Goal: Task Accomplishment & Management: Use online tool/utility

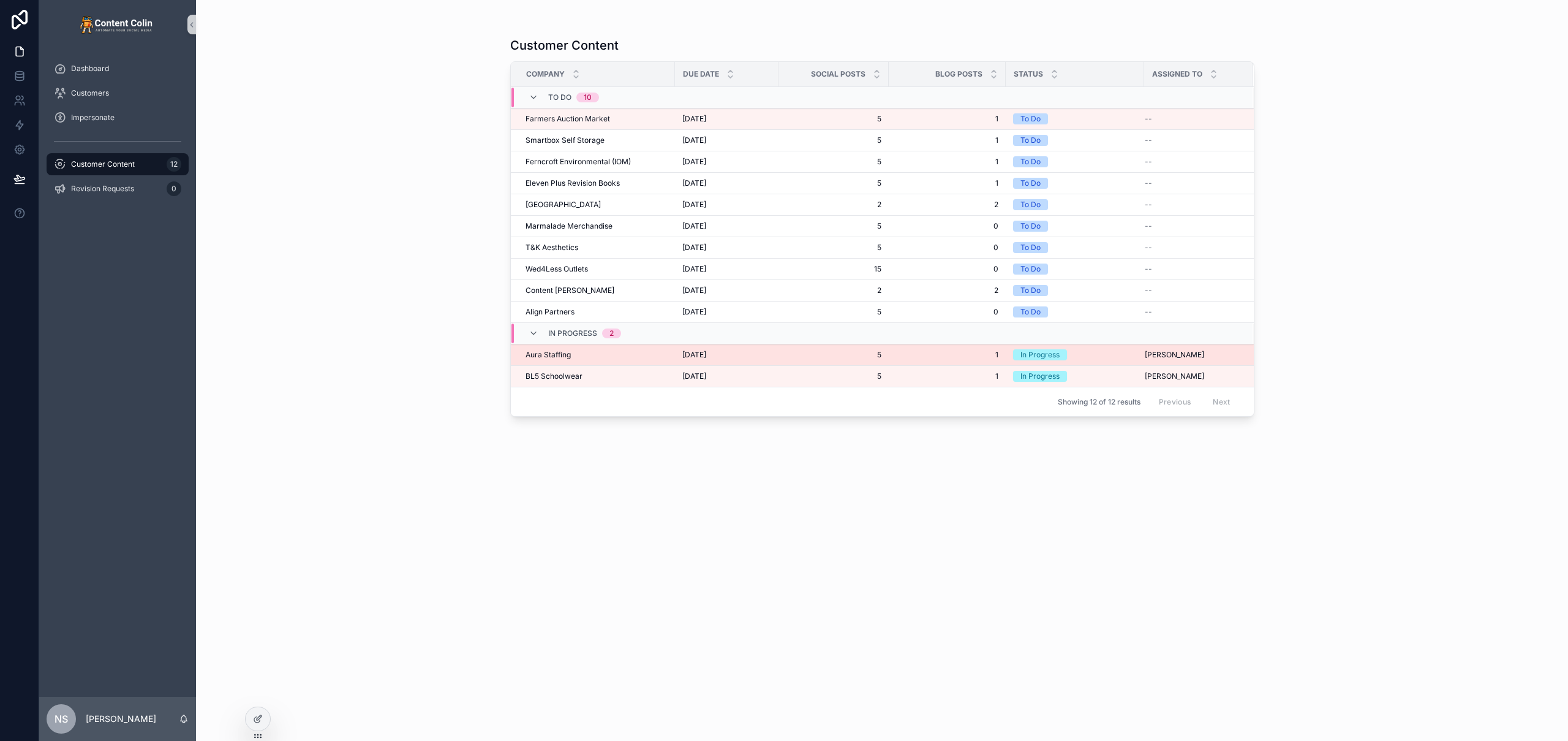
click at [558, 357] on span "Aura Staffing" at bounding box center [548, 355] width 45 height 10
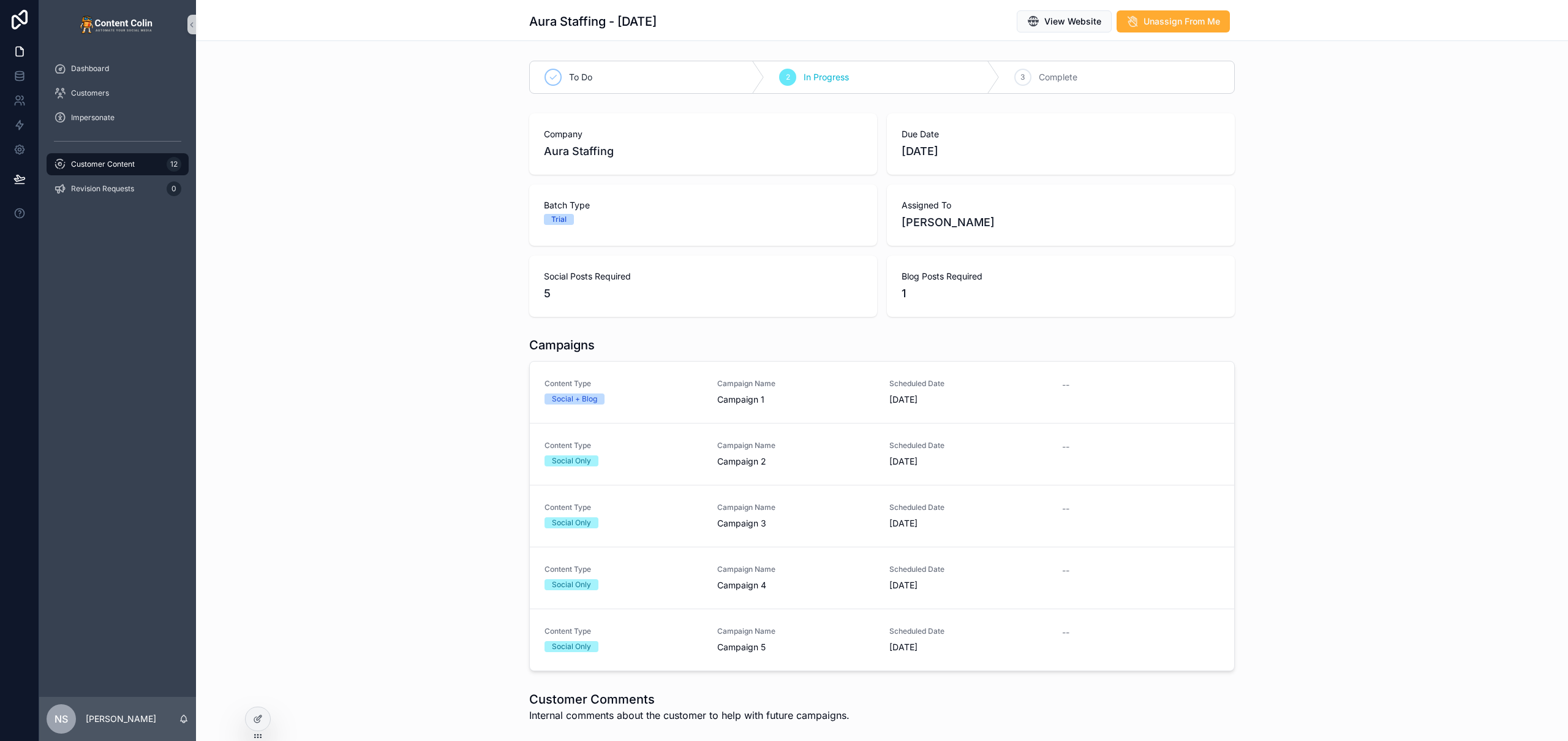
click at [757, 404] on span "Campaign 1" at bounding box center [796, 400] width 158 height 12
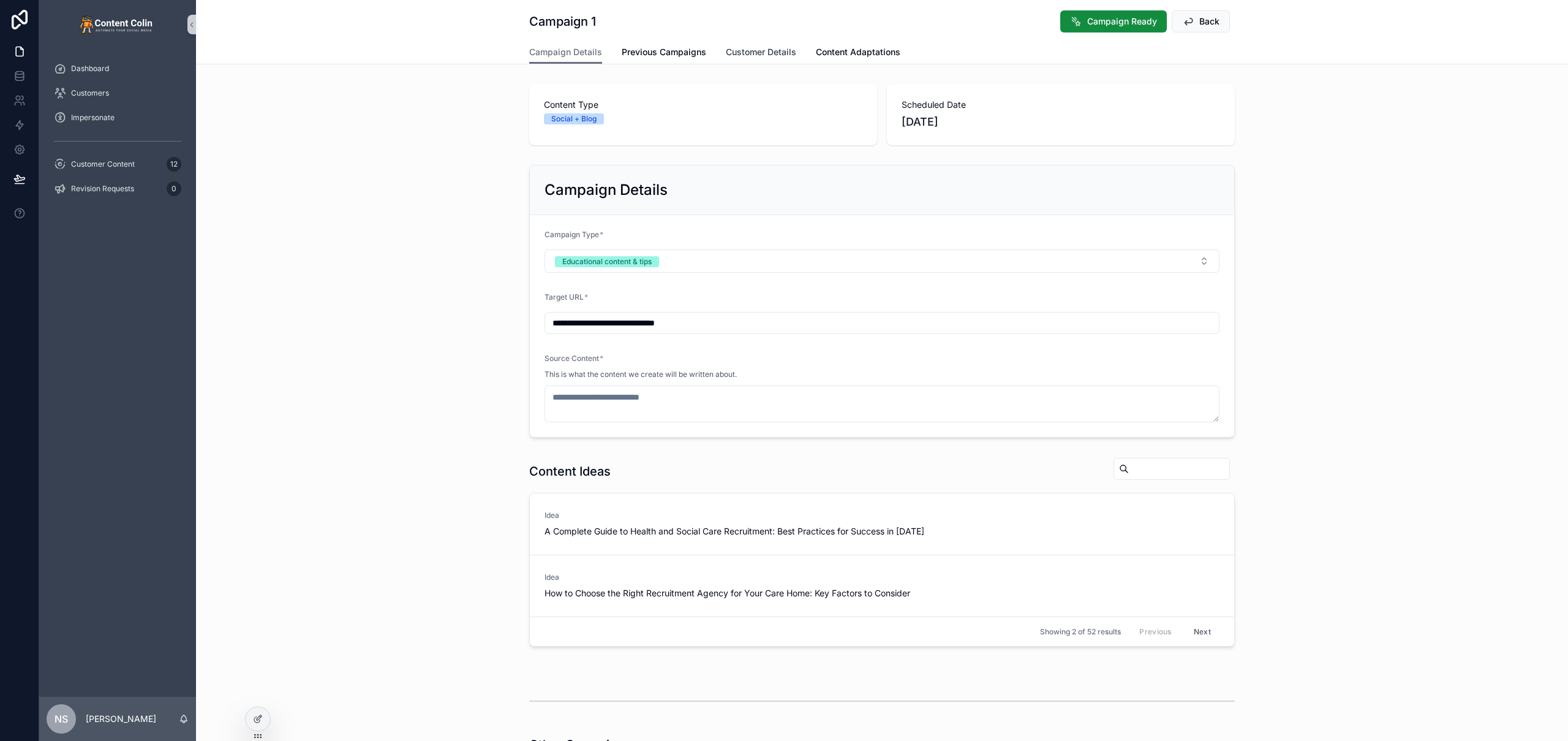
click at [750, 48] on span "Customer Details" at bounding box center [761, 52] width 71 height 12
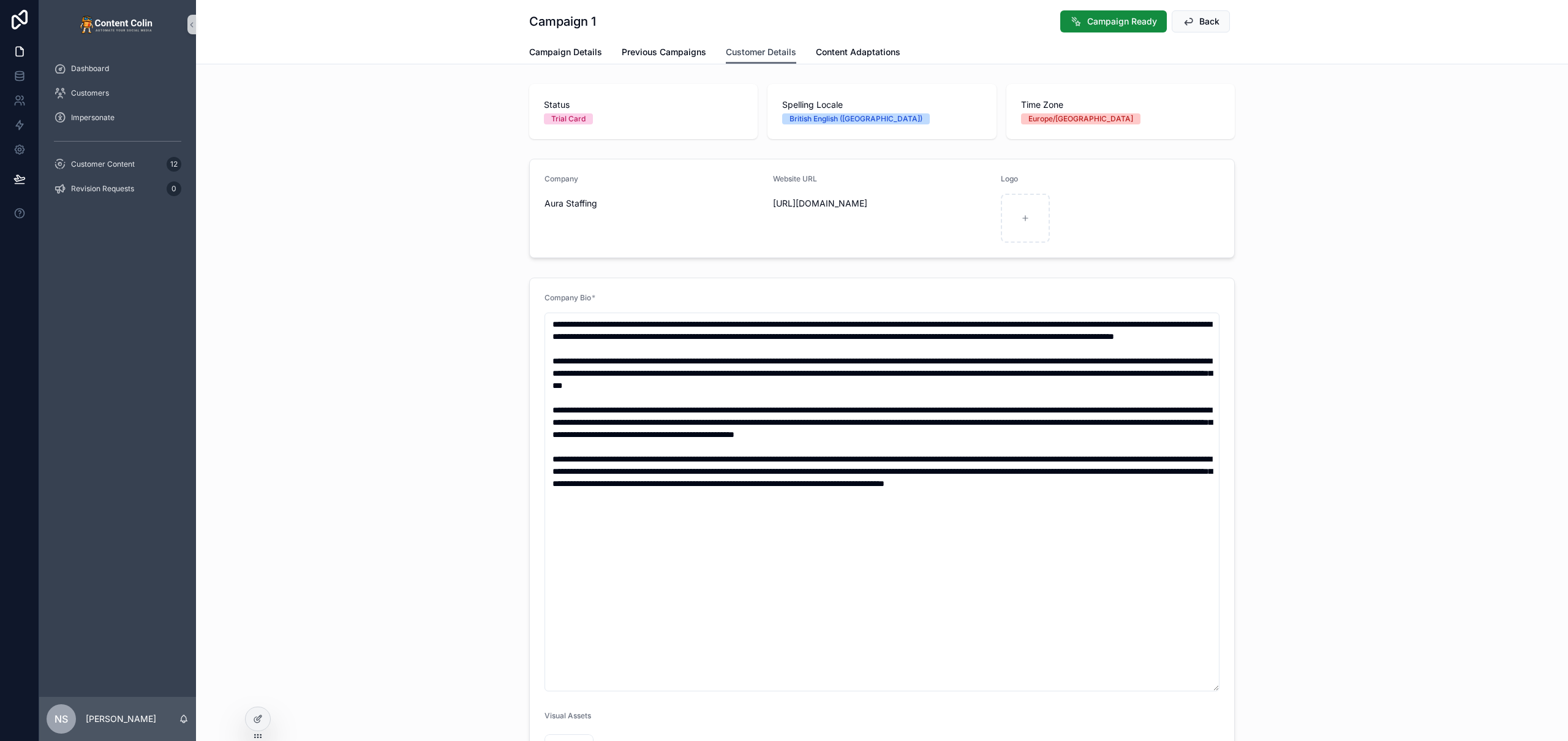
scroll to position [145, 0]
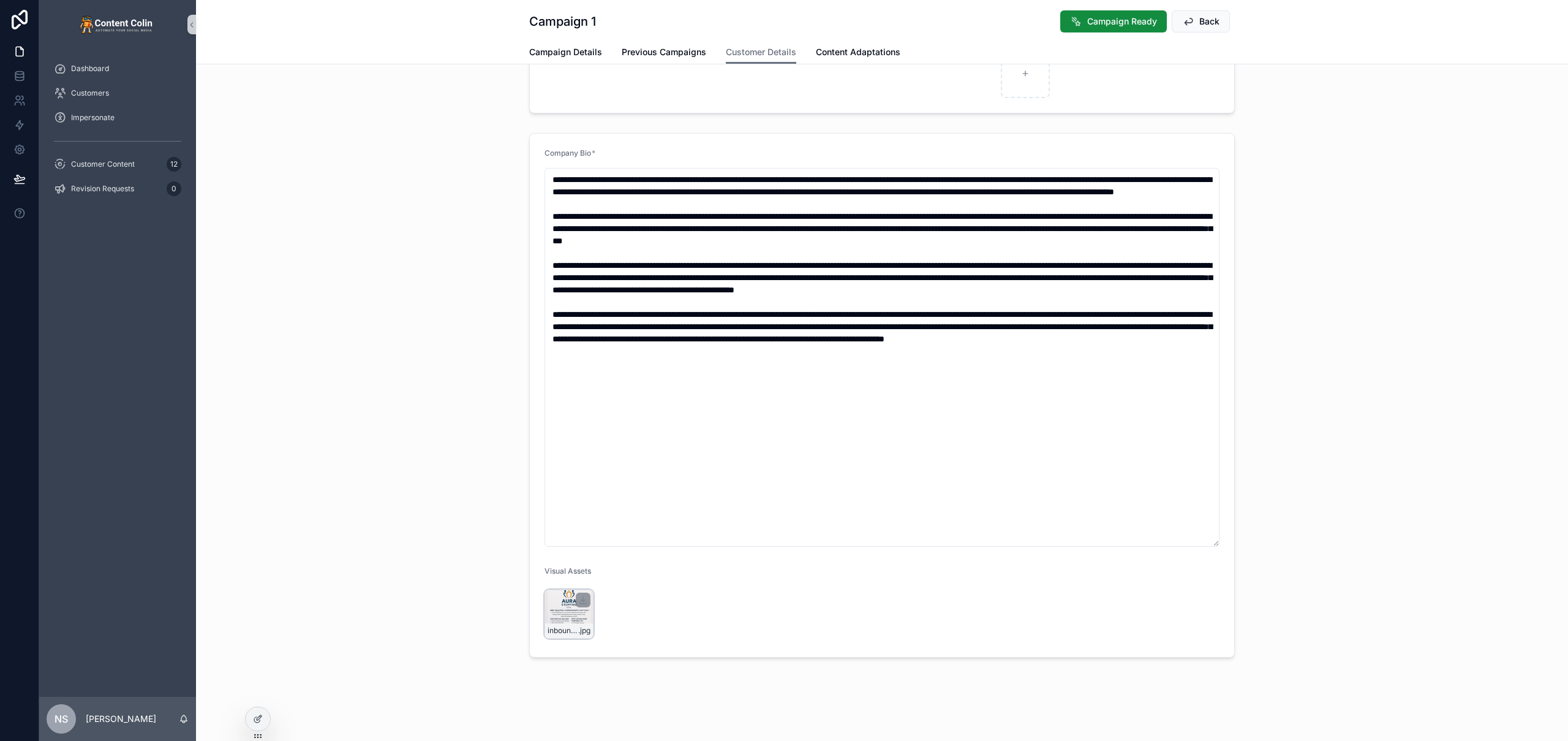
click at [576, 622] on div "inbound4226401934517094957 .jpg" at bounding box center [568, 614] width 49 height 49
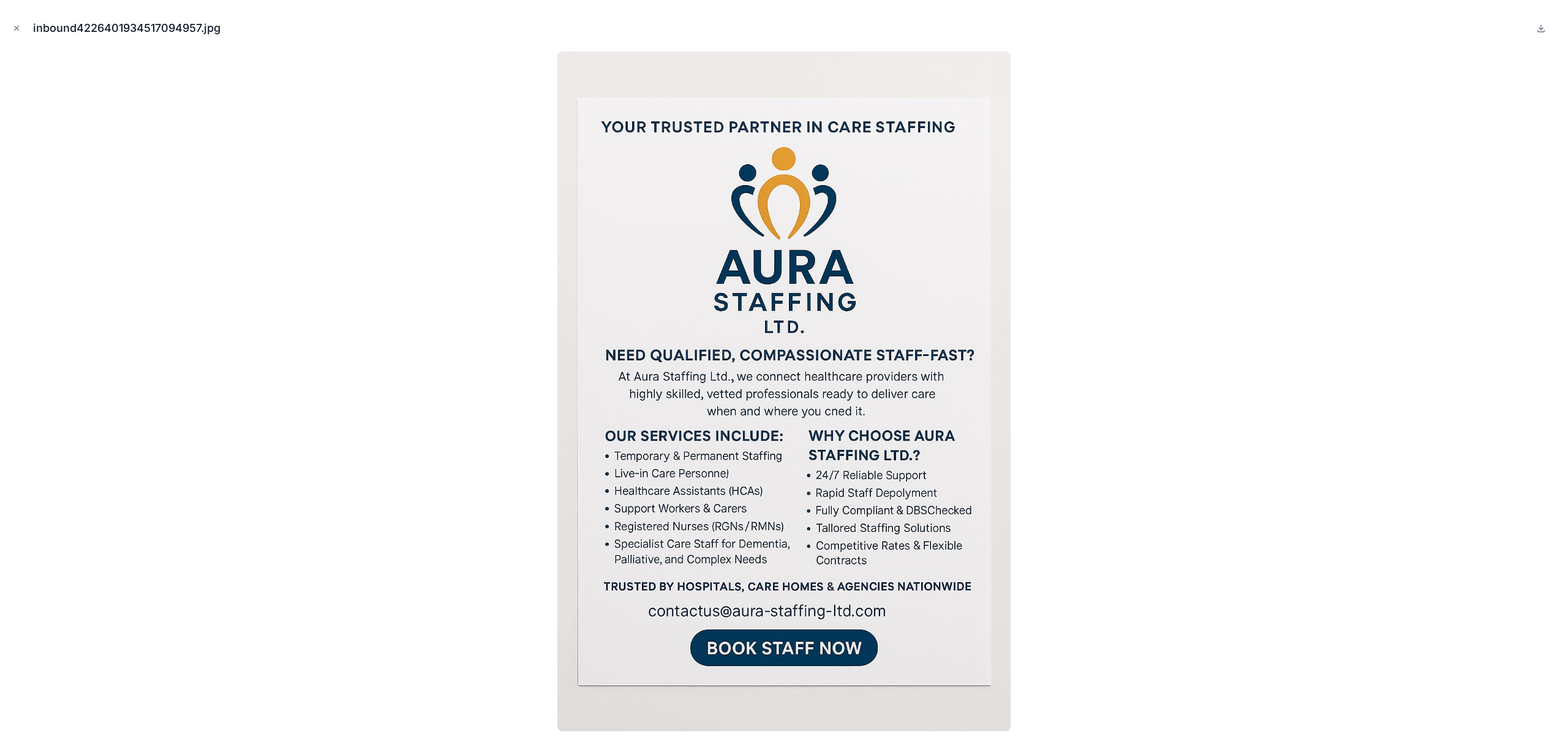
click at [299, 176] on div at bounding box center [784, 391] width 1548 height 680
click at [16, 28] on icon "Close modal" at bounding box center [17, 28] width 4 height 4
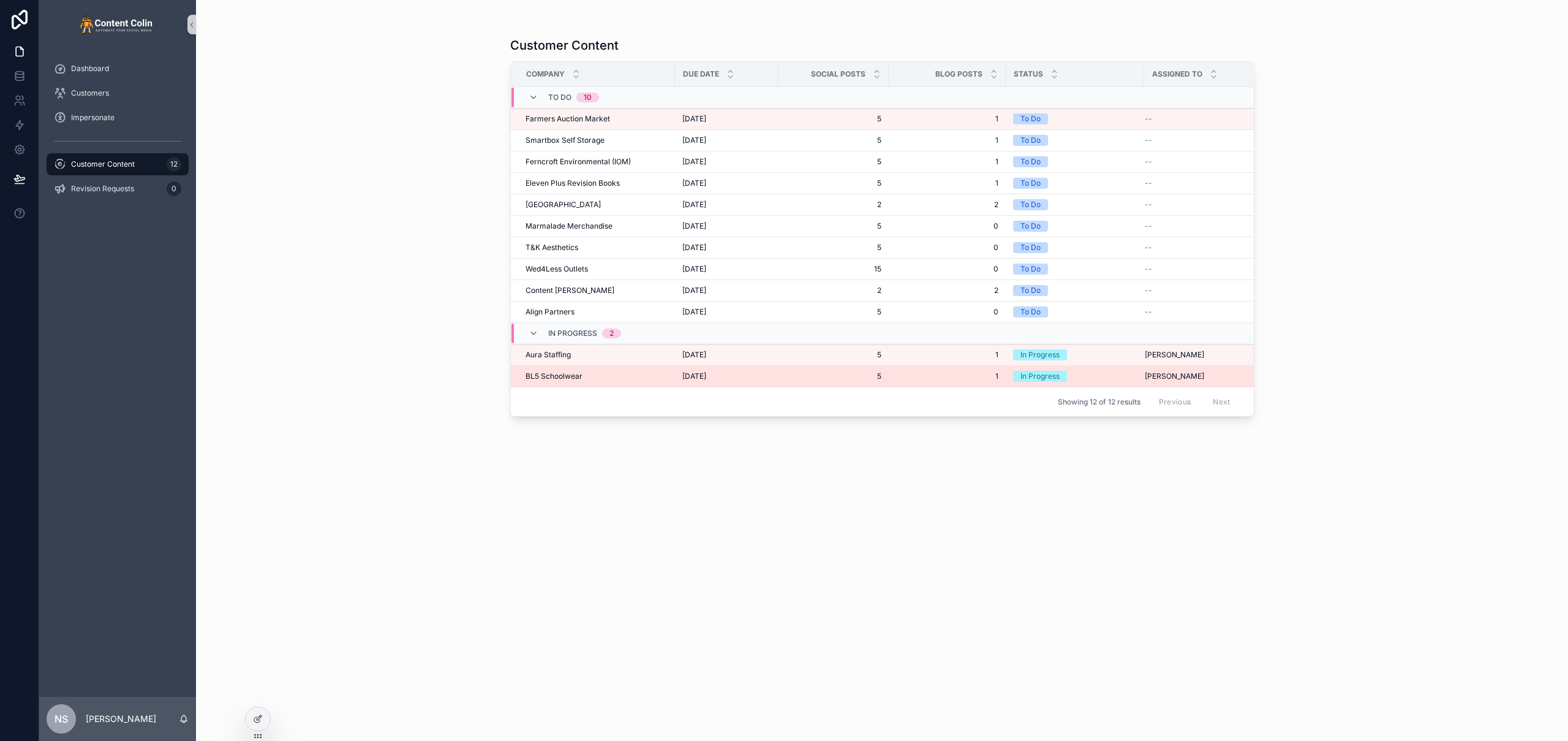
click at [648, 377] on div "BL5 Schoolwear BL5 Schoolwear" at bounding box center [596, 376] width 142 height 10
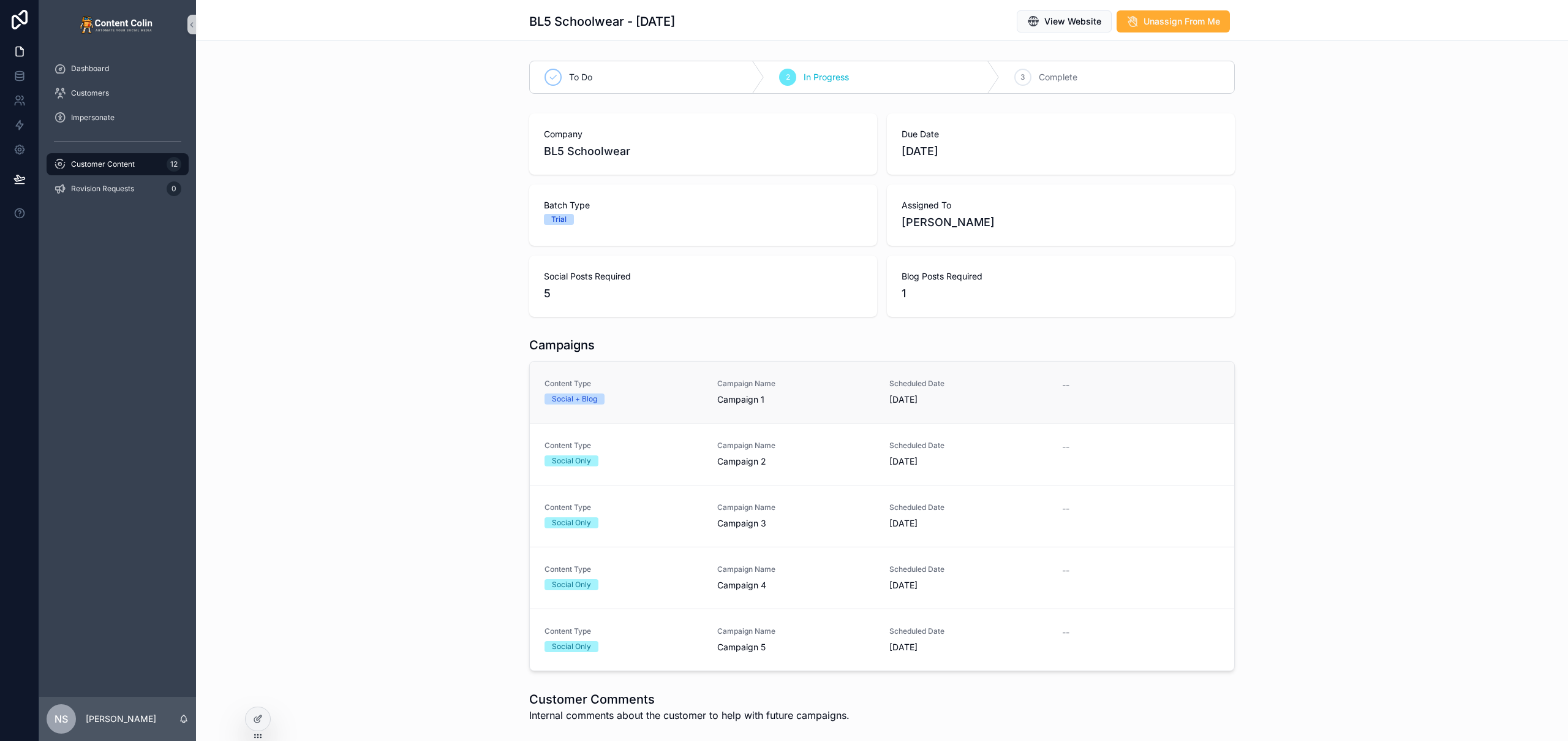
click at [648, 401] on div "Social + Blog" at bounding box center [623, 399] width 158 height 11
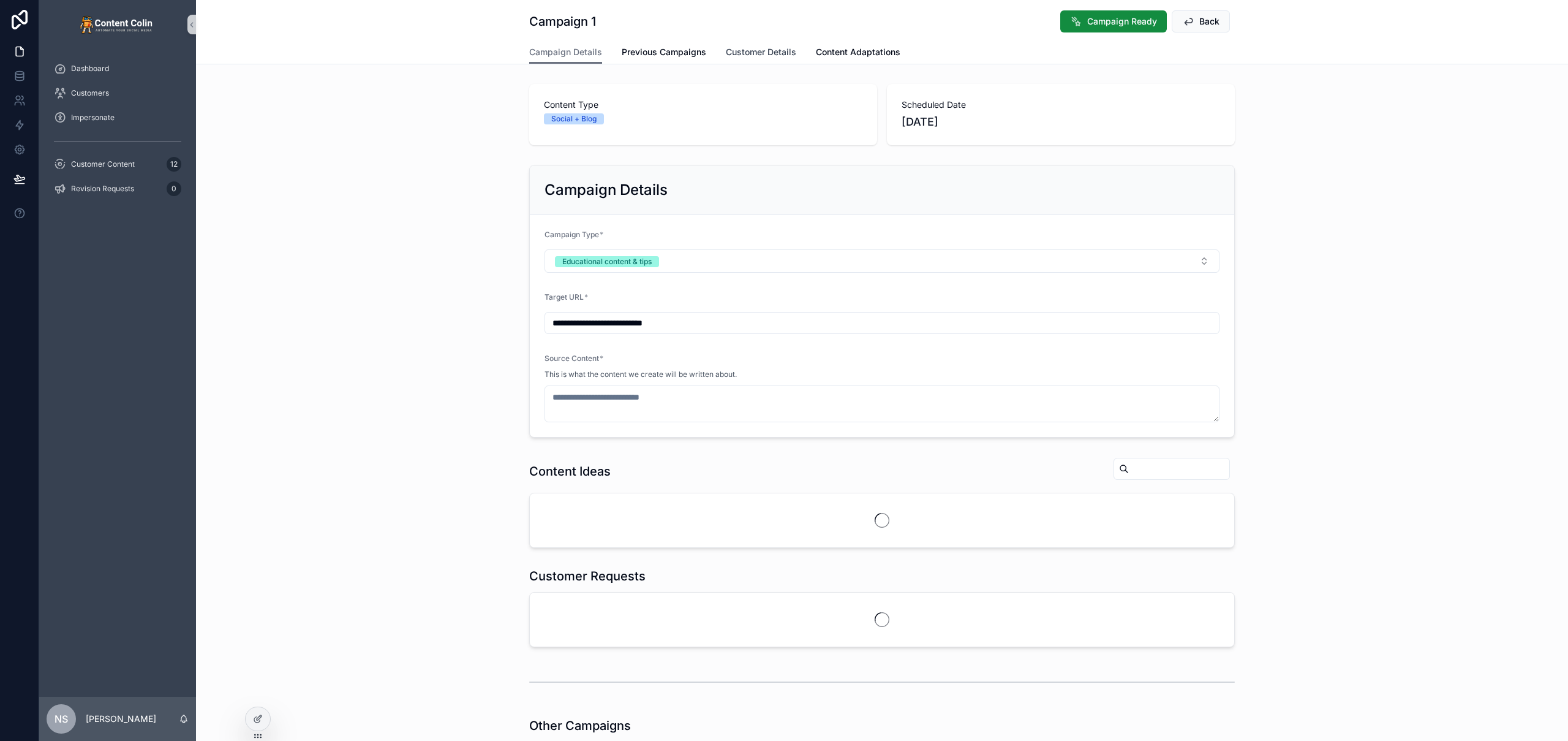
drag, startPoint x: 749, startPoint y: 51, endPoint x: 741, endPoint y: 75, distance: 25.3
click at [749, 51] on span "Customer Details" at bounding box center [761, 52] width 71 height 12
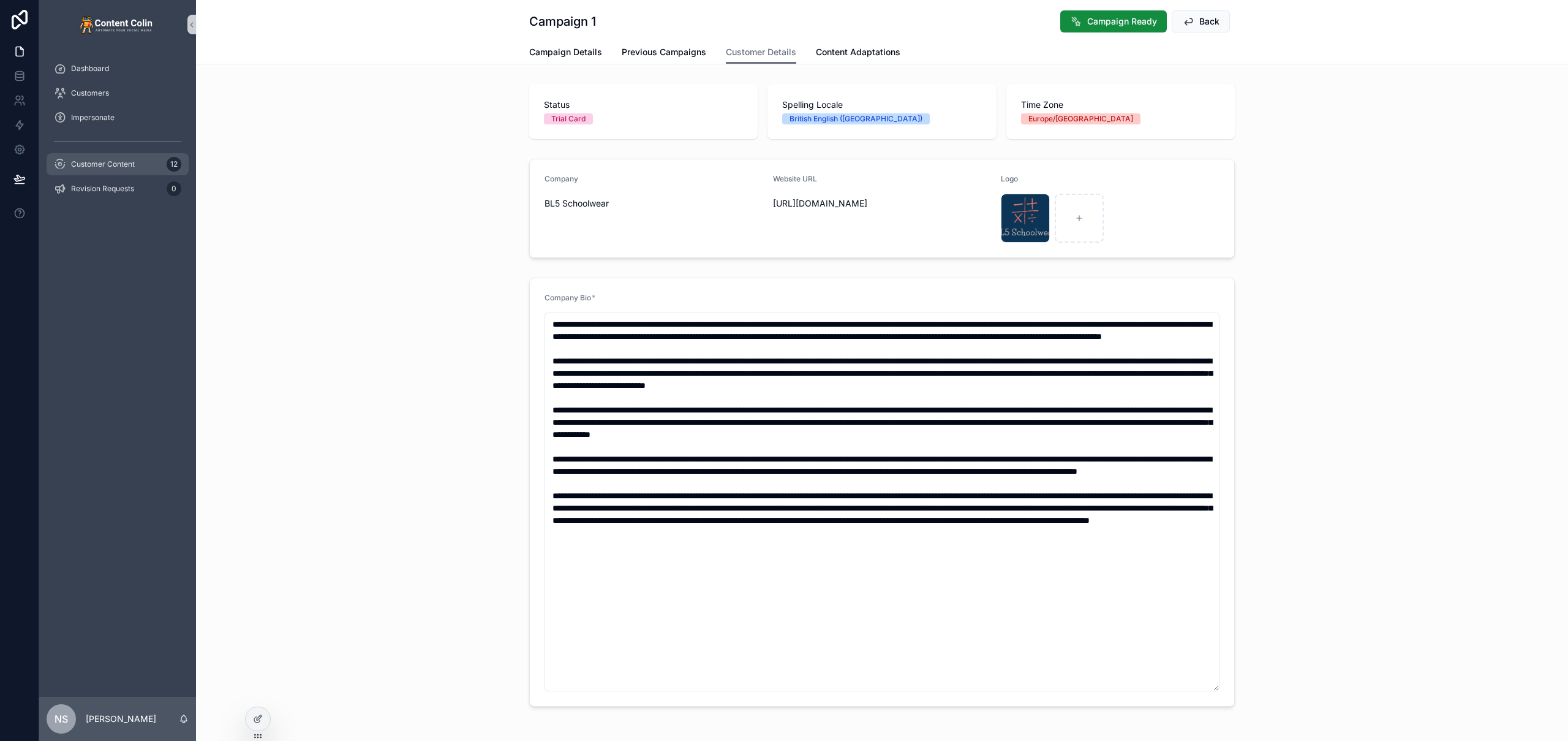
click at [94, 166] on span "Customer Content" at bounding box center [103, 164] width 64 height 10
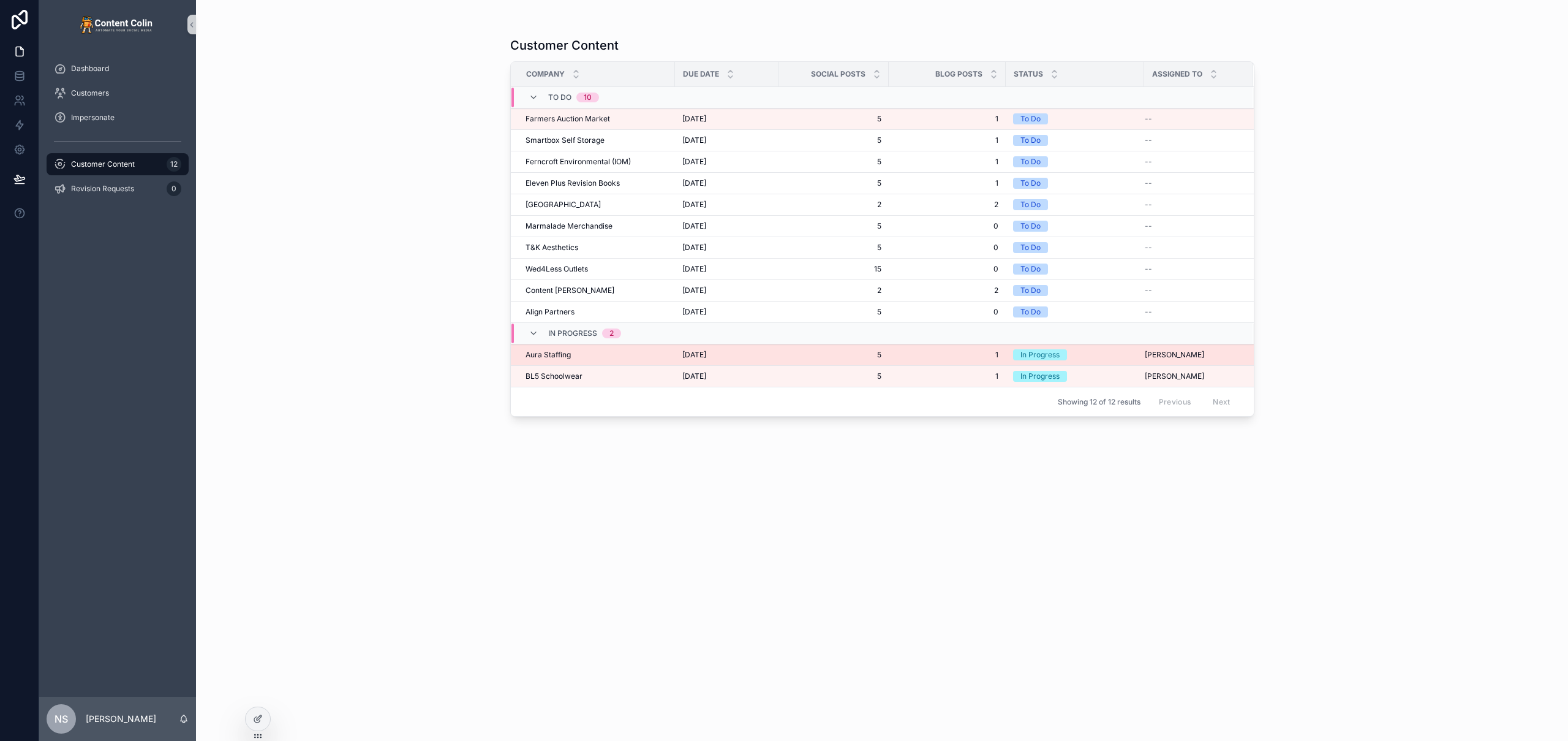
click at [592, 356] on div "Aura Staffing Aura Staffing" at bounding box center [596, 355] width 142 height 10
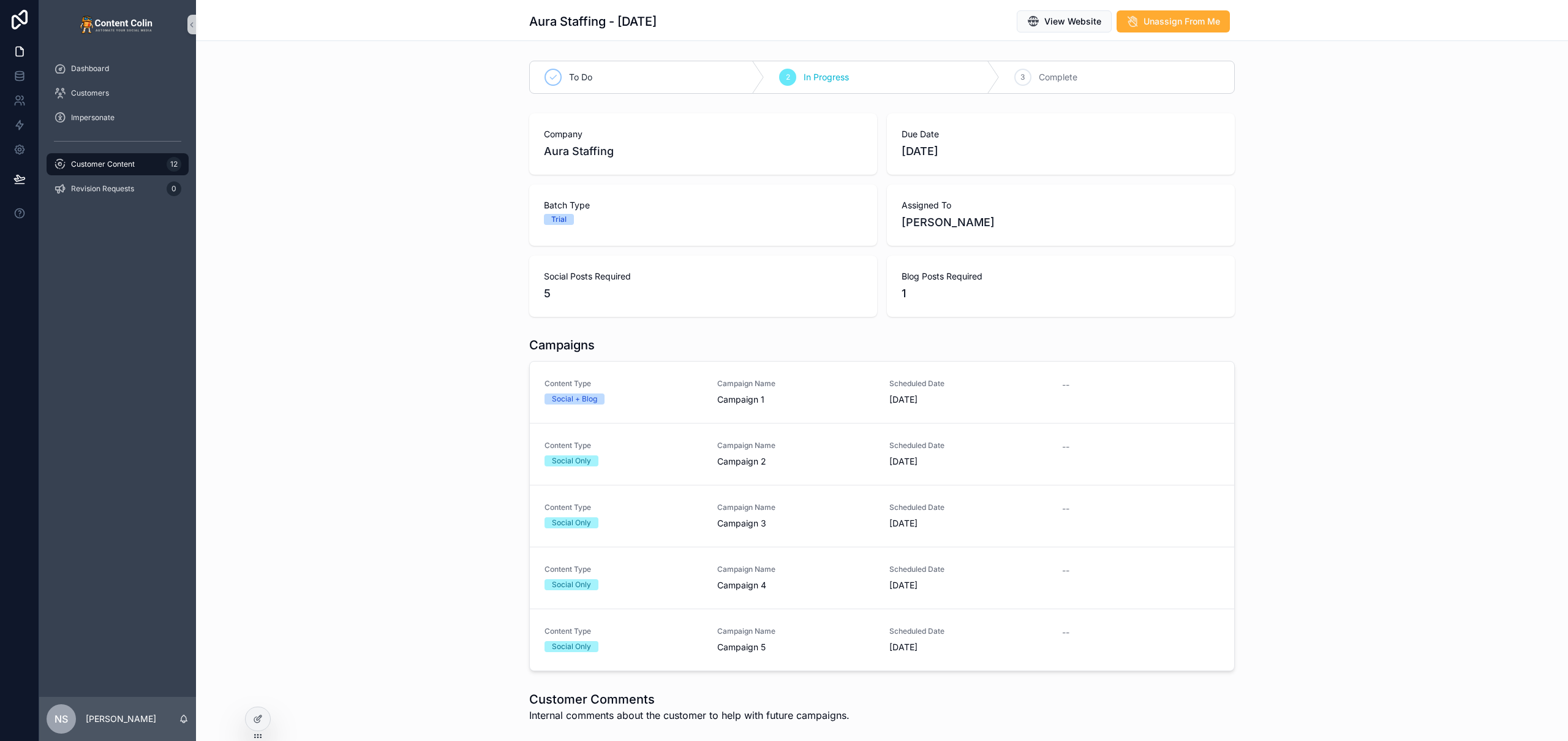
click at [645, 391] on div "Content Type Social + Blog" at bounding box center [623, 392] width 158 height 26
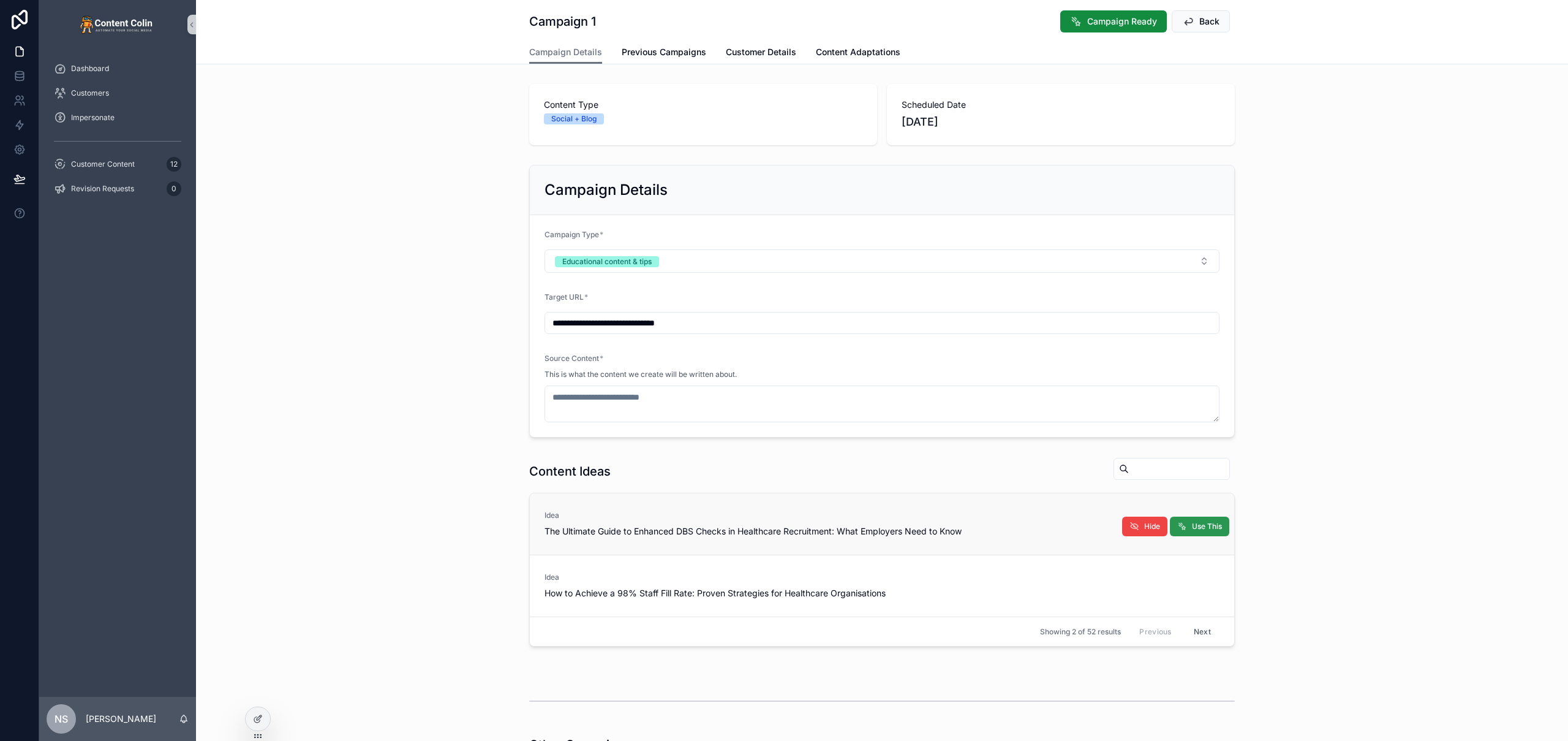
click at [1216, 525] on span "Use This" at bounding box center [1207, 526] width 30 height 10
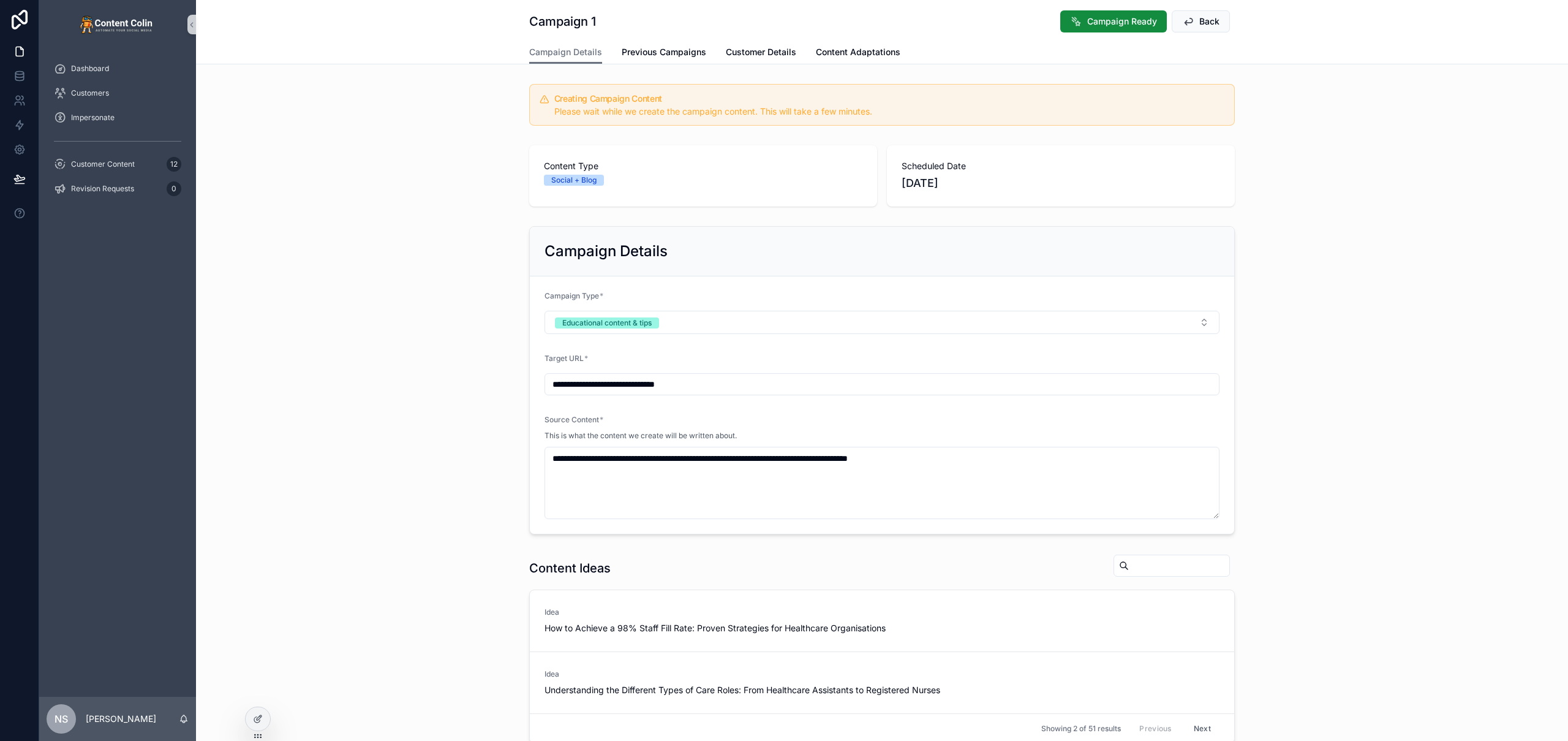
type textarea "**********"
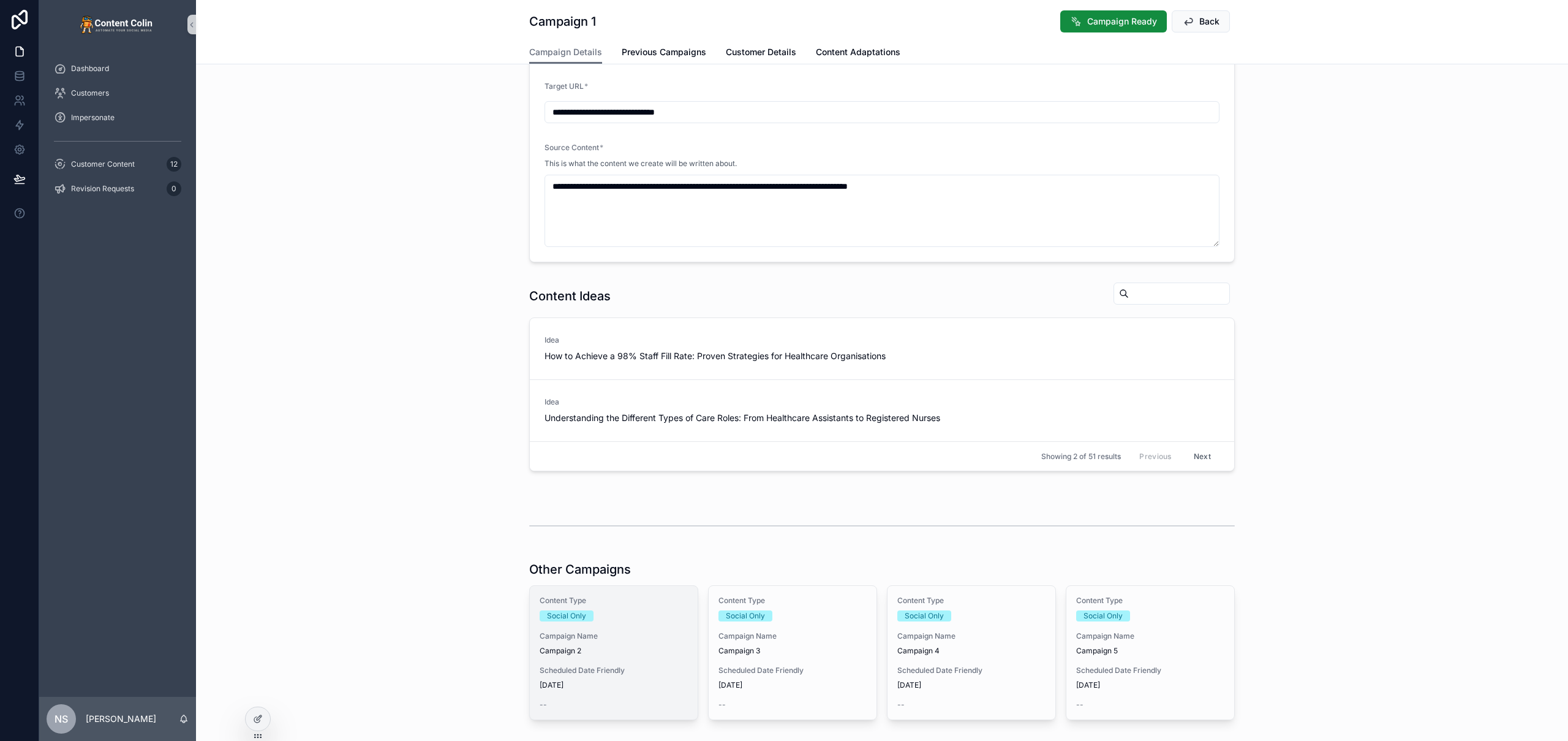
click at [599, 627] on div "Content Type Social Only Campaign Name Campaign 2 Scheduled Date Friendly 17th …" at bounding box center [613, 653] width 167 height 134
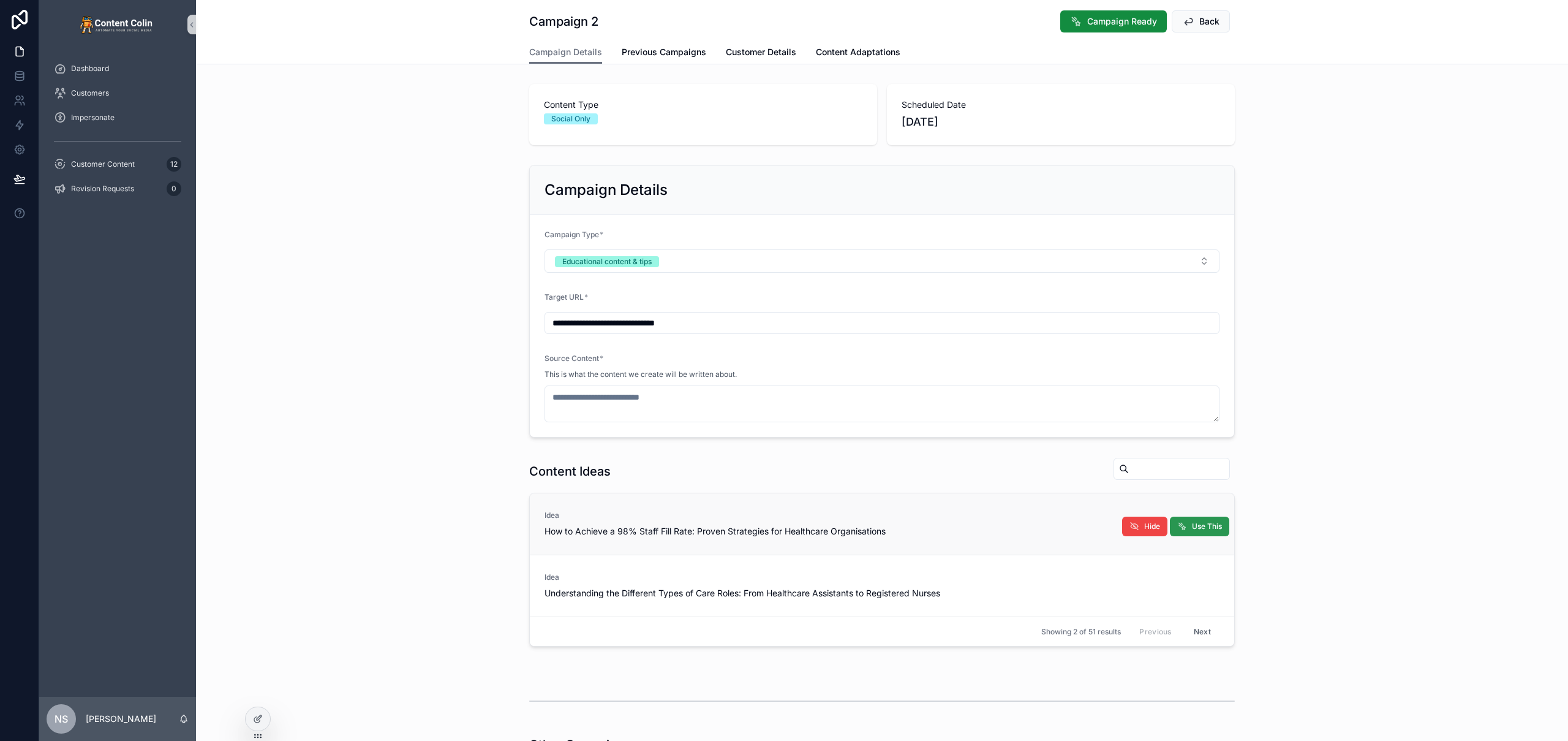
click at [1193, 524] on span "Use This" at bounding box center [1207, 526] width 30 height 10
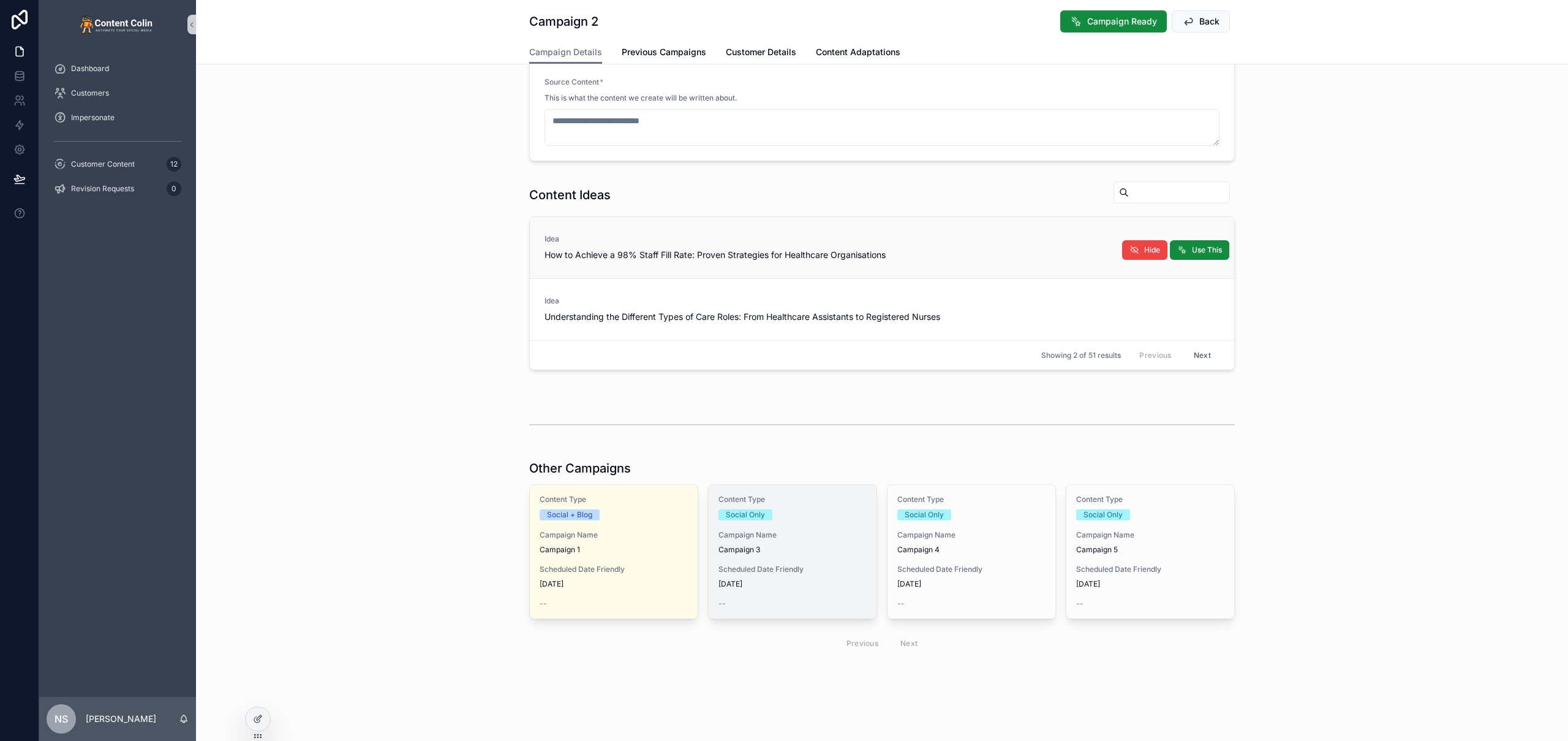
type textarea "**********"
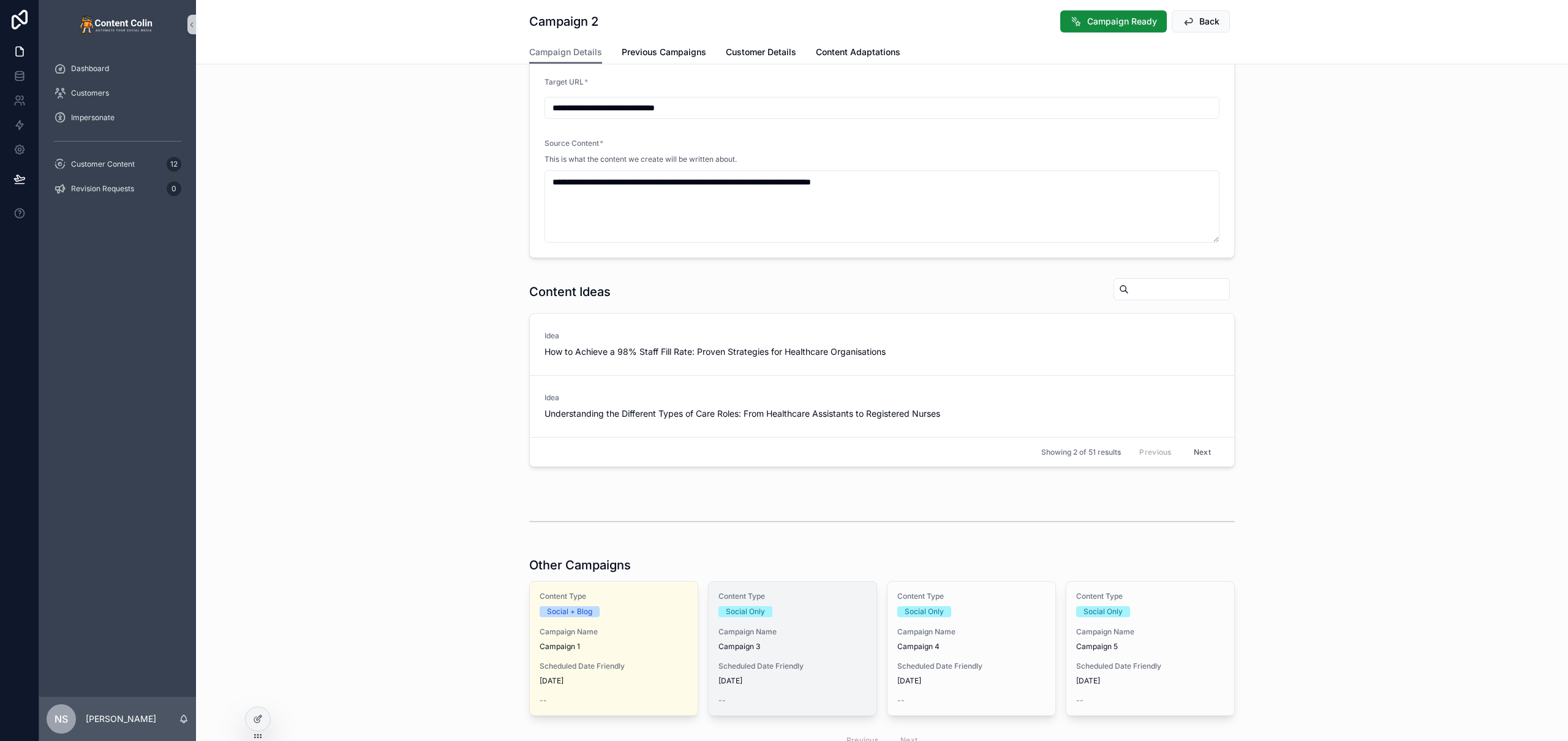
scroll to position [338, 0]
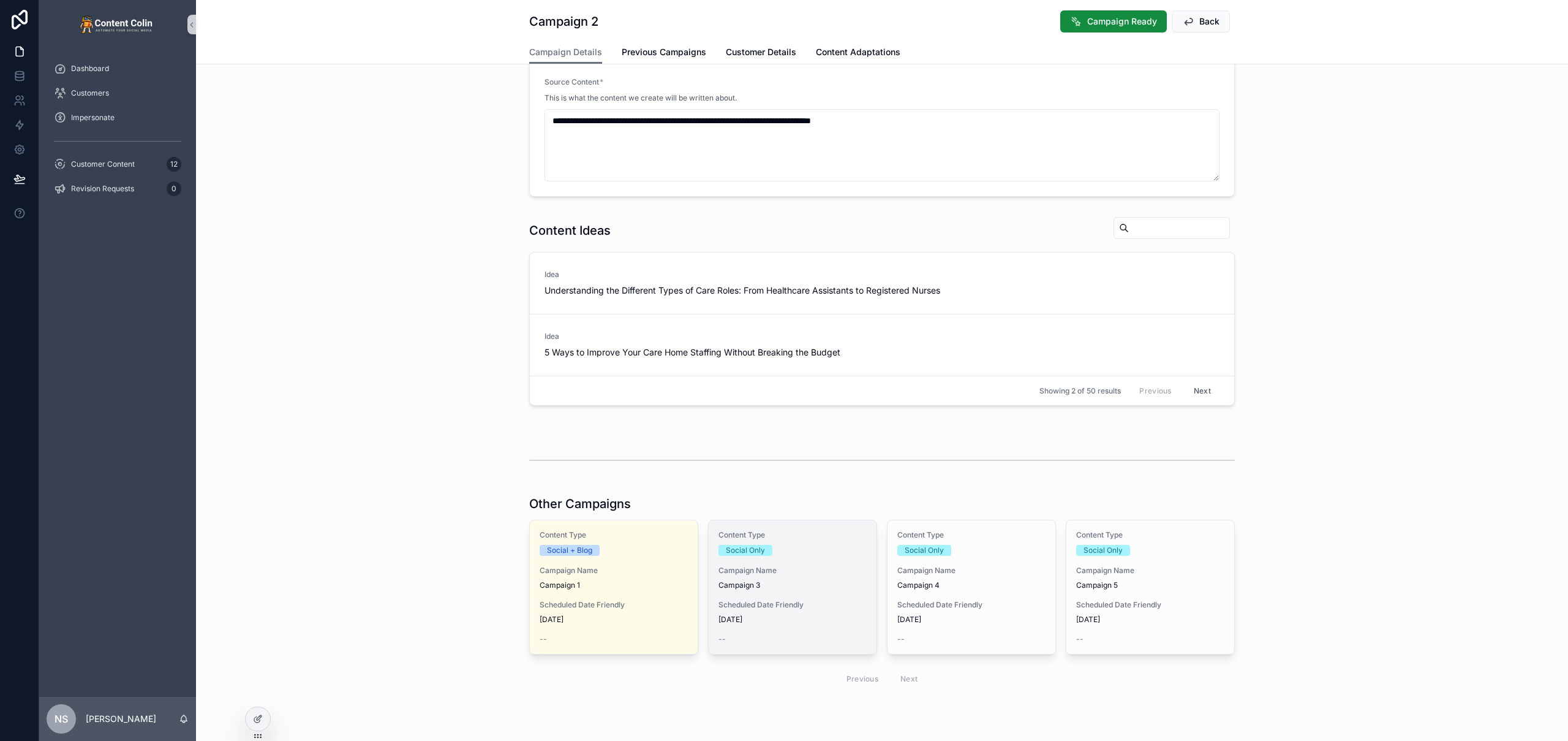
click at [797, 573] on span "Campaign Name" at bounding box center [792, 570] width 148 height 10
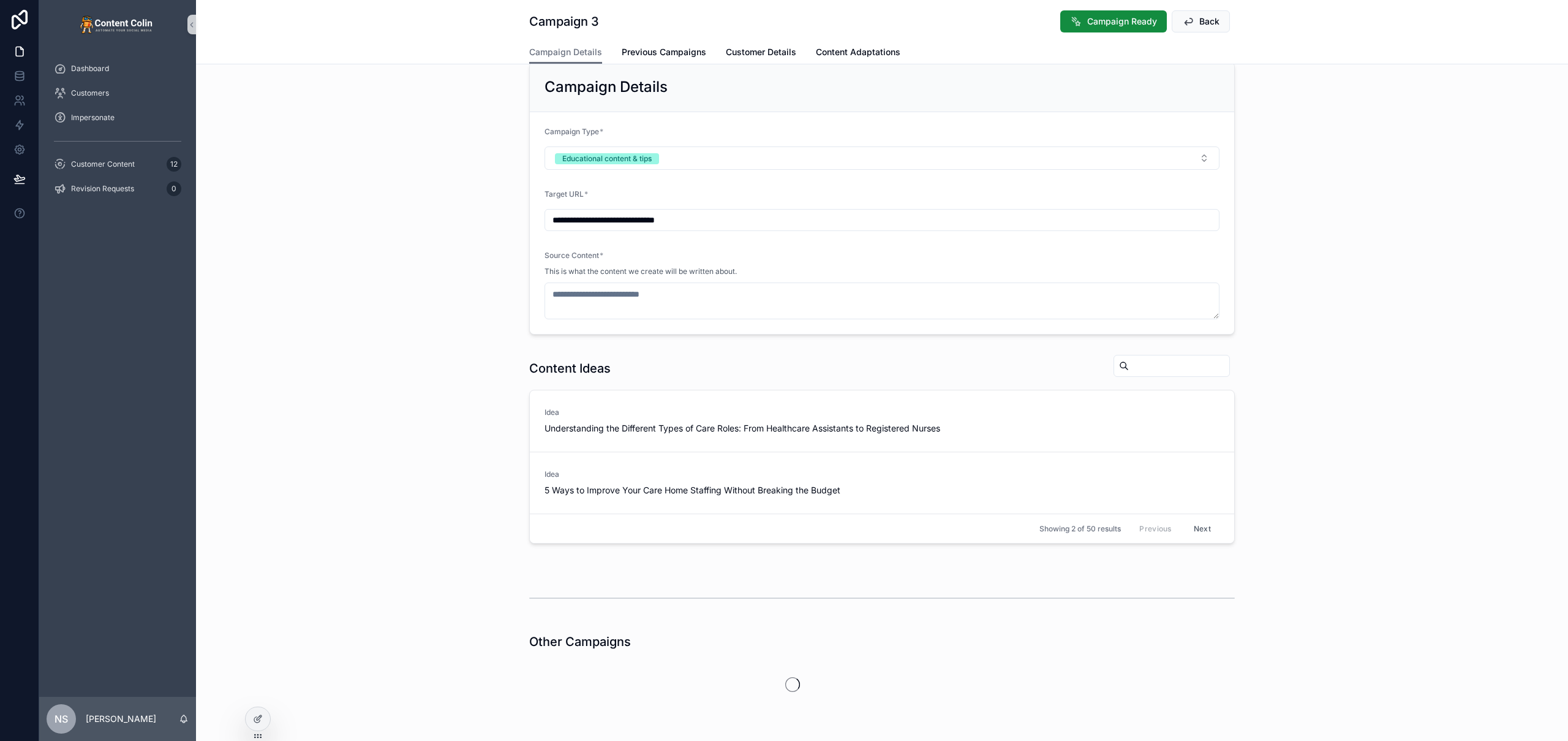
scroll to position [157, 0]
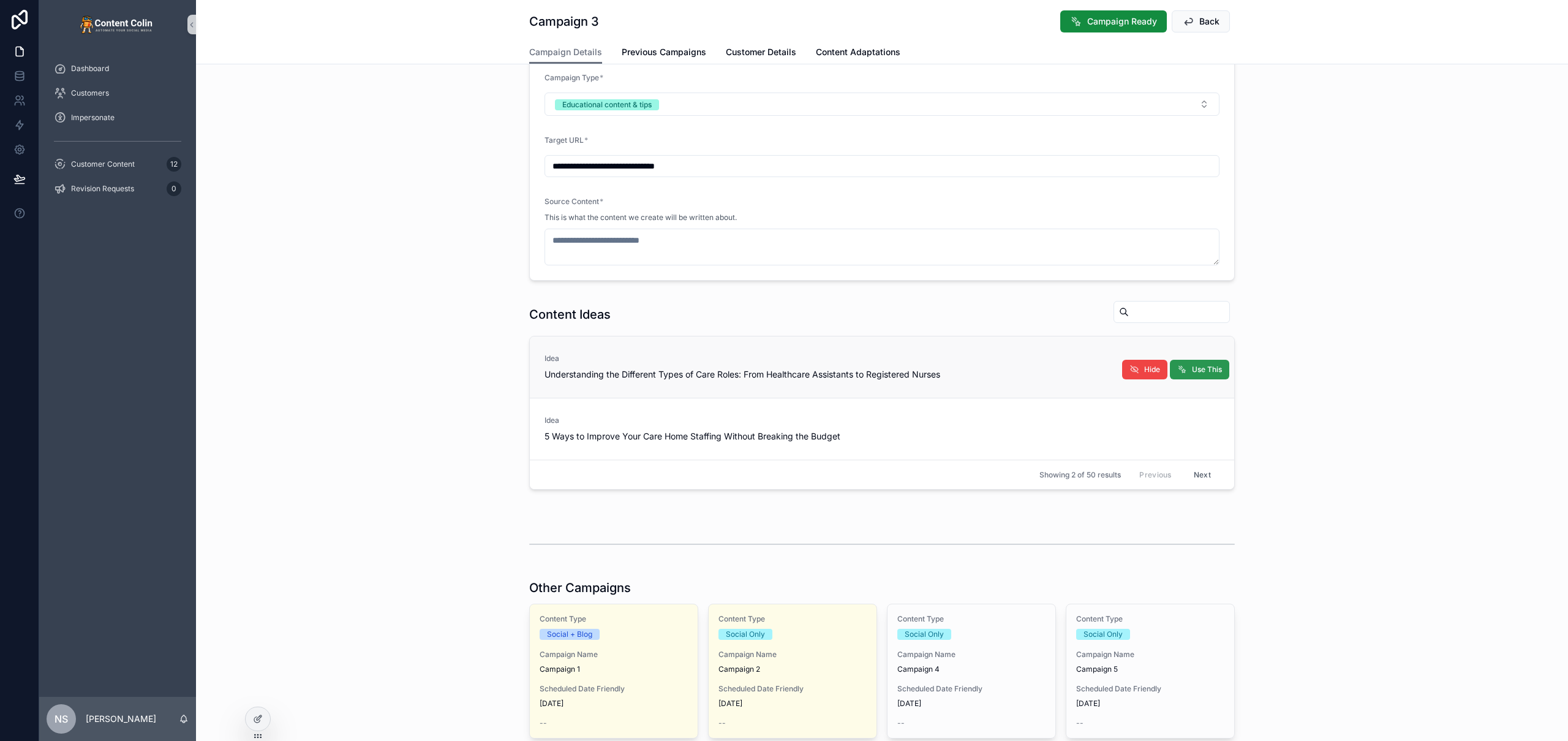
click at [1192, 370] on span "Use This" at bounding box center [1207, 369] width 30 height 10
type textarea "**********"
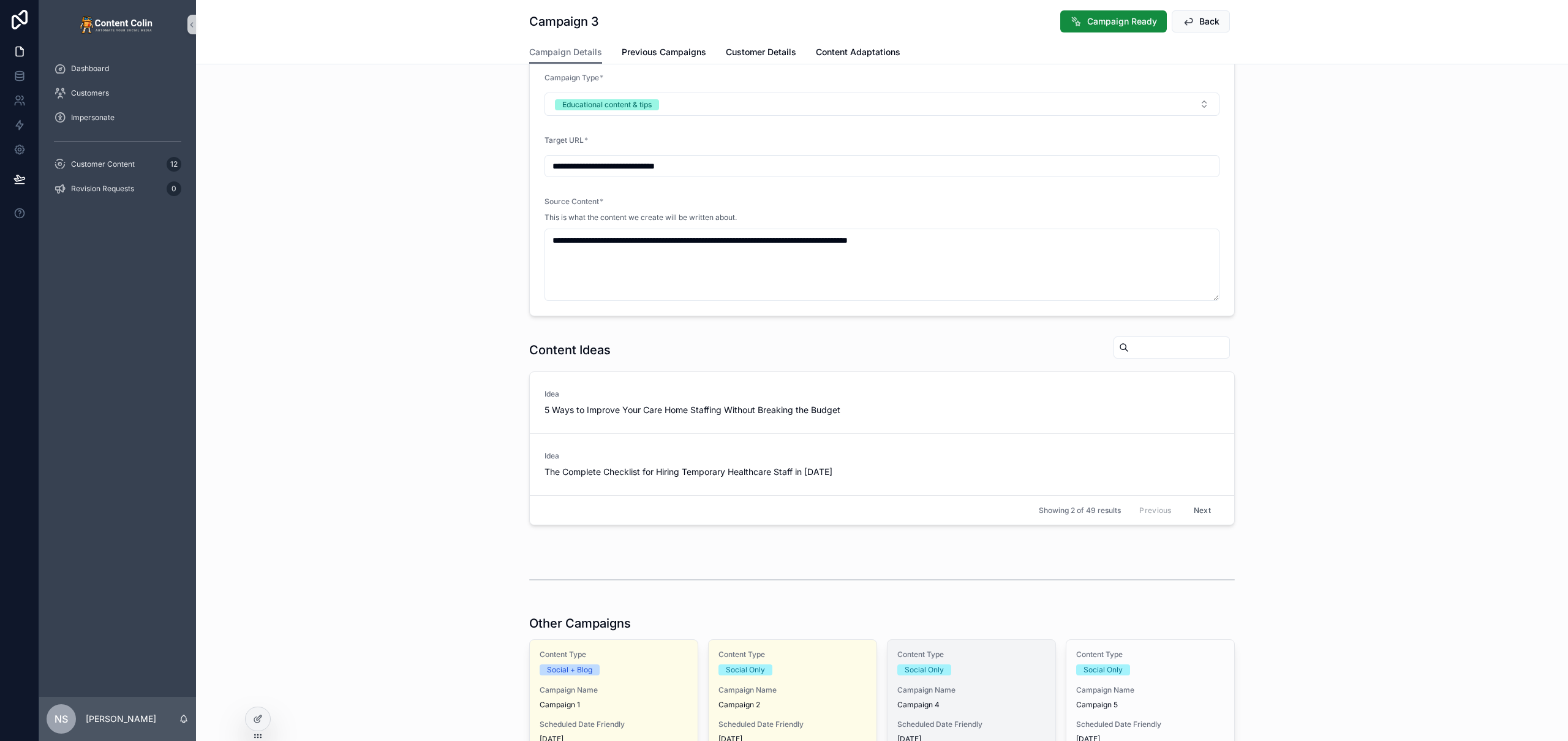
click at [961, 707] on span "Campaign 4" at bounding box center [971, 705] width 148 height 10
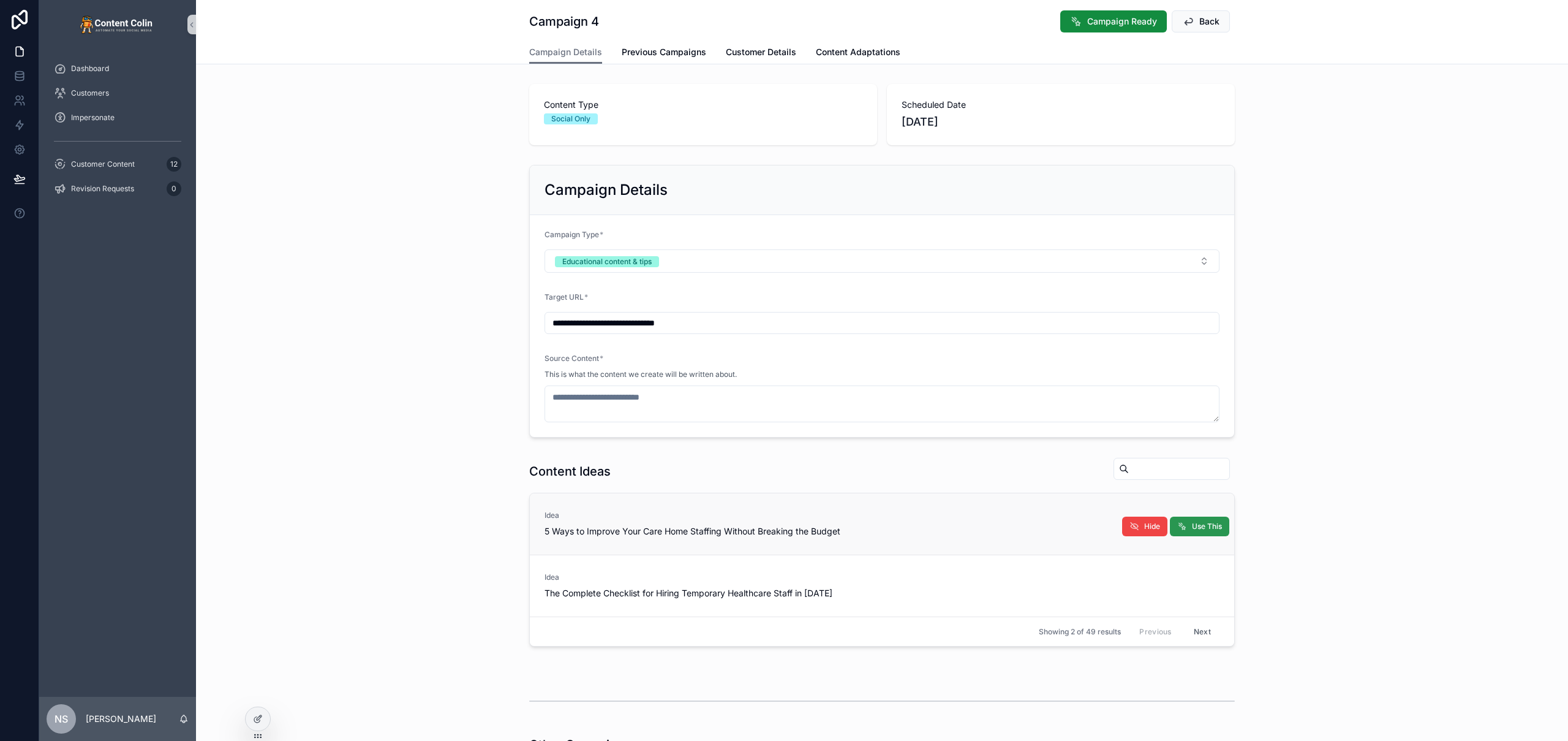
click at [1193, 526] on span "Use This" at bounding box center [1207, 526] width 30 height 10
type textarea "**********"
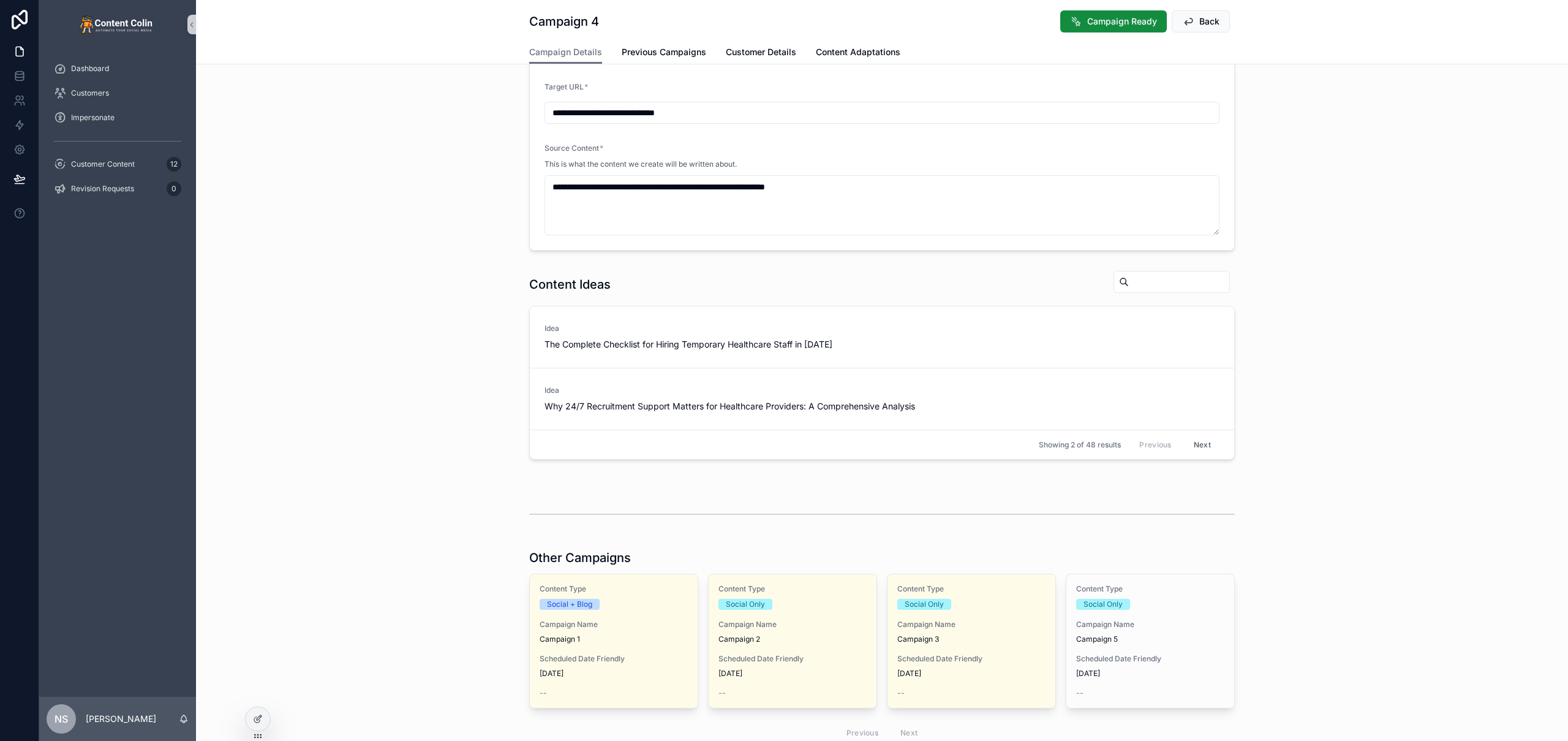
scroll to position [334, 0]
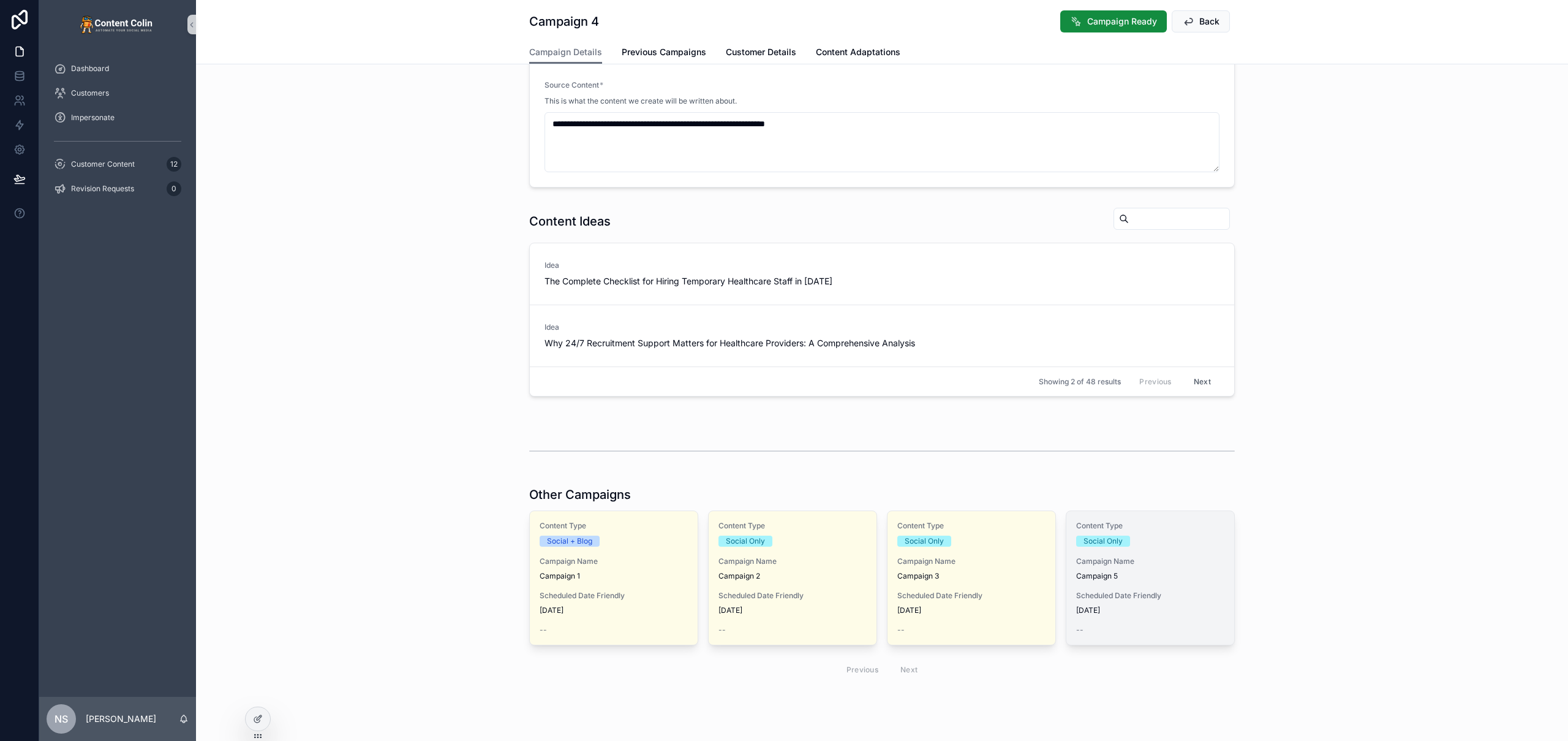
click at [1148, 594] on span "Scheduled Date Friendly" at bounding box center [1150, 596] width 148 height 10
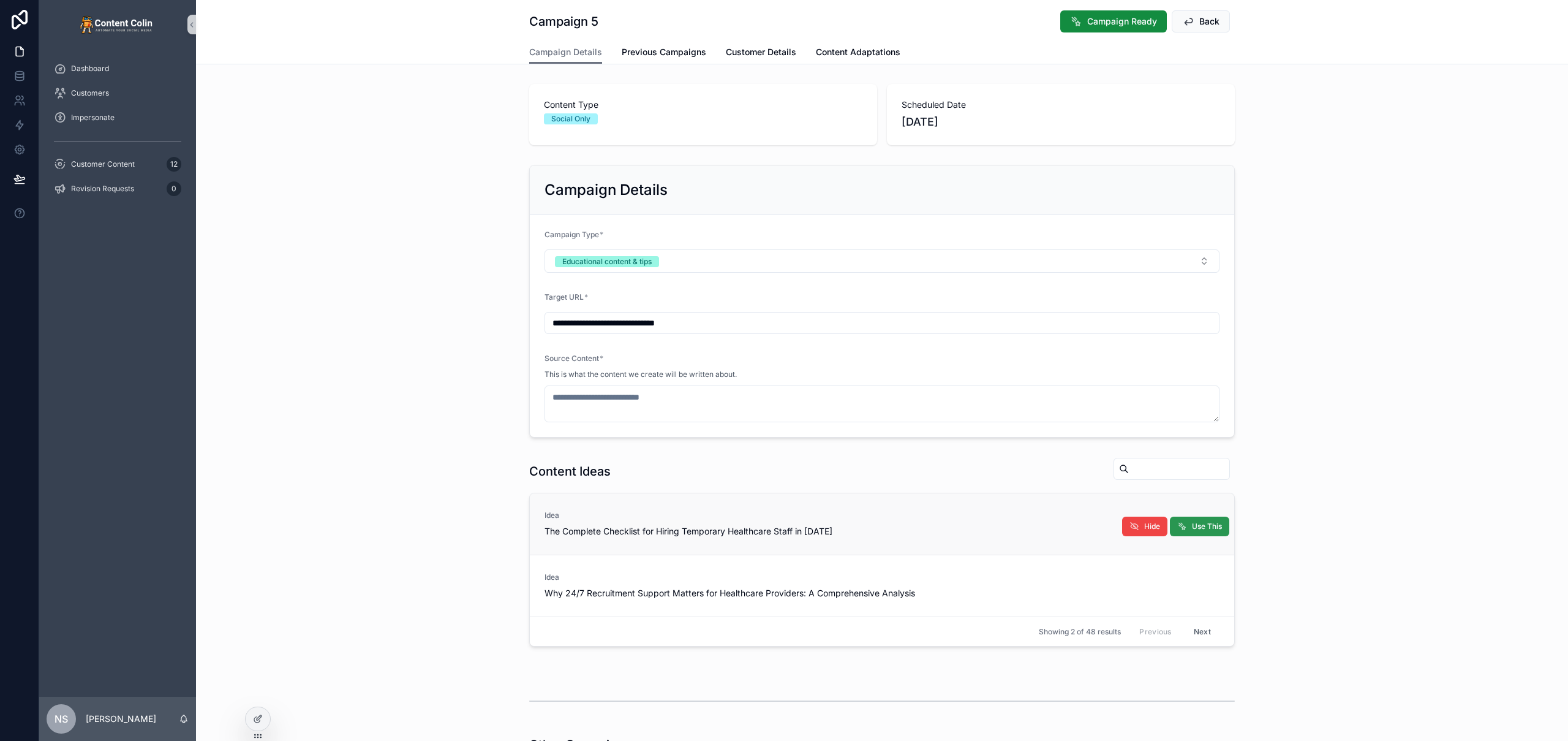
click at [1210, 525] on span "Use This" at bounding box center [1207, 526] width 30 height 10
type textarea "**********"
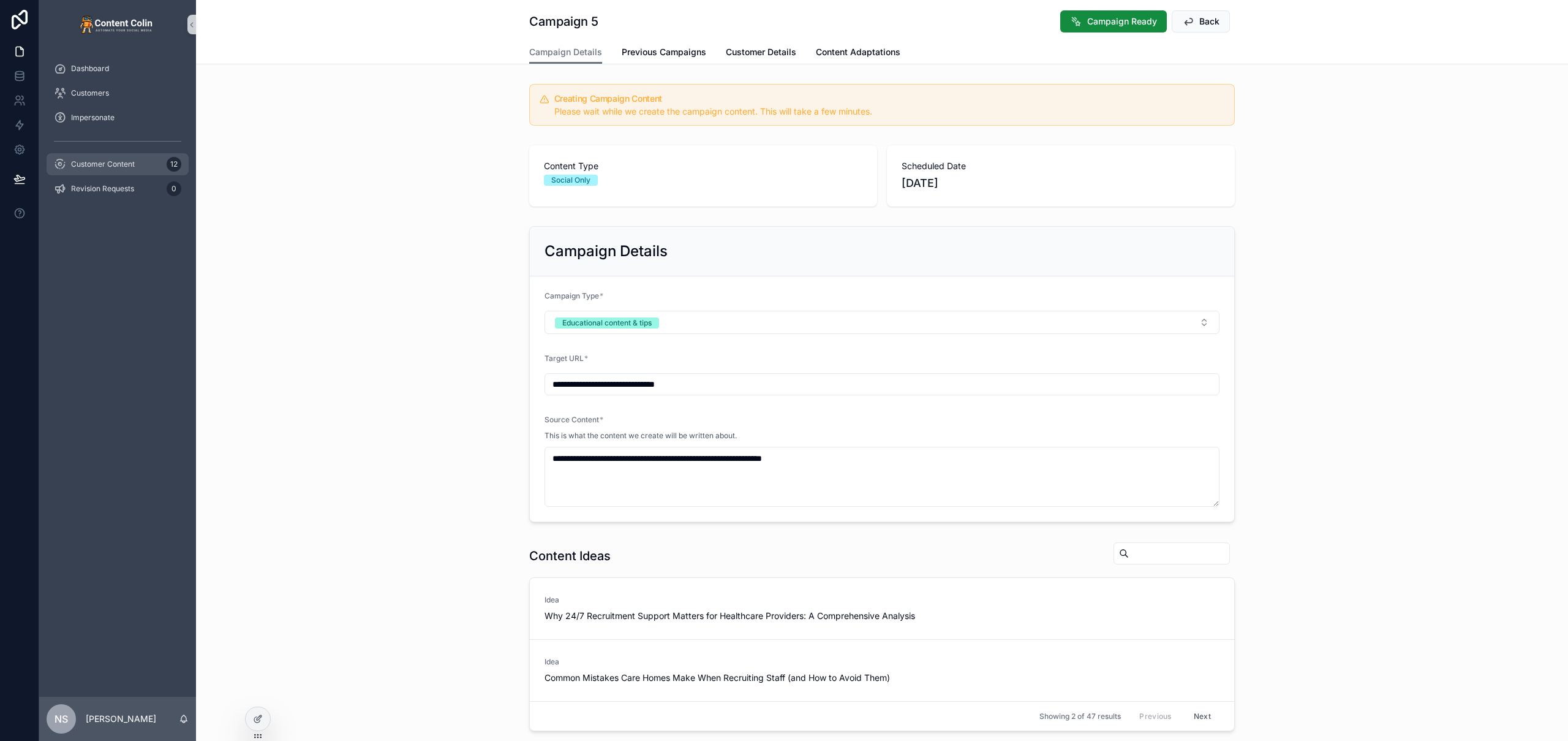
click at [114, 164] on span "Customer Content" at bounding box center [103, 164] width 64 height 10
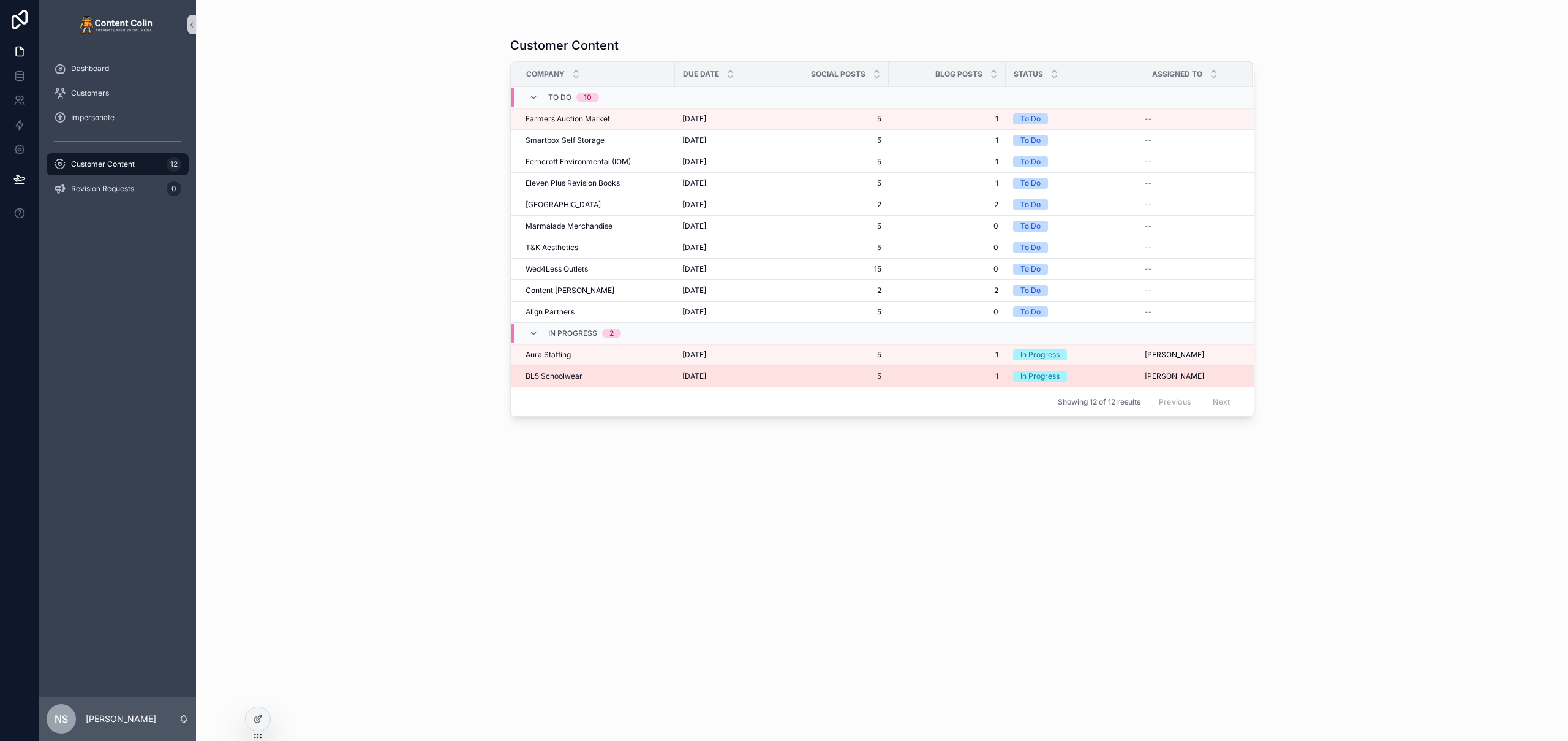
click at [706, 378] on span "[DATE]" at bounding box center [694, 376] width 24 height 10
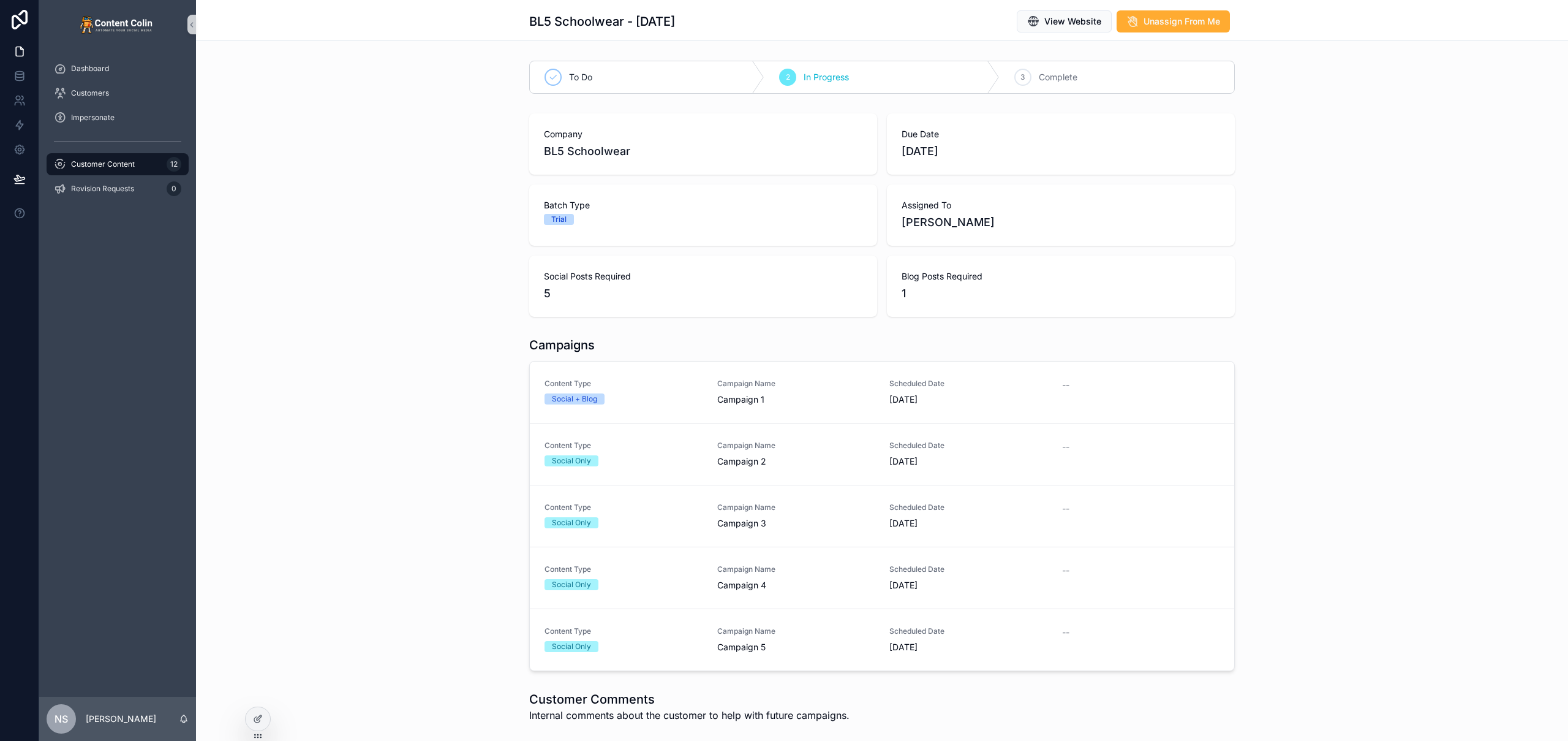
click at [718, 399] on span "Campaign 1" at bounding box center [796, 400] width 158 height 12
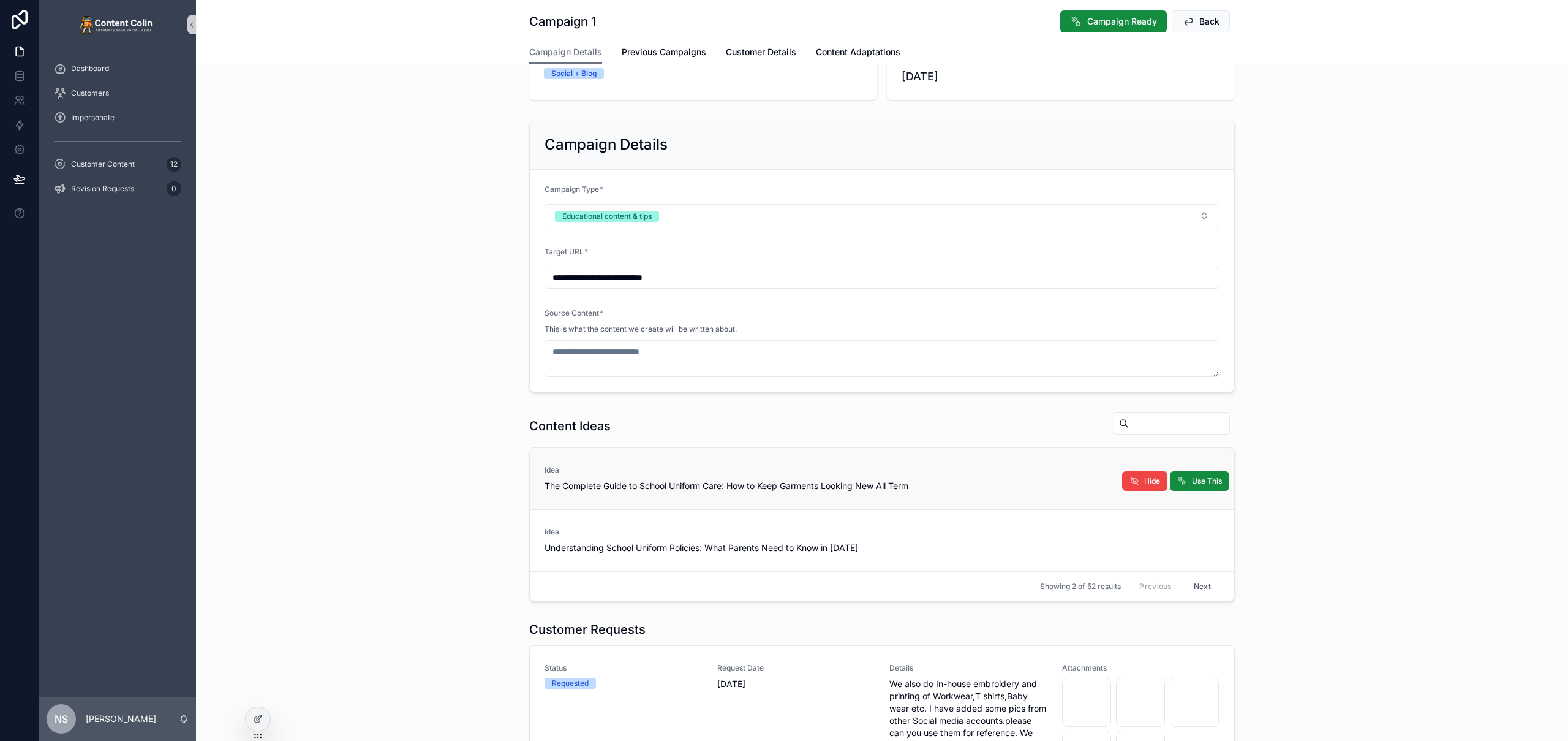
scroll to position [38, 0]
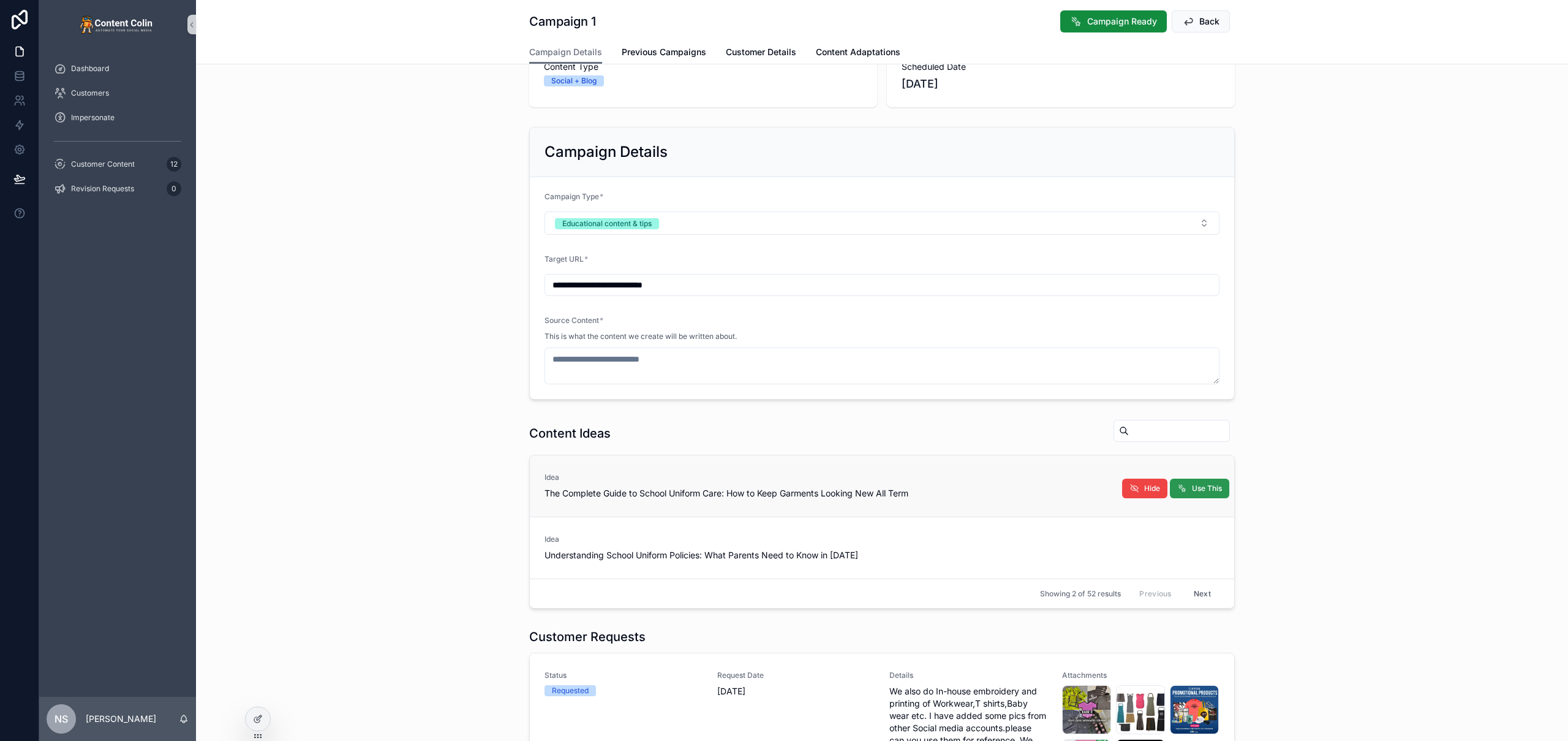
click at [1199, 491] on span "Use This" at bounding box center [1207, 488] width 30 height 10
type textarea "**********"
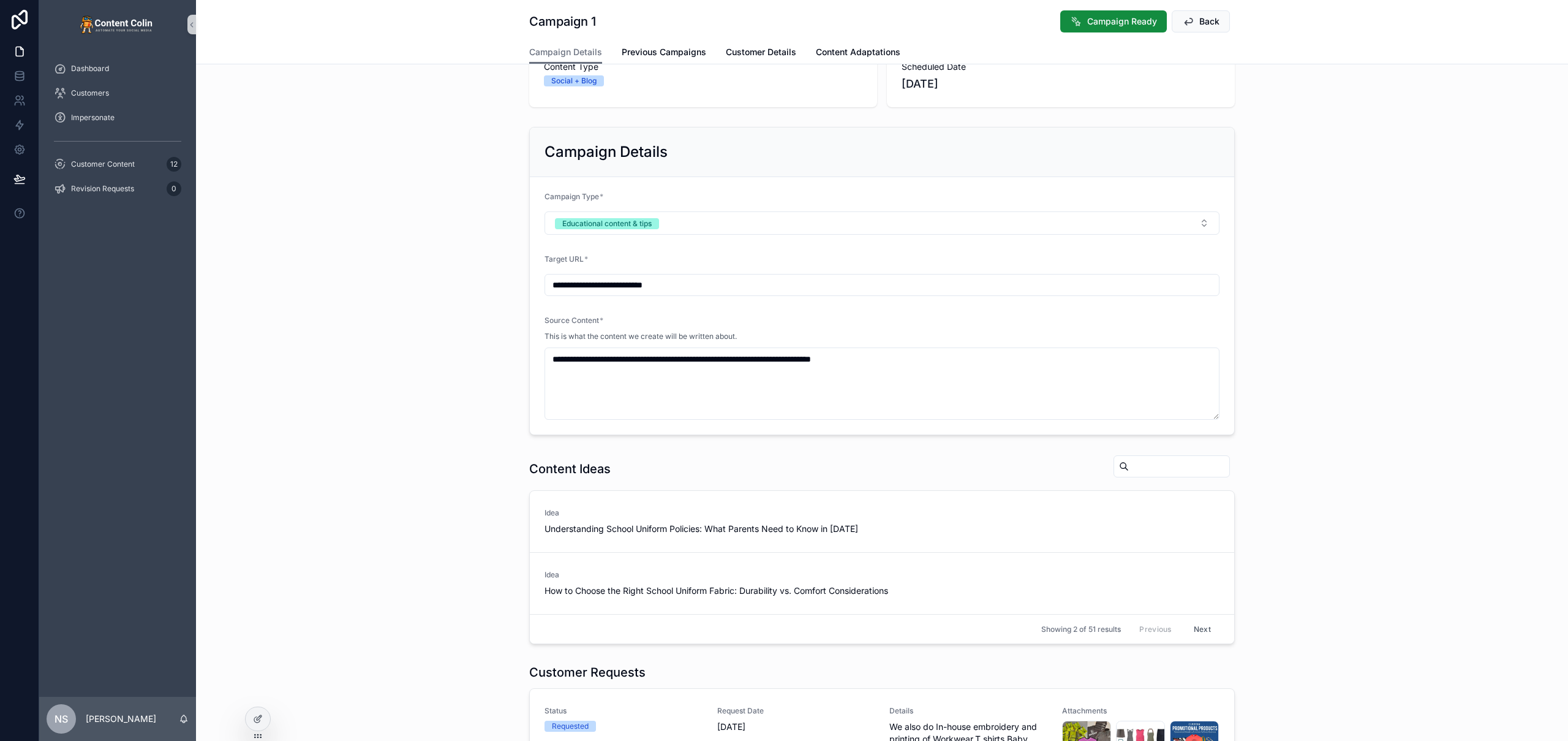
scroll to position [359, 0]
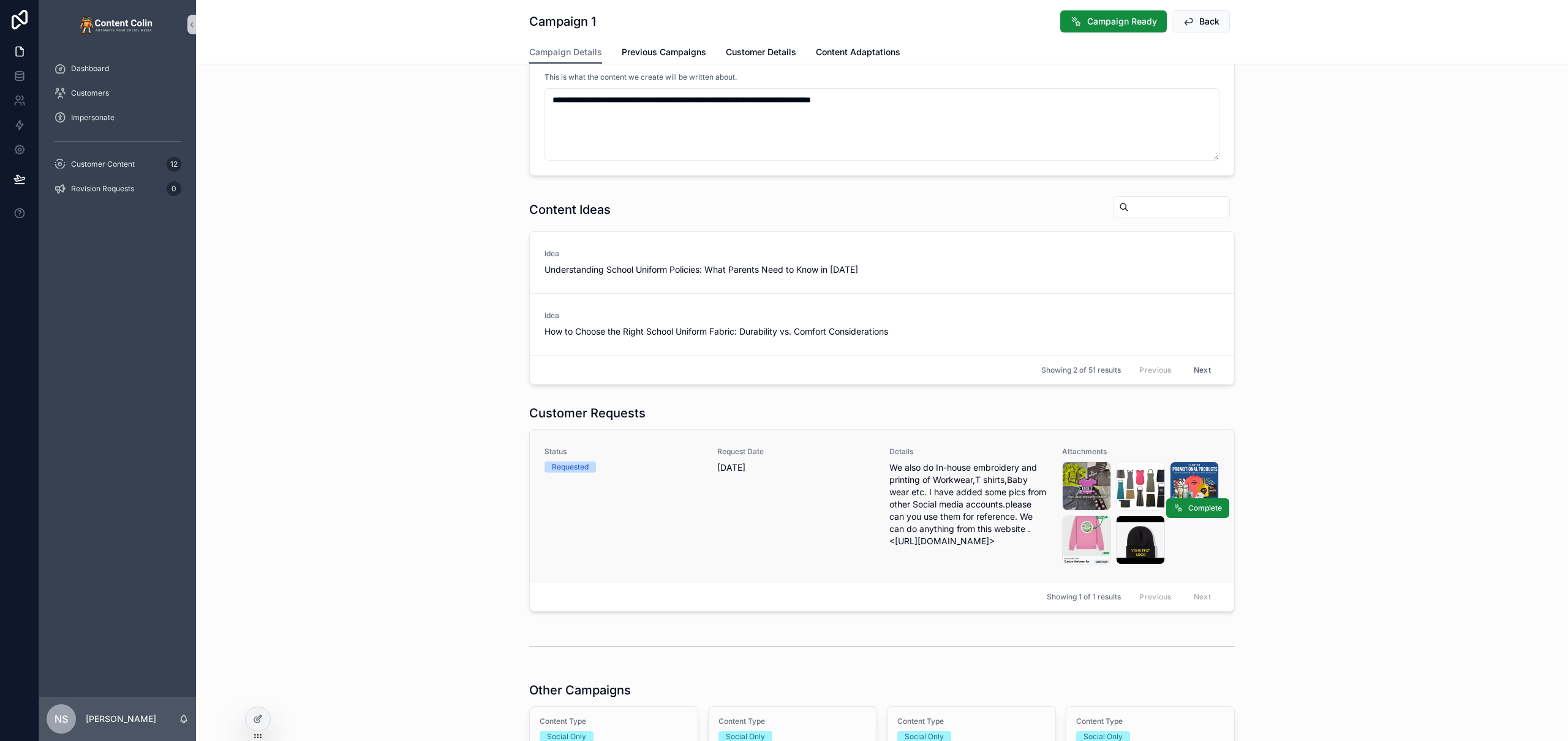
click at [963, 501] on span "We also do In-house embroidery and printing of Workwear,T shirts,Baby wear etc.…" at bounding box center [968, 504] width 158 height 85
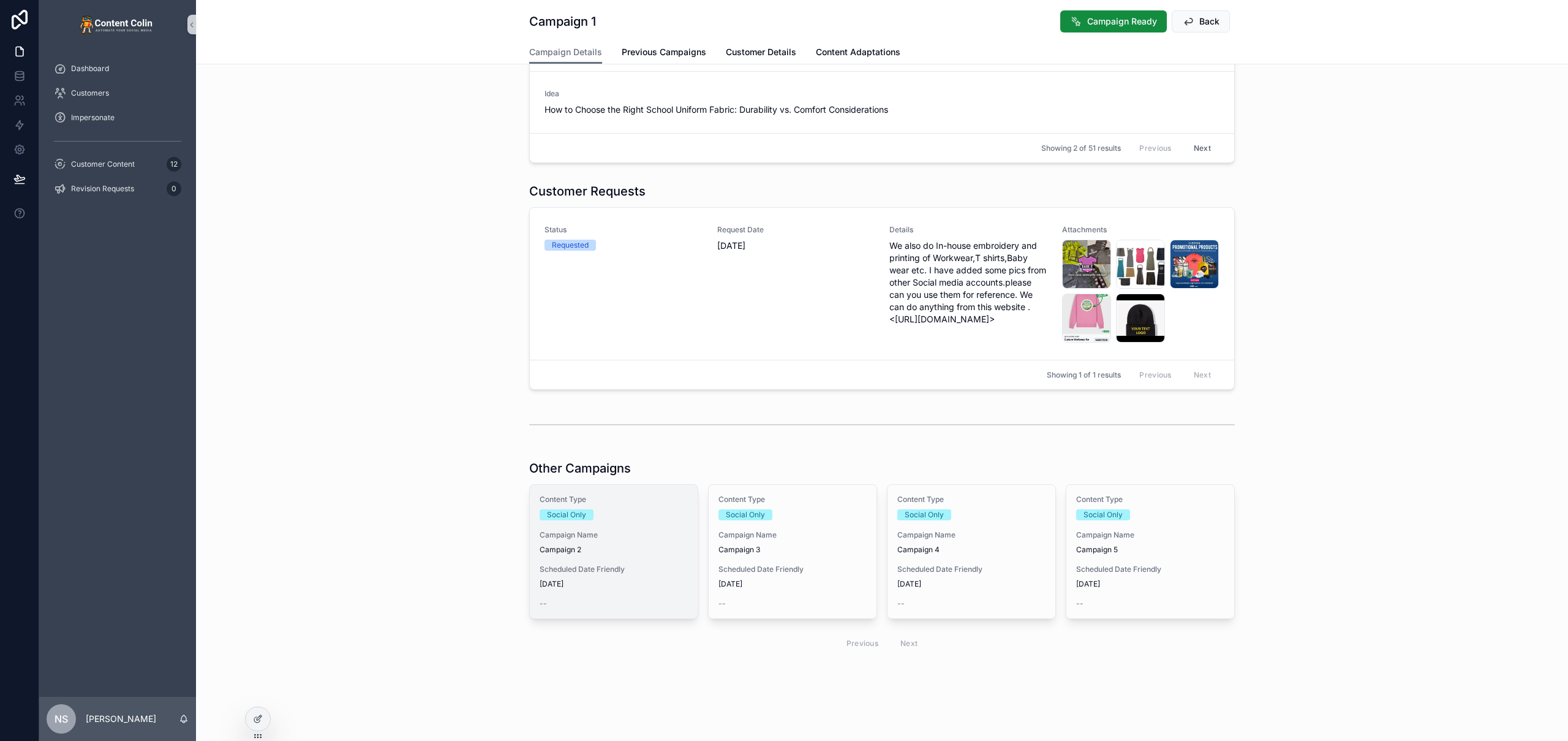
click at [589, 549] on span "Campaign 2" at bounding box center [613, 549] width 148 height 10
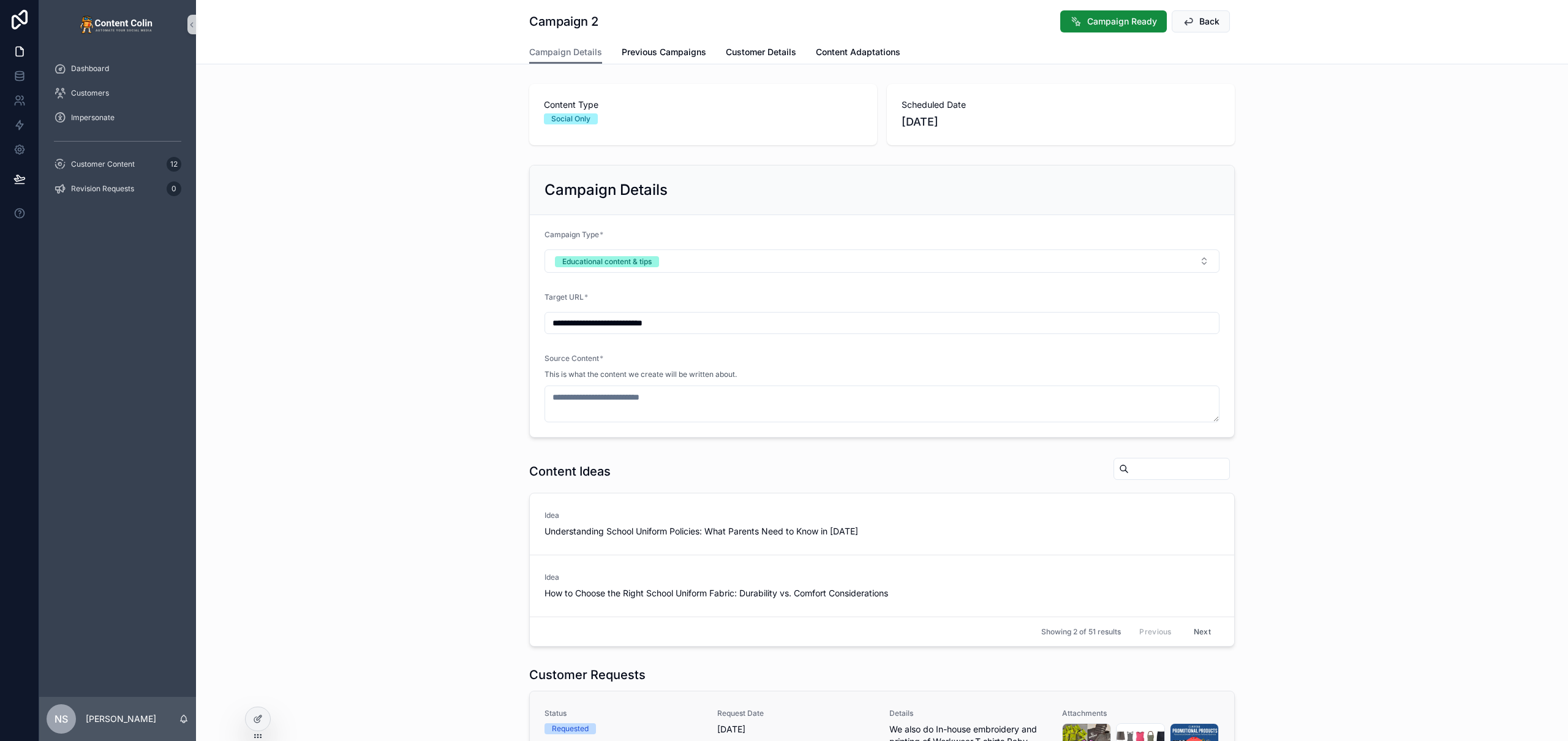
scroll to position [277, 0]
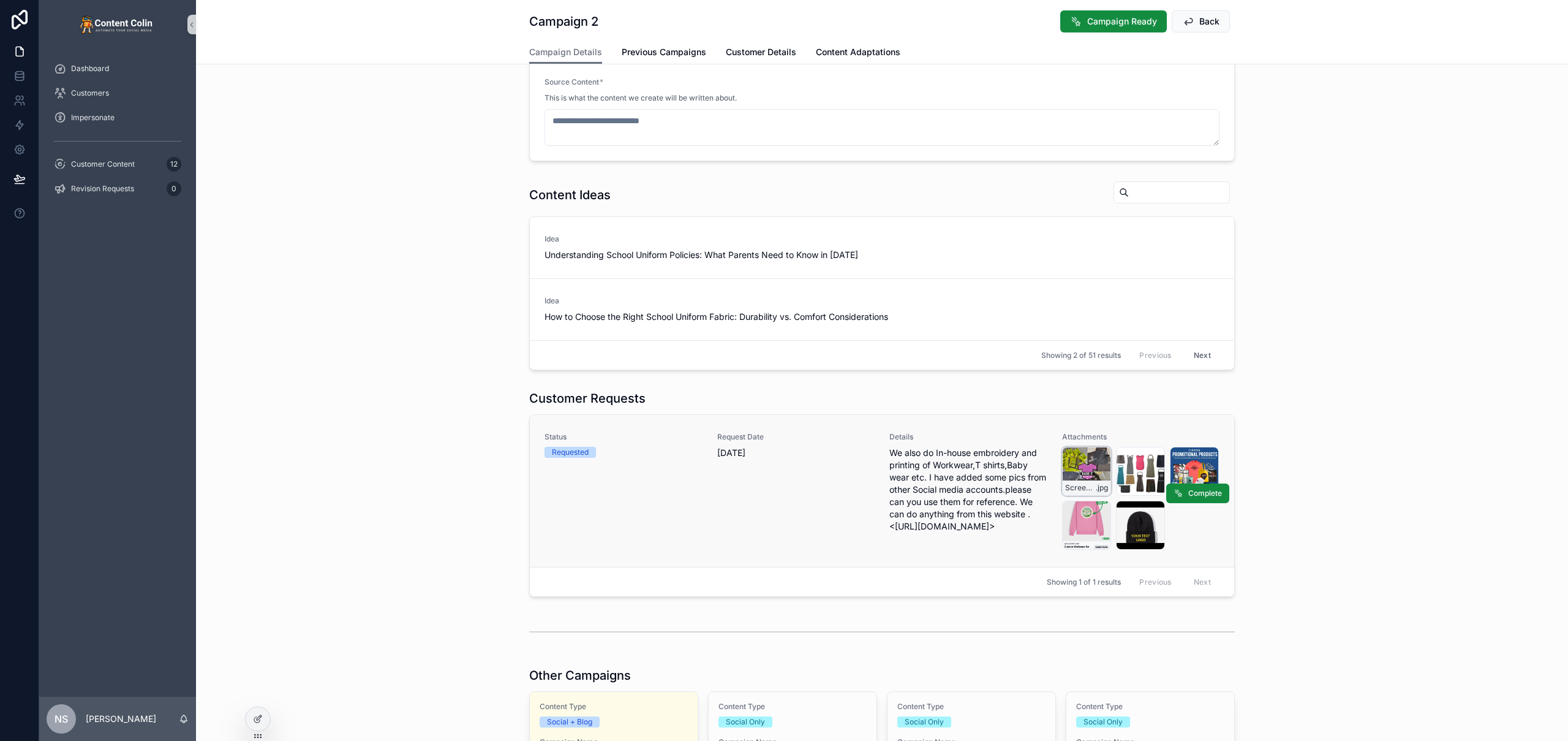
click at [1082, 465] on div "Screenshot_20250908_102559_Facebook .jpg" at bounding box center [1086, 471] width 49 height 49
click at [1116, 462] on div "Screenshot_20250907_163500_Facebook .jpg" at bounding box center [1140, 471] width 49 height 49
click at [1203, 460] on icon "scrollable content" at bounding box center [1208, 457] width 10 height 10
click at [1174, 467] on div "Screenshot_20250907_161306_Facebook .jpg" at bounding box center [1194, 471] width 49 height 49
click at [1071, 518] on div "Screenshot_20250906_153145_Facebook .jpg" at bounding box center [1086, 525] width 49 height 49
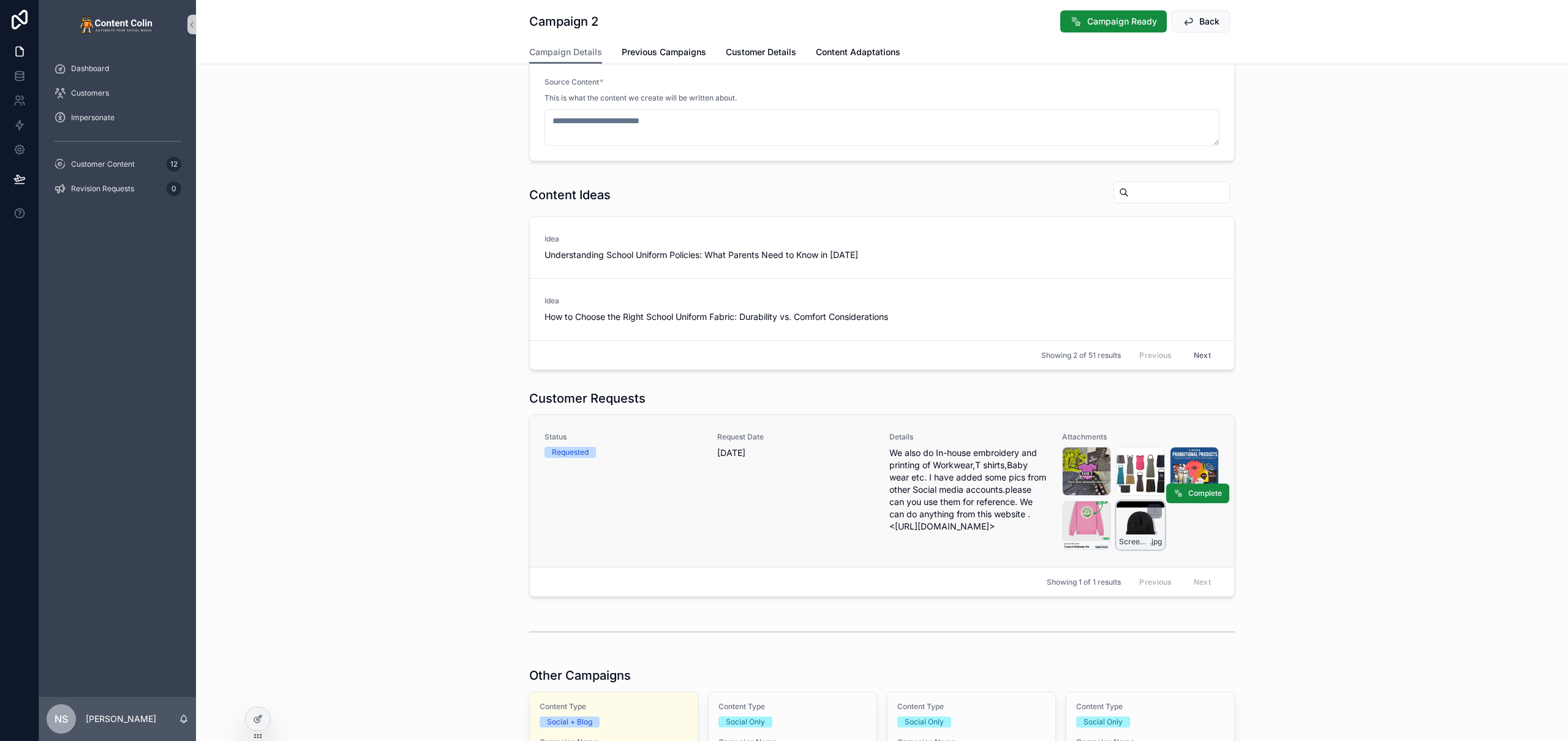
click at [1123, 526] on div "Screenshot_20250905_071215_WhatsApp .jpg" at bounding box center [1140, 525] width 49 height 49
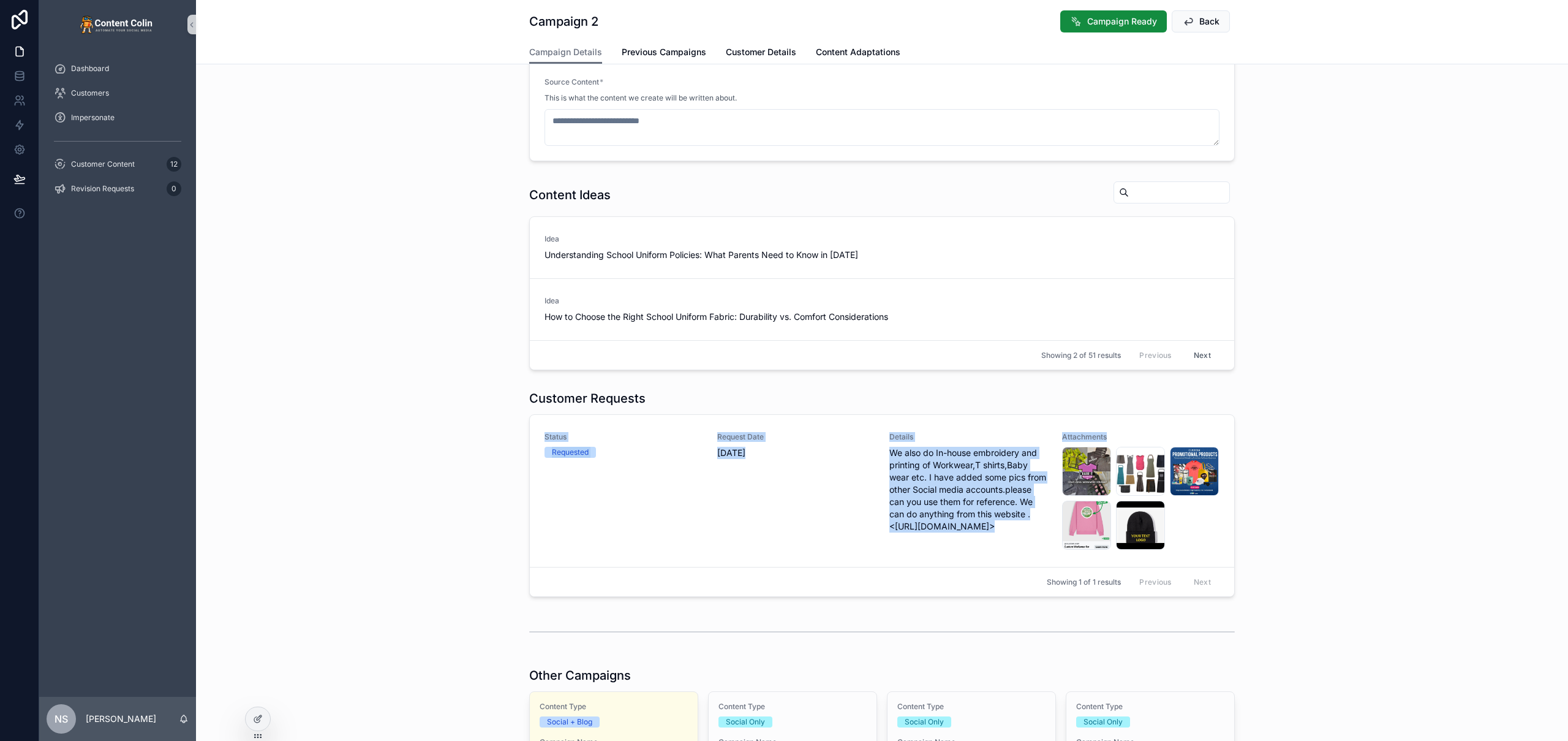
drag, startPoint x: 885, startPoint y: 448, endPoint x: 905, endPoint y: 477, distance: 35.2
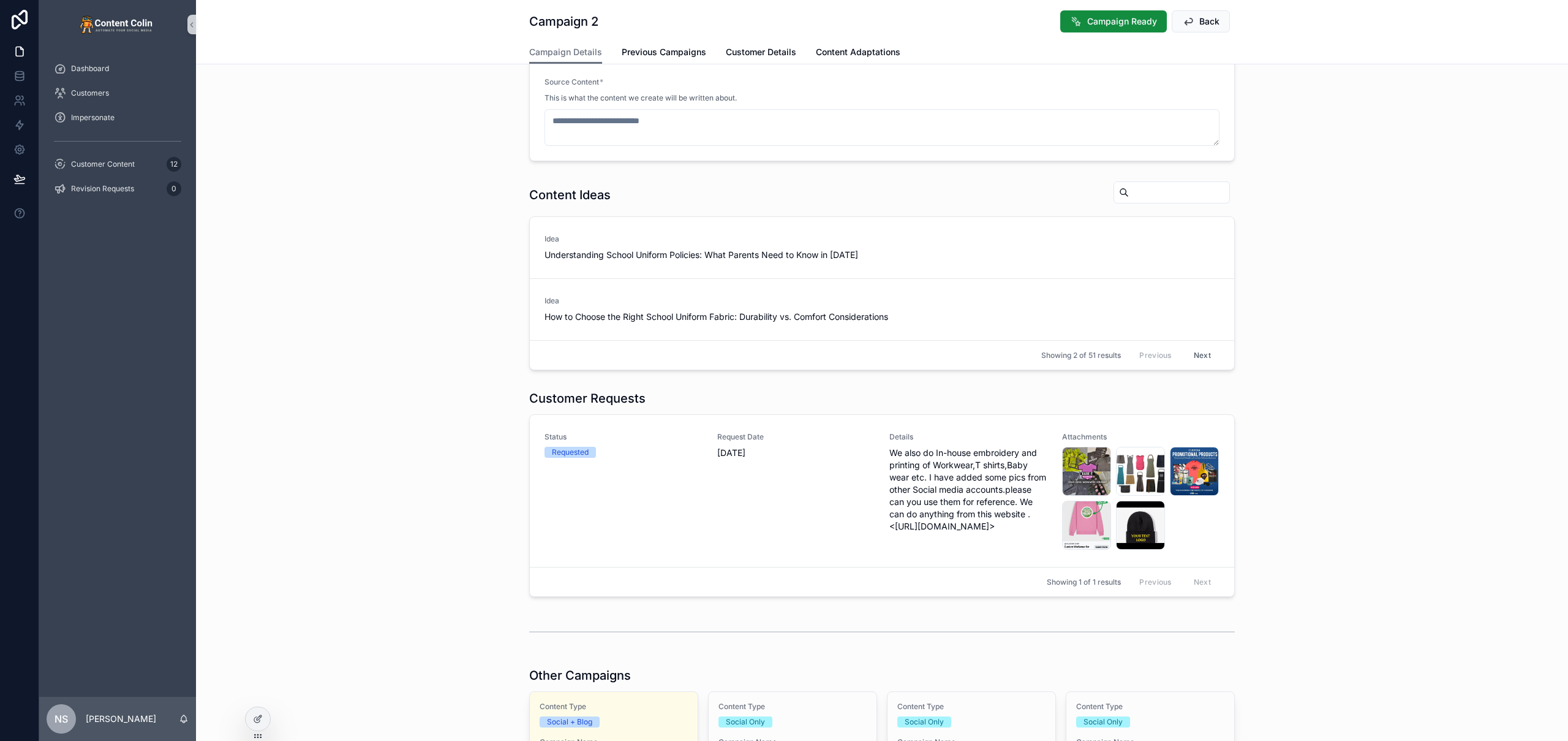
click at [905, 476] on span "We also do In-house embroidery and printing of Workwear,T shirts,Baby wear etc.…" at bounding box center [968, 489] width 158 height 85
drag, startPoint x: 905, startPoint y: 477, endPoint x: 879, endPoint y: 454, distance: 34.7
click at [879, 454] on div "Status Requested Request Date 9th September 2025 Details We also do In-house em…" at bounding box center [881, 491] width 675 height 118
copy span "We also do In-house embroidery and printing of Workwear,T shirts,Baby wear"
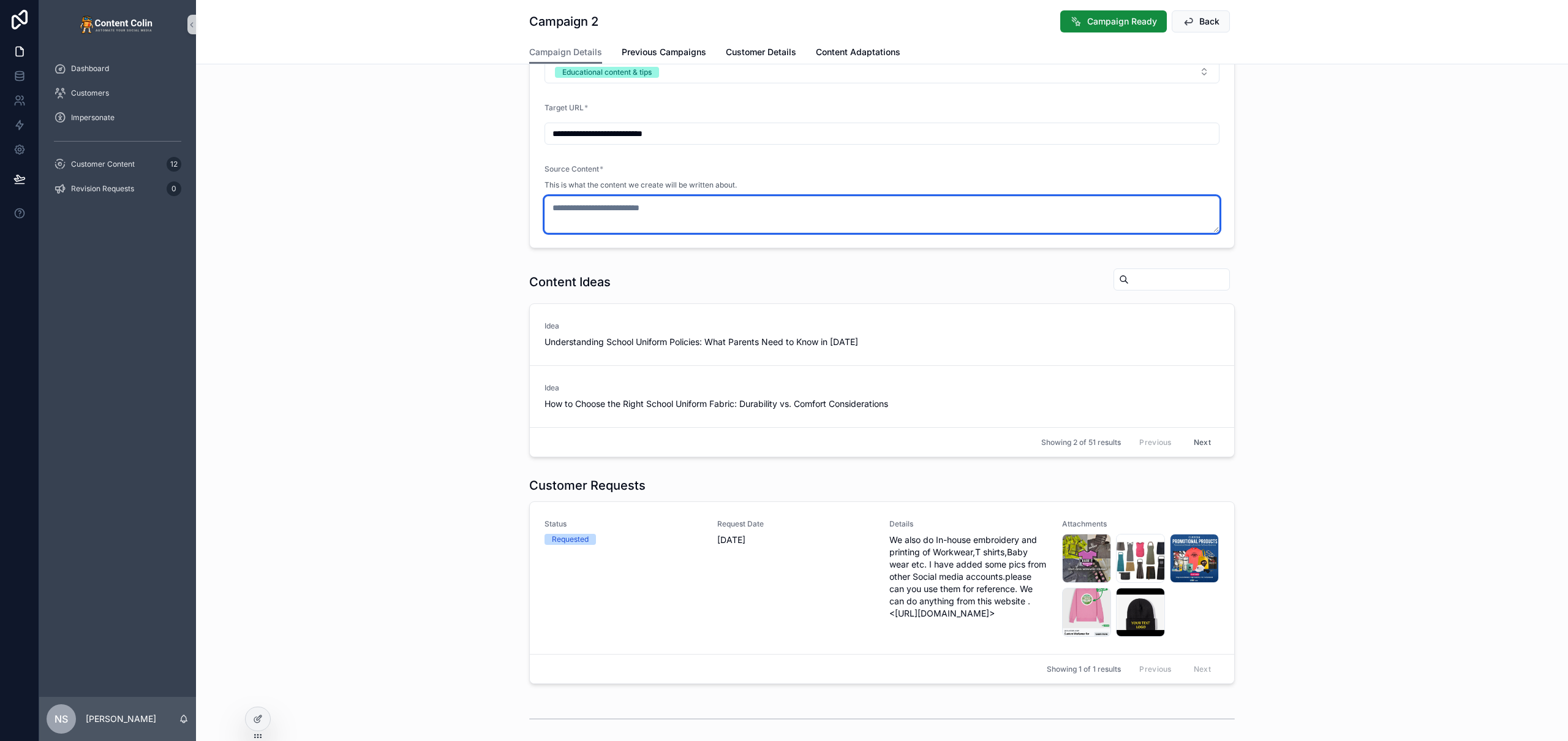
click at [647, 219] on textarea "scrollable content" at bounding box center [881, 214] width 675 height 37
paste textarea "**********"
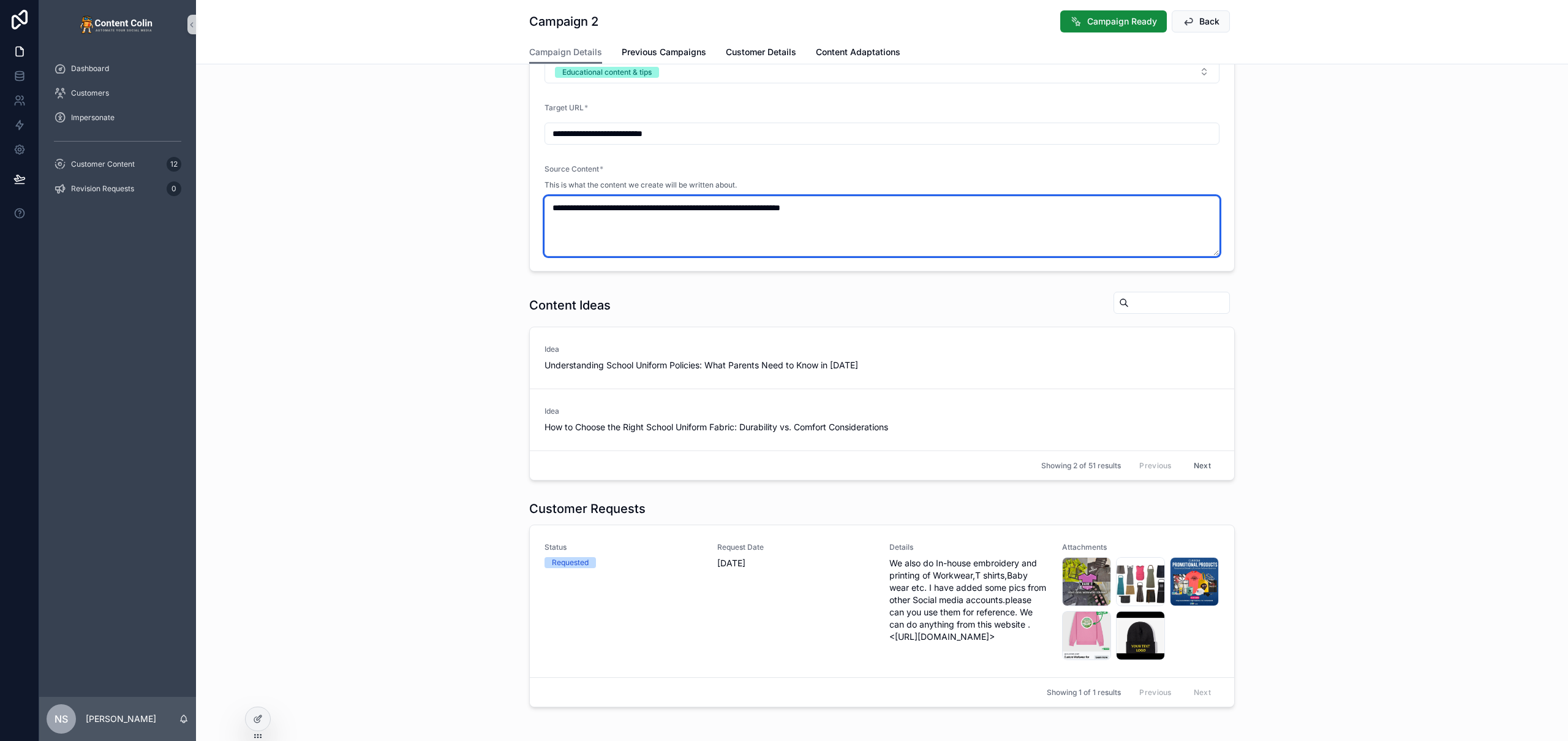
type textarea "**********"
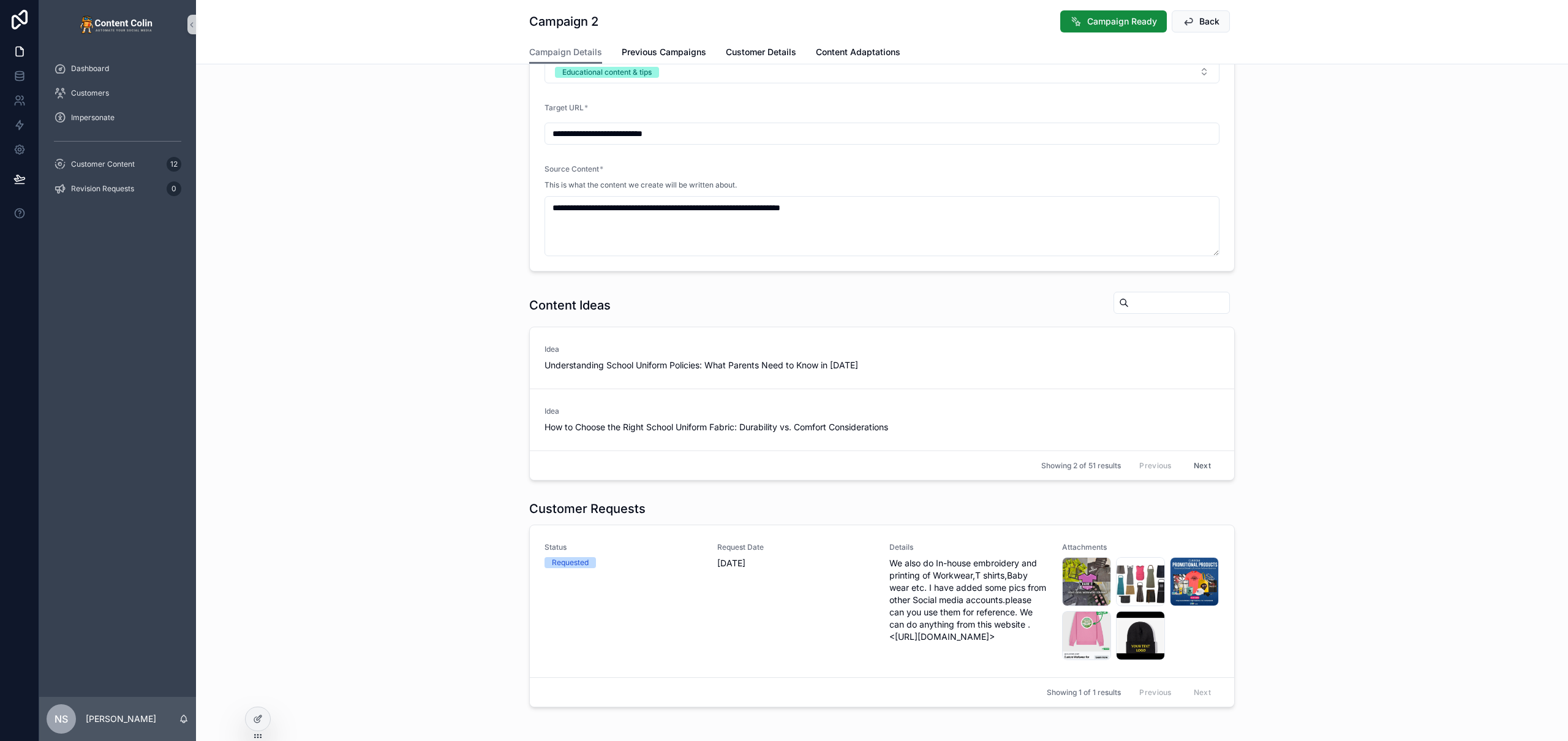
click at [421, 353] on div "Content Ideas Idea Understanding School Uniform Policies: What Parents Need to …" at bounding box center [882, 386] width 1372 height 199
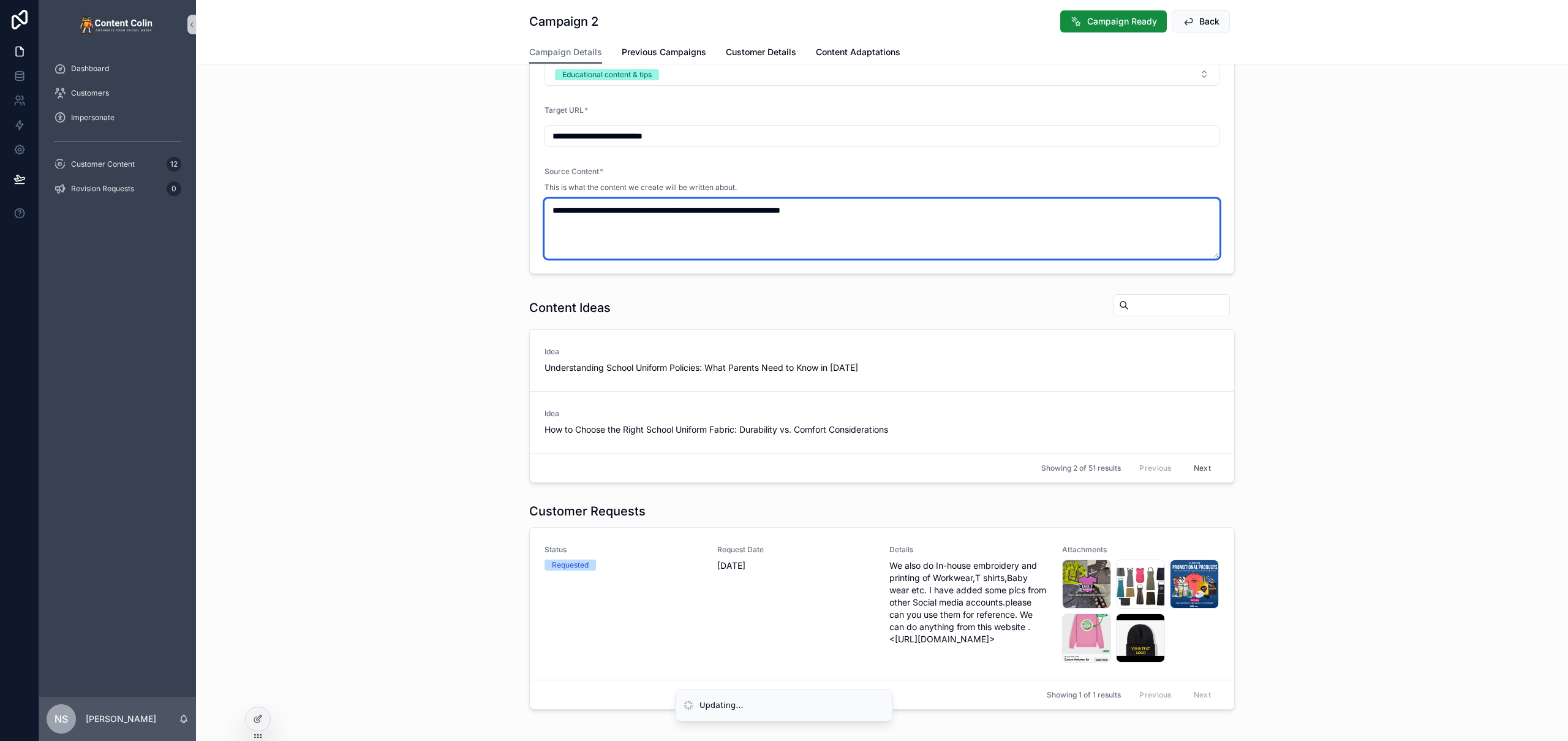
click at [952, 230] on textarea "**********" at bounding box center [881, 228] width 675 height 60
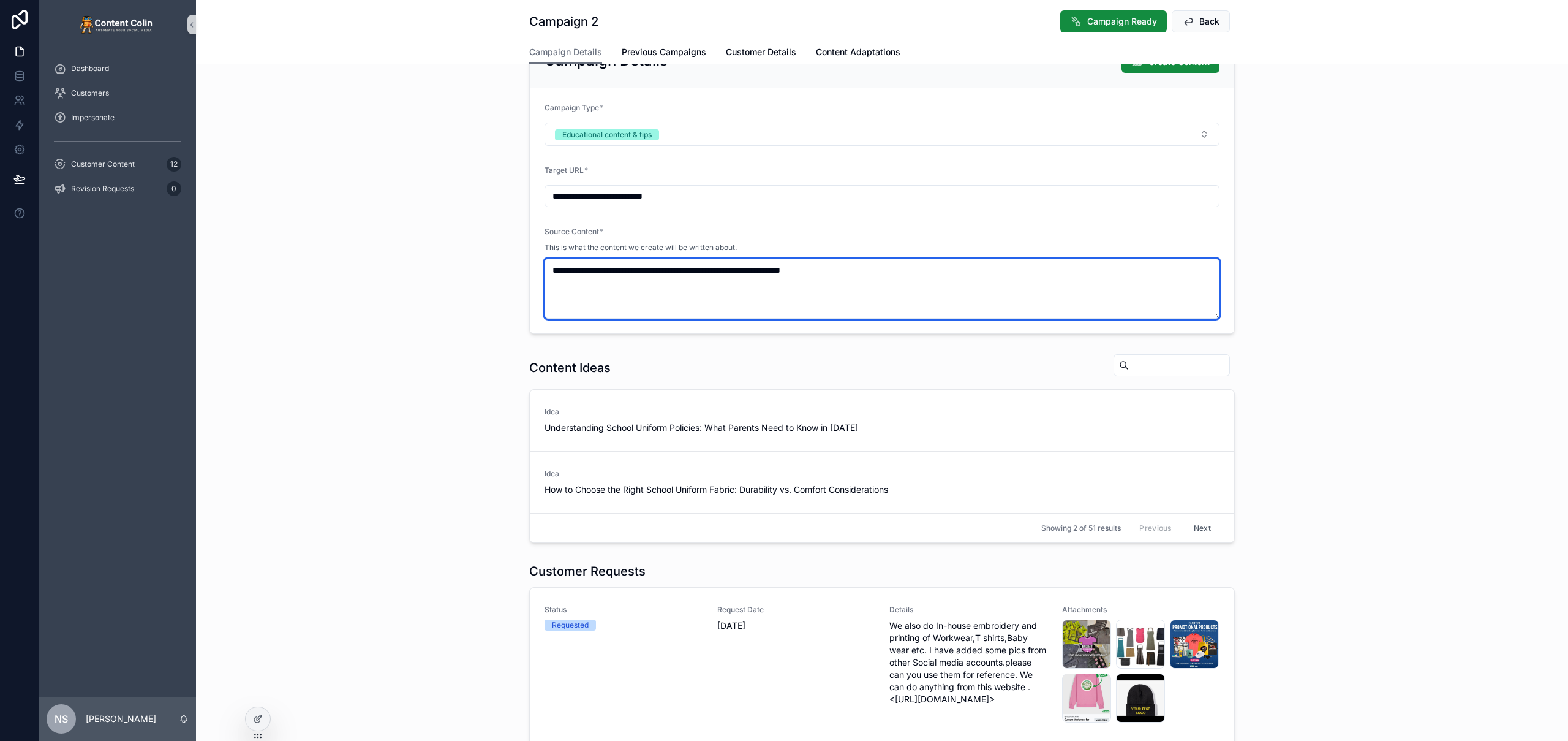
scroll to position [69, 0]
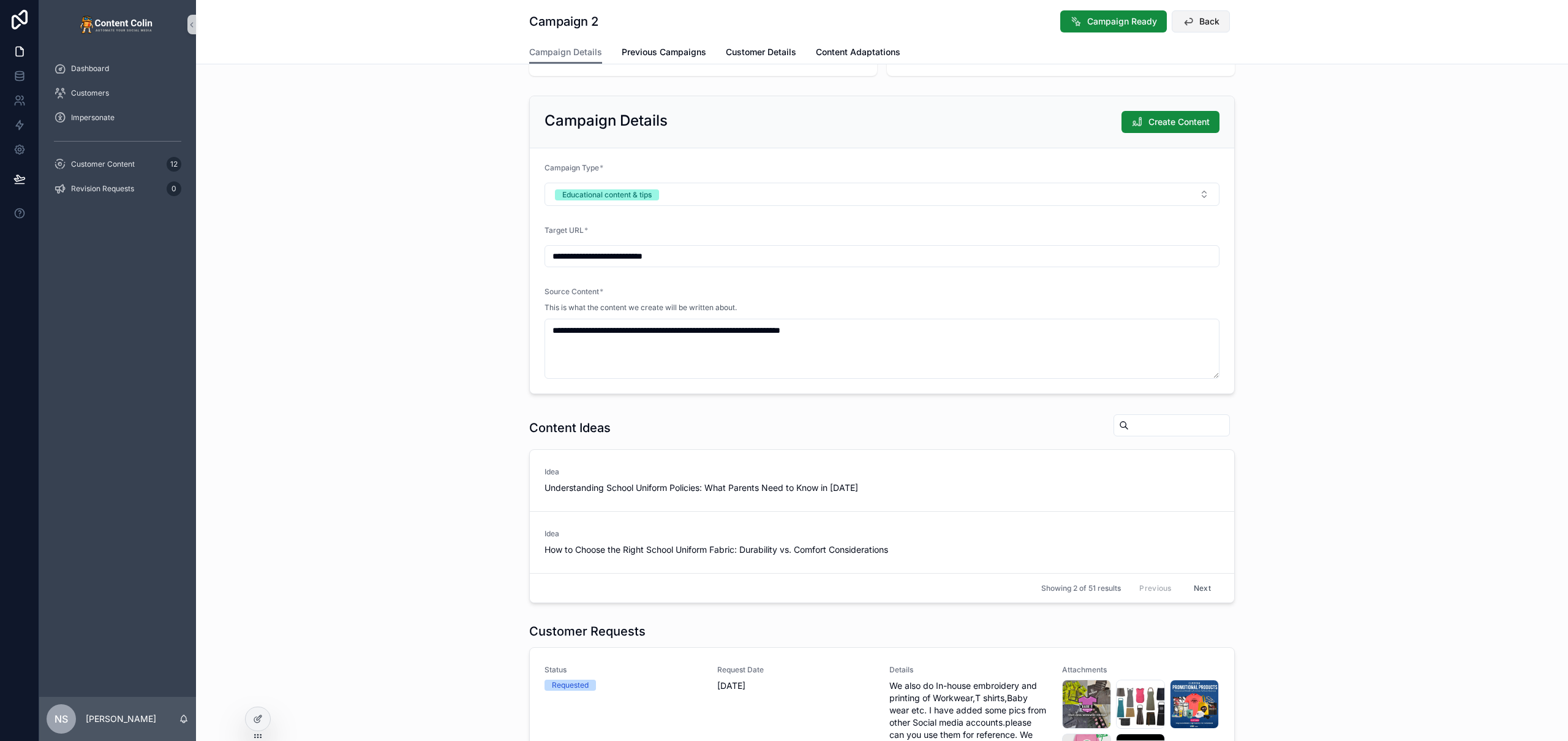
click at [1199, 22] on span "Back" at bounding box center [1209, 22] width 20 height 12
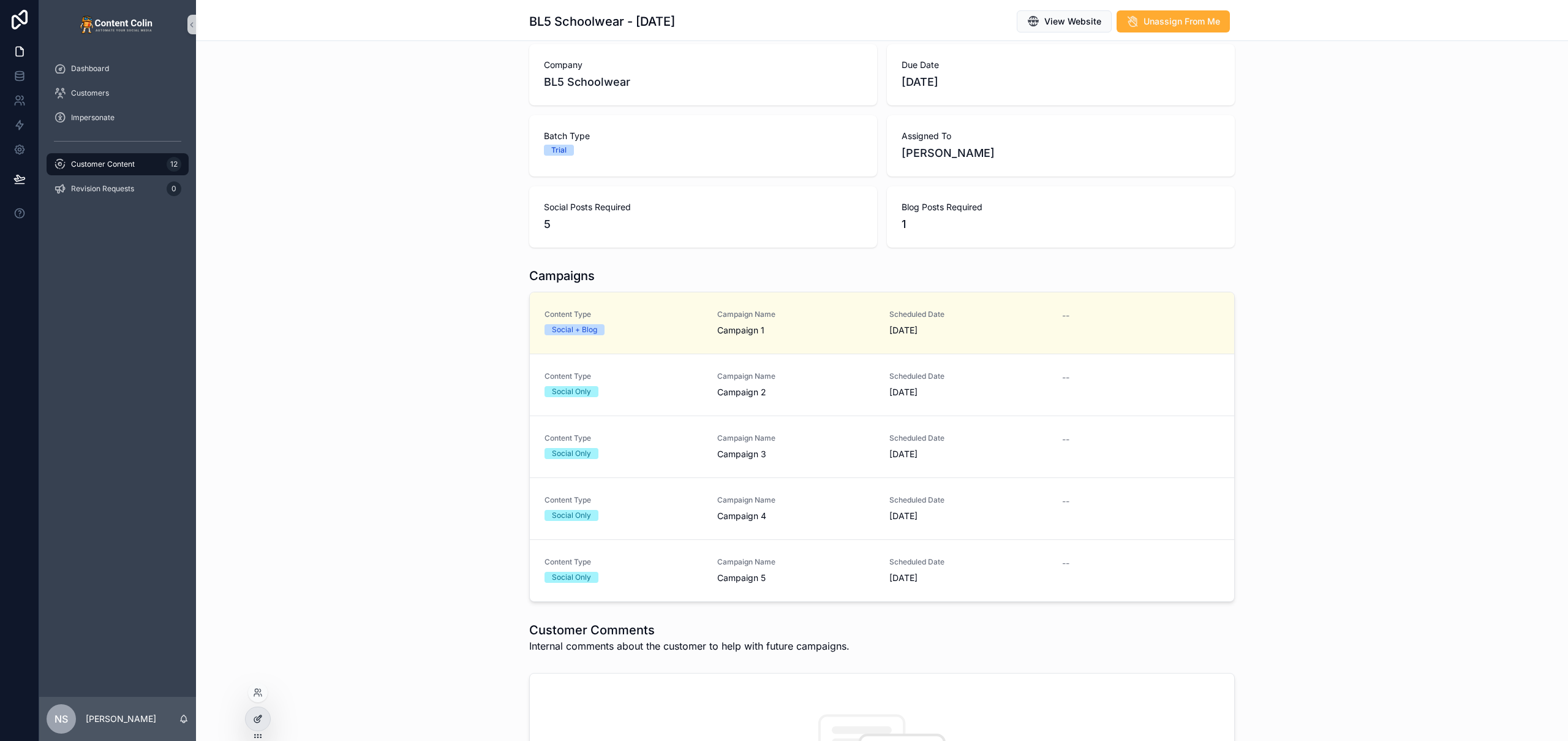
click at [260, 719] on icon at bounding box center [258, 719] width 10 height 10
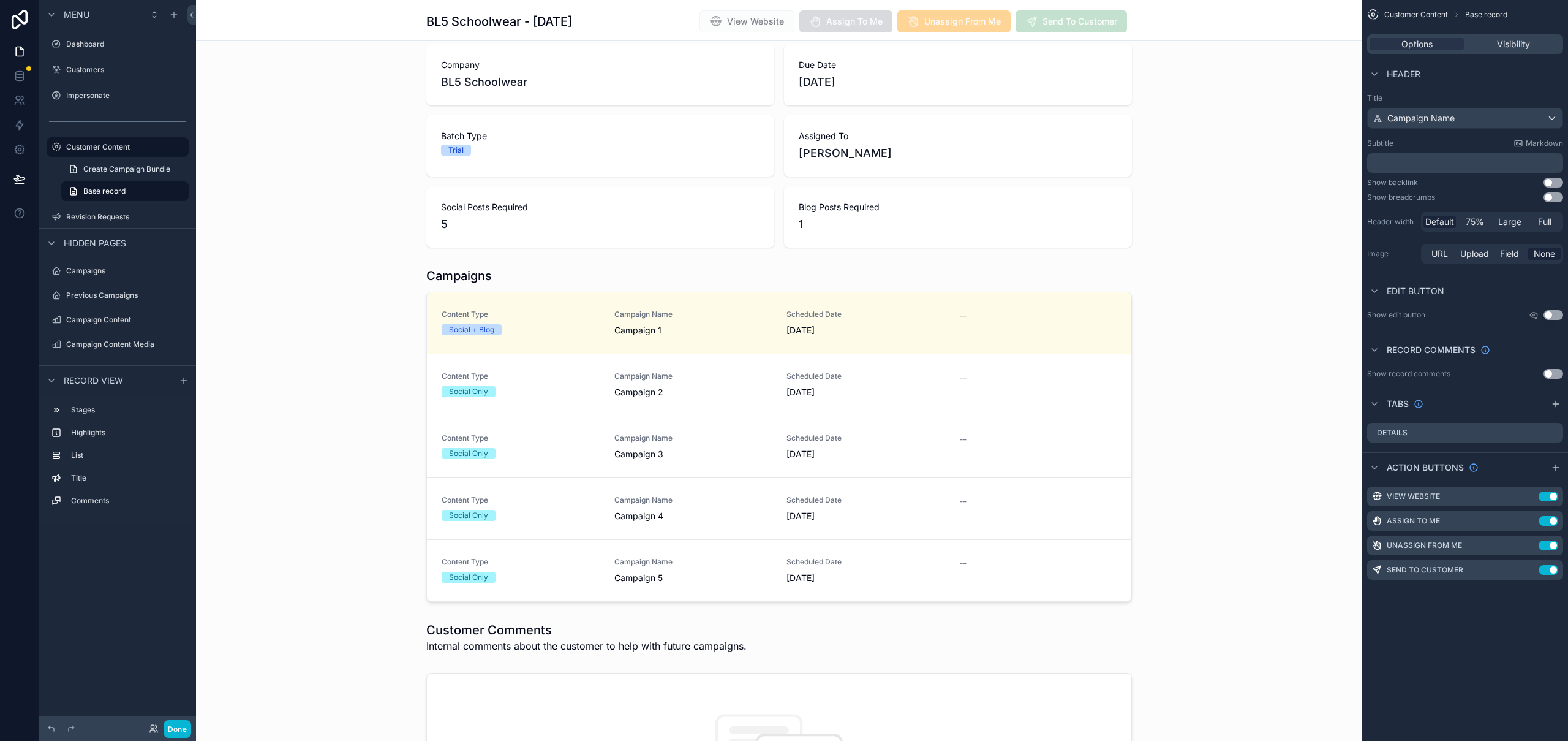
click at [695, 10] on div "View Website Assign To Me Unassign From Me Send To Customer" at bounding box center [910, 22] width 442 height 24
click at [1531, 497] on icon "scrollable content" at bounding box center [1529, 496] width 10 height 10
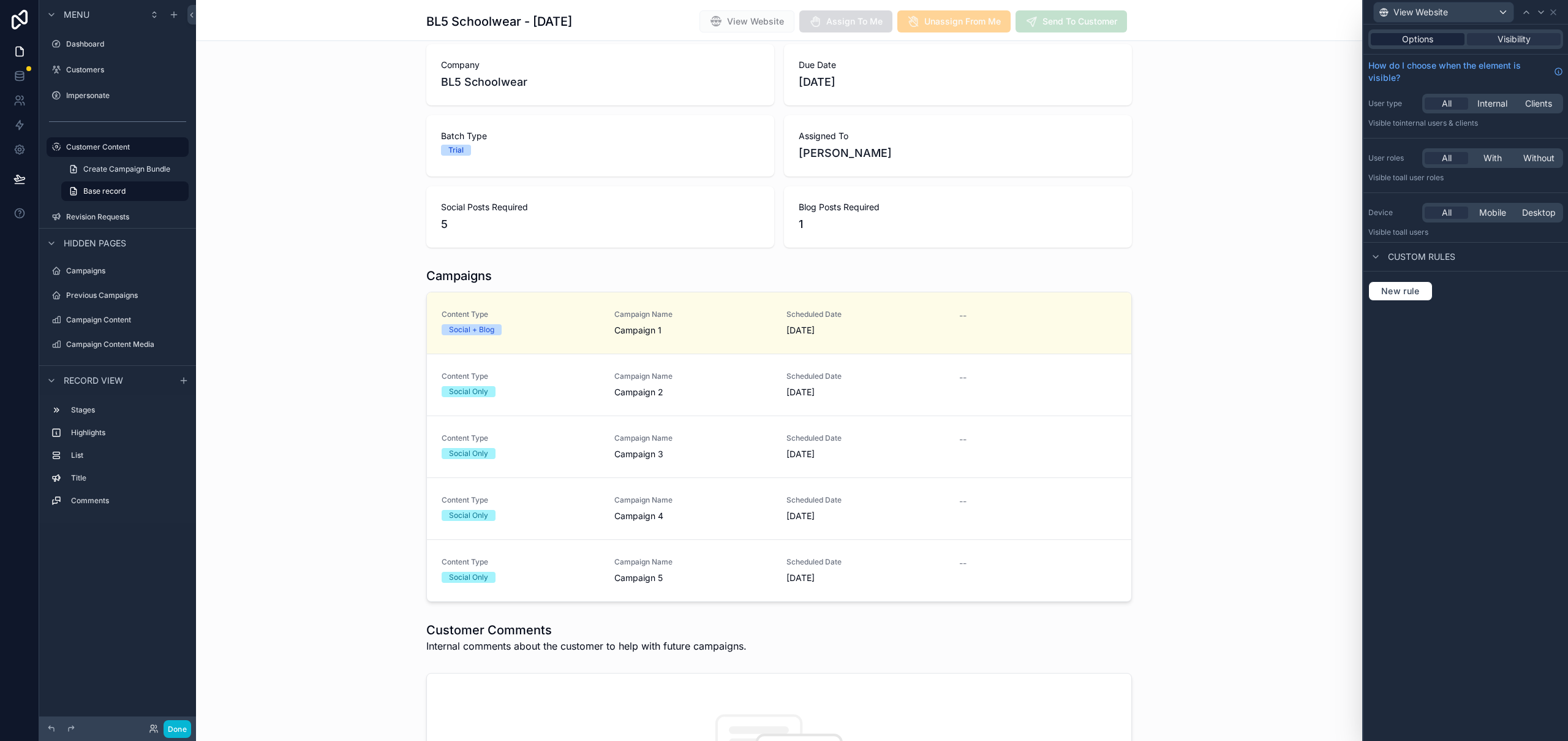
click at [1433, 34] on span "Options" at bounding box center [1417, 39] width 31 height 12
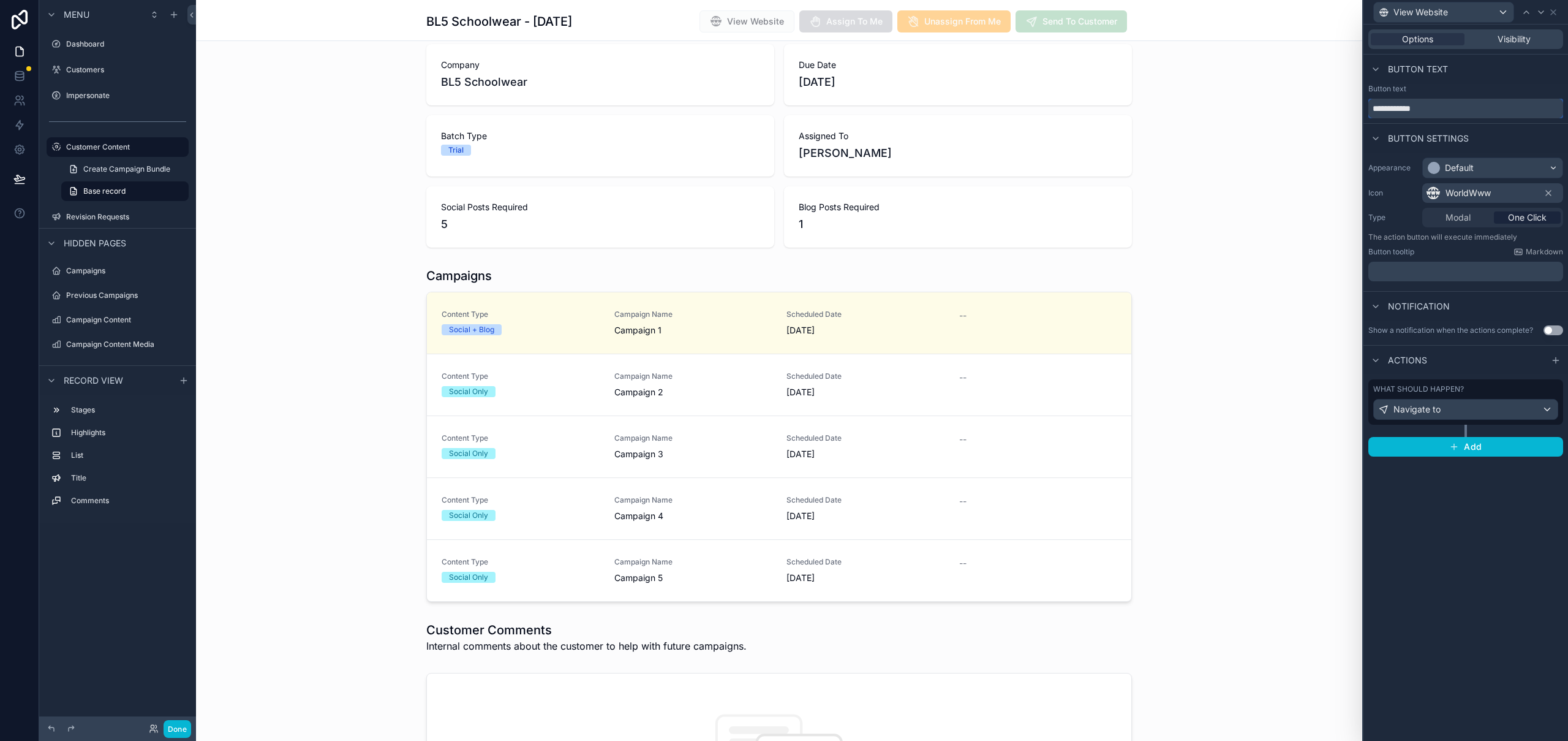
click at [1384, 106] on input "**********" at bounding box center [1466, 108] width 195 height 20
type input "*******"
click at [1465, 606] on div "Options Visibility Button text Button text ******* Button settings Appearance D…" at bounding box center [1466, 382] width 204 height 716
click at [550, 343] on div "scrollable content" at bounding box center [779, 435] width 1166 height 345
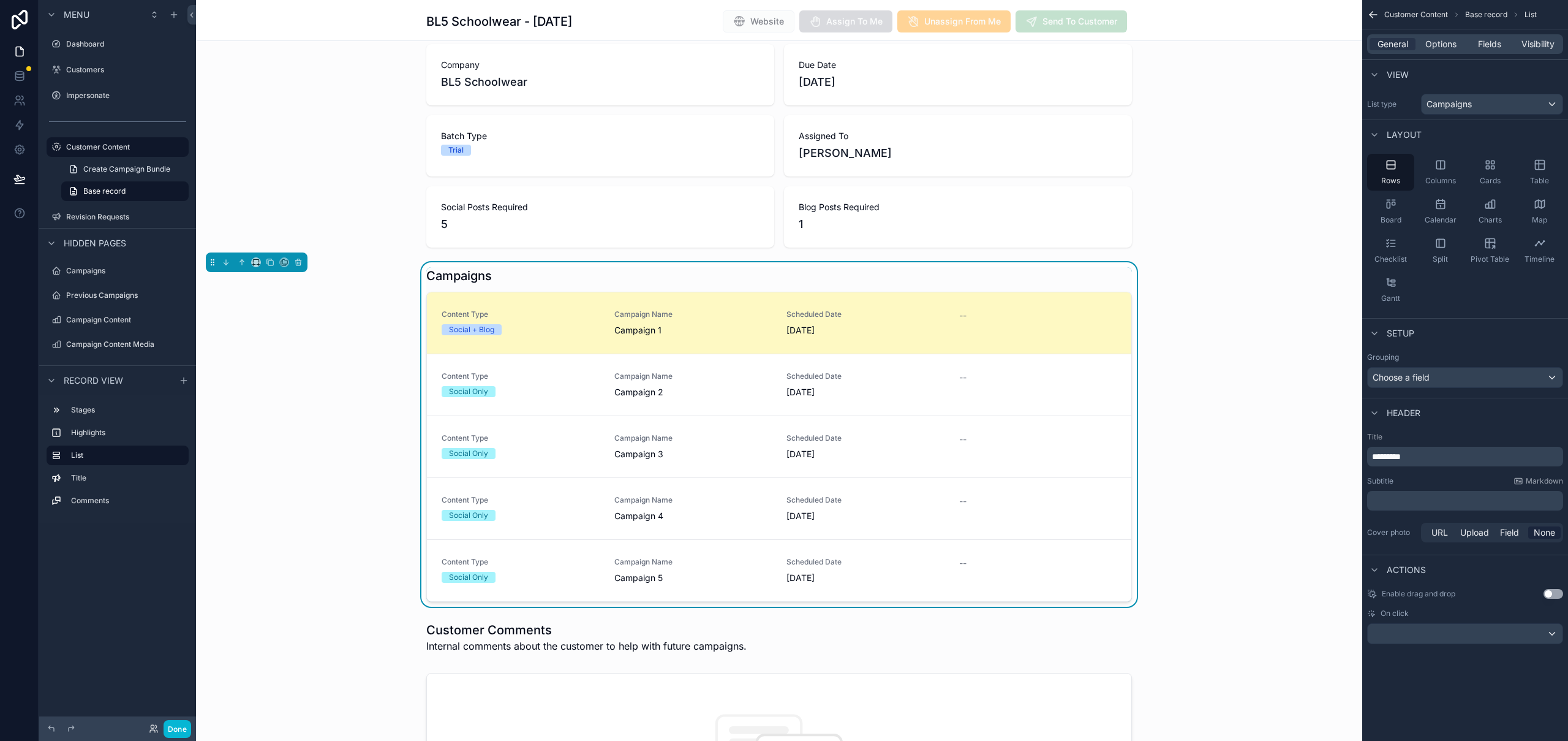
click at [572, 331] on div "Social + Blog" at bounding box center [521, 330] width 158 height 11
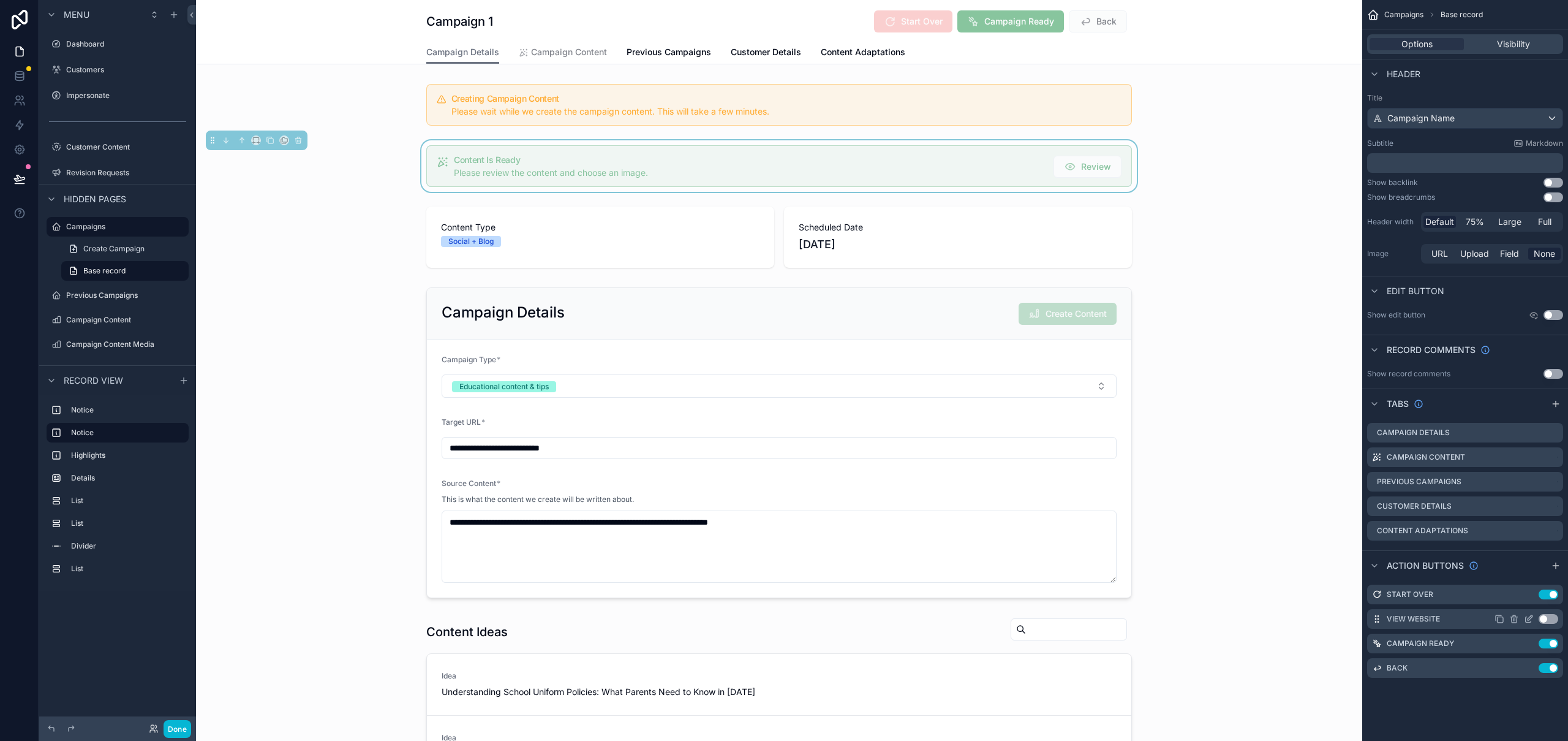
click at [1551, 618] on button "Use setting" at bounding box center [1548, 619] width 20 height 10
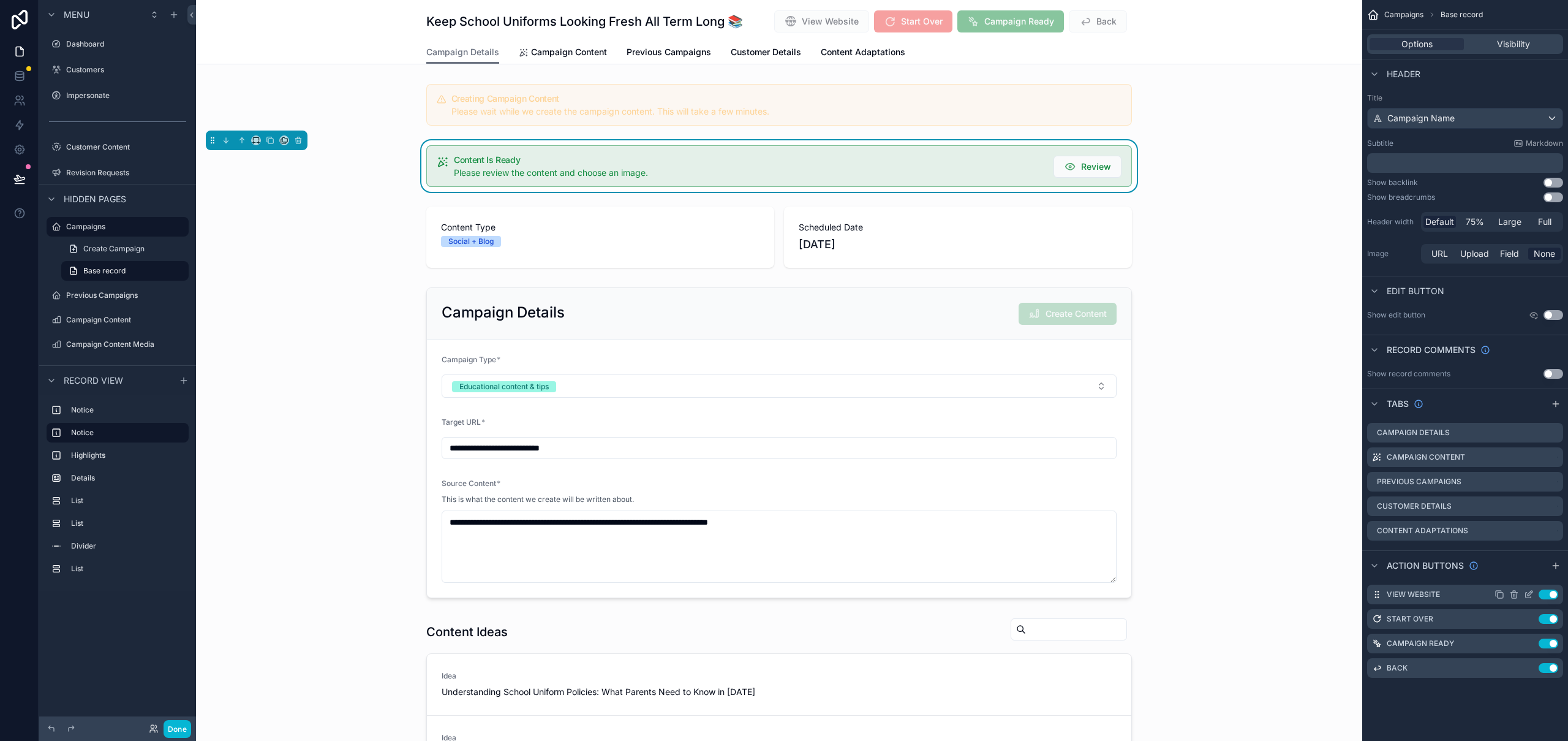
click at [1531, 594] on icon "scrollable content" at bounding box center [1529, 594] width 10 height 10
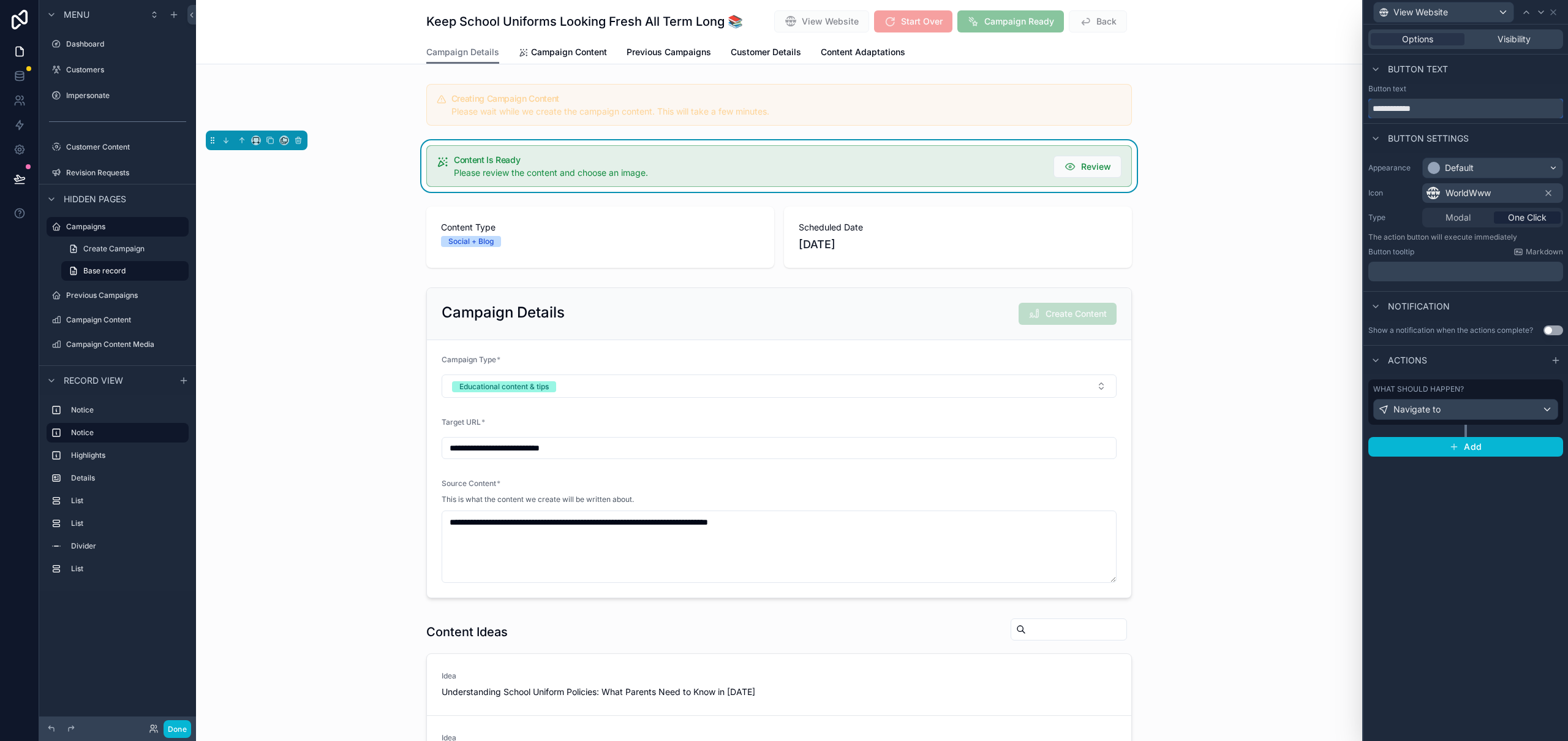
click at [1382, 108] on input "**********" at bounding box center [1466, 108] width 195 height 20
type input "*******"
click at [182, 724] on button "Done" at bounding box center [177, 729] width 28 height 17
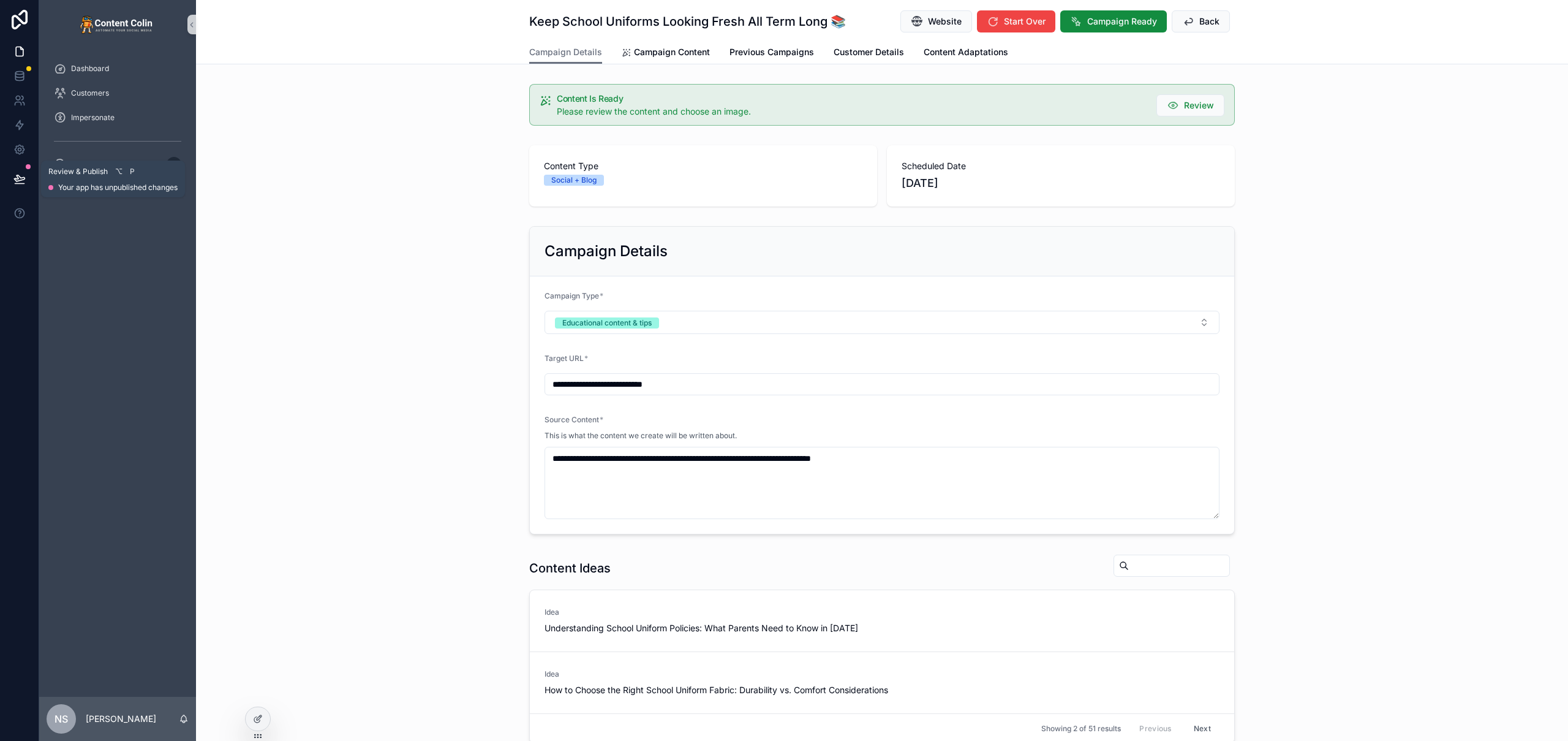
click at [18, 176] on icon at bounding box center [20, 179] width 12 height 12
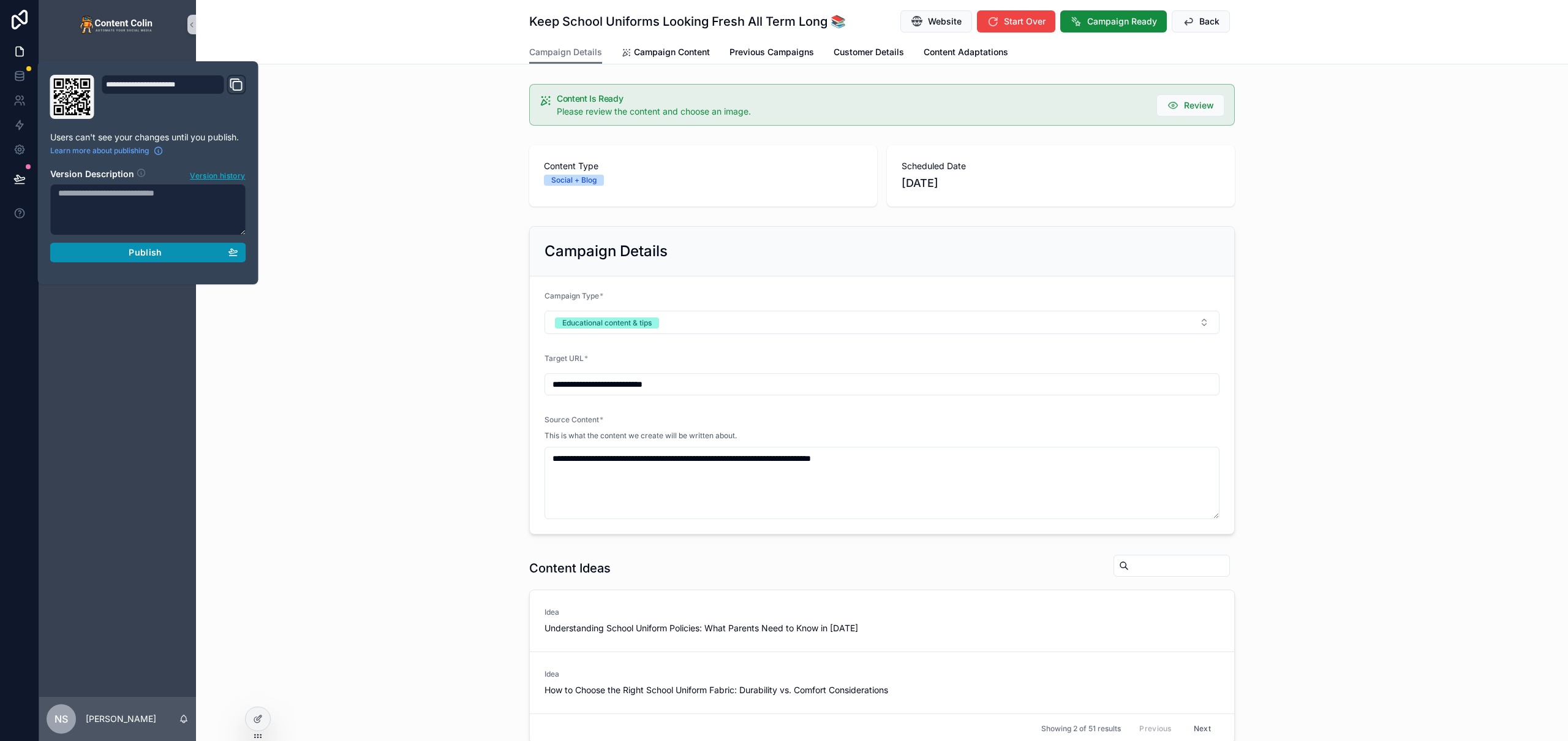
click at [155, 248] on span "Publish" at bounding box center [145, 252] width 33 height 11
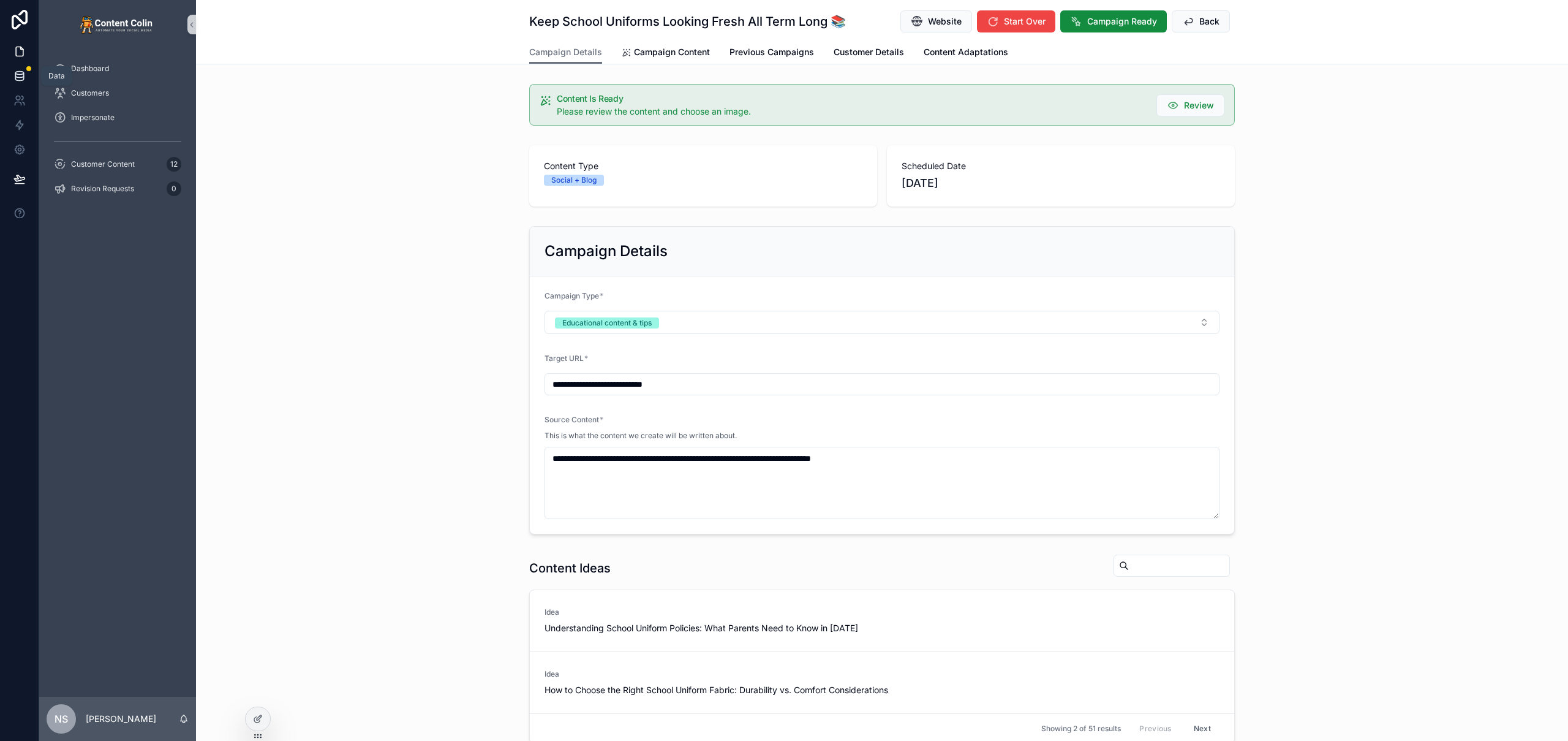
click at [21, 77] on icon at bounding box center [20, 75] width 8 height 5
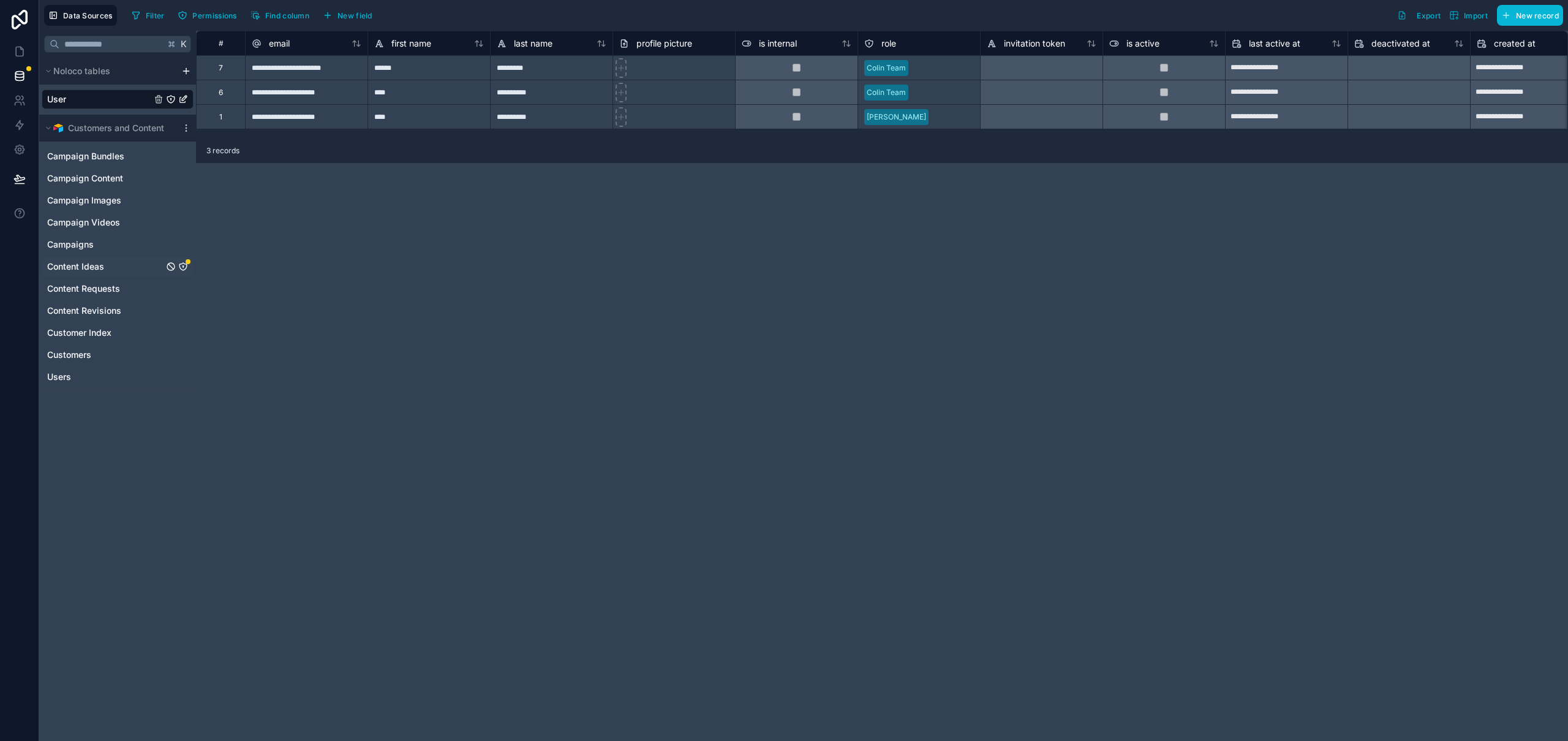
click at [116, 266] on link "Content Ideas" at bounding box center [105, 267] width 116 height 12
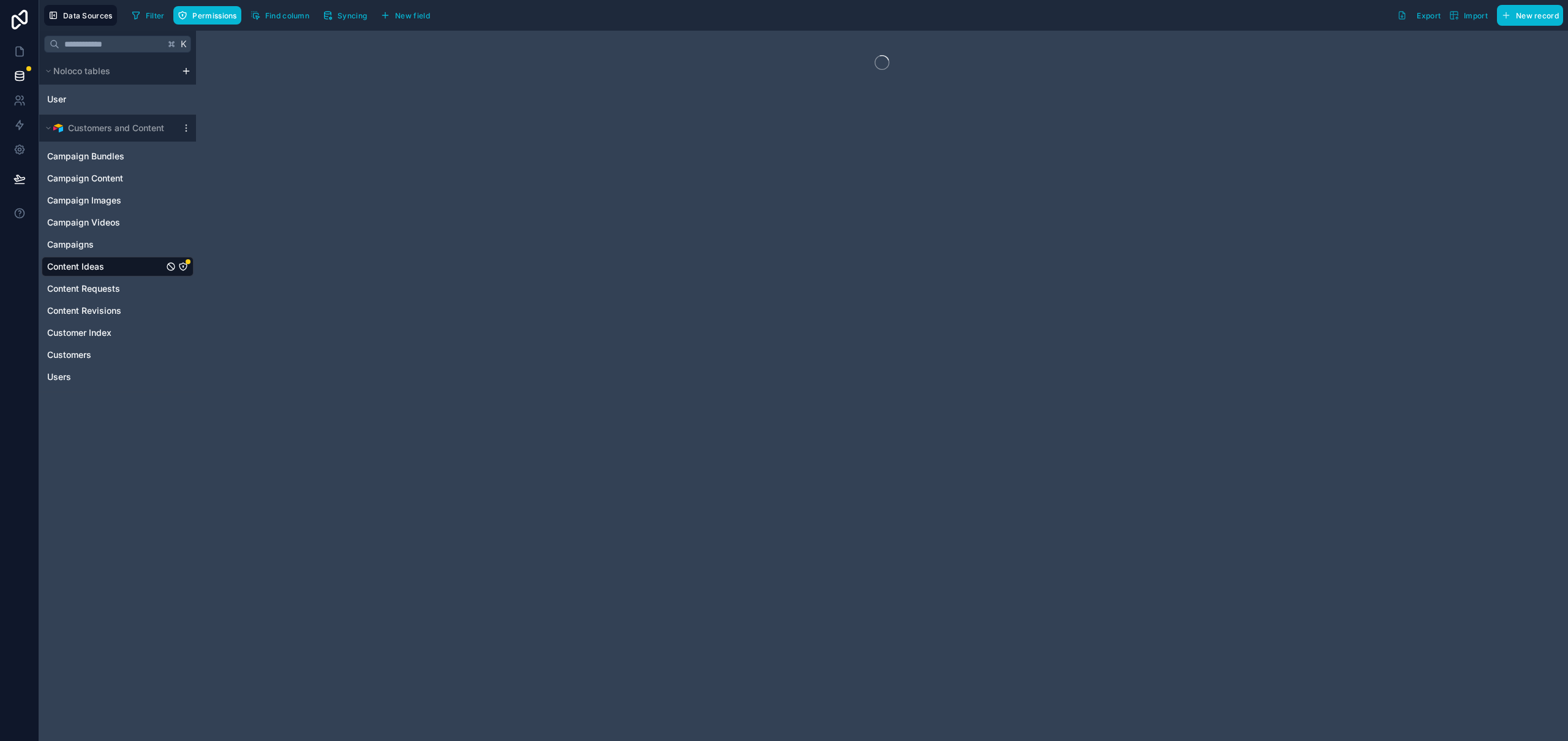
click at [186, 265] on icon "Content Ideas" at bounding box center [183, 267] width 10 height 10
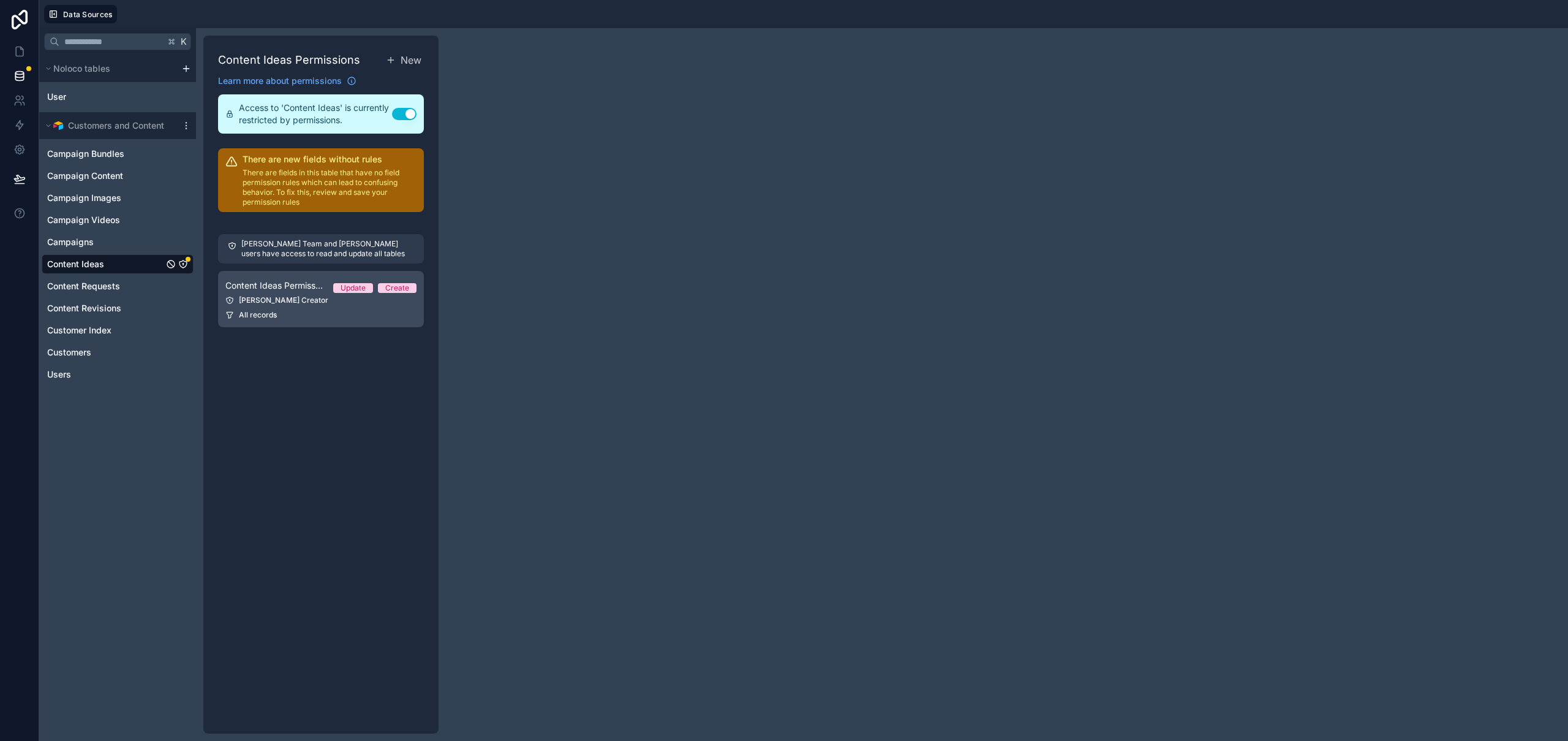
click at [295, 301] on div "Colin Creator" at bounding box center [321, 300] width 191 height 10
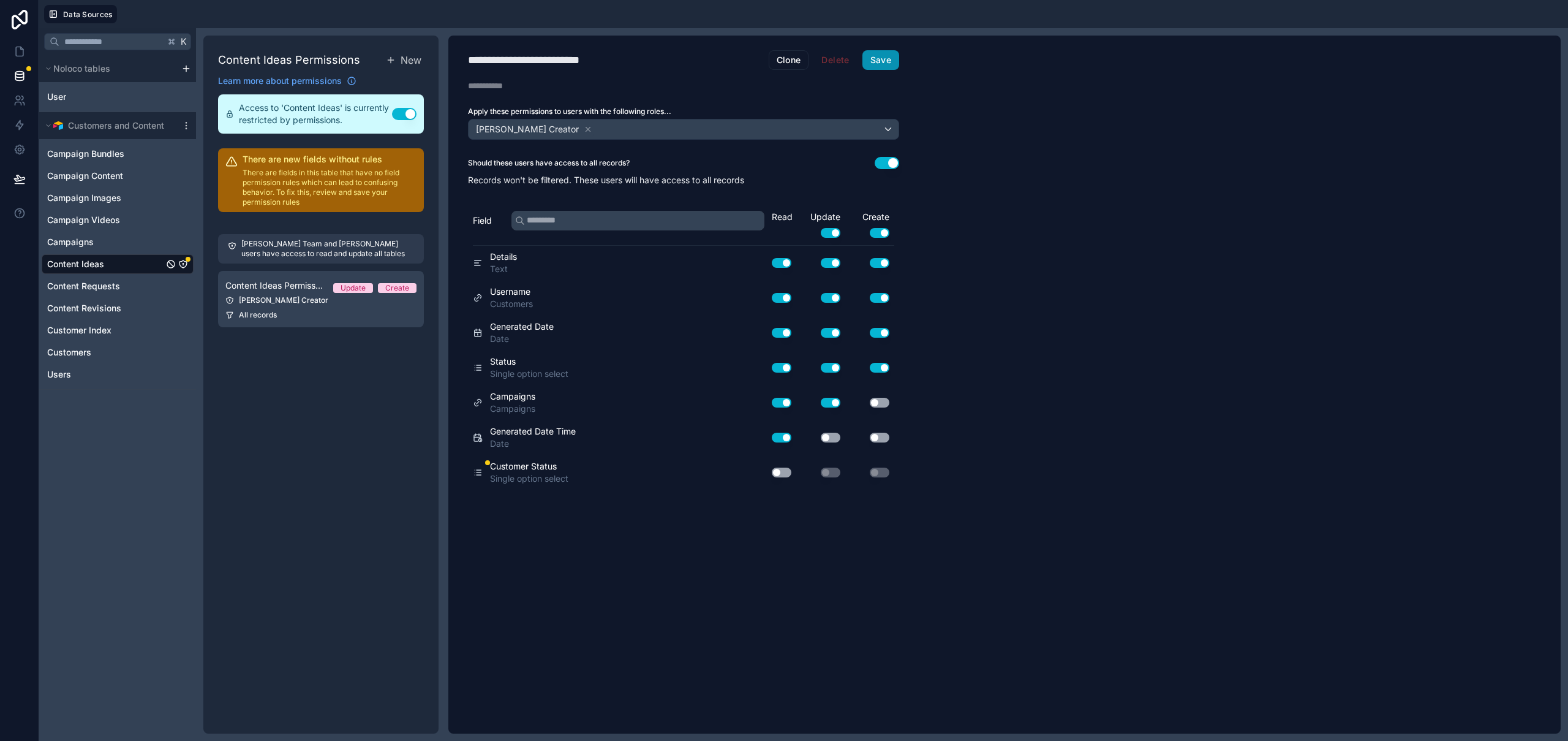
click at [887, 65] on button "Save" at bounding box center [881, 60] width 37 height 20
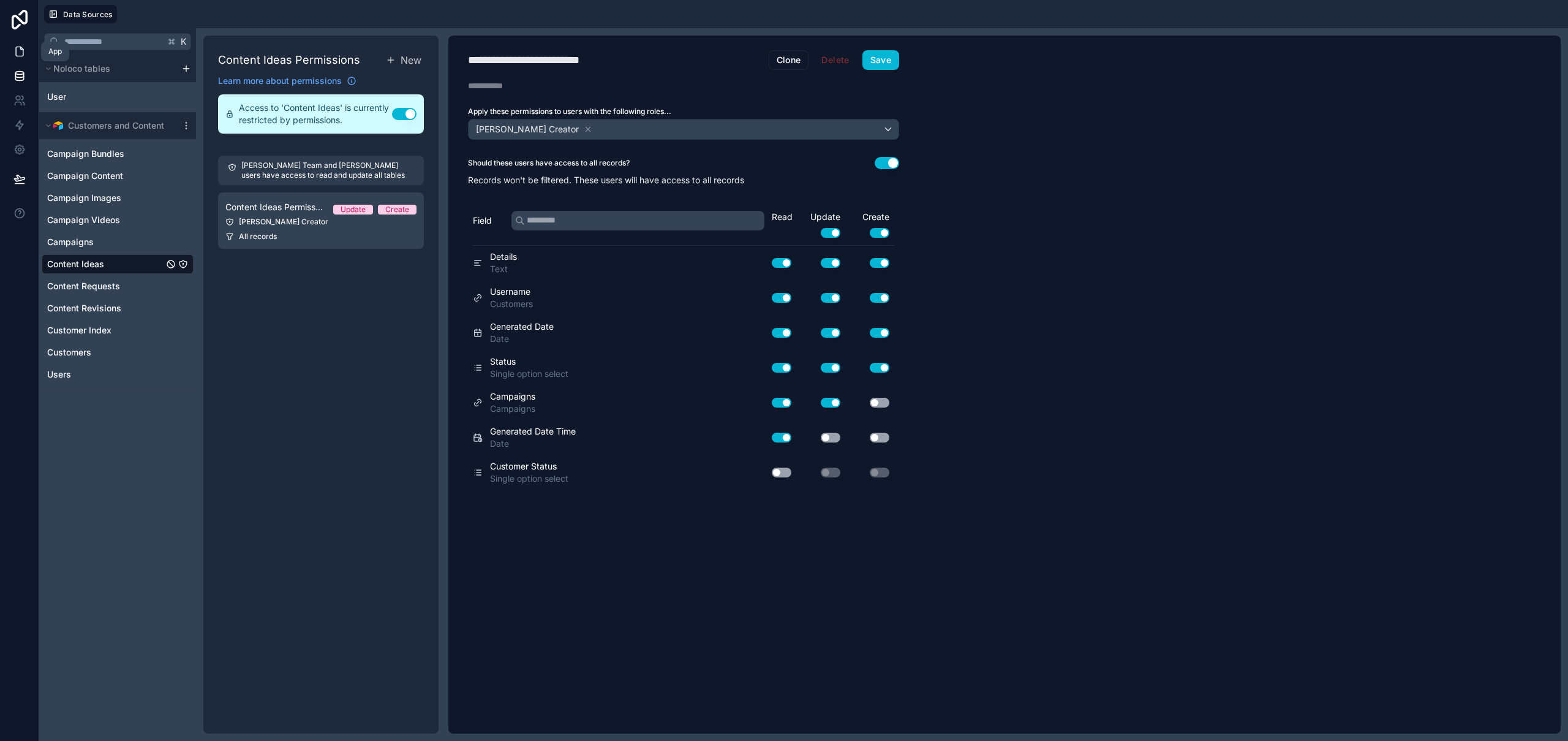
click at [16, 52] on icon at bounding box center [20, 51] width 12 height 12
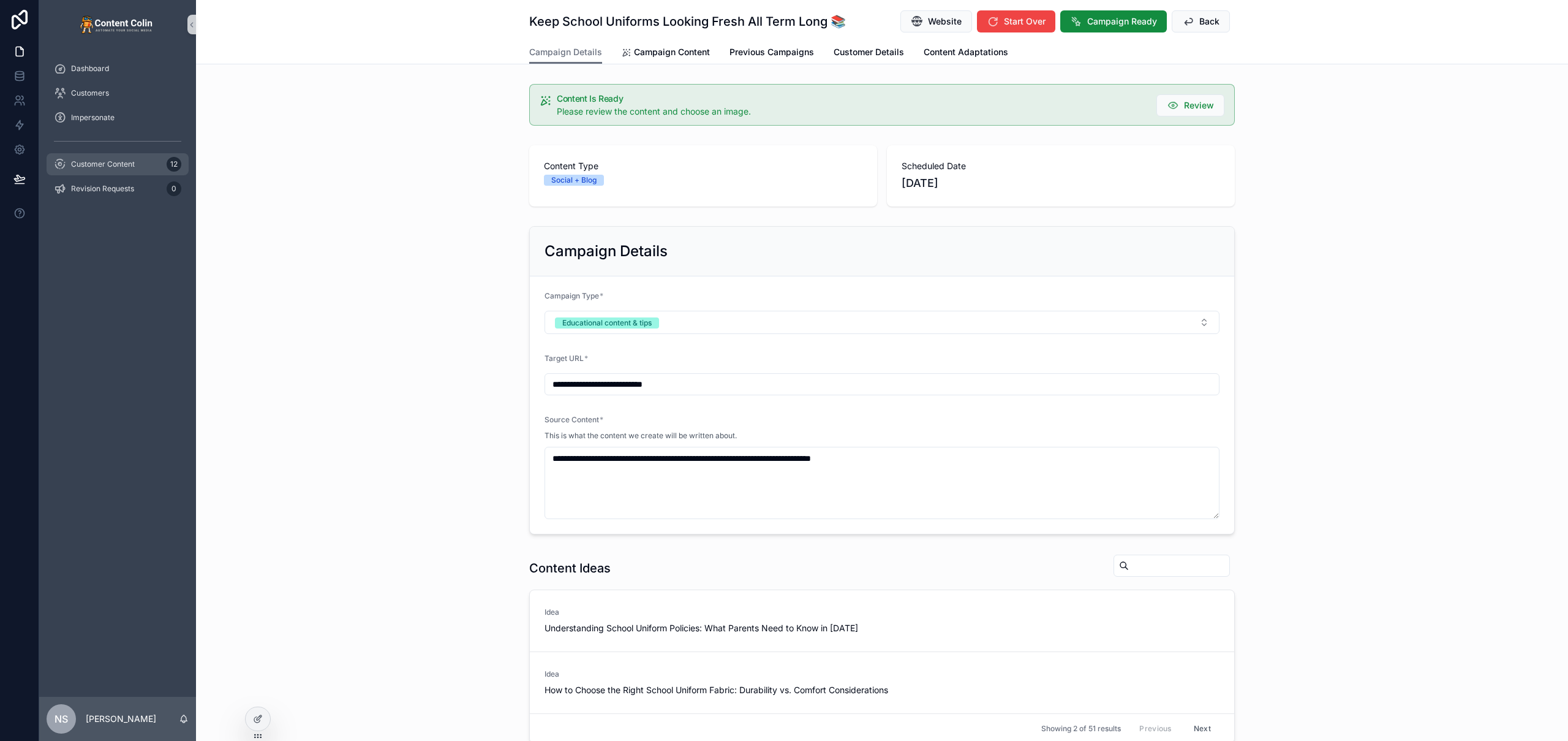
click at [135, 165] on div "Customer Content 12" at bounding box center [117, 164] width 127 height 20
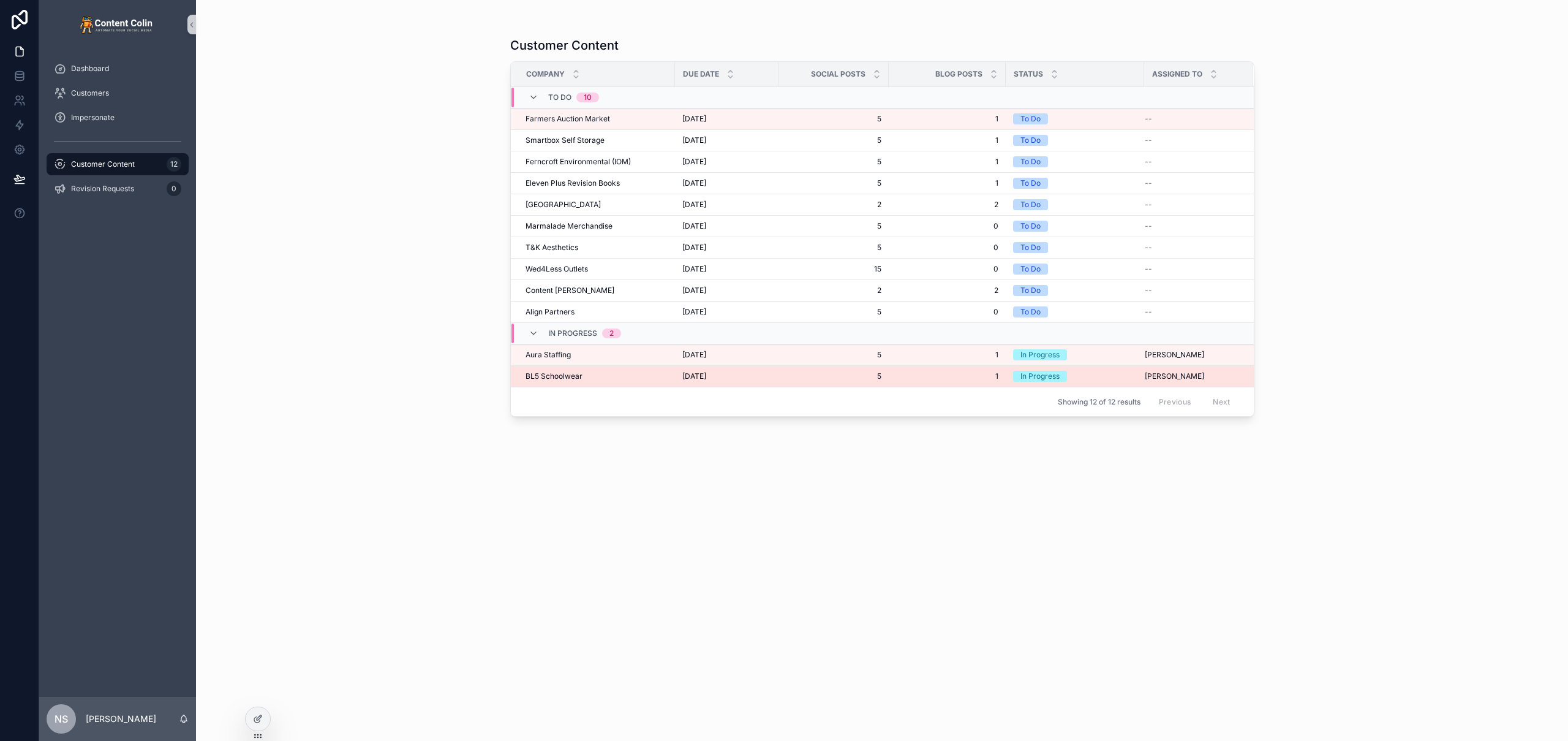
click at [587, 380] on div "BL5 Schoolwear BL5 Schoolwear" at bounding box center [596, 376] width 142 height 10
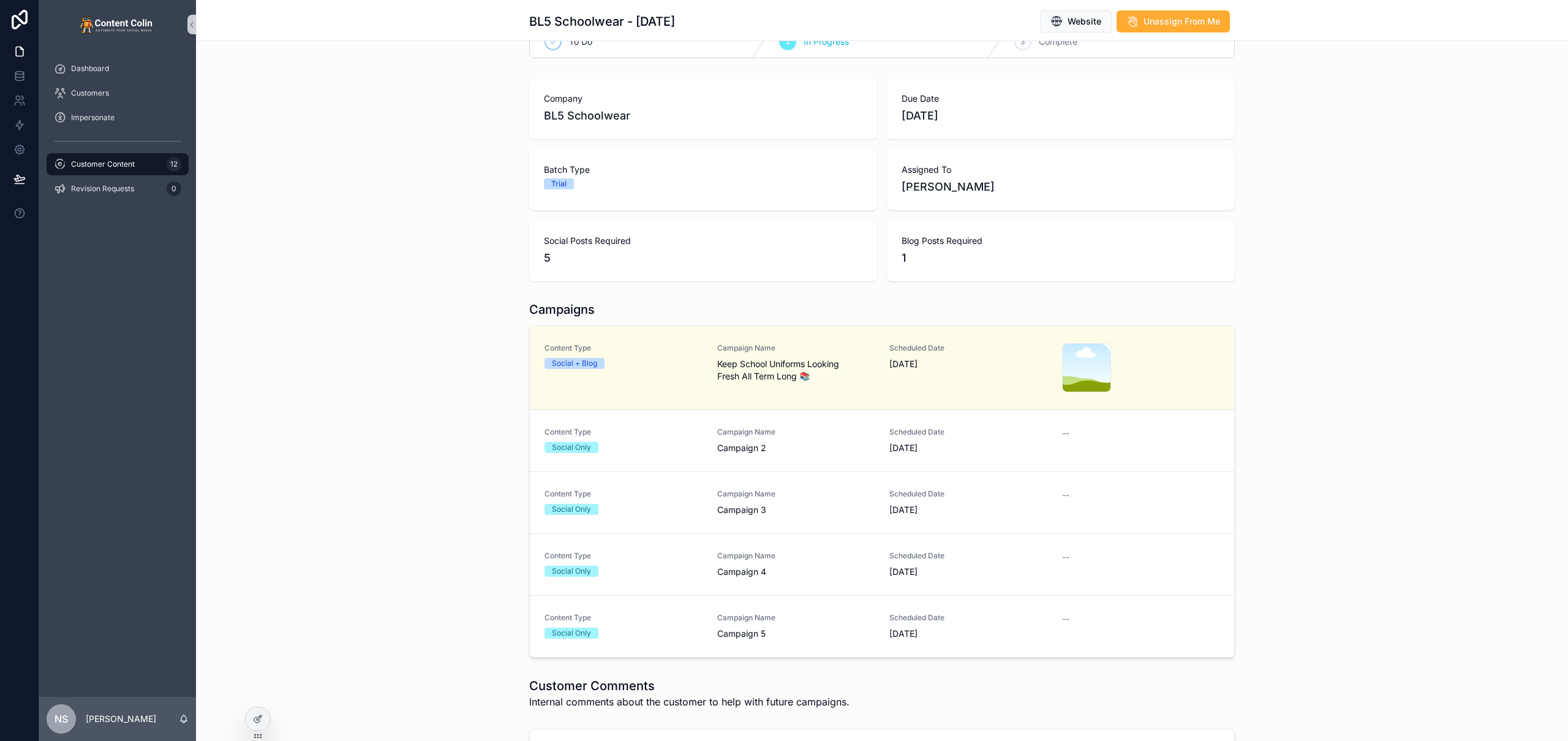
scroll to position [92, 0]
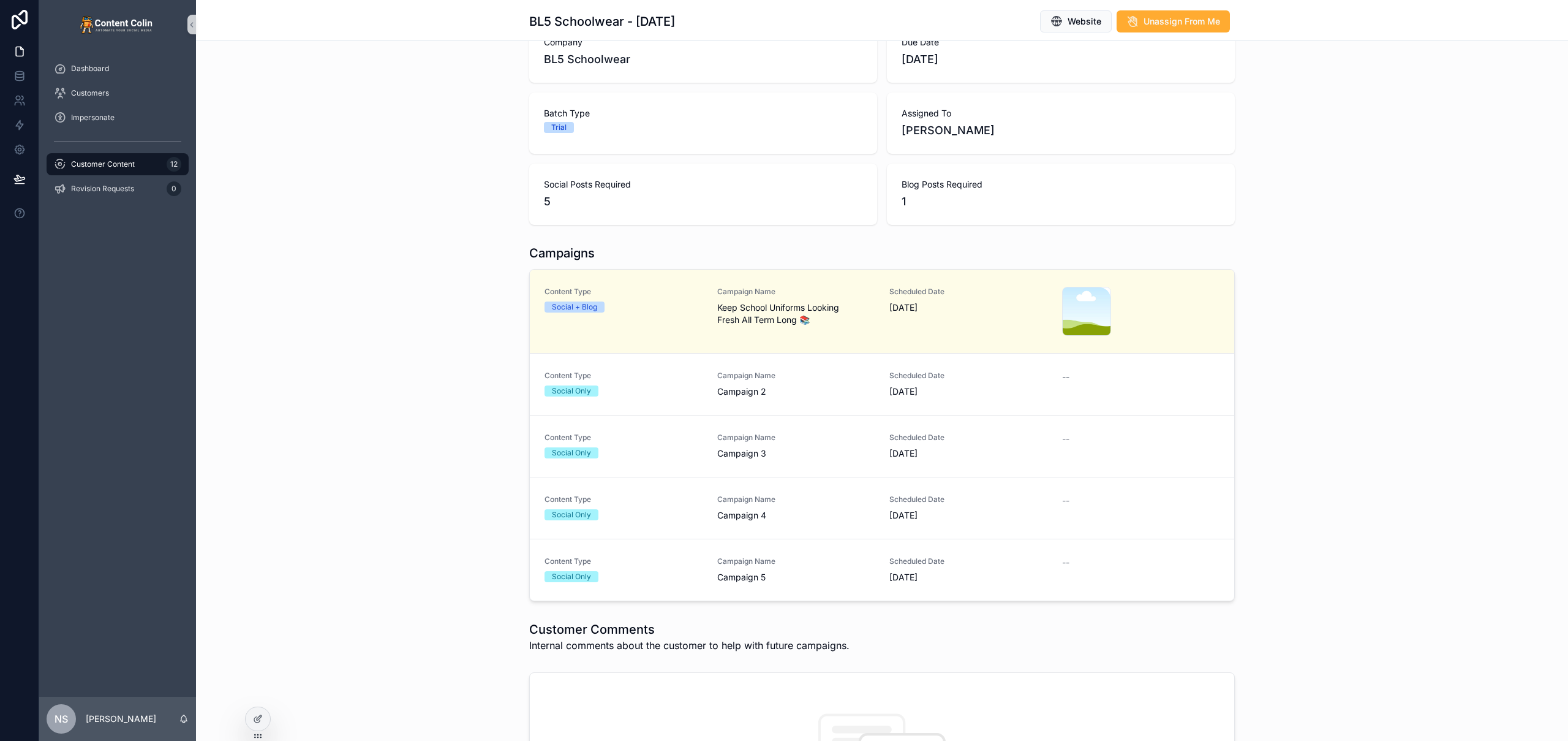
click at [781, 381] on div "Campaign Name Campaign 2" at bounding box center [796, 384] width 158 height 27
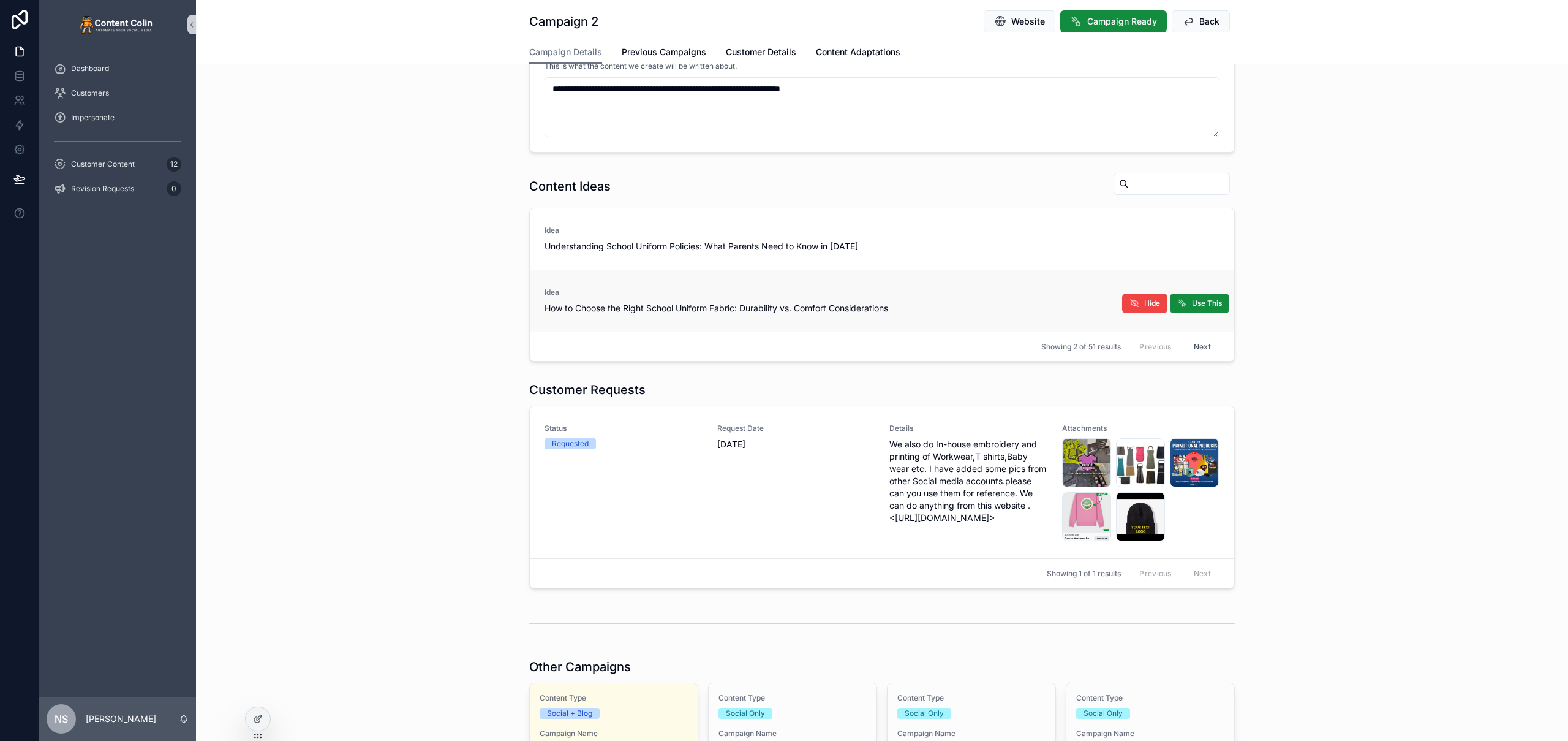
scroll to position [5, 0]
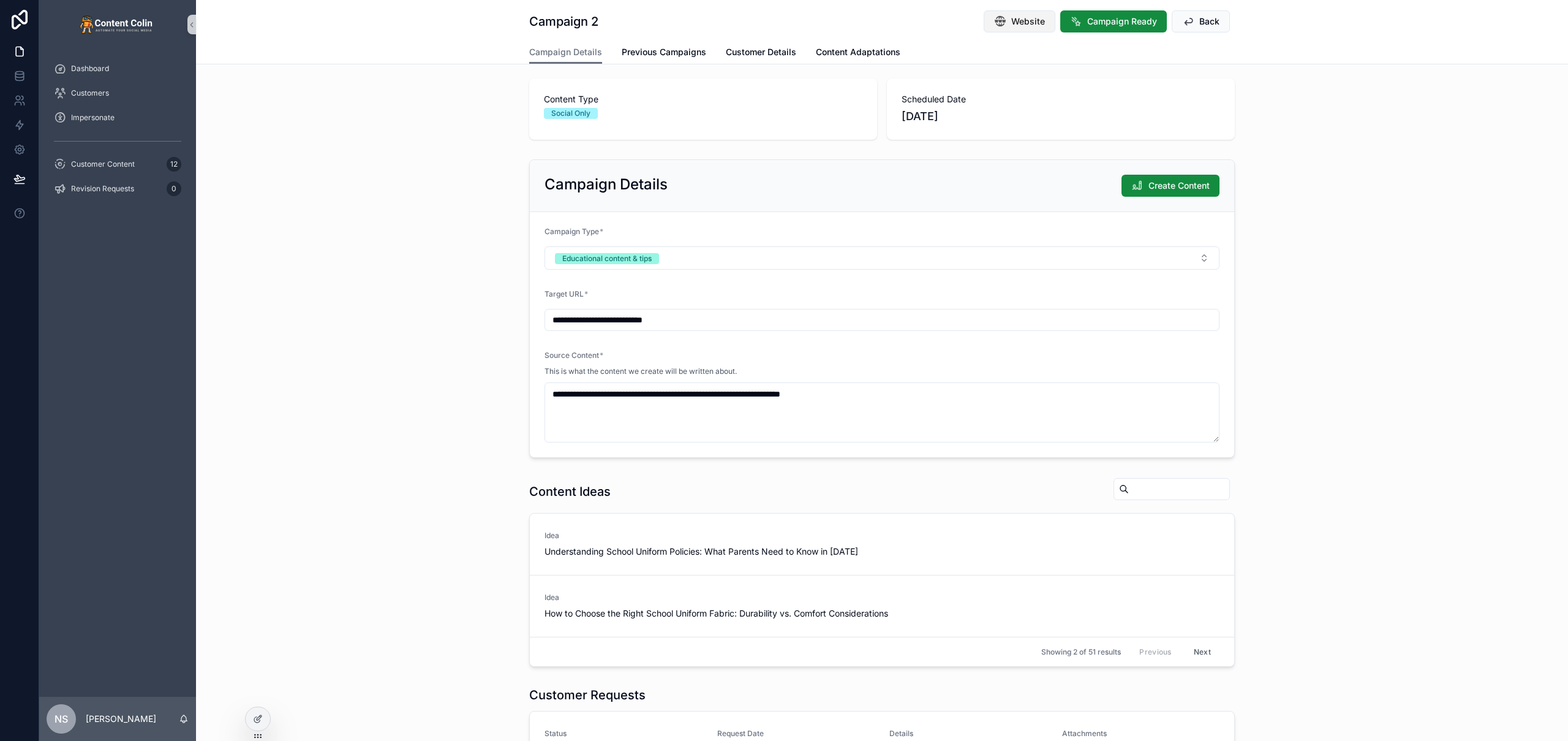
click at [1010, 28] on button "Website" at bounding box center [1019, 21] width 72 height 22
click at [262, 723] on icon at bounding box center [258, 719] width 10 height 10
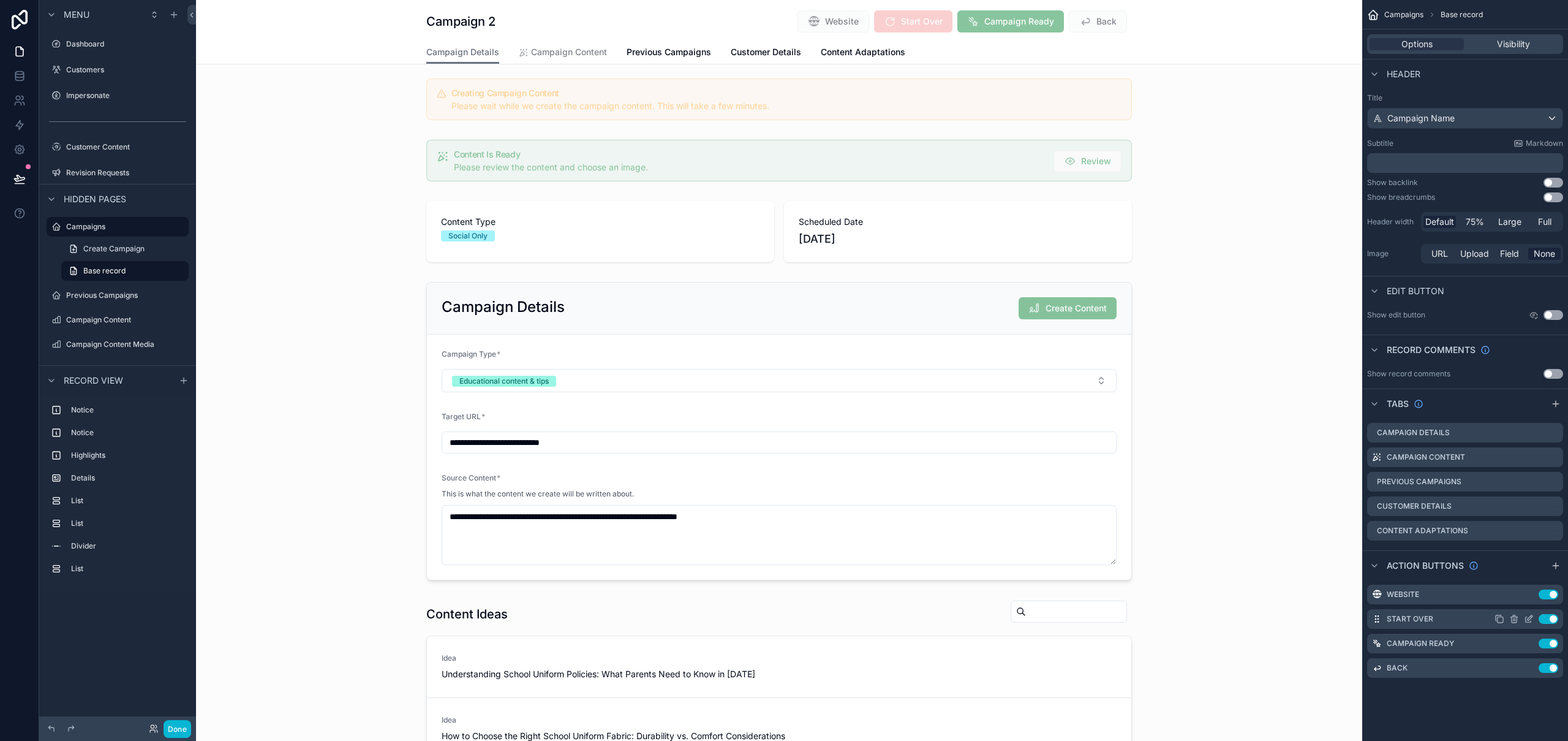
click at [1531, 619] on icon "scrollable content" at bounding box center [1529, 619] width 10 height 10
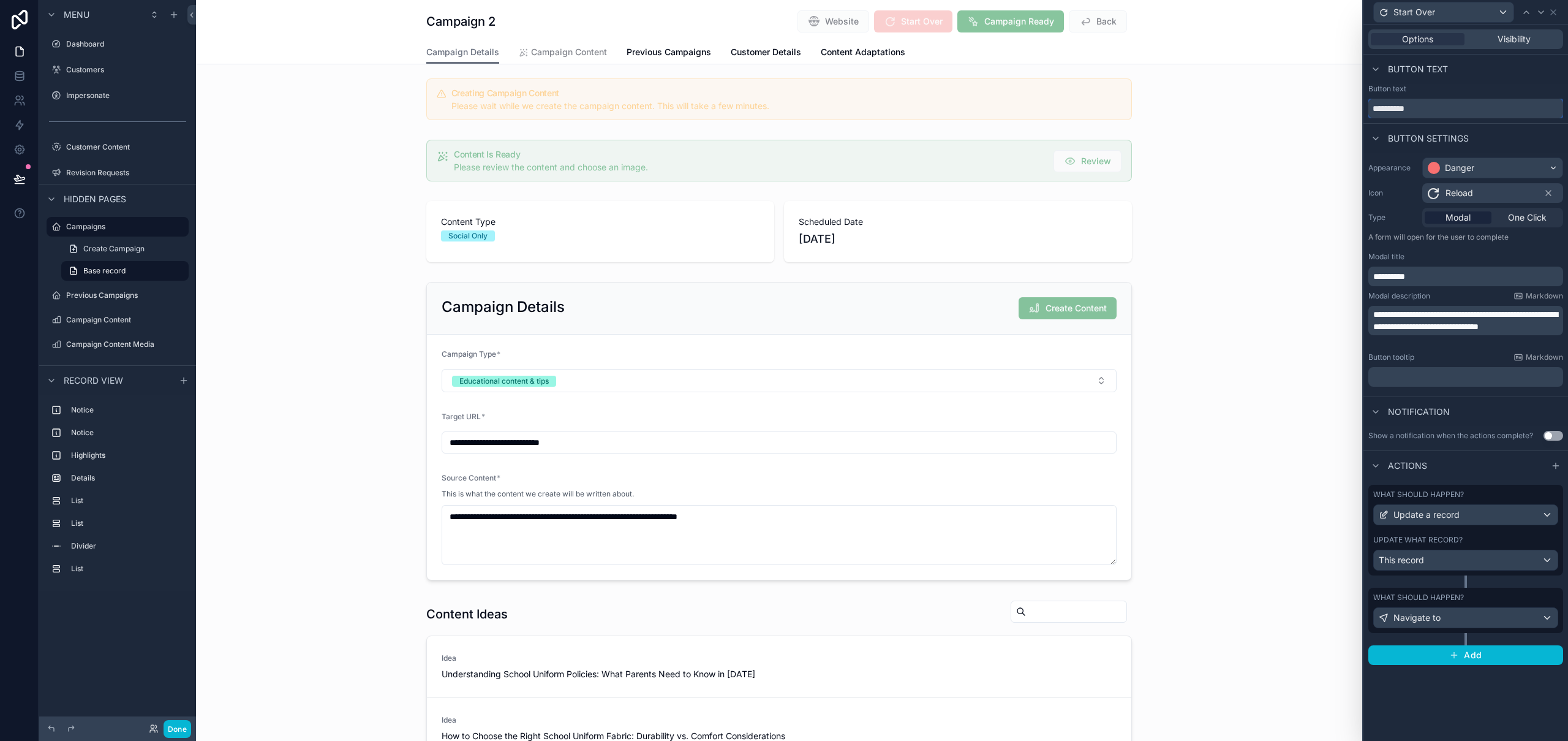
drag, startPoint x: 1444, startPoint y: 106, endPoint x: 1373, endPoint y: 106, distance: 71.0
click at [1373, 106] on input "**********" at bounding box center [1466, 108] width 195 height 20
type input "*******"
click at [1535, 13] on div at bounding box center [1541, 12] width 15 height 15
click at [1391, 104] on input "**********" at bounding box center [1466, 108] width 195 height 20
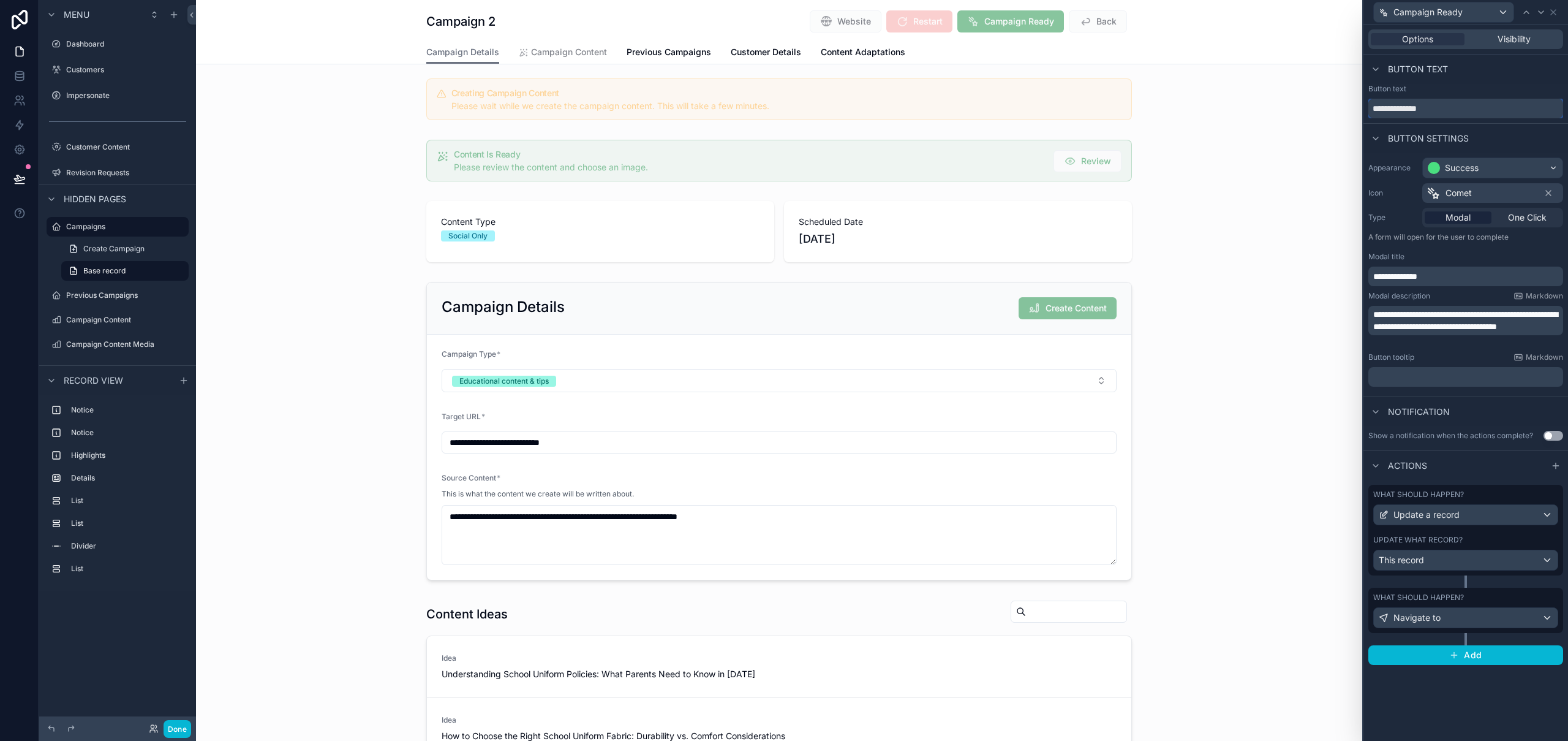
click at [1391, 104] on input "**********" at bounding box center [1466, 108] width 195 height 20
type input "*****"
click at [1556, 10] on icon at bounding box center [1553, 12] width 10 height 10
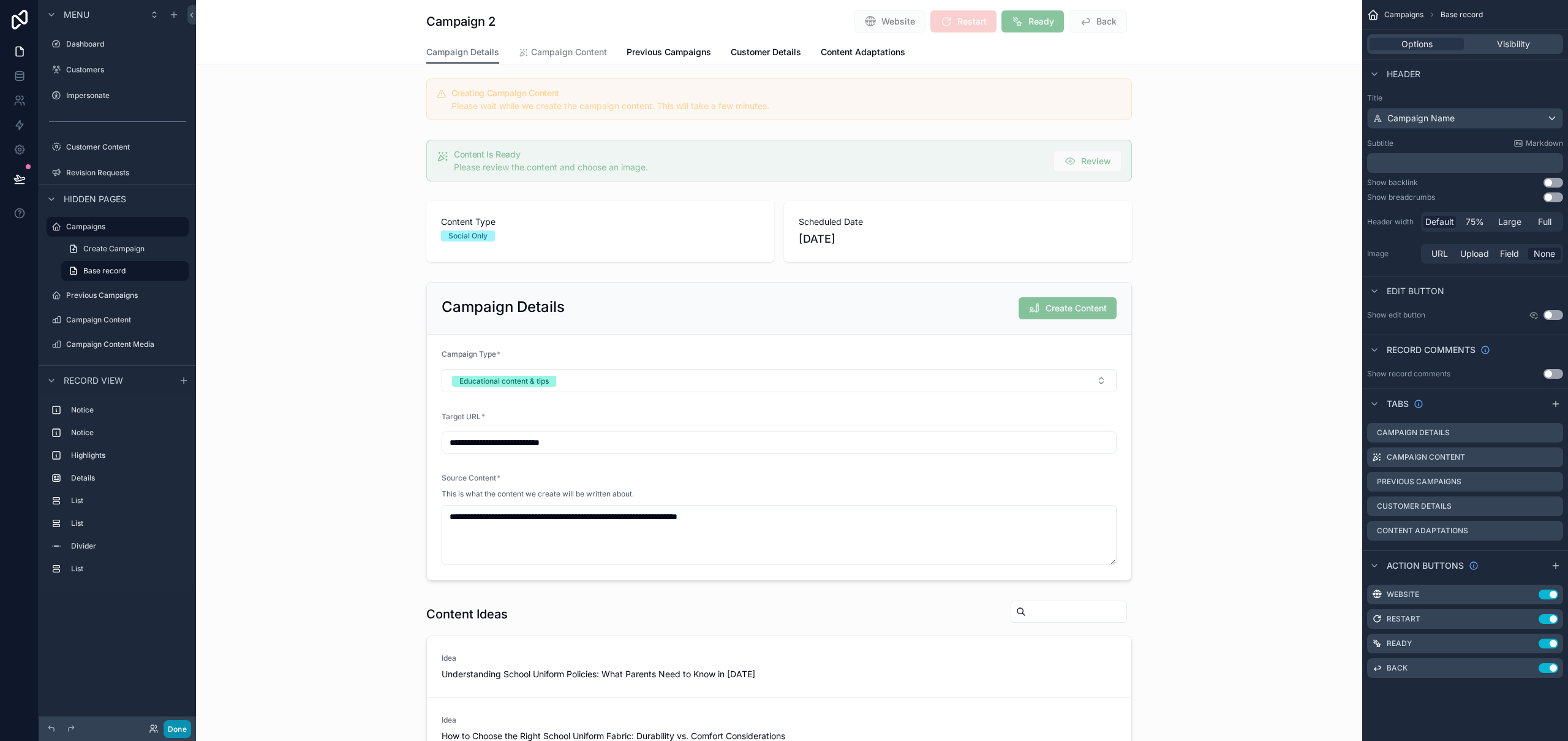
click at [177, 727] on button "Done" at bounding box center [177, 729] width 28 height 17
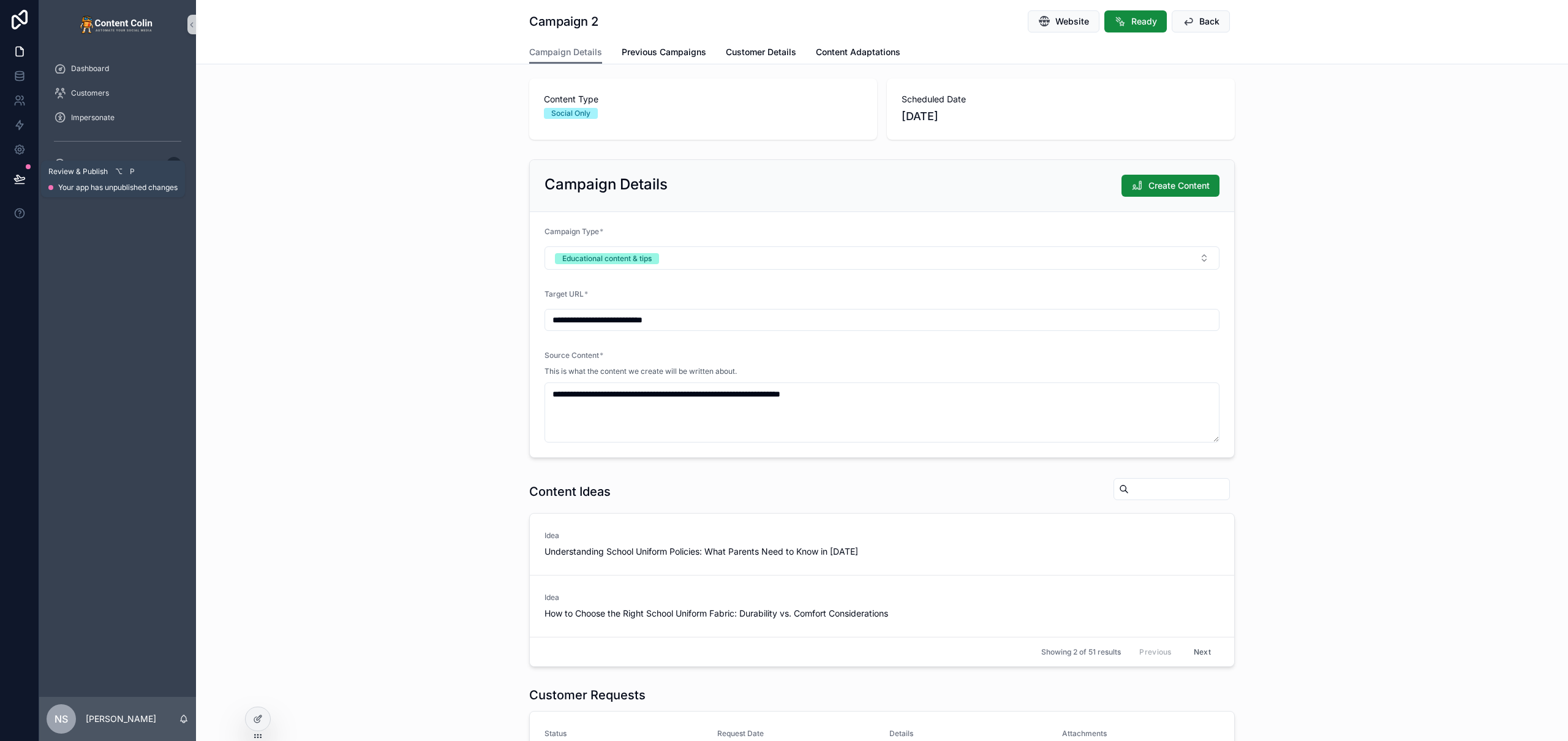
click at [24, 182] on icon at bounding box center [20, 179] width 12 height 12
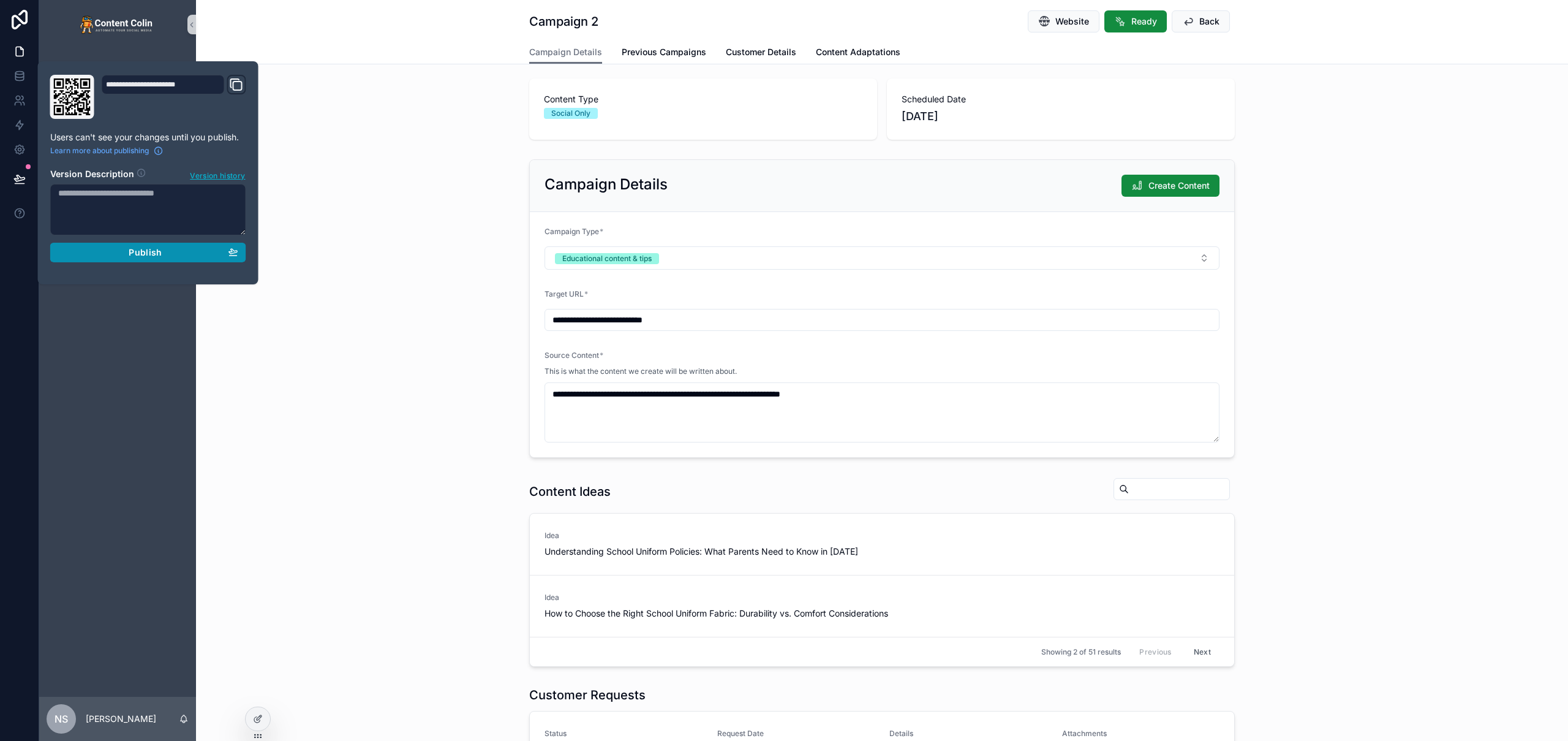
click at [123, 256] on div "Publish" at bounding box center [149, 252] width 180 height 11
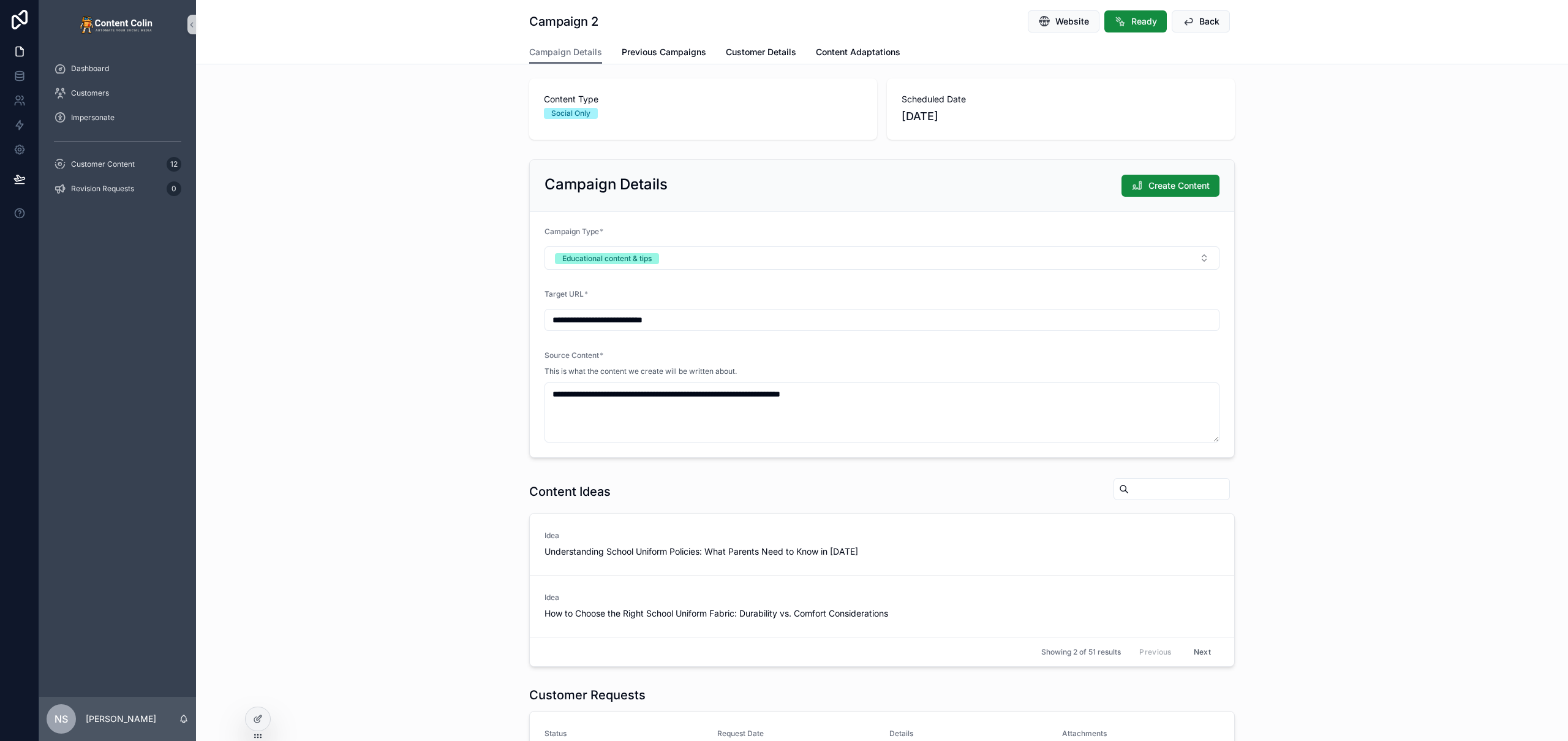
click at [391, 59] on div "Campaign Details Previous Campaigns Customer Details Content Adaptations" at bounding box center [882, 52] width 1357 height 24
click at [1189, 20] on icon "scrollable content" at bounding box center [1188, 22] width 12 height 12
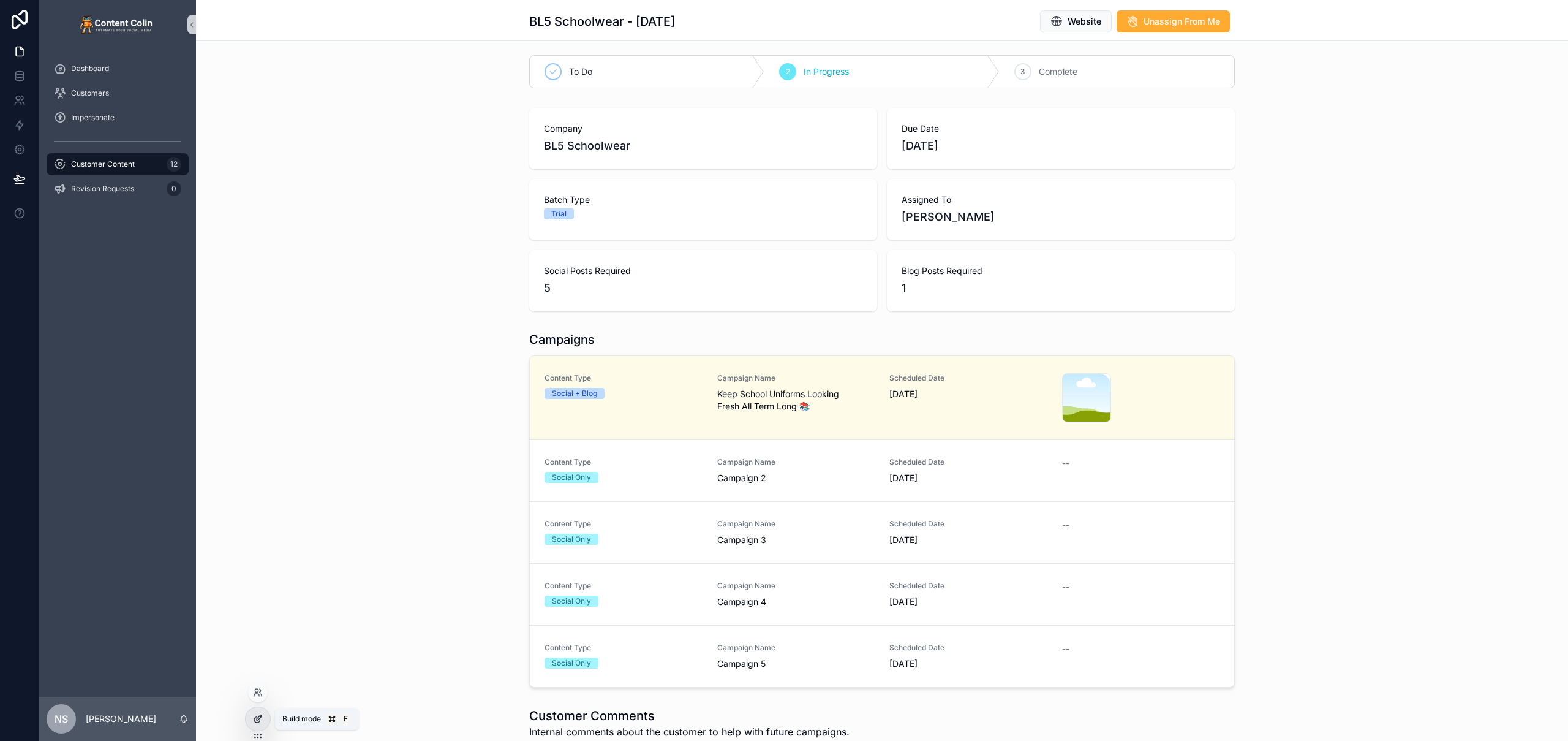
click at [264, 721] on div at bounding box center [258, 719] width 24 height 24
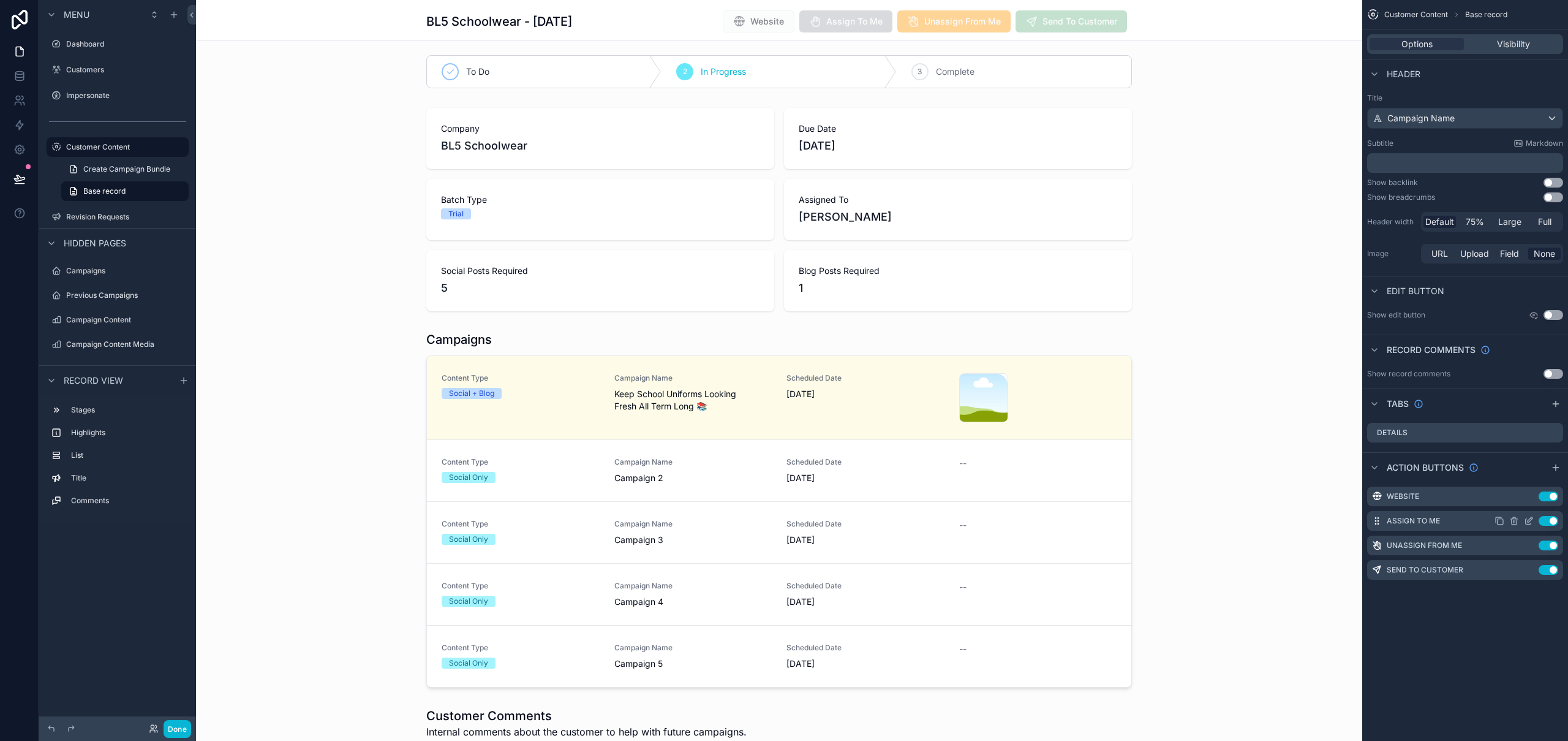
click at [1528, 519] on icon "scrollable content" at bounding box center [1529, 521] width 10 height 10
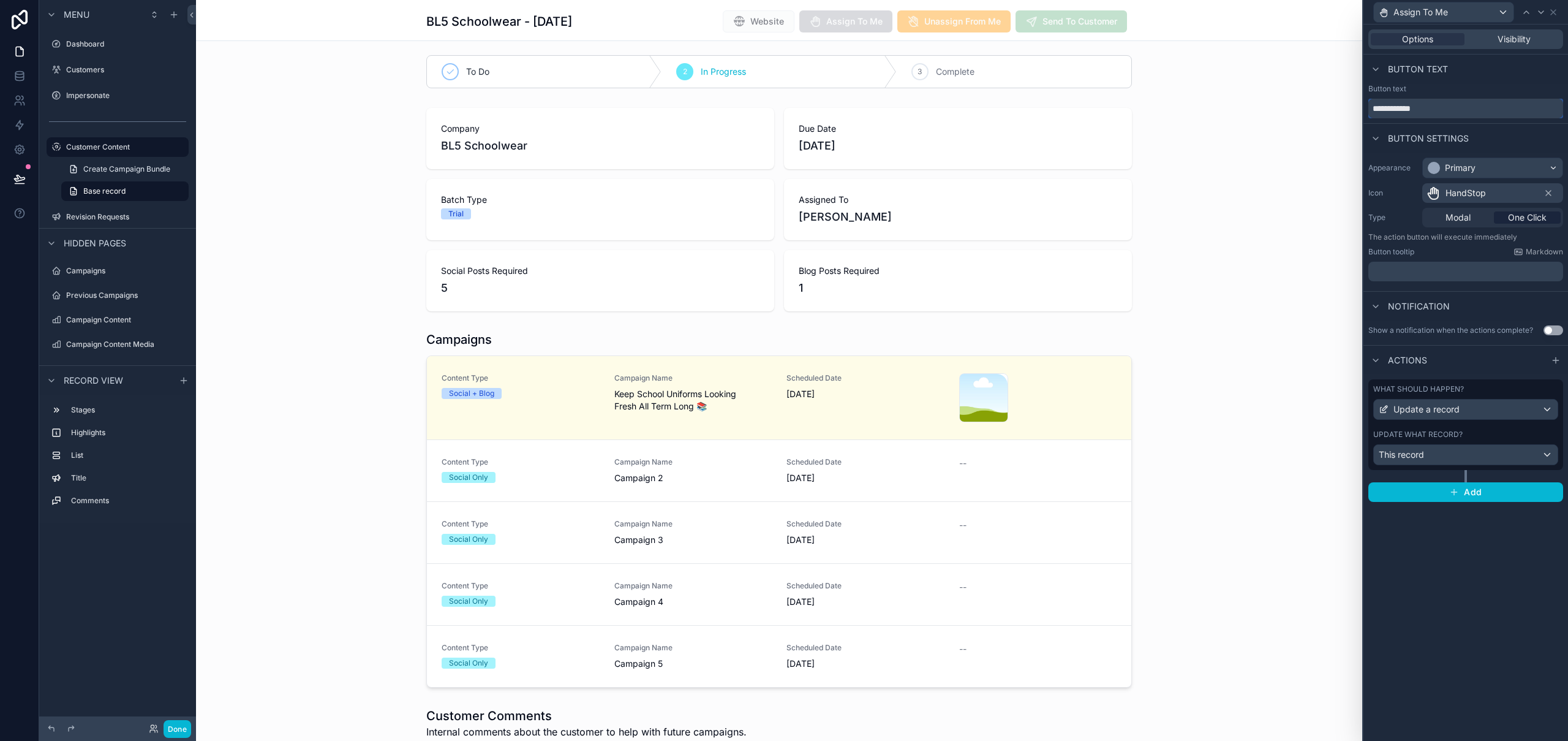
drag, startPoint x: 1404, startPoint y: 110, endPoint x: 1454, endPoint y: 107, distance: 50.1
click at [1454, 107] on input "**********" at bounding box center [1466, 108] width 195 height 20
type input "******"
click at [1539, 12] on icon at bounding box center [1541, 12] width 10 height 10
drag, startPoint x: 1415, startPoint y: 108, endPoint x: 1484, endPoint y: 107, distance: 69.0
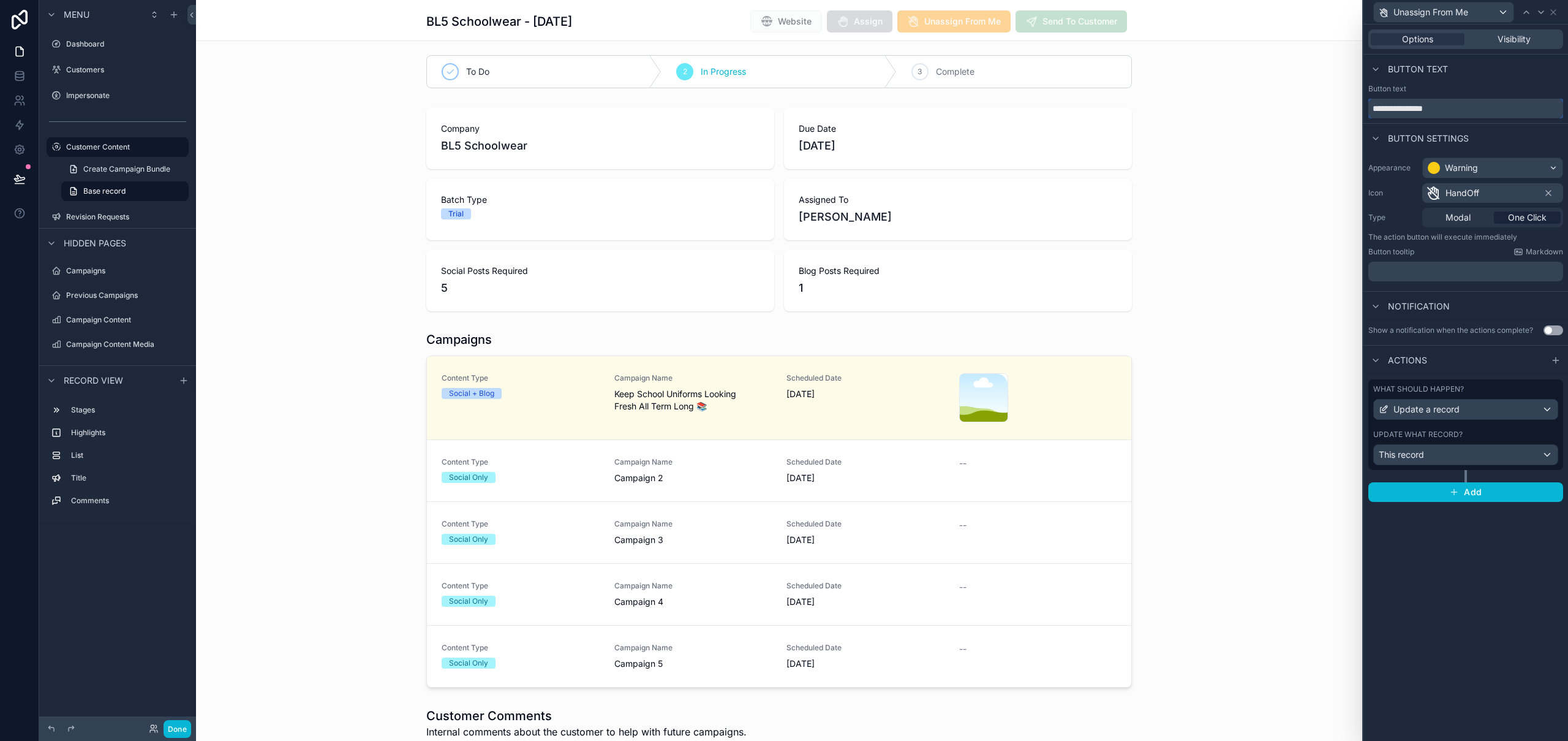
click at [1484, 107] on input "**********" at bounding box center [1466, 108] width 195 height 20
type input "********"
click at [1544, 11] on icon at bounding box center [1540, 12] width 5 height 3
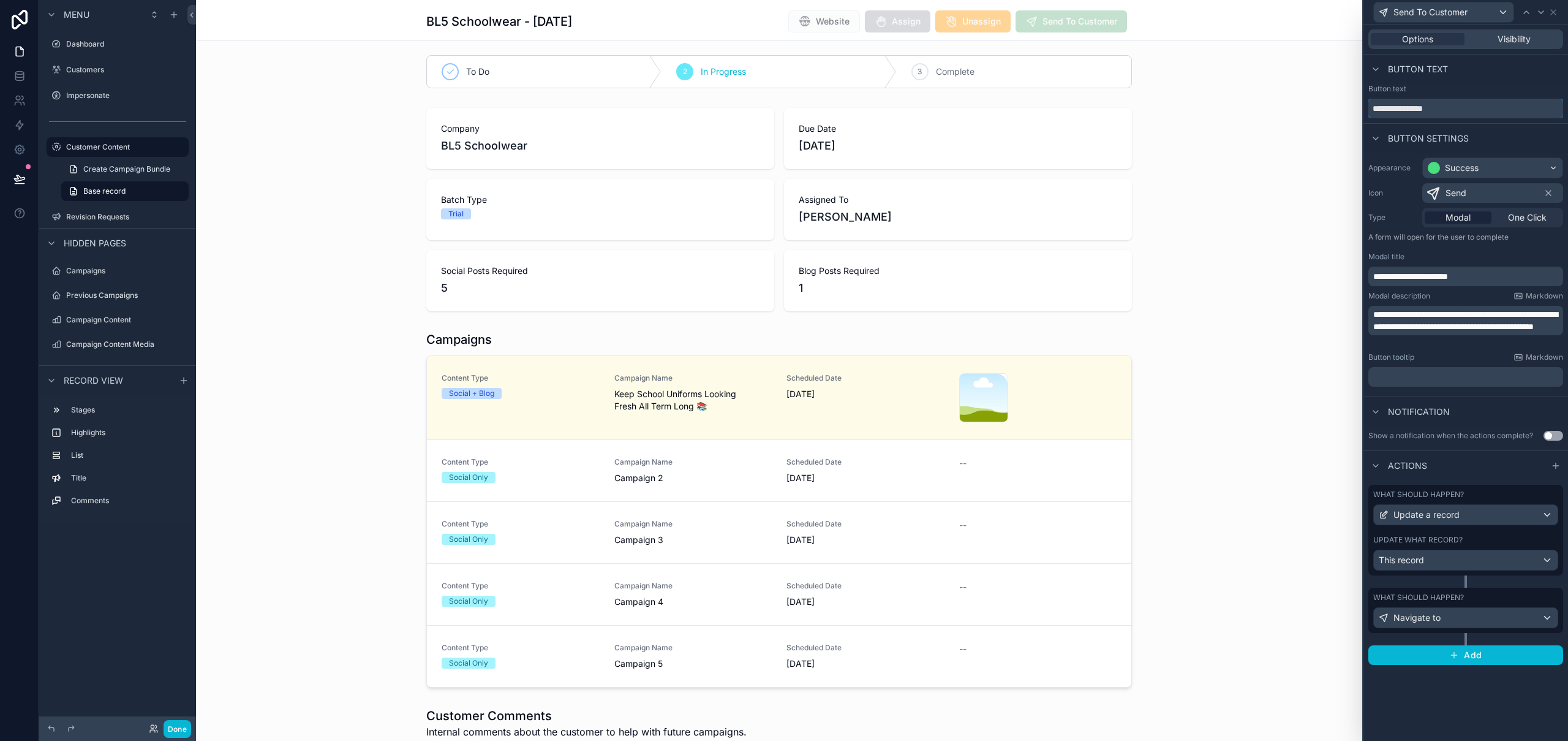
drag, startPoint x: 1395, startPoint y: 109, endPoint x: 1483, endPoint y: 106, distance: 88.1
click at [1483, 106] on input "**********" at bounding box center [1466, 108] width 195 height 20
type input "****"
click at [1543, 13] on icon at bounding box center [1541, 12] width 10 height 10
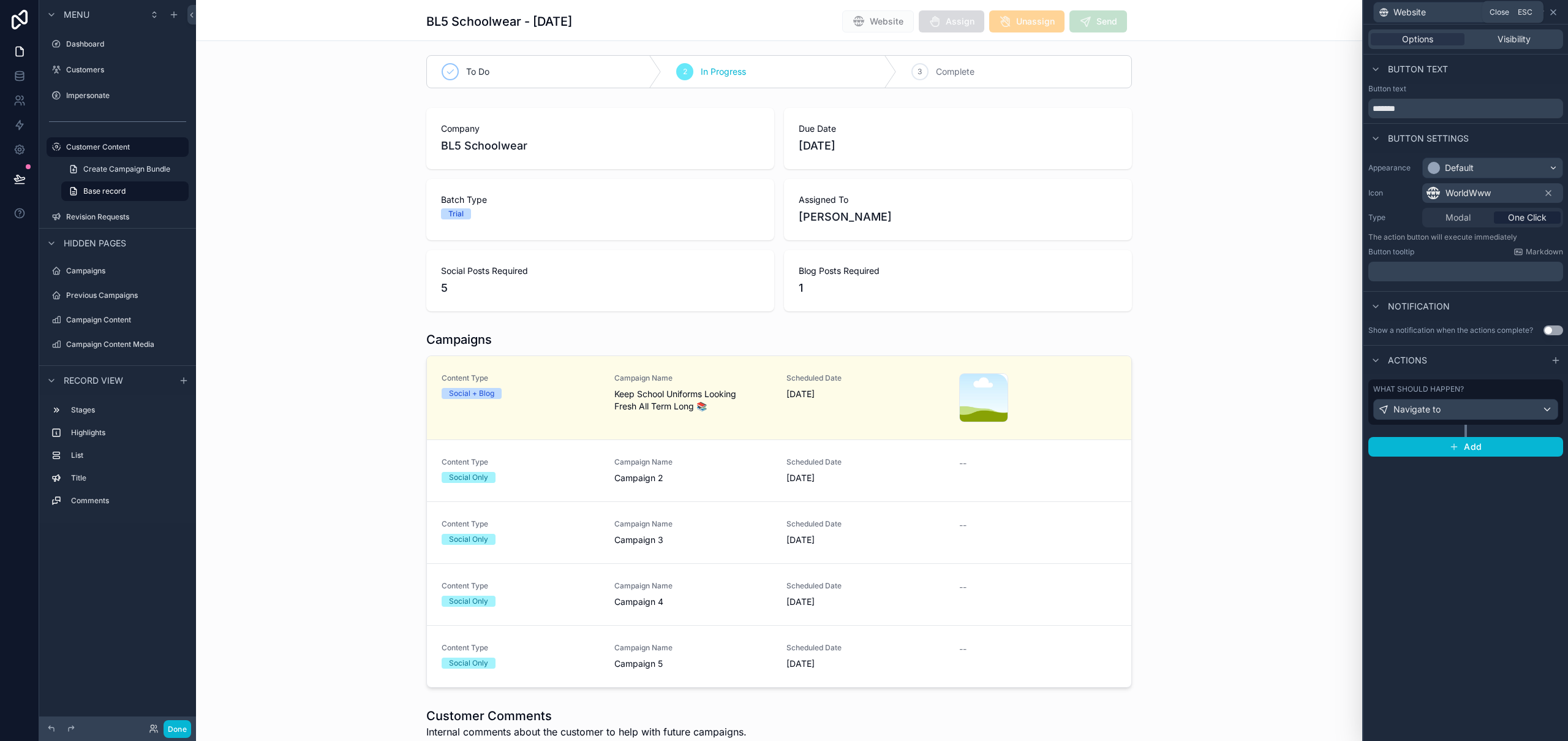
click at [1553, 11] on icon at bounding box center [1553, 12] width 5 height 5
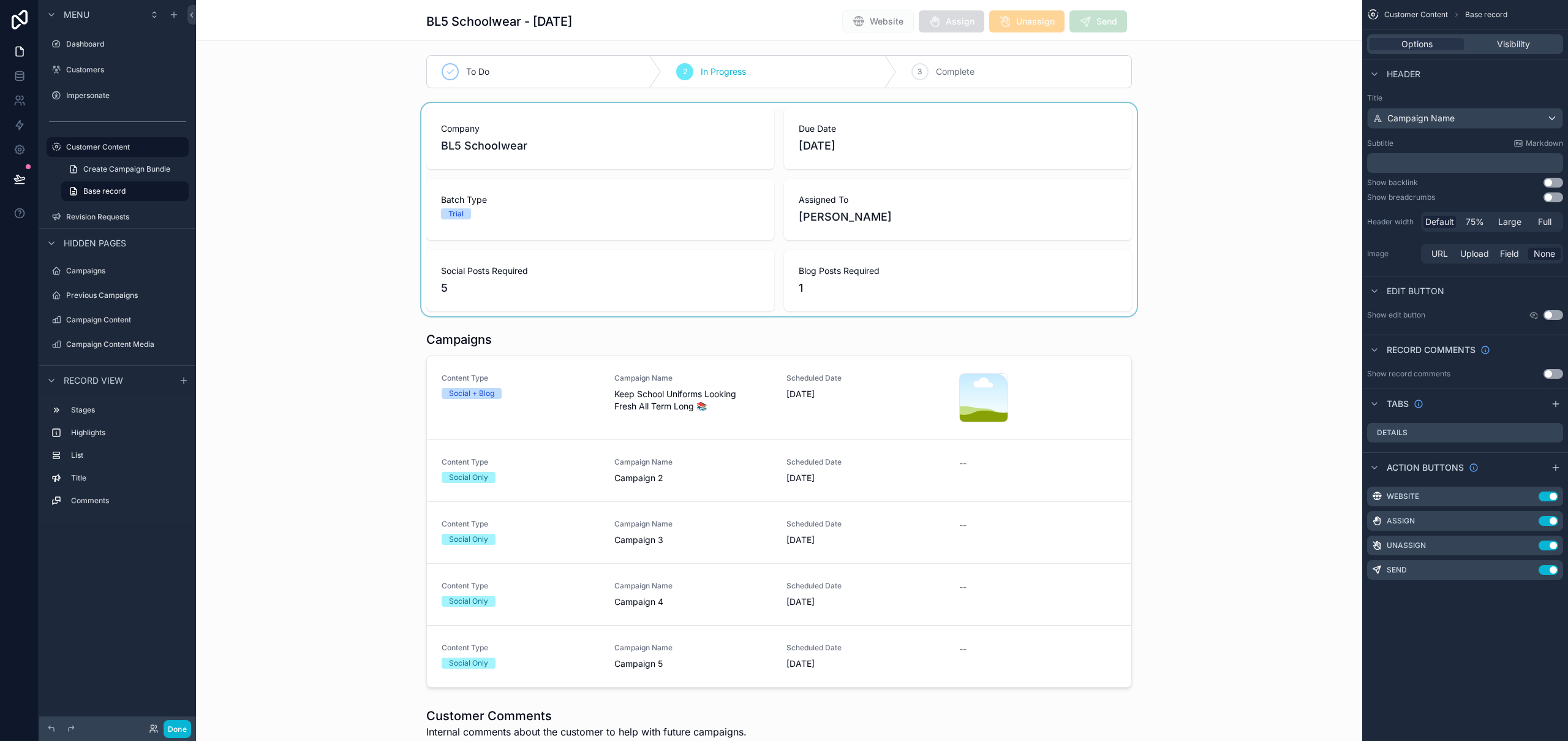
click at [327, 151] on div "scrollable content" at bounding box center [779, 209] width 1166 height 213
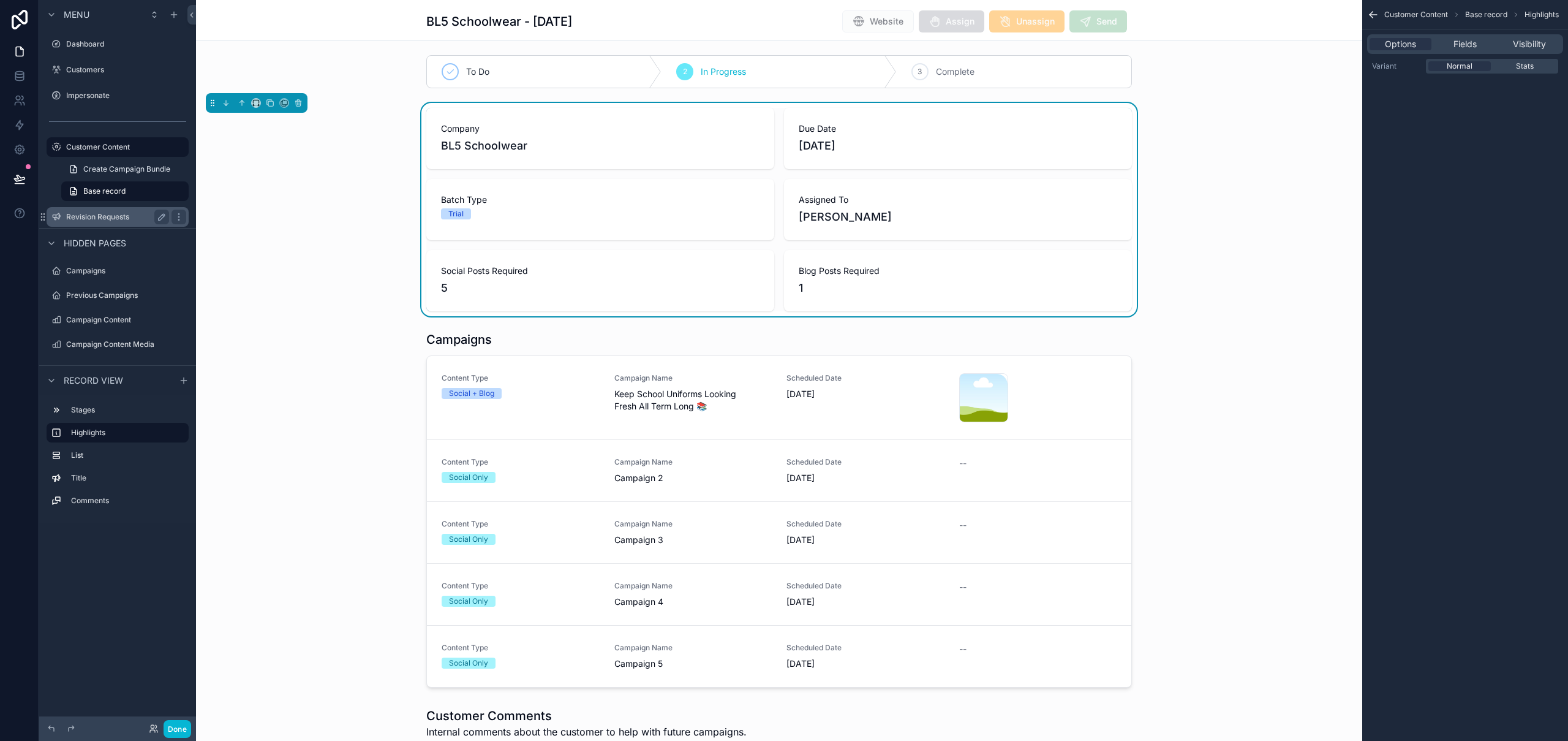
click at [118, 216] on label "Revision Requests" at bounding box center [115, 217] width 98 height 10
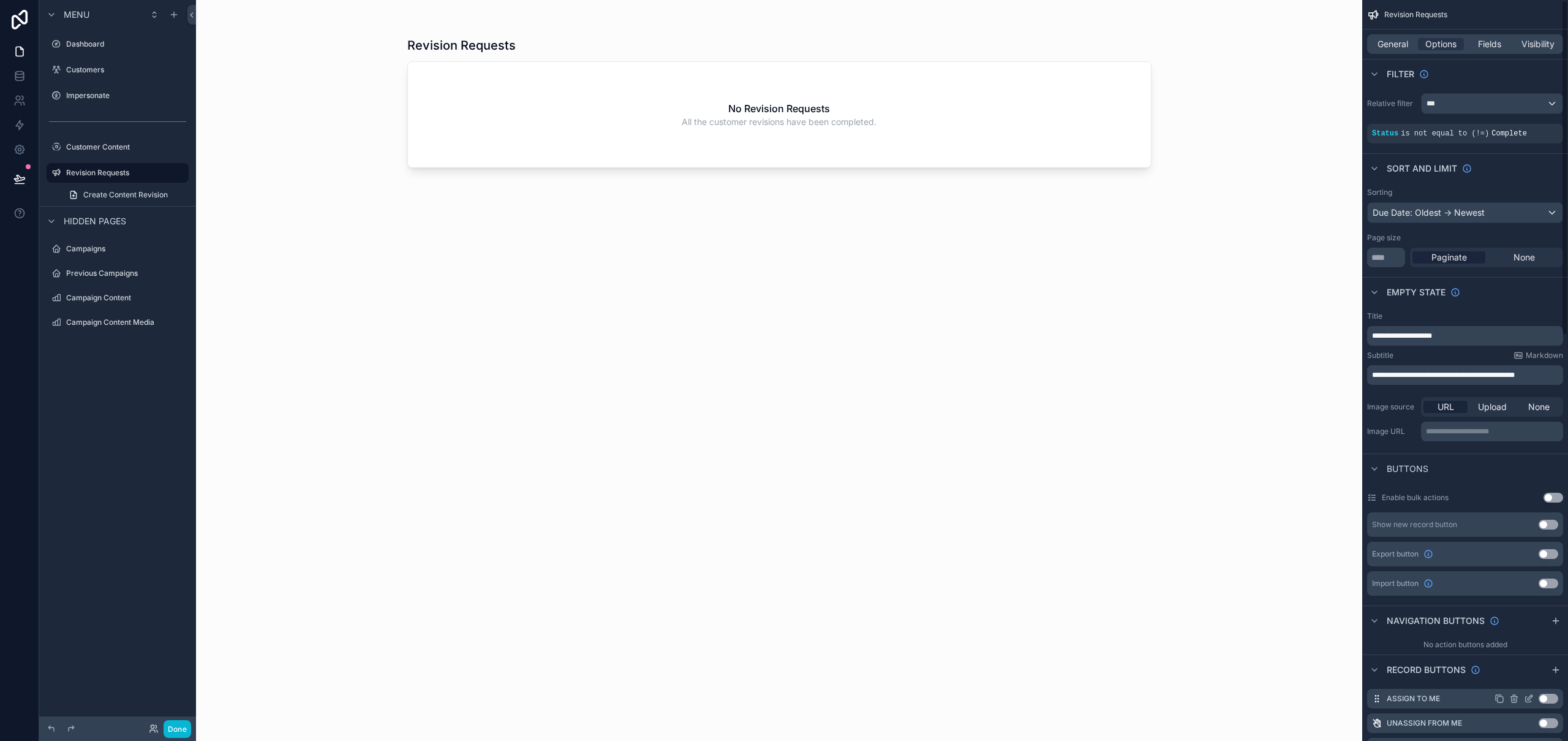
click at [1530, 698] on icon "scrollable content" at bounding box center [1529, 699] width 10 height 10
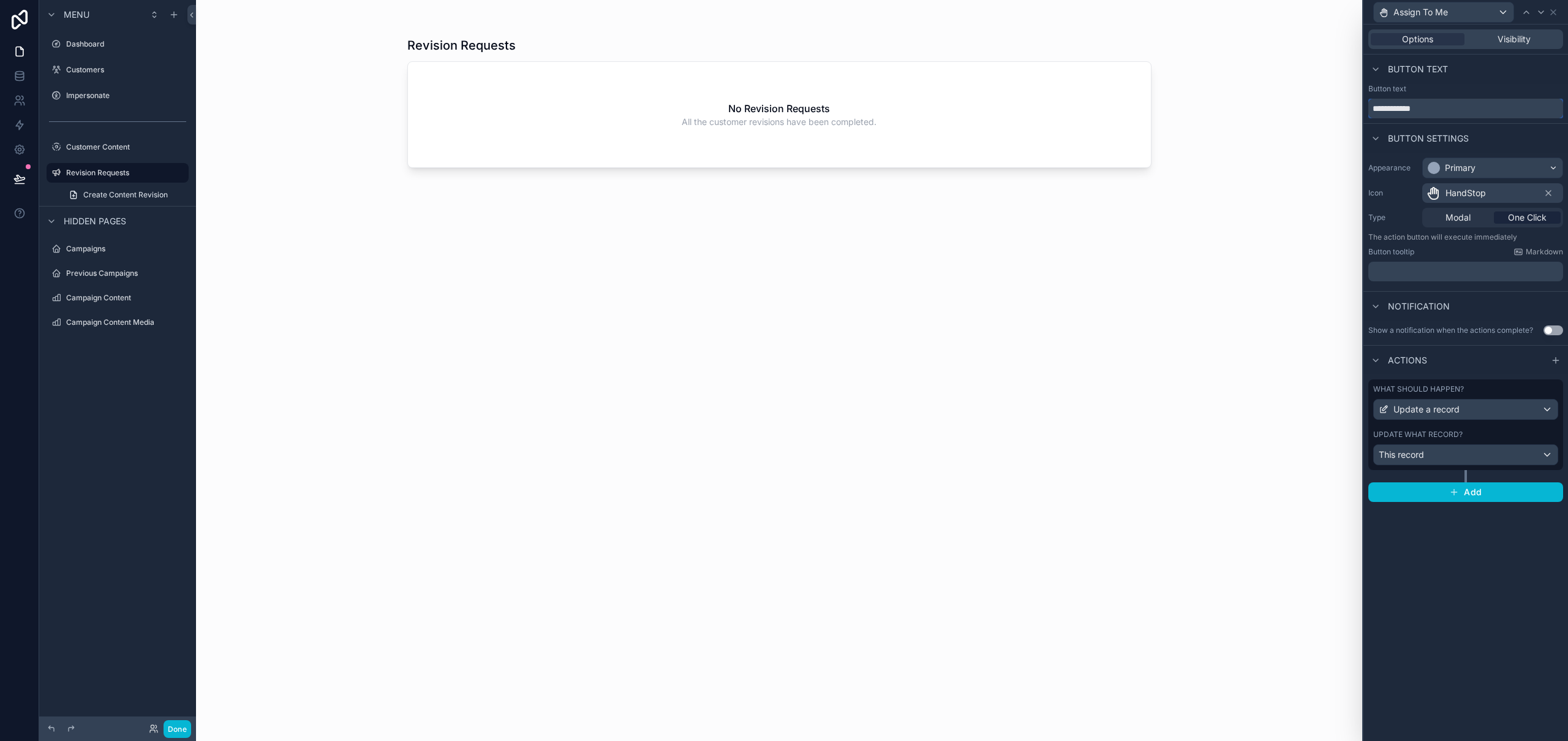
drag, startPoint x: 1413, startPoint y: 110, endPoint x: 1511, endPoint y: 107, distance: 98.0
click at [1511, 107] on input "**********" at bounding box center [1466, 108] width 195 height 20
type input "******"
click at [1540, 11] on icon at bounding box center [1541, 12] width 10 height 10
drag, startPoint x: 1411, startPoint y: 108, endPoint x: 1508, endPoint y: 106, distance: 97.0
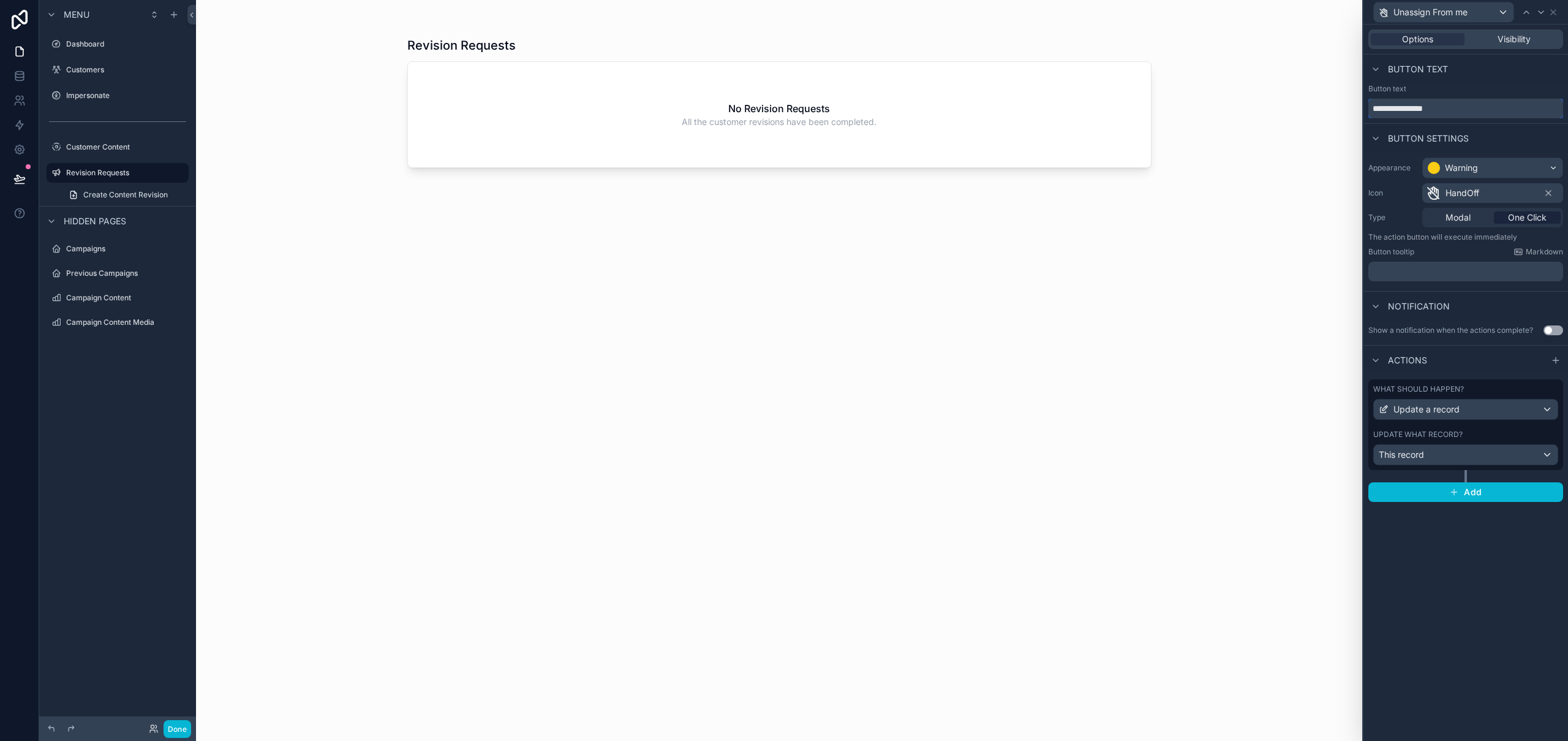
click at [1508, 106] on input "**********" at bounding box center [1466, 108] width 195 height 20
type input "********"
click at [1027, 279] on div "scrollable content" at bounding box center [779, 363] width 784 height 726
click at [106, 250] on label "Campaigns" at bounding box center [115, 248] width 98 height 10
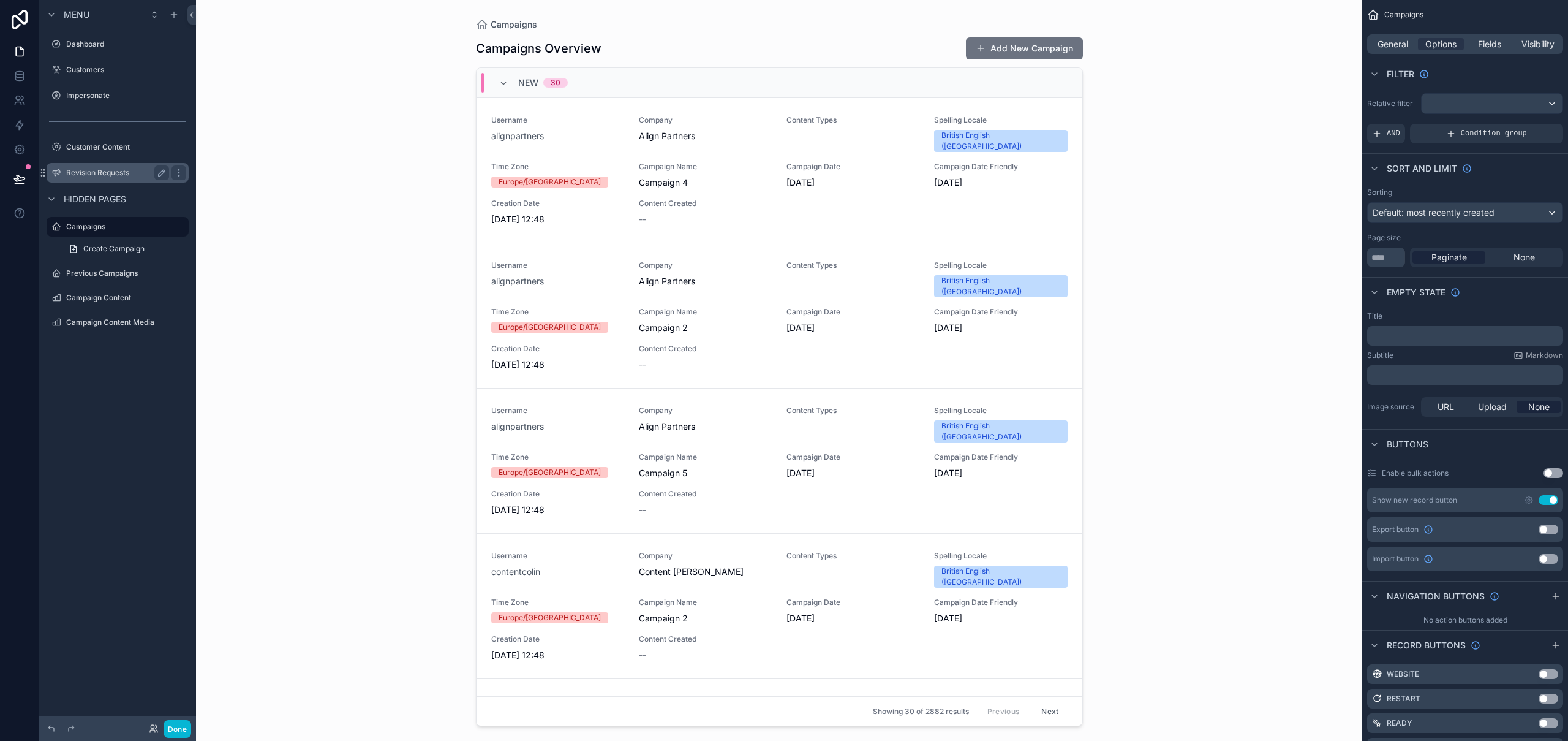
click at [105, 168] on label "Revision Requests" at bounding box center [115, 172] width 98 height 10
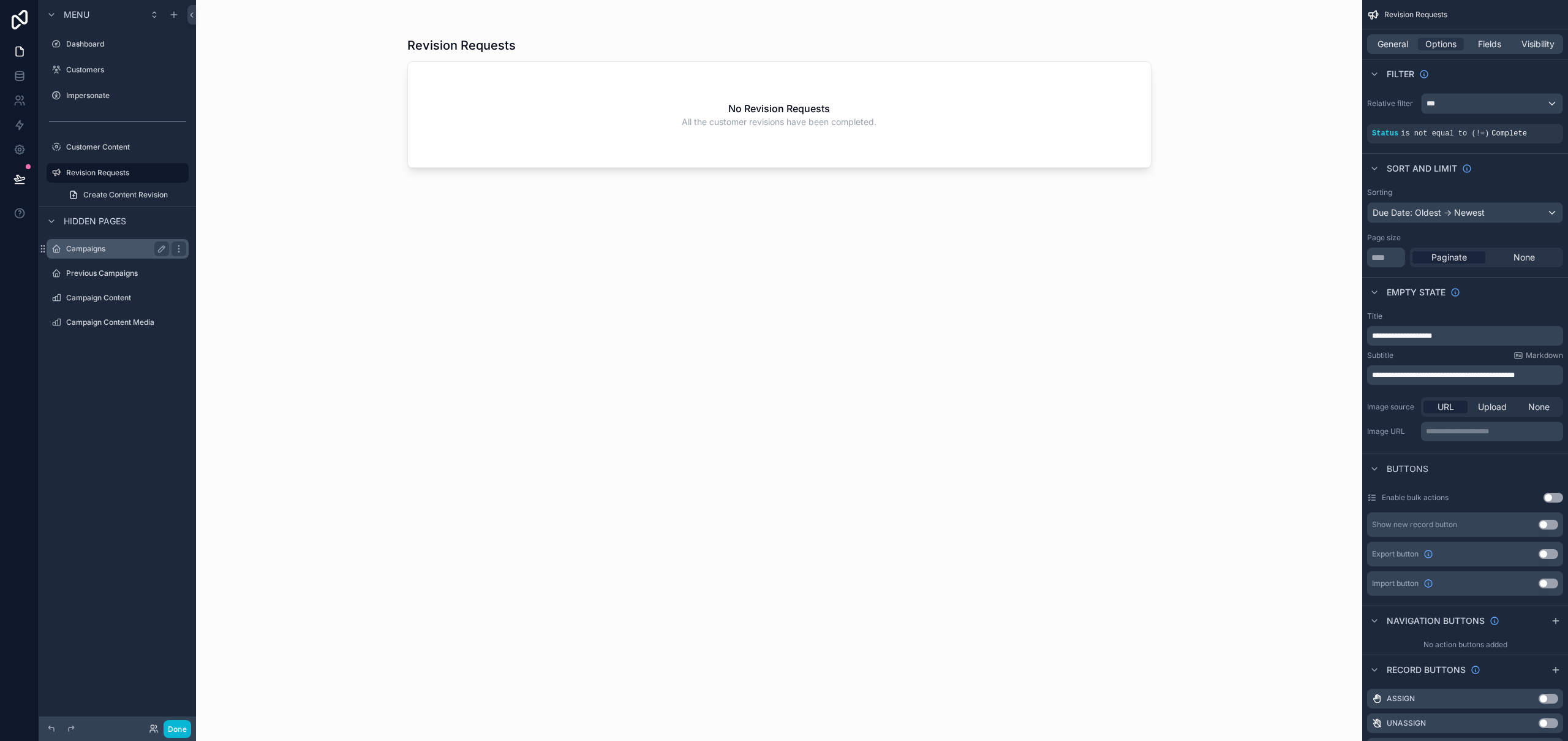
click at [105, 252] on label "Campaigns" at bounding box center [115, 248] width 98 height 10
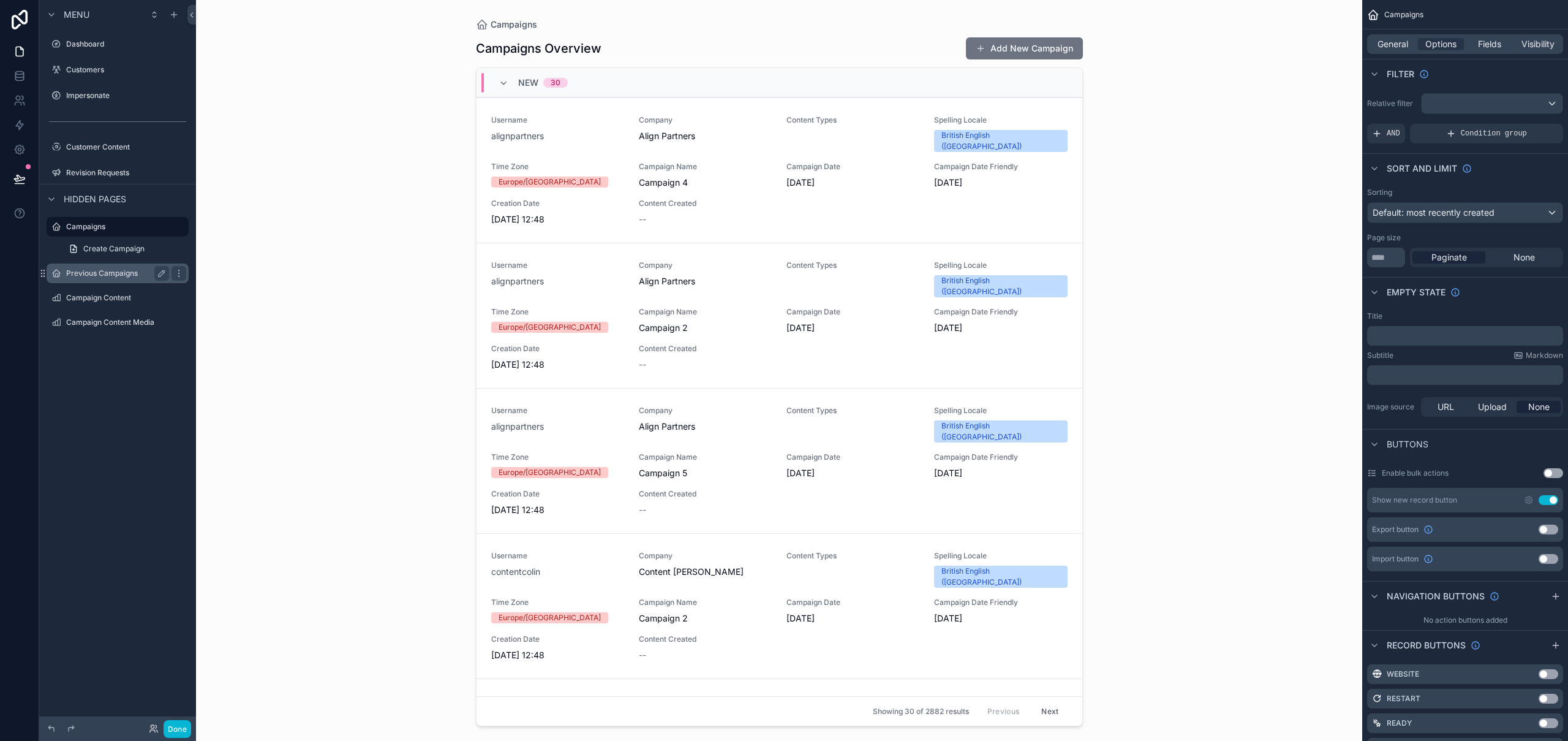
click at [100, 279] on div "Previous Campaigns" at bounding box center [117, 273] width 103 height 15
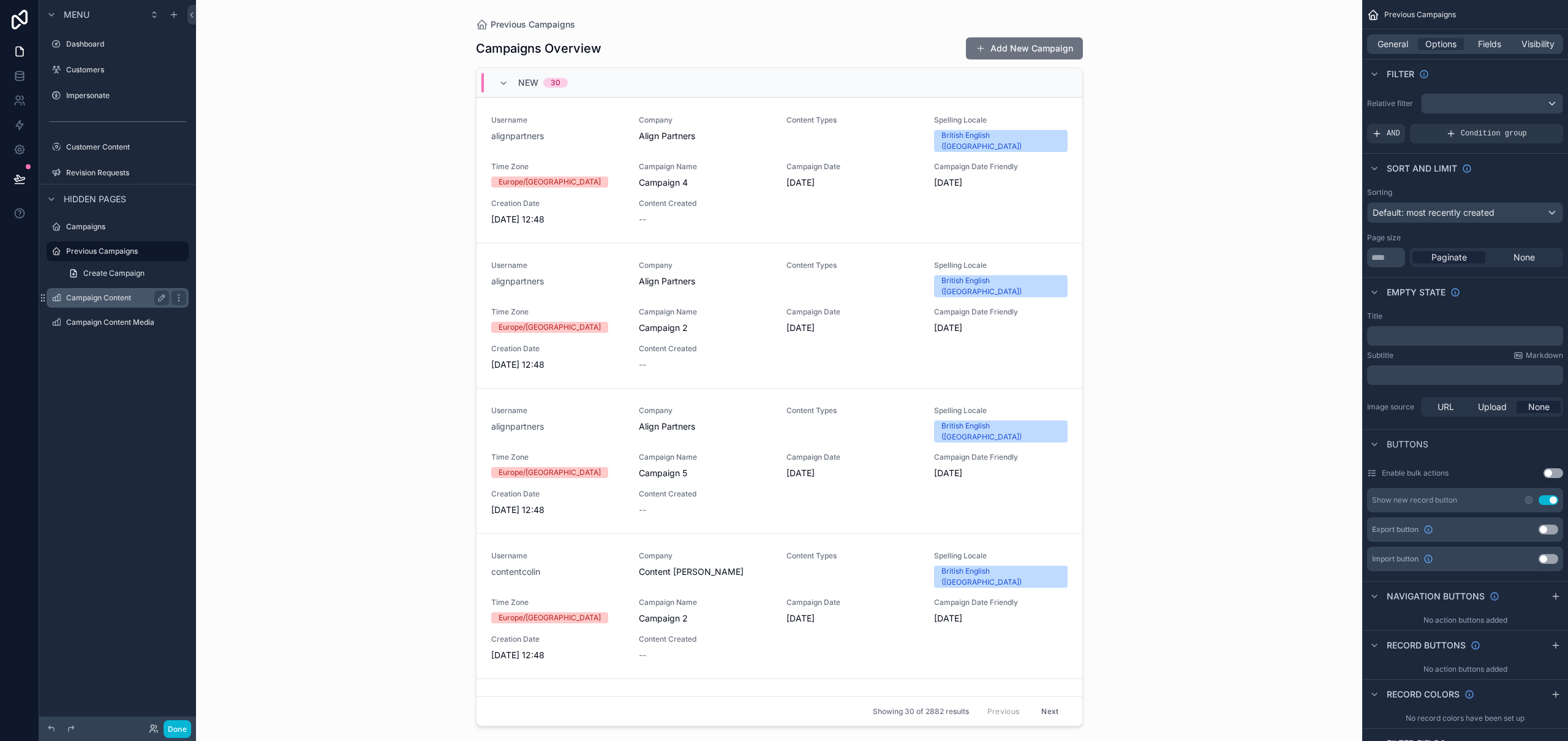
click at [101, 300] on label "Campaign Content" at bounding box center [115, 297] width 98 height 10
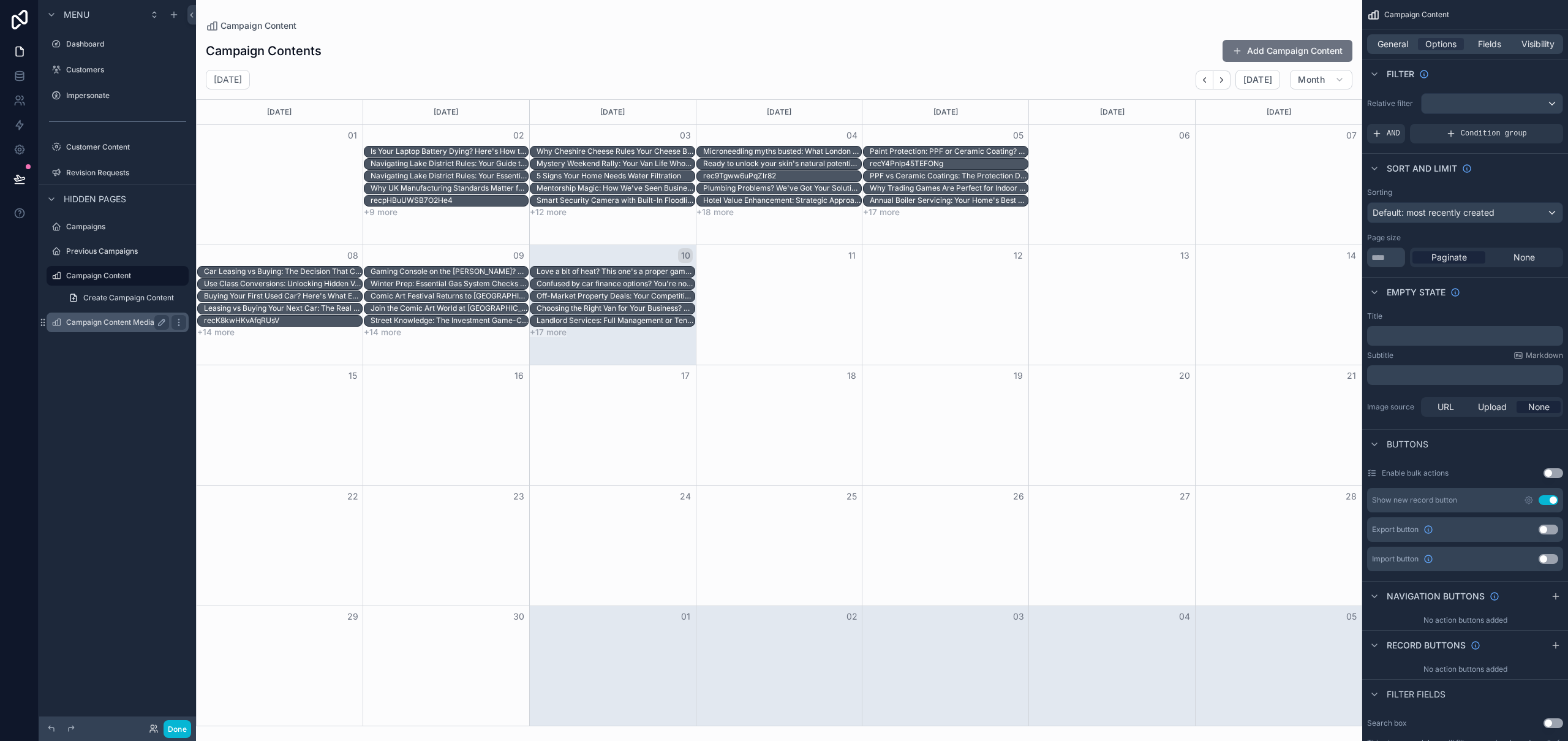
click at [104, 326] on label "Campaign Content Media" at bounding box center [115, 322] width 98 height 10
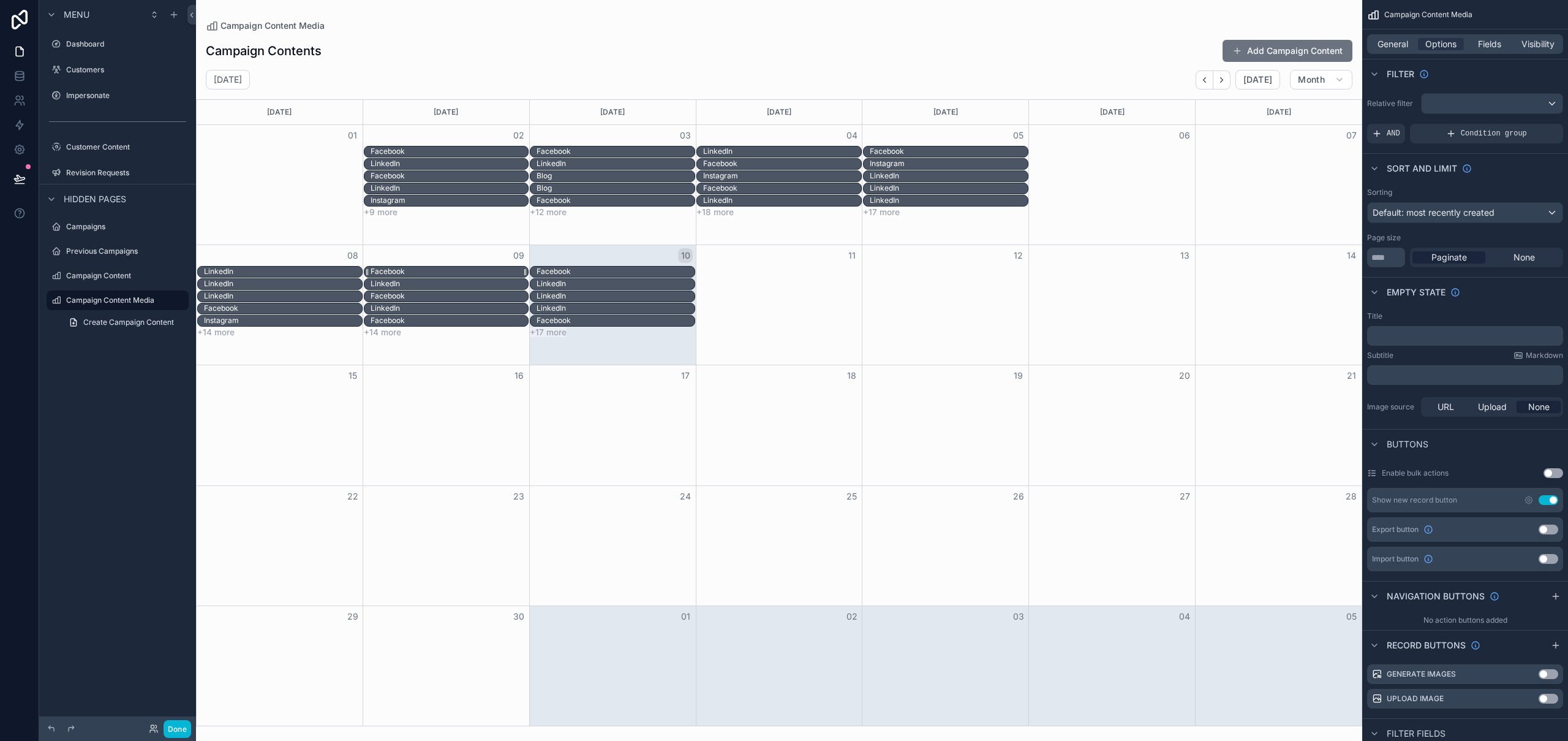
click at [387, 271] on div "Facebook" at bounding box center [387, 271] width 34 height 10
click at [389, 268] on div "Facebook" at bounding box center [387, 271] width 34 height 10
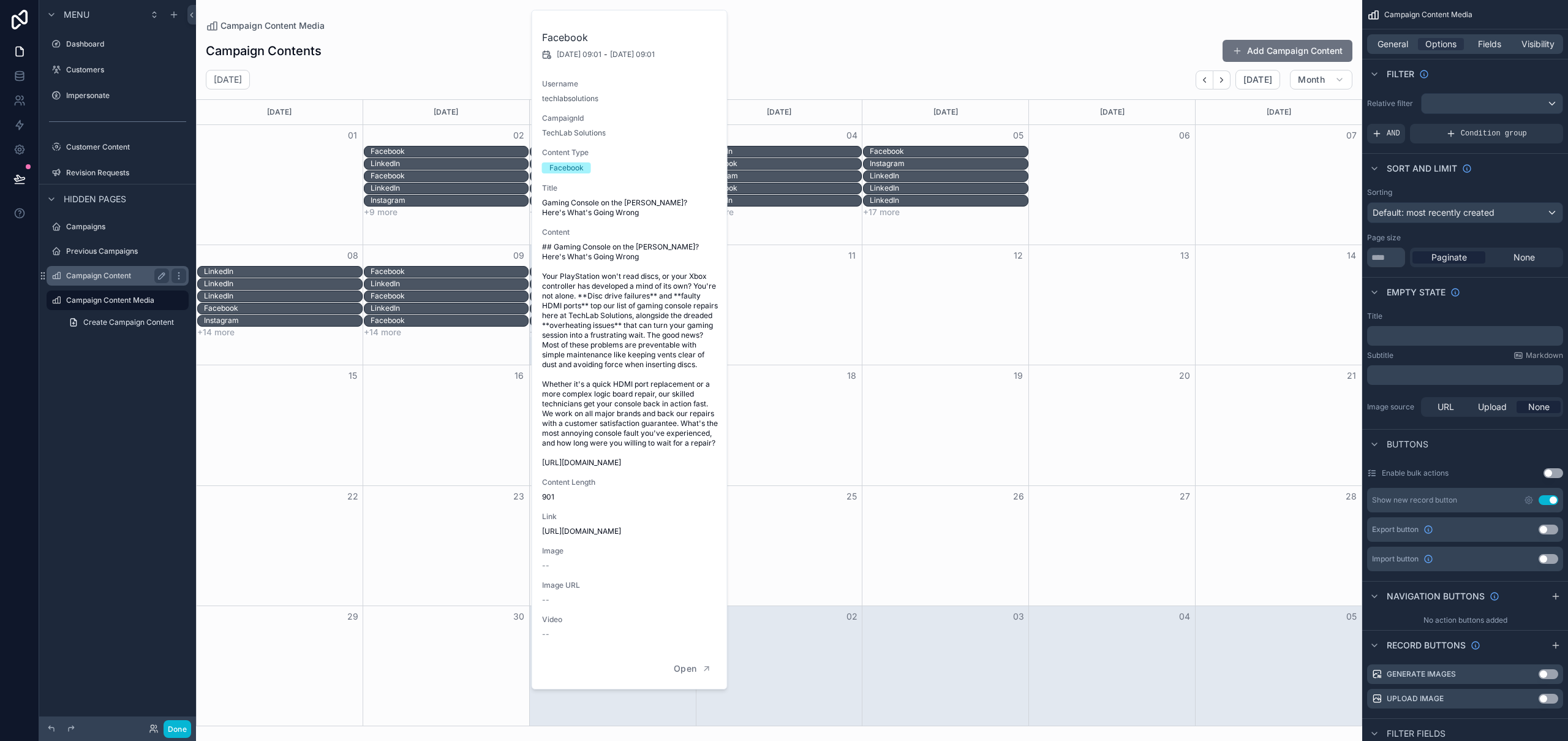
click at [103, 280] on label "Campaign Content" at bounding box center [115, 275] width 98 height 10
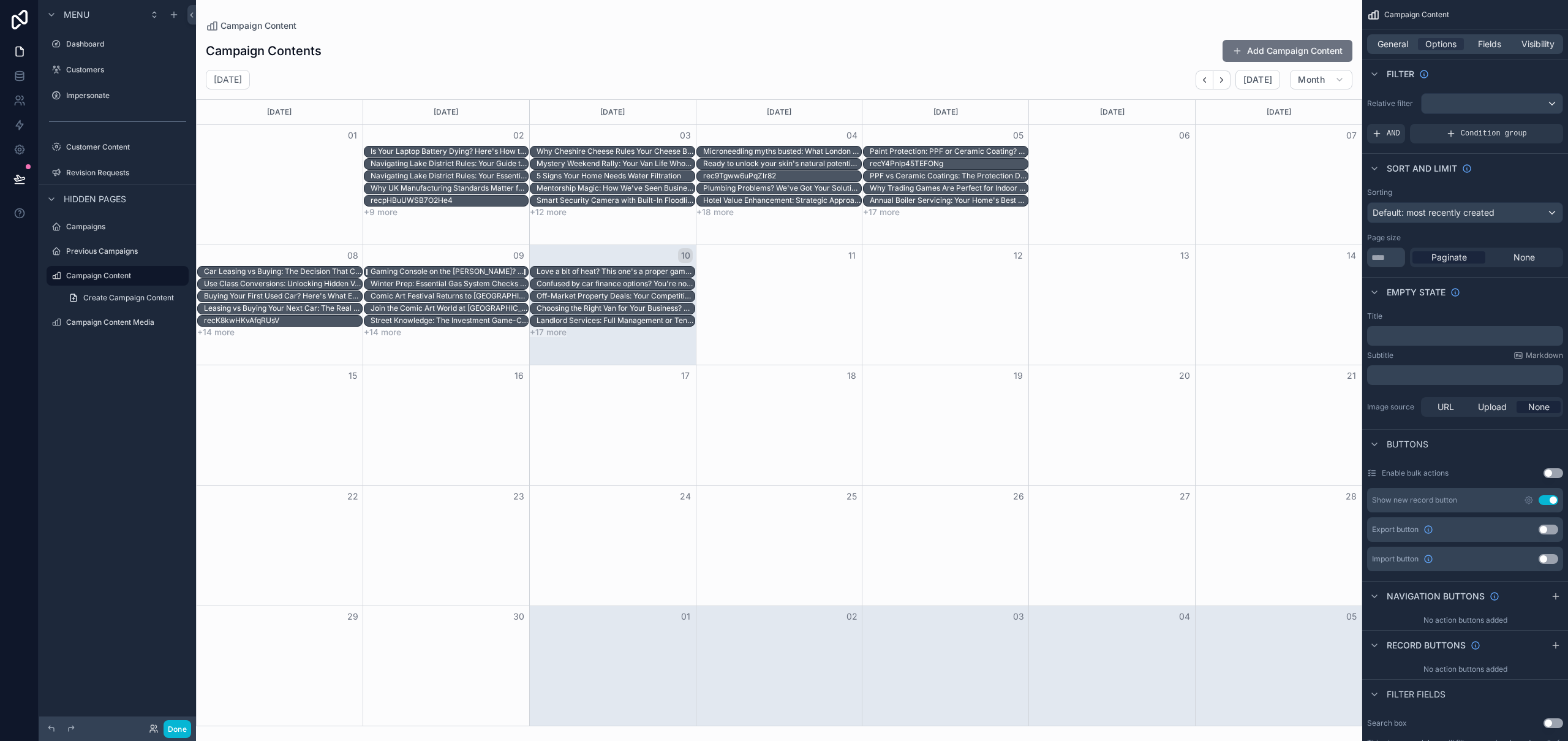
click at [411, 270] on div "Gaming Console on the Fritz? Here's What's Going Wrong" at bounding box center [449, 271] width 158 height 10
click at [410, 271] on div "Gaming Console on the Fritz? Here's What's Going Wrong" at bounding box center [449, 271] width 158 height 10
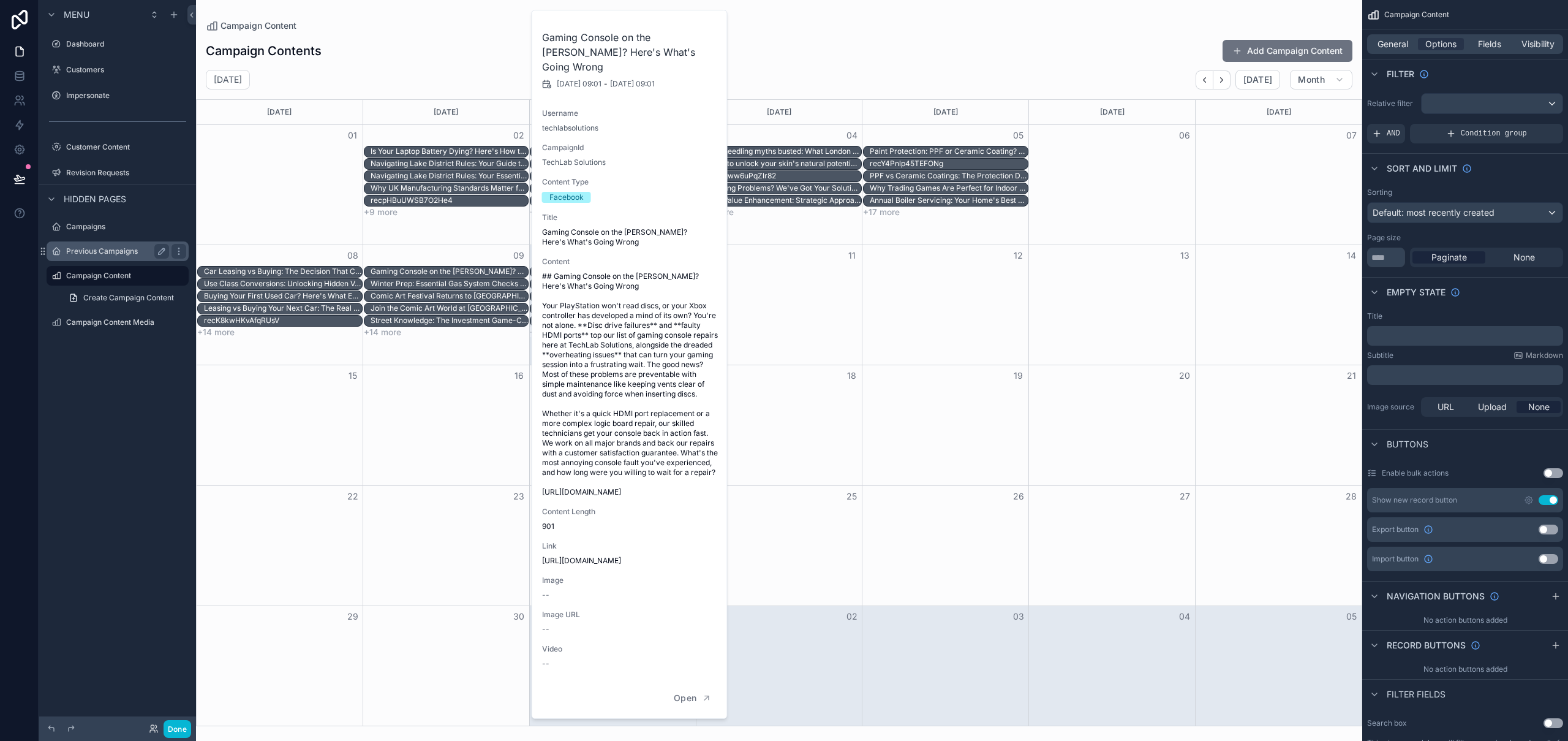
click at [93, 254] on label "Previous Campaigns" at bounding box center [115, 251] width 98 height 10
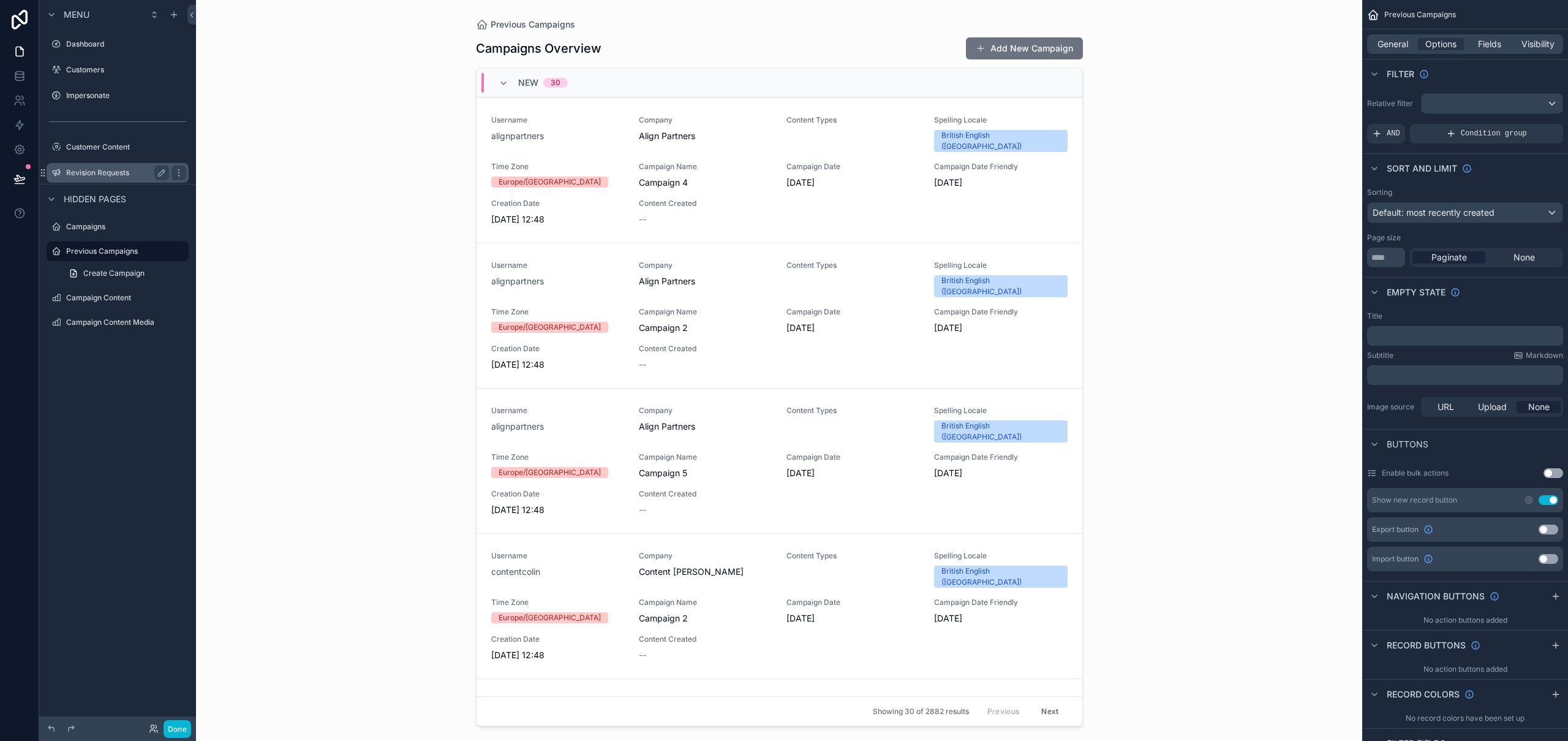
click at [89, 168] on label "Revision Requests" at bounding box center [115, 172] width 98 height 10
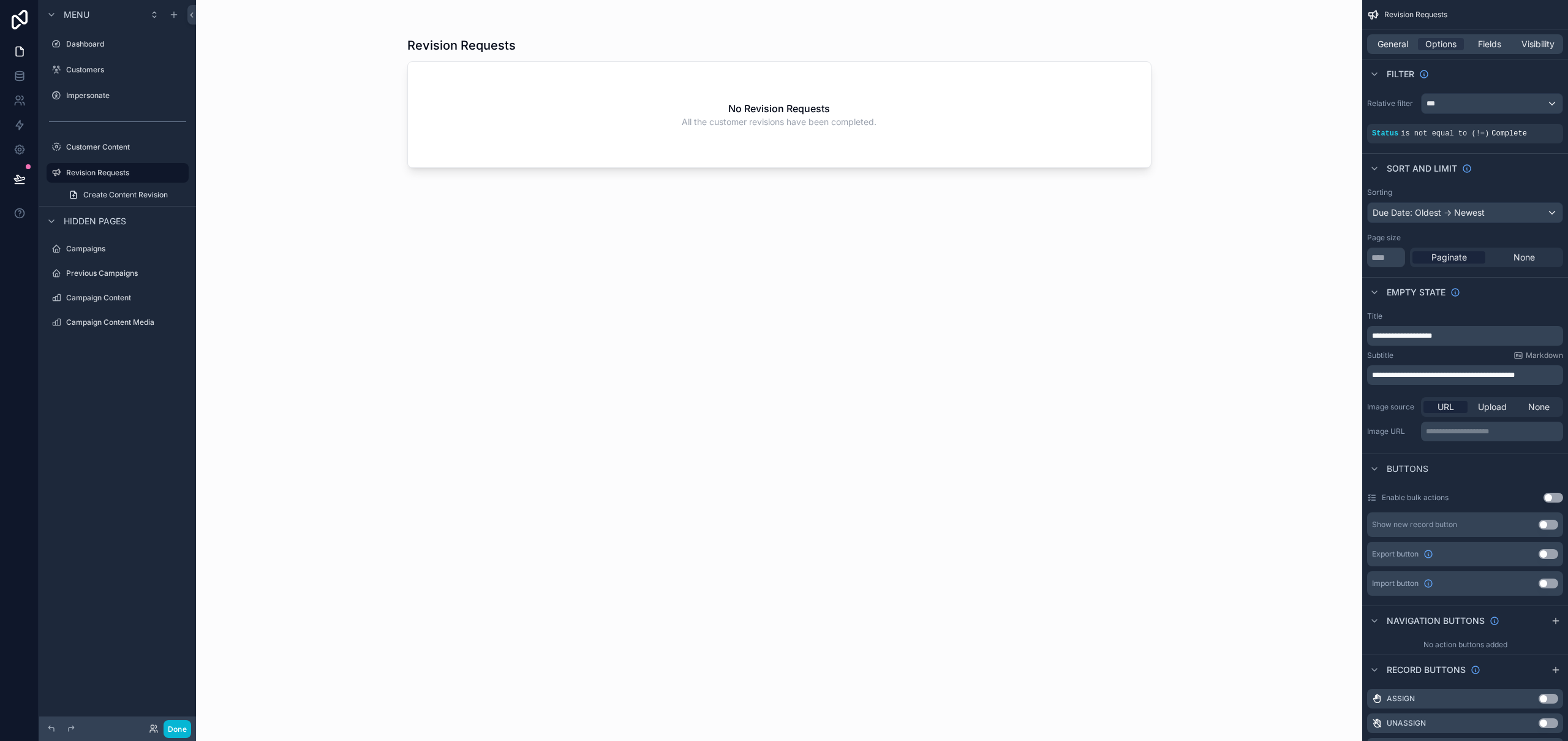
click at [759, 113] on div "scrollable content" at bounding box center [779, 363] width 784 height 726
click at [672, 104] on div "No Revision Requests All the customer revisions have been completed." at bounding box center [779, 114] width 743 height 106
click at [135, 192] on span "Create Content Revision" at bounding box center [126, 195] width 85 height 10
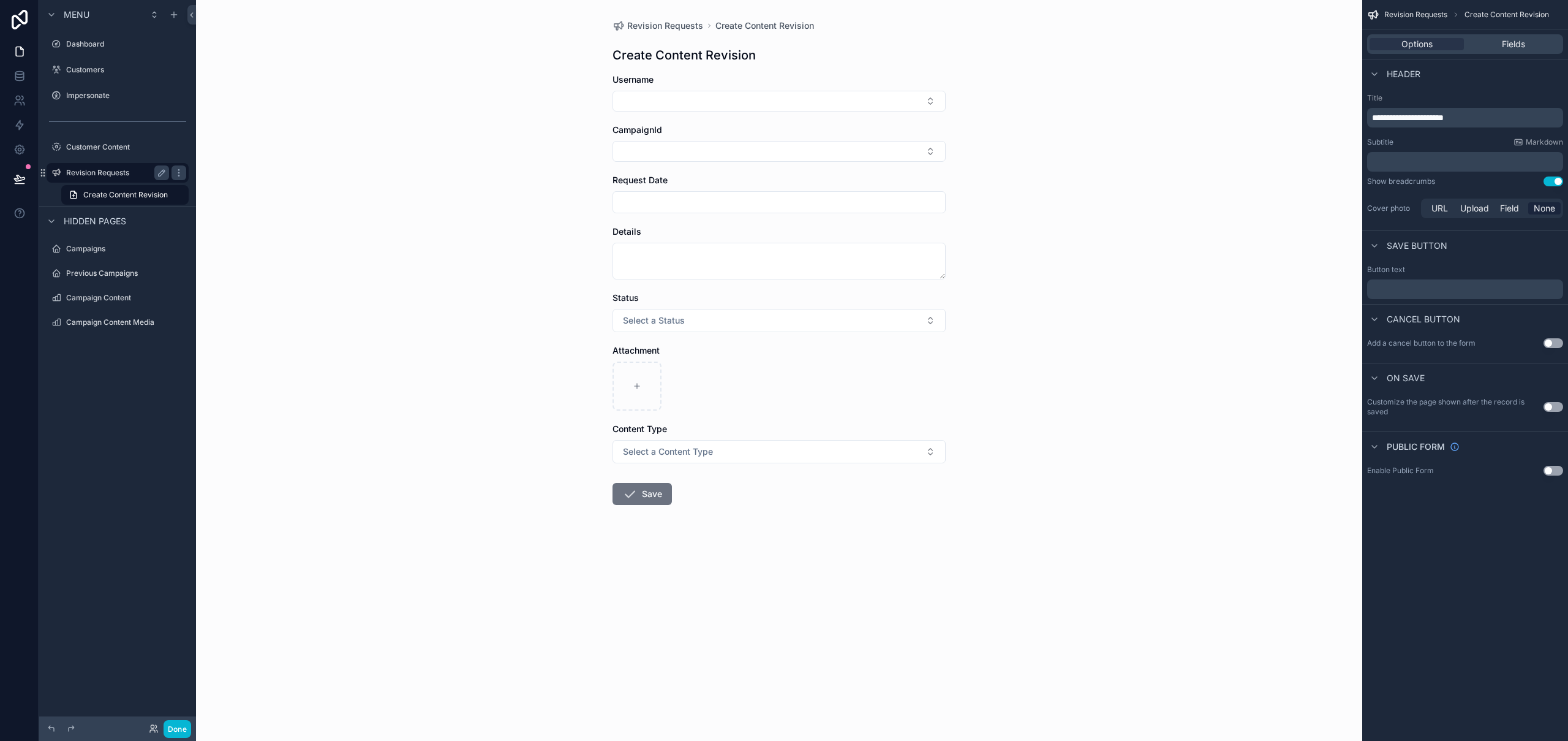
click at [123, 170] on label "Revision Requests" at bounding box center [115, 172] width 98 height 10
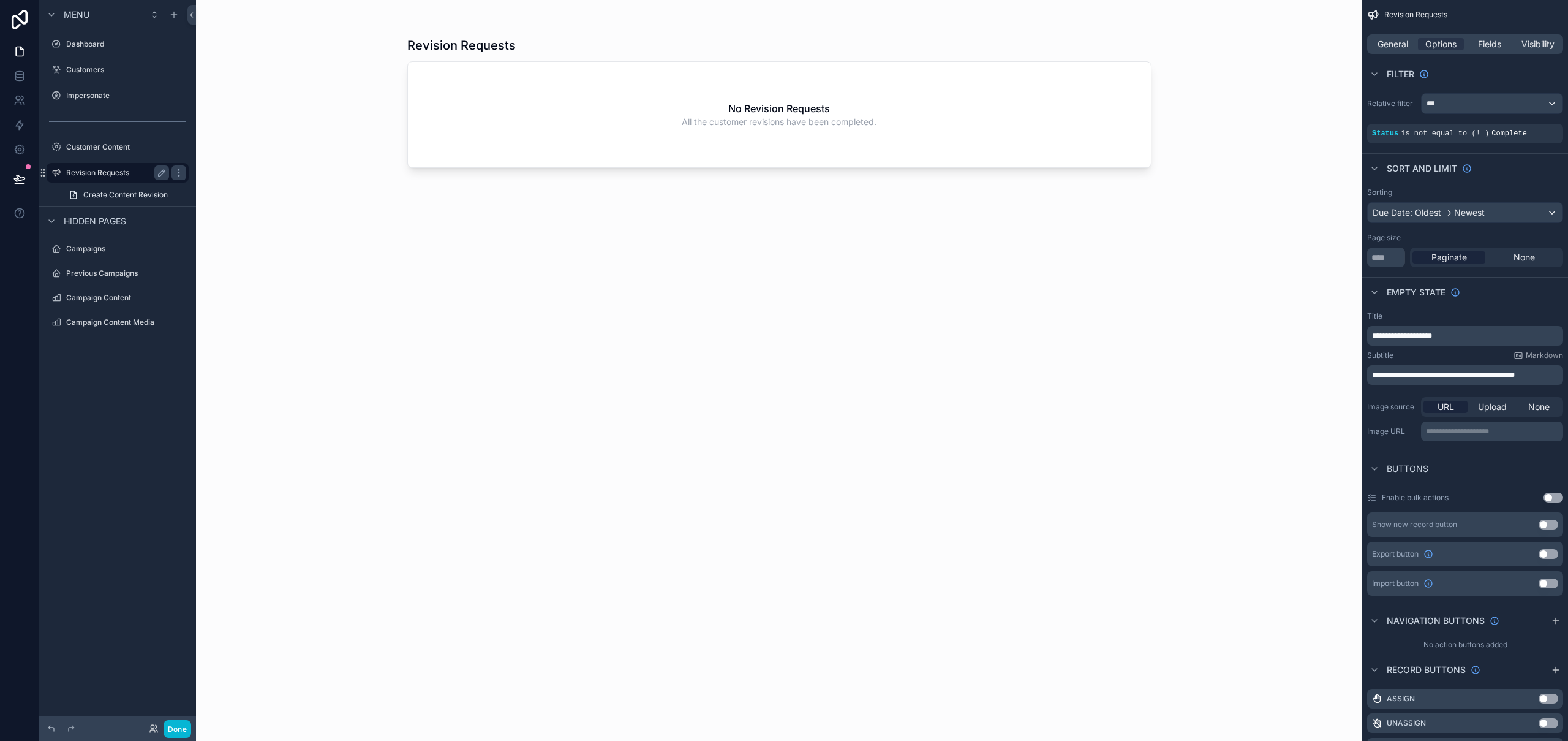
click at [118, 171] on label "Revision Requests" at bounding box center [115, 172] width 98 height 10
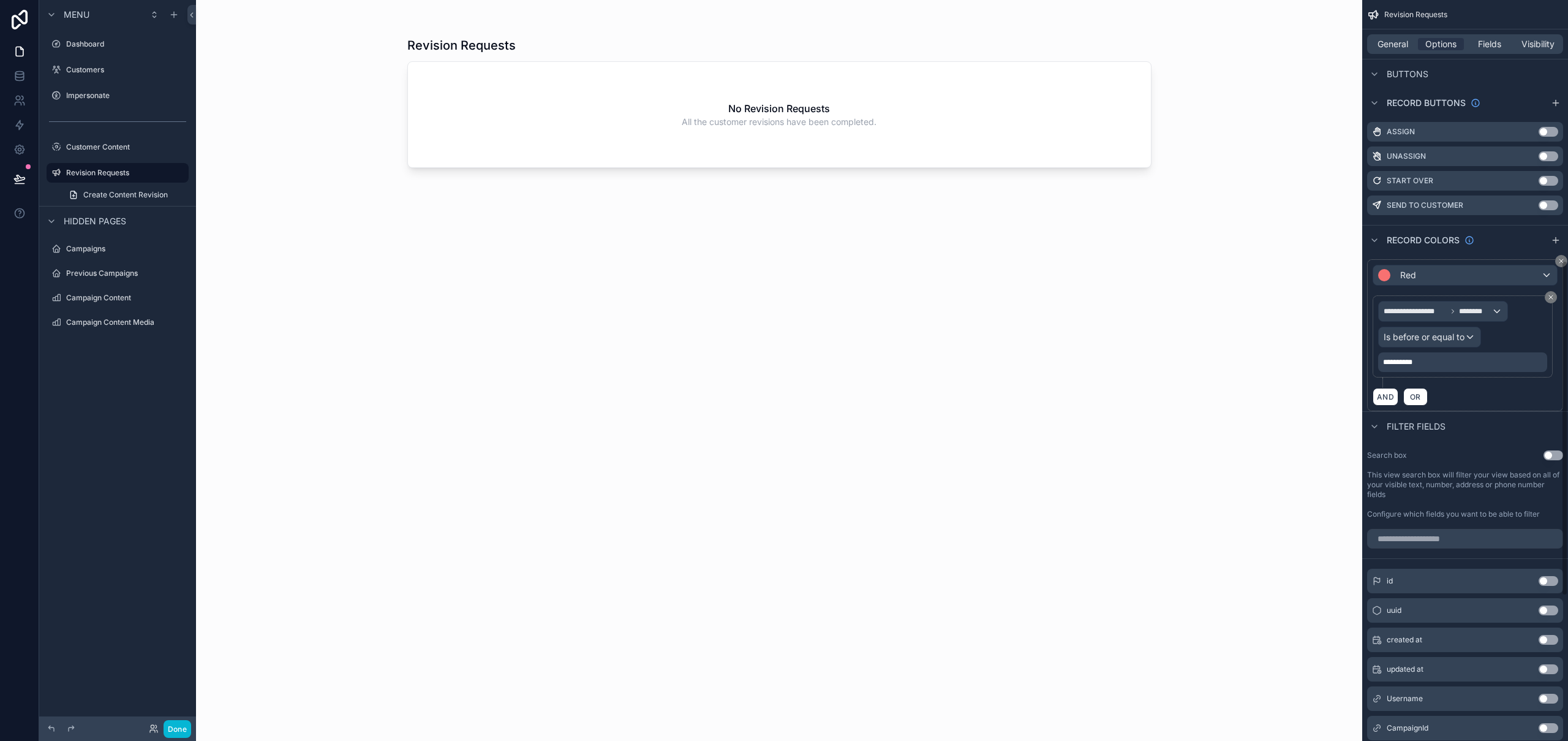
scroll to position [824, 0]
click at [1396, 40] on span "General" at bounding box center [1393, 44] width 31 height 12
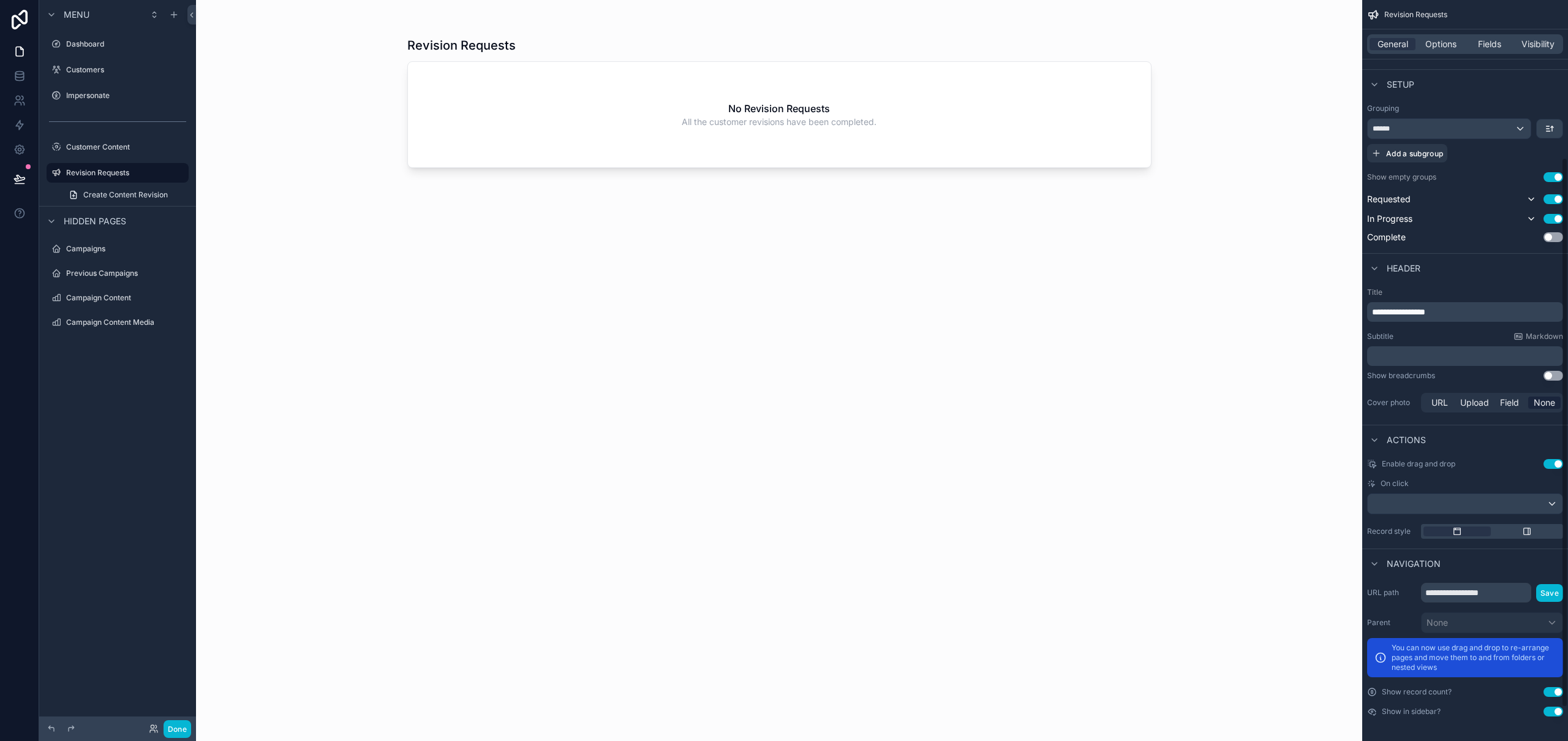
scroll to position [212, 0]
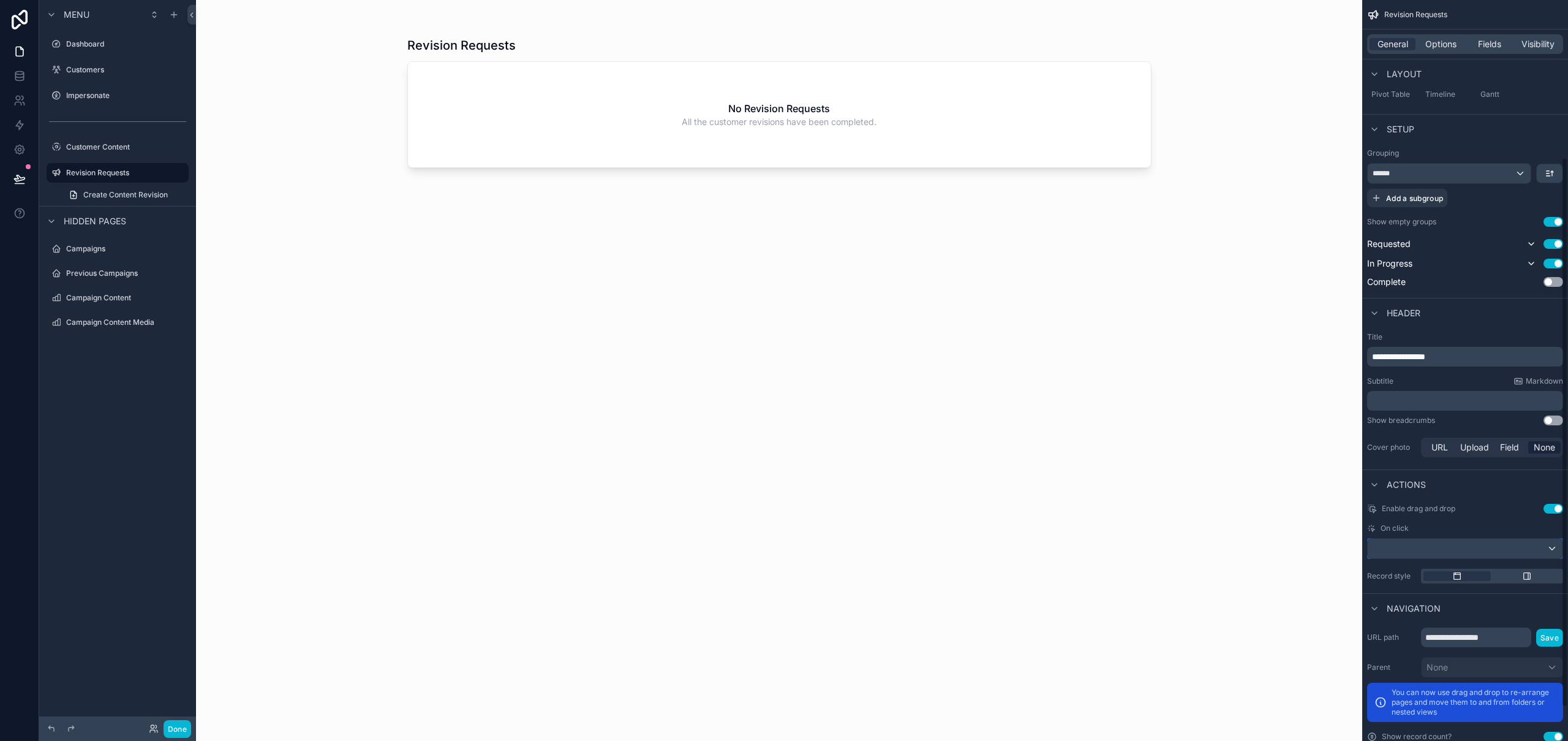
click at [1544, 549] on div "scrollable content" at bounding box center [1465, 548] width 195 height 20
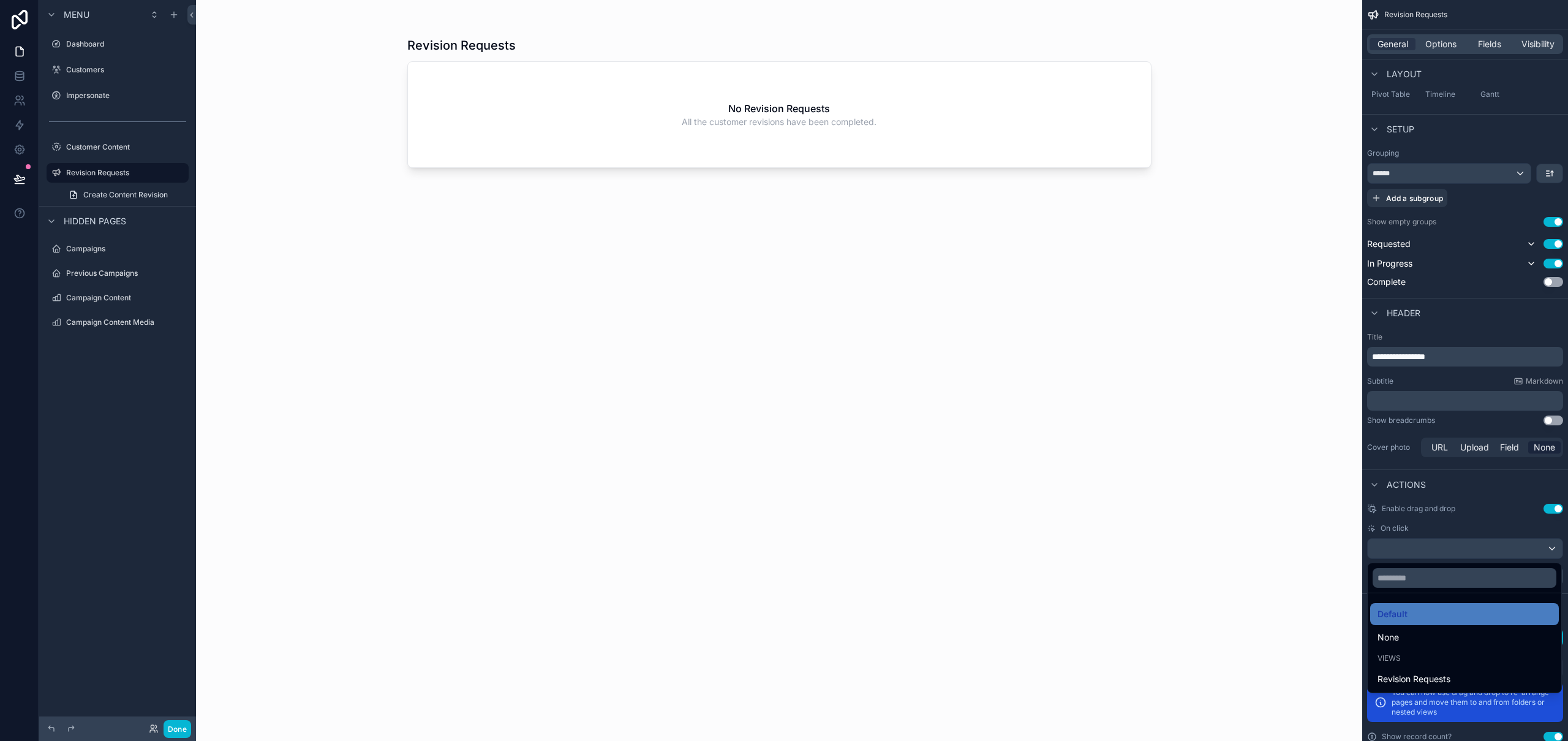
click at [1544, 549] on div "scrollable content" at bounding box center [784, 370] width 1568 height 741
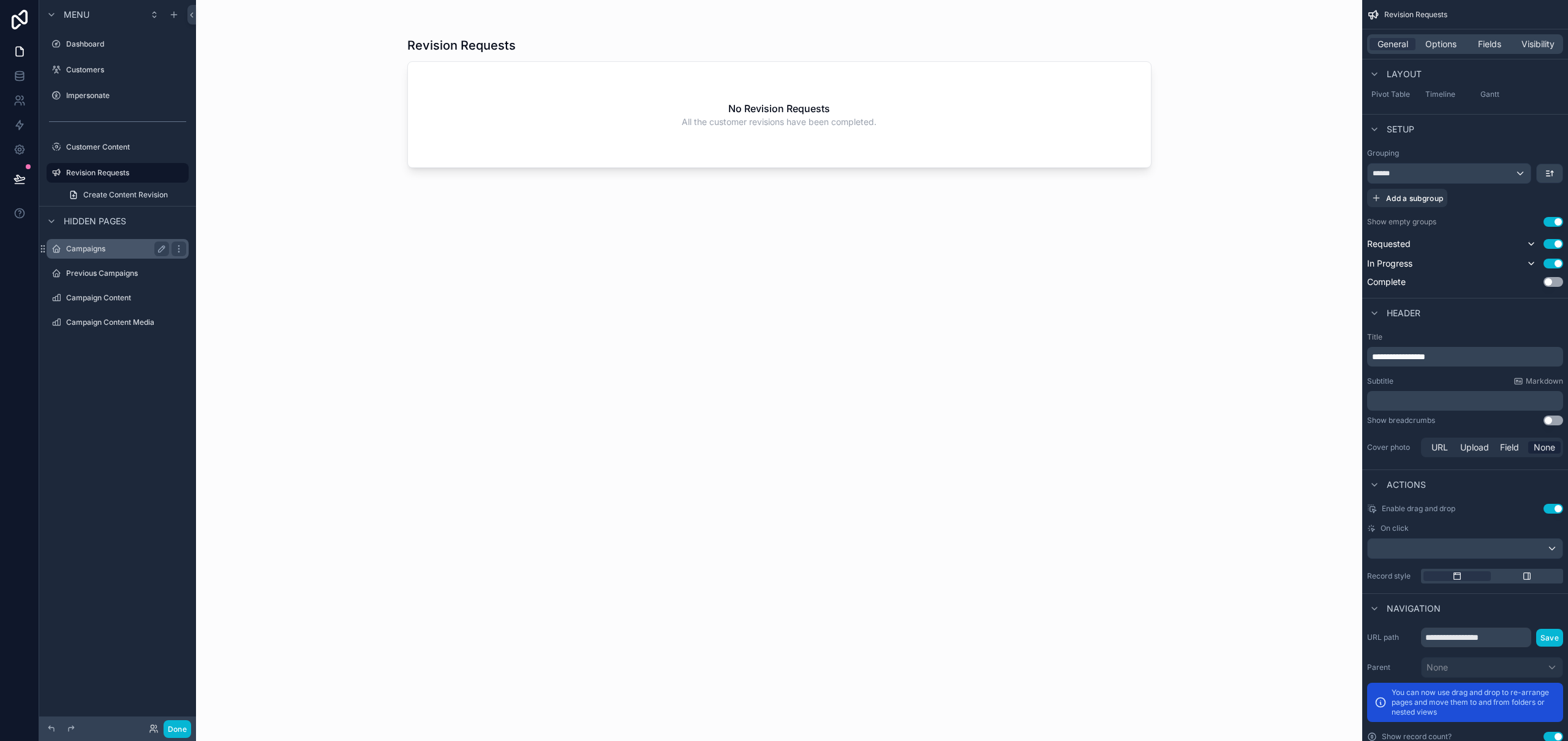
click at [109, 248] on label "Campaigns" at bounding box center [115, 248] width 98 height 10
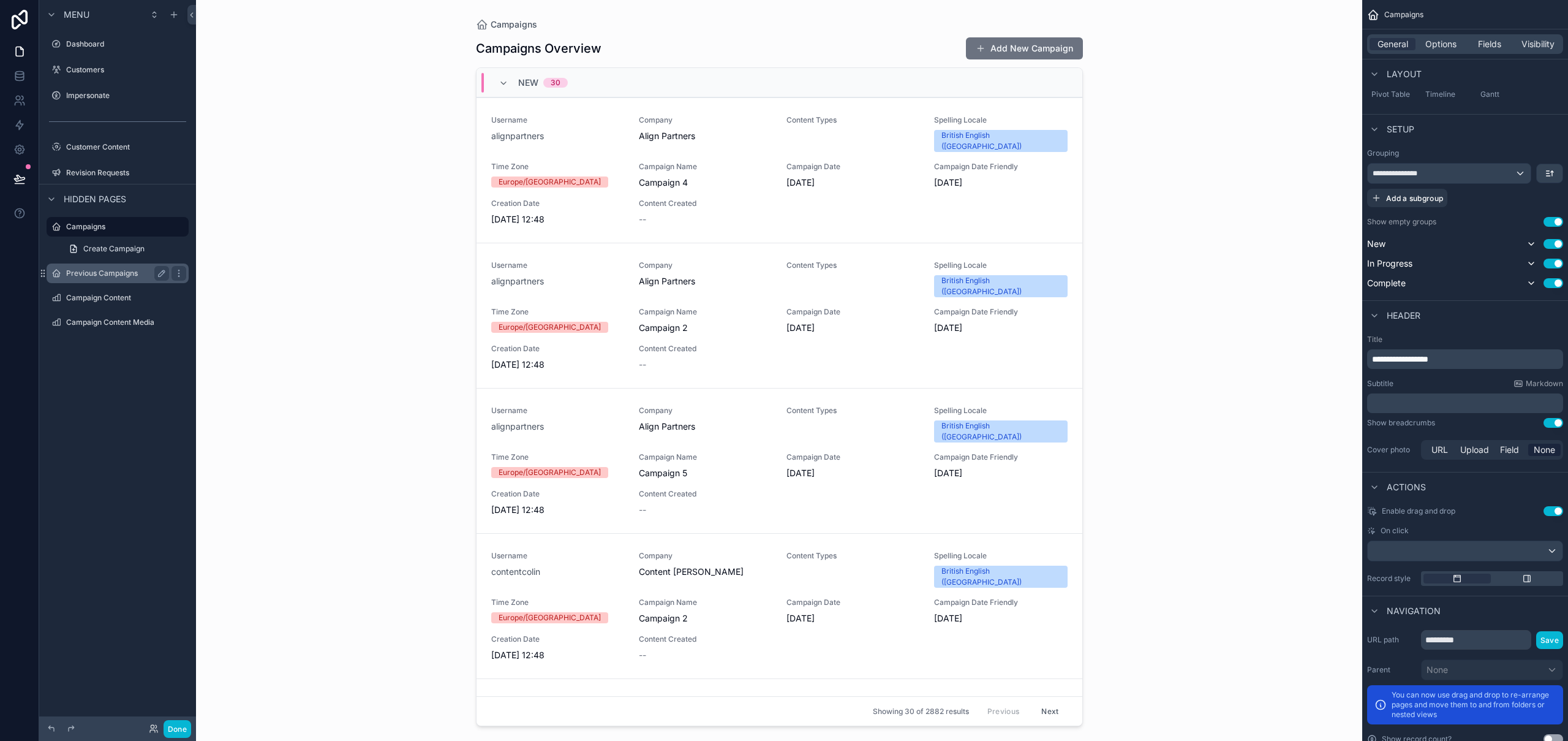
click at [107, 273] on label "Previous Campaigns" at bounding box center [115, 273] width 98 height 10
click at [106, 299] on label "Campaign Content" at bounding box center [115, 297] width 98 height 10
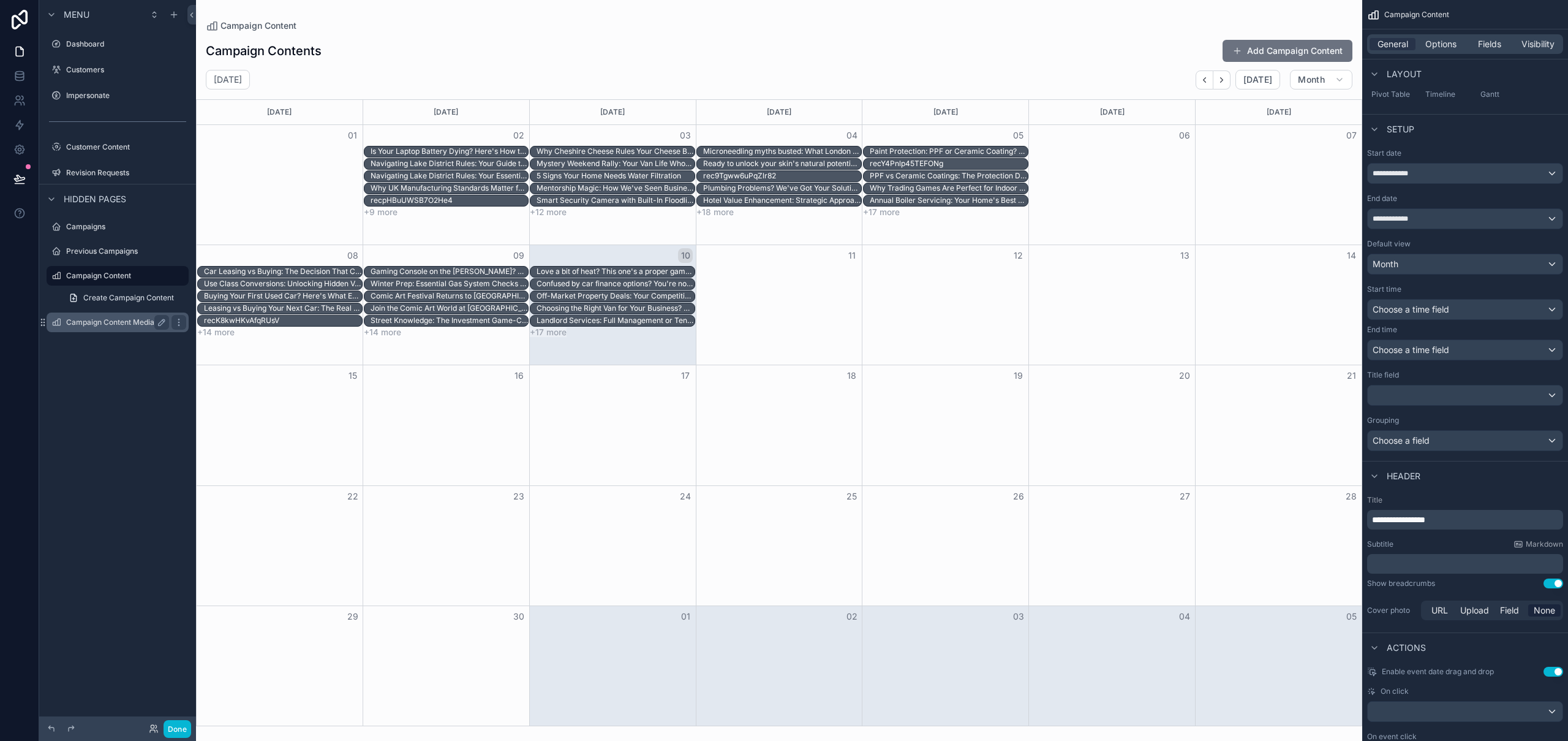
click at [104, 318] on label "Campaign Content Media" at bounding box center [115, 322] width 98 height 10
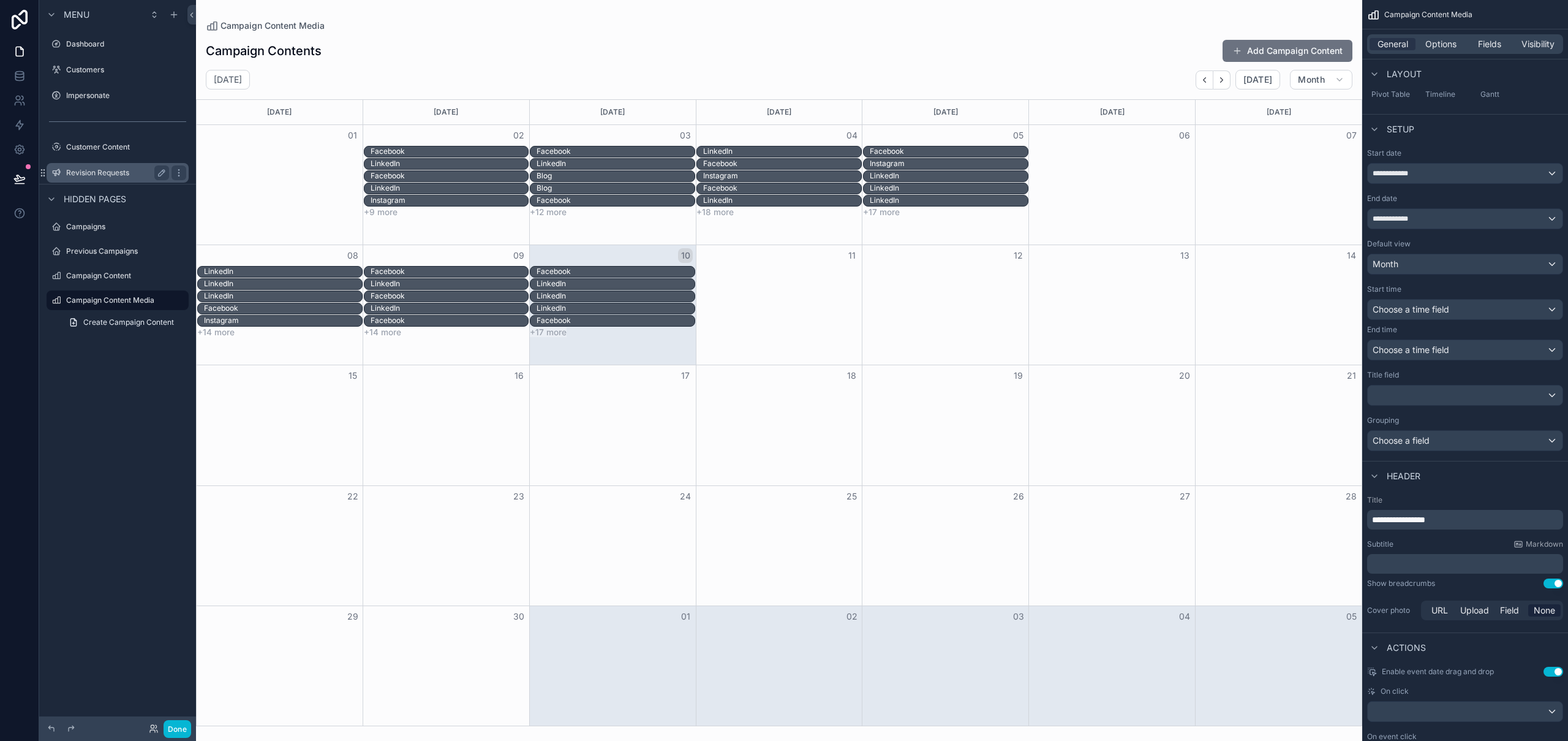
click at [96, 176] on label "Revision Requests" at bounding box center [115, 172] width 98 height 10
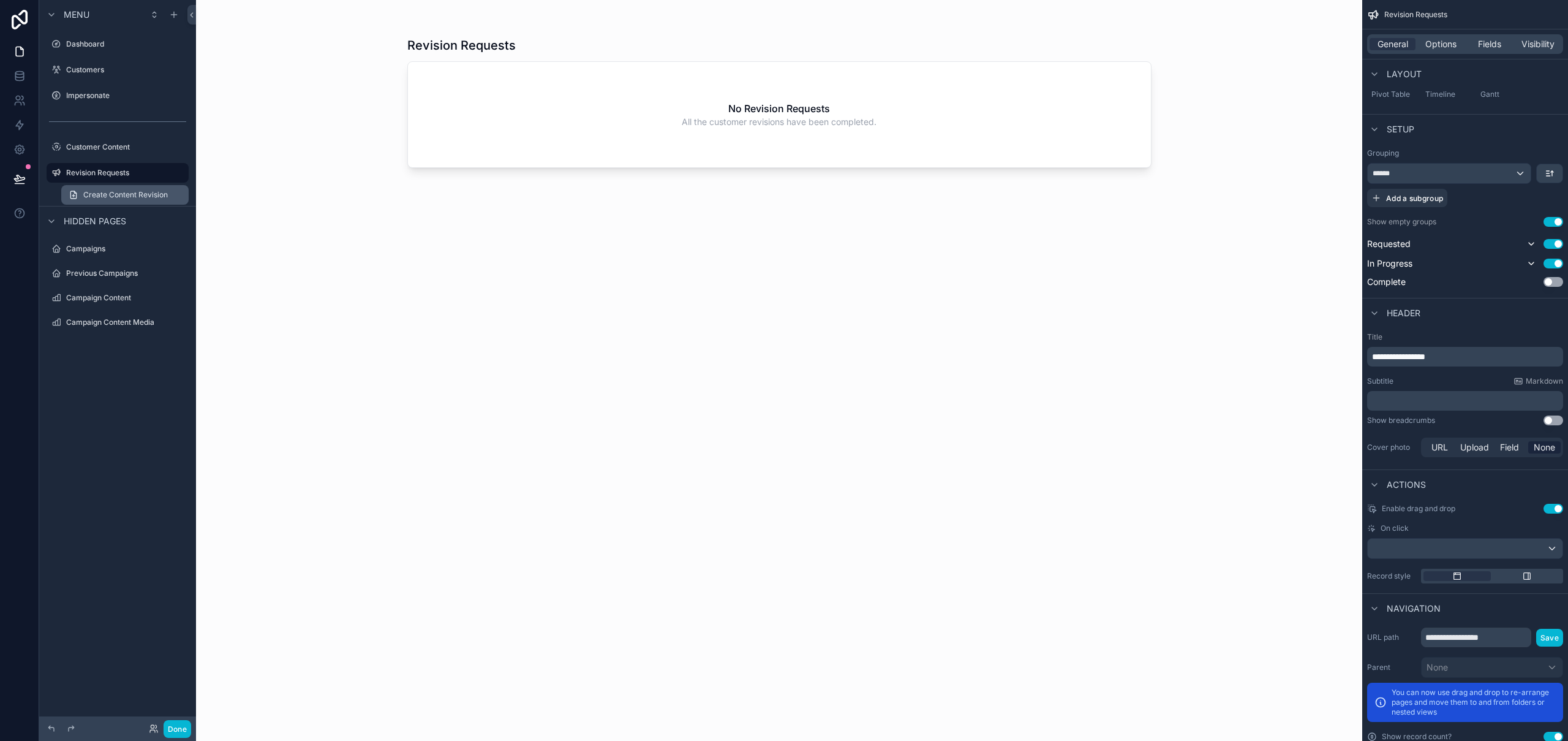
click at [113, 194] on span "Create Content Revision" at bounding box center [126, 195] width 85 height 10
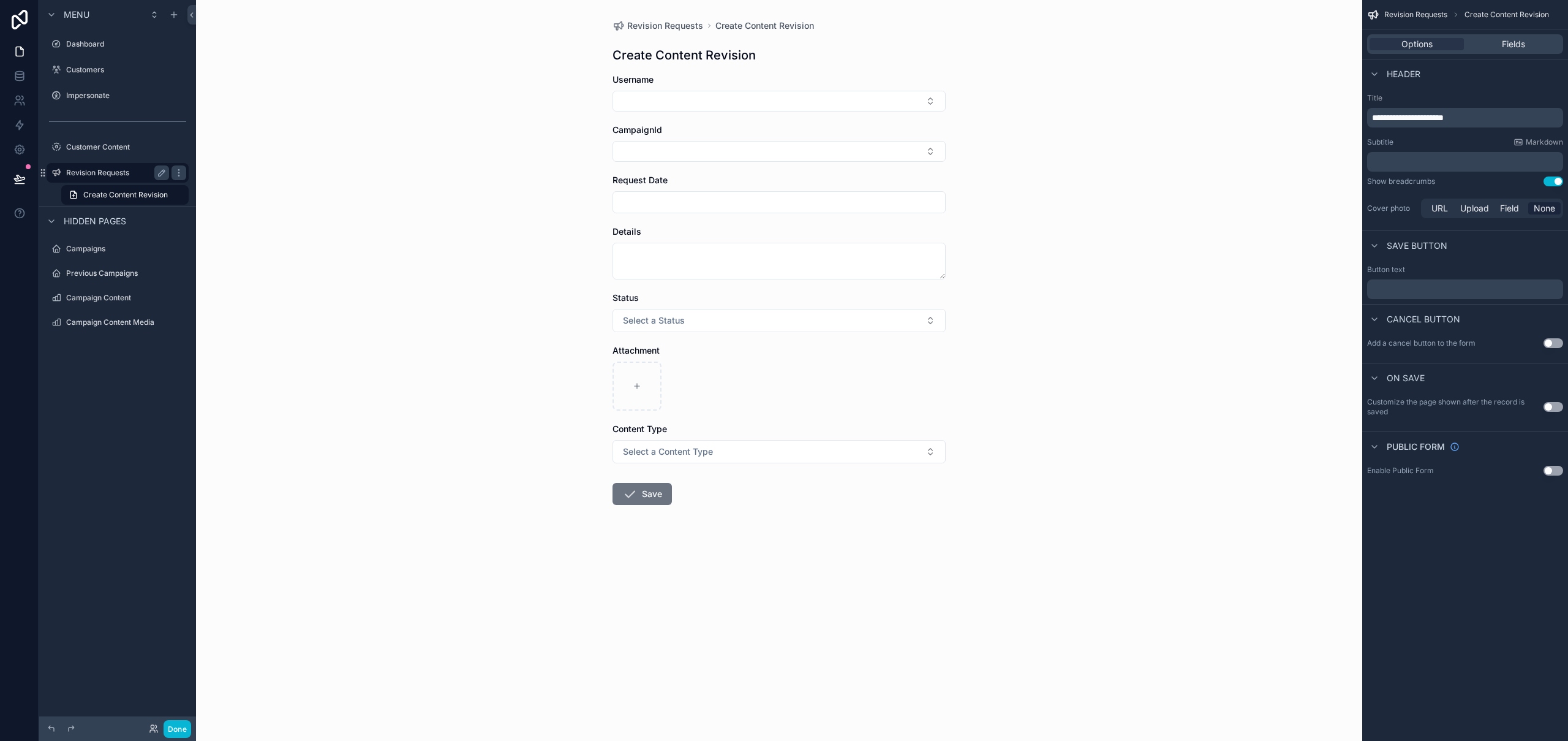
click at [108, 172] on label "Revision Requests" at bounding box center [115, 172] width 98 height 10
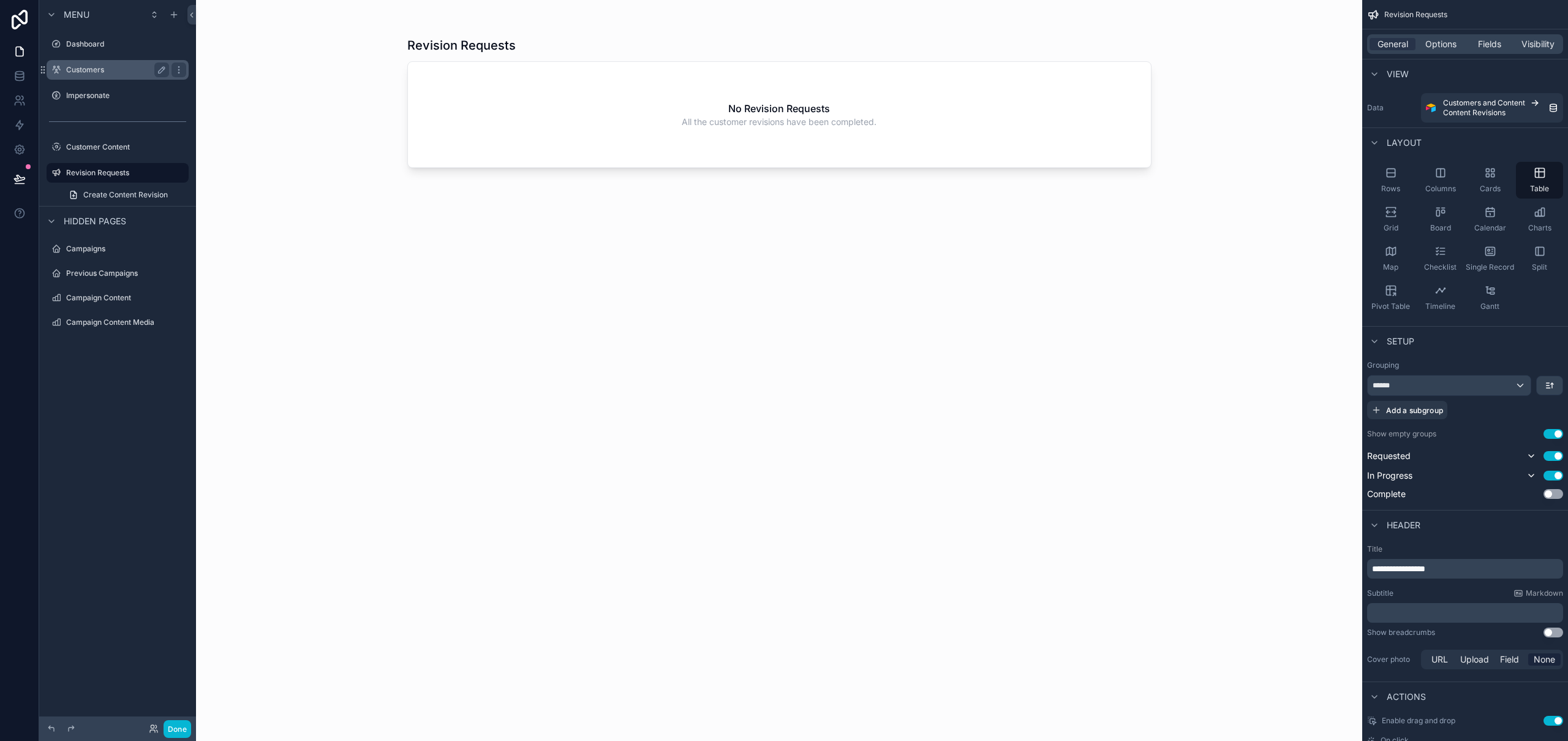
click at [96, 74] on label "Customers" at bounding box center [115, 70] width 98 height 10
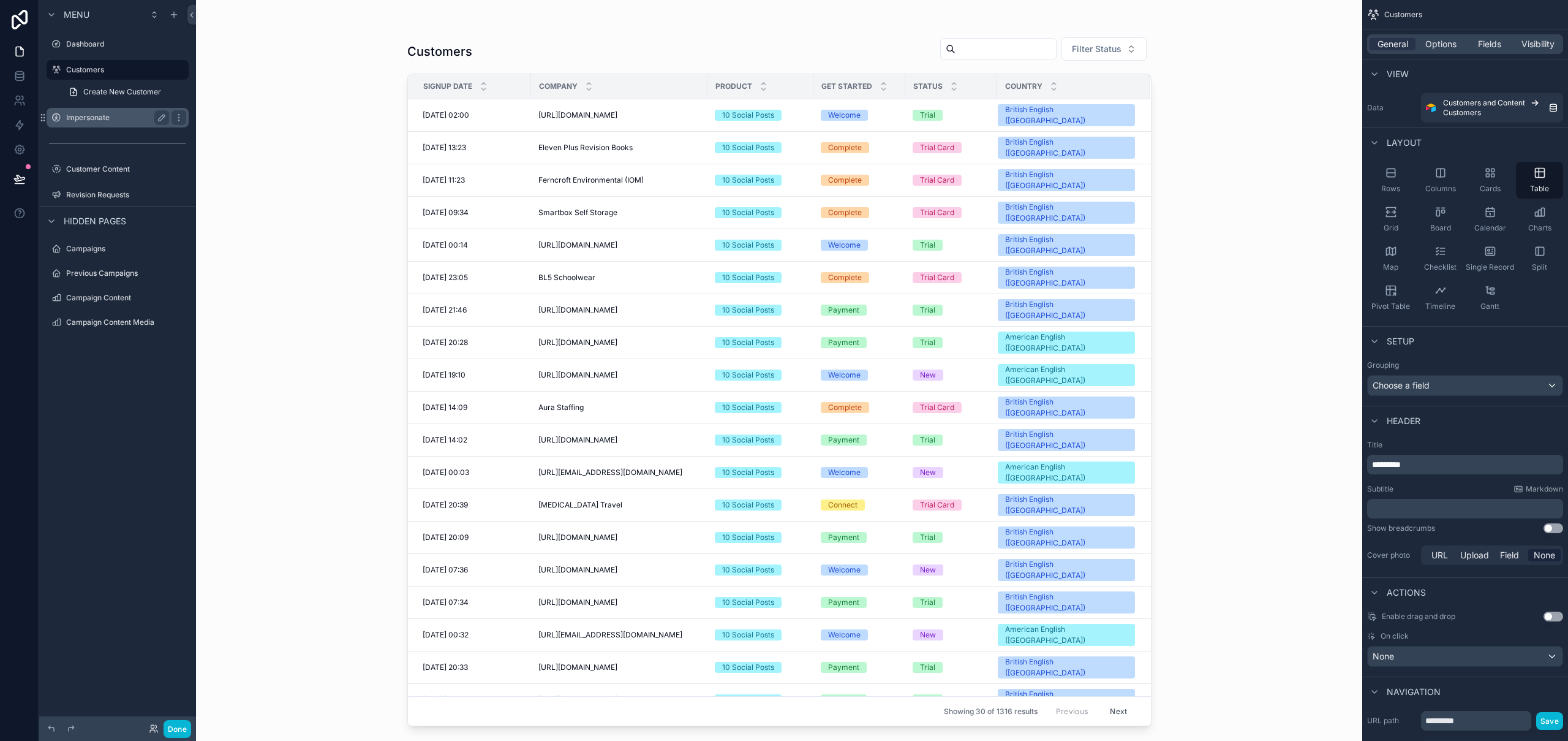
click at [100, 124] on div "Impersonate" at bounding box center [117, 118] width 103 height 15
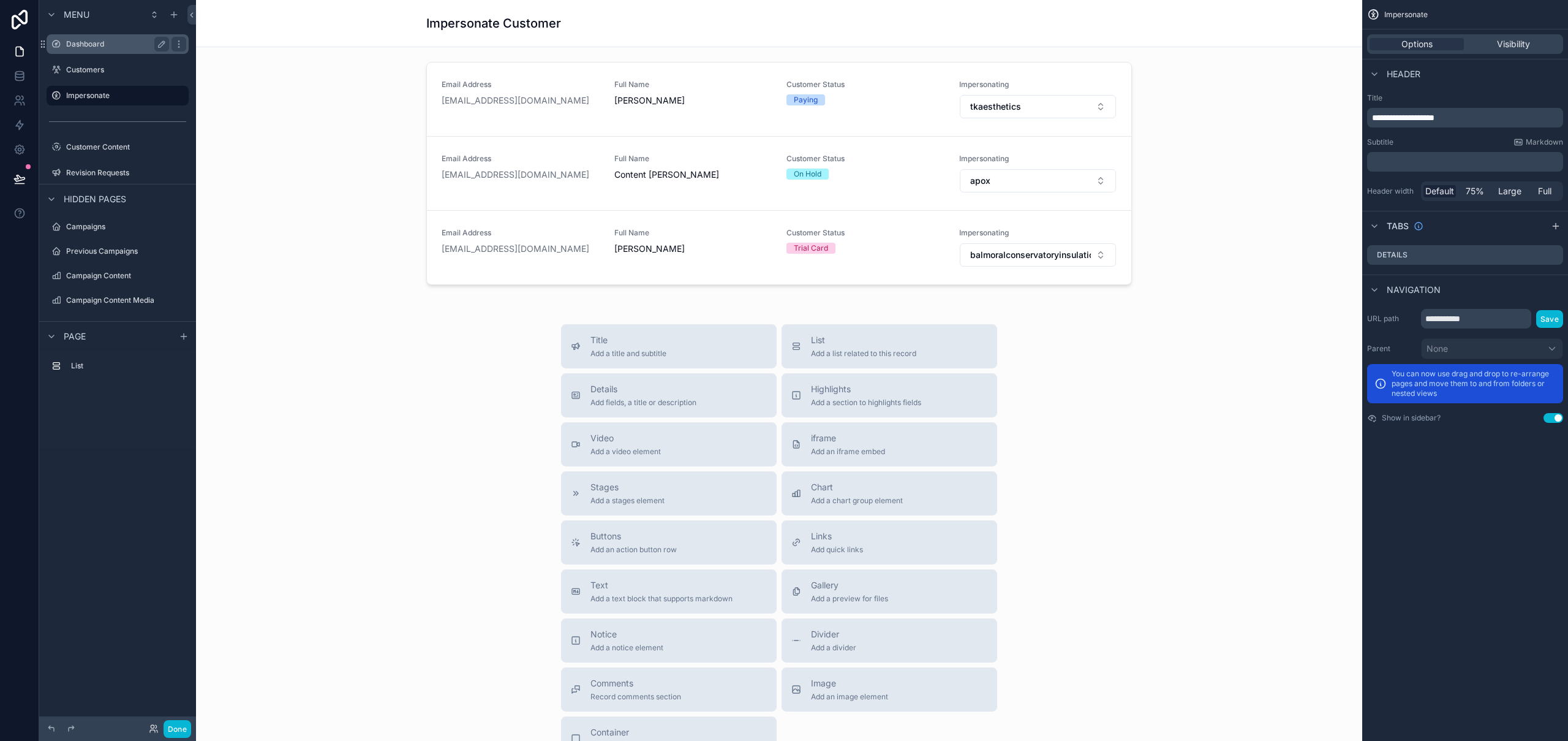
click at [101, 44] on label "Dashboard" at bounding box center [115, 44] width 98 height 10
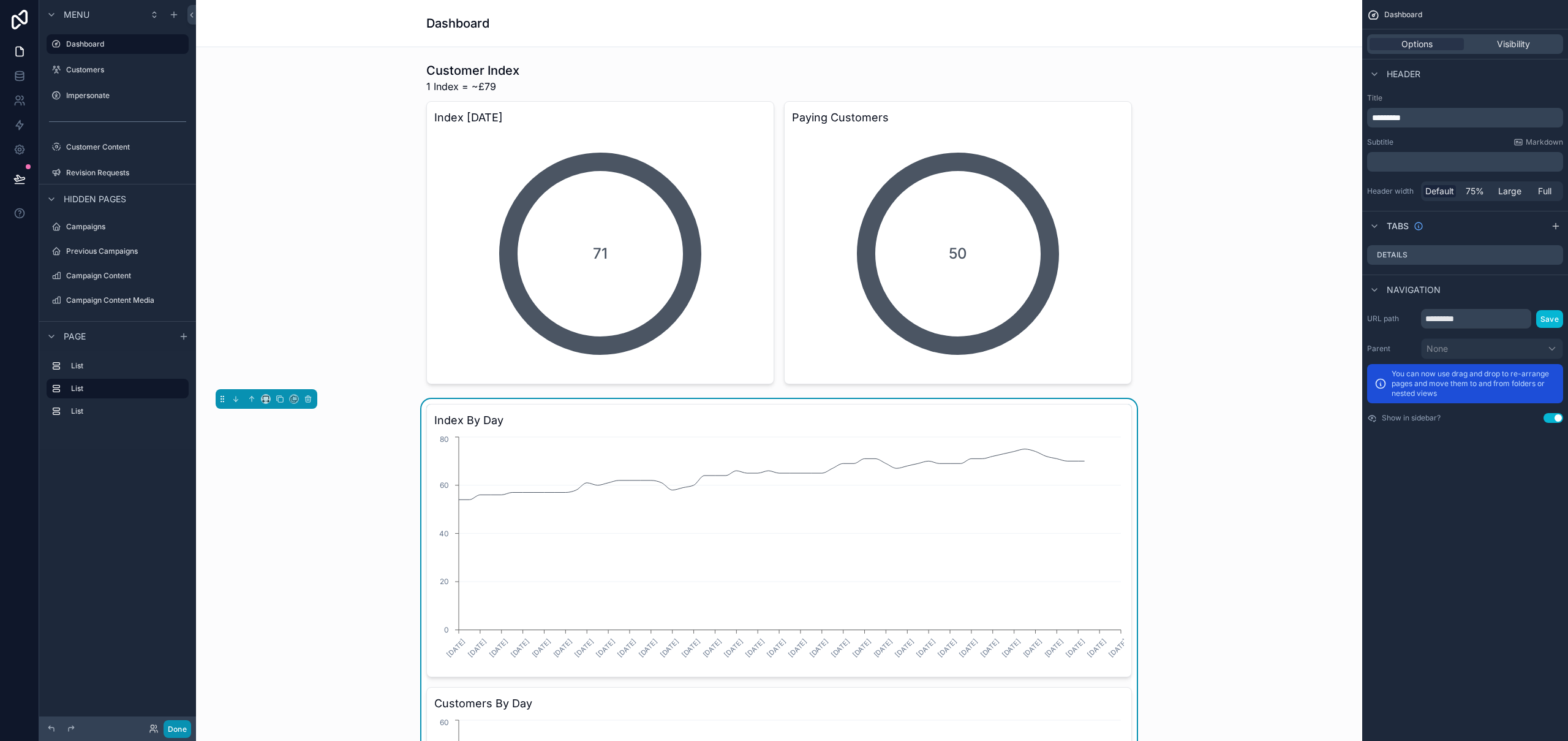
click at [182, 725] on button "Done" at bounding box center [177, 729] width 28 height 17
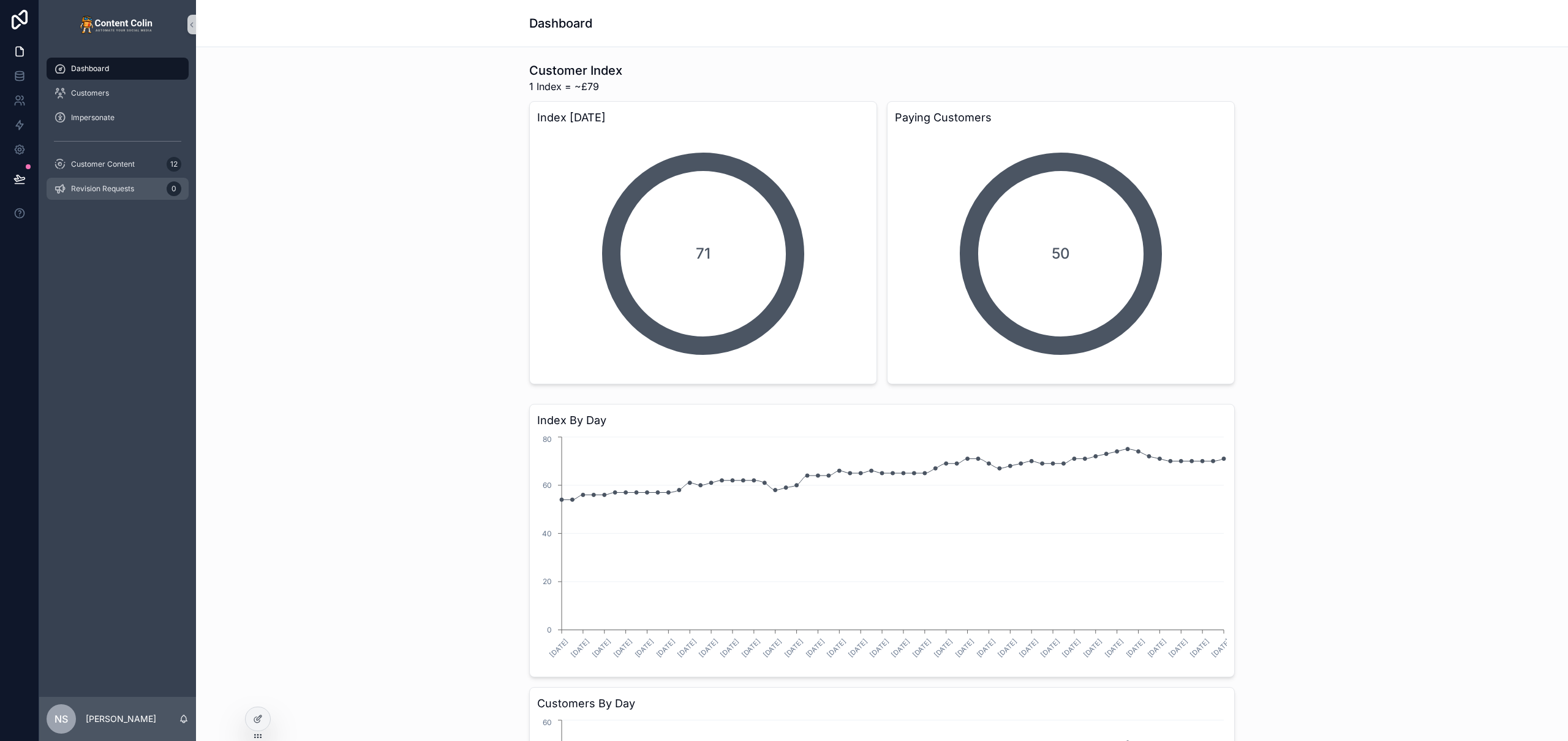
click at [118, 184] on span "Revision Requests" at bounding box center [103, 188] width 63 height 10
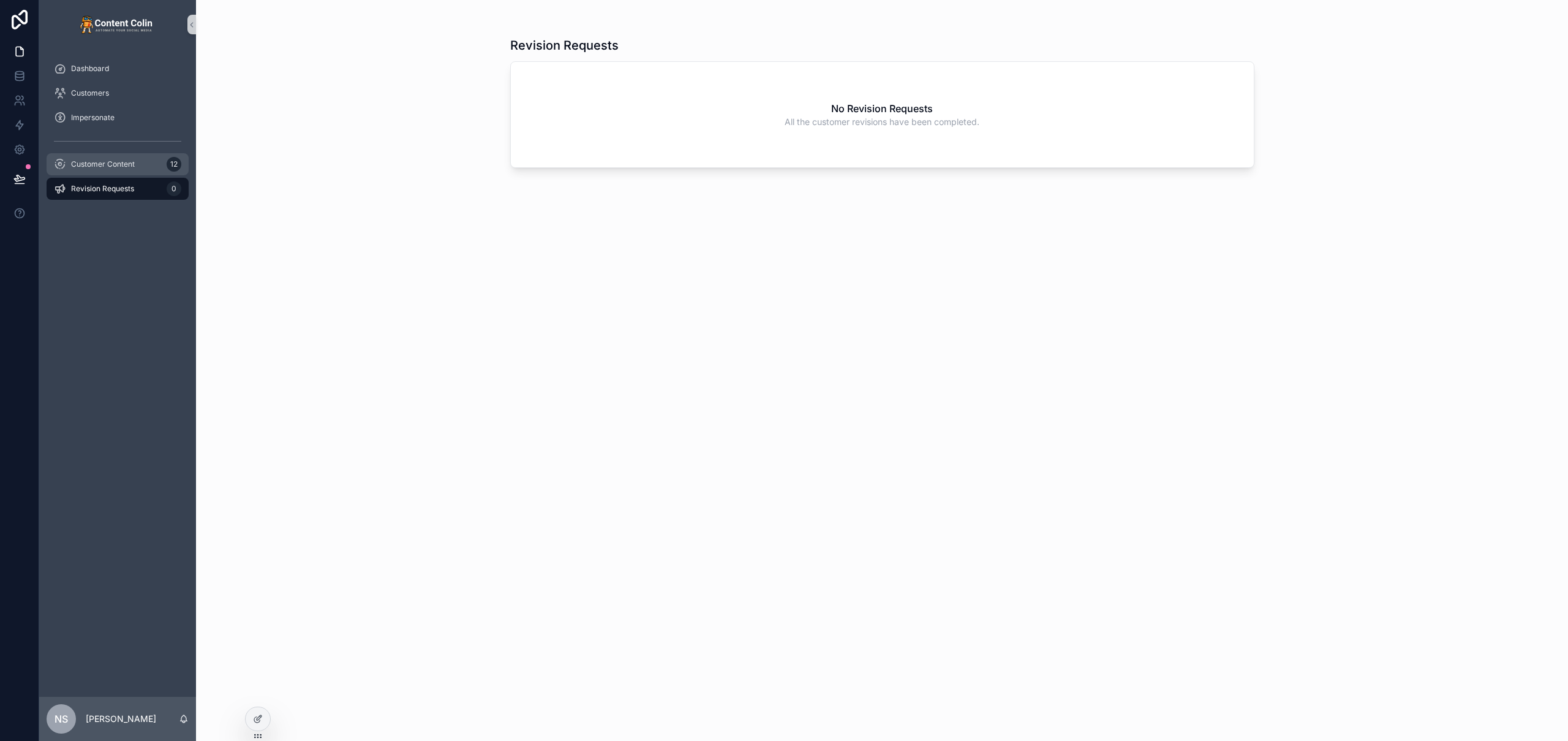
click at [125, 163] on span "Customer Content" at bounding box center [103, 164] width 64 height 10
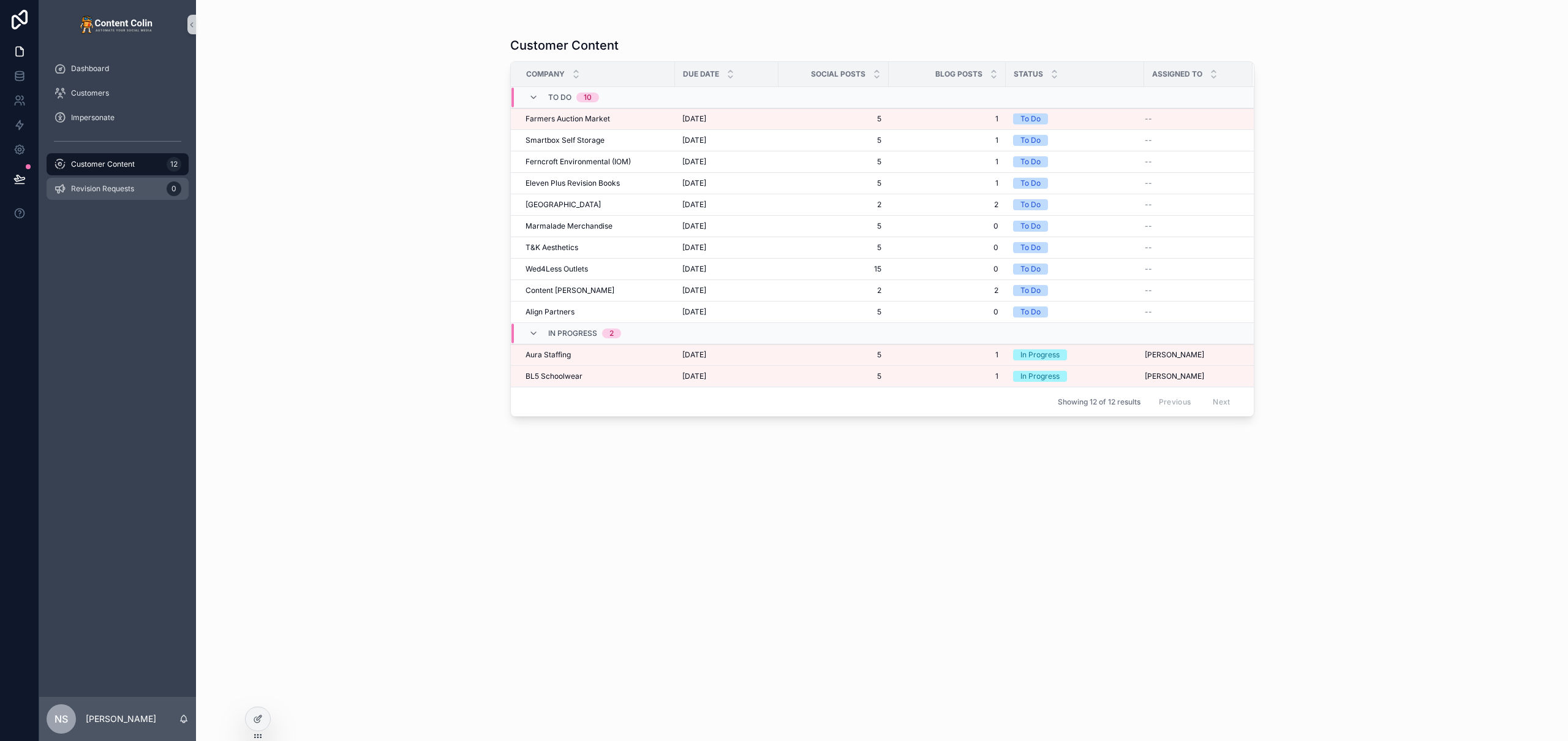
click at [126, 184] on span "Revision Requests" at bounding box center [103, 188] width 63 height 10
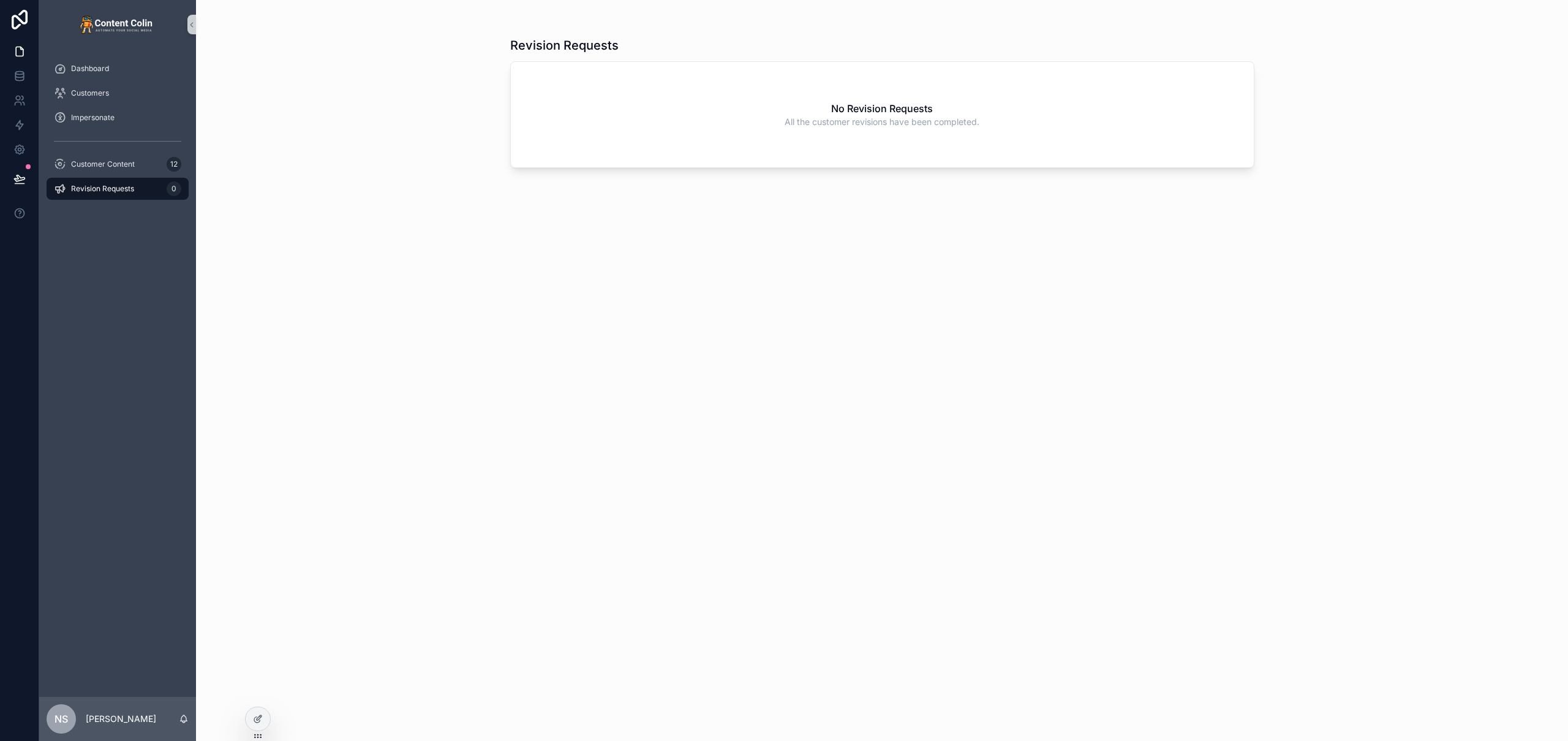
click at [387, 193] on div "Revision Requests No Revision Requests All the customer revisions have been com…" at bounding box center [882, 370] width 1372 height 741
click at [133, 164] on span "Customer Content" at bounding box center [103, 164] width 64 height 10
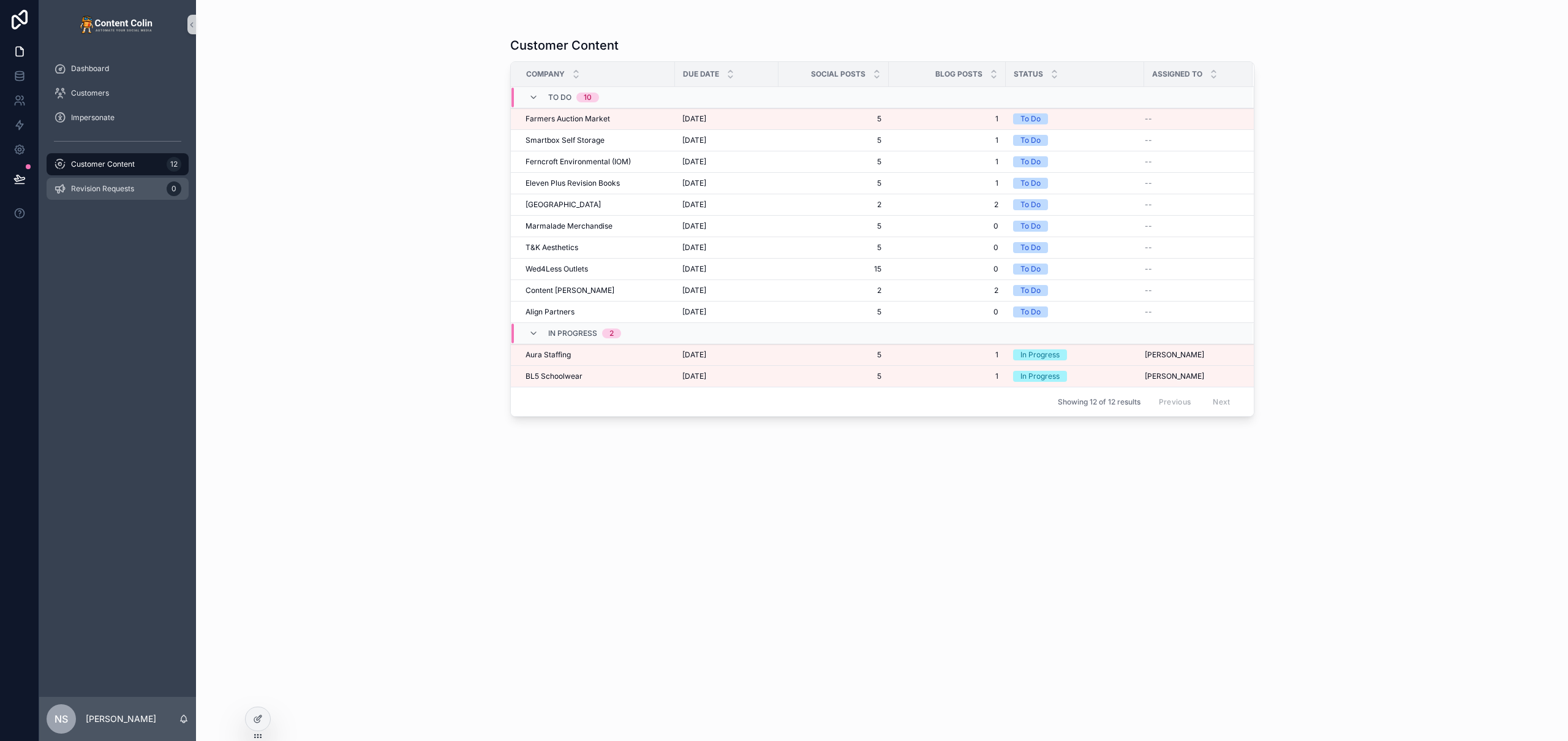
click at [120, 192] on span "Revision Requests" at bounding box center [103, 188] width 63 height 10
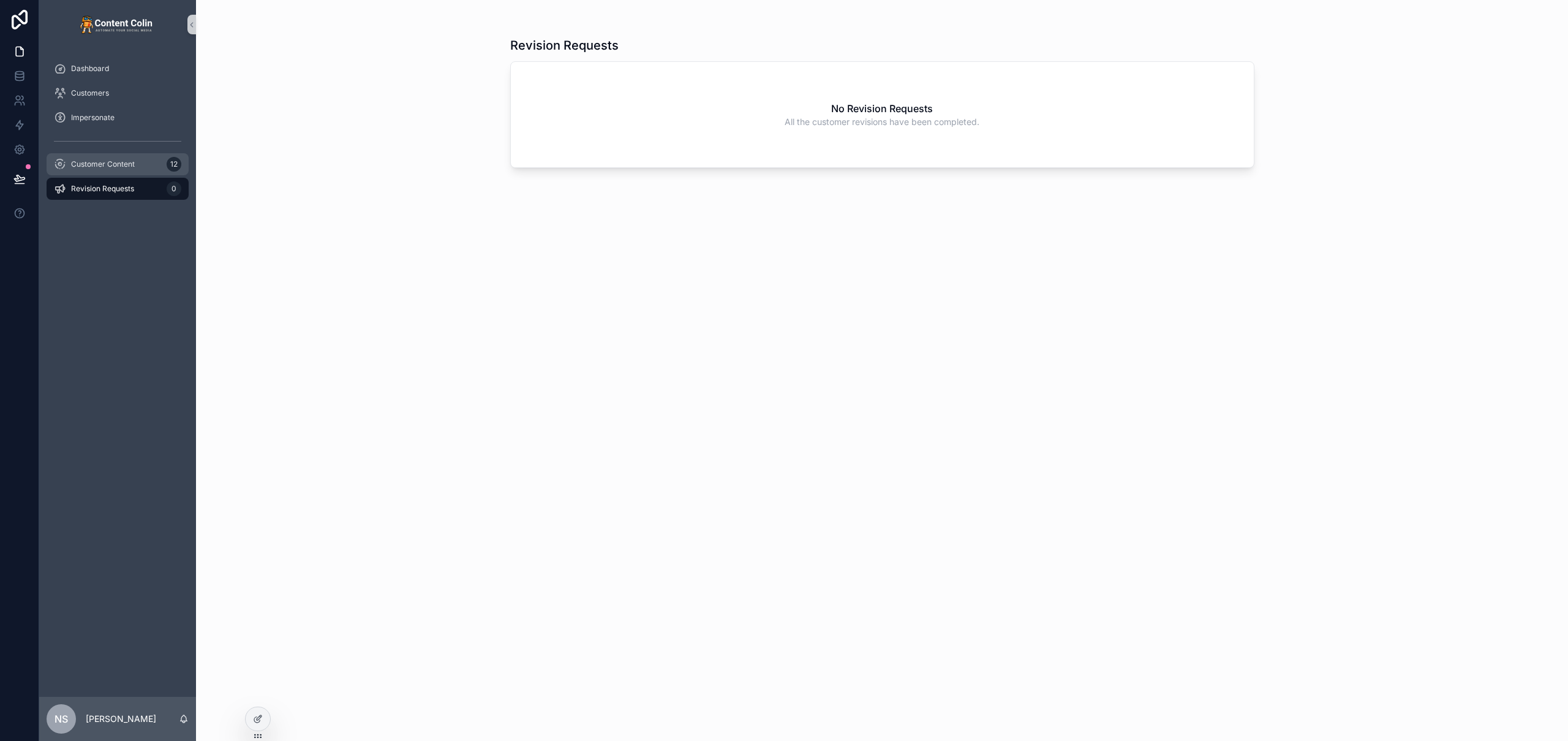
drag, startPoint x: 98, startPoint y: 164, endPoint x: 98, endPoint y: 172, distance: 8.0
click at [98, 164] on span "Customer Content" at bounding box center [103, 164] width 64 height 10
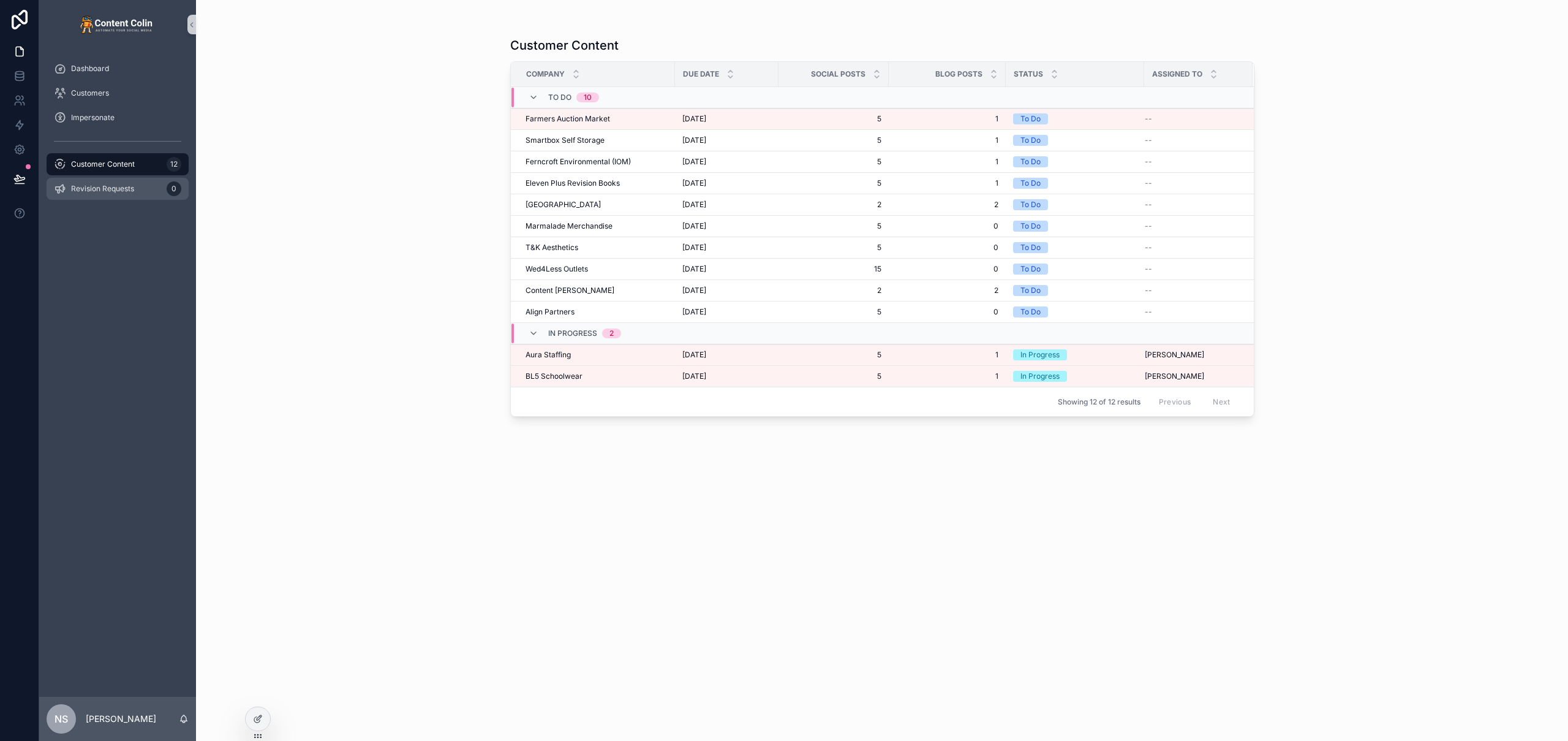
click at [95, 187] on span "Revision Requests" at bounding box center [103, 188] width 63 height 10
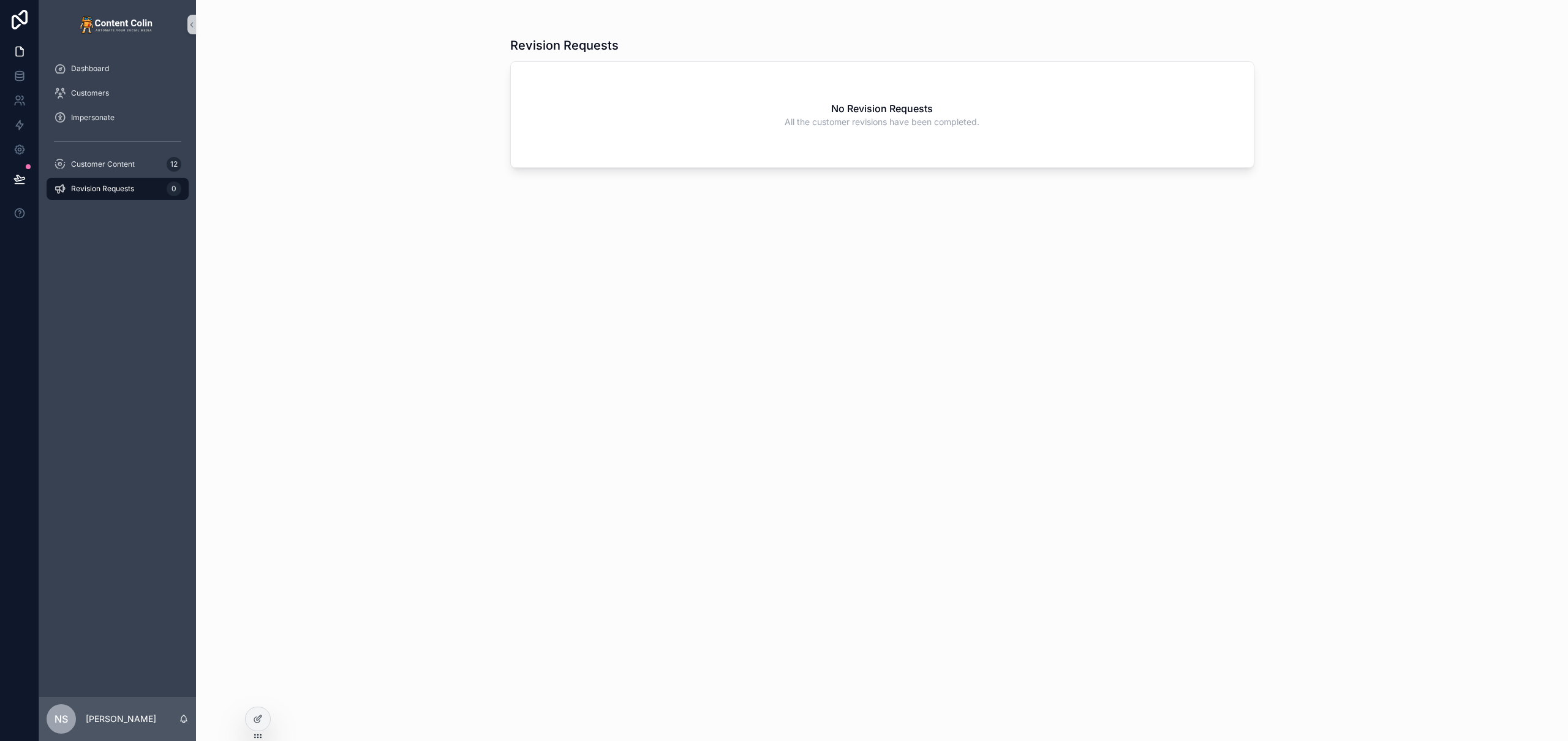
click at [89, 189] on span "Revision Requests" at bounding box center [103, 188] width 63 height 10
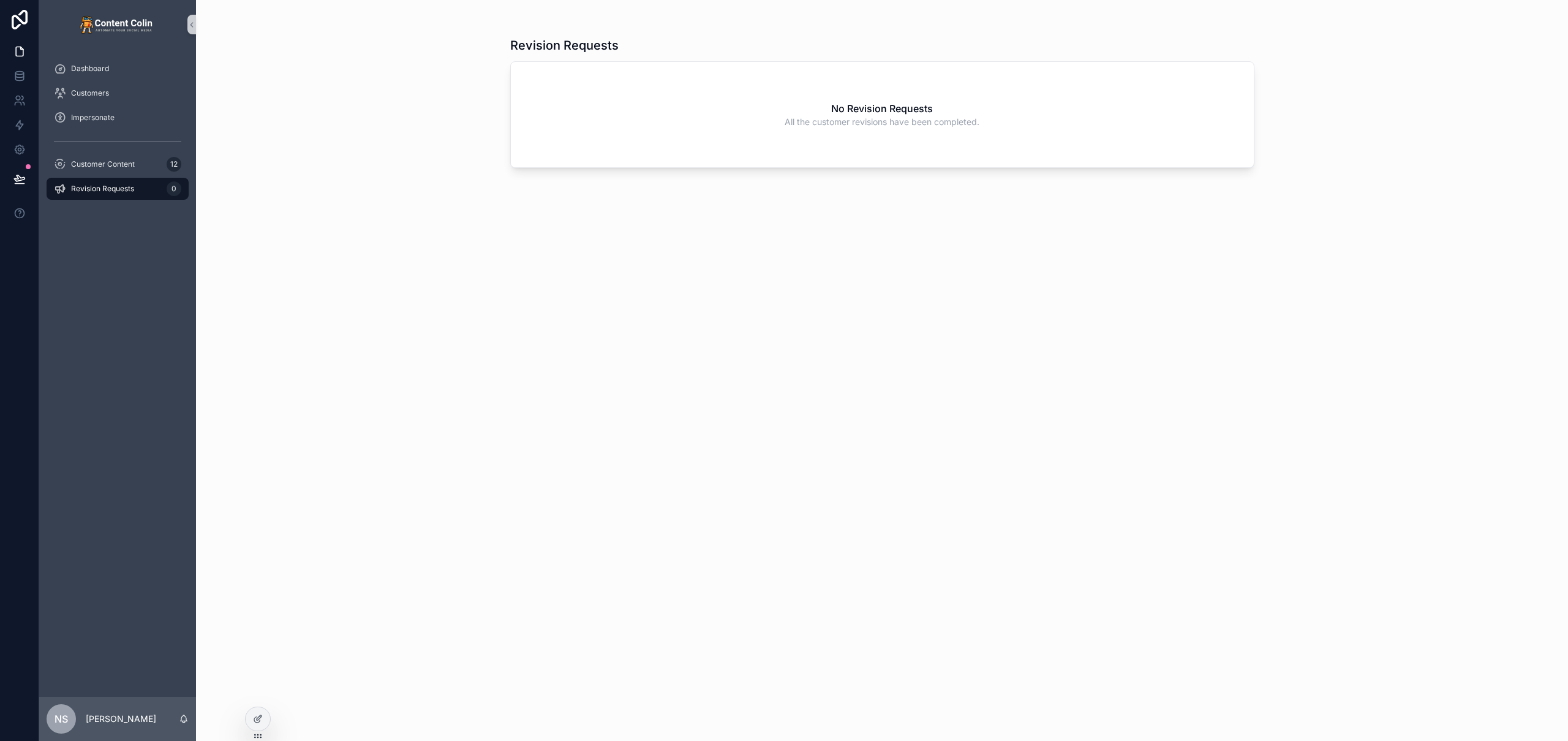
click at [89, 189] on span "Revision Requests" at bounding box center [103, 188] width 63 height 10
click at [15, 178] on icon at bounding box center [19, 178] width 10 height 6
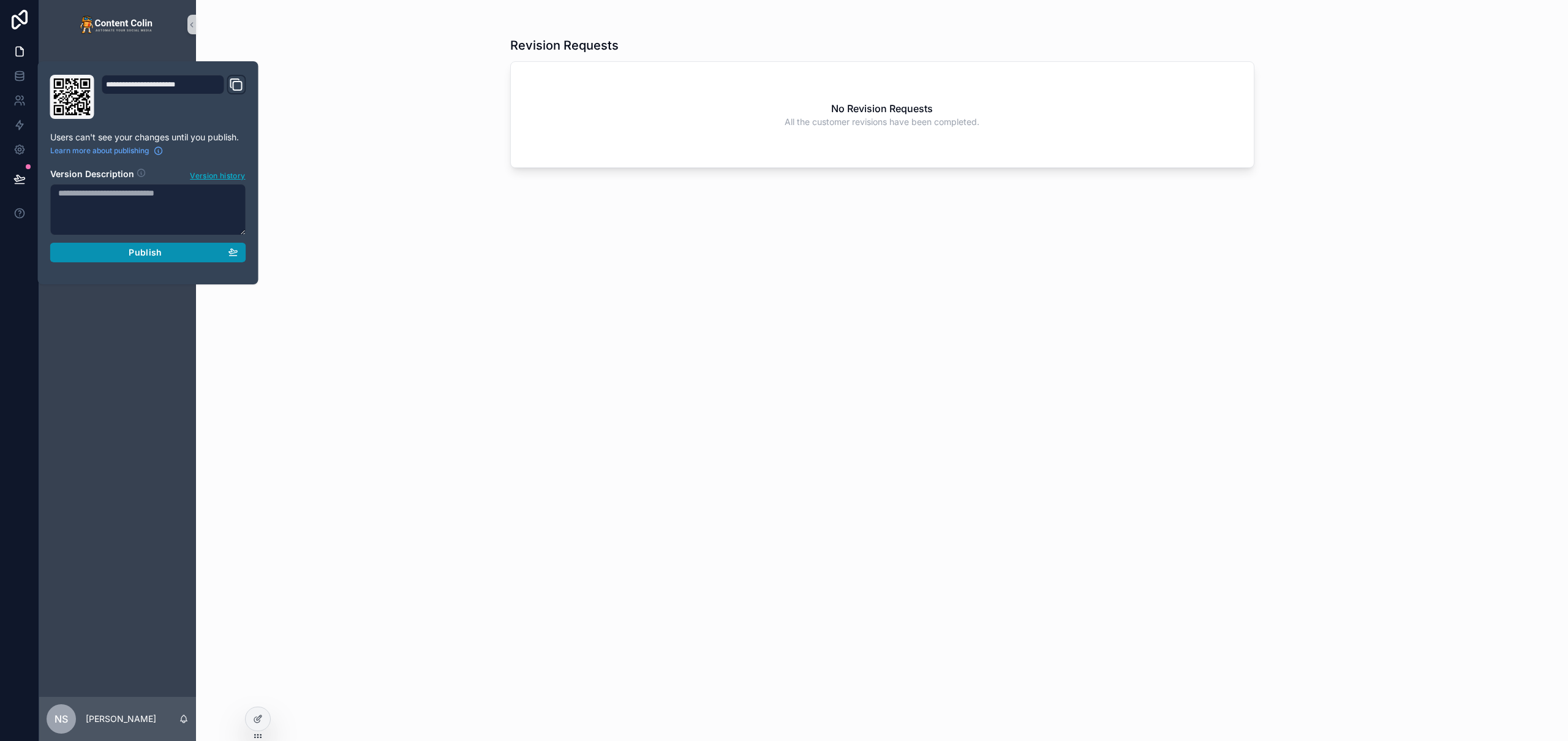
click at [126, 252] on div "Publish" at bounding box center [149, 252] width 180 height 11
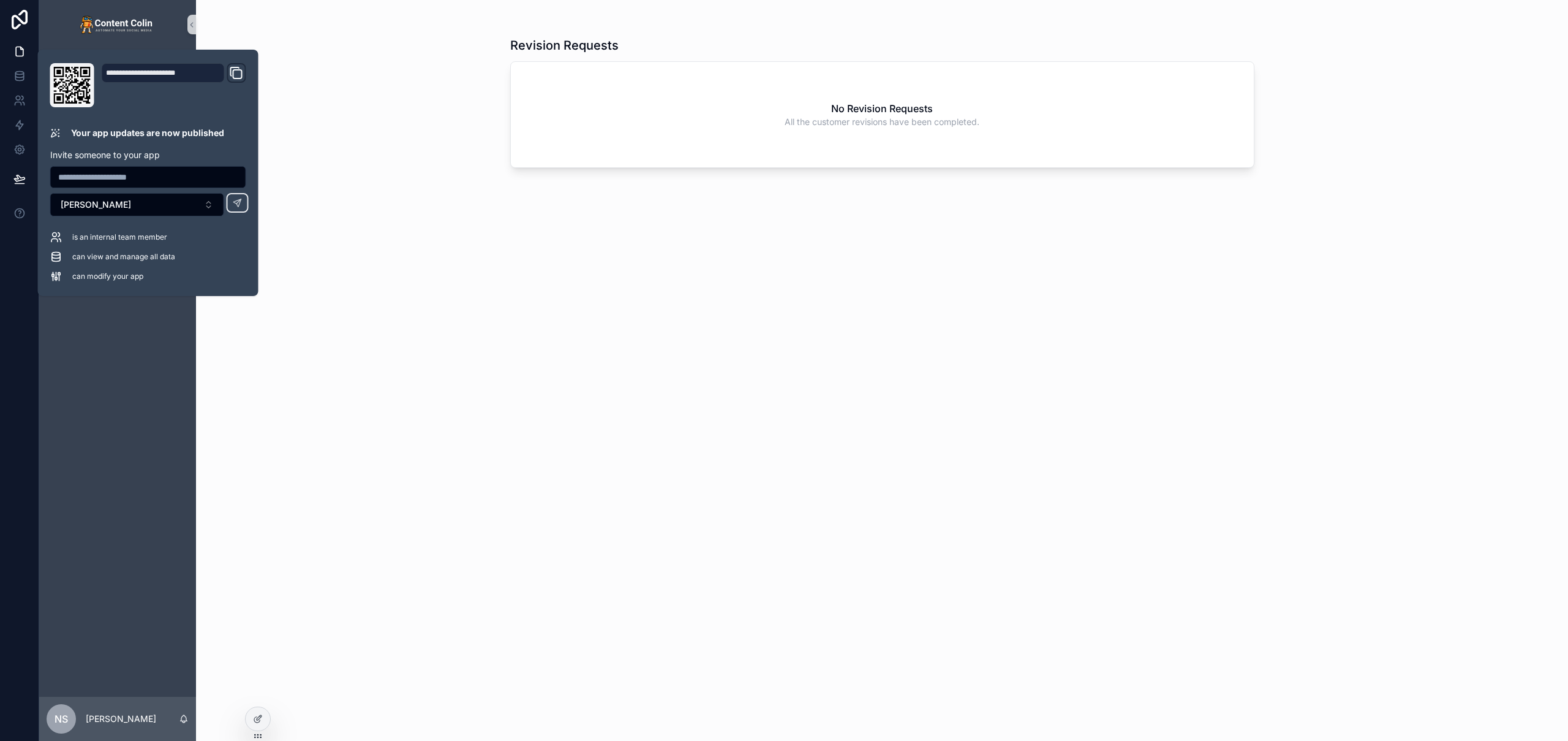
click at [361, 151] on div "Revision Requests No Revision Requests All the customer revisions have been com…" at bounding box center [882, 370] width 1372 height 741
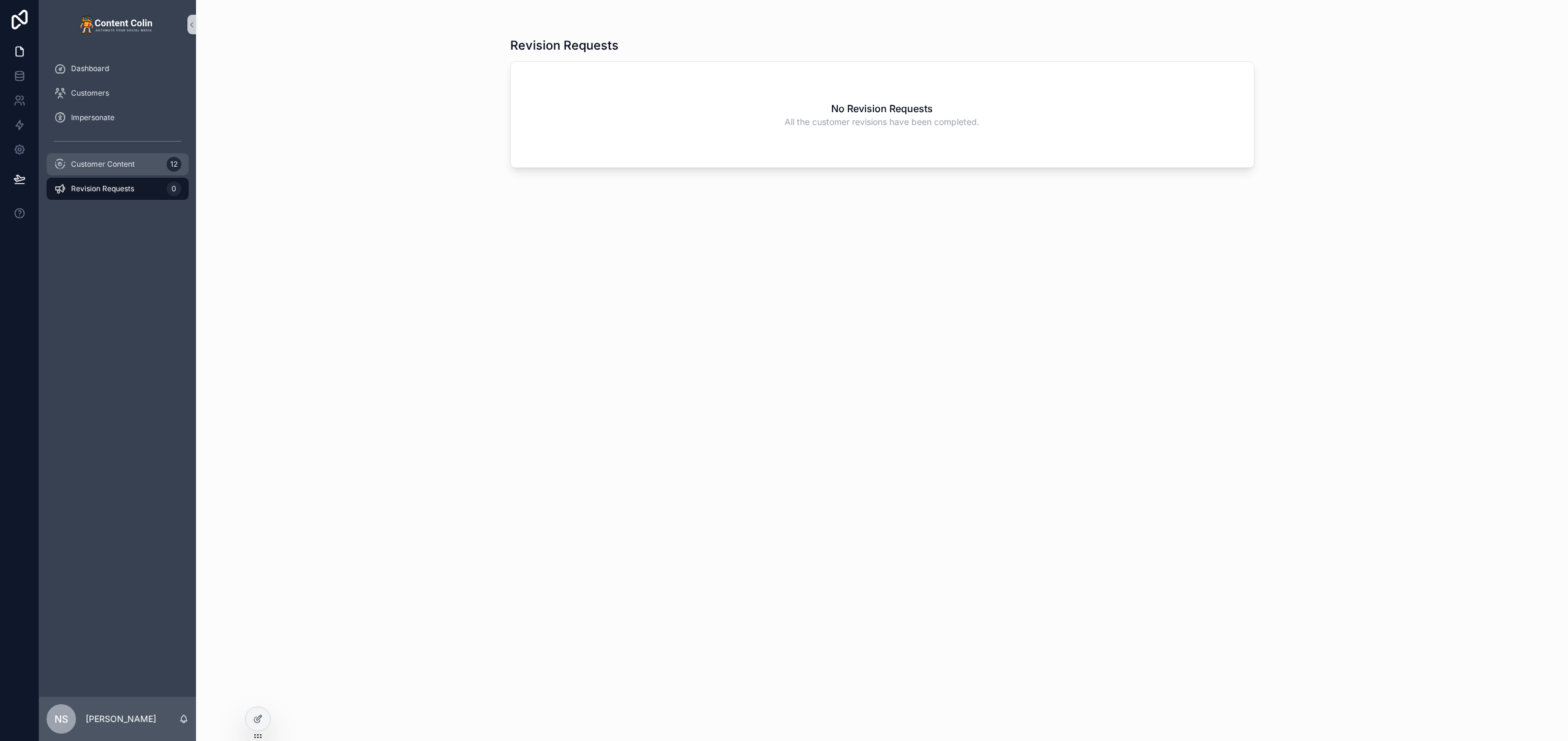
click at [120, 165] on span "Customer Content" at bounding box center [103, 164] width 64 height 10
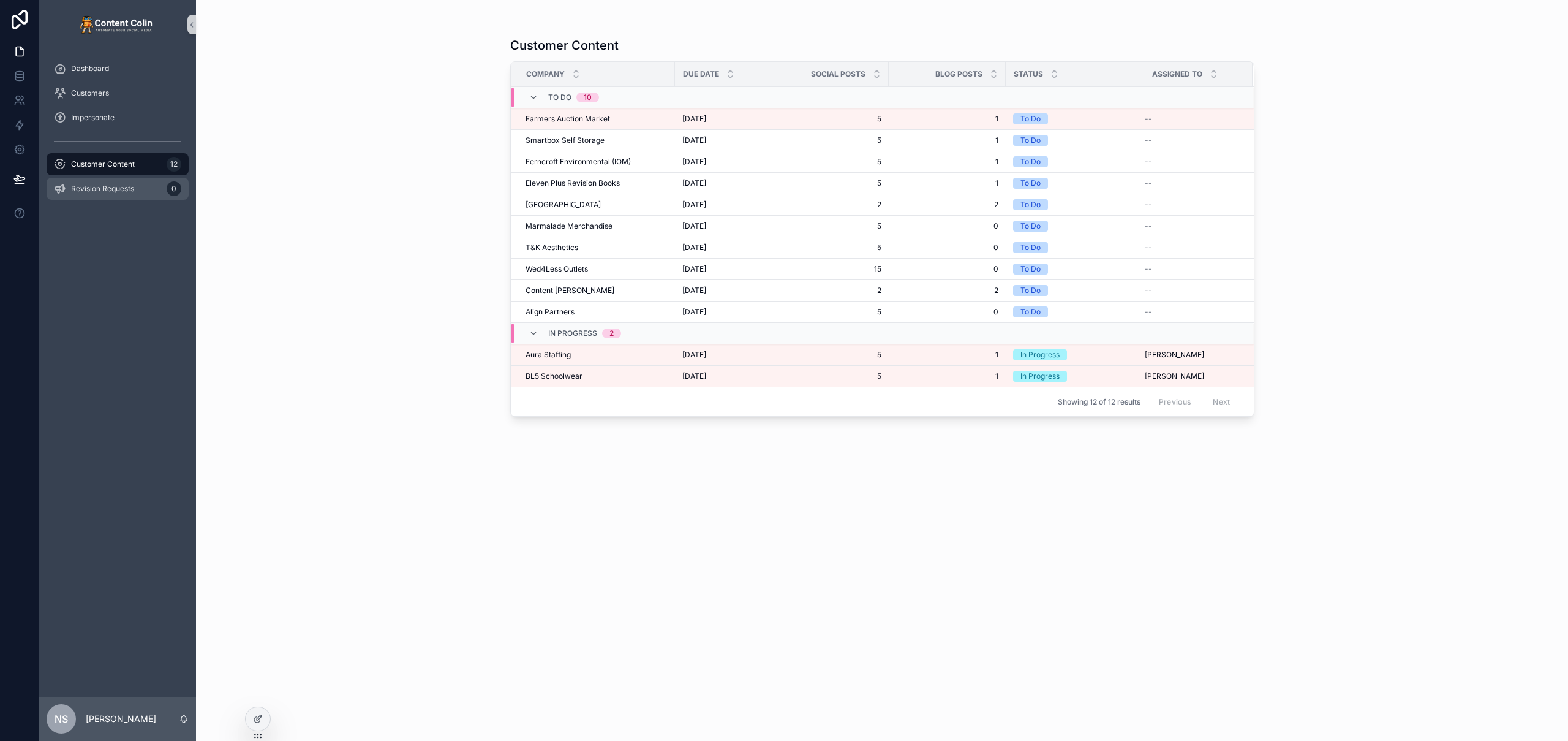
click at [105, 188] on span "Revision Requests" at bounding box center [103, 188] width 63 height 10
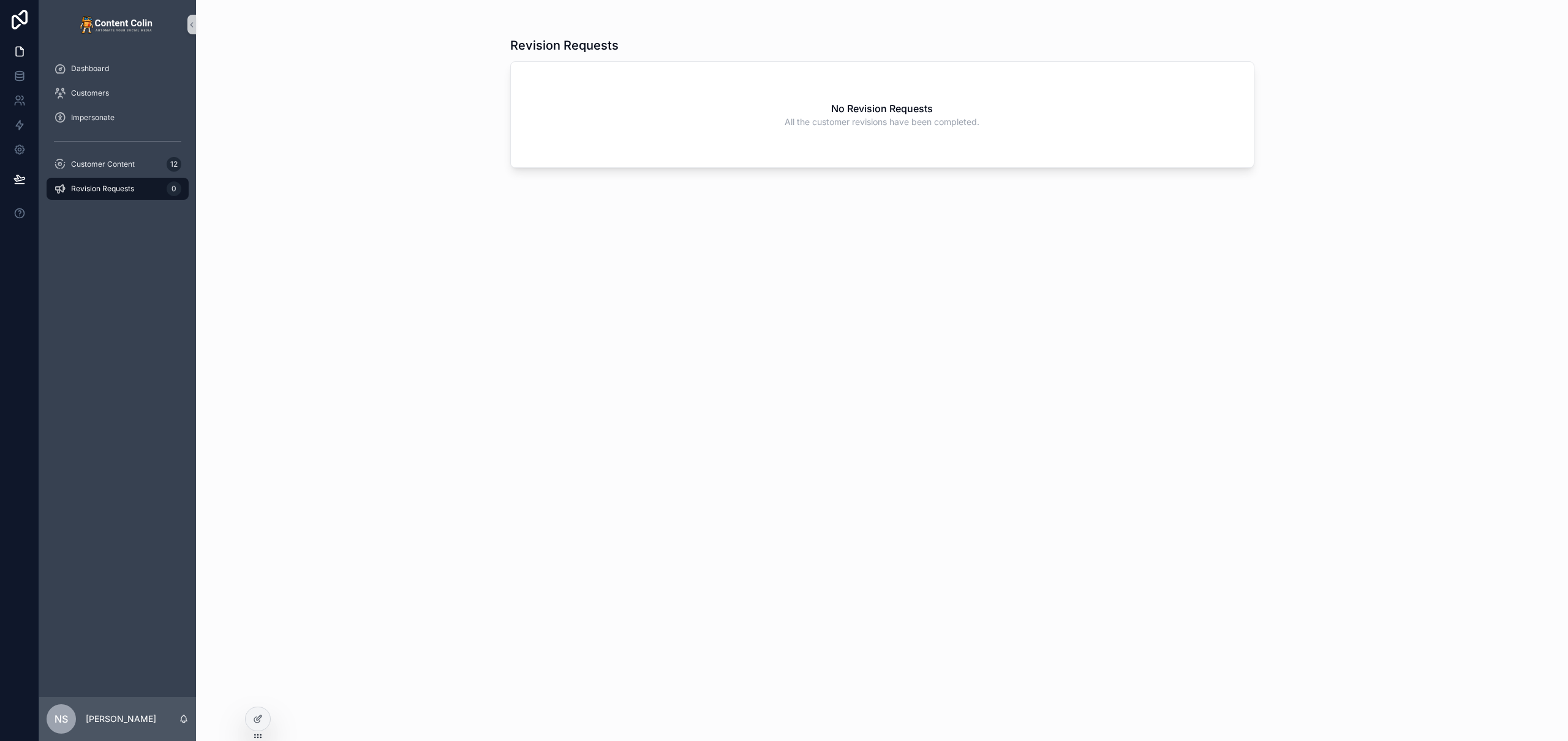
click at [132, 188] on span "Revision Requests" at bounding box center [103, 188] width 63 height 10
click at [136, 170] on div "Customer Content 12" at bounding box center [117, 164] width 127 height 20
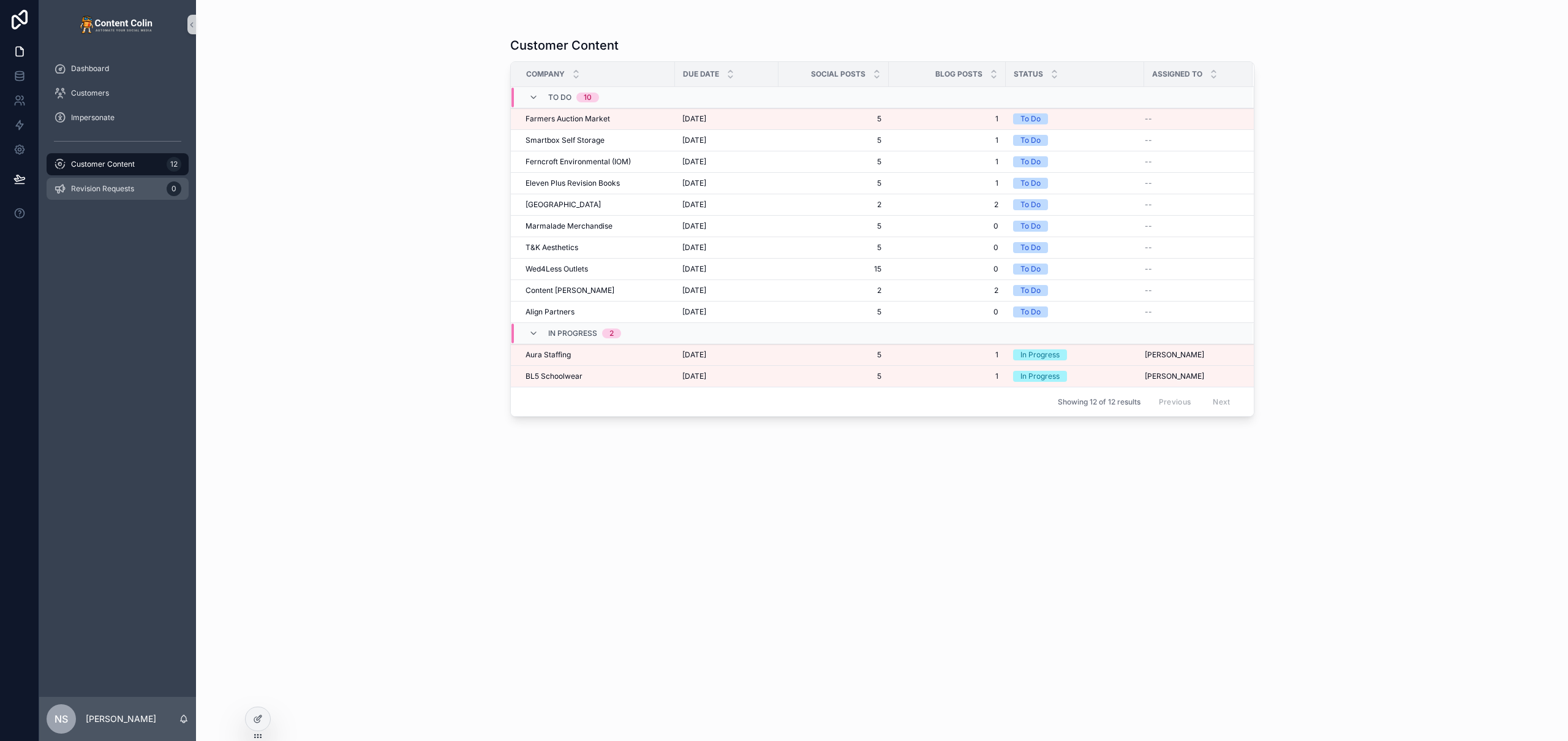
click at [133, 188] on span "Revision Requests" at bounding box center [103, 188] width 63 height 10
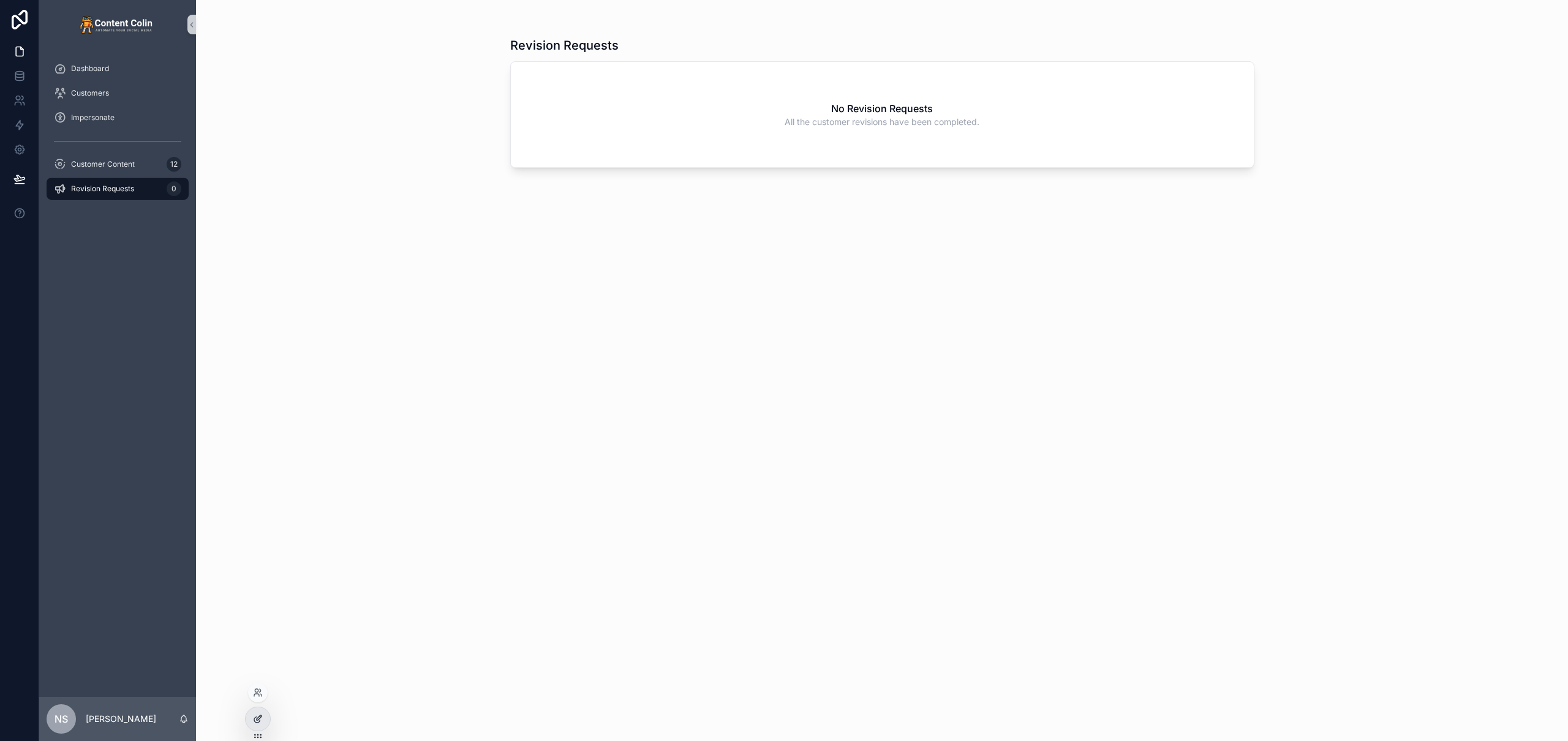
click at [254, 724] on div at bounding box center [258, 719] width 24 height 24
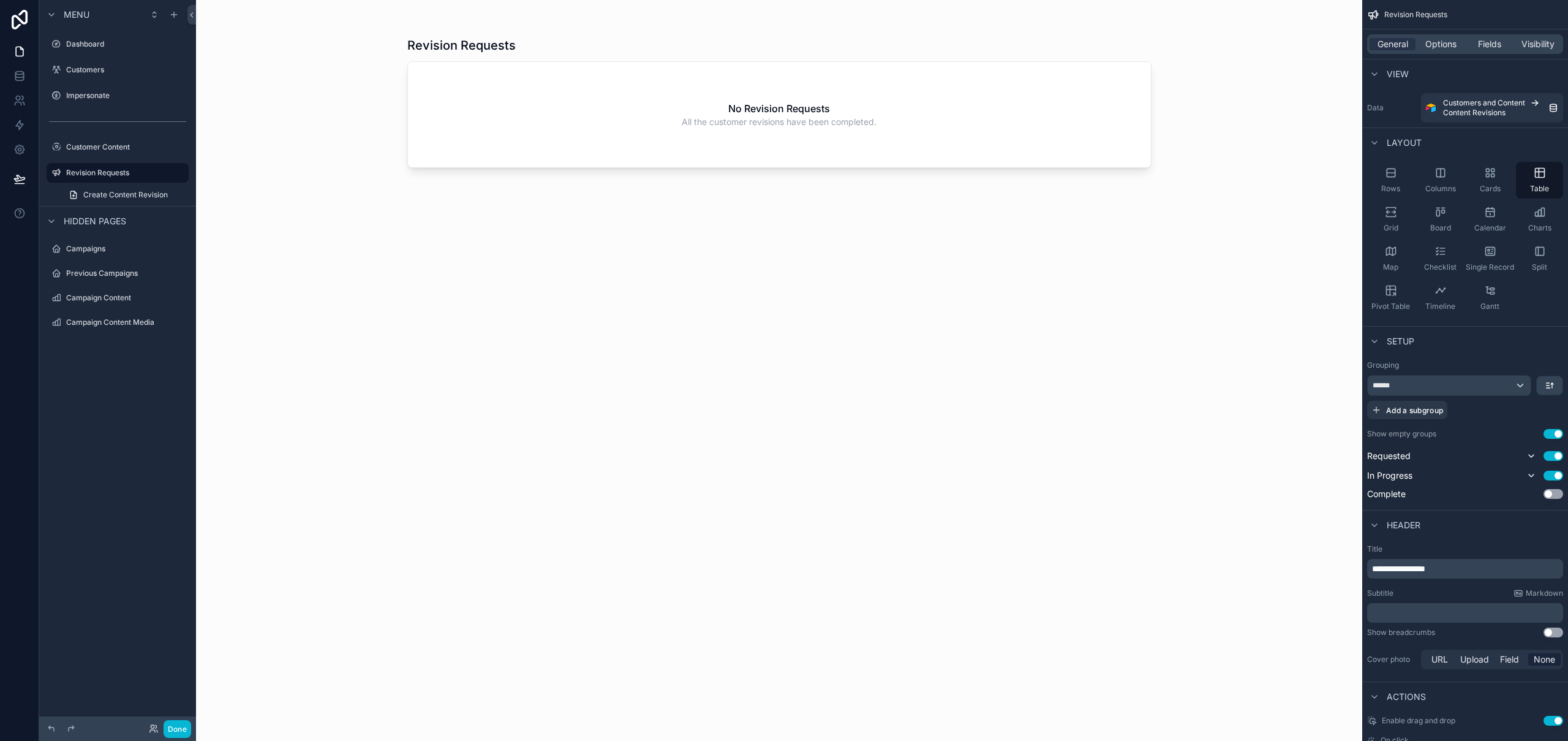
click at [578, 110] on div "scrollable content" at bounding box center [779, 363] width 784 height 726
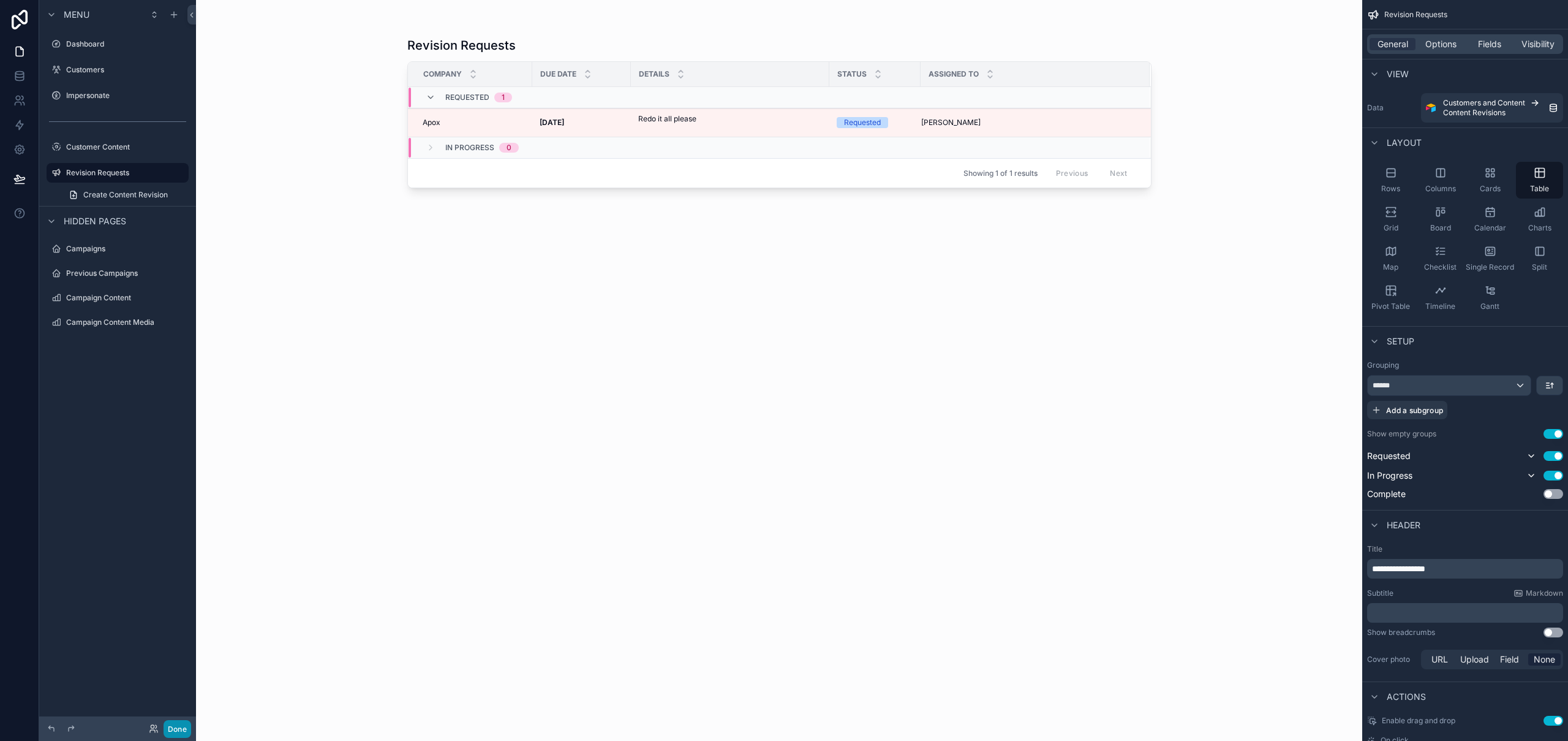
click at [186, 730] on button "Done" at bounding box center [177, 729] width 28 height 17
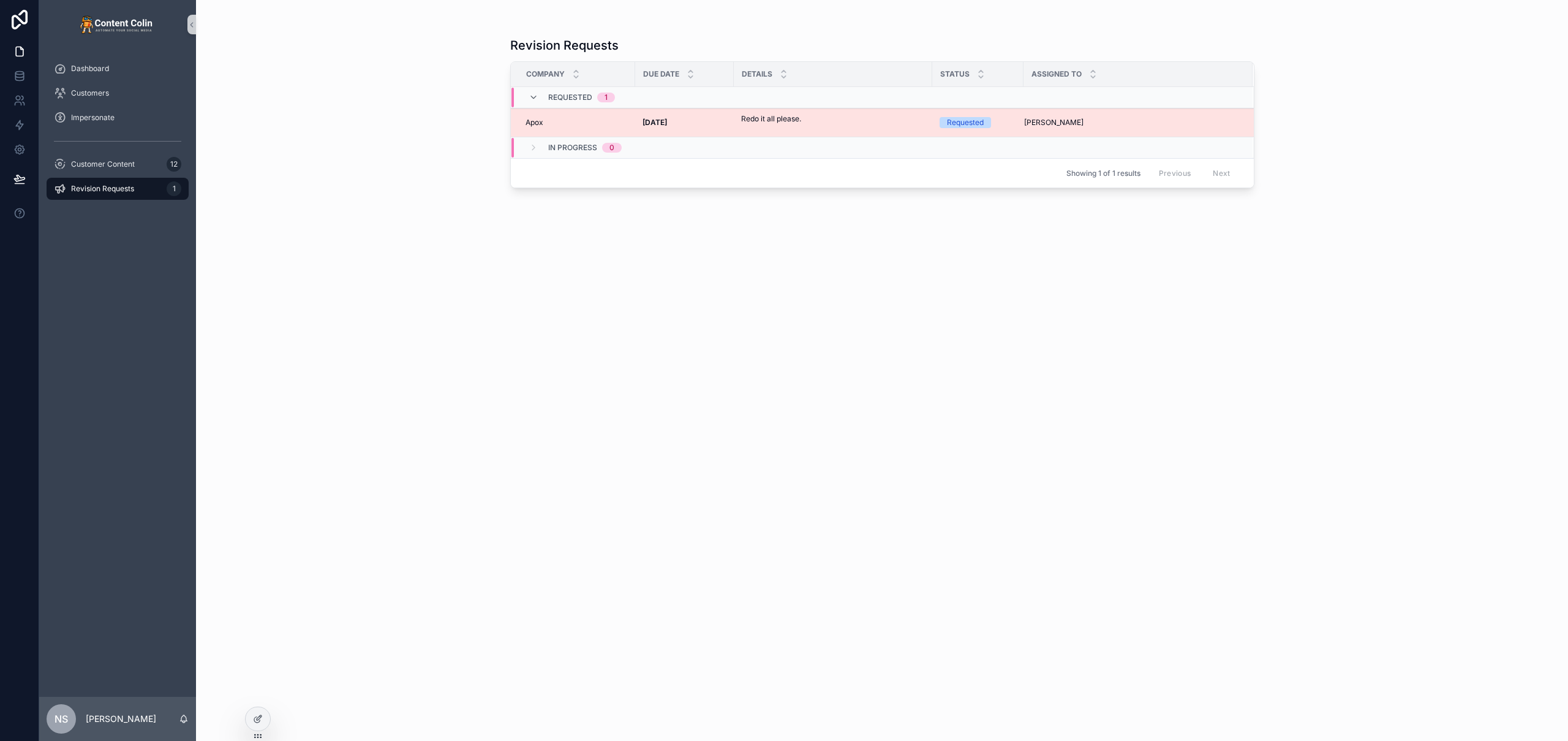
click at [800, 122] on p "Redo it all please." at bounding box center [771, 118] width 60 height 11
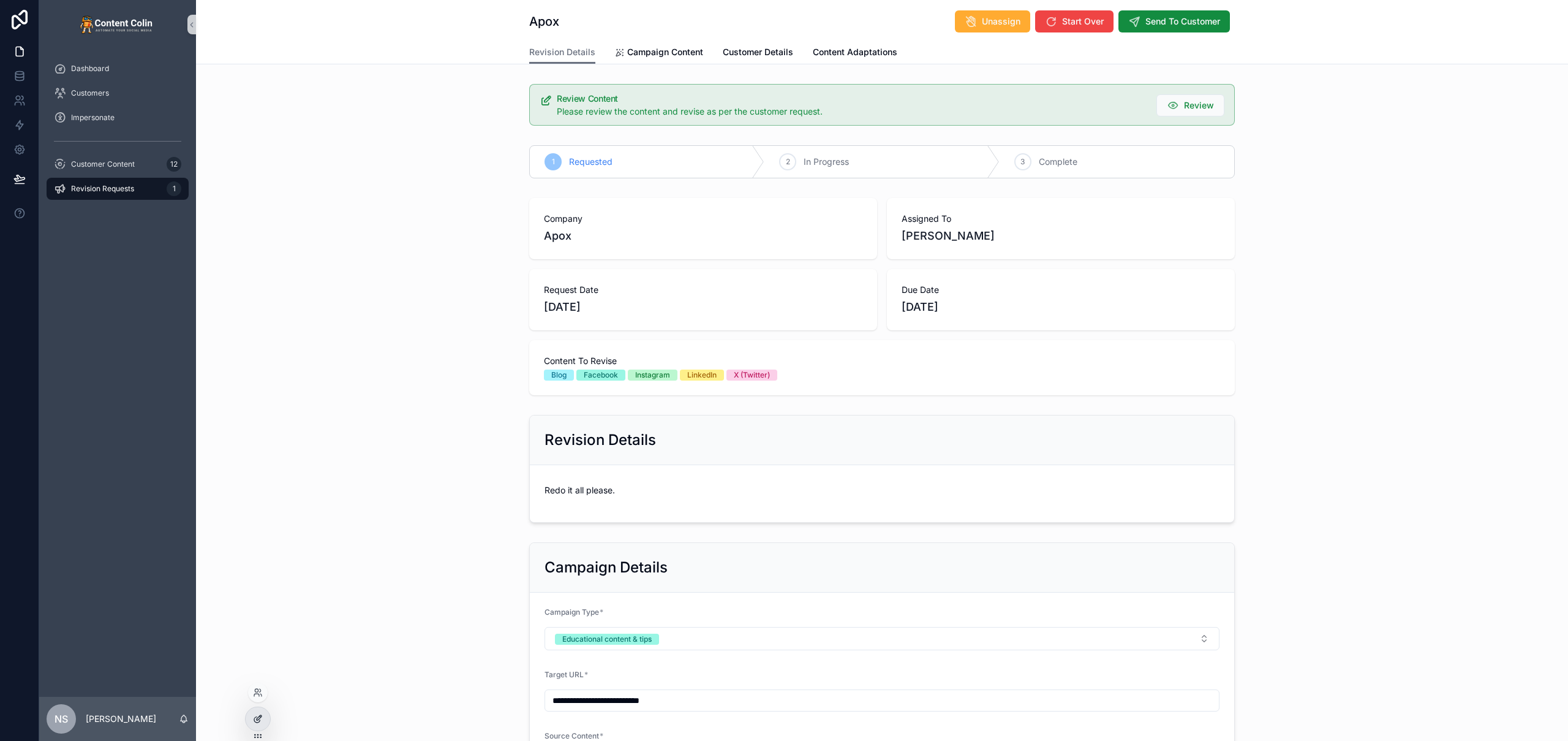
click at [262, 722] on icon at bounding box center [258, 719] width 10 height 10
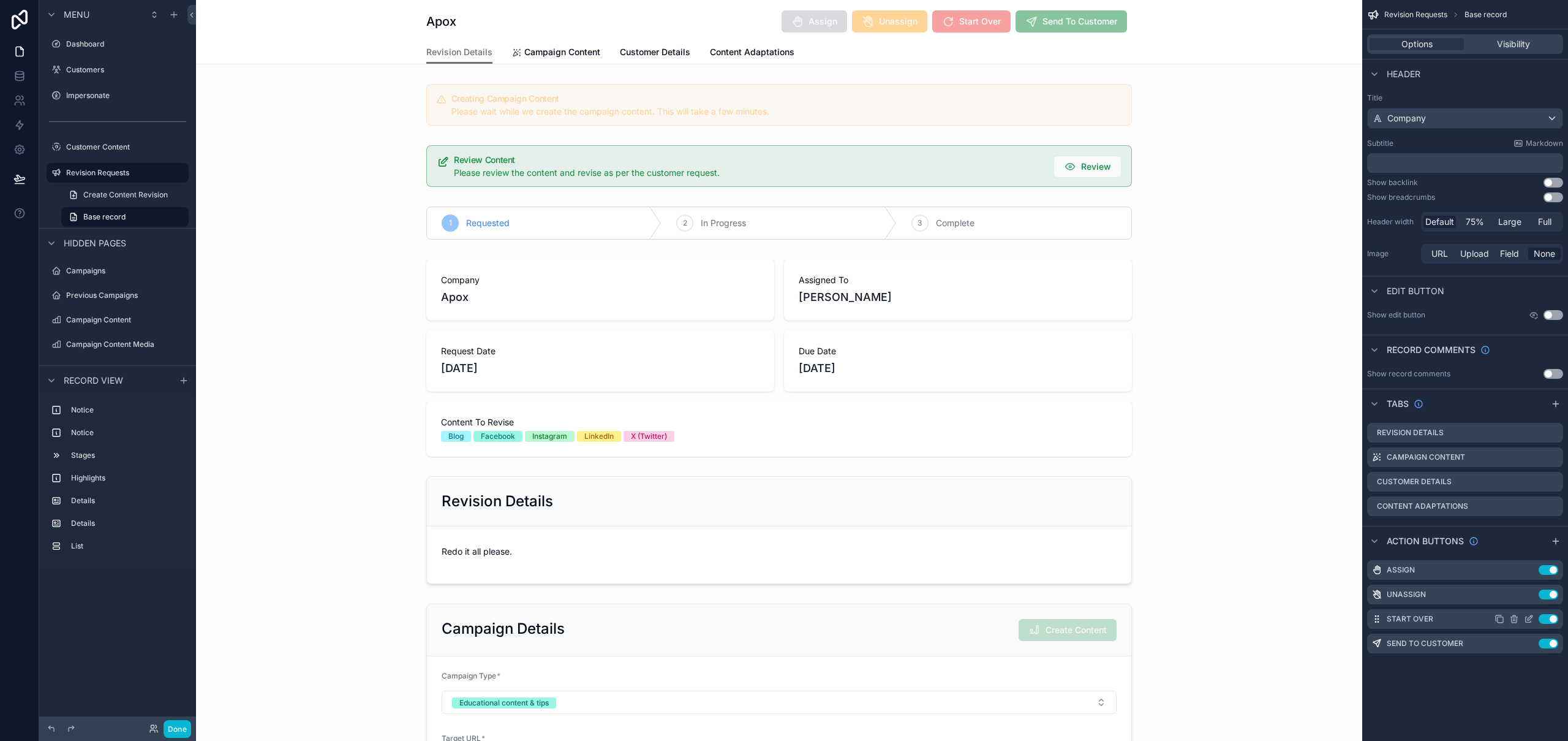
click at [1530, 623] on icon "scrollable content" at bounding box center [1529, 619] width 10 height 10
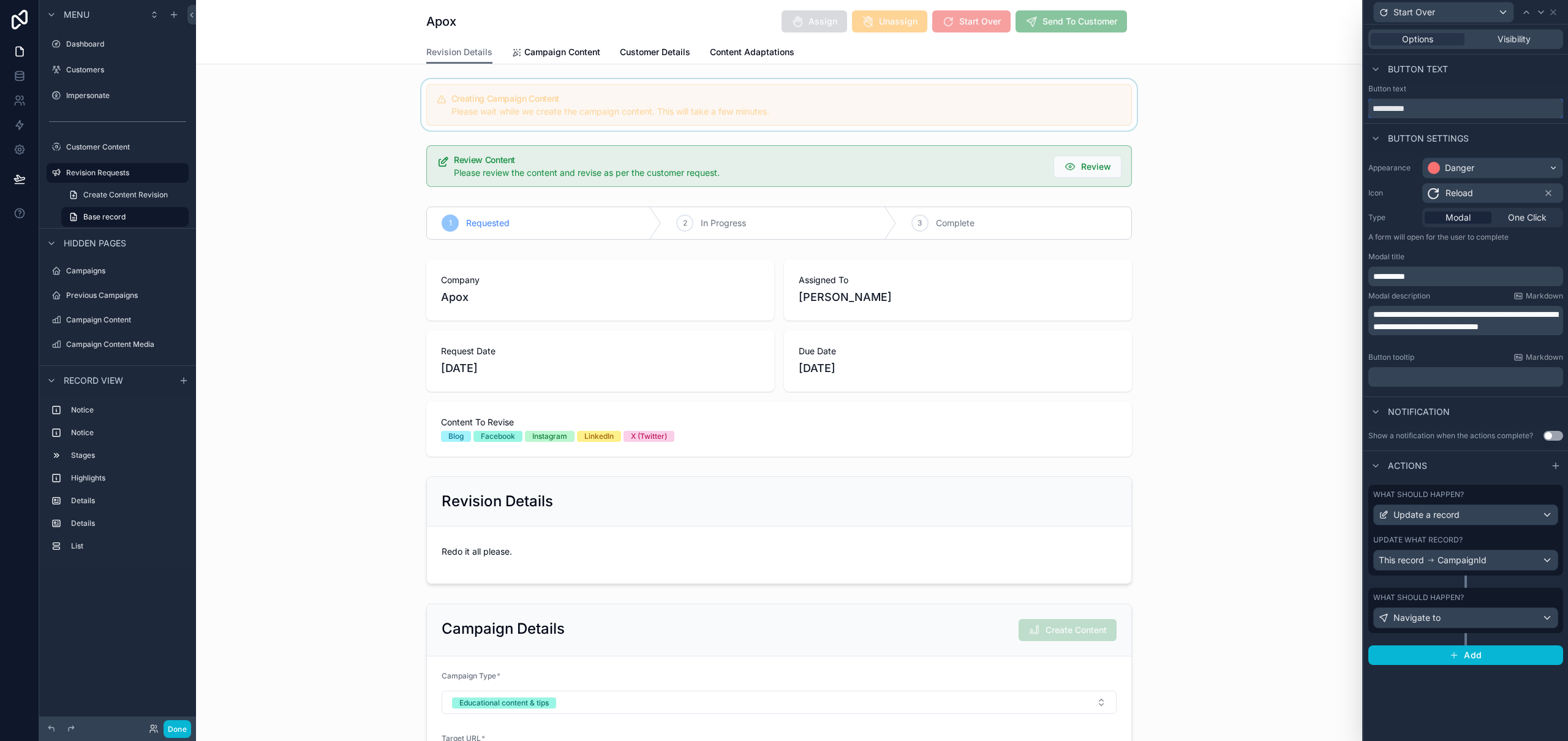
drag, startPoint x: 1431, startPoint y: 110, endPoint x: 1337, endPoint y: 112, distance: 94.0
click at [1344, 111] on div "**********" at bounding box center [784, 370] width 1568 height 741
type input "*******"
click at [1540, 15] on icon at bounding box center [1541, 12] width 10 height 10
drag, startPoint x: 1403, startPoint y: 106, endPoint x: 1468, endPoint y: 107, distance: 65.0
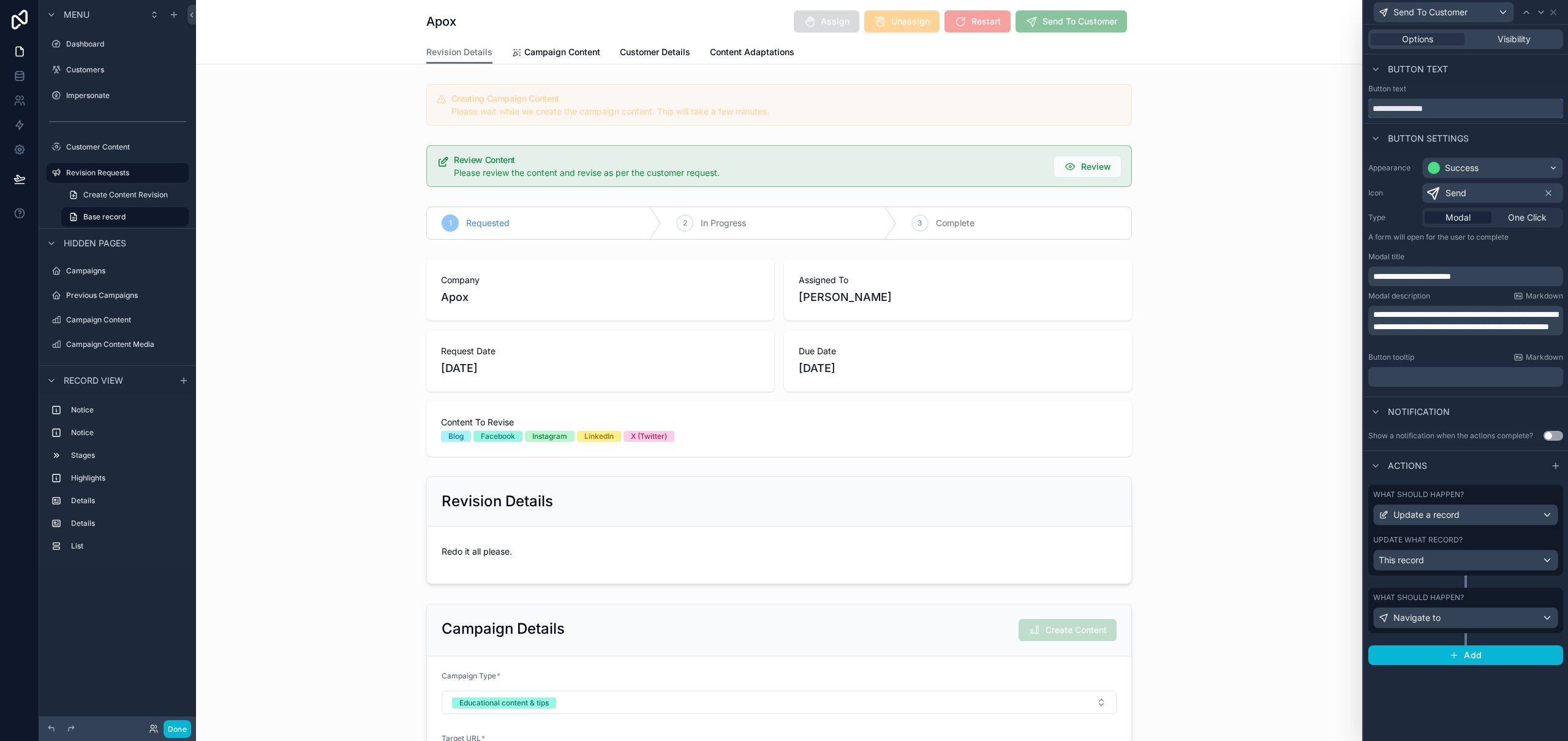
click at [1468, 107] on input "**********" at bounding box center [1466, 108] width 195 height 20
type input "****"
click at [1553, 10] on icon at bounding box center [1553, 12] width 10 height 10
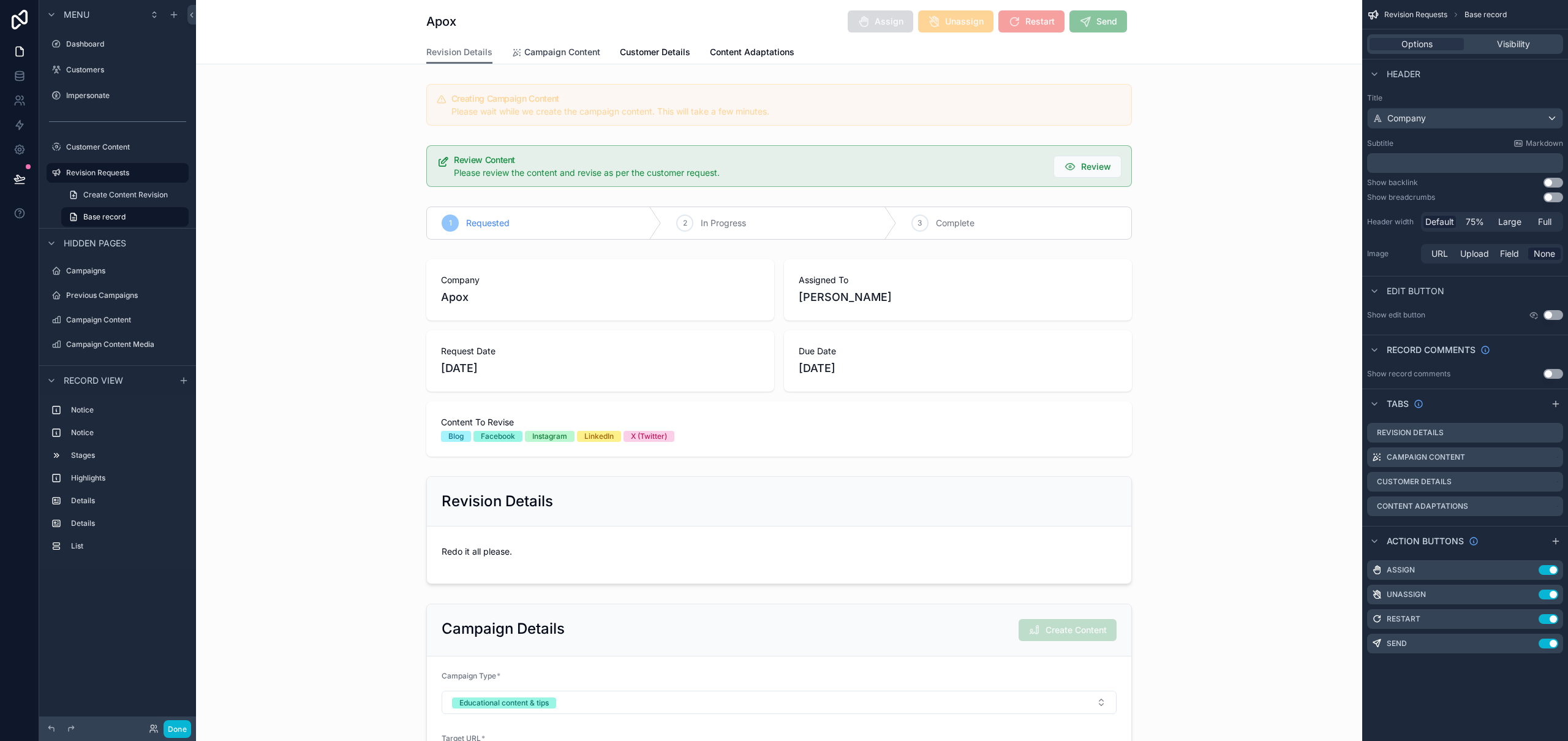
click at [560, 52] on span "Campaign Content" at bounding box center [562, 52] width 76 height 12
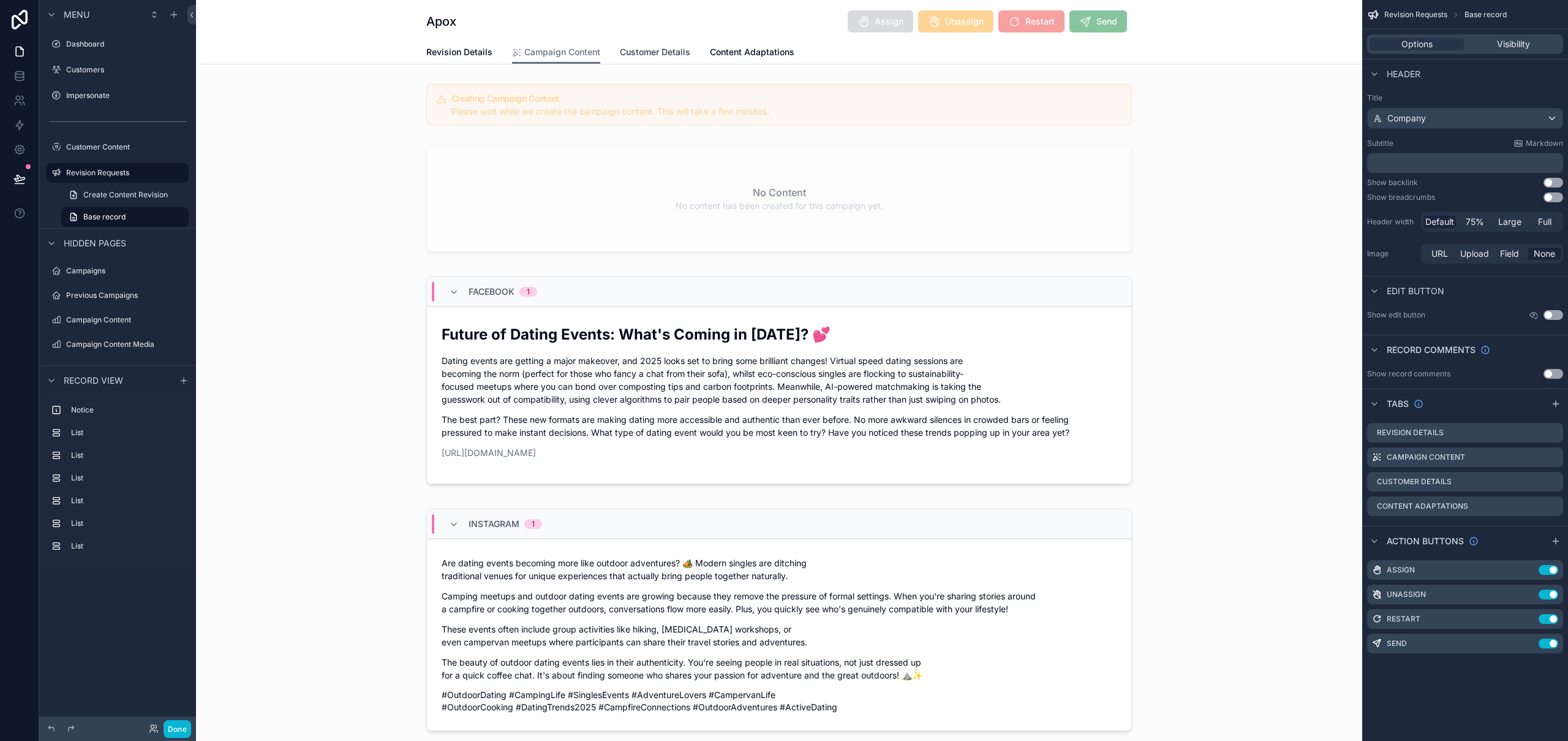
click at [650, 51] on span "Customer Details" at bounding box center [655, 52] width 71 height 12
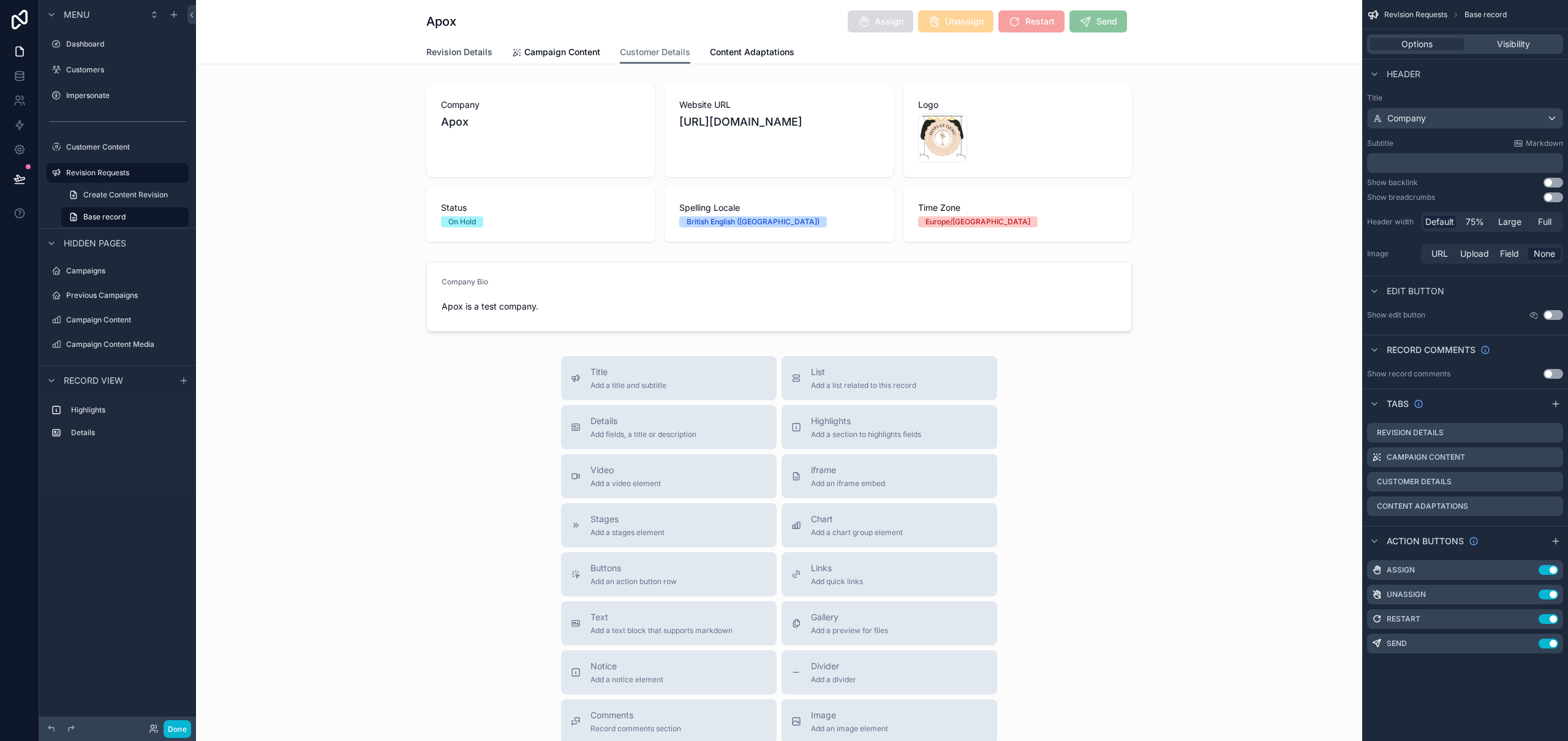
click at [472, 50] on span "Revision Details" at bounding box center [459, 52] width 66 height 12
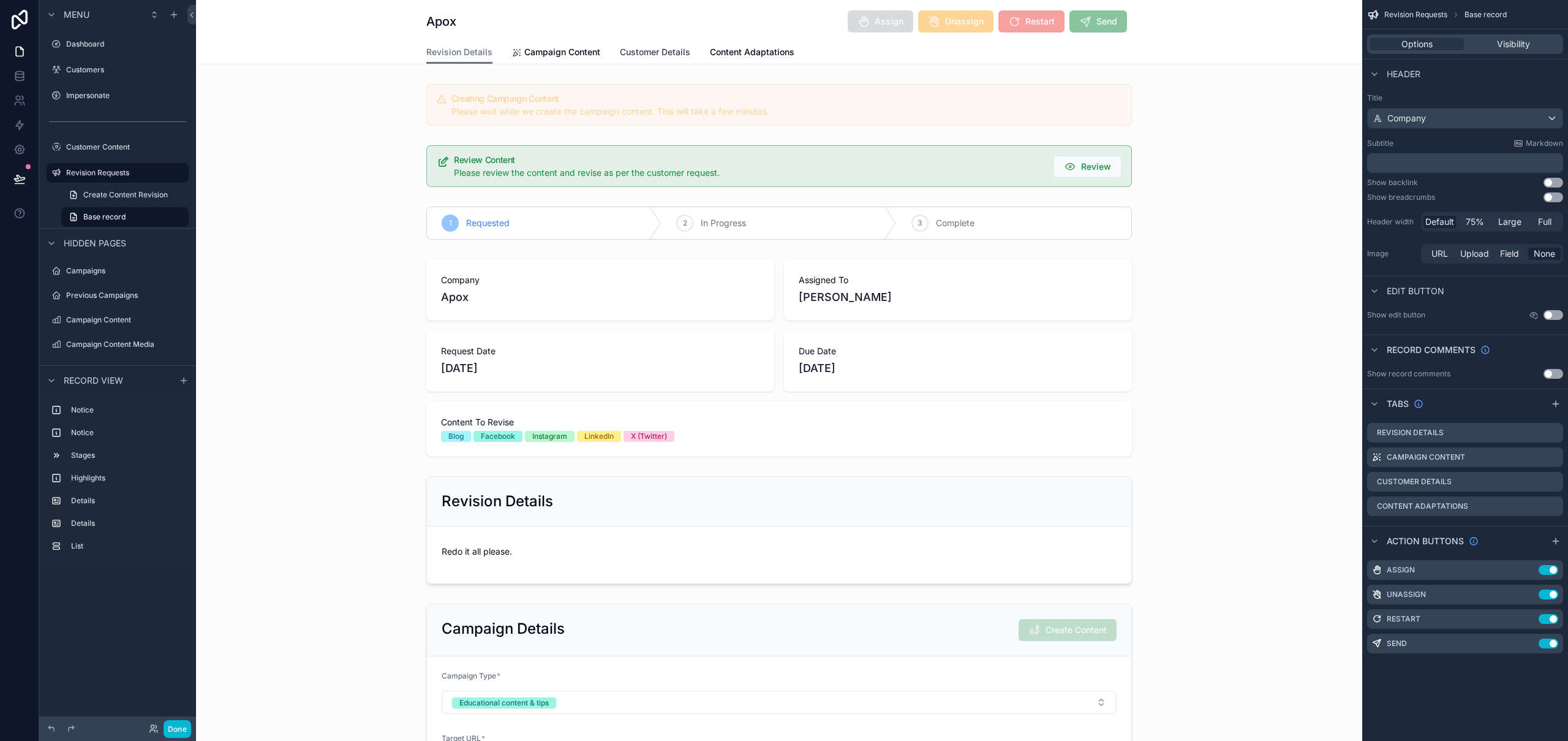
click at [634, 50] on span "Customer Details" at bounding box center [655, 52] width 71 height 12
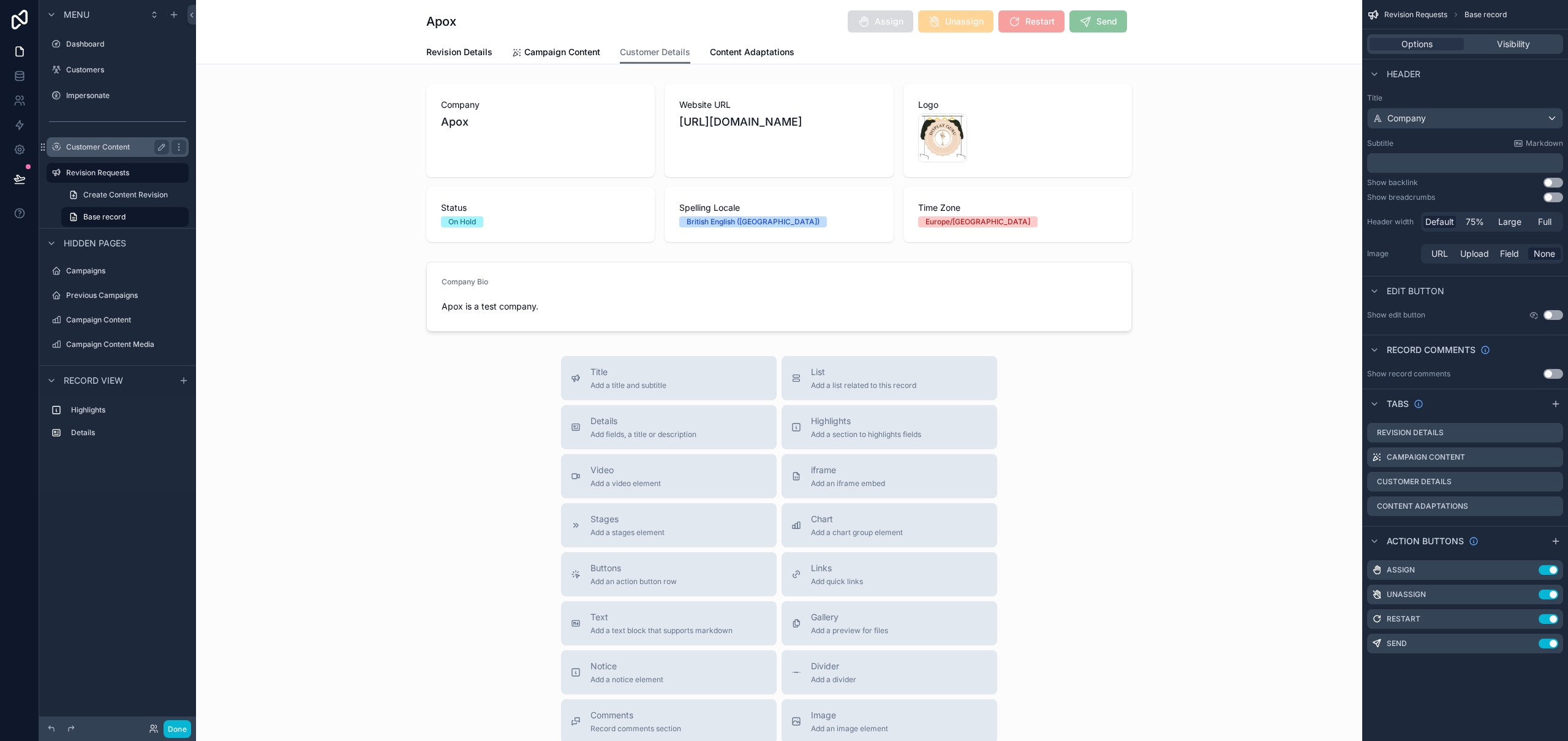
click at [106, 153] on div "Customer Content" at bounding box center [117, 147] width 103 height 15
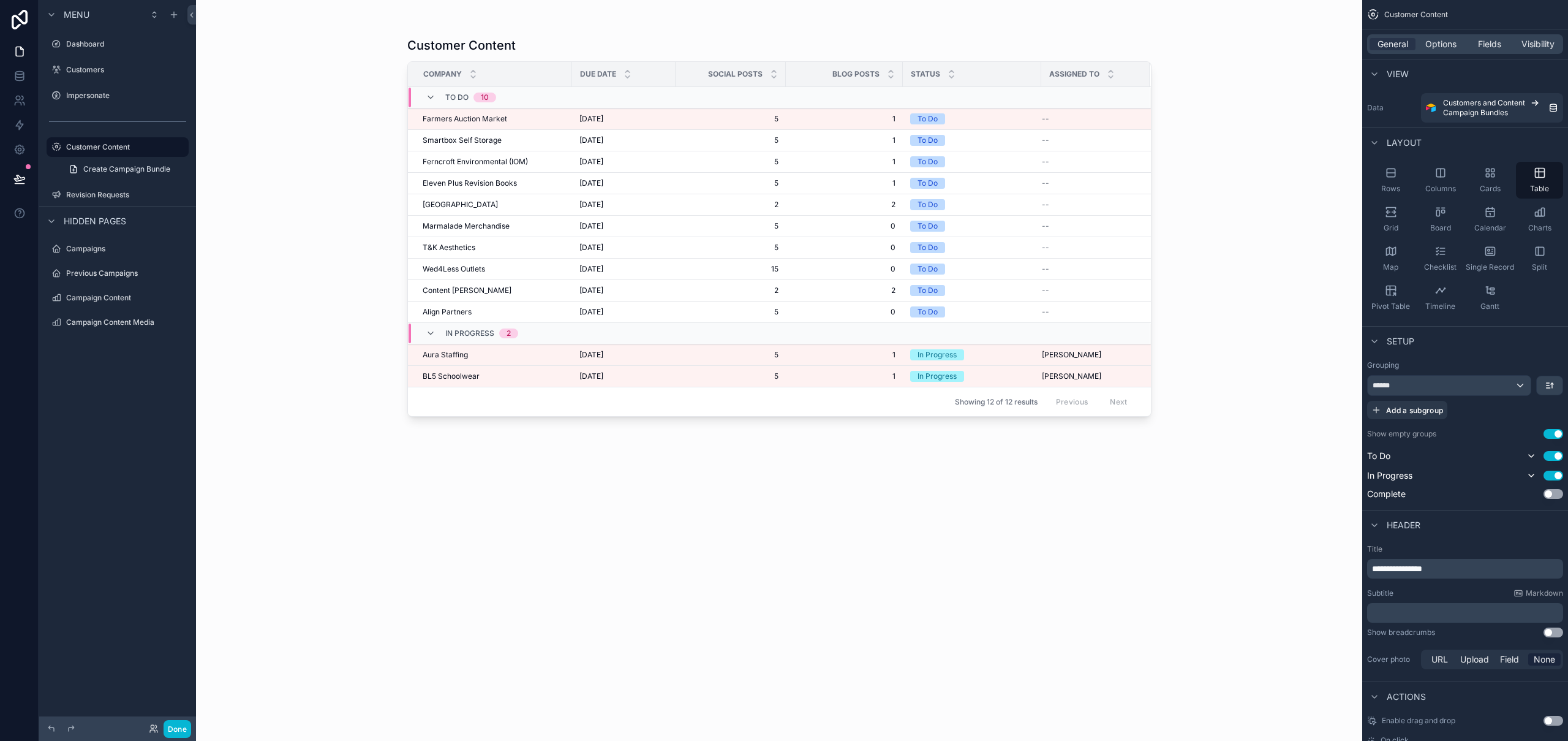
click at [531, 362] on div "scrollable content" at bounding box center [779, 363] width 784 height 726
click at [527, 358] on div "Aura Staffing Aura Staffing" at bounding box center [493, 355] width 142 height 10
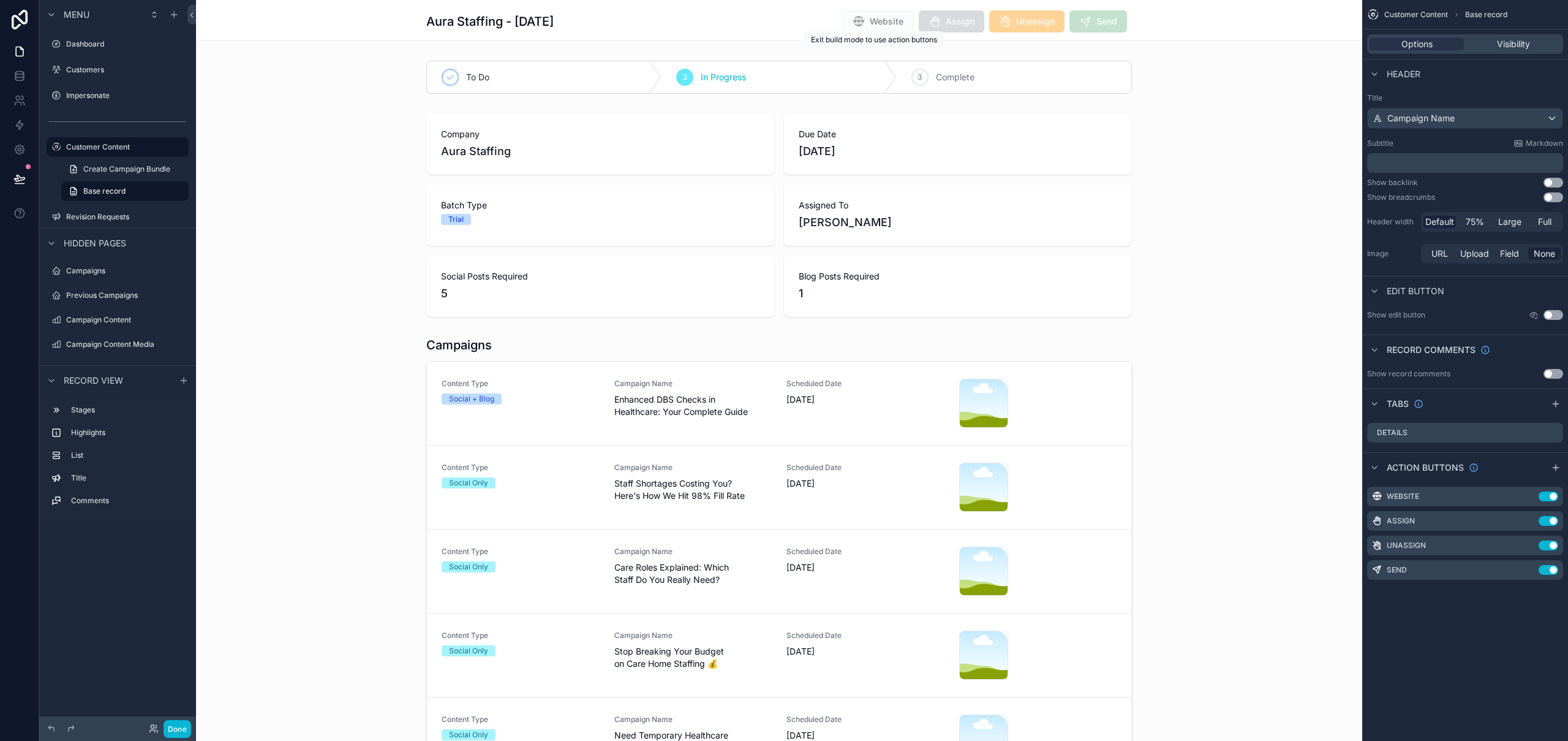
click at [887, 20] on span "Website" at bounding box center [878, 23] width 72 height 12
click at [1528, 499] on icon "scrollable content" at bounding box center [1528, 497] width 5 height 5
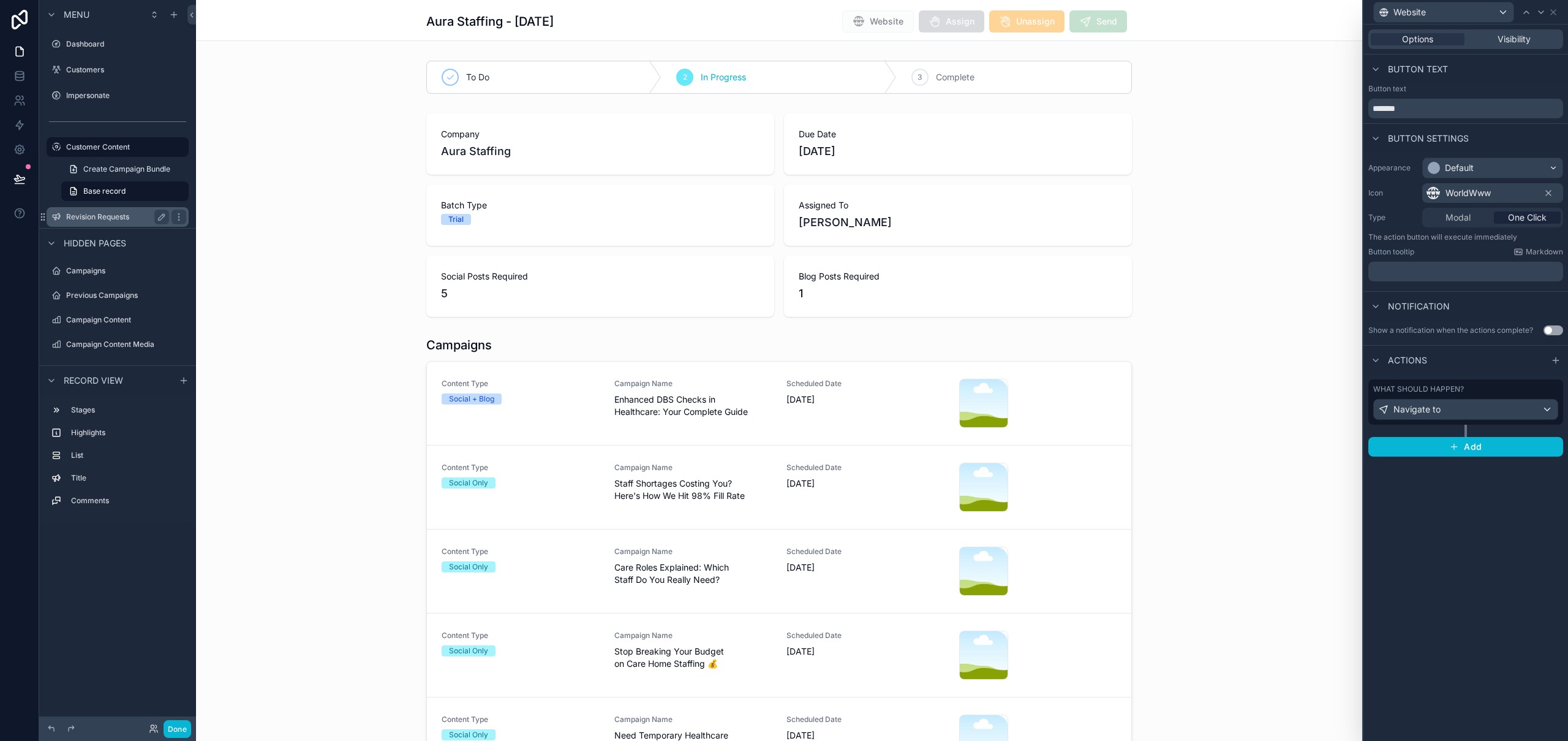
click at [103, 216] on label "Revision Requests" at bounding box center [115, 217] width 98 height 10
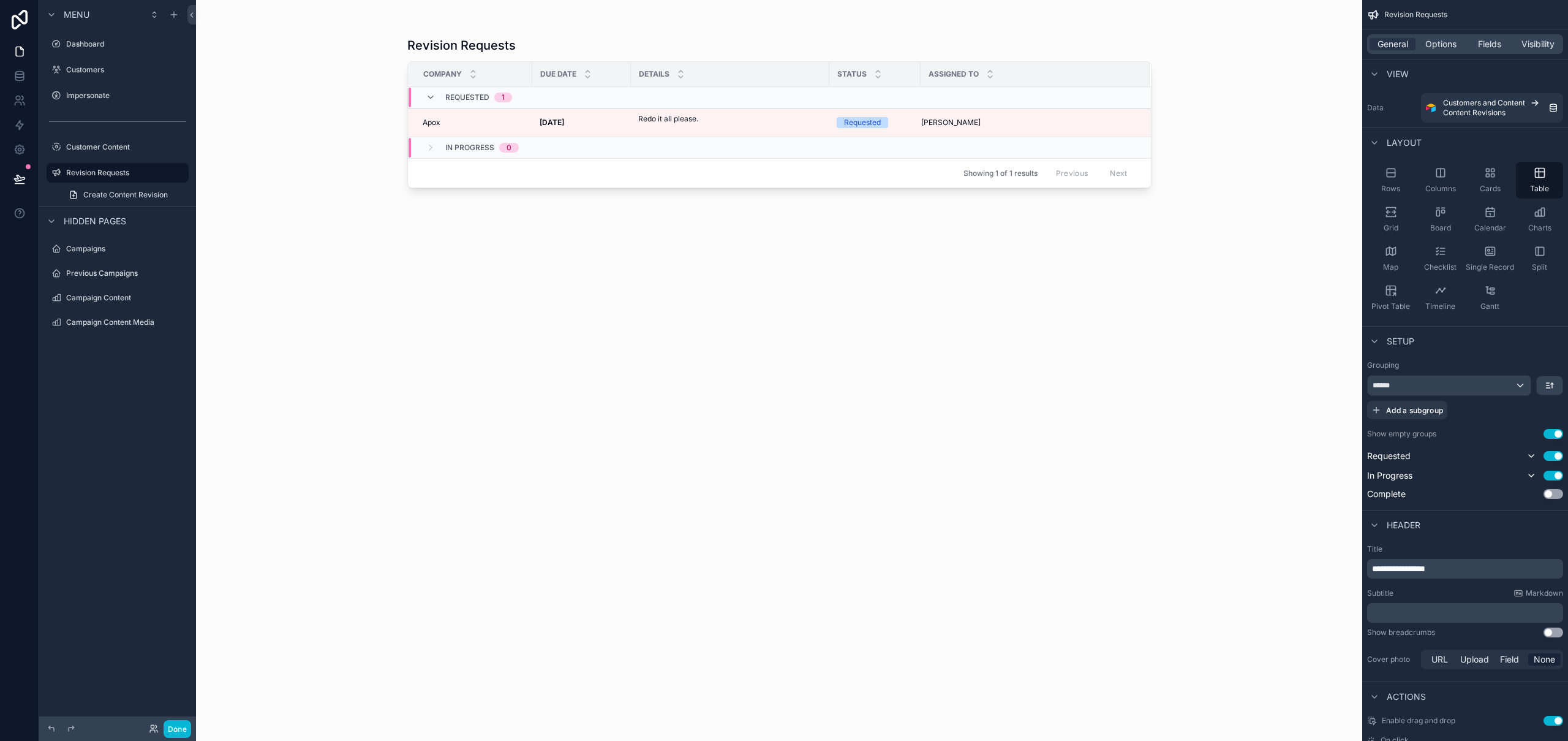
click at [597, 122] on div "scrollable content" at bounding box center [779, 363] width 784 height 726
click at [668, 133] on td "Redo it all please. Redo it all please." at bounding box center [730, 122] width 198 height 29
click at [667, 127] on div "Redo it all please. Redo it all please." at bounding box center [668, 122] width 60 height 18
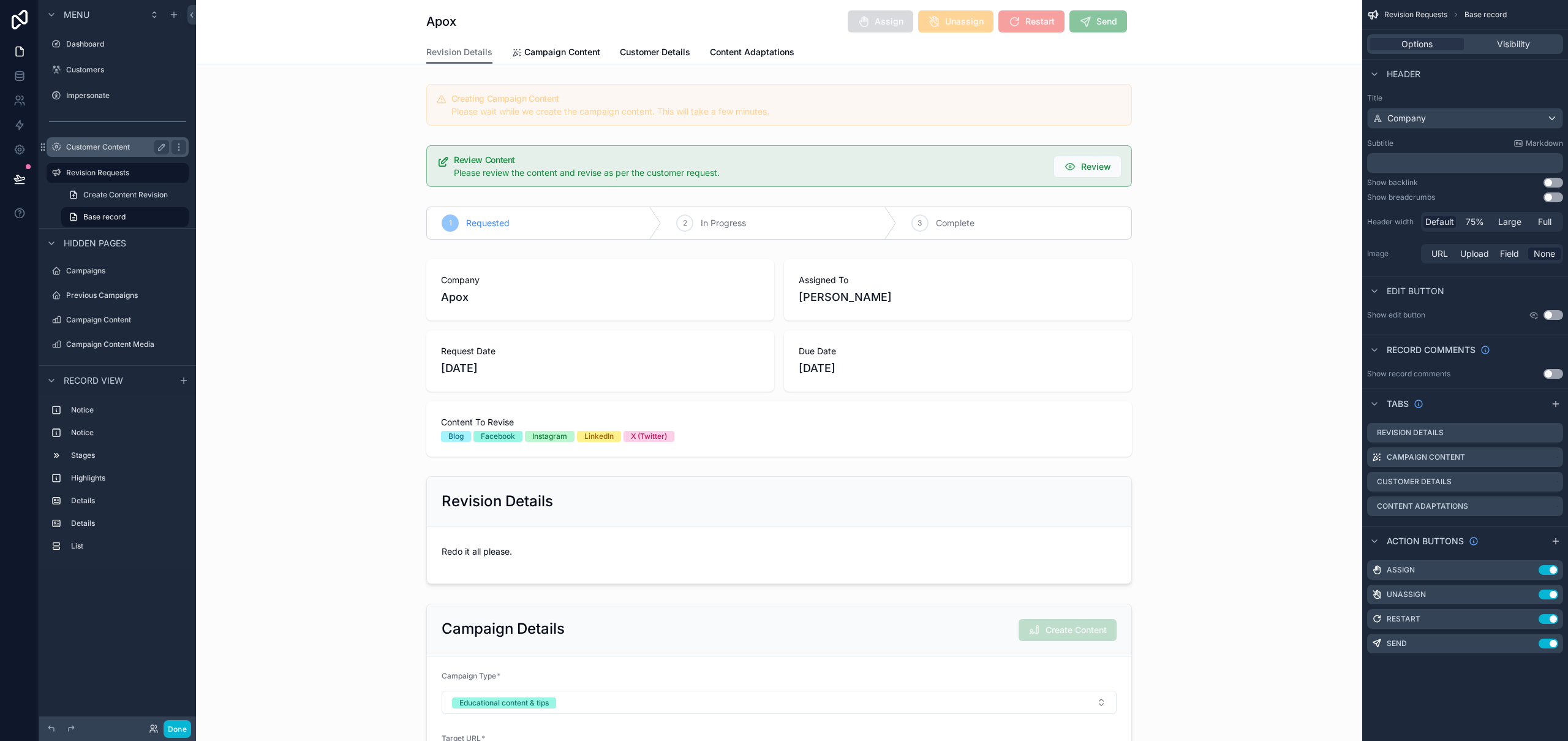
click at [82, 147] on label "Customer Content" at bounding box center [115, 147] width 98 height 10
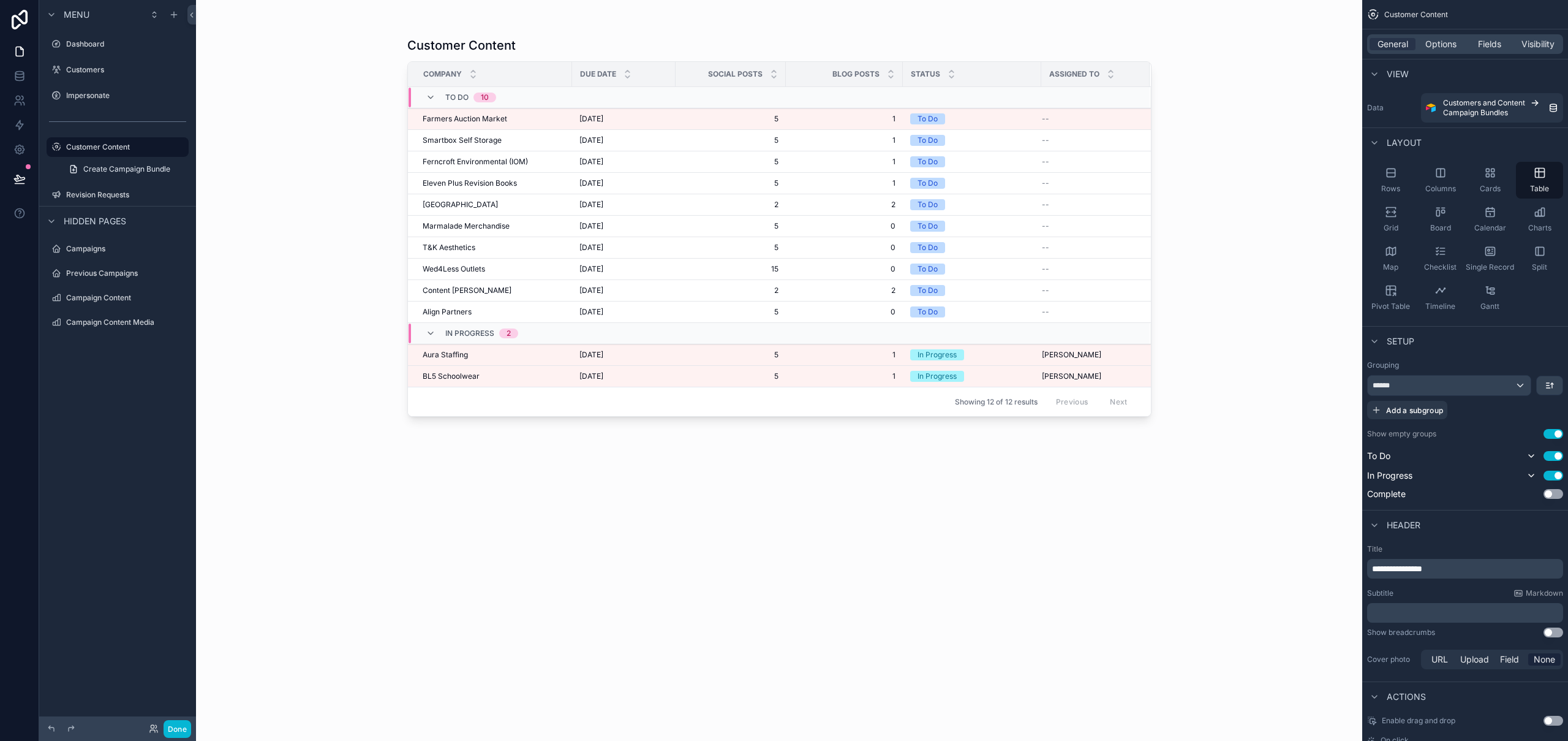
click at [488, 357] on div "scrollable content" at bounding box center [779, 363] width 784 height 726
click at [493, 355] on div "Aura Staffing Aura Staffing" at bounding box center [493, 355] width 142 height 10
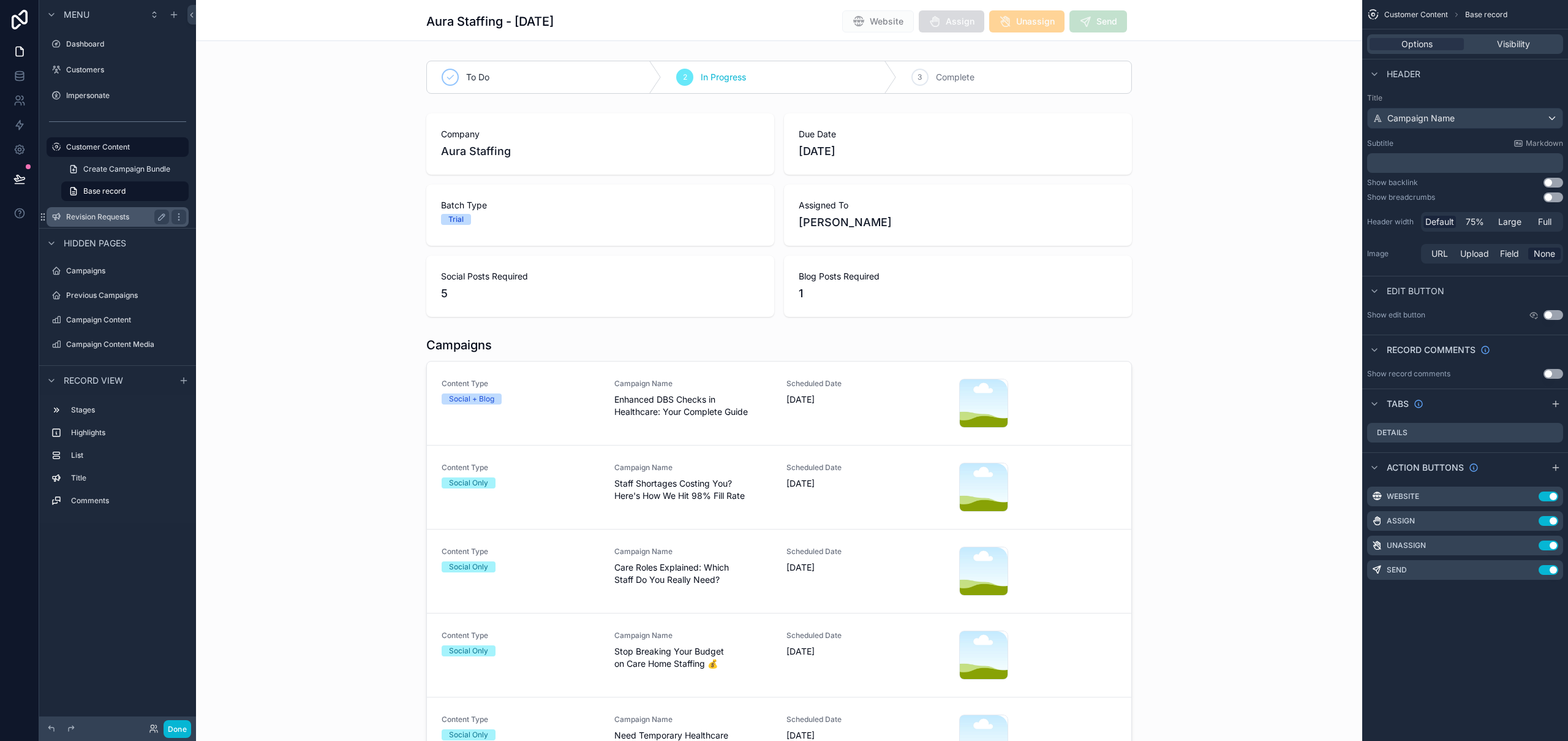
click at [106, 220] on label "Revision Requests" at bounding box center [115, 217] width 98 height 10
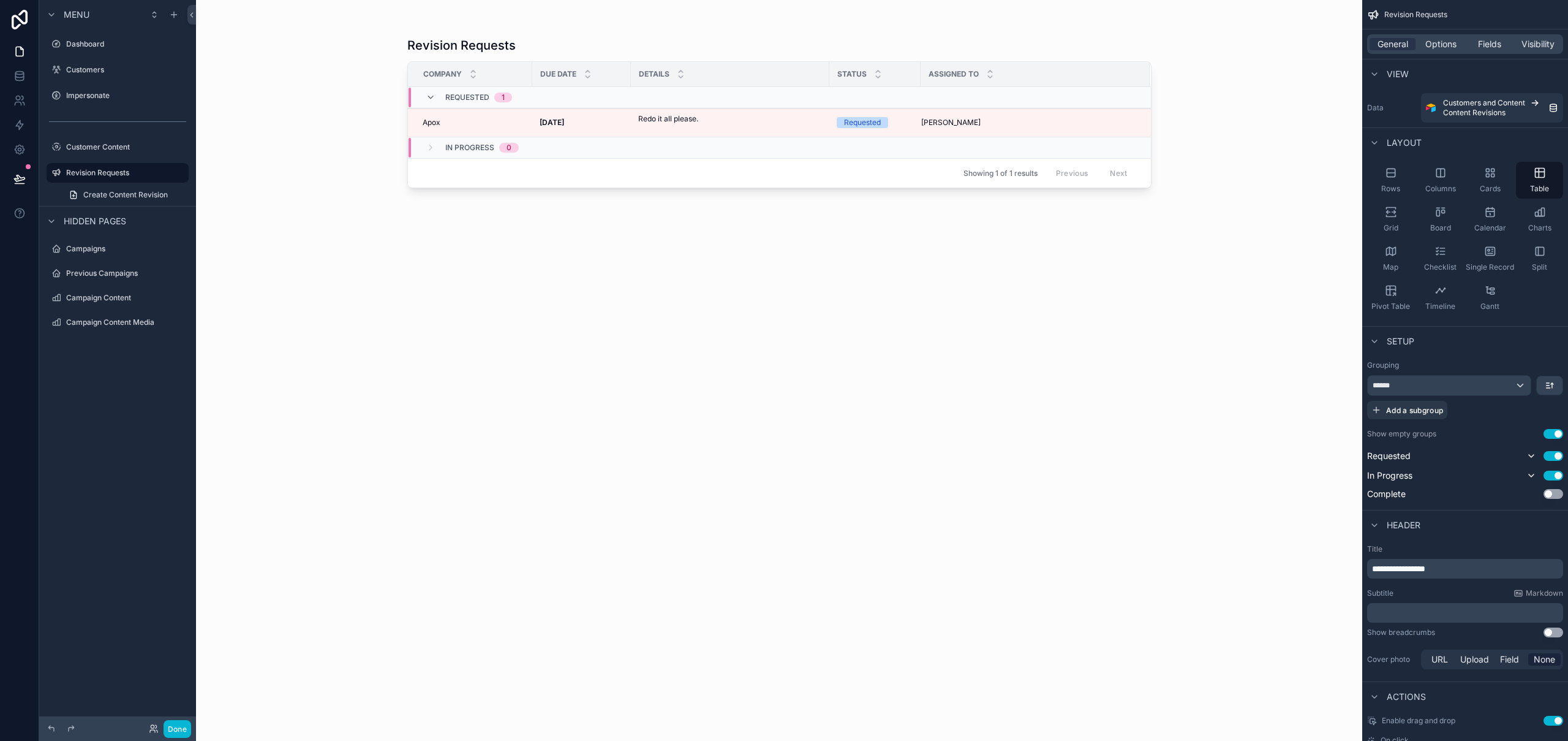
click at [650, 120] on div "scrollable content" at bounding box center [779, 363] width 784 height 726
click at [650, 120] on p "Redo it all please." at bounding box center [668, 118] width 60 height 11
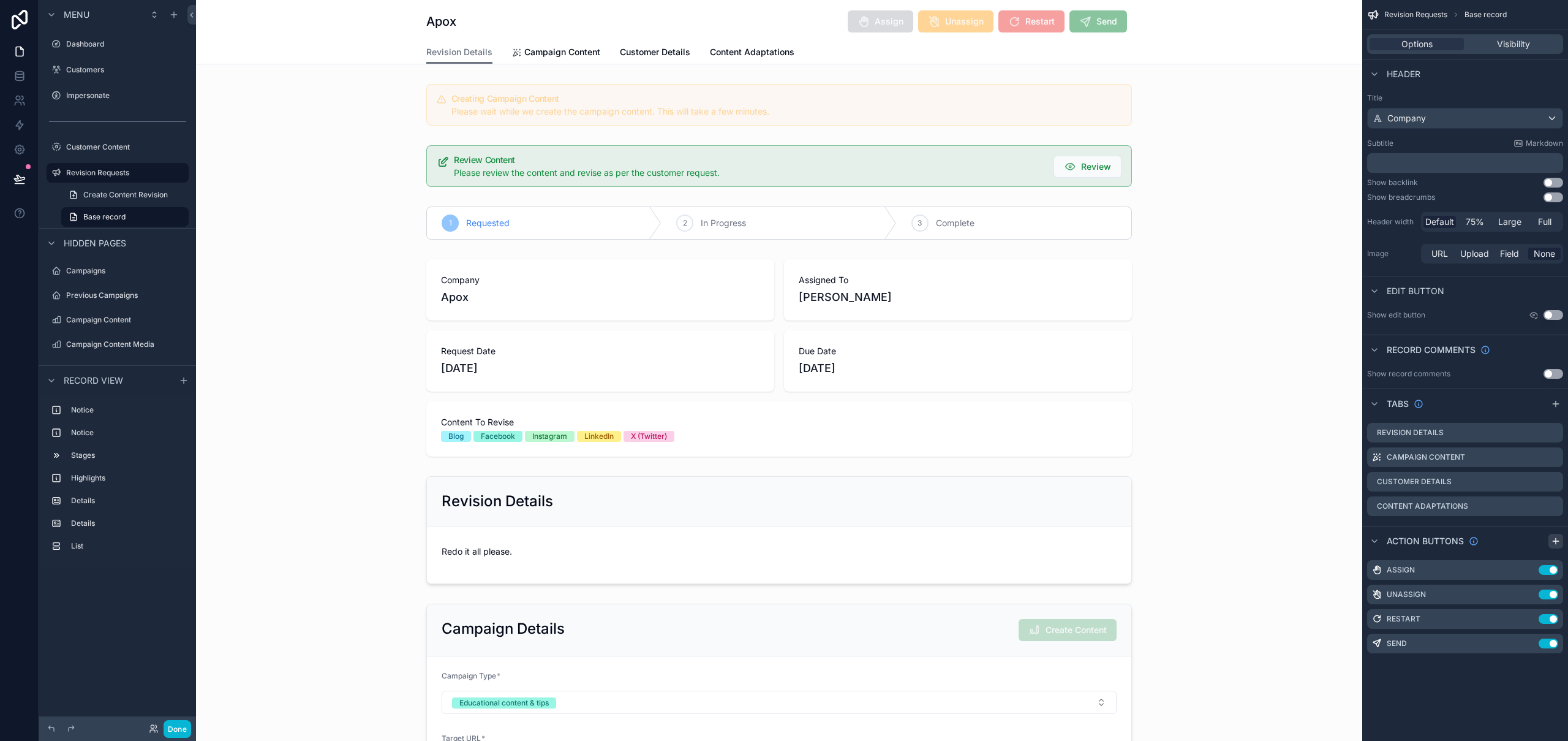
click at [1556, 546] on div "scrollable content" at bounding box center [1556, 541] width 15 height 15
click at [1533, 568] on icon "scrollable content" at bounding box center [1529, 570] width 10 height 10
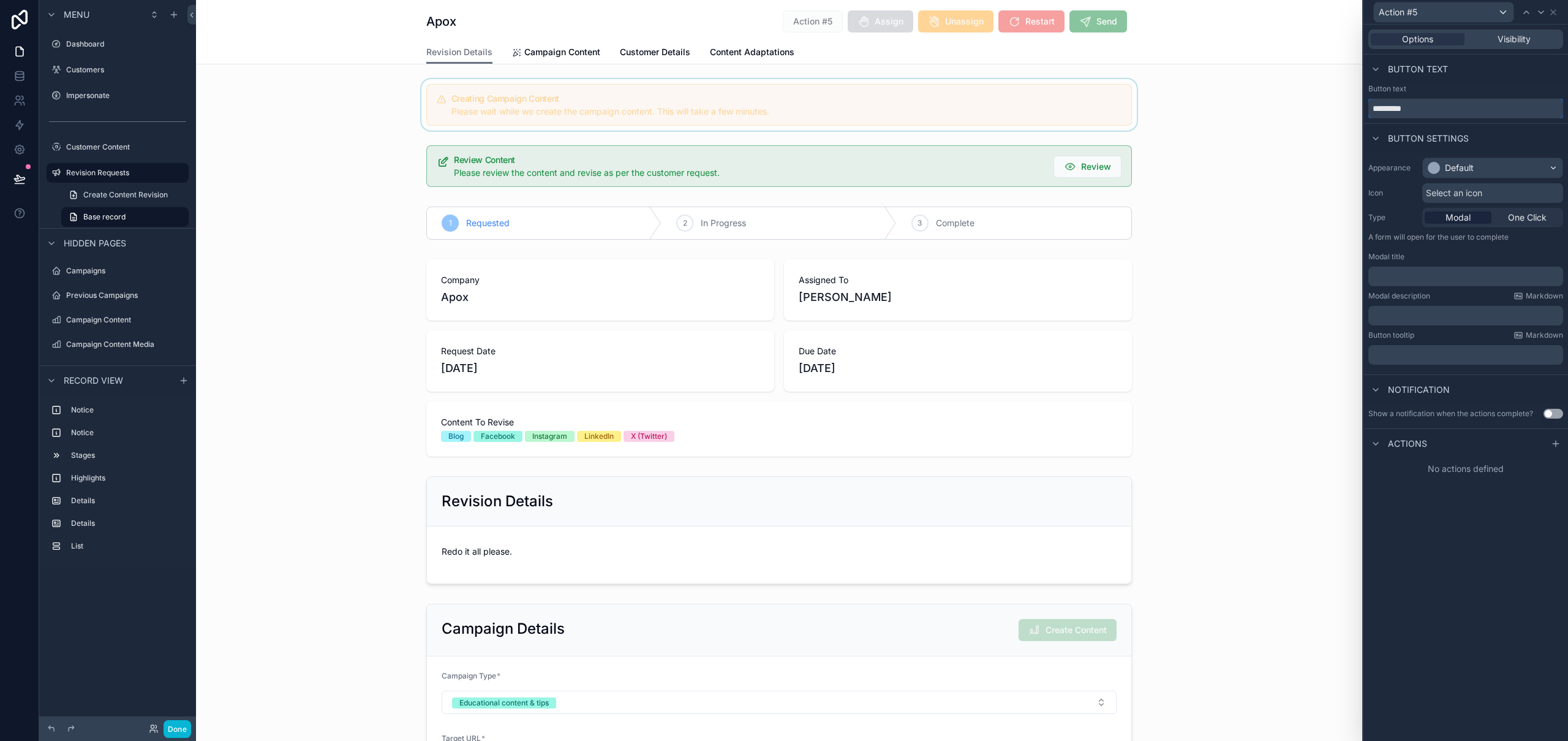
drag, startPoint x: 1438, startPoint y: 109, endPoint x: 1350, endPoint y: 106, distance: 88.1
click at [1350, 106] on div "Action #5 Options Visibility Button text Button text ********* Button settings …" at bounding box center [784, 370] width 1568 height 741
type input "*******"
click at [1491, 197] on div "Select an icon" at bounding box center [1492, 192] width 141 height 20
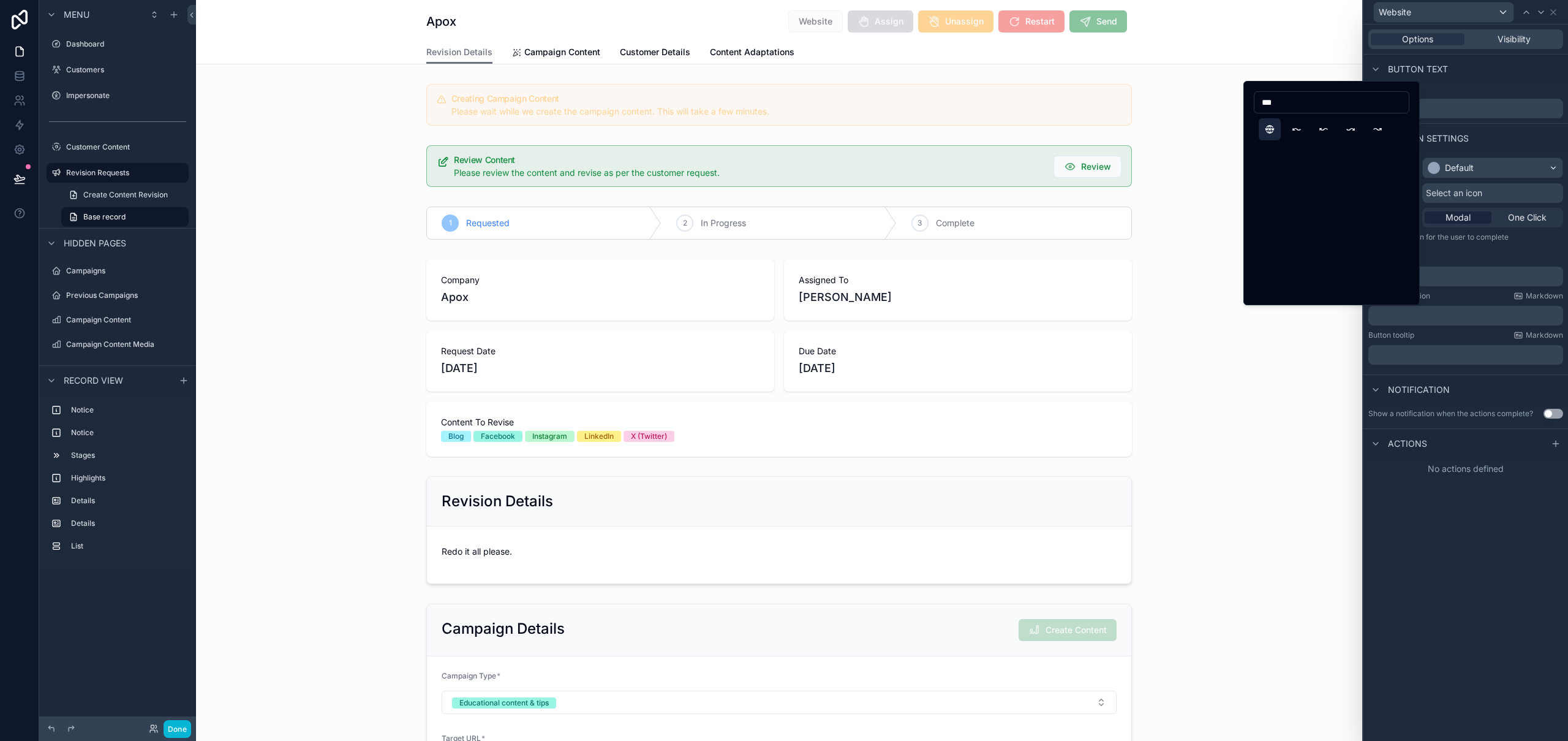
type input "***"
click at [1273, 129] on button "WorldWww" at bounding box center [1269, 129] width 22 height 22
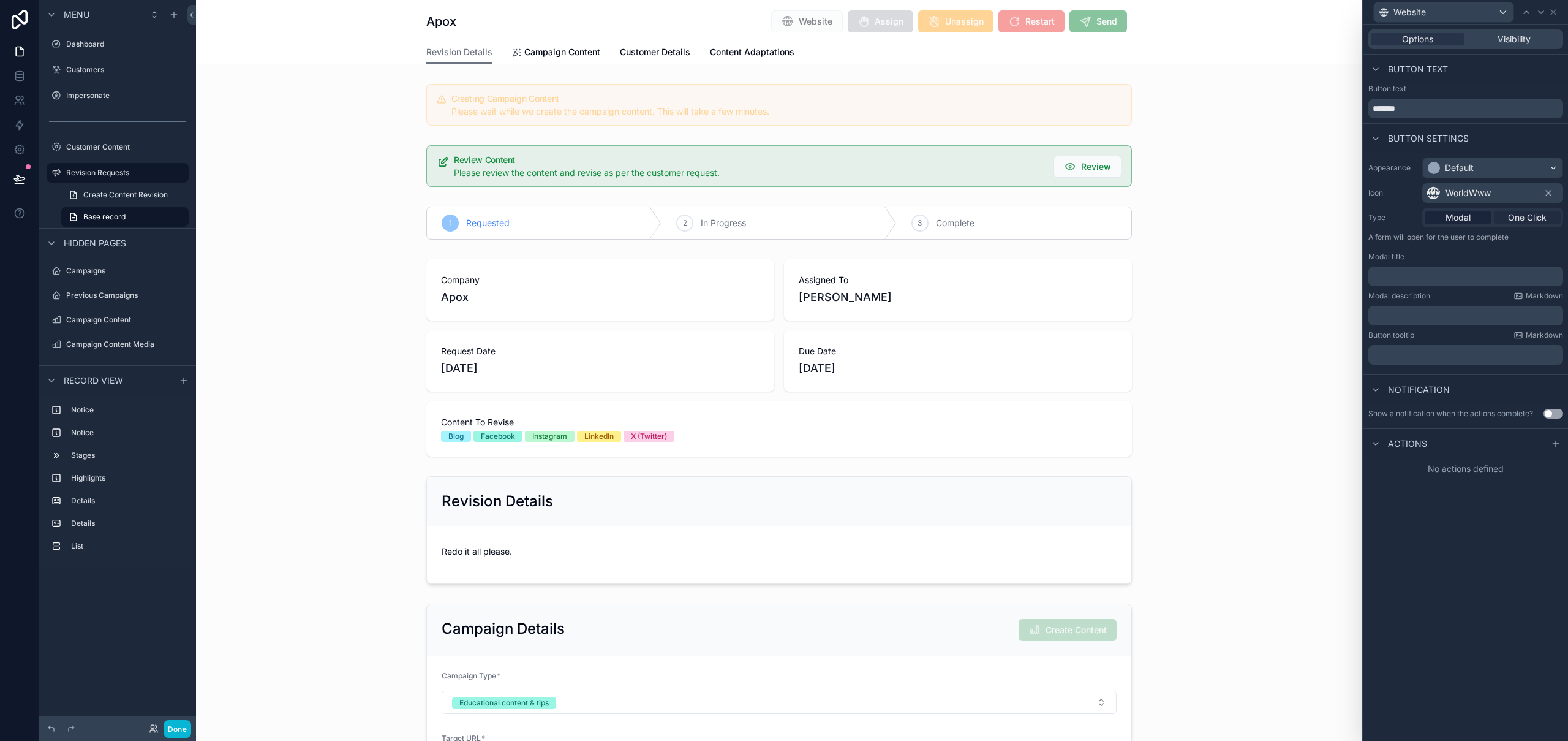
click at [1514, 213] on span "One Click" at bounding box center [1527, 217] width 38 height 12
click at [1508, 427] on div "Options Visibility Button text Button text ******* Button settings Appearance D…" at bounding box center [1466, 382] width 204 height 716
click at [1550, 355] on div at bounding box center [1556, 360] width 15 height 15
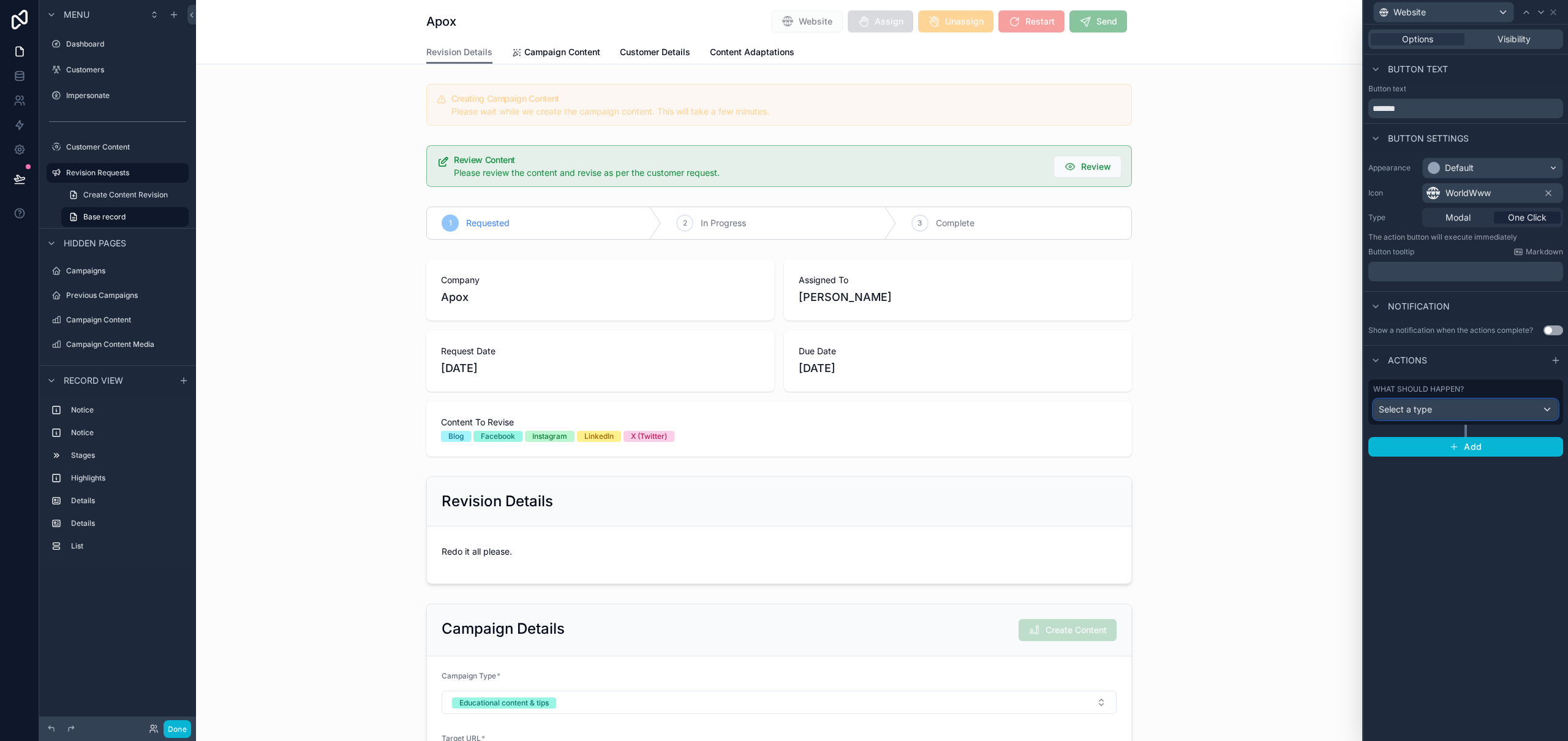
click at [1446, 411] on div "Select a type" at bounding box center [1465, 409] width 184 height 20
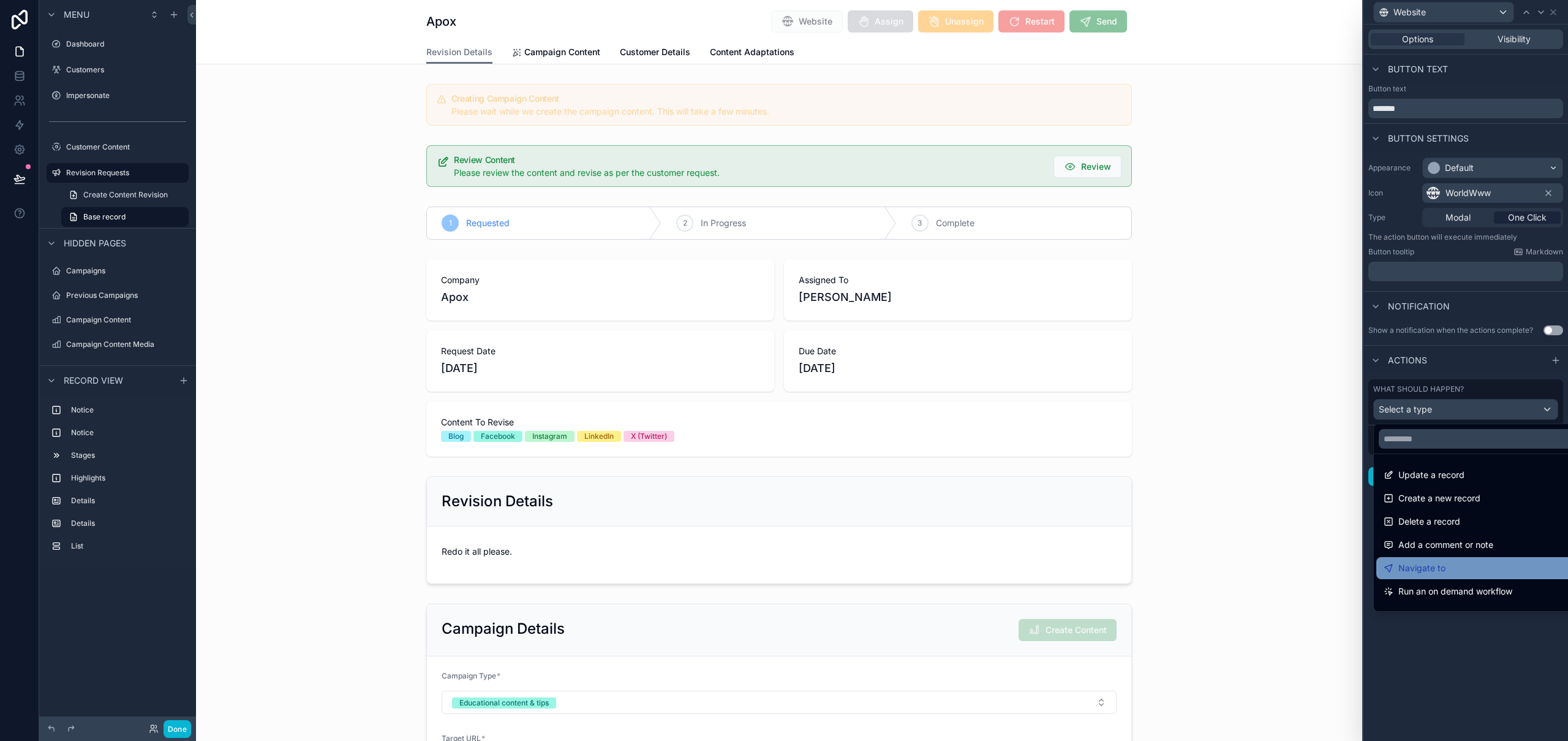
click at [1441, 563] on span "Navigate to" at bounding box center [1422, 568] width 47 height 15
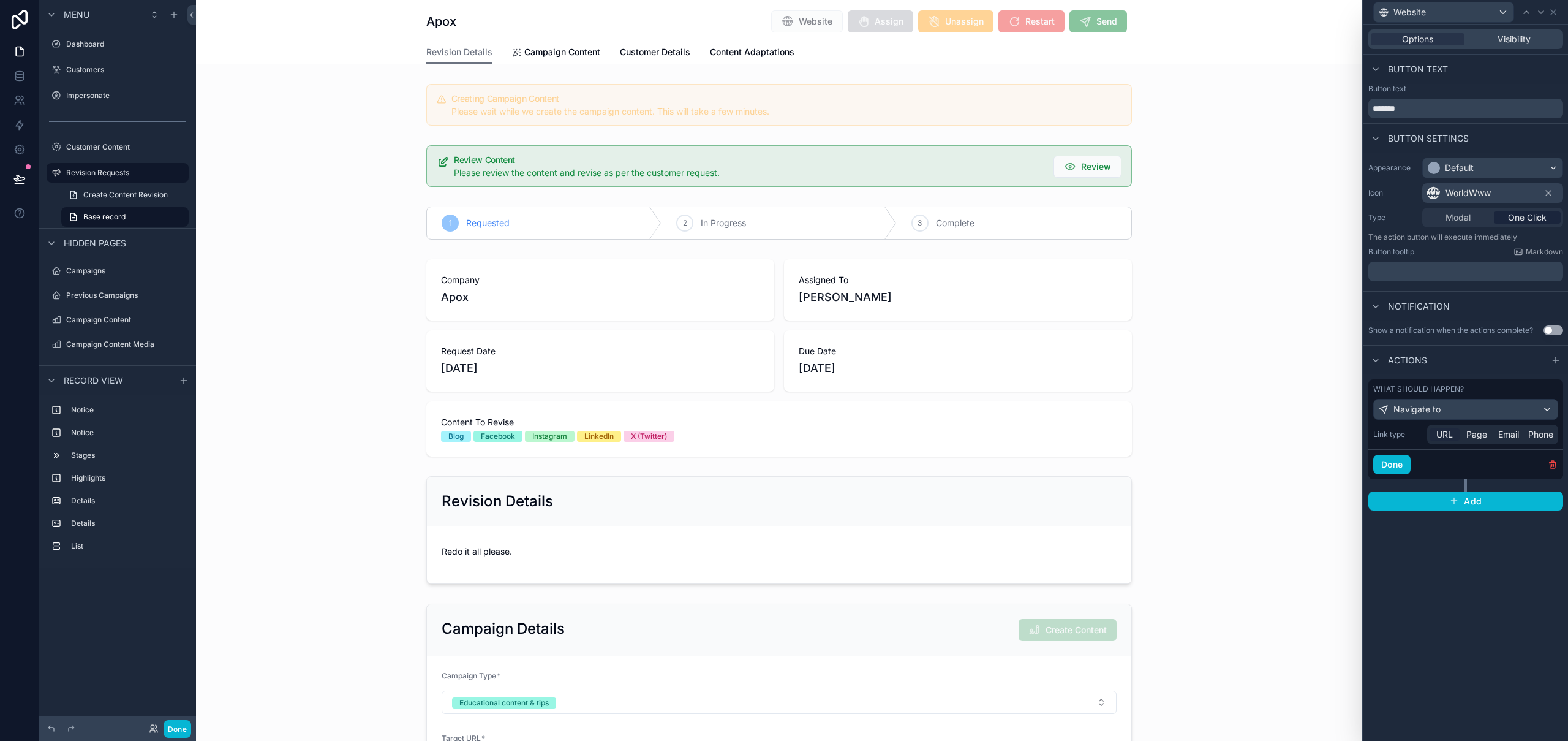
click at [1448, 431] on span "URL" at bounding box center [1444, 434] width 17 height 12
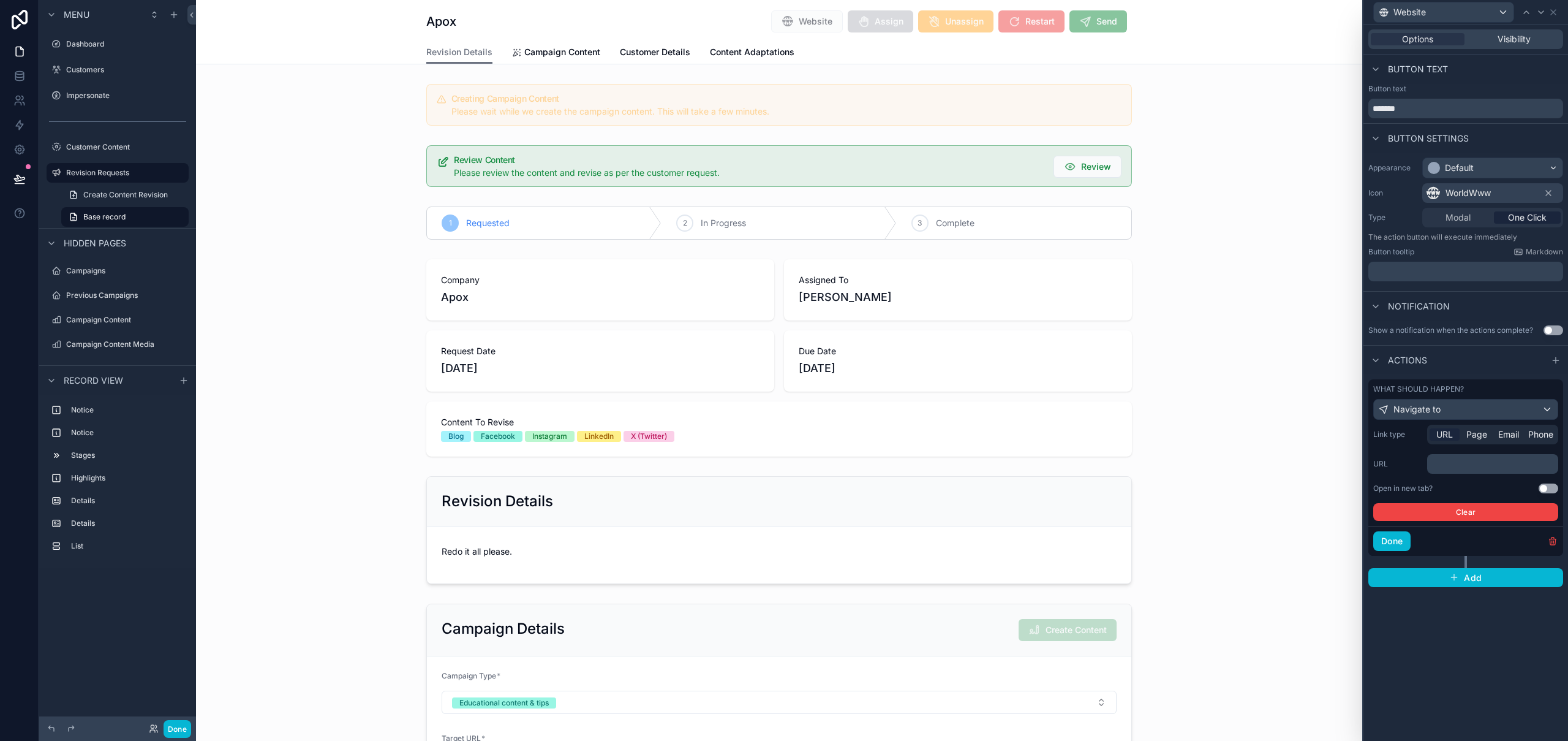
click at [1450, 461] on p "﻿" at bounding box center [1494, 464] width 124 height 12
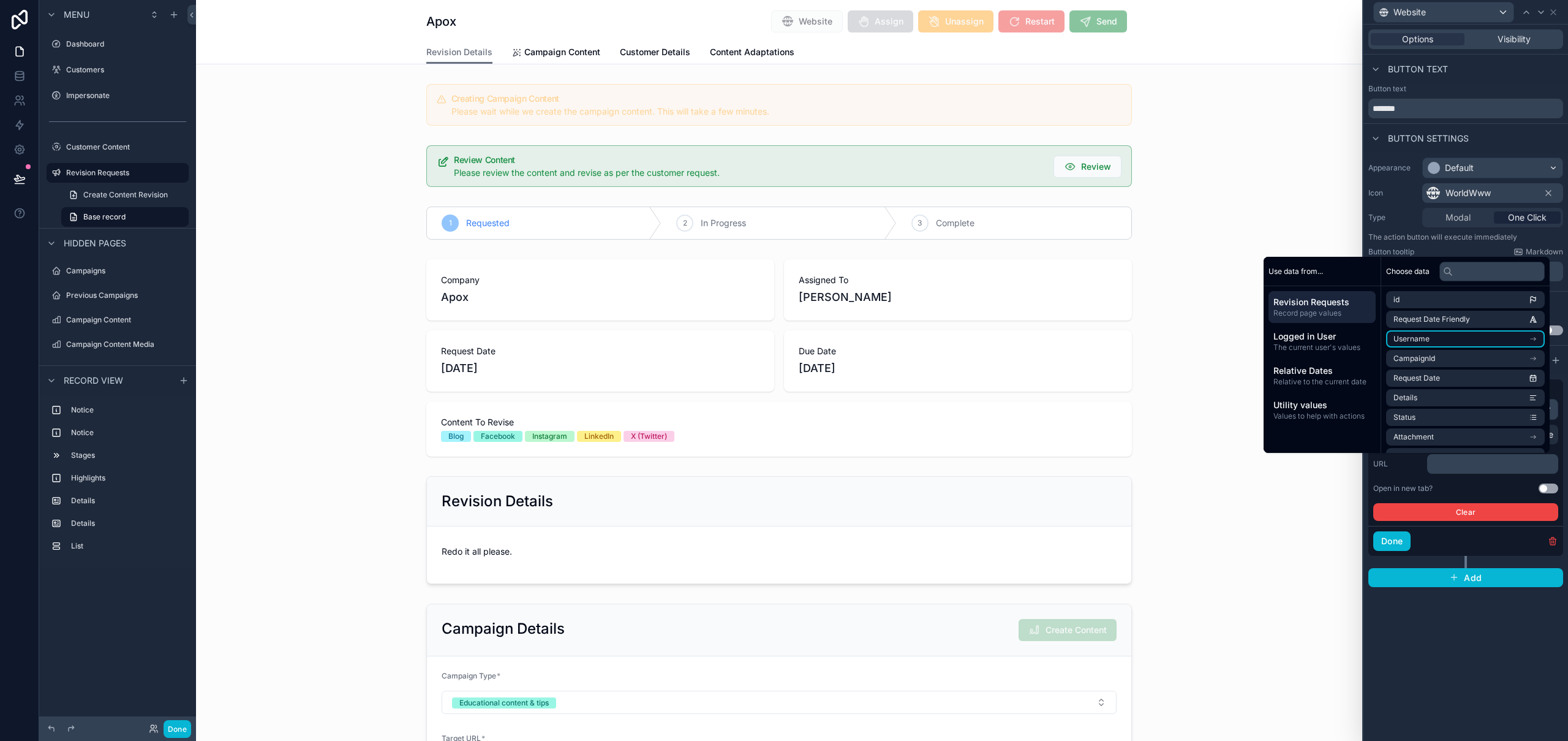
click at [1450, 341] on li "Username" at bounding box center [1466, 339] width 159 height 17
click at [1466, 273] on input "text" at bounding box center [1492, 271] width 106 height 20
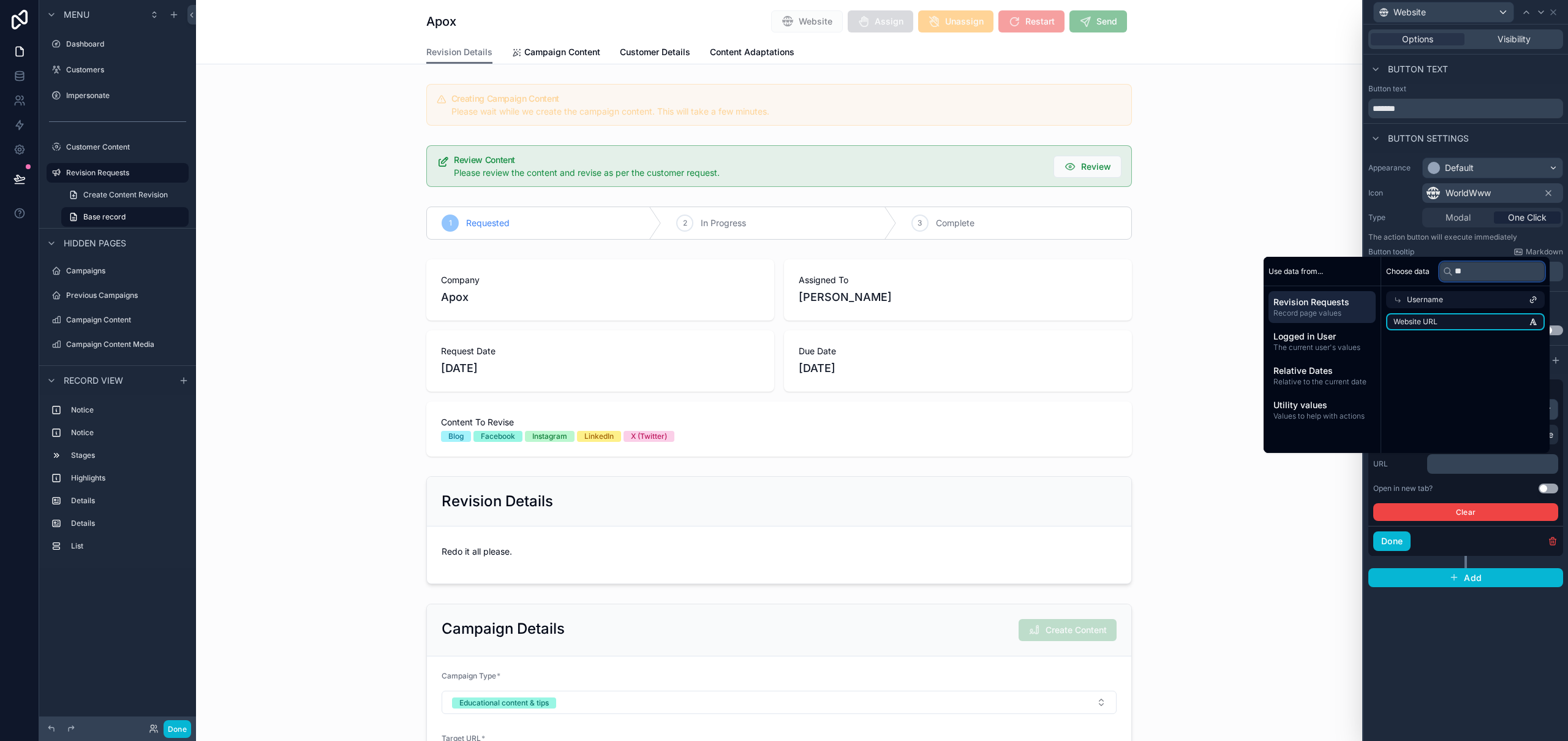
type input "**"
click at [1448, 327] on li "Website URL" at bounding box center [1466, 321] width 159 height 17
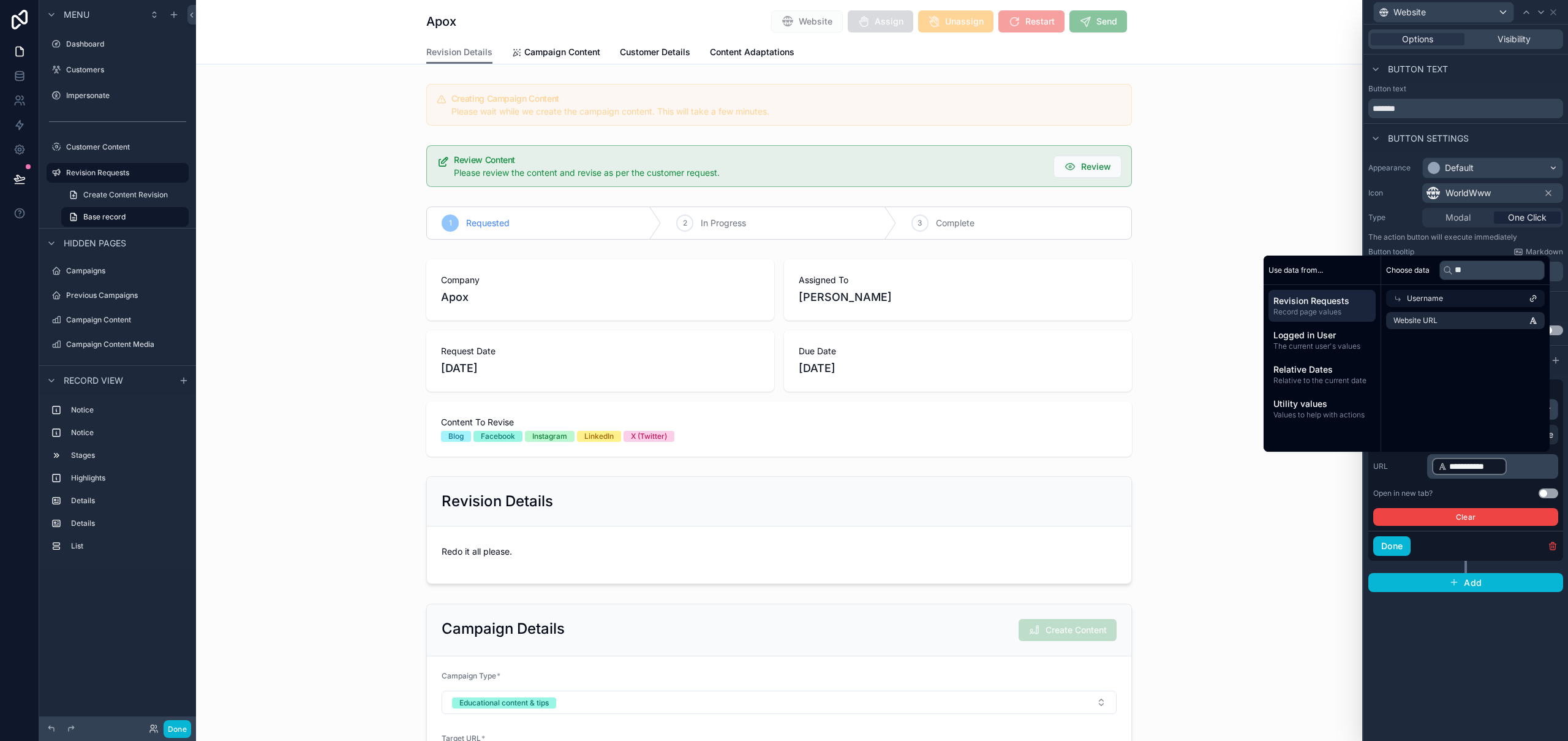
click at [1550, 490] on button "Use setting" at bounding box center [1548, 493] width 20 height 10
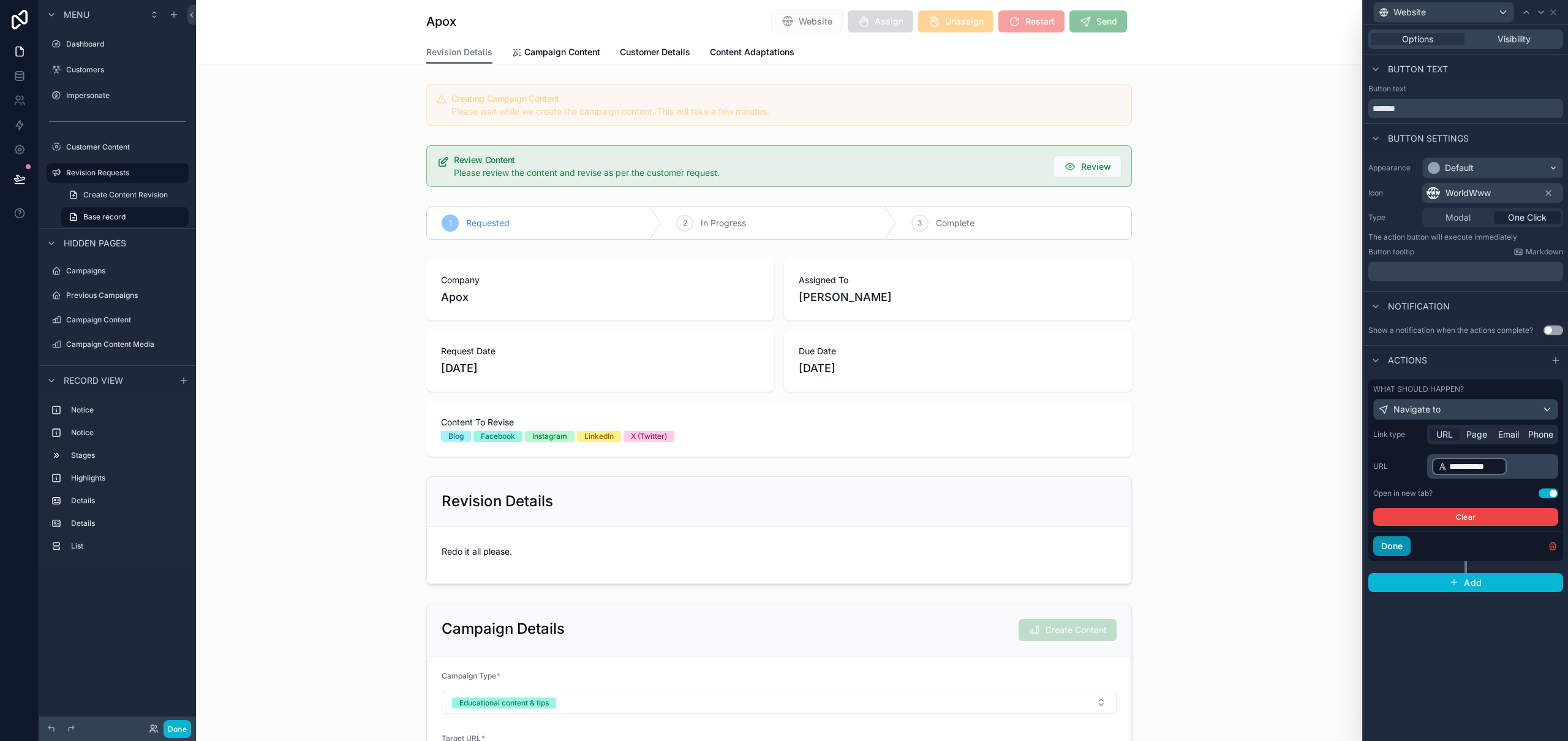
click at [1393, 546] on button "Done" at bounding box center [1392, 546] width 38 height 20
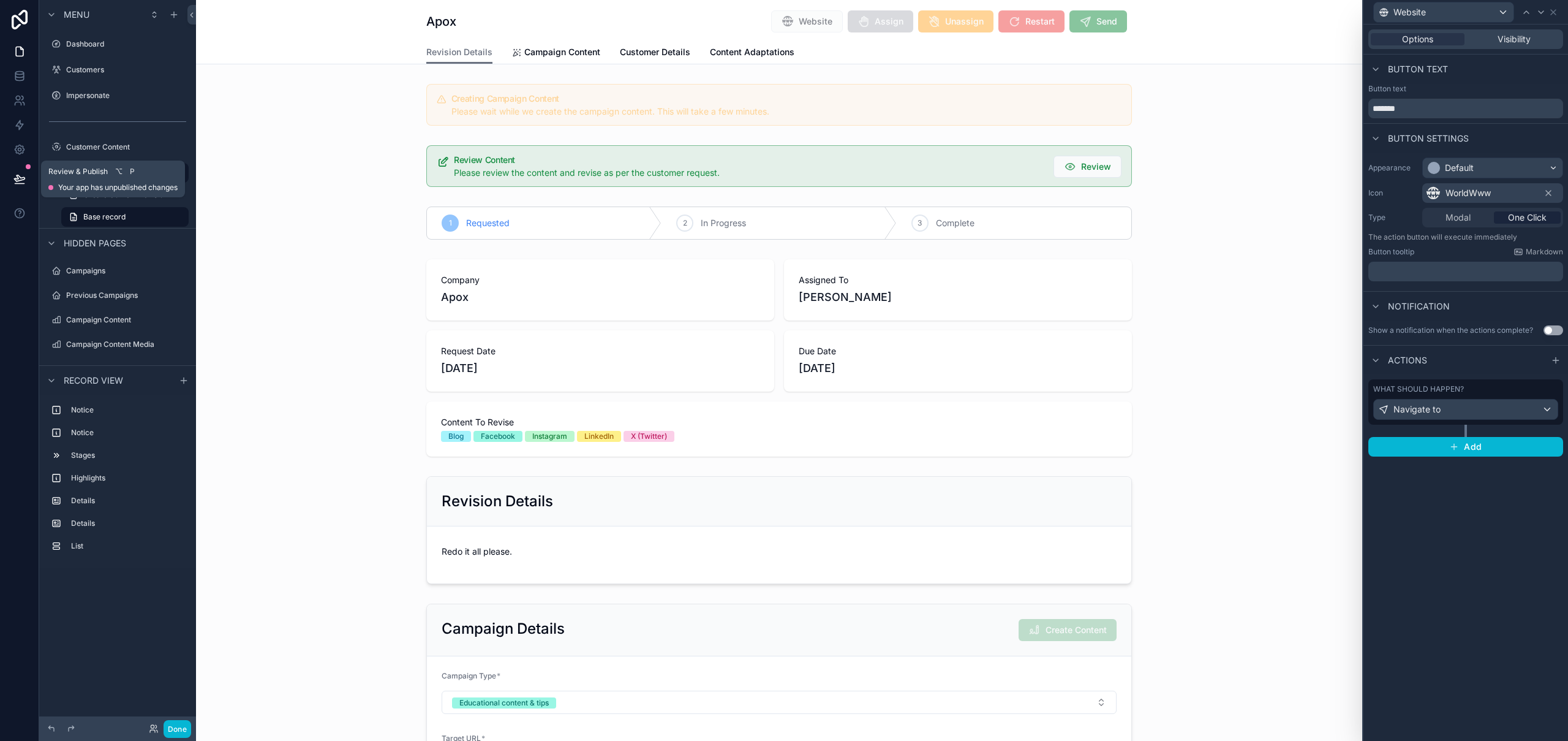
click at [10, 176] on button at bounding box center [20, 178] width 27 height 34
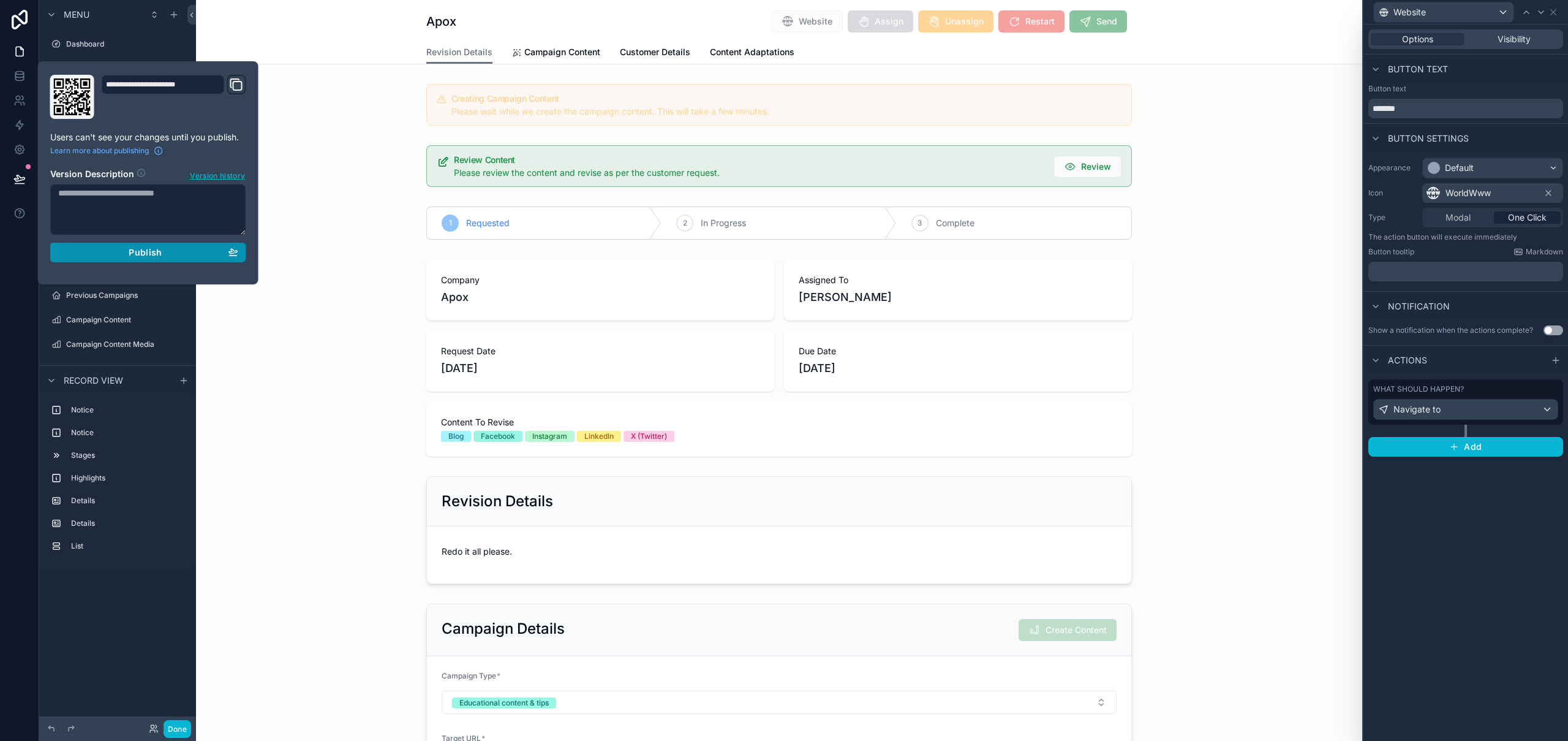
click at [110, 261] on button "Publish" at bounding box center [148, 252] width 196 height 20
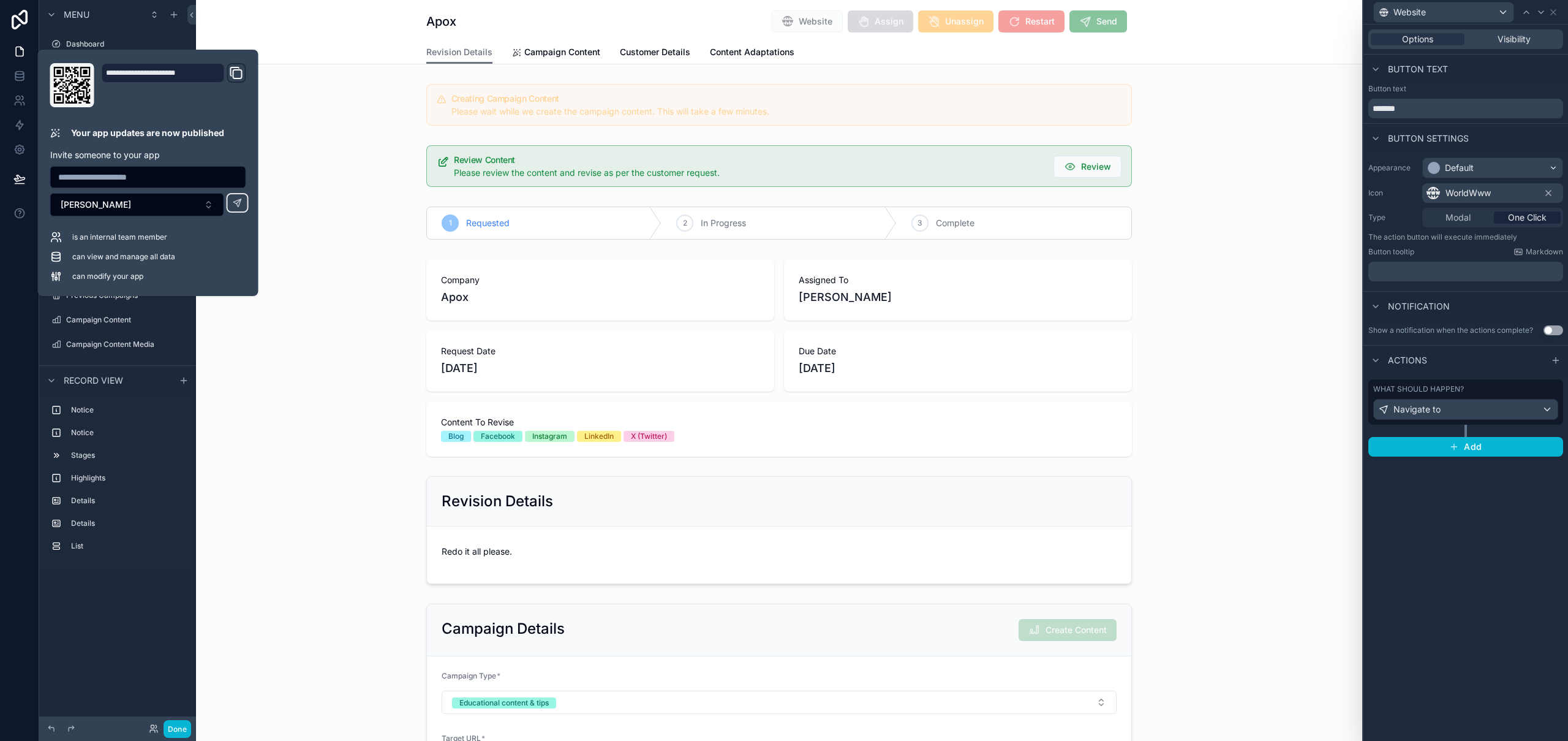
click at [311, 42] on div "Revision Details Campaign Content Customer Details Content Adaptations" at bounding box center [779, 52] width 1152 height 24
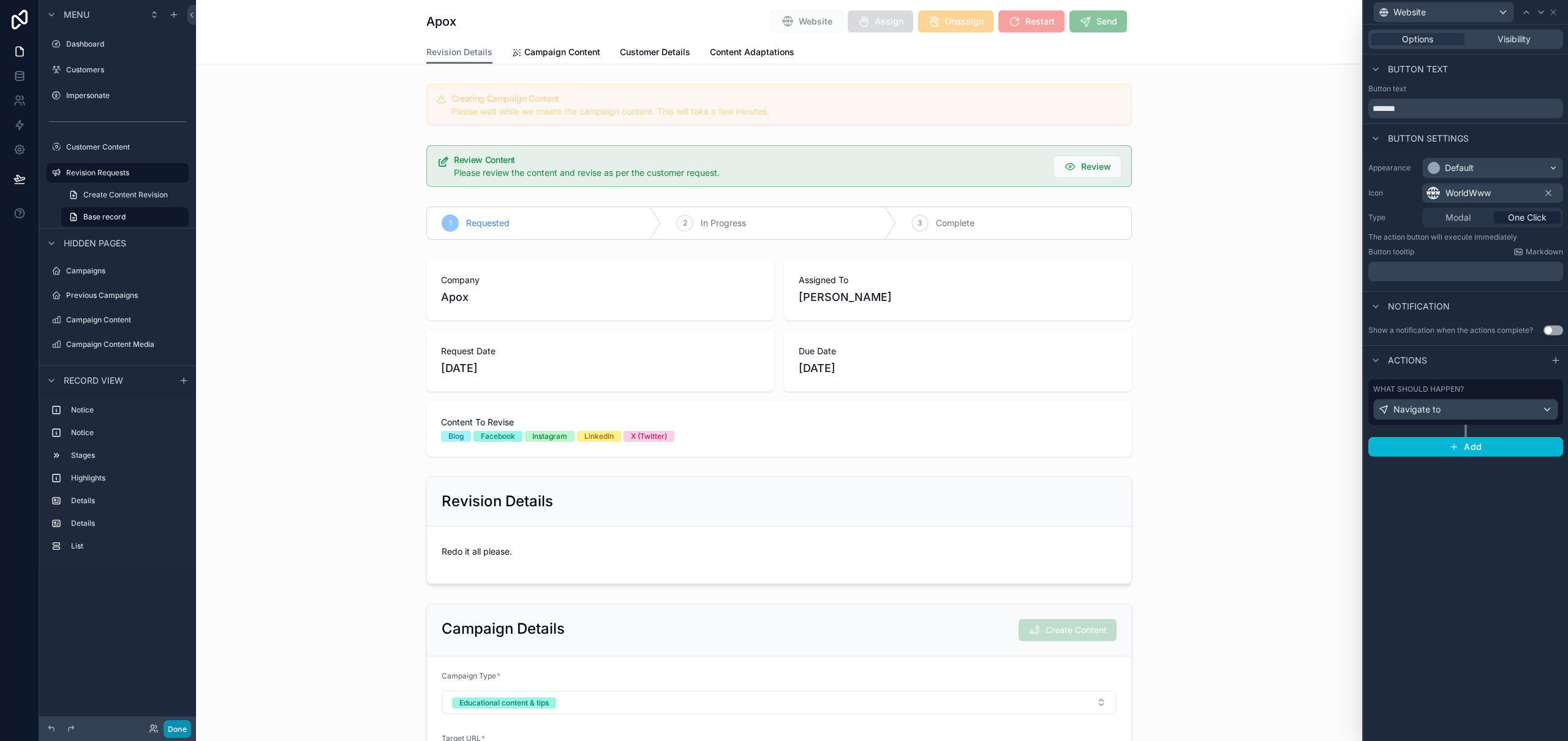
click at [182, 724] on button "Done" at bounding box center [177, 729] width 28 height 17
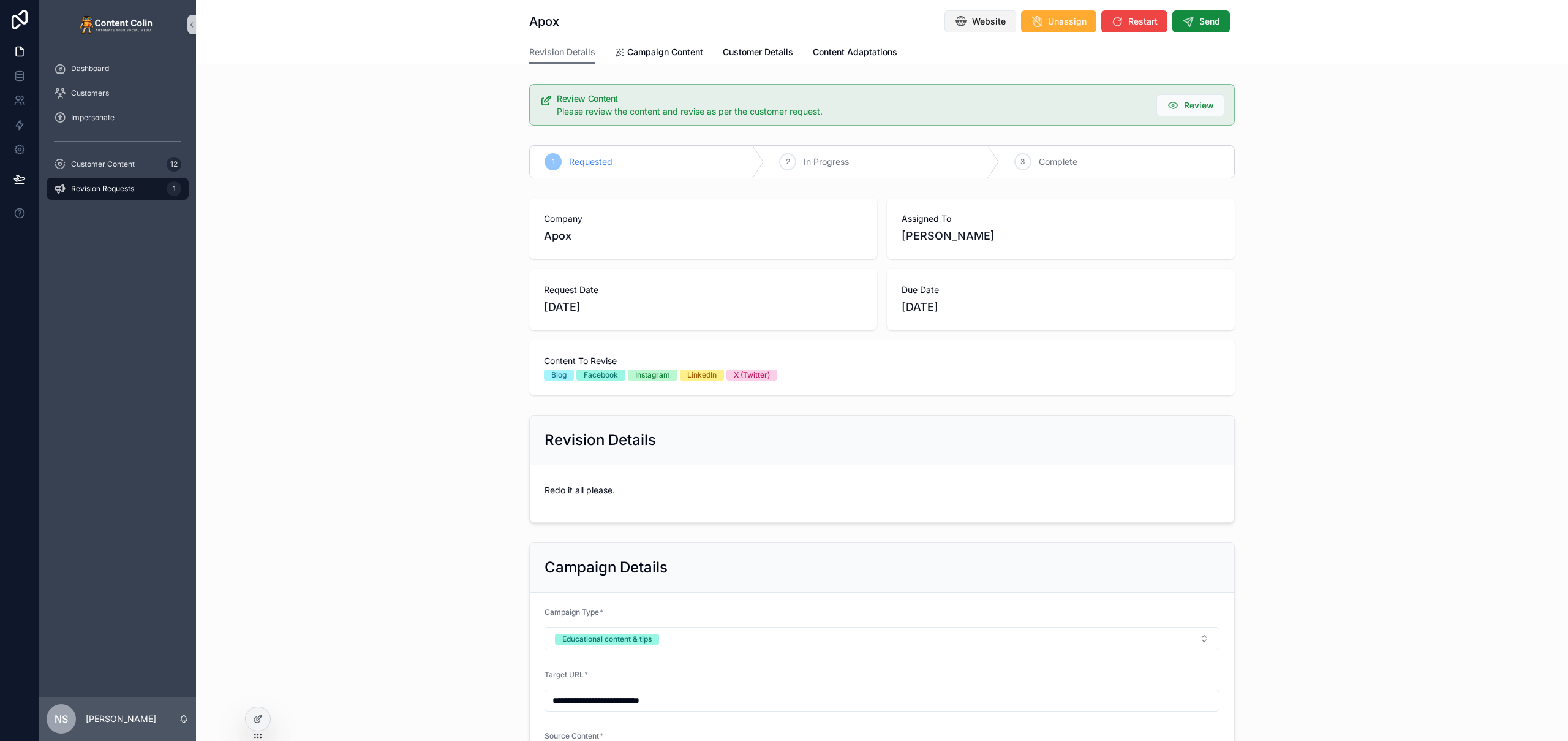
click at [965, 23] on button "Website" at bounding box center [980, 21] width 72 height 22
click at [1503, 197] on div "Company Apox Assigned To Nick Stansfield Request Date 5th September 2025 Due Da…" at bounding box center [882, 297] width 1372 height 207
click at [1216, 27] on button "Send" at bounding box center [1201, 21] width 58 height 22
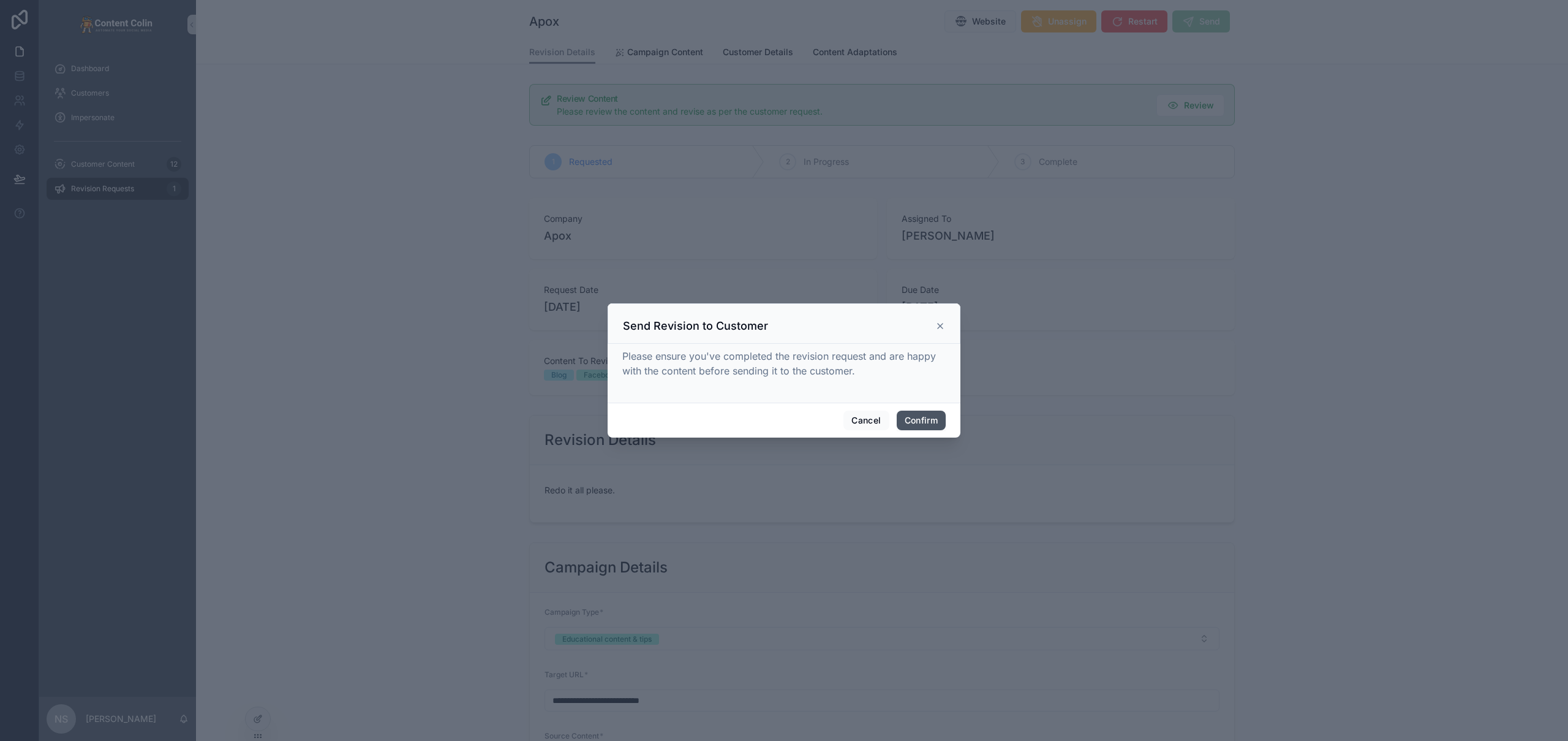
click at [921, 420] on button "Confirm" at bounding box center [921, 420] width 49 height 20
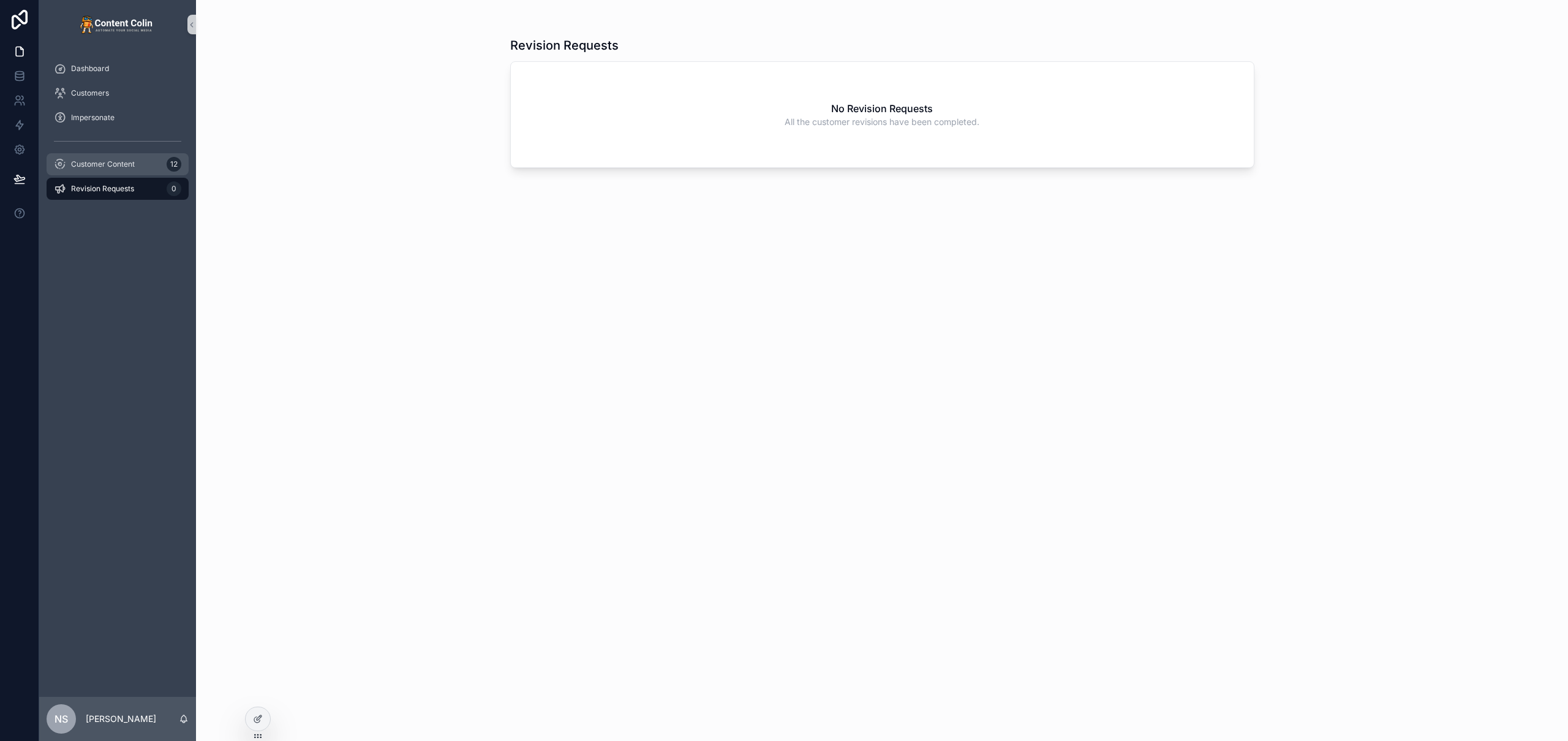
click at [111, 161] on span "Customer Content" at bounding box center [103, 164] width 64 height 10
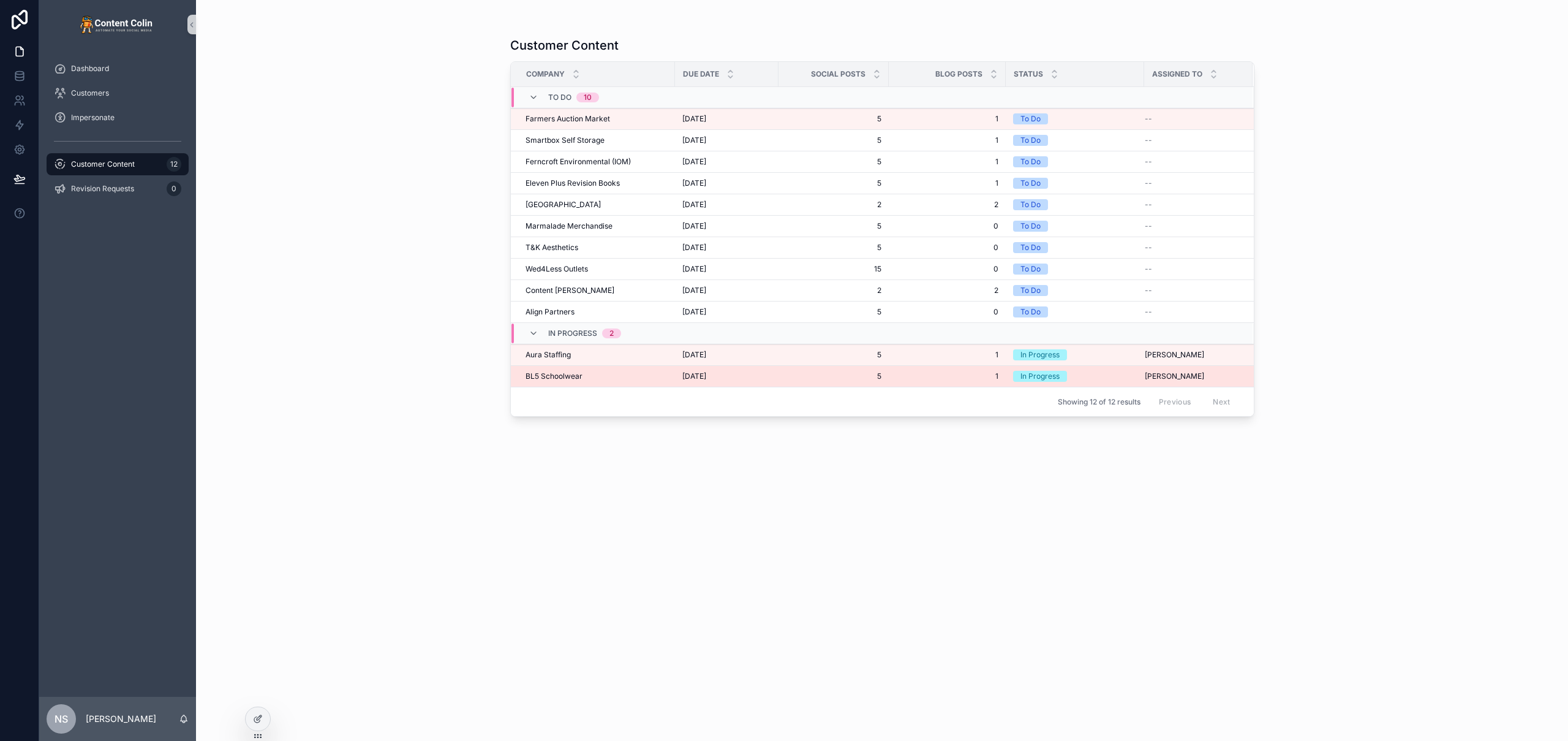
click at [573, 376] on span "BL5 Schoolwear" at bounding box center [554, 376] width 57 height 10
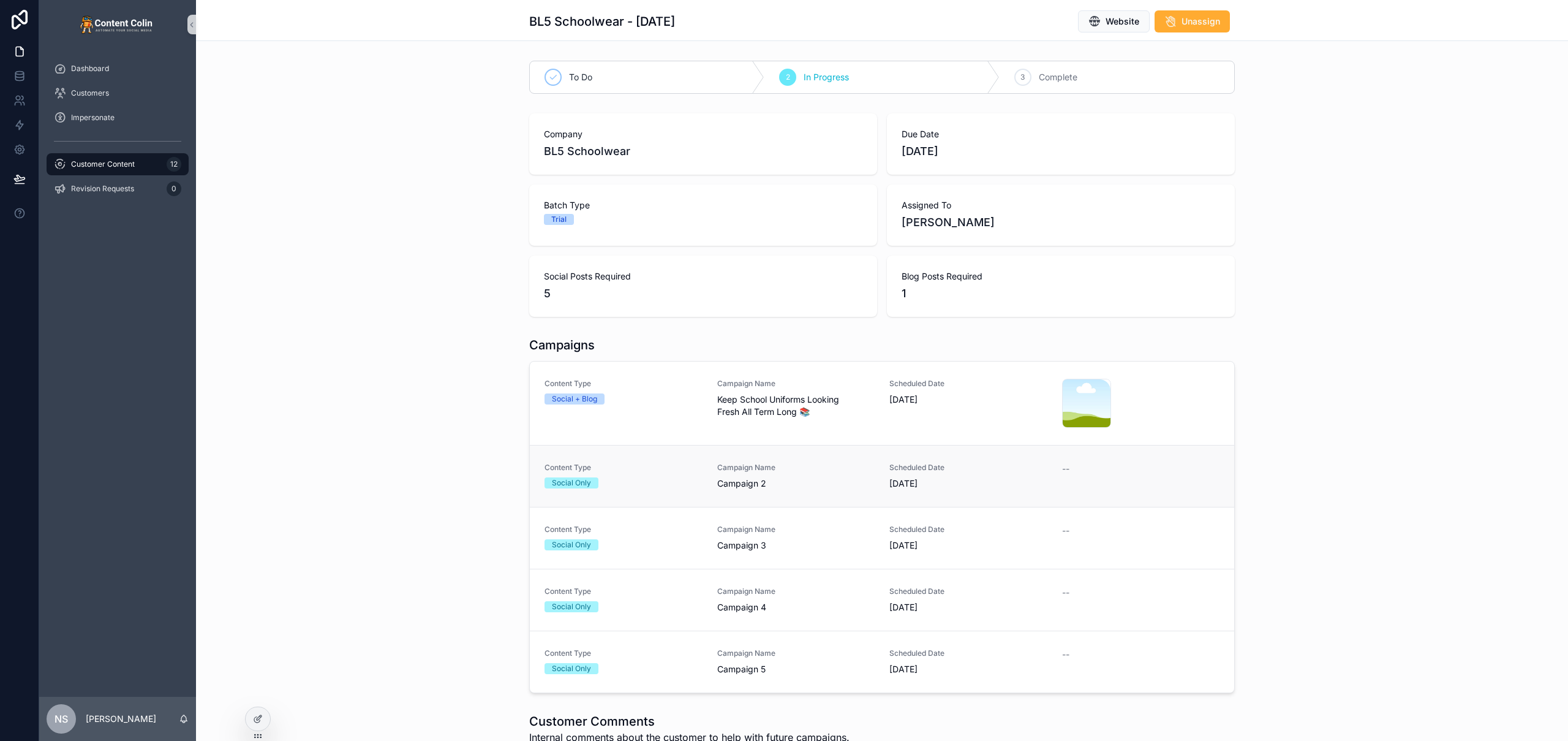
click at [813, 472] on div "Campaign Name Campaign 2" at bounding box center [796, 476] width 158 height 27
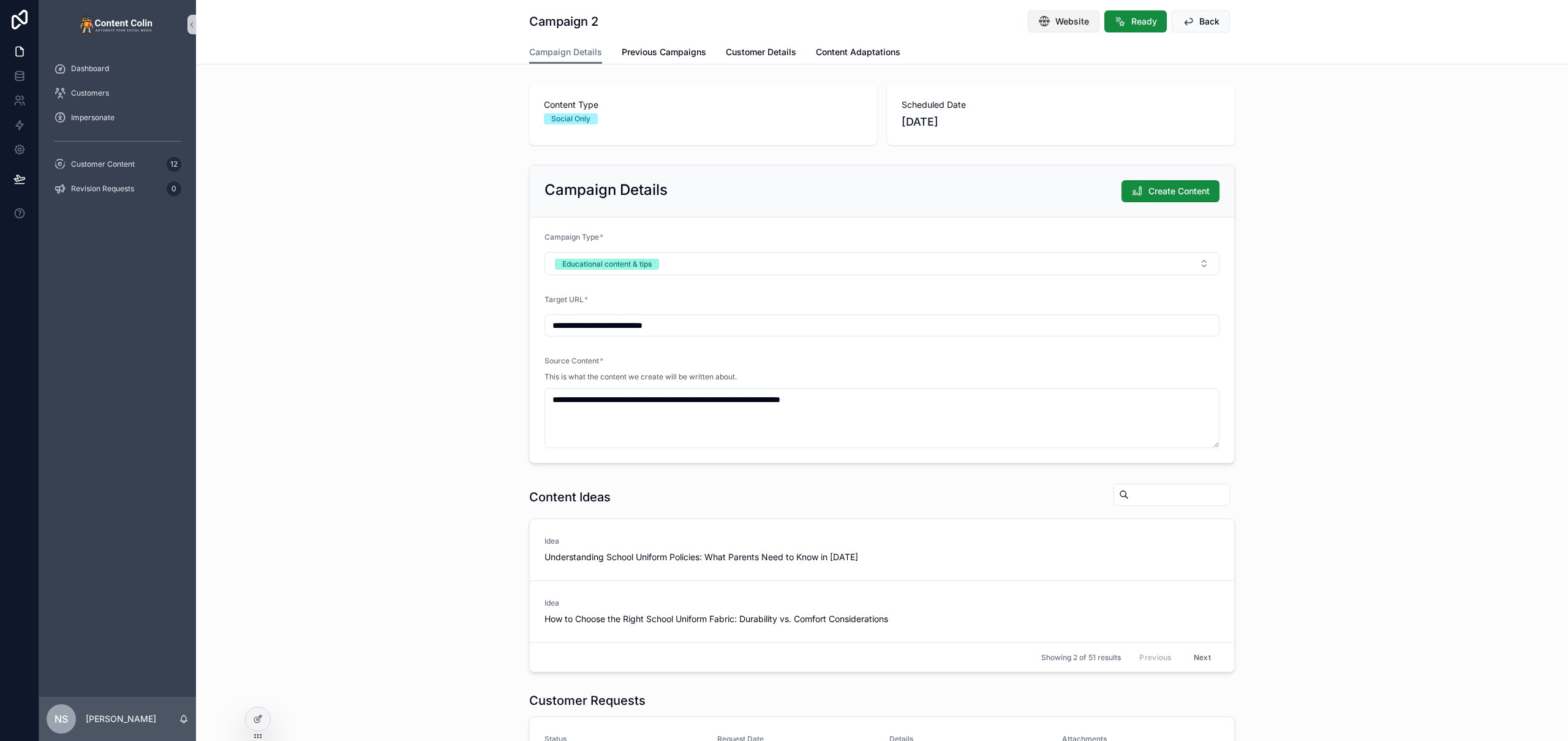
click at [1070, 19] on span "Website" at bounding box center [1072, 22] width 34 height 12
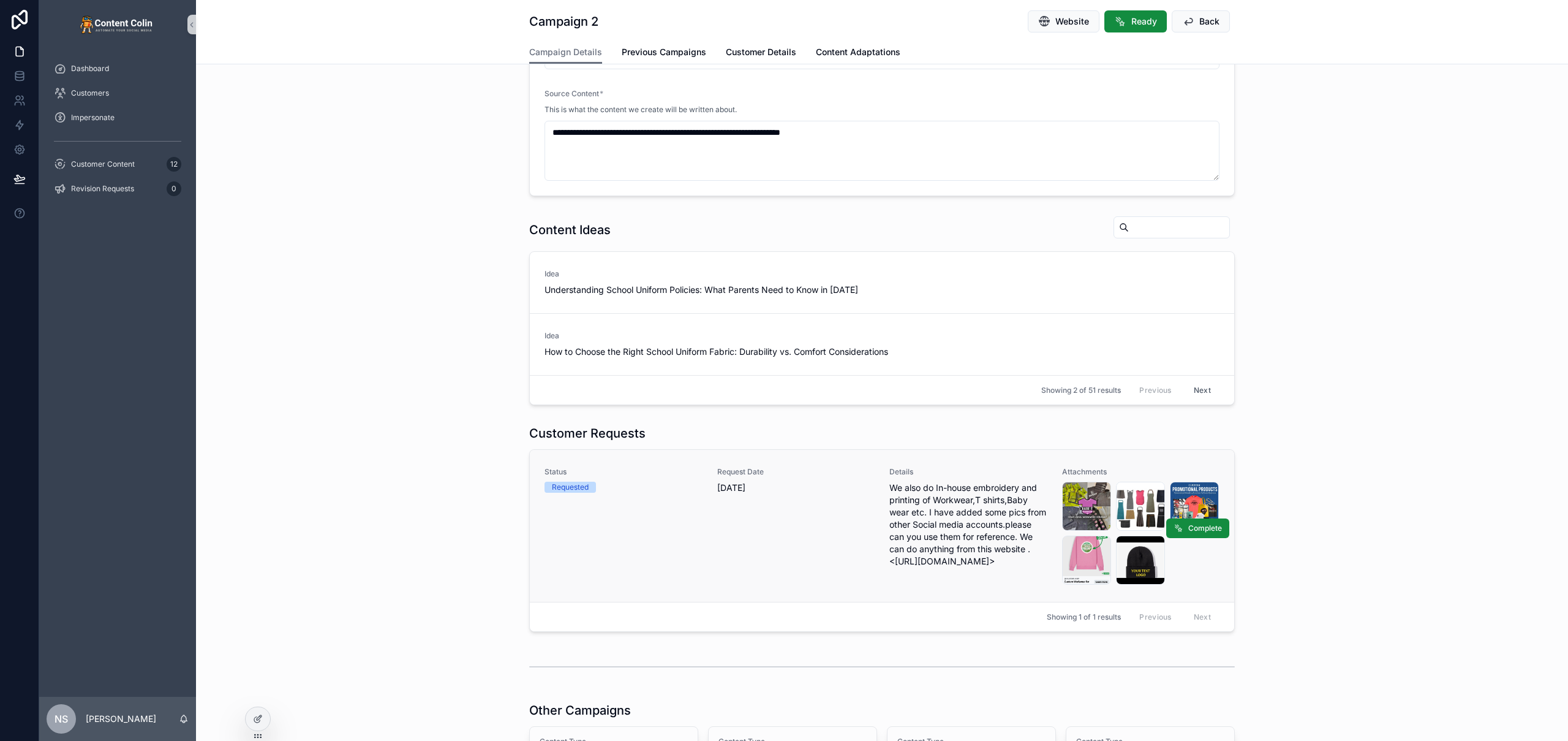
scroll to position [330, 0]
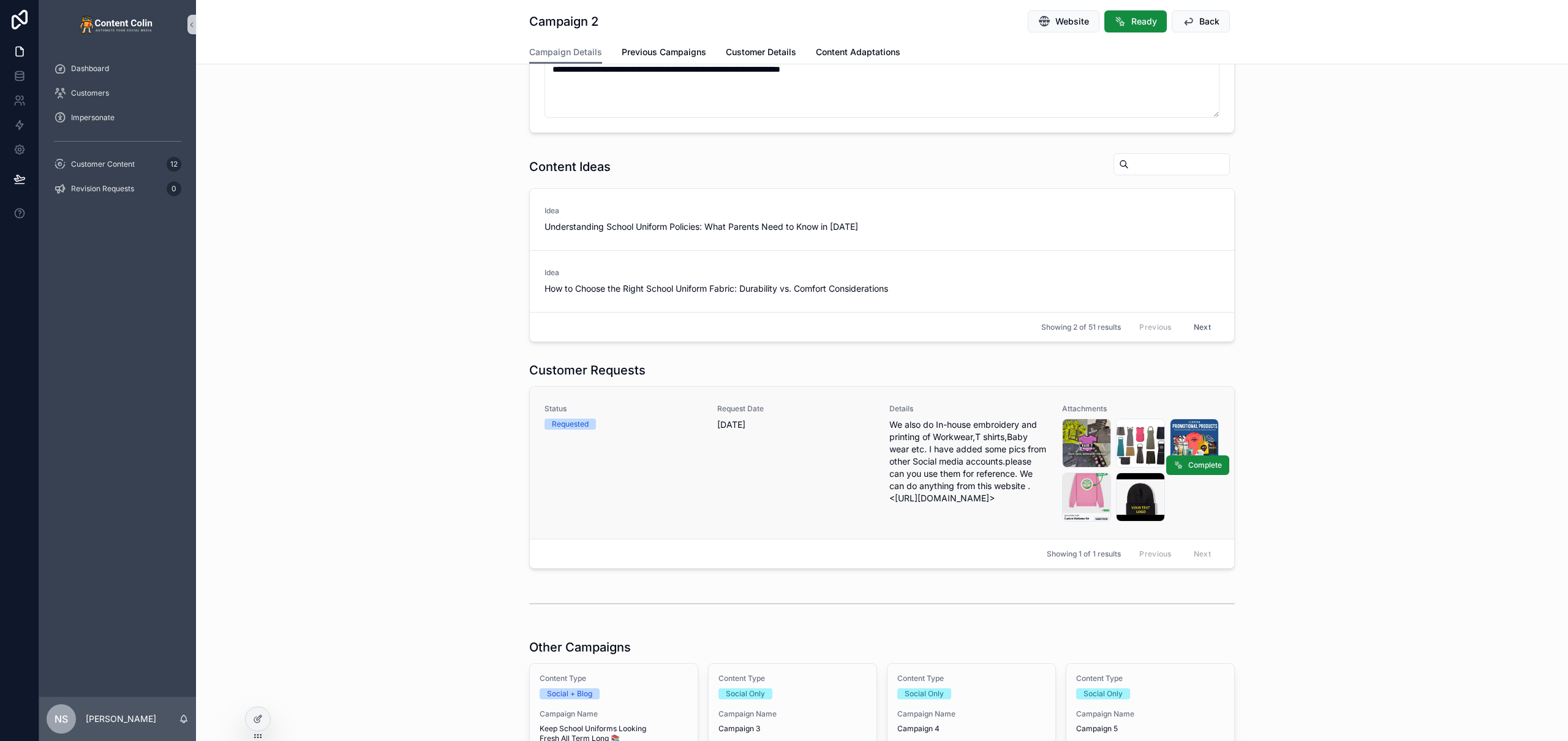
drag, startPoint x: 983, startPoint y: 511, endPoint x: 889, endPoint y: 503, distance: 94.3
click at [889, 503] on span "We also do In-house embroidery and printing of Workwear,T shirts,Baby wear etc.…" at bounding box center [968, 461] width 158 height 85
copy span "https://bl5schoolwearworkwear.fullcollection.com/catalogue"
click at [1143, 442] on div "Screenshot_20250907_163500_Facebook .jpg" at bounding box center [1140, 443] width 49 height 49
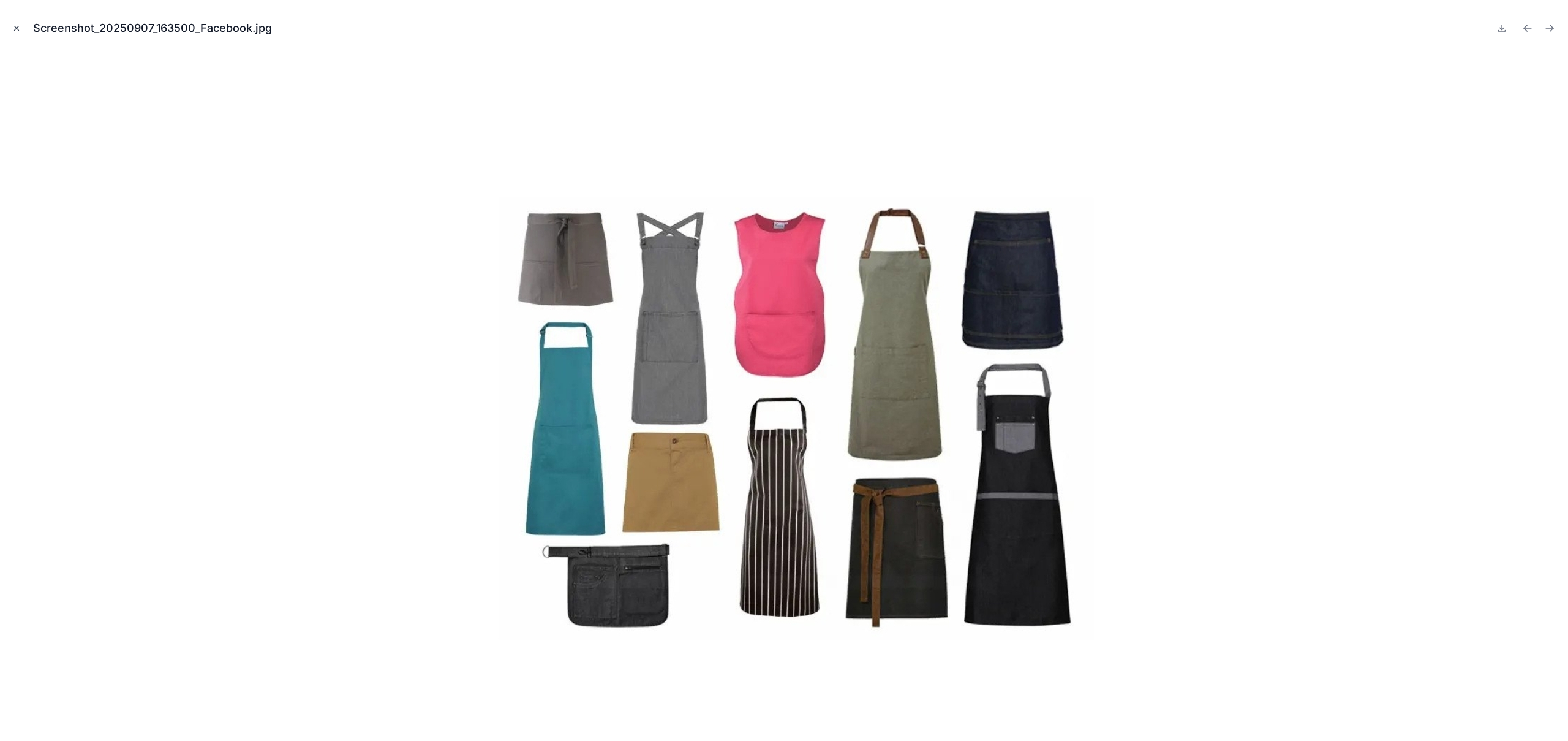
click at [20, 30] on icon "Close modal" at bounding box center [16, 28] width 9 height 9
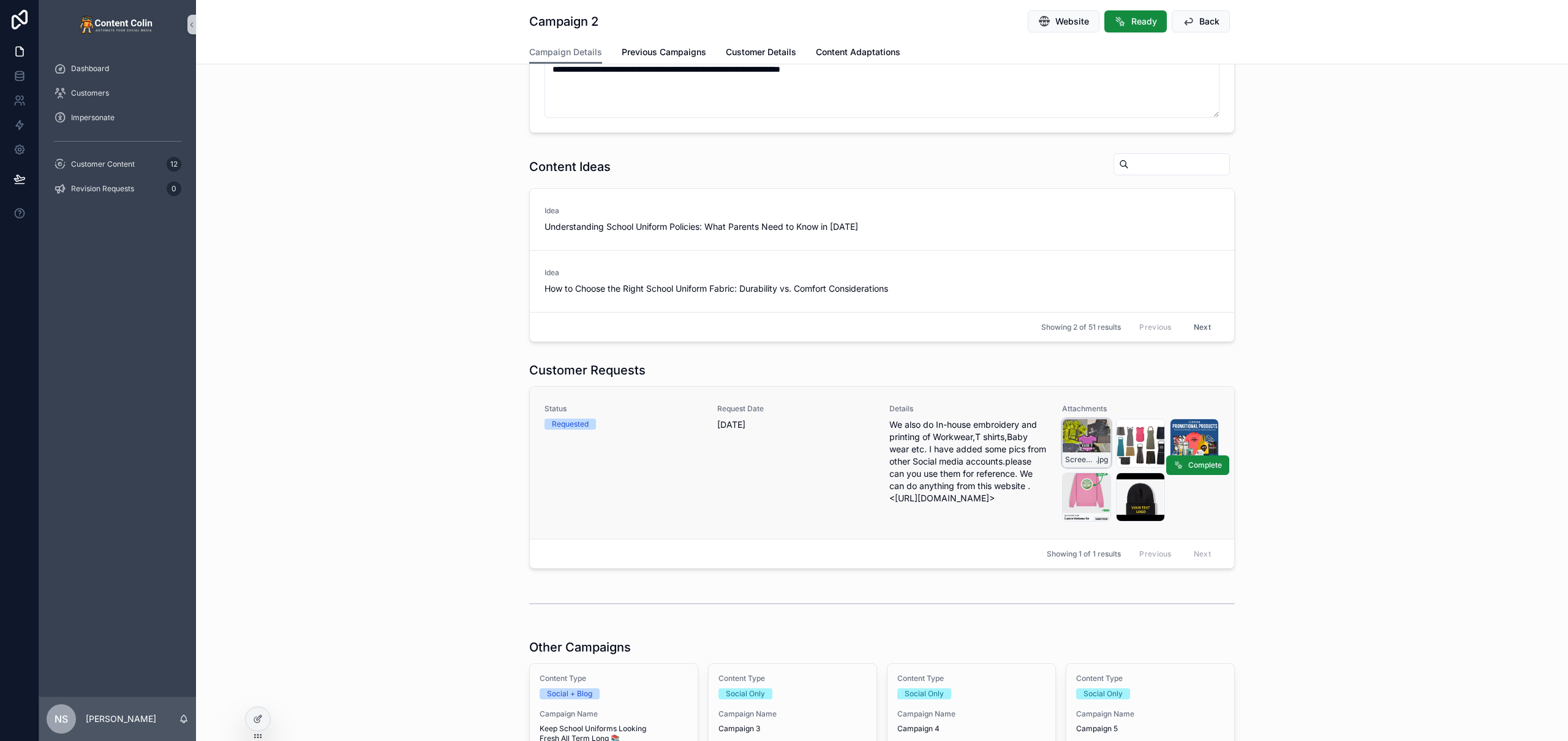
click at [1085, 434] on div "Screenshot_20250908_102559_Facebook .jpg" at bounding box center [1086, 443] width 49 height 49
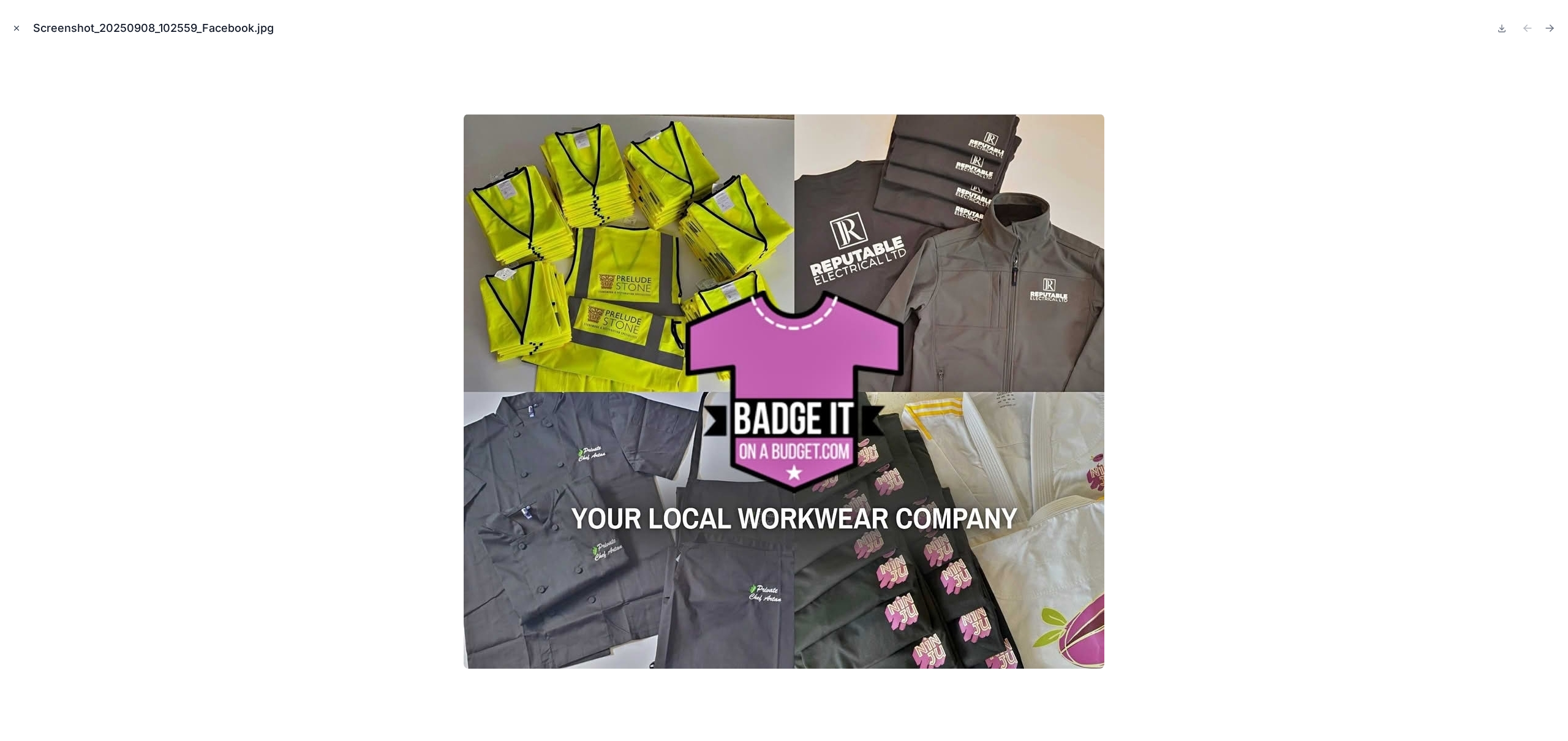
click at [13, 26] on icon "Close modal" at bounding box center [16, 28] width 9 height 9
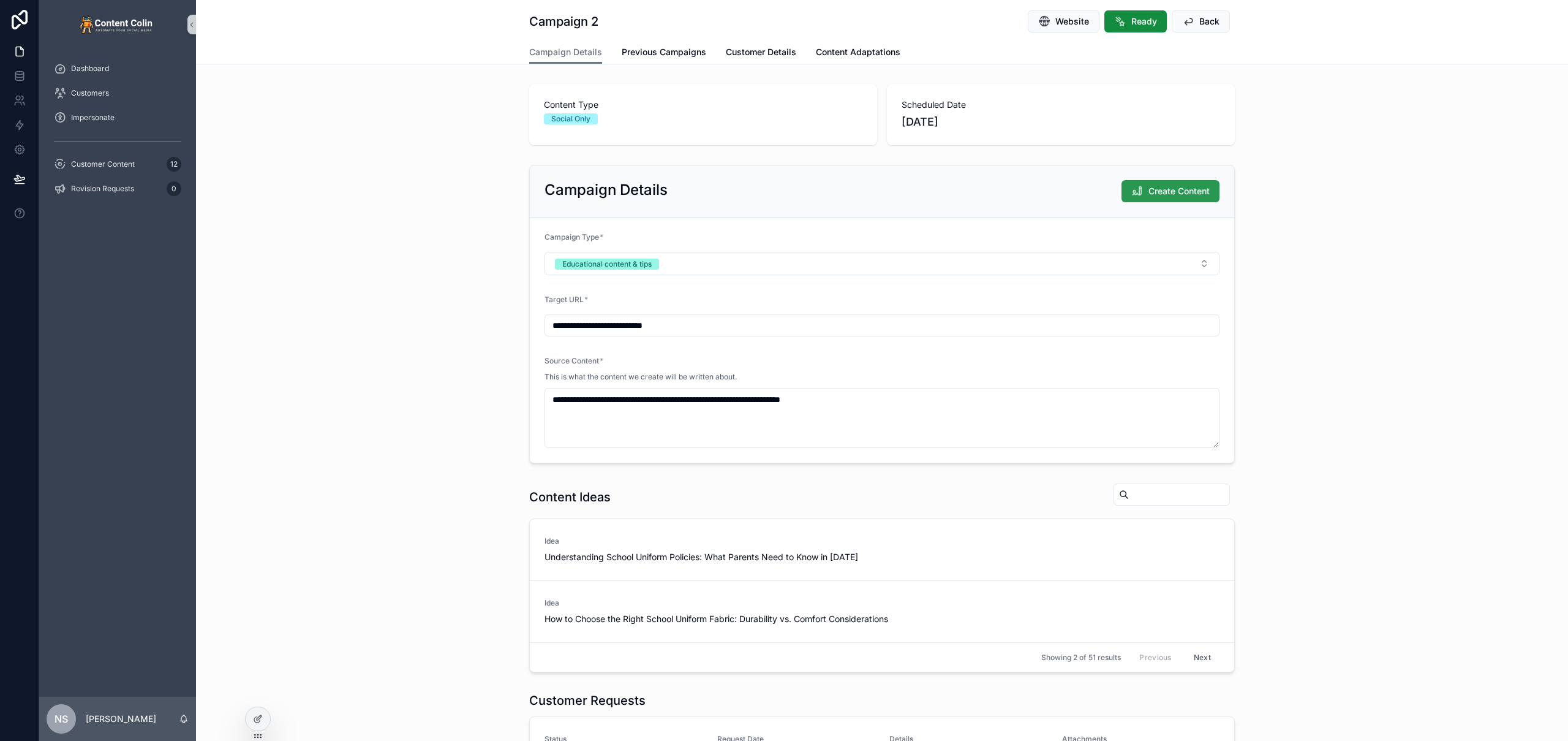
click at [1187, 195] on span "Create Content" at bounding box center [1179, 191] width 61 height 12
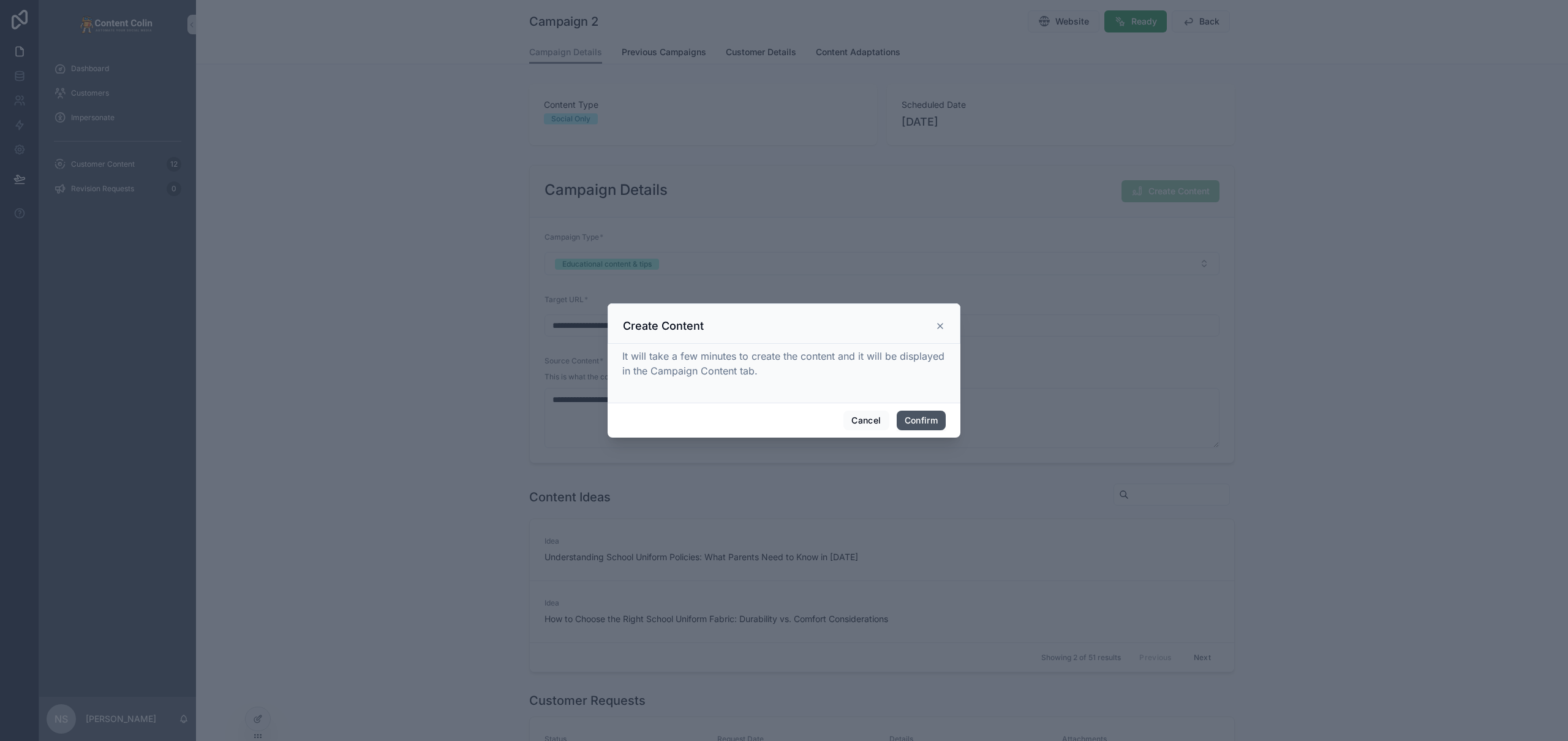
click at [922, 425] on button "Confirm" at bounding box center [921, 420] width 49 height 20
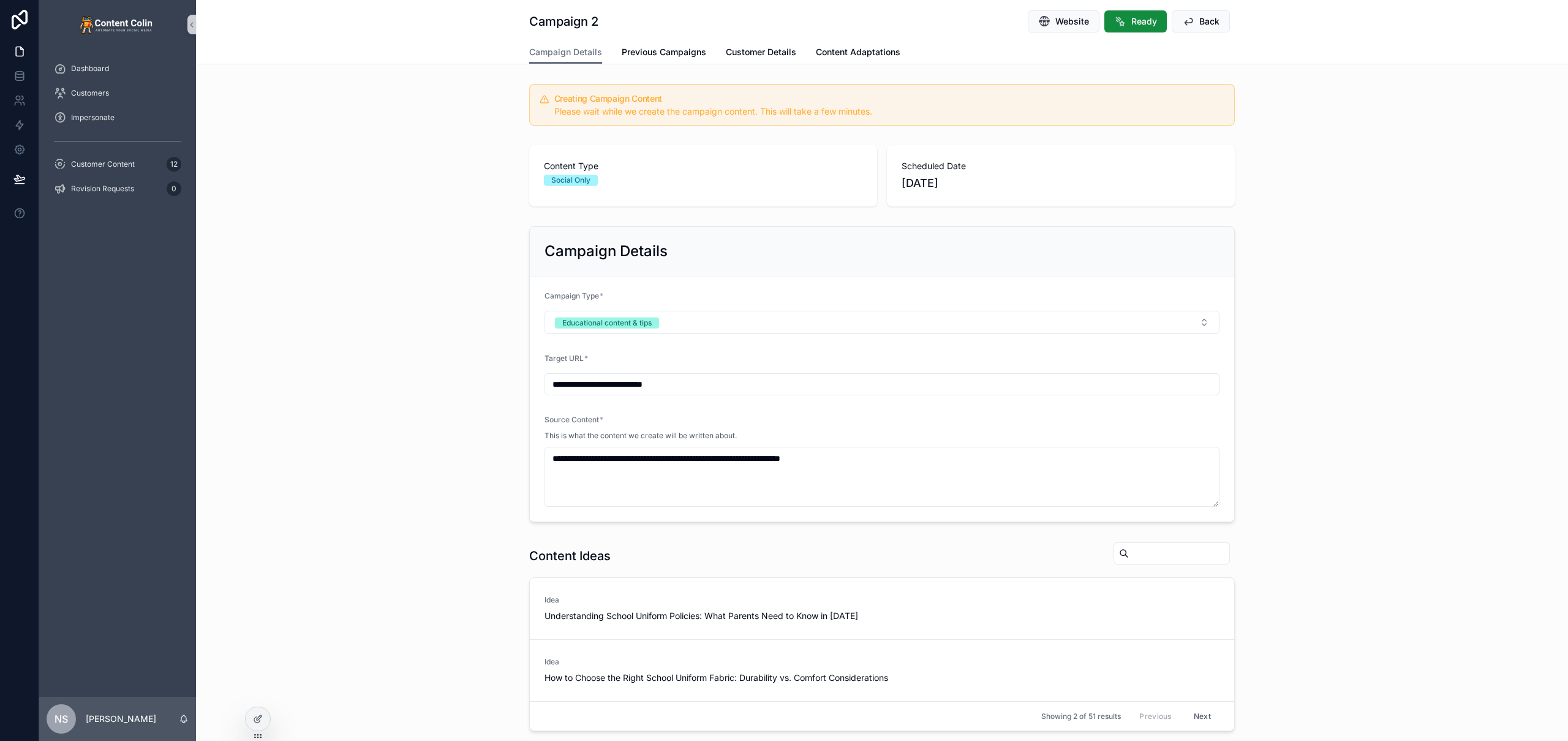
scroll to position [617, 0]
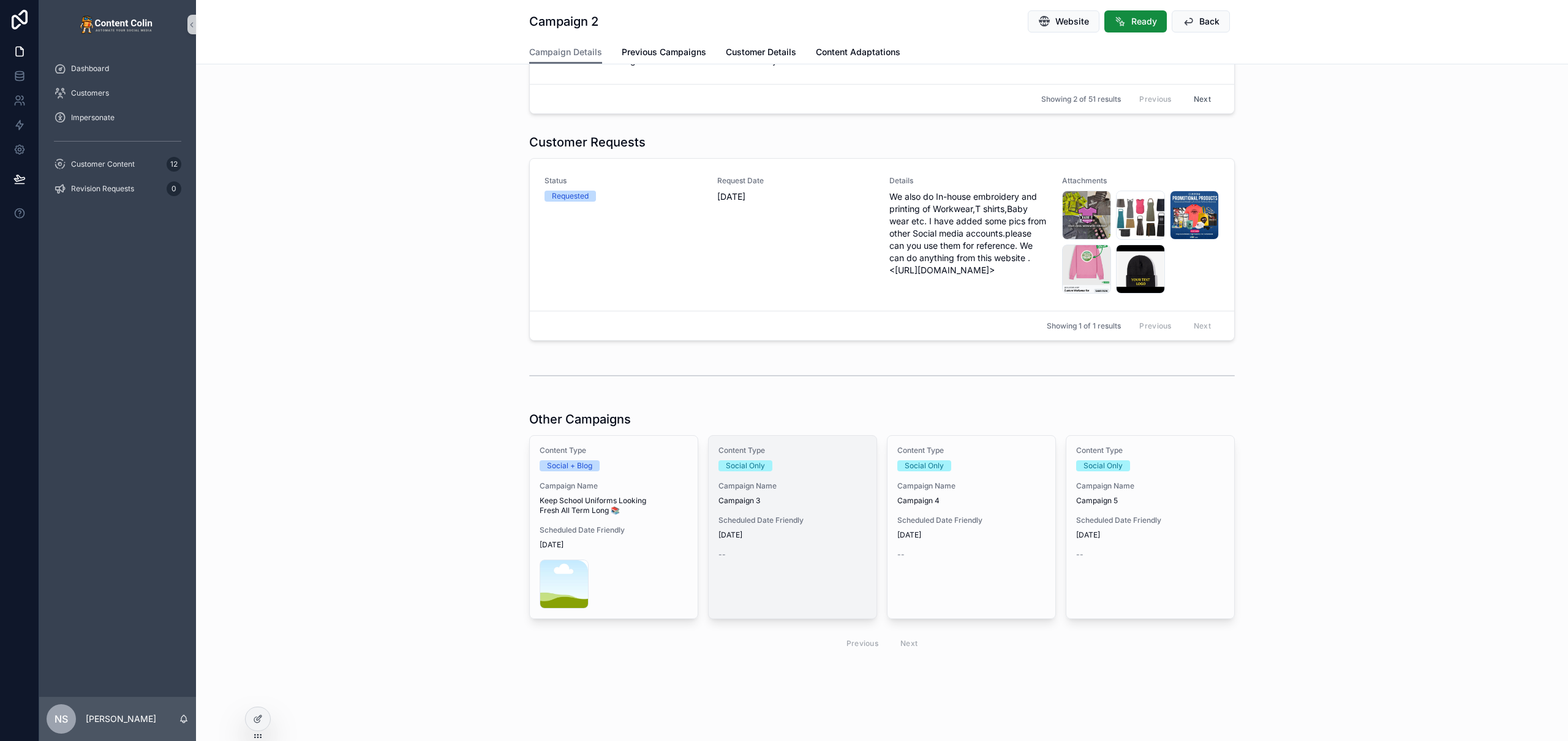
click at [782, 503] on span "Campaign 3" at bounding box center [792, 501] width 148 height 10
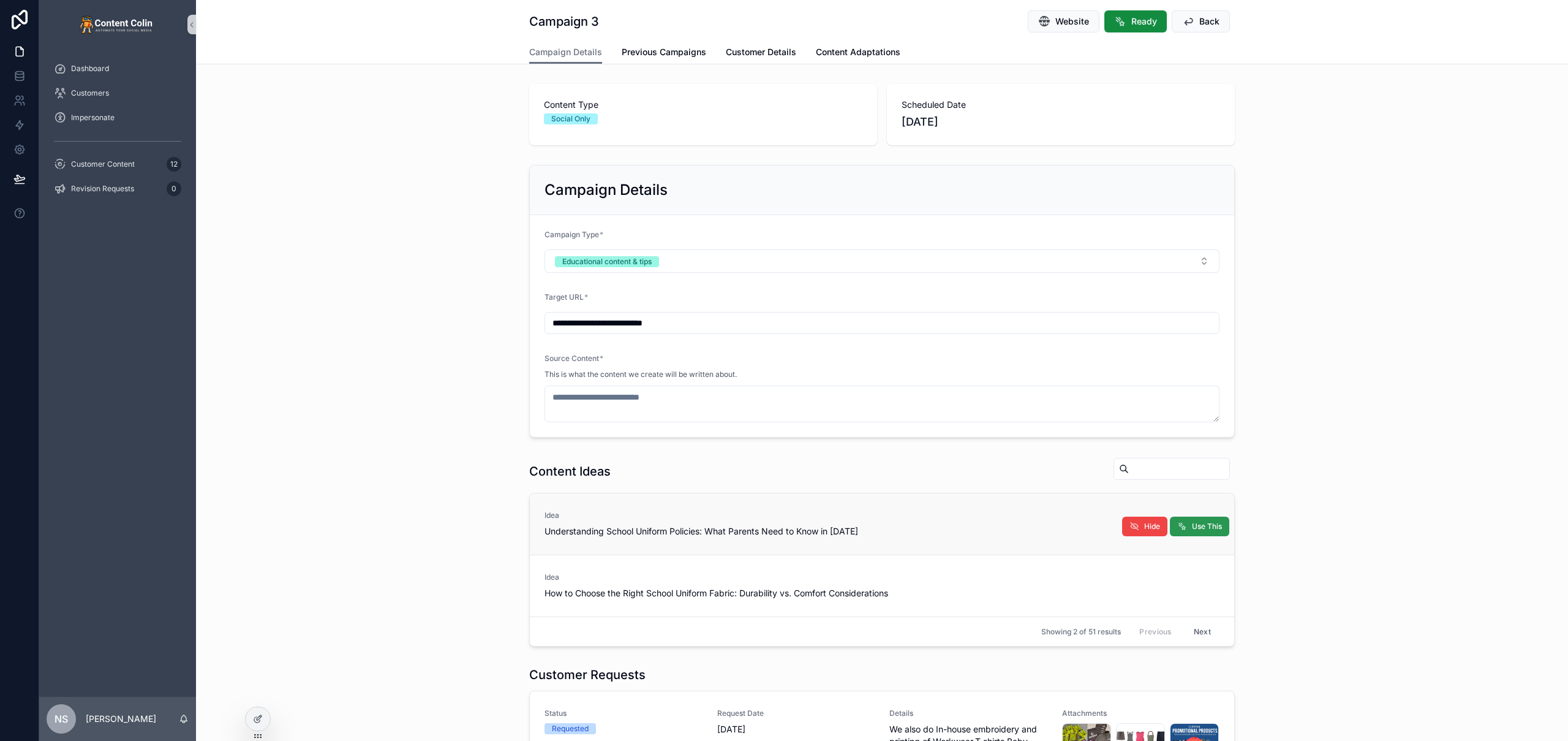
click at [1202, 524] on span "Use This" at bounding box center [1207, 526] width 30 height 10
type textarea "**********"
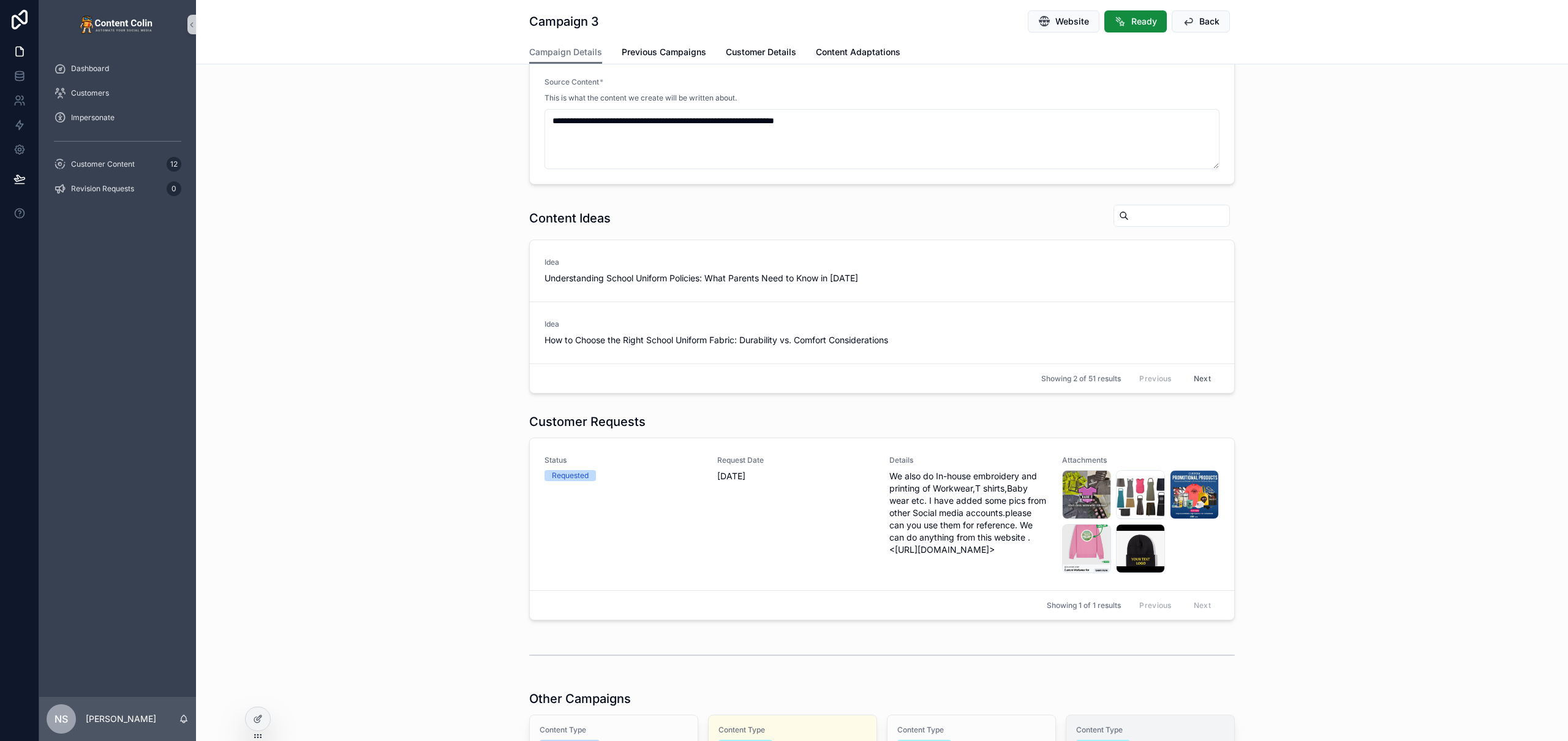
scroll to position [542, 0]
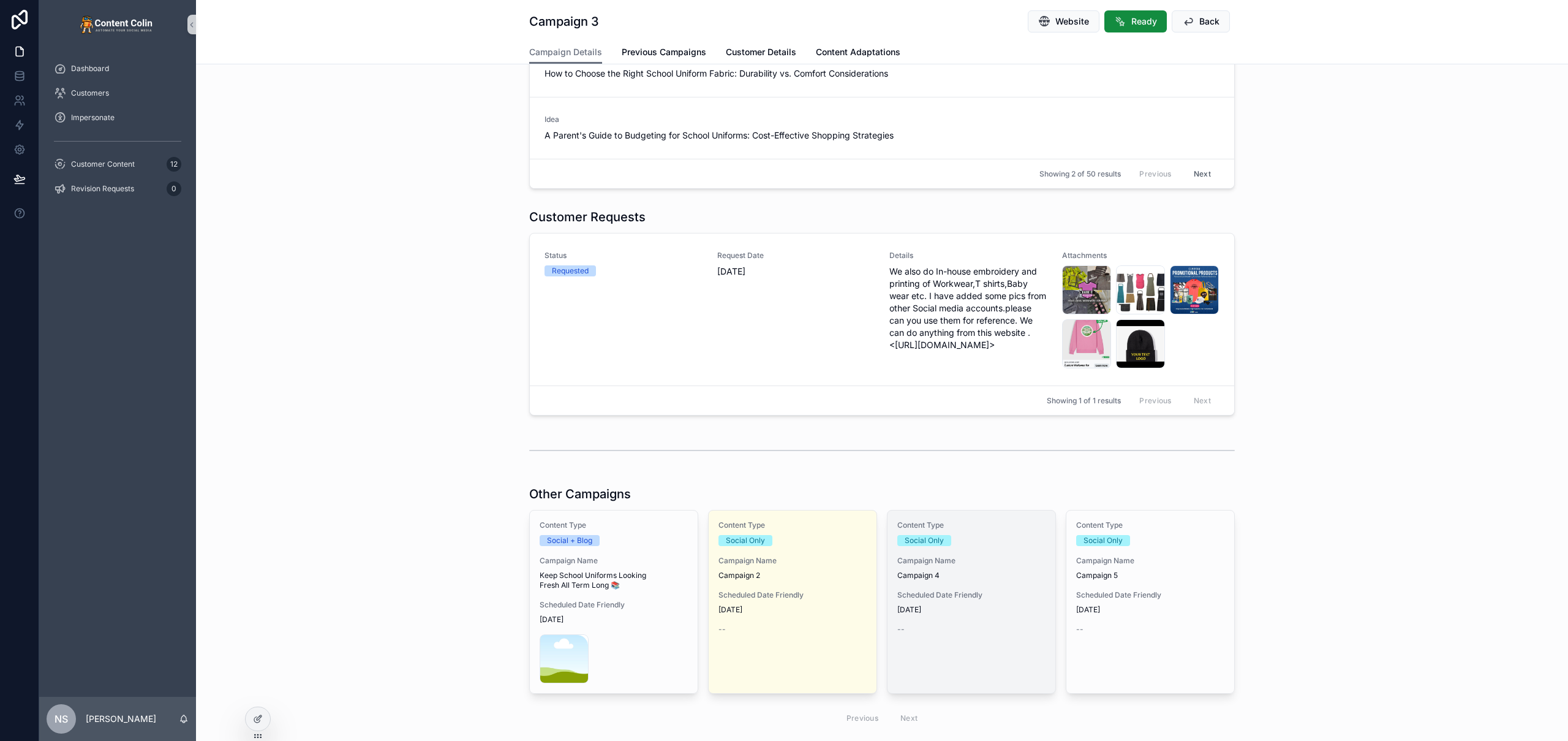
click at [955, 575] on span "Campaign 4" at bounding box center [971, 575] width 148 height 10
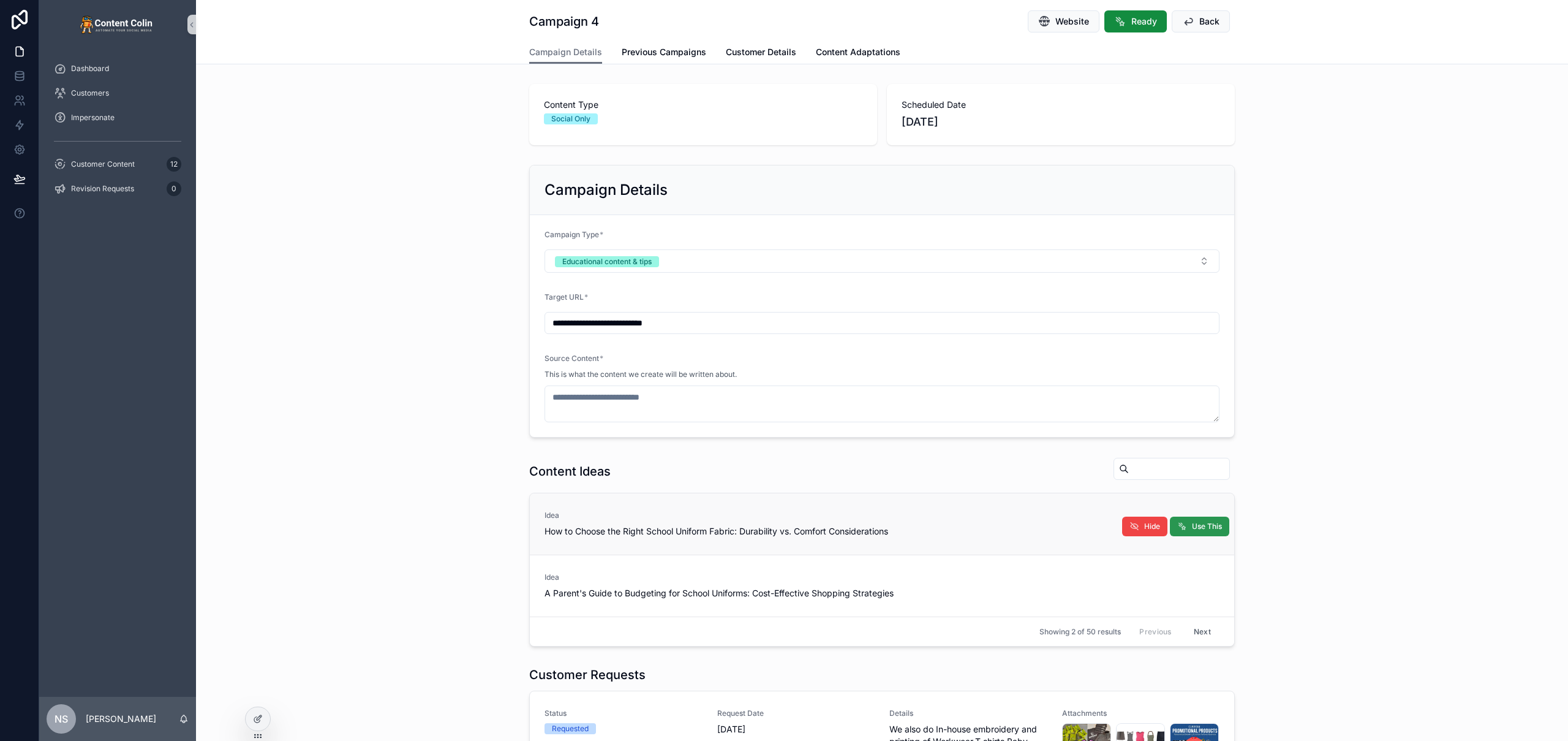
click at [1185, 529] on button "Use This" at bounding box center [1199, 526] width 59 height 20
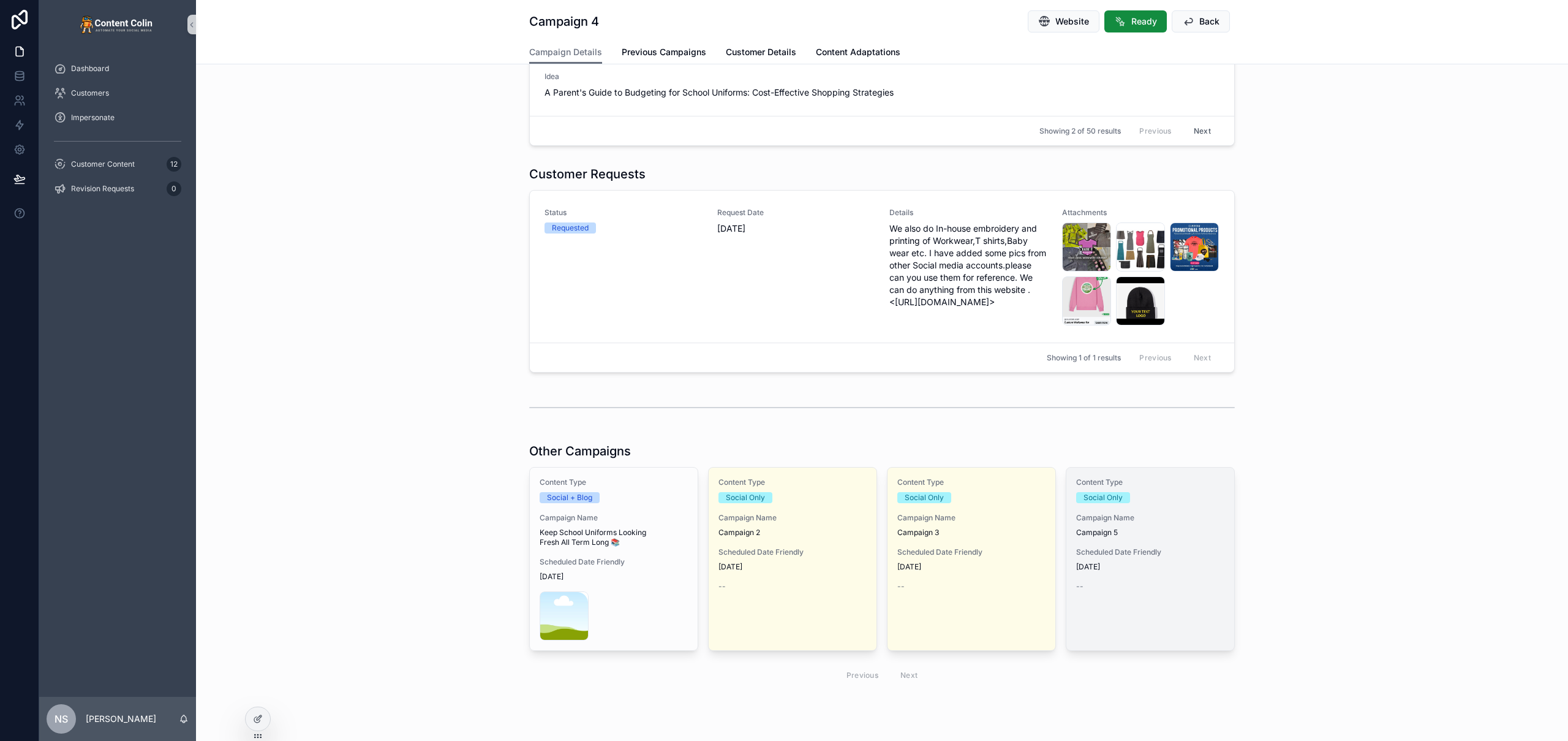
type textarea "**********"
click at [1152, 551] on span "Scheduled Date Friendly" at bounding box center [1150, 552] width 148 height 10
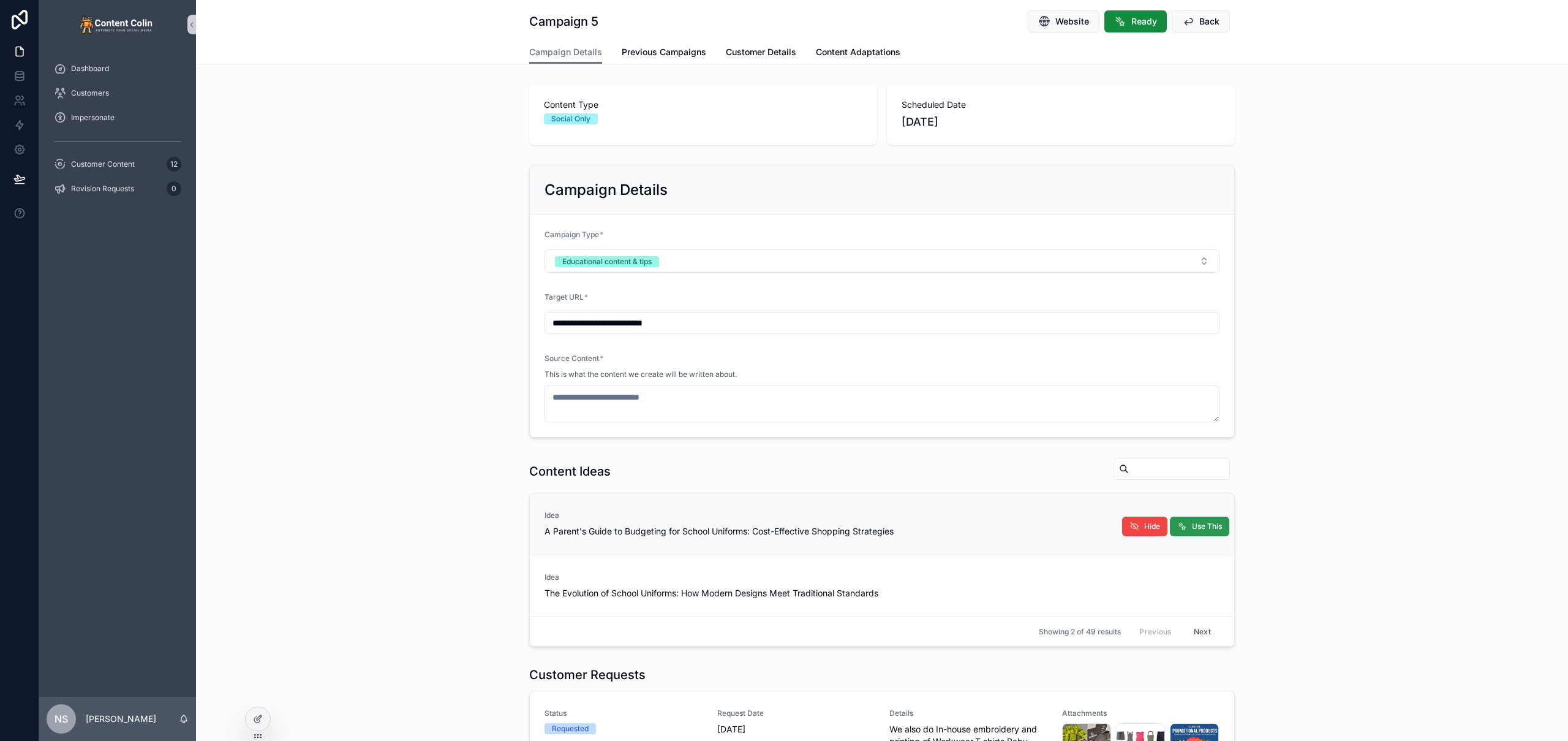
click at [1213, 532] on button "Use This" at bounding box center [1199, 526] width 59 height 20
type textarea "**********"
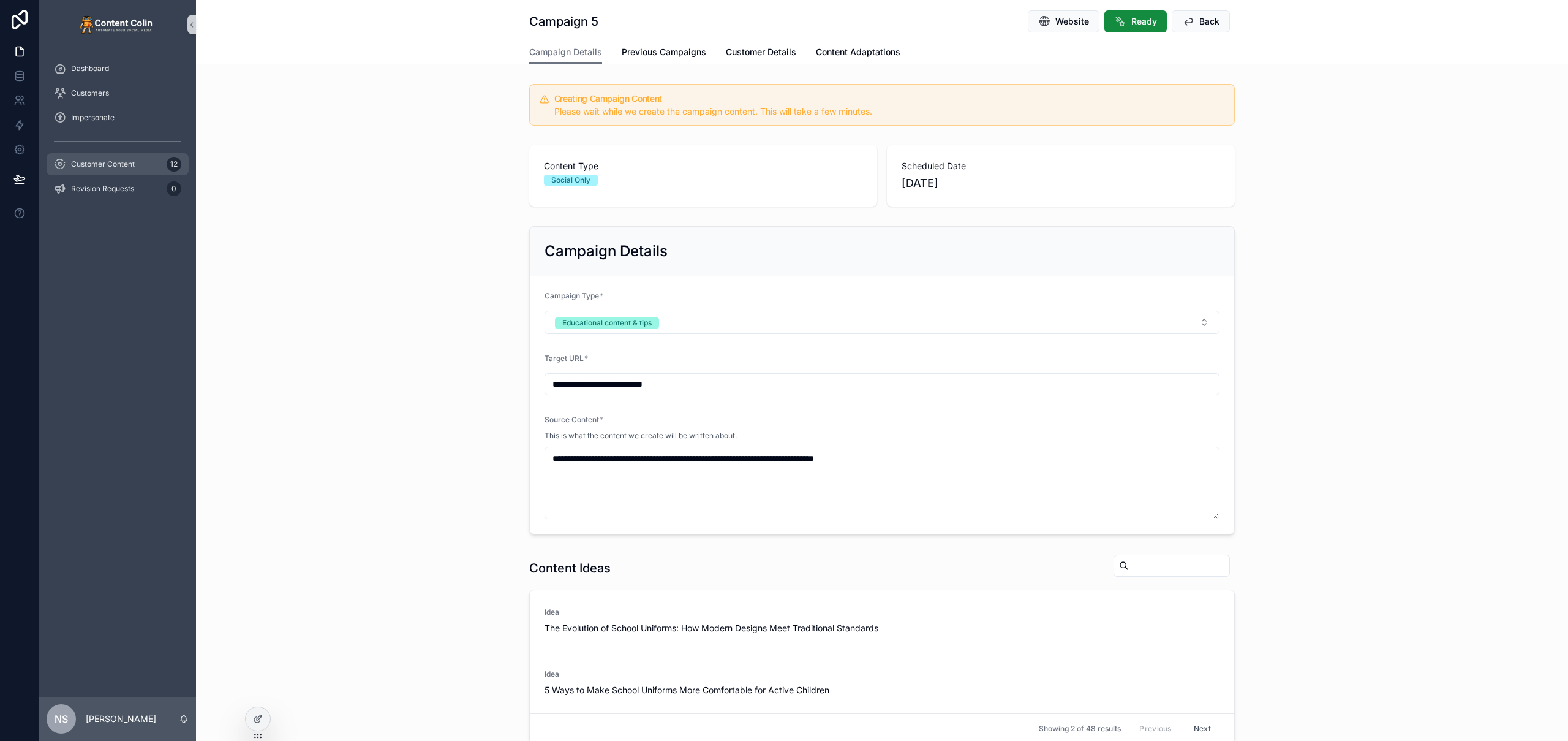
click at [134, 162] on span "Customer Content" at bounding box center [103, 164] width 64 height 10
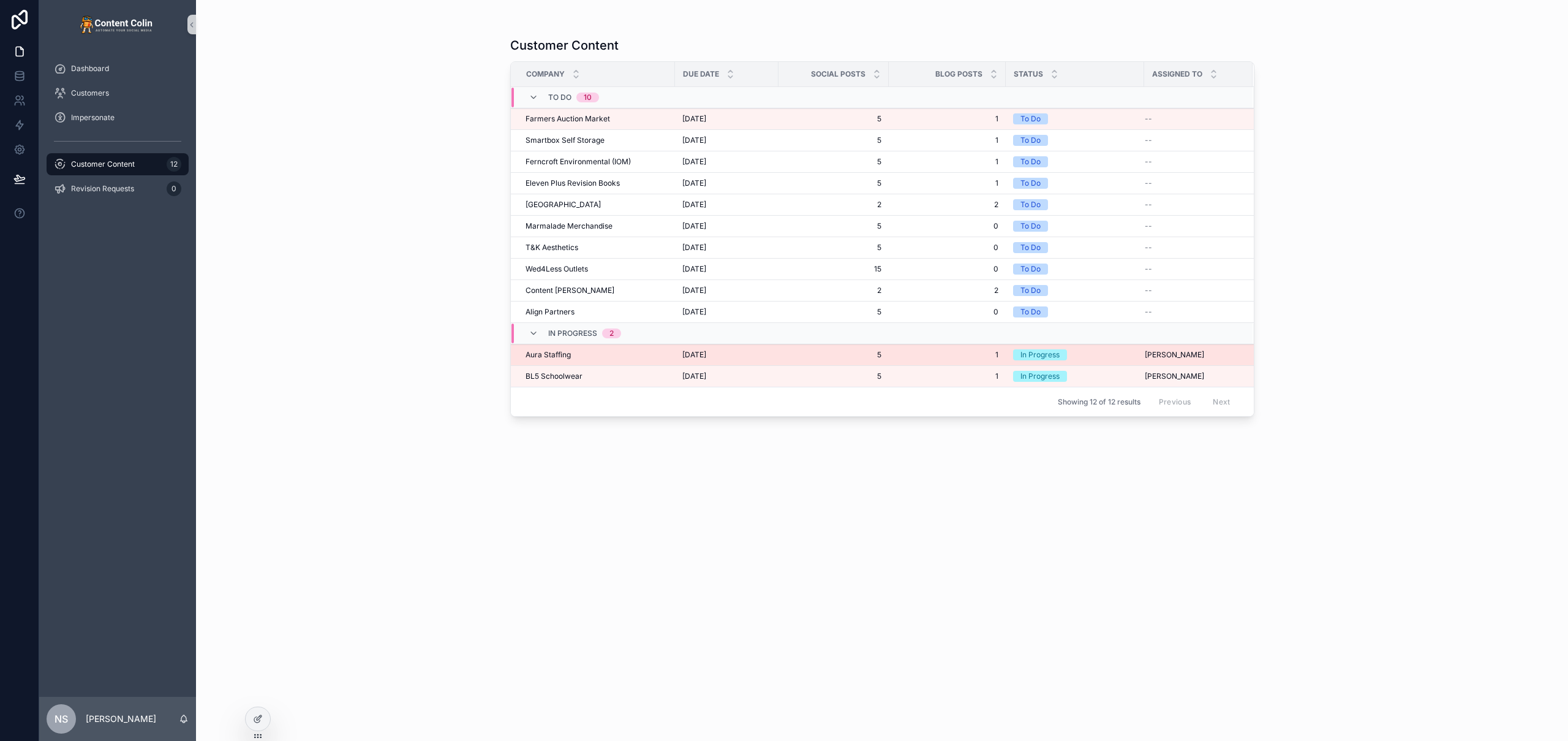
click at [913, 356] on span "1" at bounding box center [947, 355] width 102 height 10
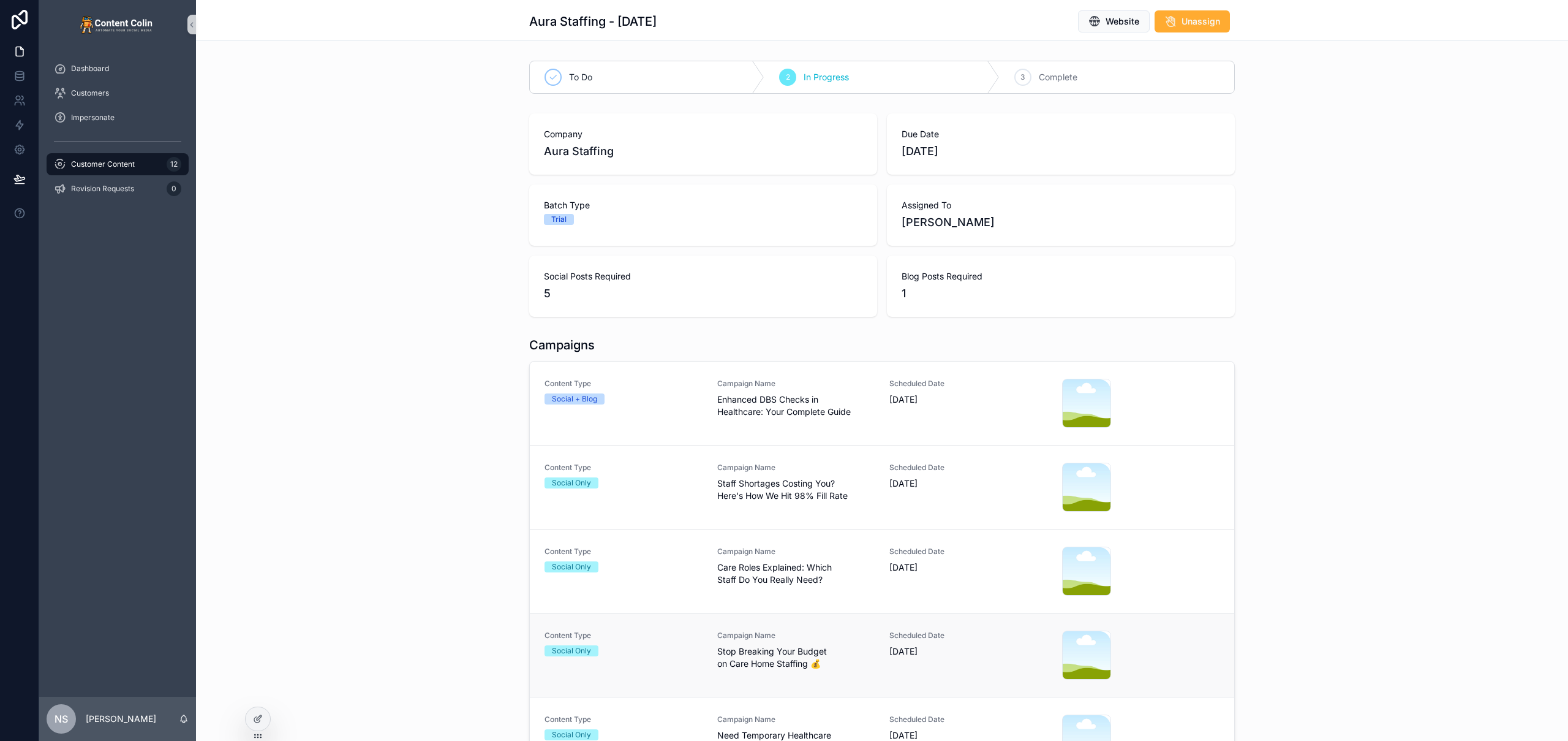
scroll to position [188, 0]
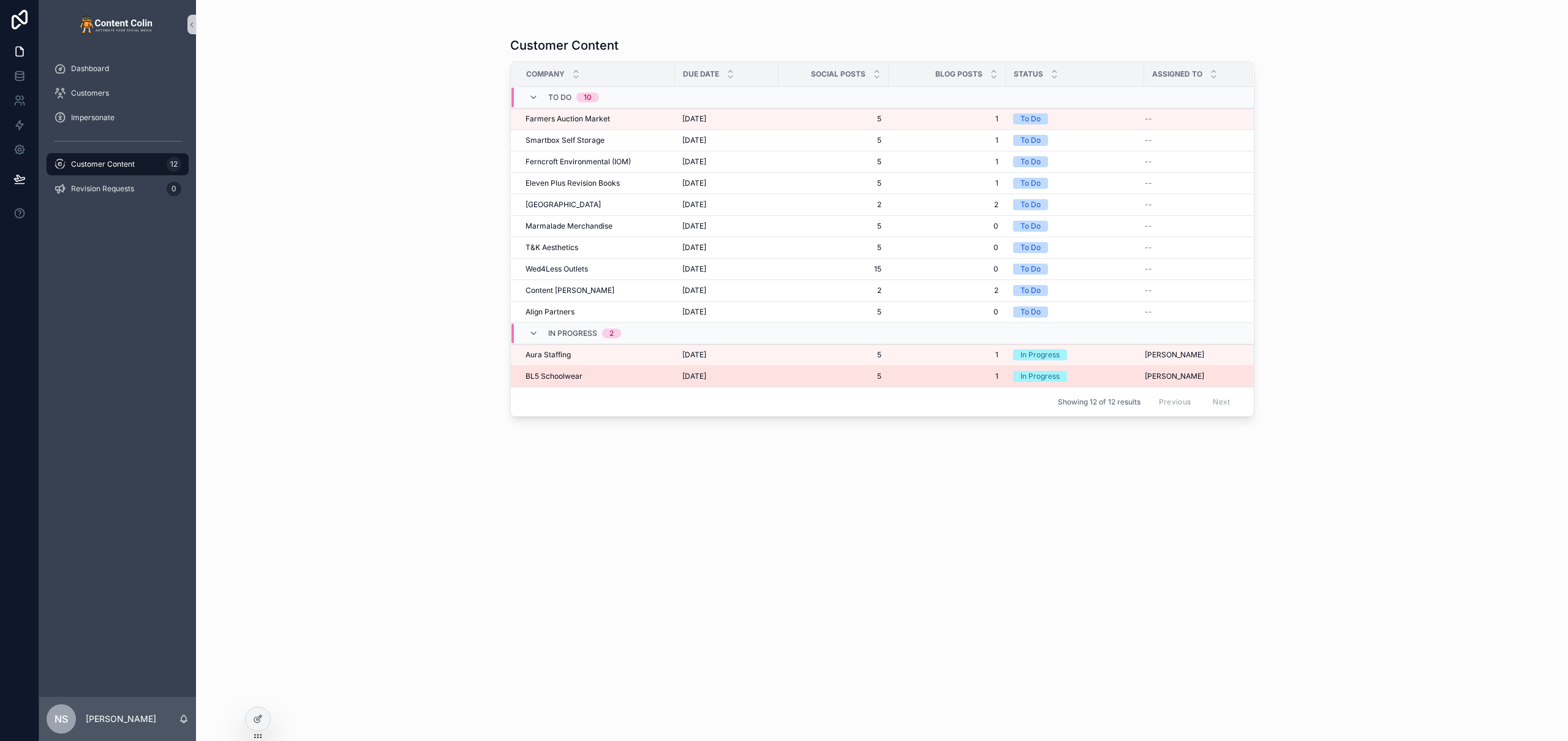
click at [848, 374] on span "5" at bounding box center [833, 376] width 96 height 10
click at [704, 353] on span "10th September 2025" at bounding box center [694, 355] width 24 height 10
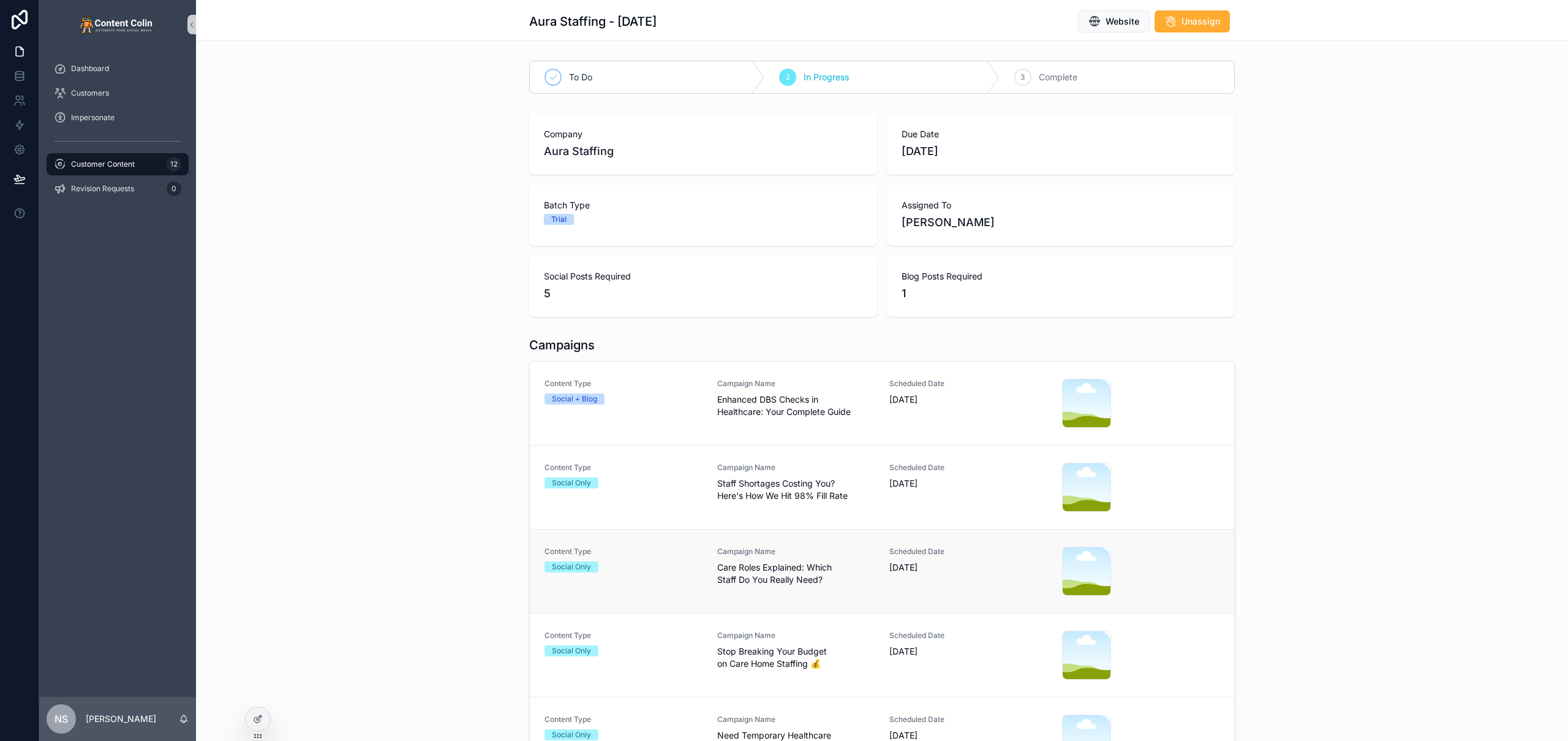
scroll to position [188, 0]
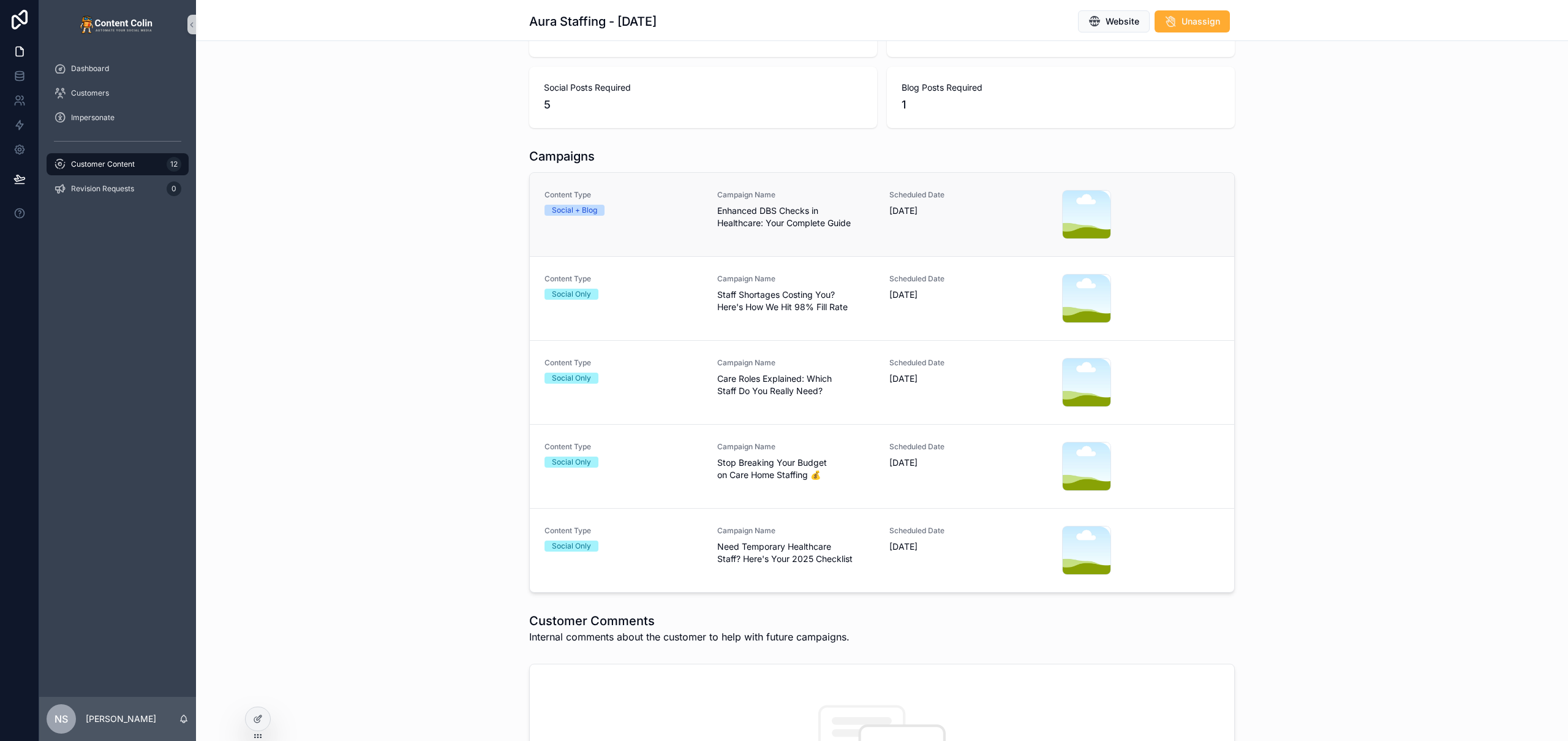
click at [802, 233] on div "Campaign Name Enhanced DBS Checks in Healthcare: Your Complete Guide" at bounding box center [796, 214] width 158 height 49
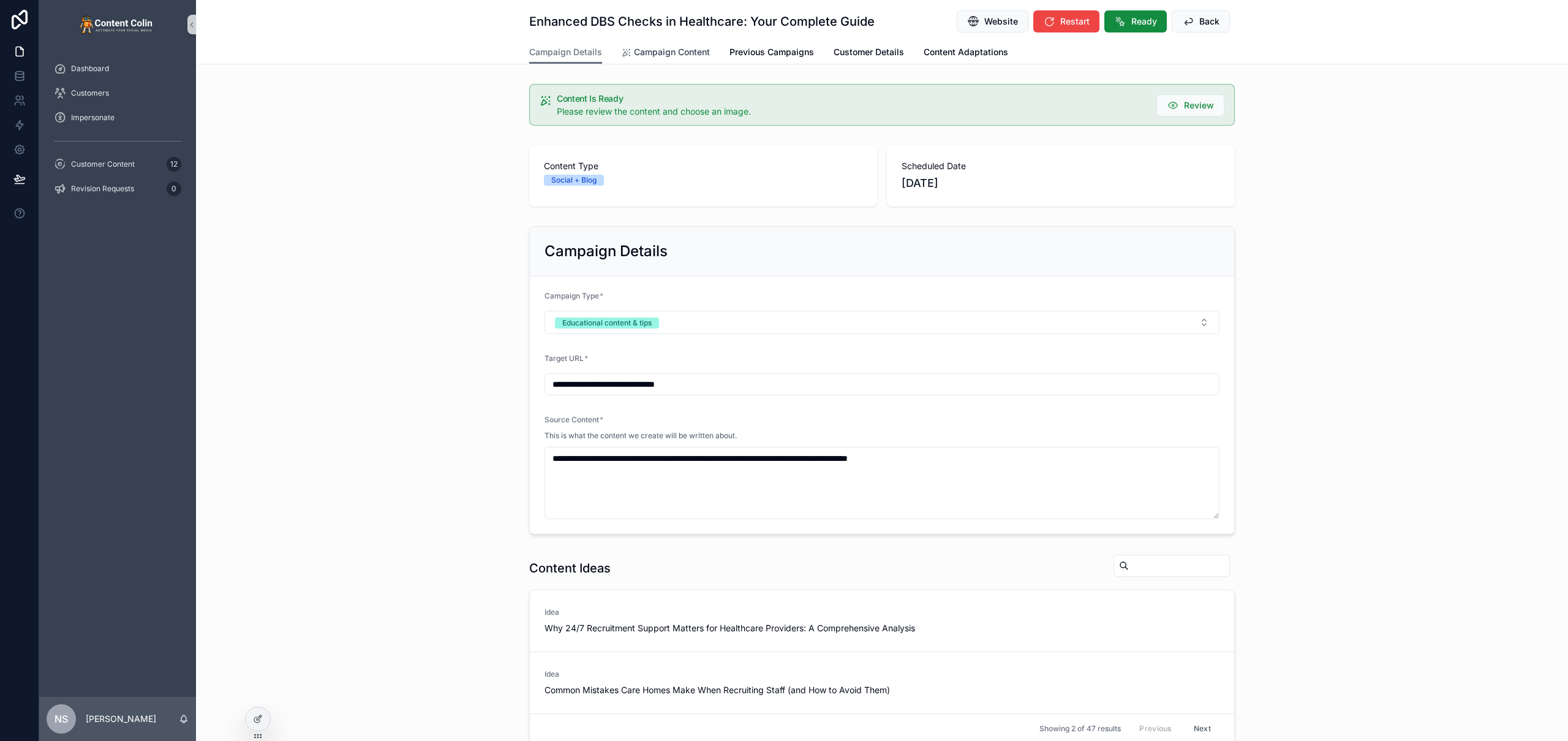
click at [676, 47] on span "Campaign Content" at bounding box center [671, 52] width 76 height 12
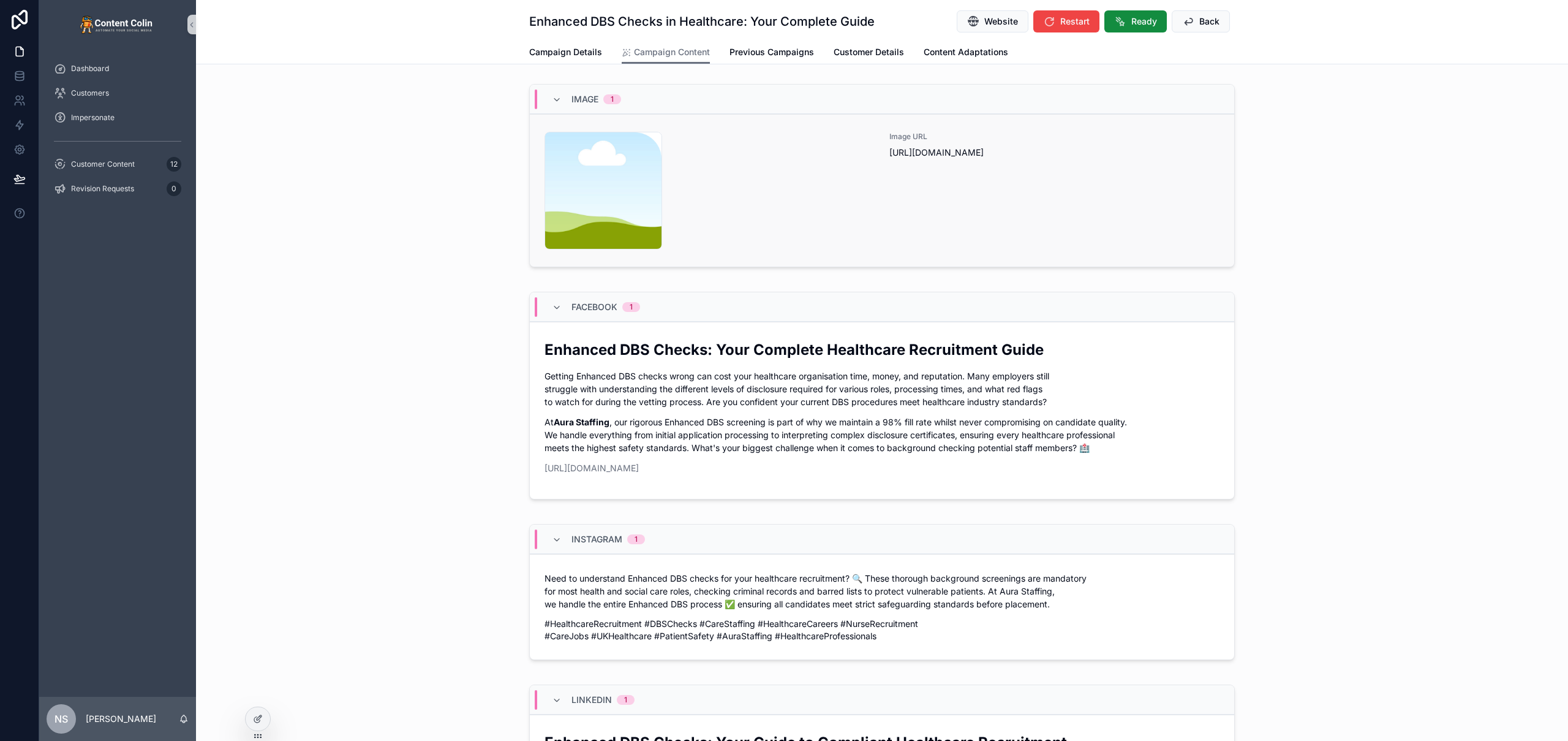
click at [935, 202] on div "Image URL https://cdn.contentcolin.com/contentcolin/images/content-placeholder.…" at bounding box center [1054, 190] width 330 height 118
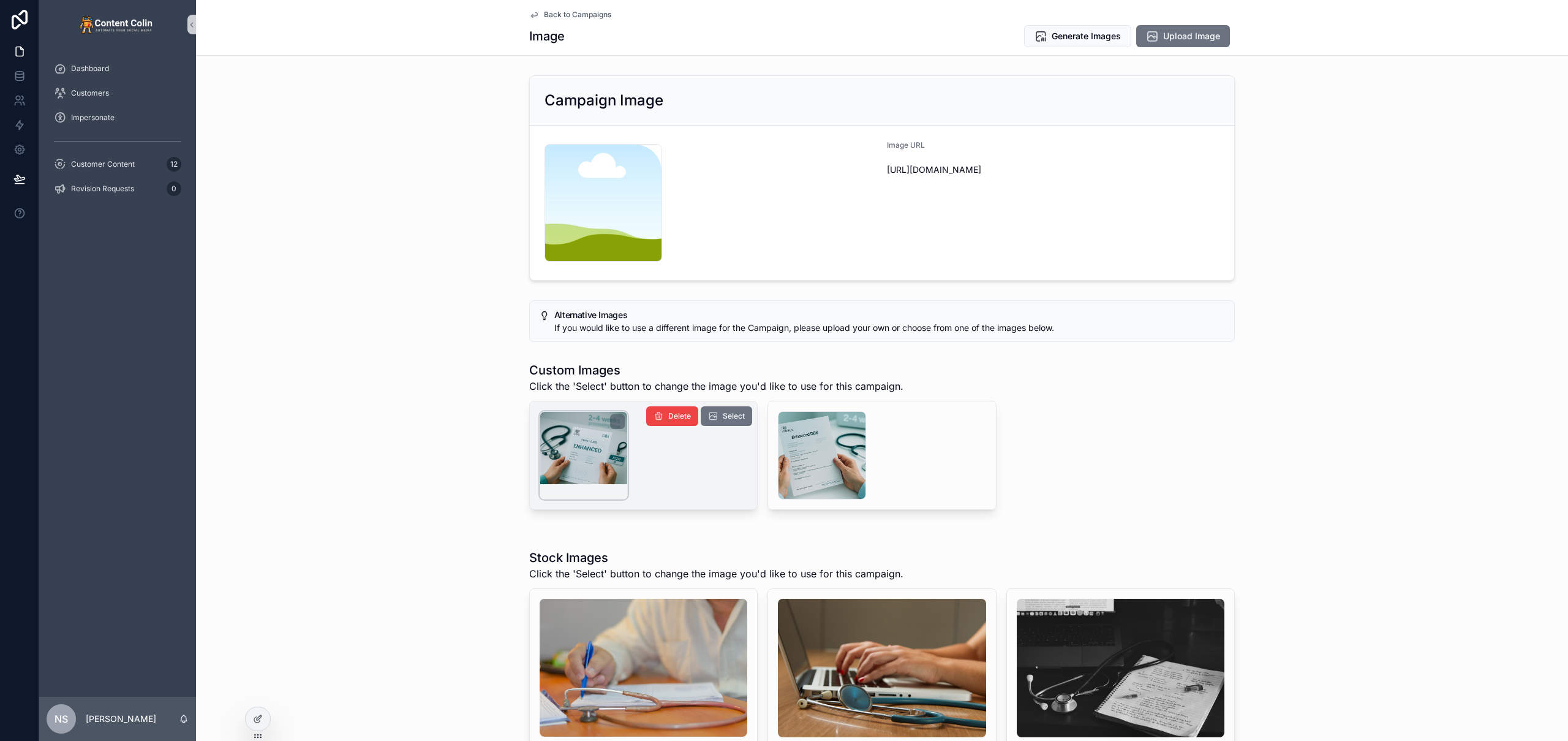
click at [572, 448] on div "scrollable content" at bounding box center [583, 455] width 88 height 88
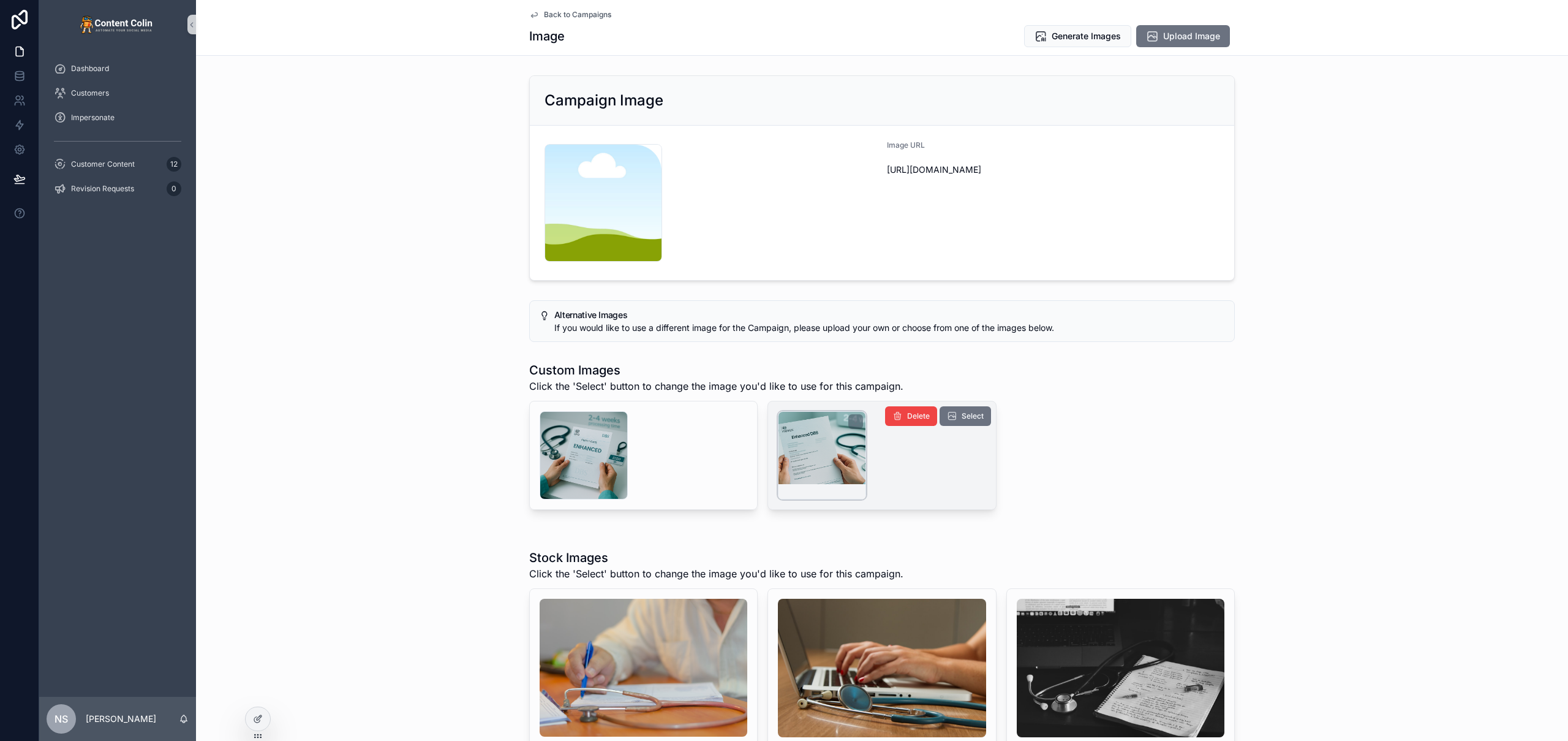
click at [817, 464] on div "scrollable content" at bounding box center [821, 455] width 88 height 88
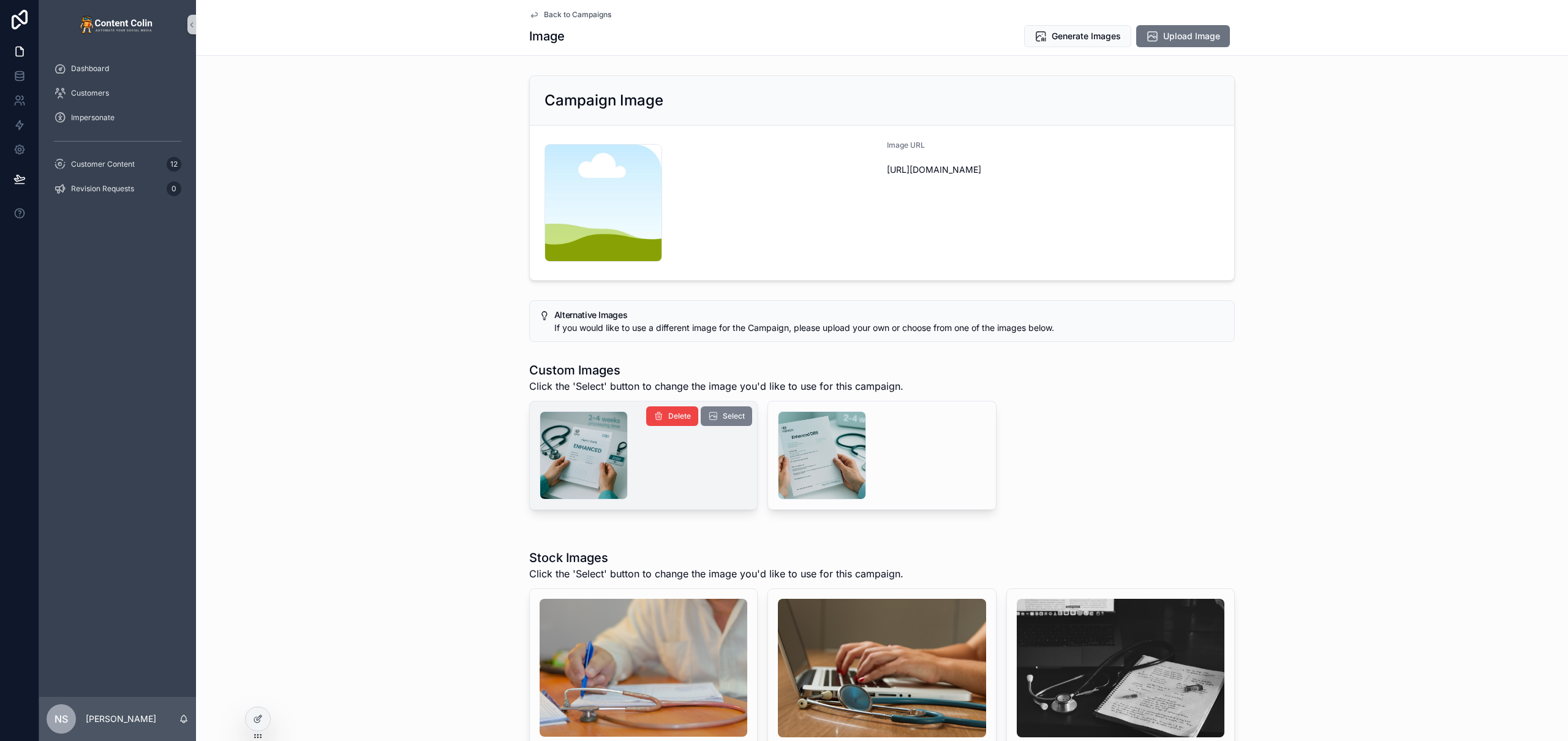
click at [736, 415] on span "Select" at bounding box center [733, 416] width 22 height 10
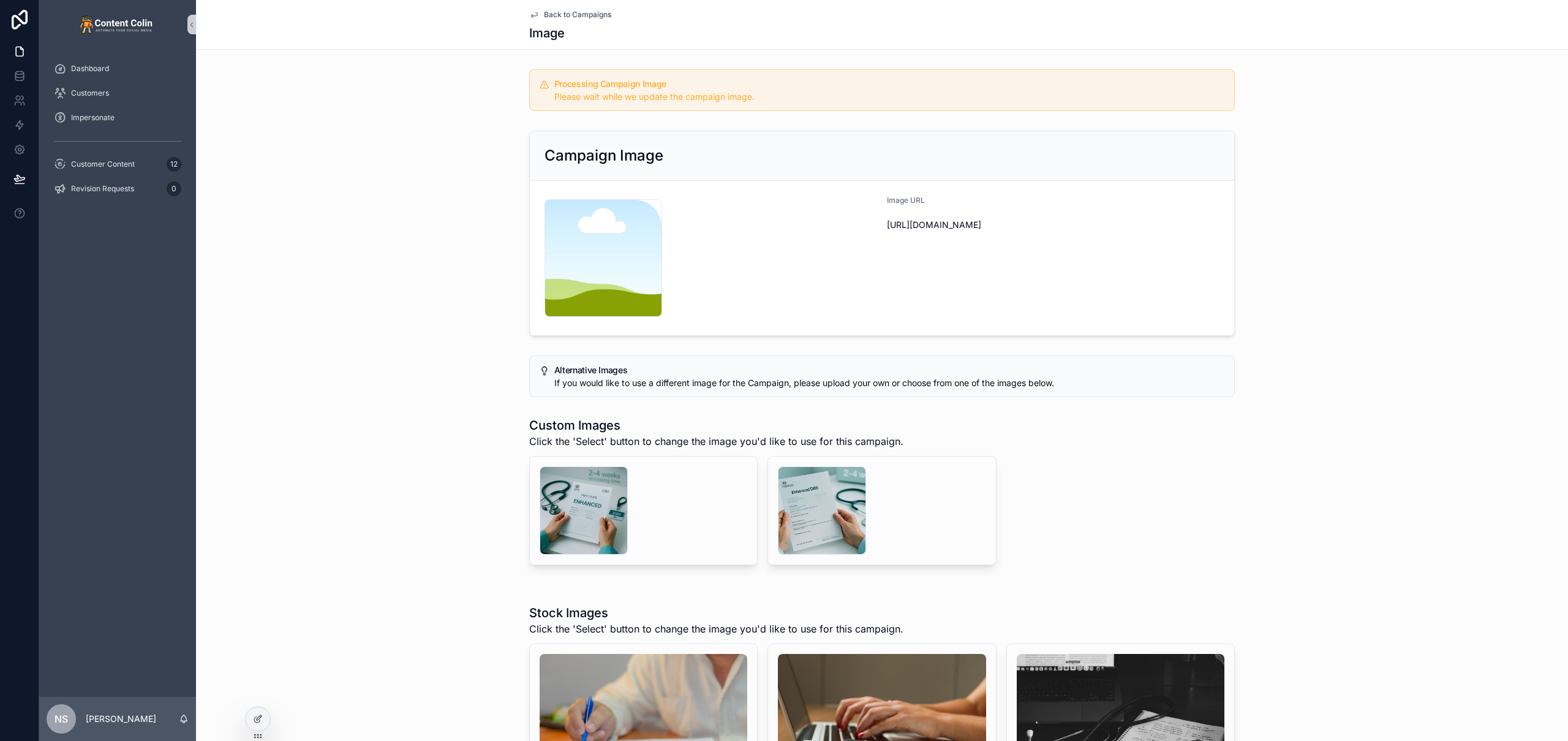
click at [589, 15] on span "Back to Campaigns" at bounding box center [578, 15] width 67 height 10
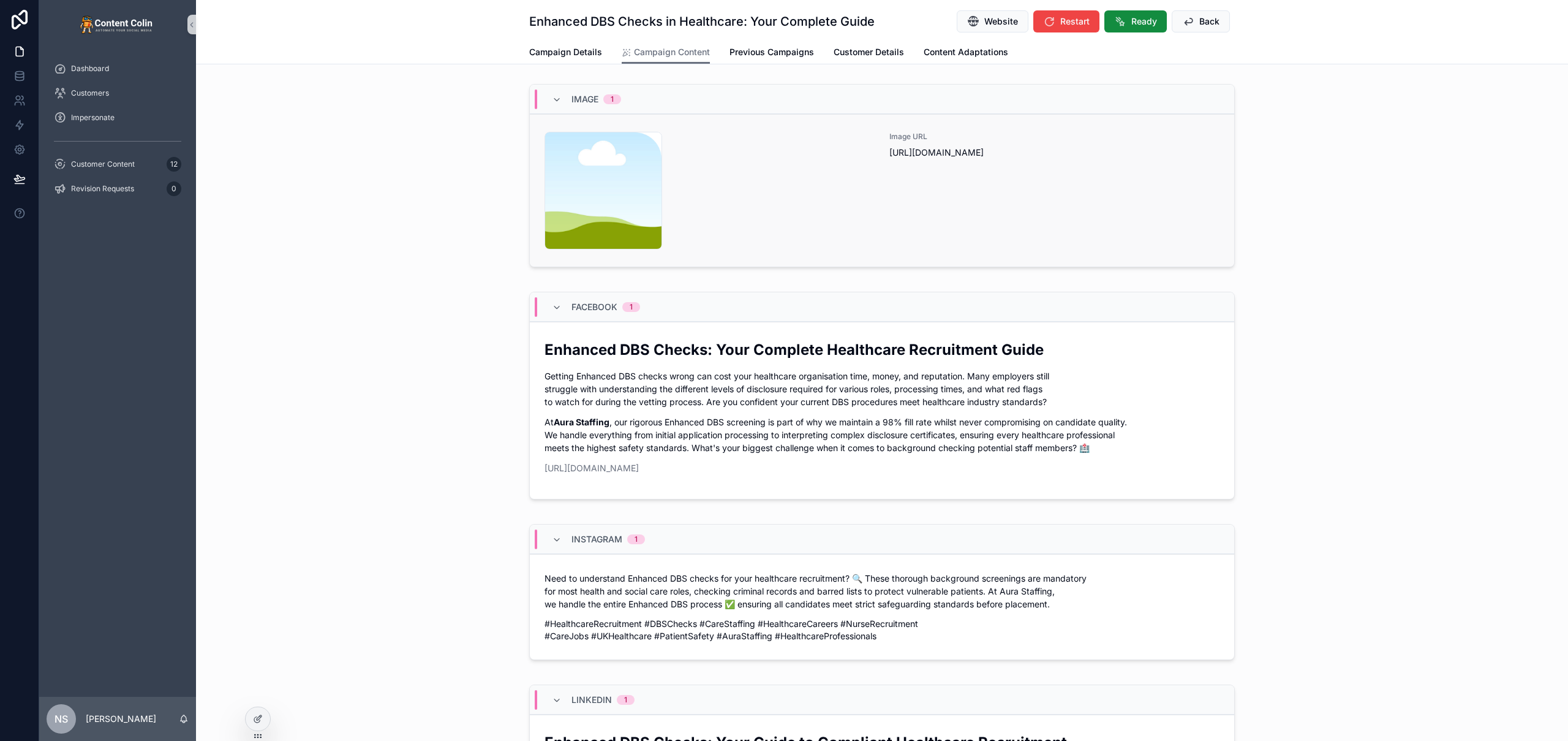
click at [1207, 233] on div "Image URL https://cdn.contentcolin.com/contentcolin/images/content-placeholder.…" at bounding box center [1054, 190] width 330 height 118
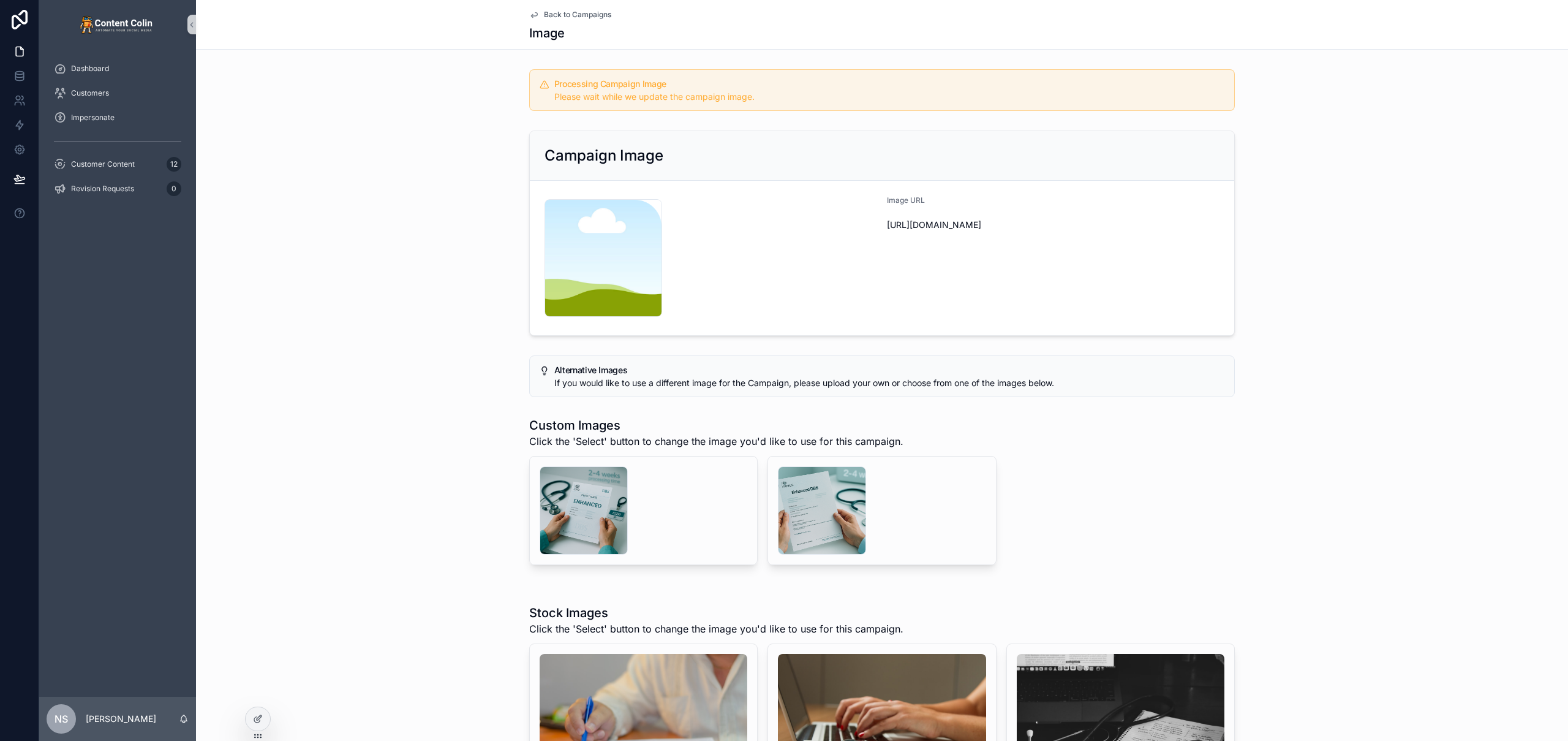
click at [584, 16] on span "Back to Campaigns" at bounding box center [578, 15] width 67 height 10
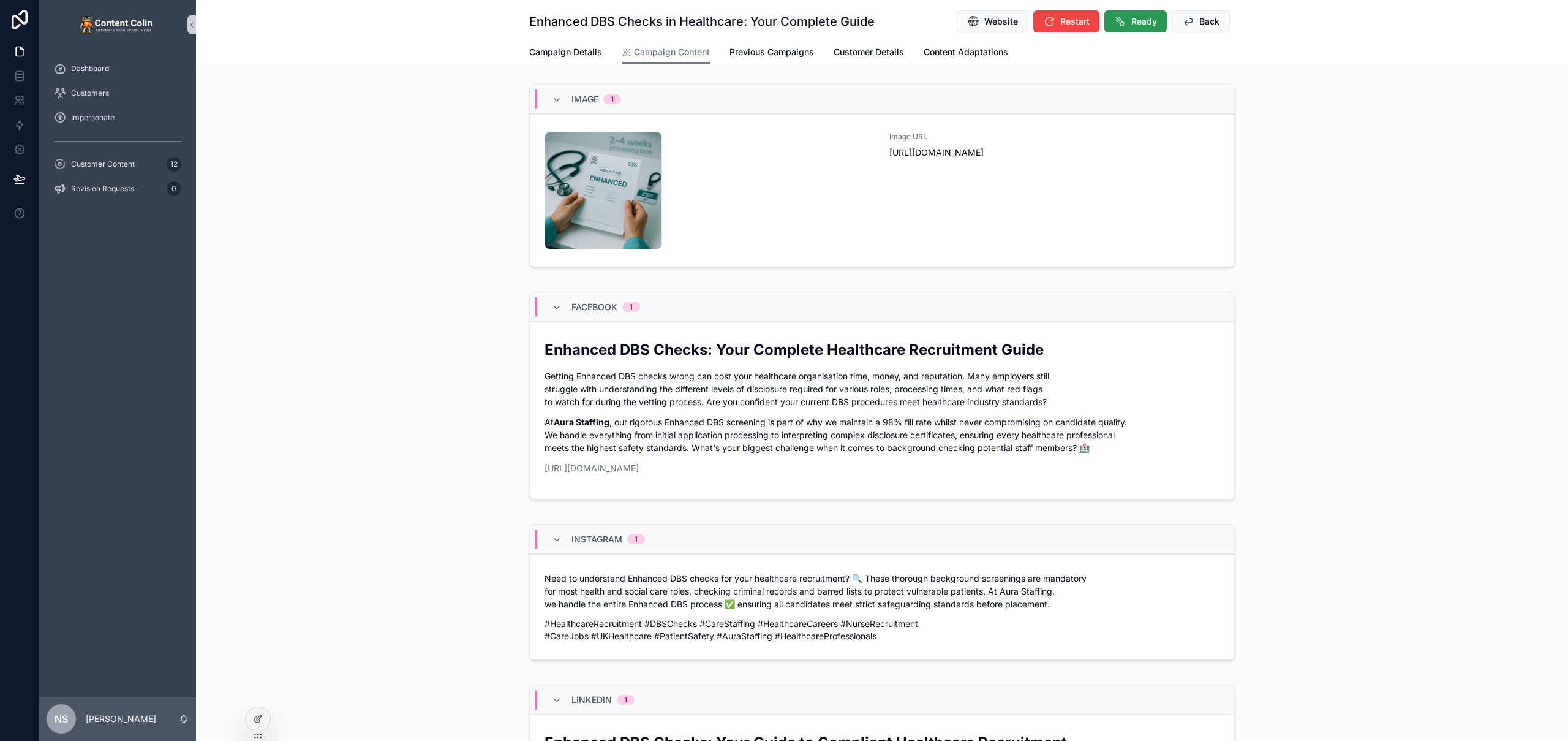
click at [1136, 24] on span "Ready" at bounding box center [1144, 22] width 26 height 12
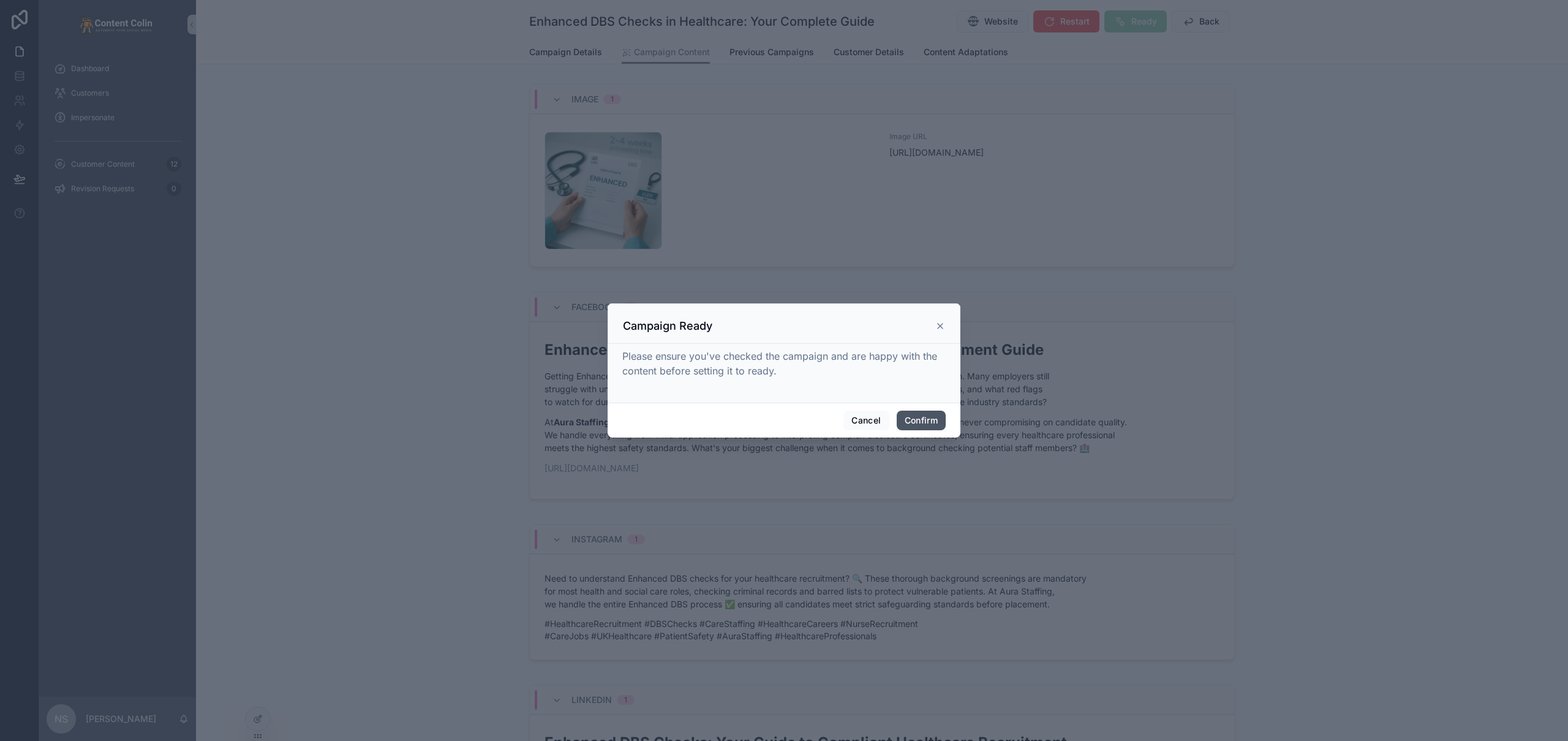
click at [928, 419] on button "Confirm" at bounding box center [921, 420] width 49 height 20
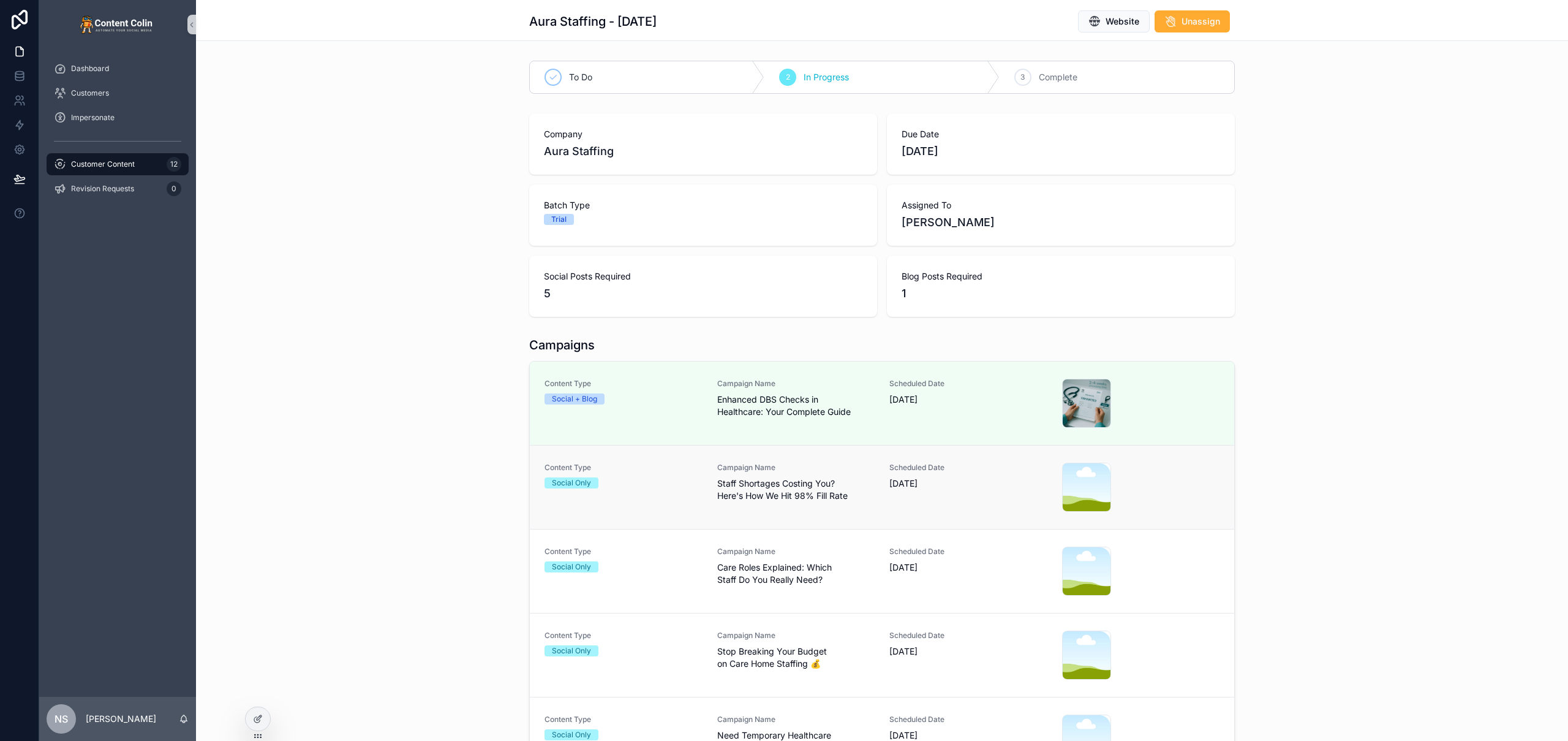
click at [893, 488] on span "17th September 2025" at bounding box center [968, 483] width 158 height 12
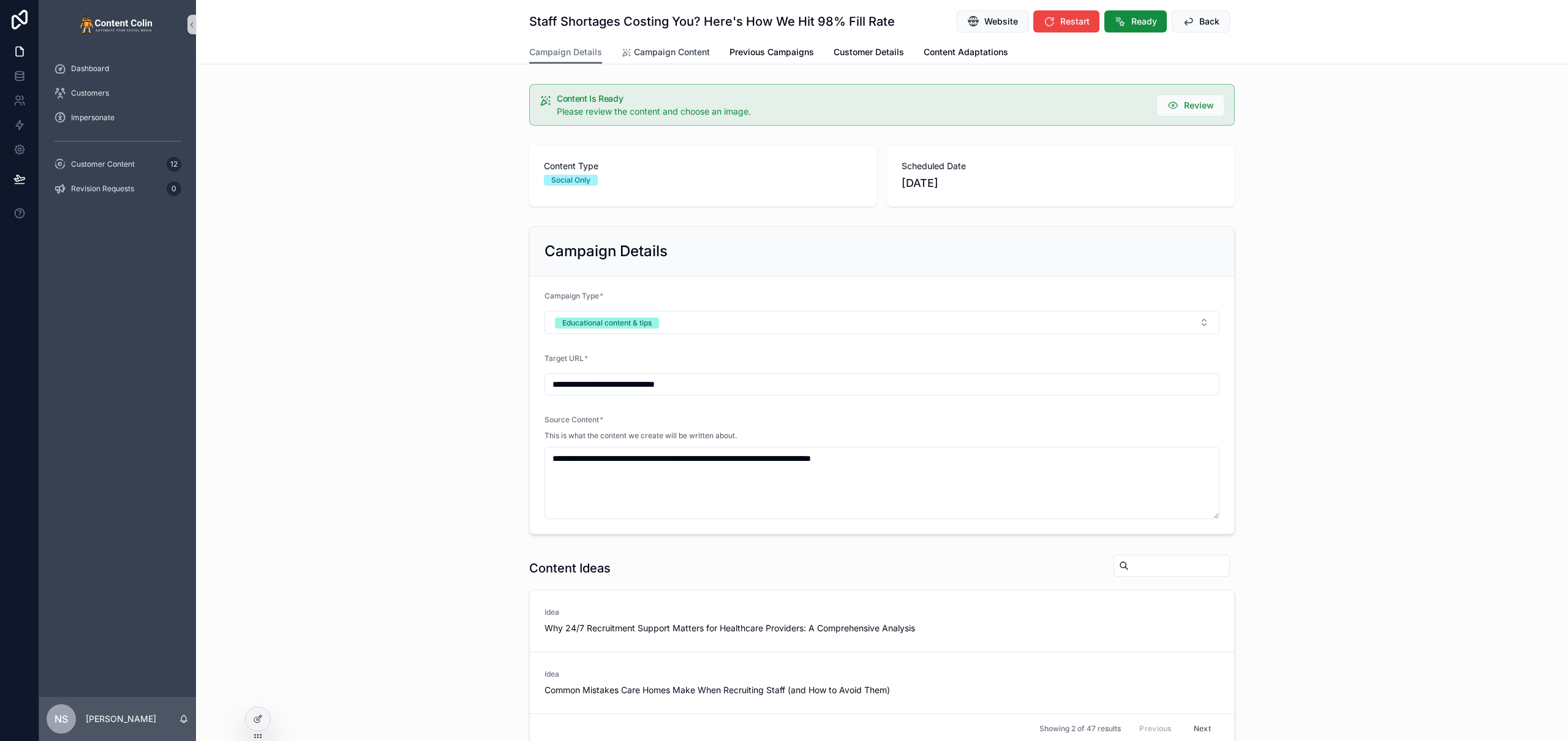
click at [673, 51] on span "Campaign Content" at bounding box center [671, 52] width 76 height 12
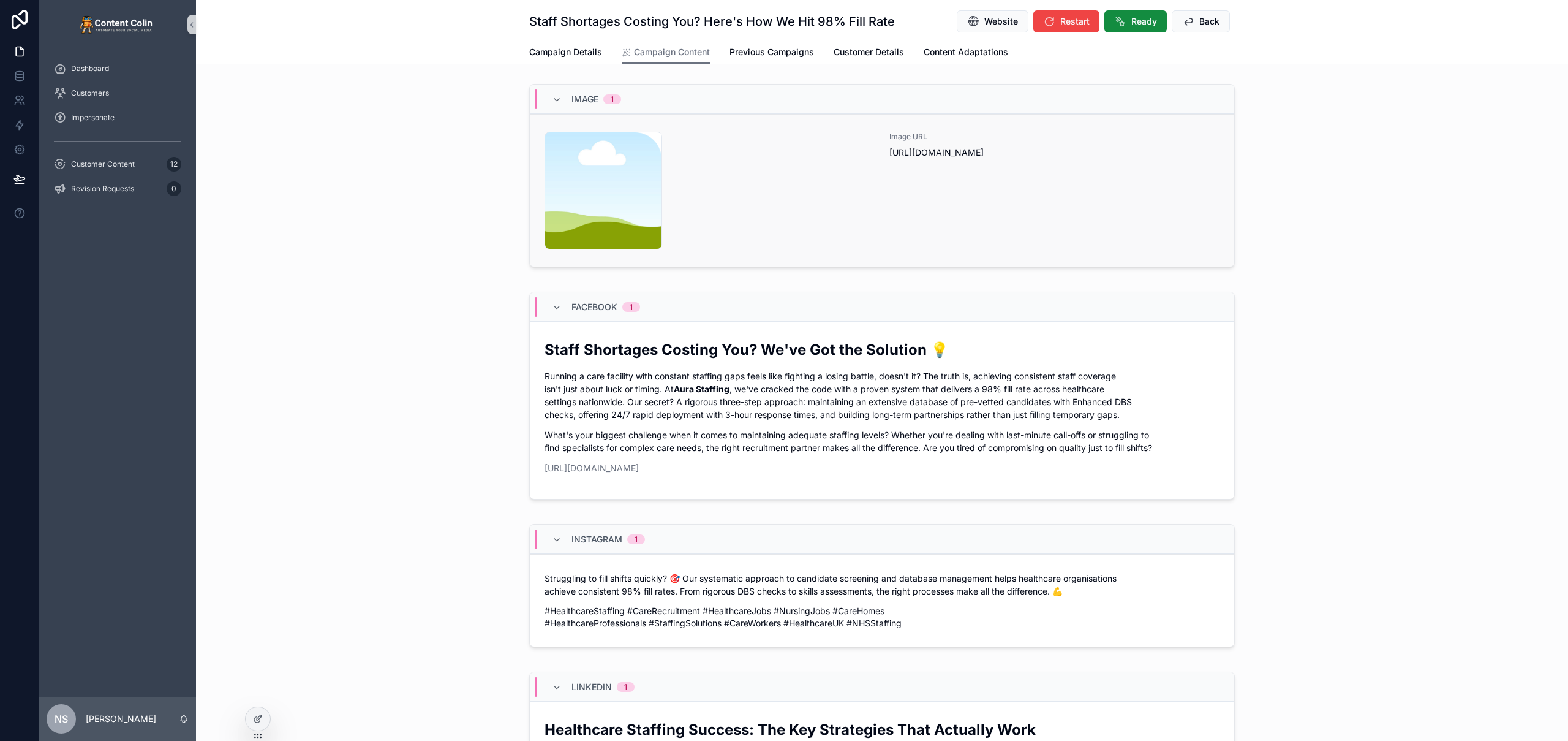
click at [865, 191] on div "content-placeholder .png" at bounding box center [709, 190] width 330 height 118
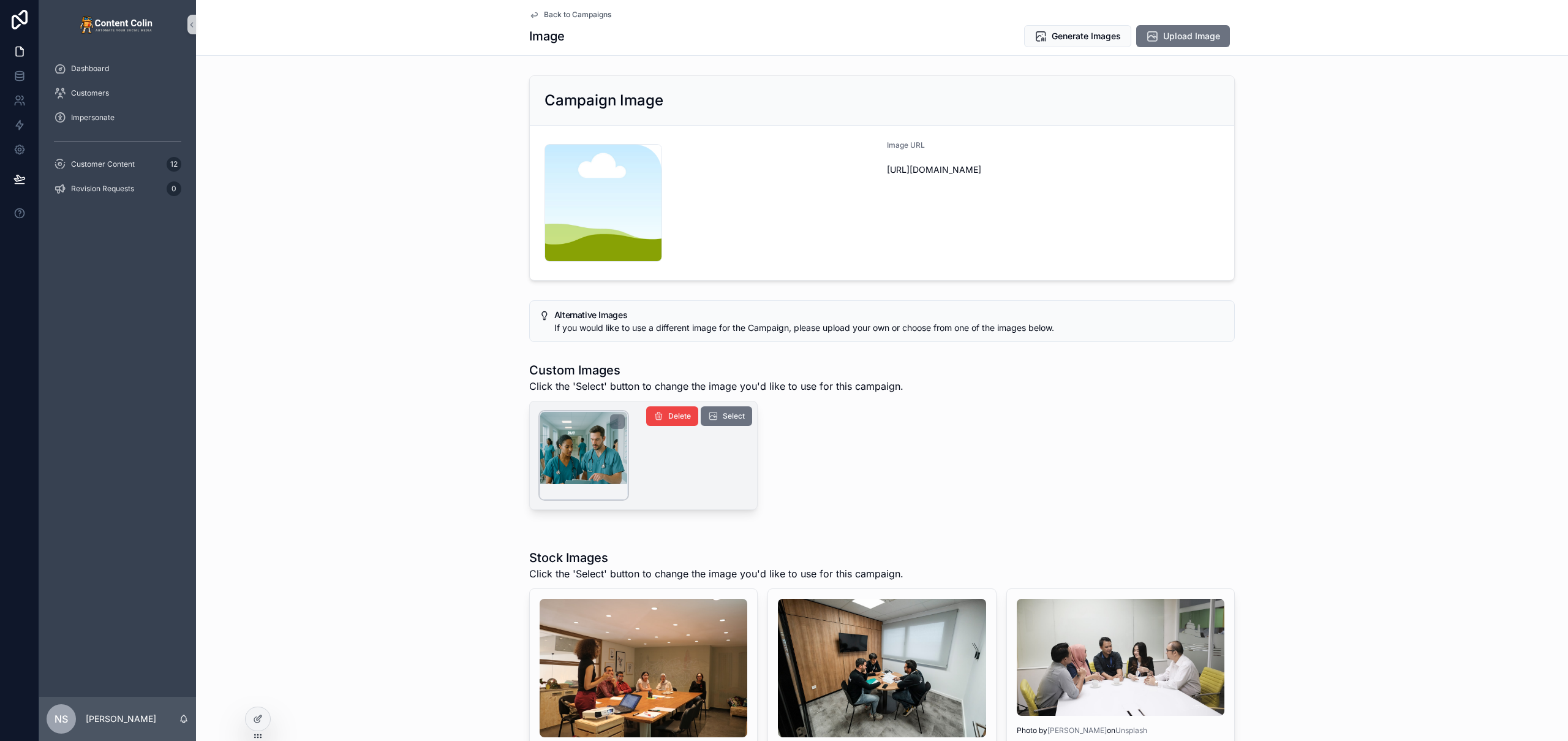
click at [573, 446] on div "scrollable content" at bounding box center [583, 455] width 88 height 88
click at [728, 417] on span "Select" at bounding box center [733, 416] width 22 height 10
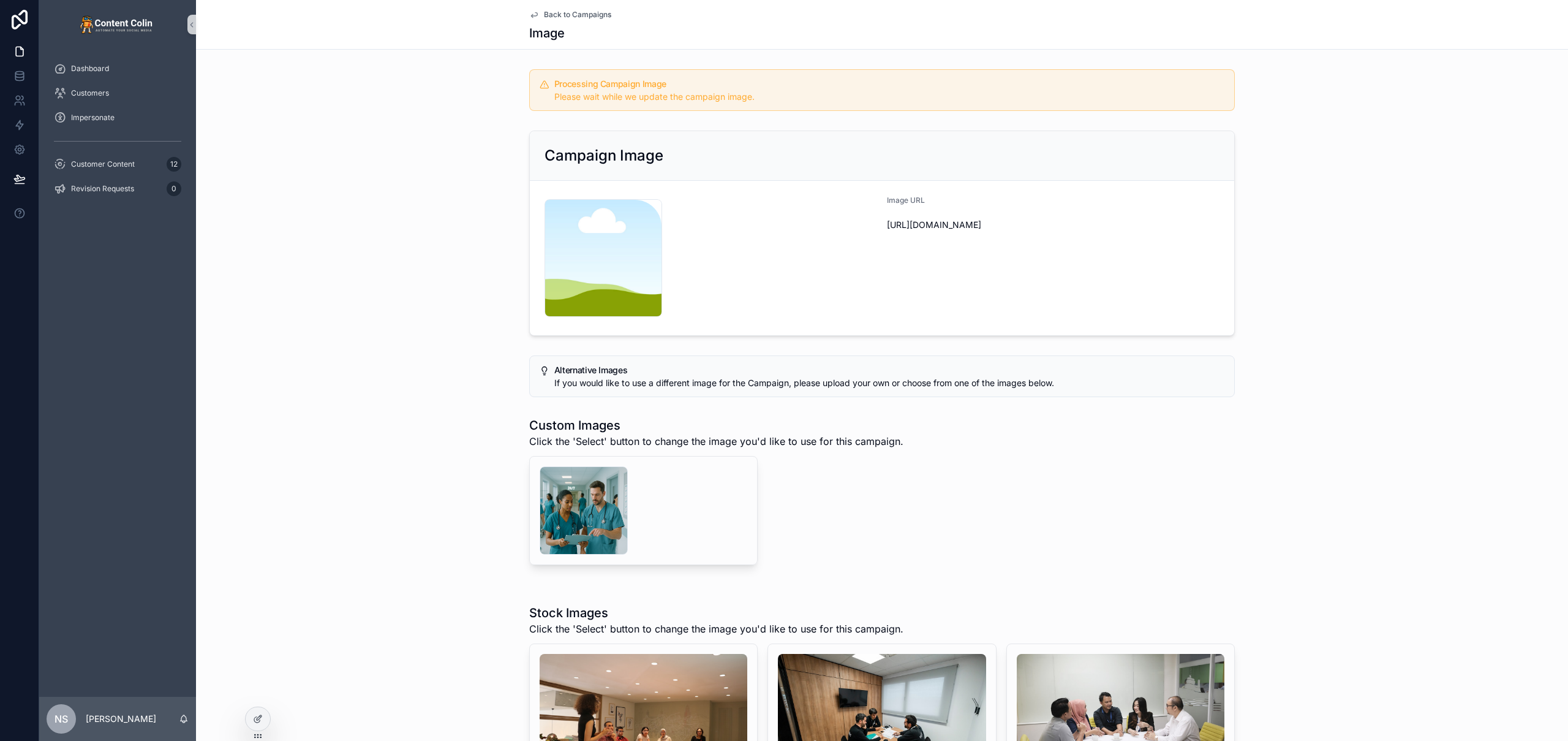
click at [593, 14] on span "Back to Campaigns" at bounding box center [578, 15] width 67 height 10
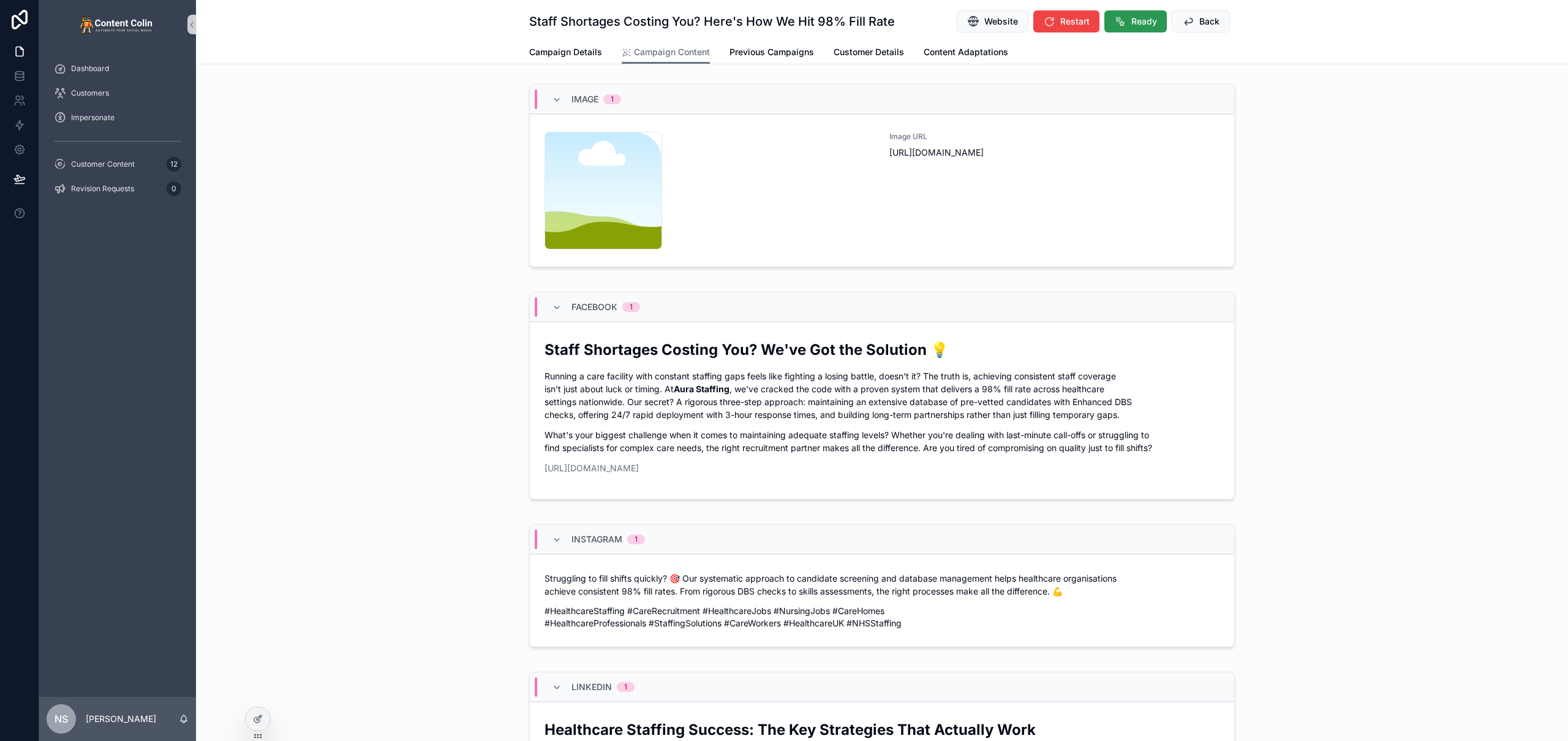
click at [1136, 20] on span "Ready" at bounding box center [1144, 22] width 26 height 12
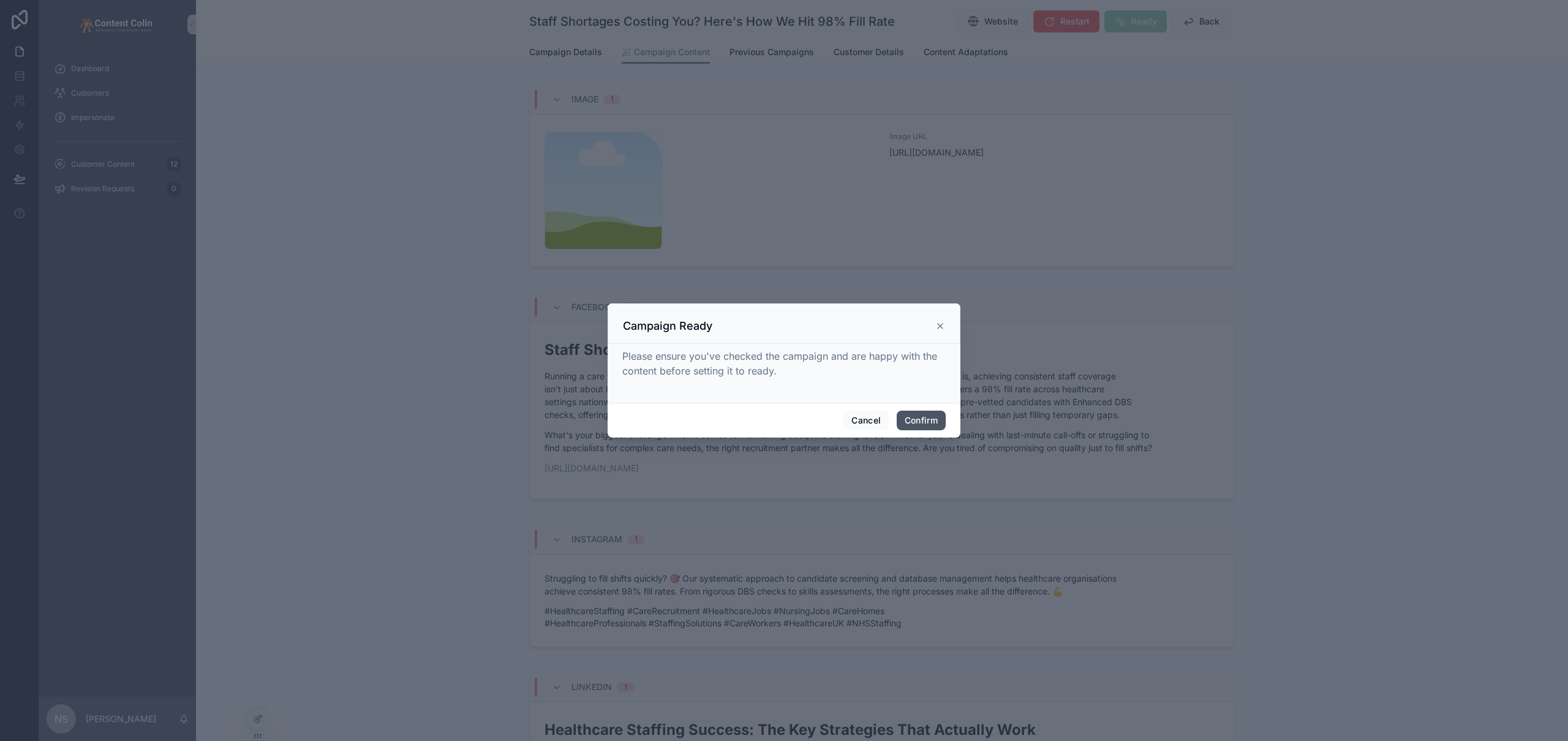
click at [918, 419] on button "Confirm" at bounding box center [921, 420] width 49 height 20
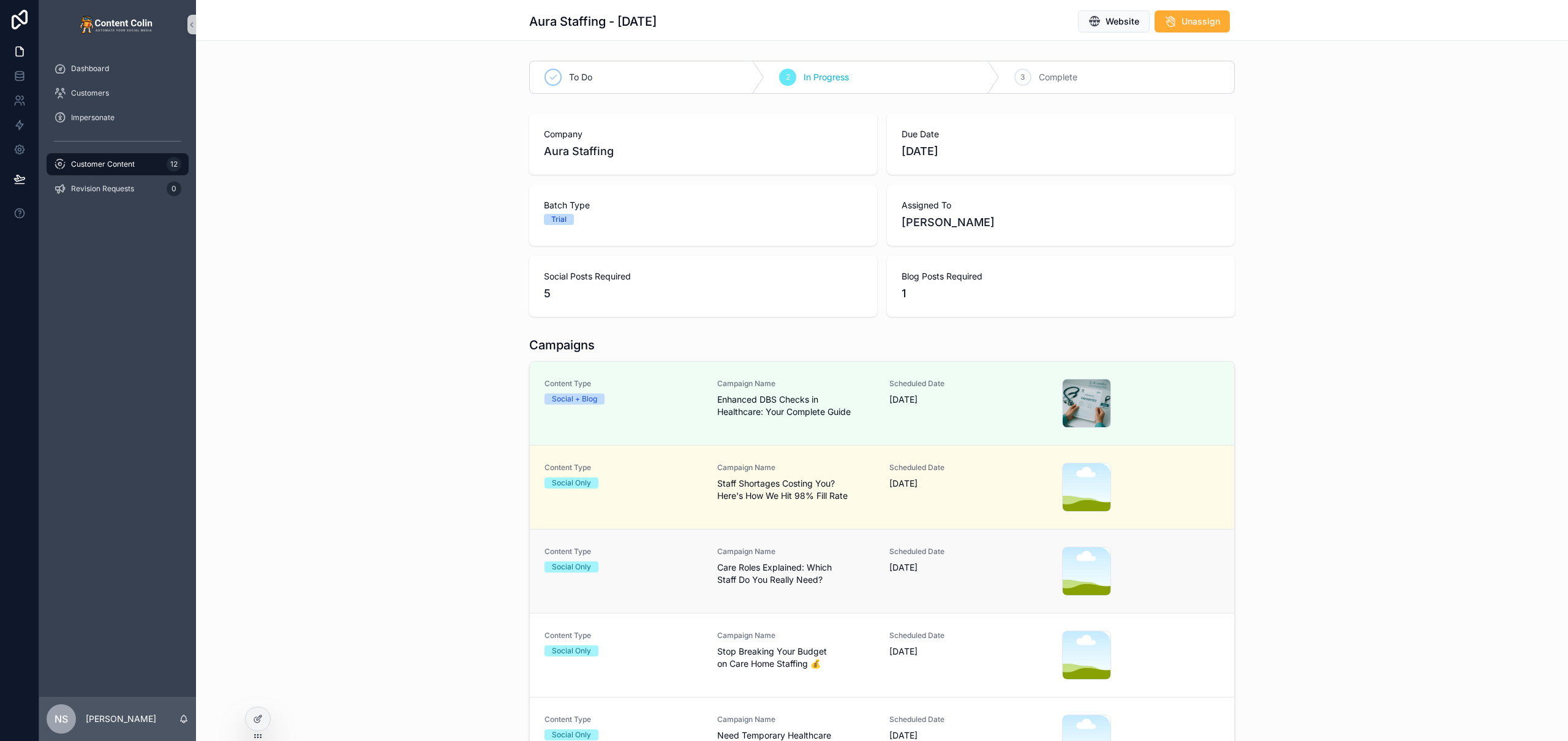
click at [833, 579] on span "Care Roles Explained: Which Staff Do You Really Need?" at bounding box center [796, 573] width 158 height 24
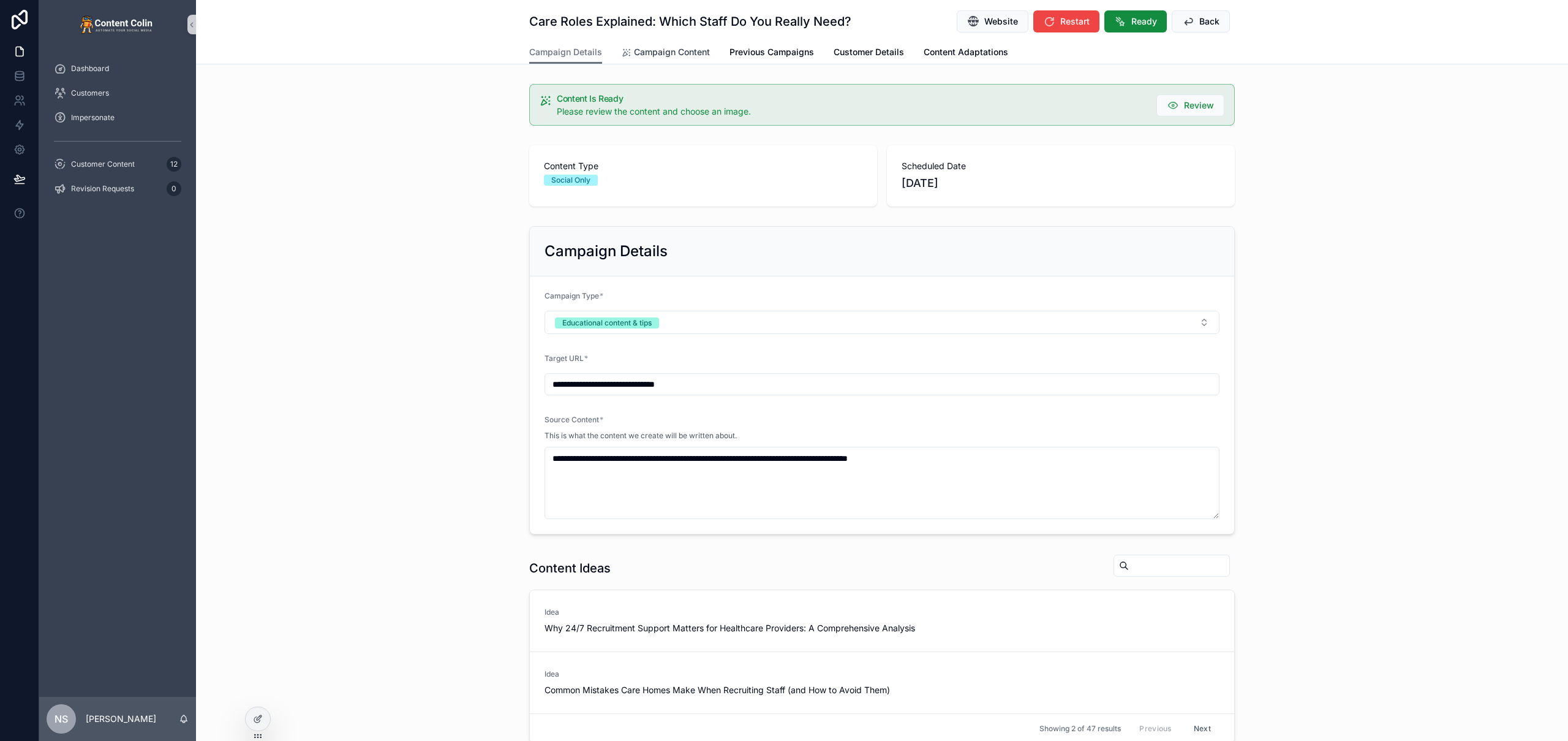
click at [670, 55] on span "Campaign Content" at bounding box center [671, 52] width 76 height 12
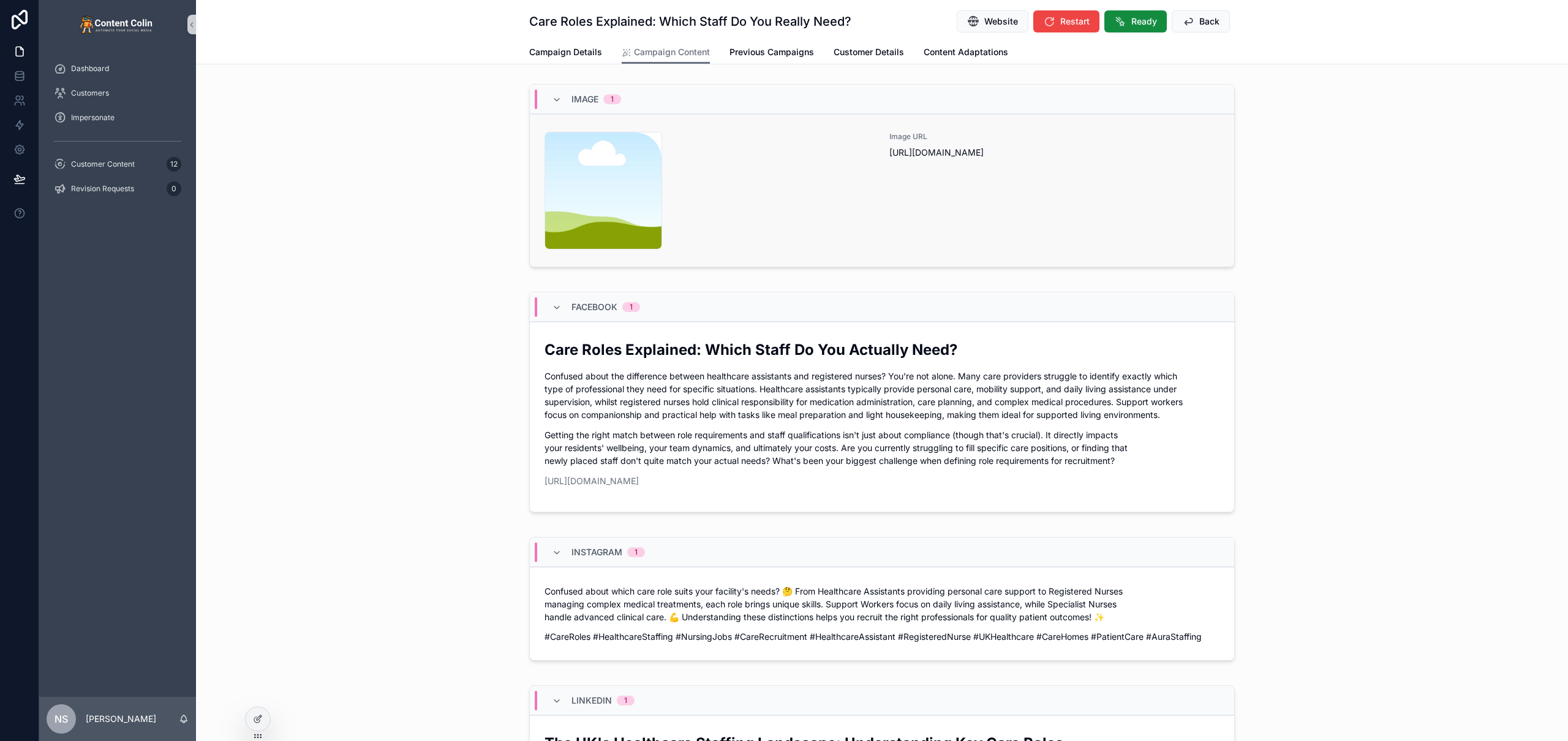
click at [1058, 203] on div "Image URL https://cdn.contentcolin.com/contentcolin/images/content-placeholder.…" at bounding box center [1054, 190] width 330 height 118
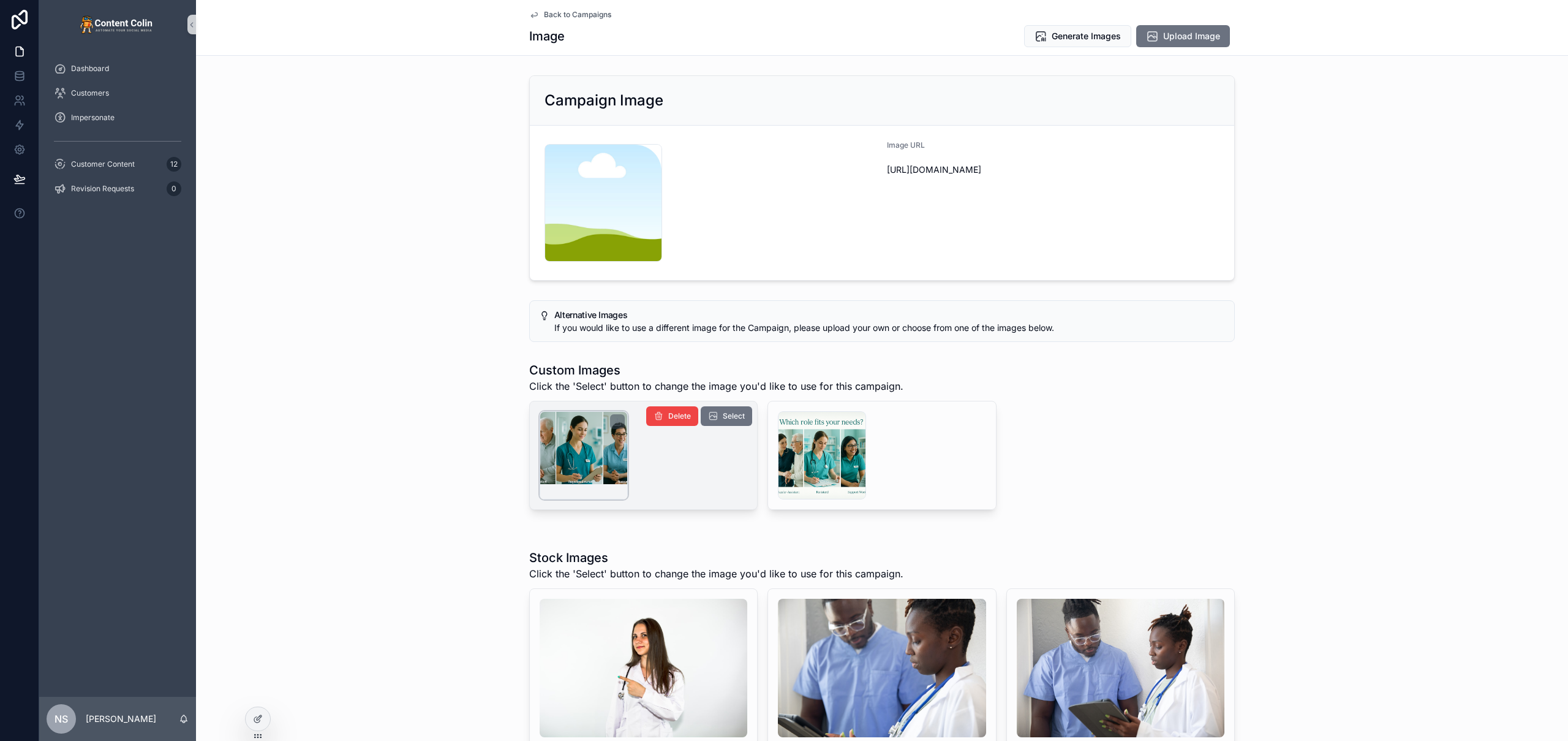
click at [599, 439] on div "scrollable content" at bounding box center [583, 455] width 88 height 88
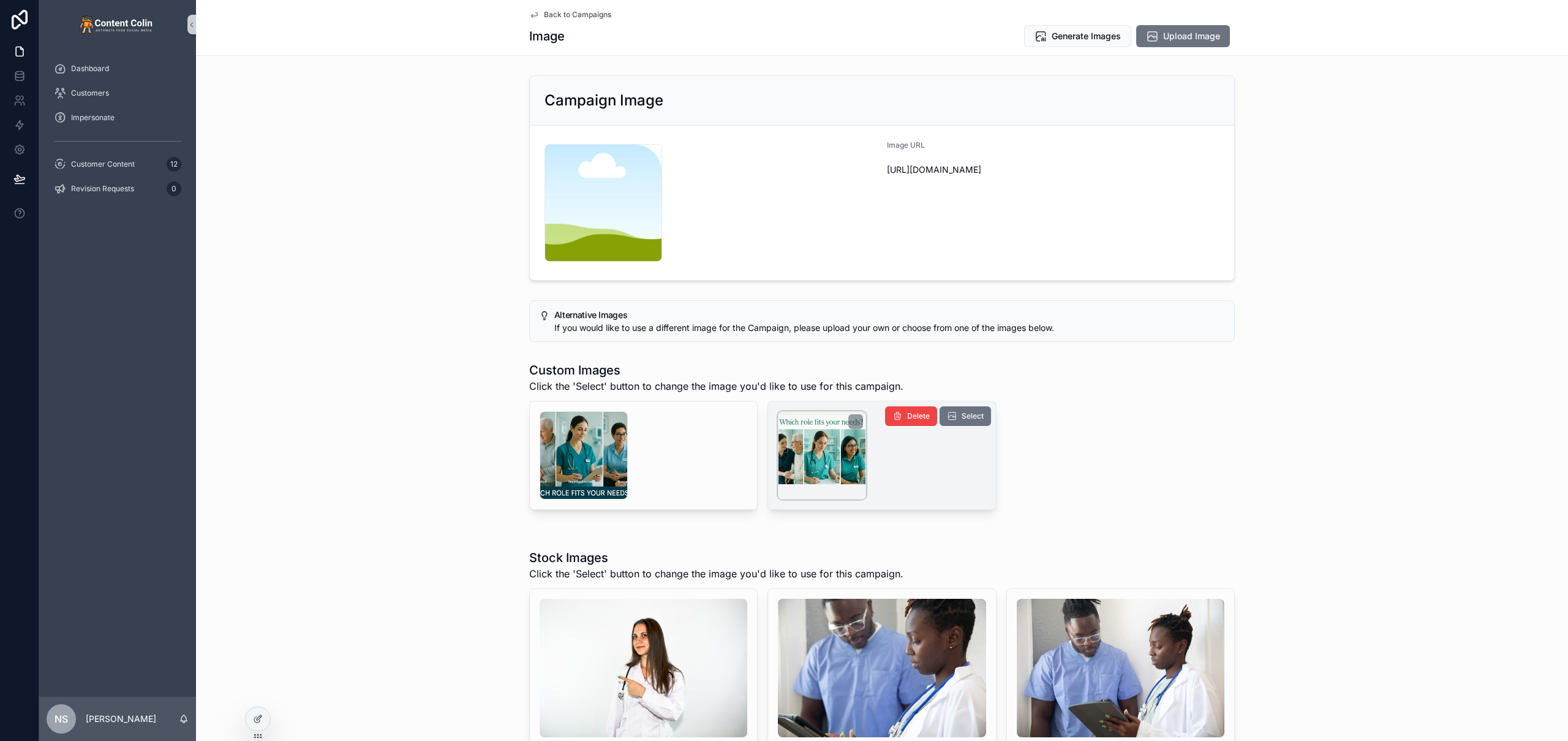
click at [802, 466] on div "scrollable content" at bounding box center [821, 455] width 88 height 88
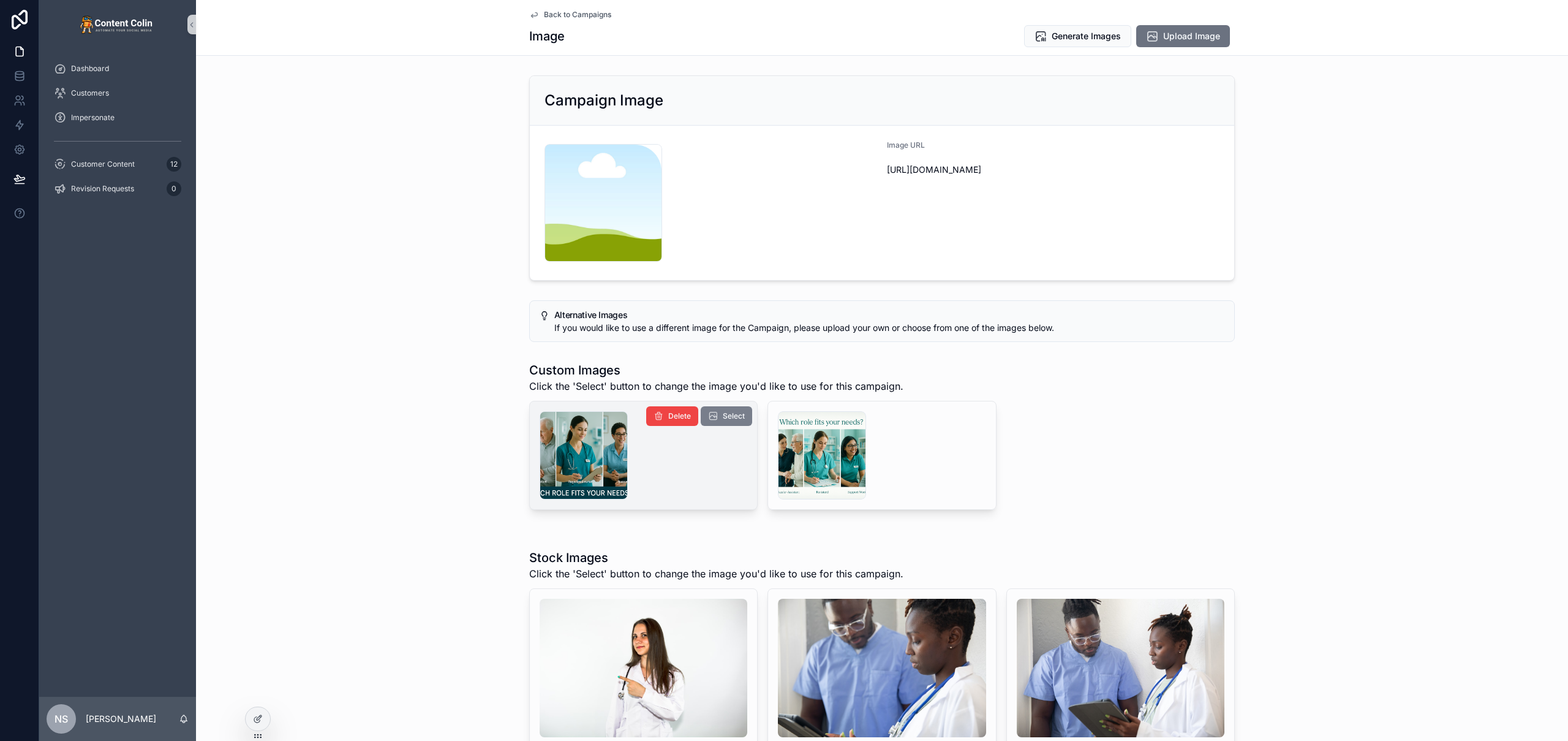
click at [717, 417] on button "Select" at bounding box center [726, 416] width 51 height 20
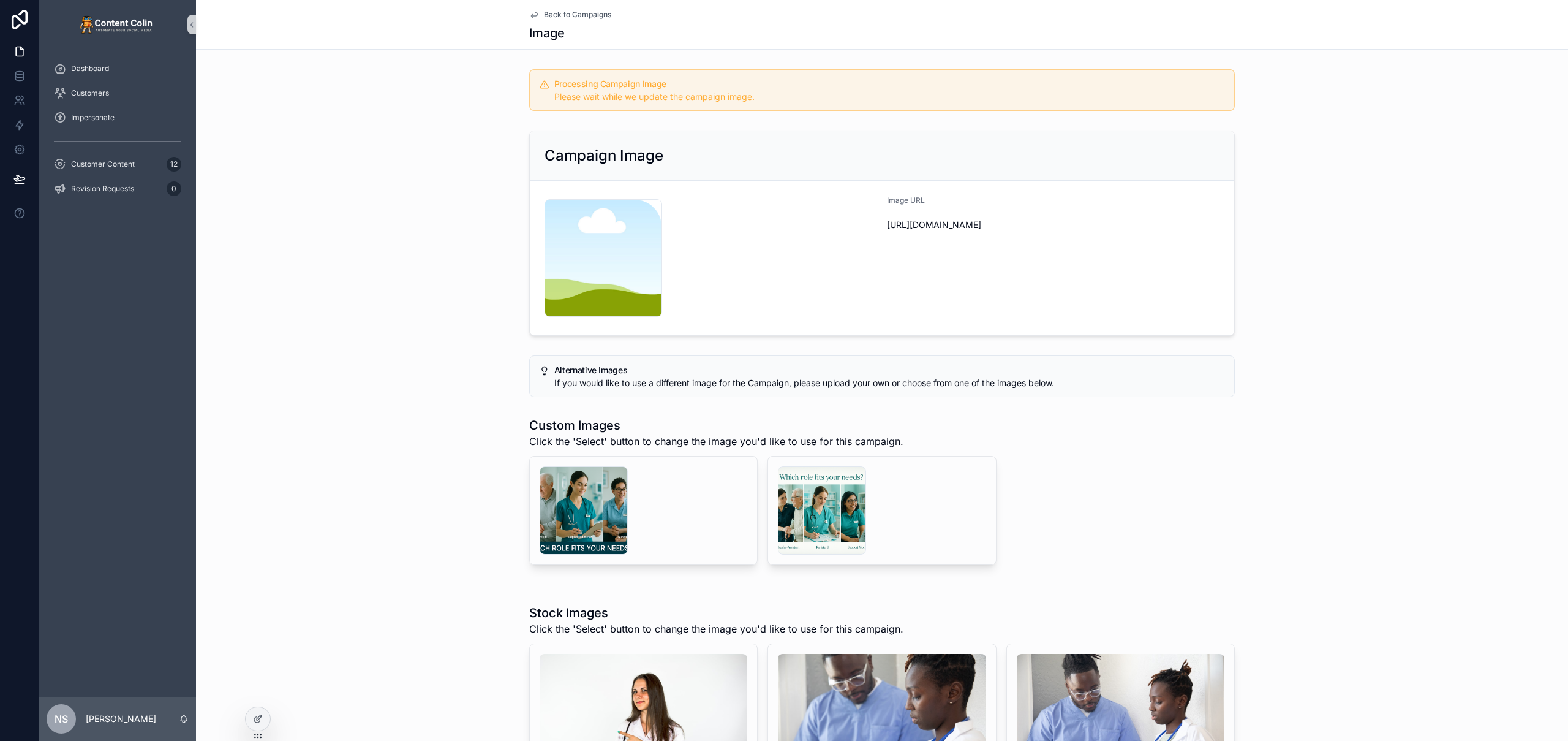
click at [585, 17] on span "Back to Campaigns" at bounding box center [578, 15] width 67 height 10
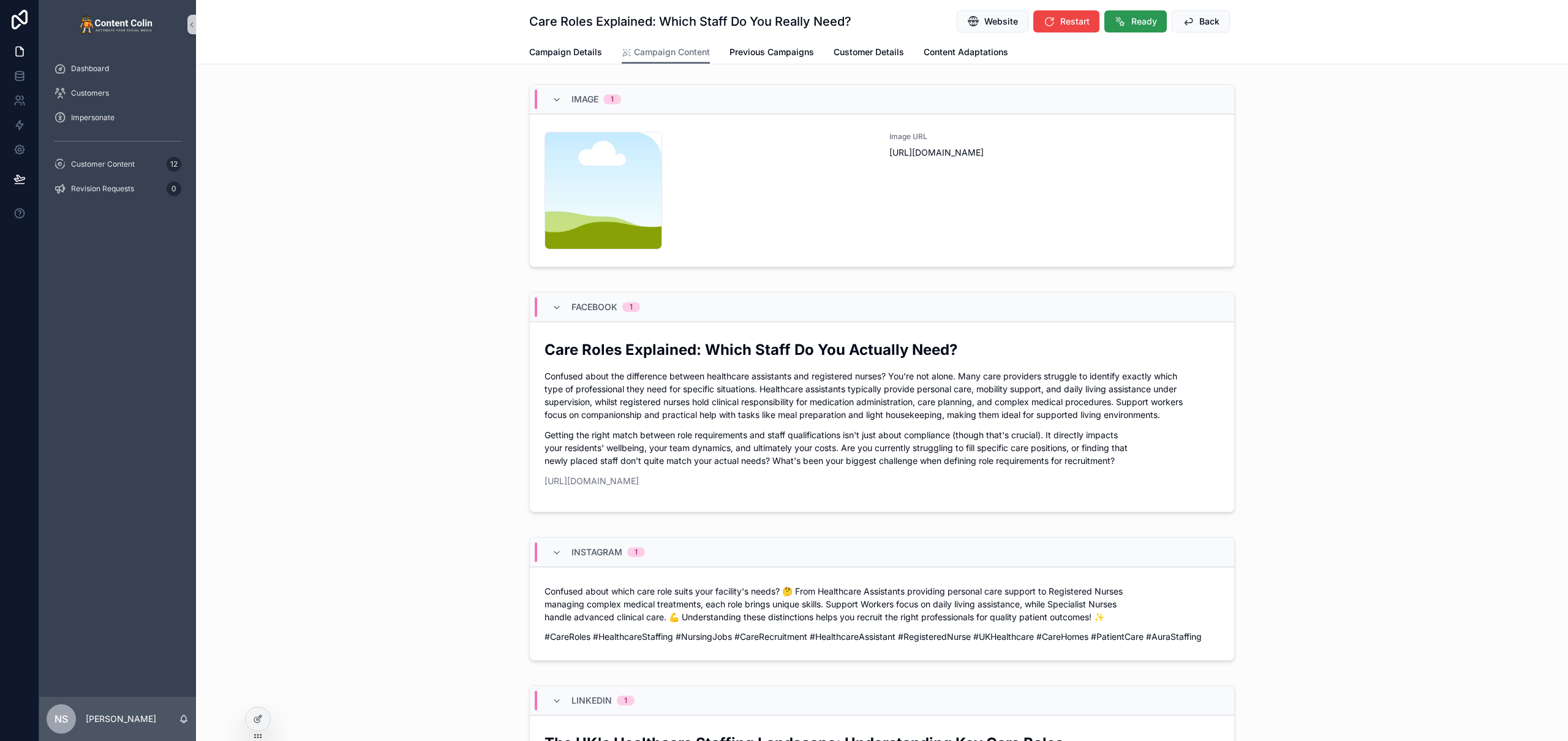
click at [1136, 26] on span "Ready" at bounding box center [1144, 22] width 26 height 12
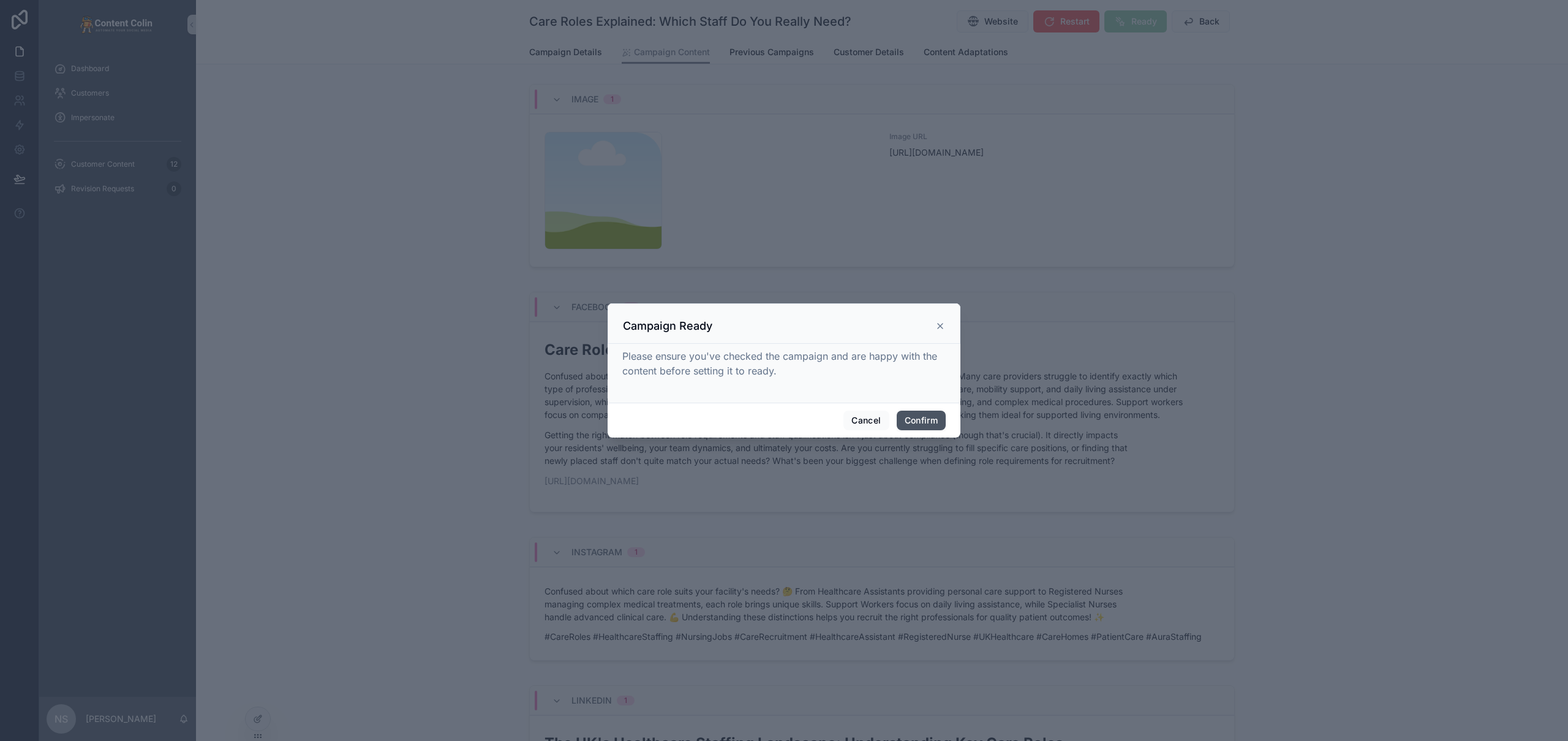
click at [927, 416] on button "Confirm" at bounding box center [921, 420] width 49 height 20
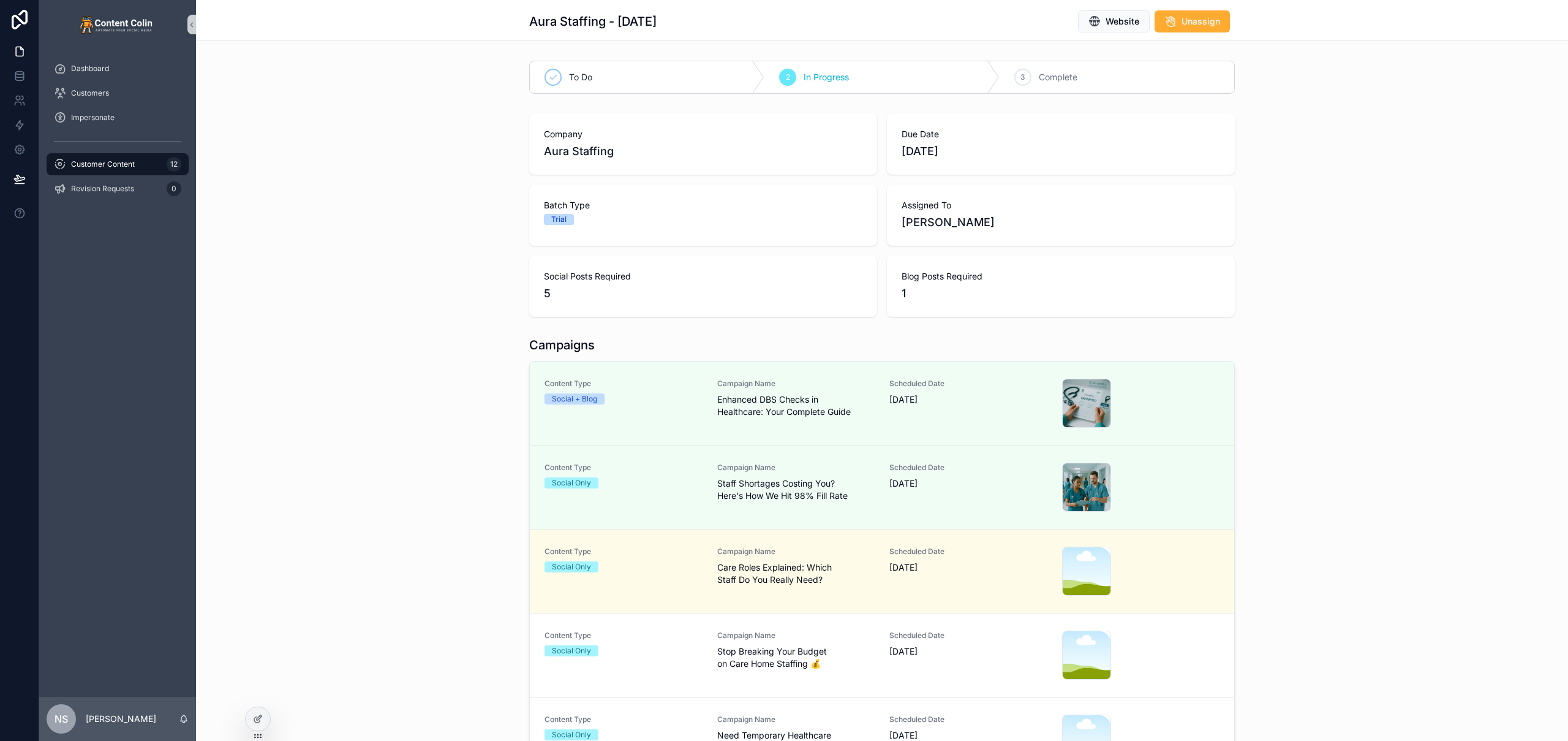
scroll to position [182, 0]
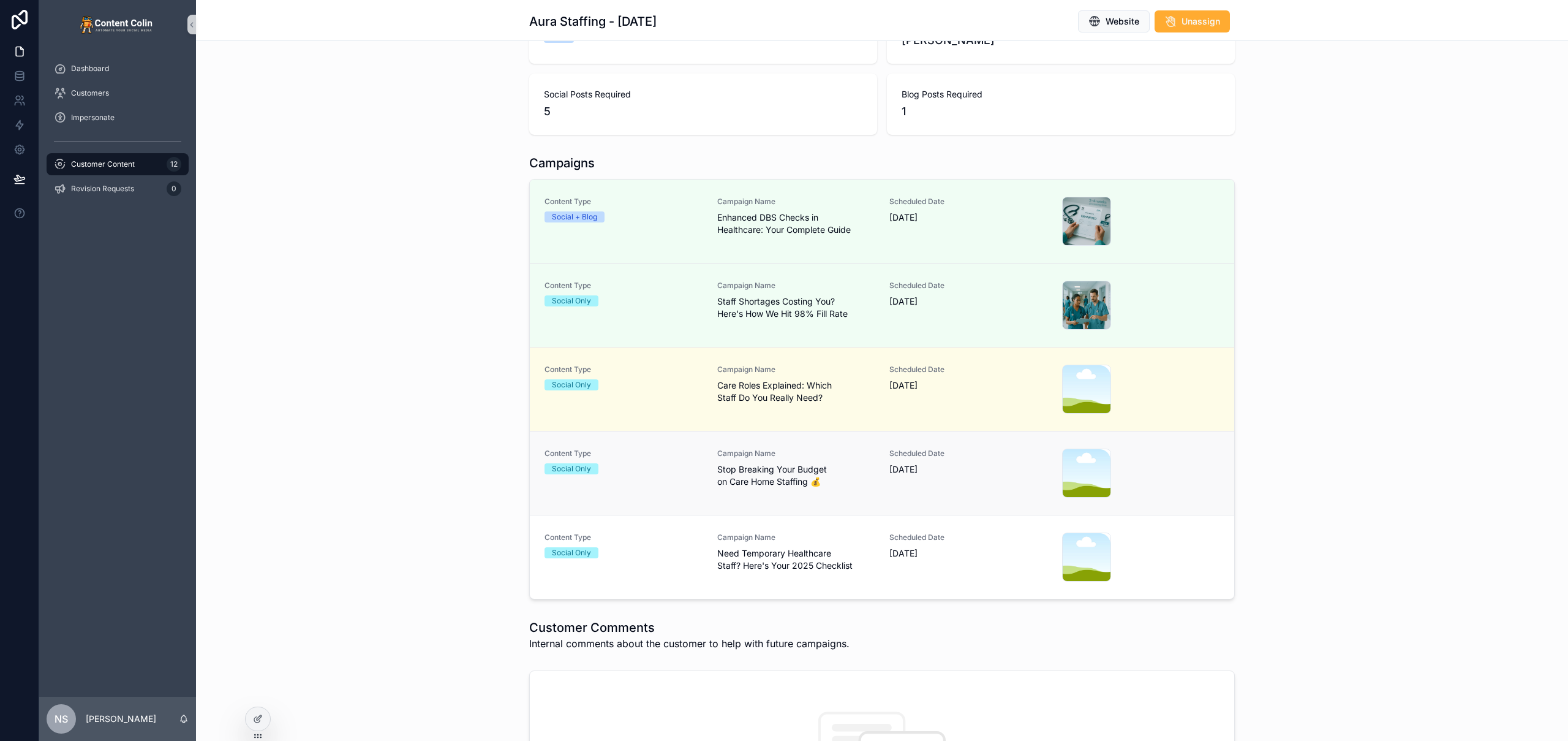
click at [852, 472] on span "Stop Breaking Your Budget on Care Home Staffing 💰" at bounding box center [796, 475] width 158 height 24
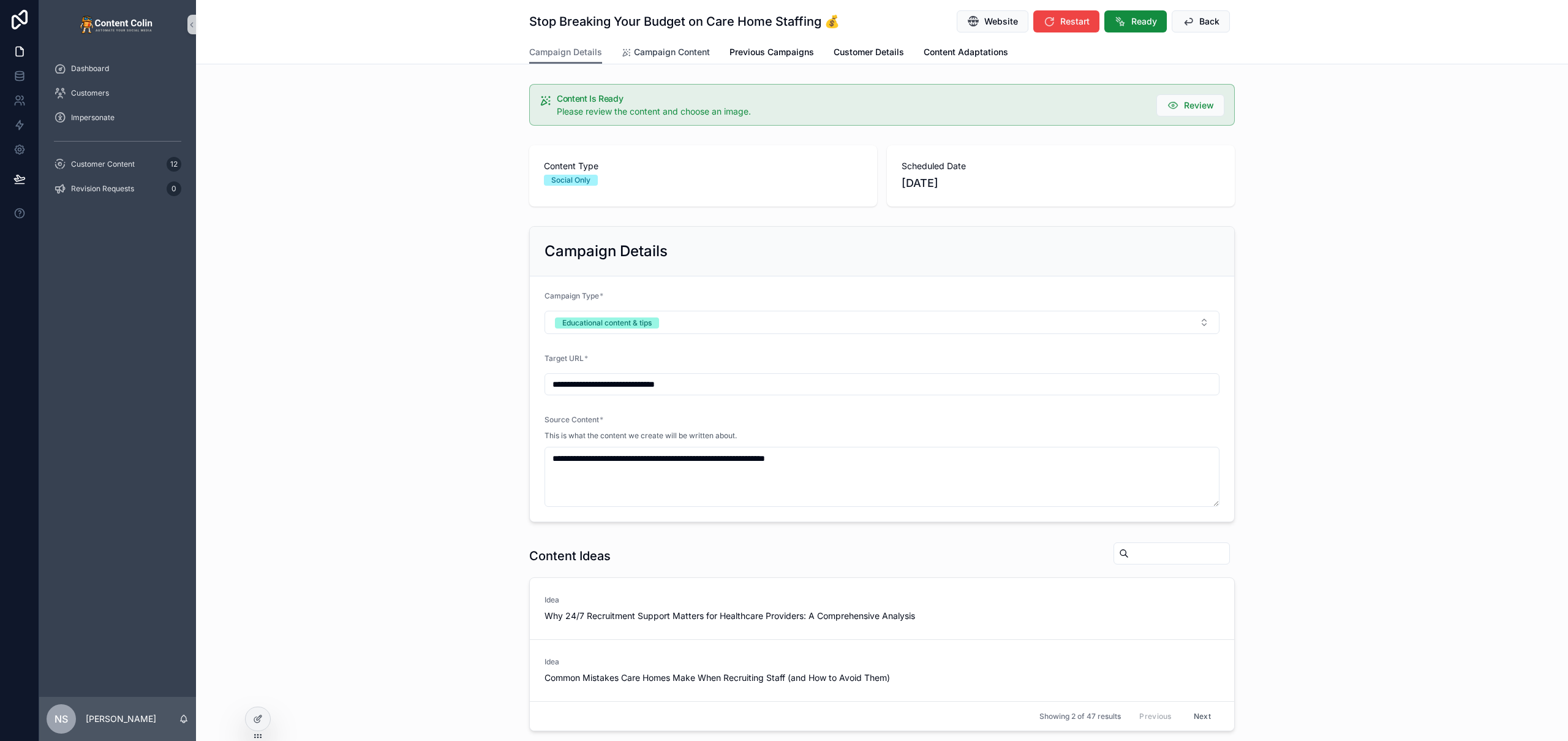
drag, startPoint x: 664, startPoint y: 55, endPoint x: 679, endPoint y: 55, distance: 15.0
click at [664, 55] on span "Campaign Content" at bounding box center [671, 52] width 76 height 12
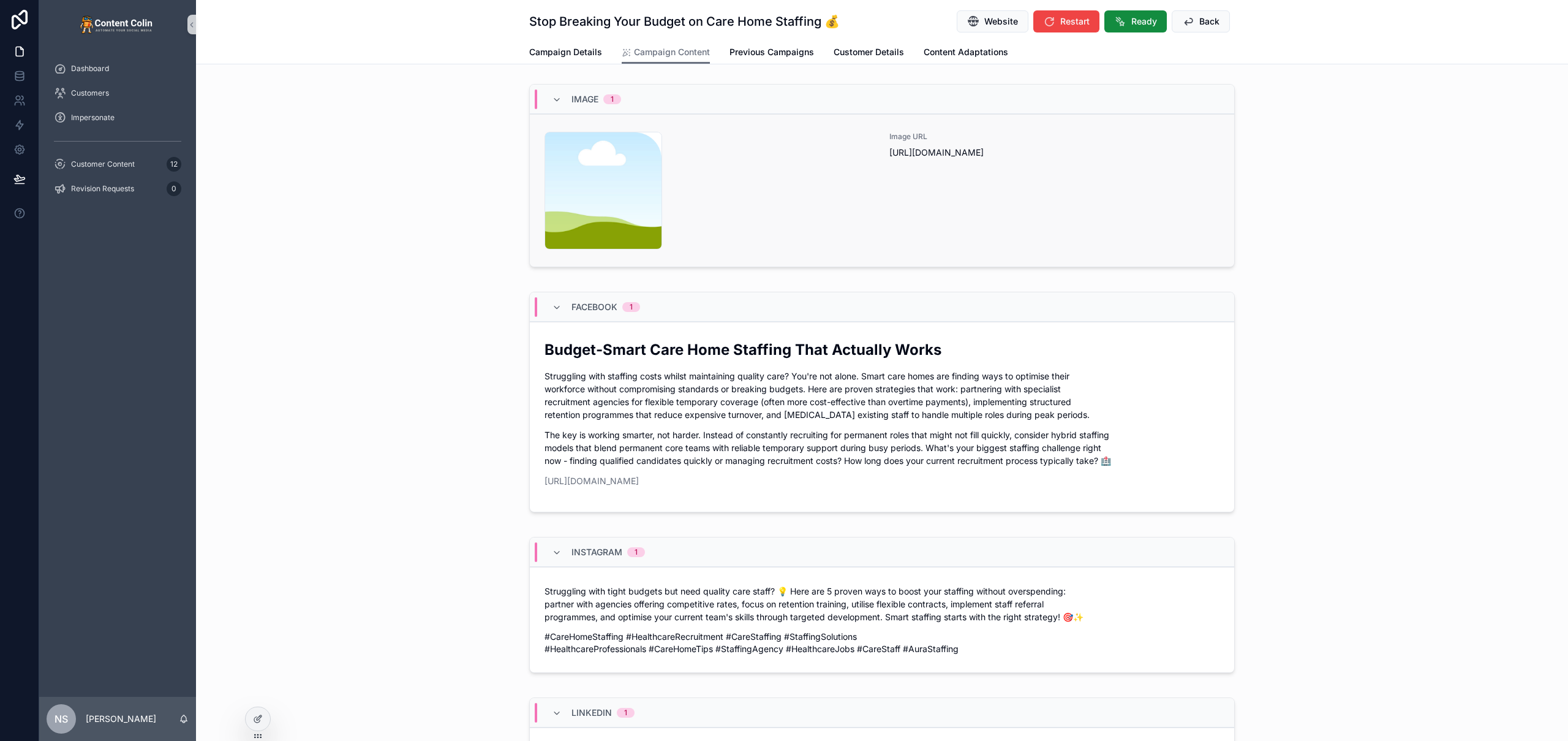
click at [889, 190] on div "Image URL https://cdn.contentcolin.com/contentcolin/images/content-placeholder.…" at bounding box center [1054, 190] width 330 height 118
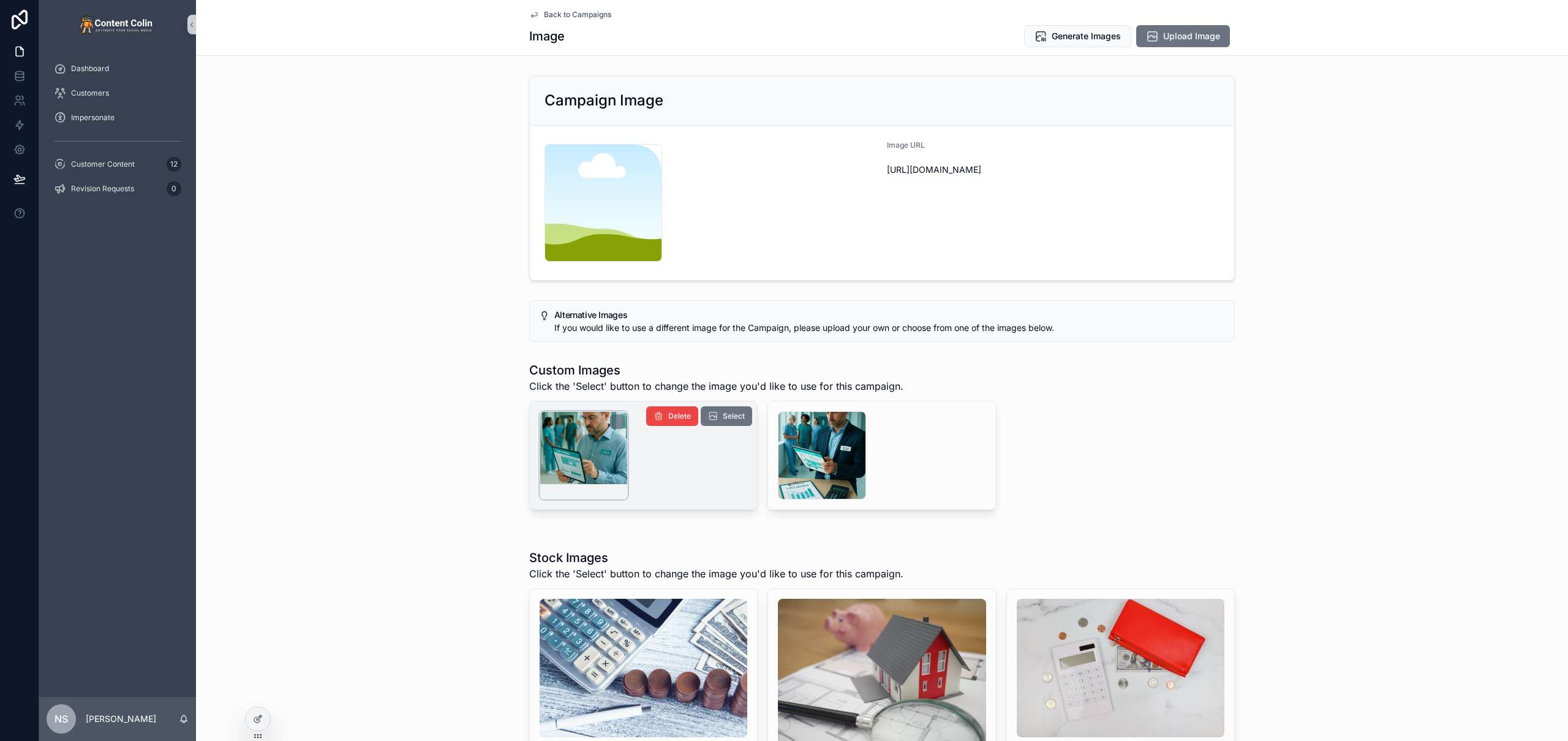
click at [591, 456] on div "scrollable content" at bounding box center [583, 455] width 88 height 88
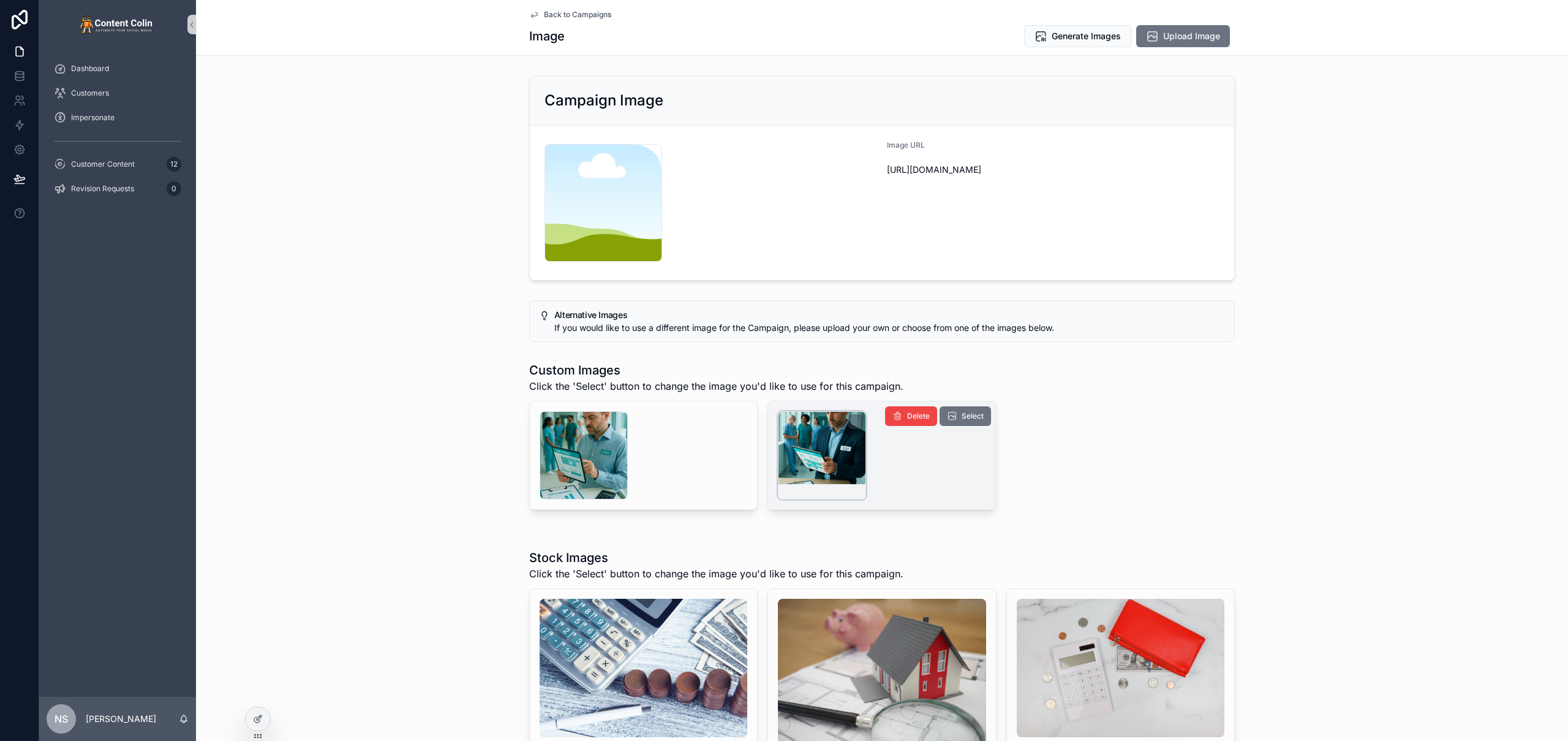
click at [850, 442] on div "scrollable content" at bounding box center [821, 455] width 88 height 88
click at [595, 454] on div "scrollable content" at bounding box center [583, 455] width 88 height 88
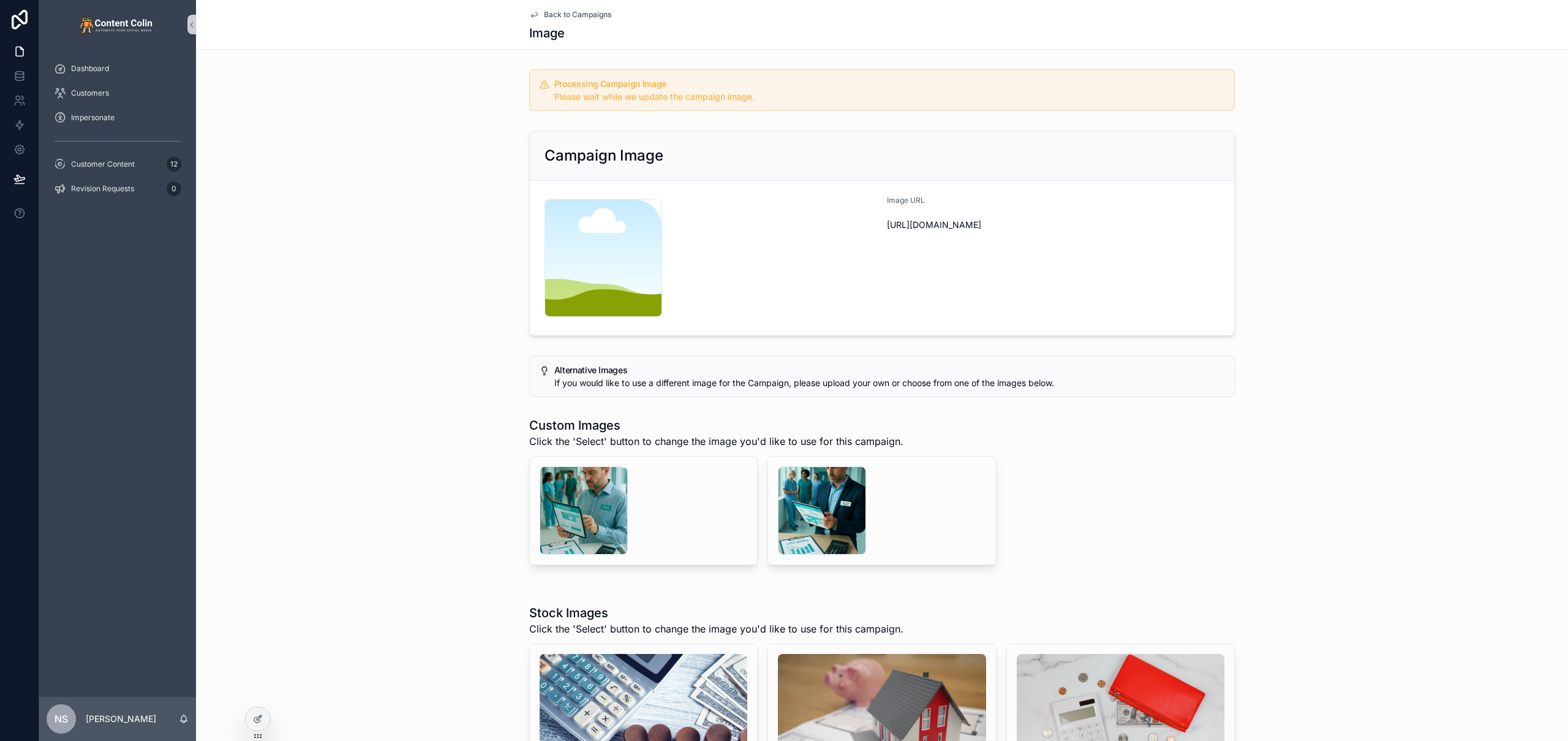
click at [558, 12] on span "Back to Campaigns" at bounding box center [578, 15] width 67 height 10
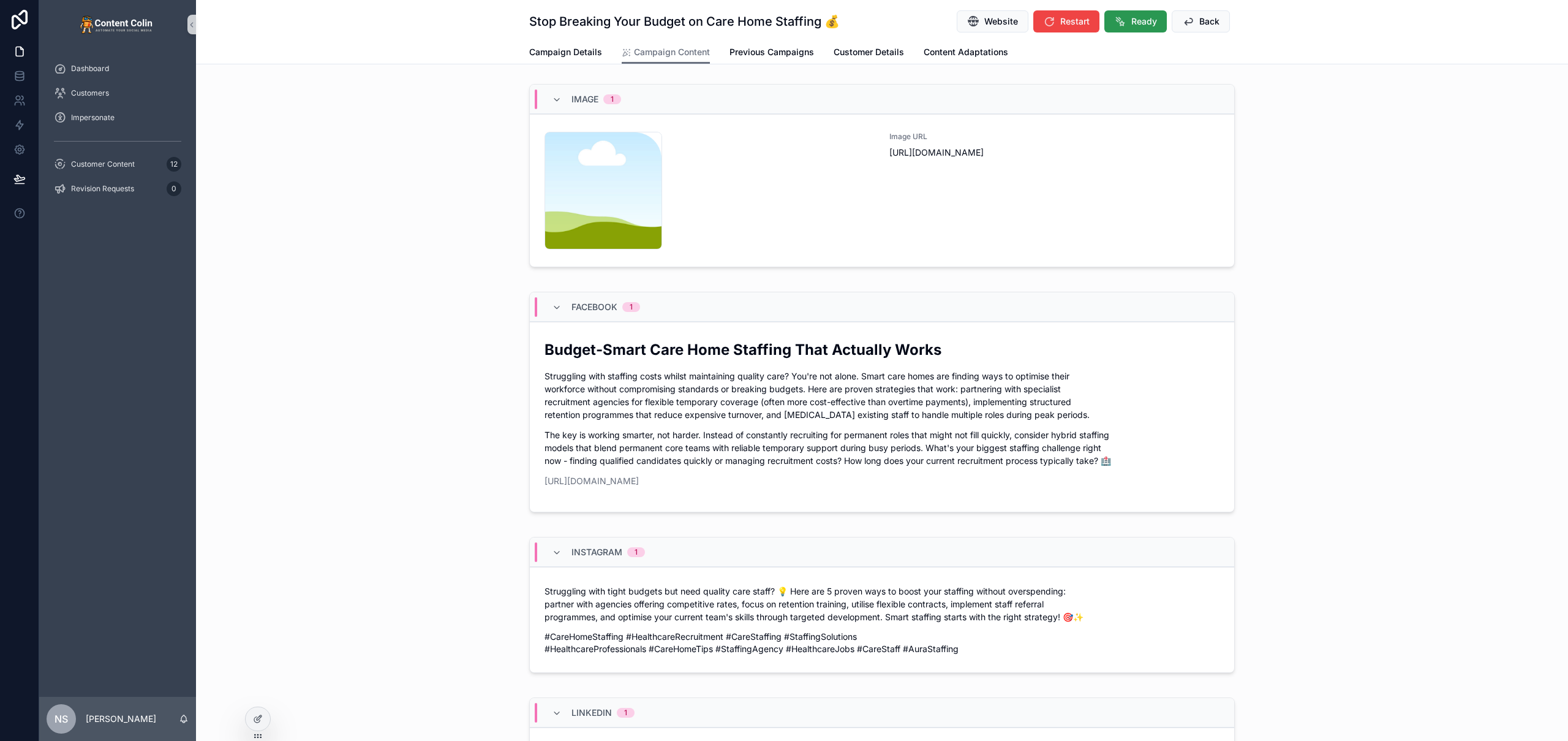
click at [1135, 26] on span "Ready" at bounding box center [1144, 22] width 26 height 12
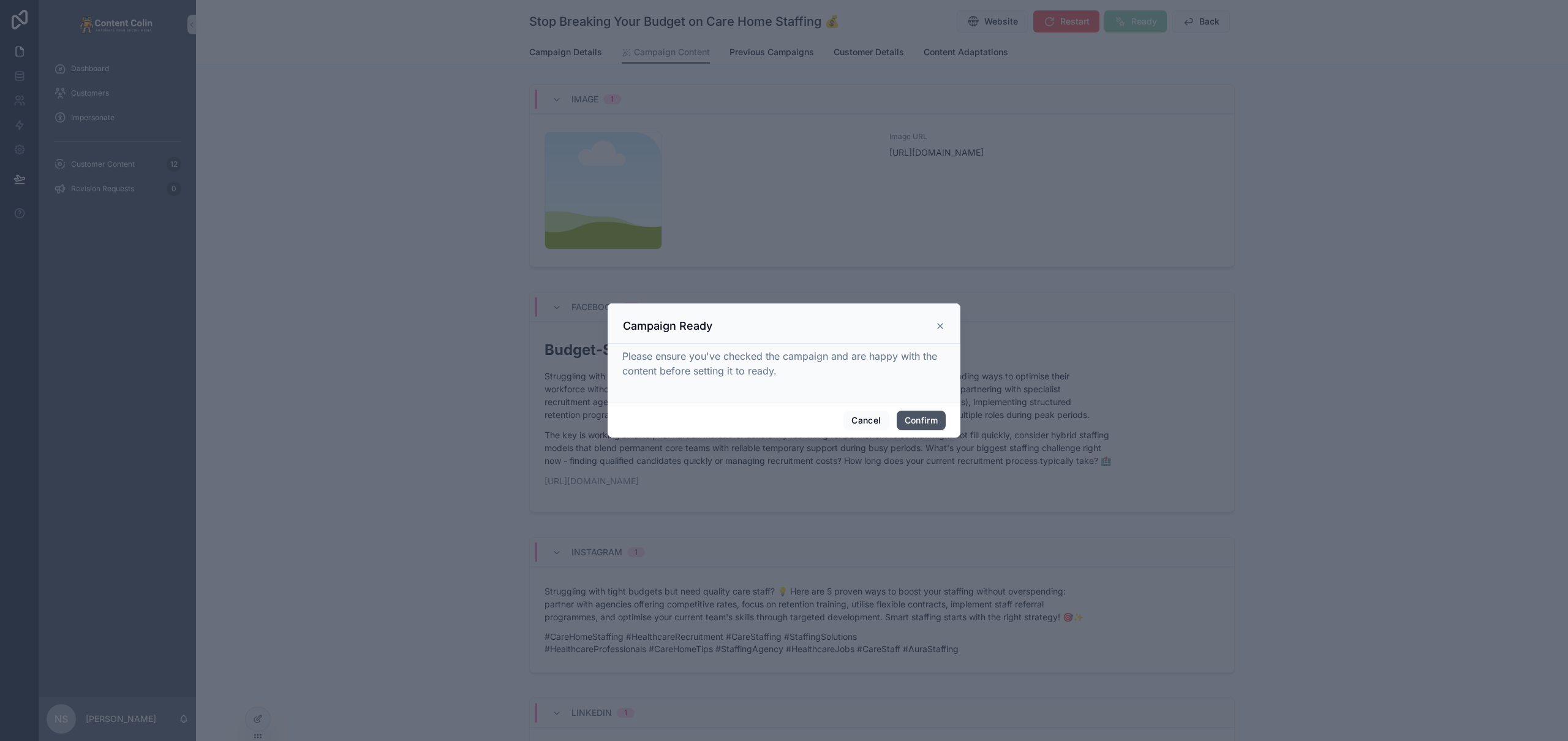
click at [924, 419] on button "Confirm" at bounding box center [921, 420] width 49 height 20
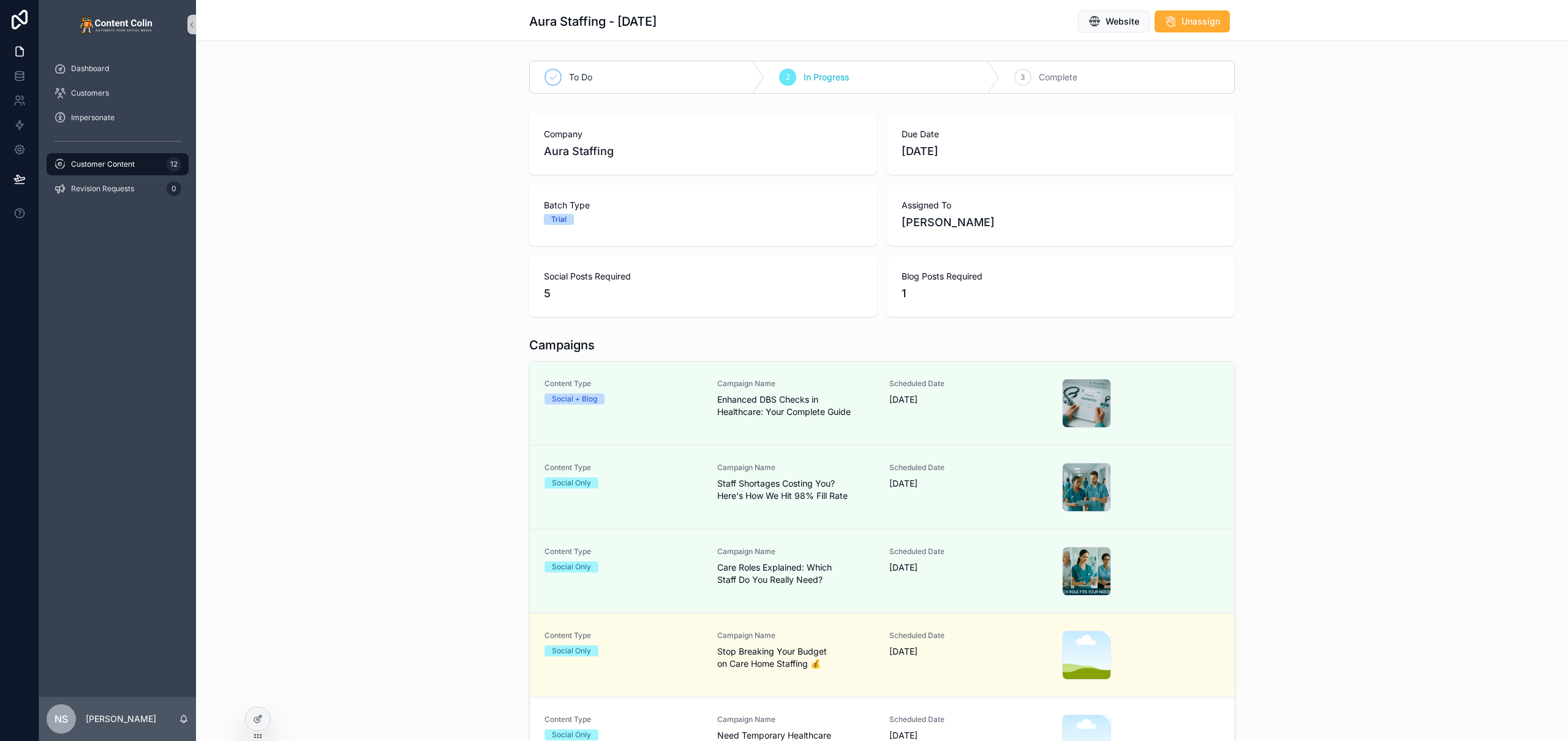
scroll to position [499, 0]
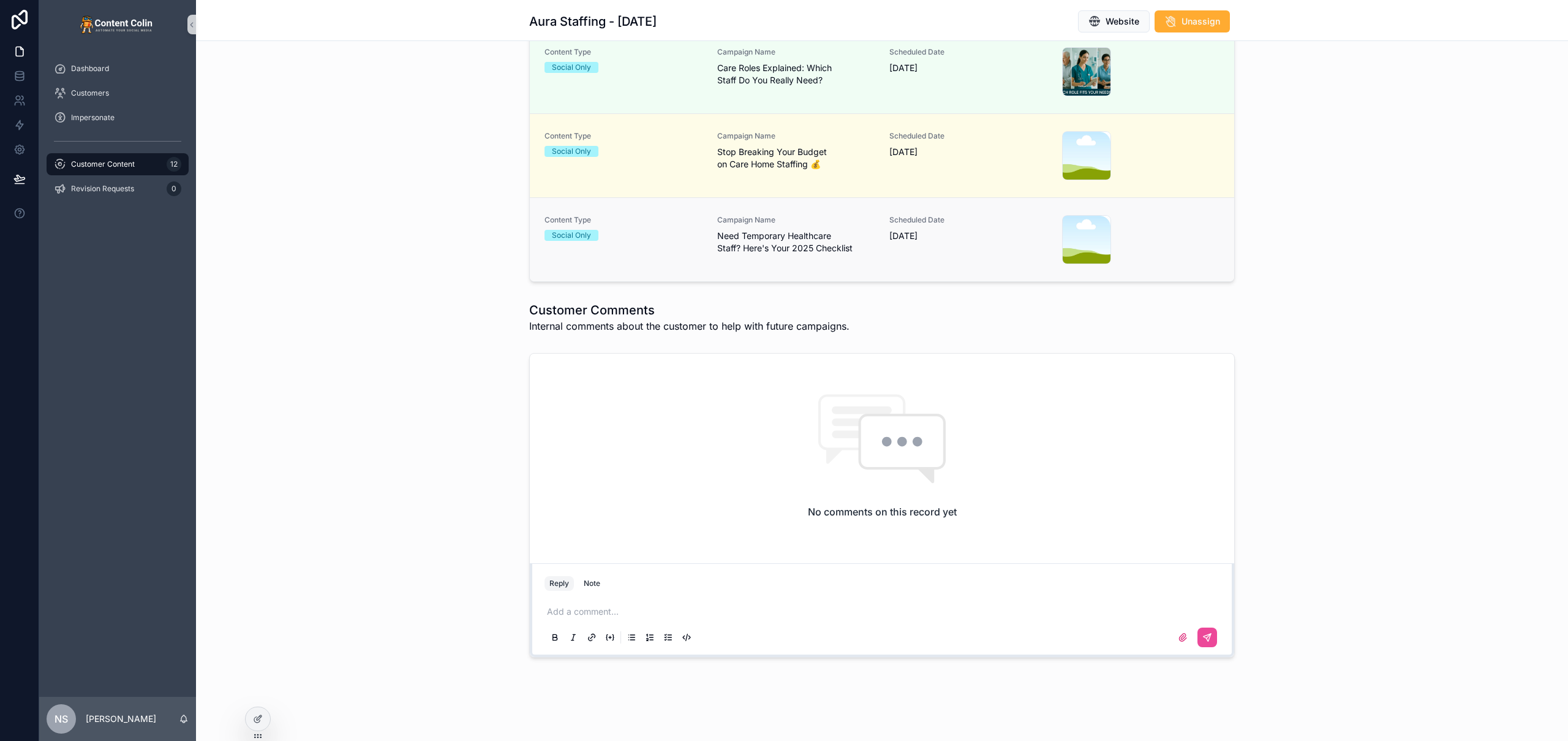
click at [963, 231] on span "25th September 2025" at bounding box center [968, 236] width 158 height 12
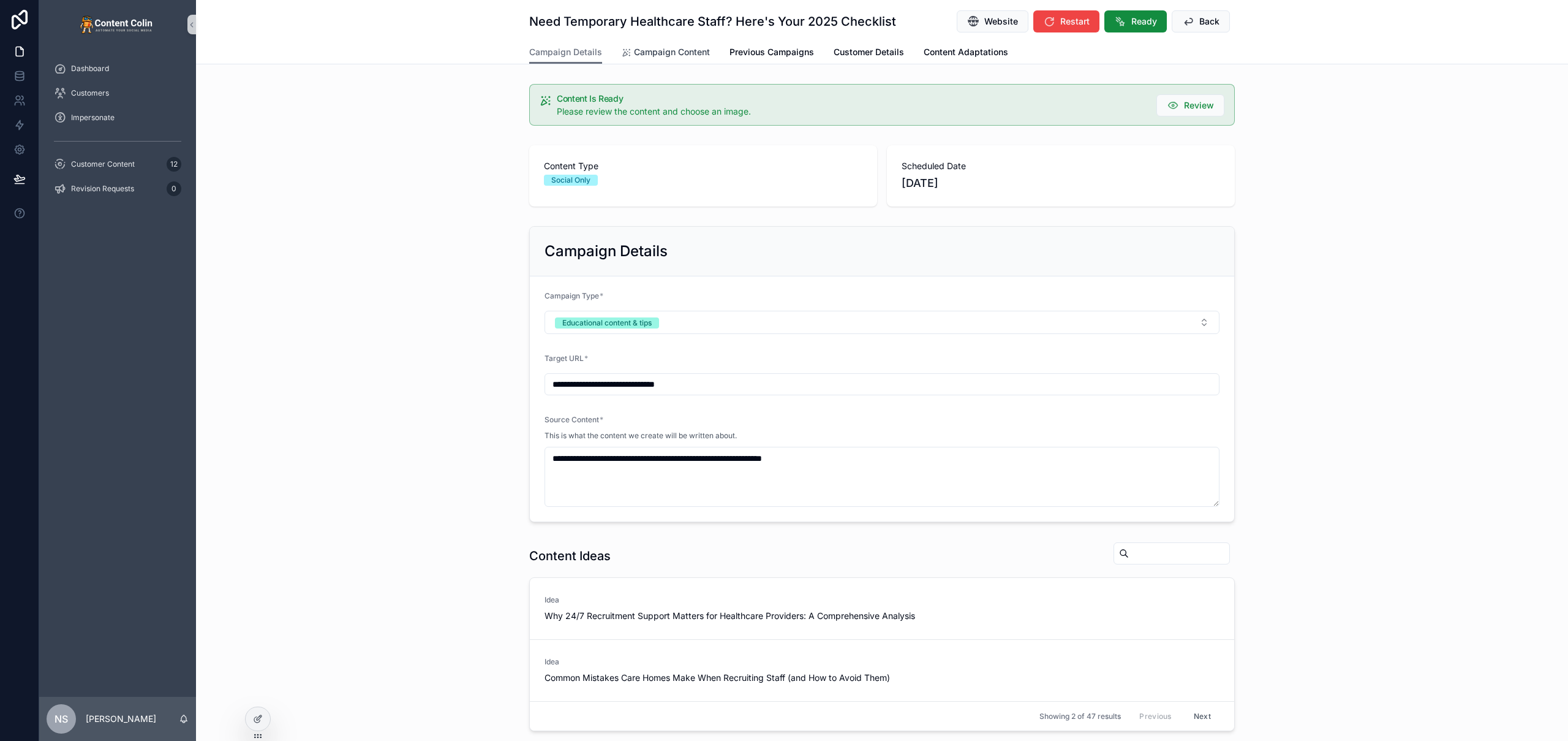
click at [649, 51] on span "Campaign Content" at bounding box center [671, 52] width 76 height 12
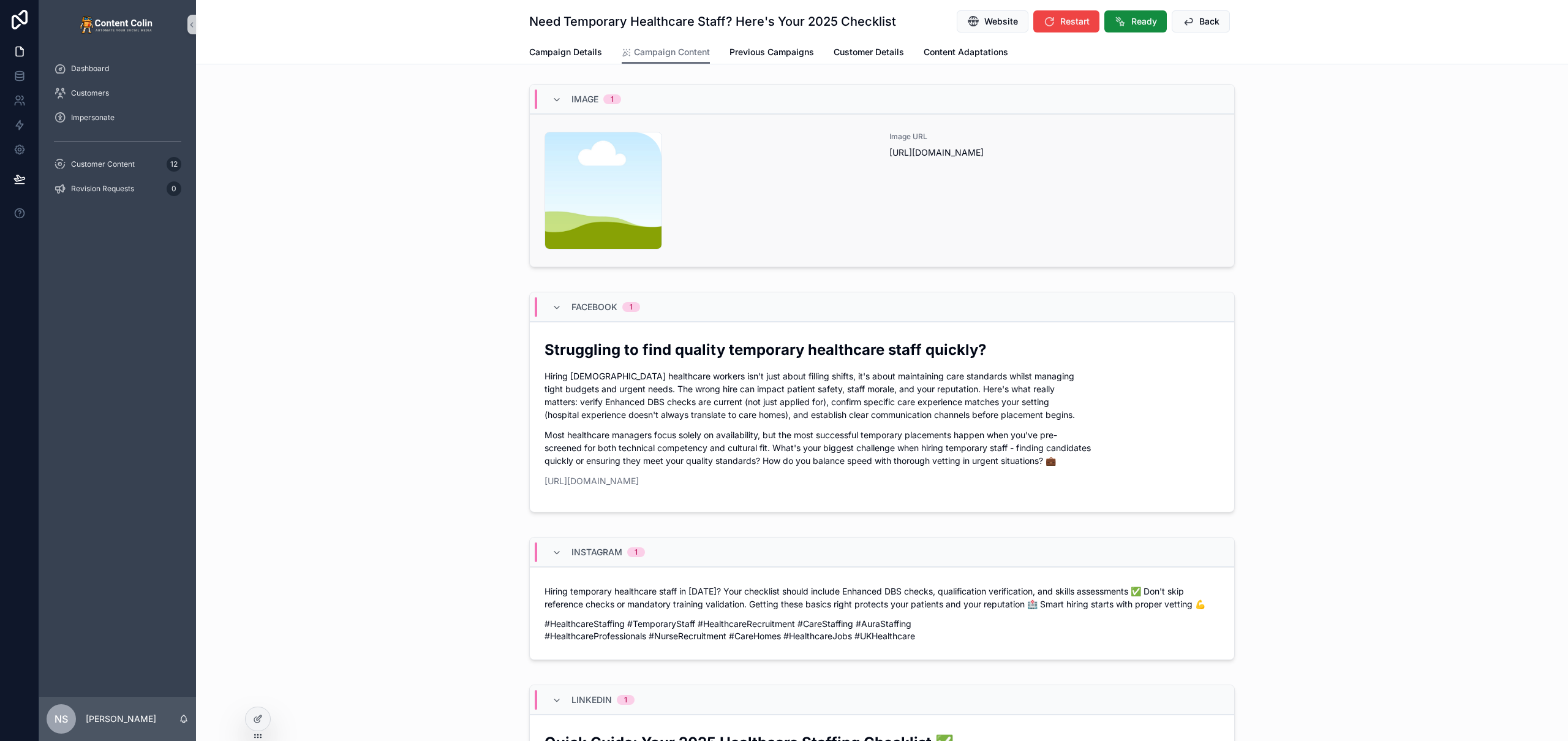
click at [853, 217] on div "content-placeholder .png" at bounding box center [709, 190] width 330 height 118
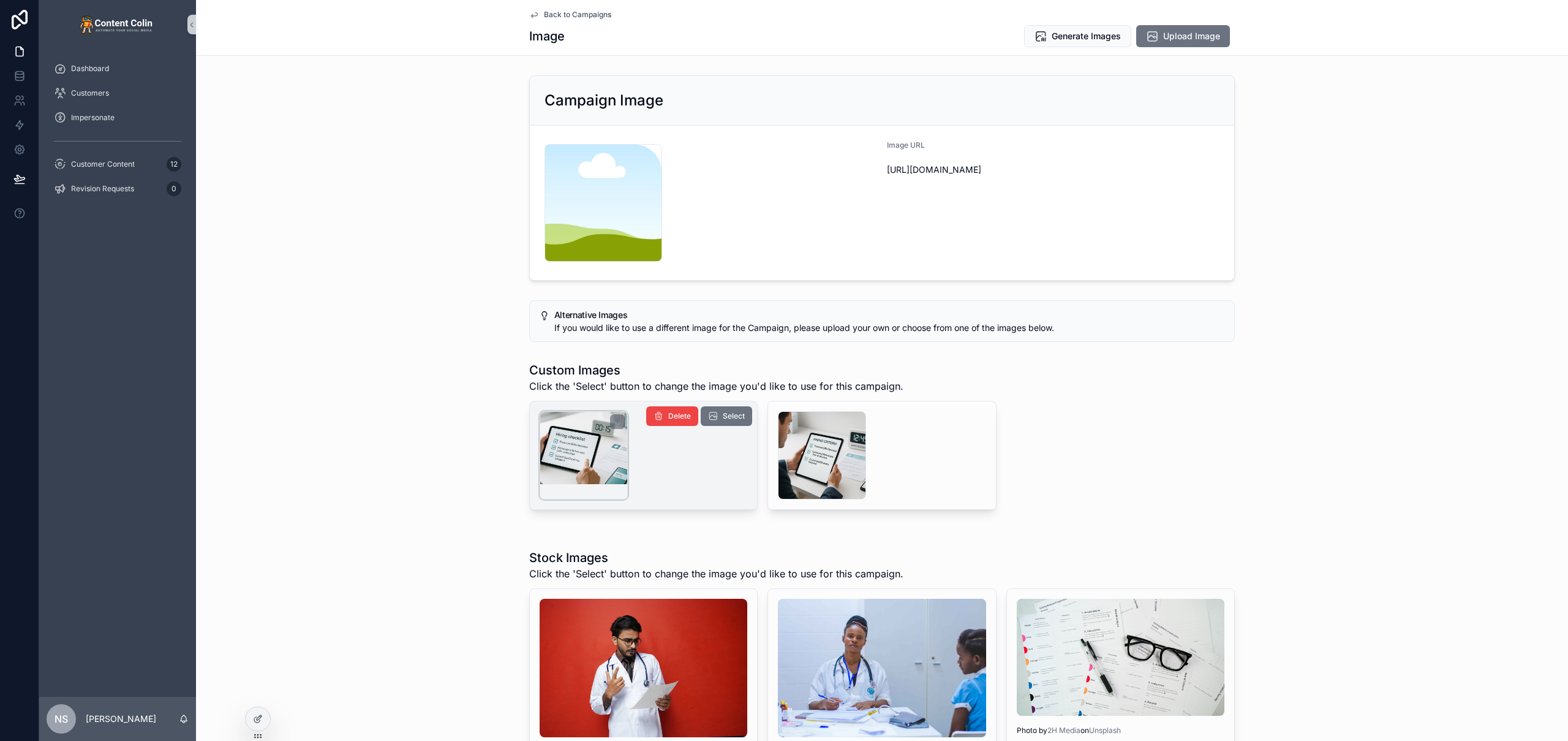
click at [583, 430] on div "scrollable content" at bounding box center [583, 455] width 88 height 88
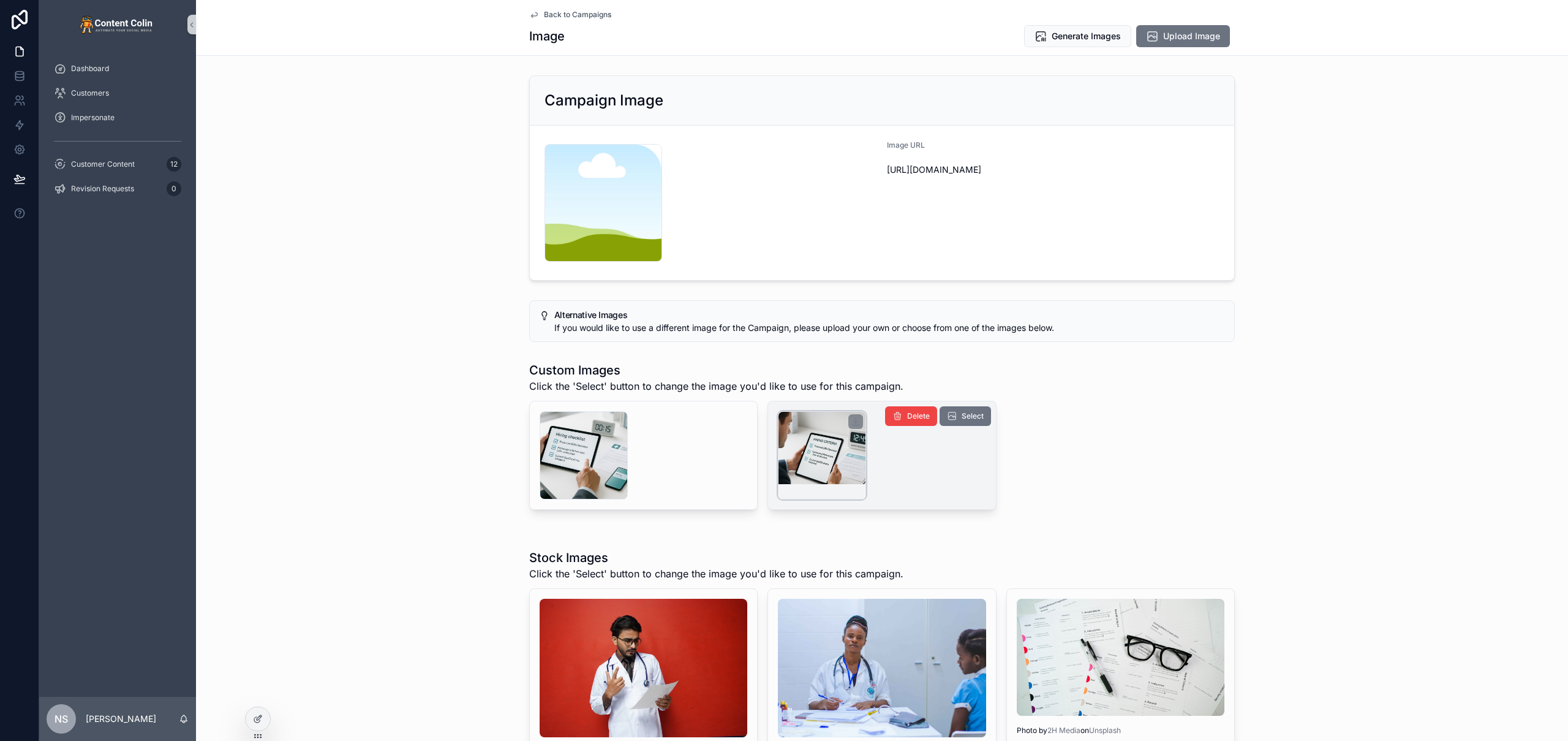
click at [840, 444] on div "scrollable content" at bounding box center [821, 455] width 88 height 88
click at [566, 15] on span "Back to Campaigns" at bounding box center [578, 15] width 67 height 10
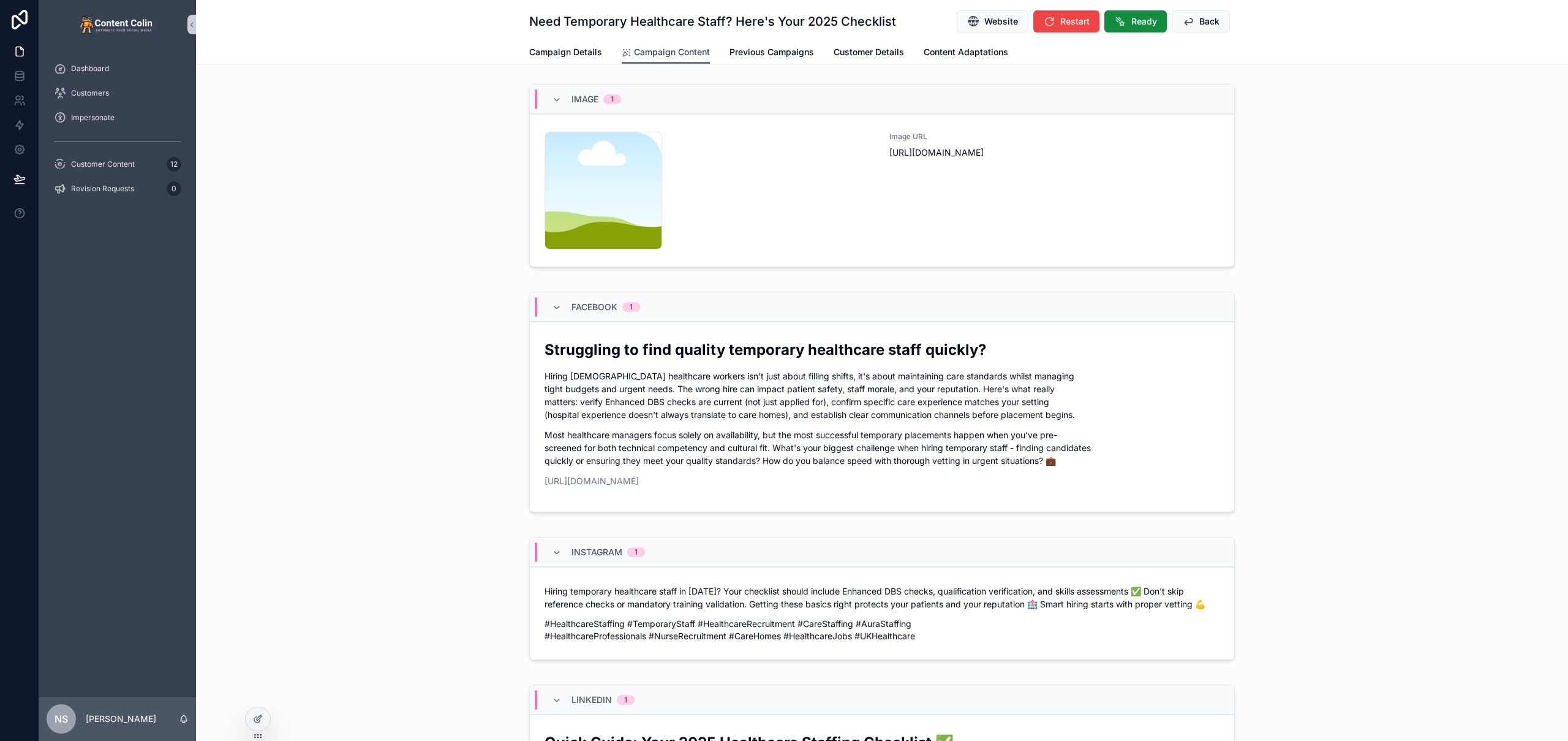
click at [667, 56] on span "Campaign Content" at bounding box center [671, 52] width 76 height 12
click at [792, 203] on div "content-placeholder .png" at bounding box center [709, 190] width 330 height 118
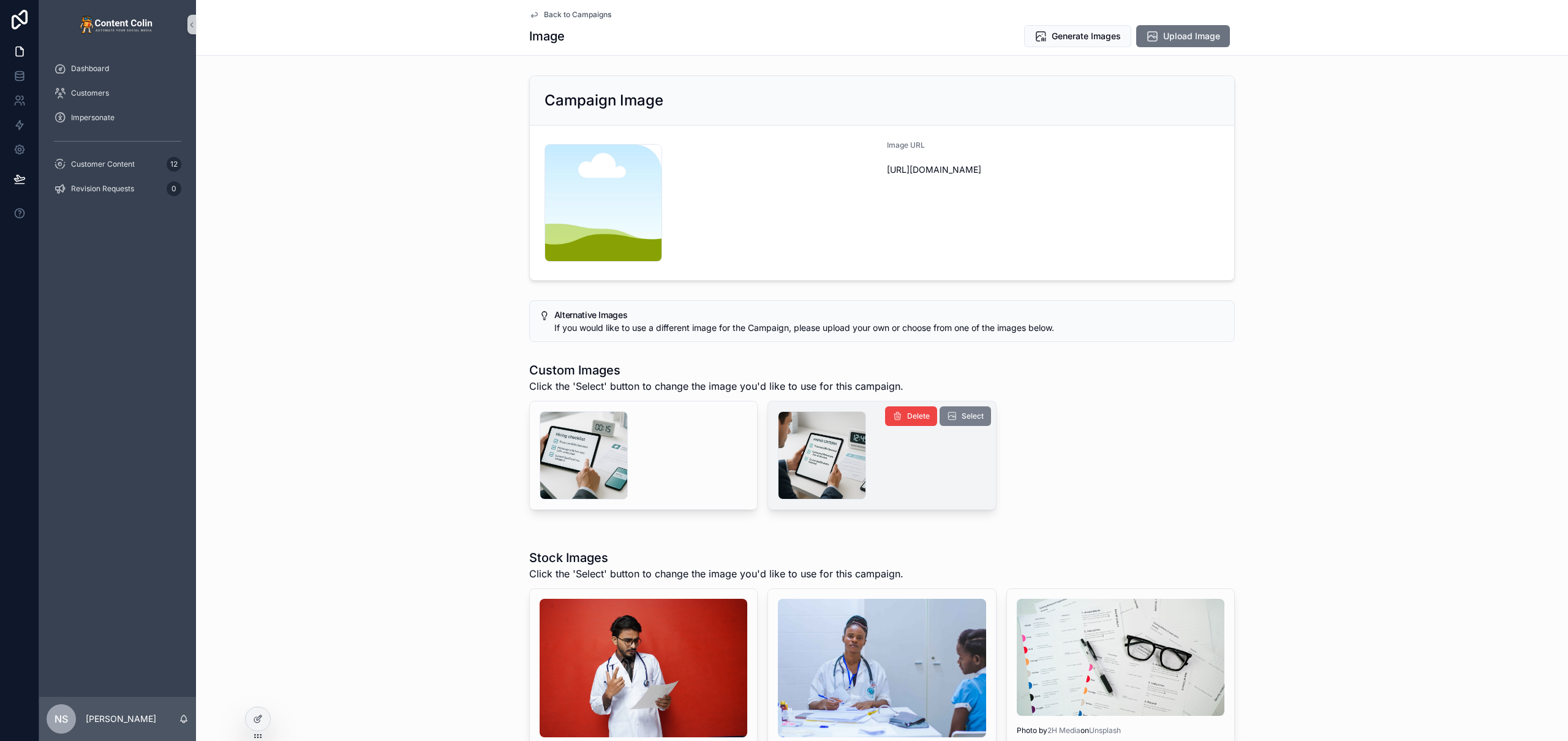
click at [973, 421] on span "Select" at bounding box center [973, 416] width 22 height 10
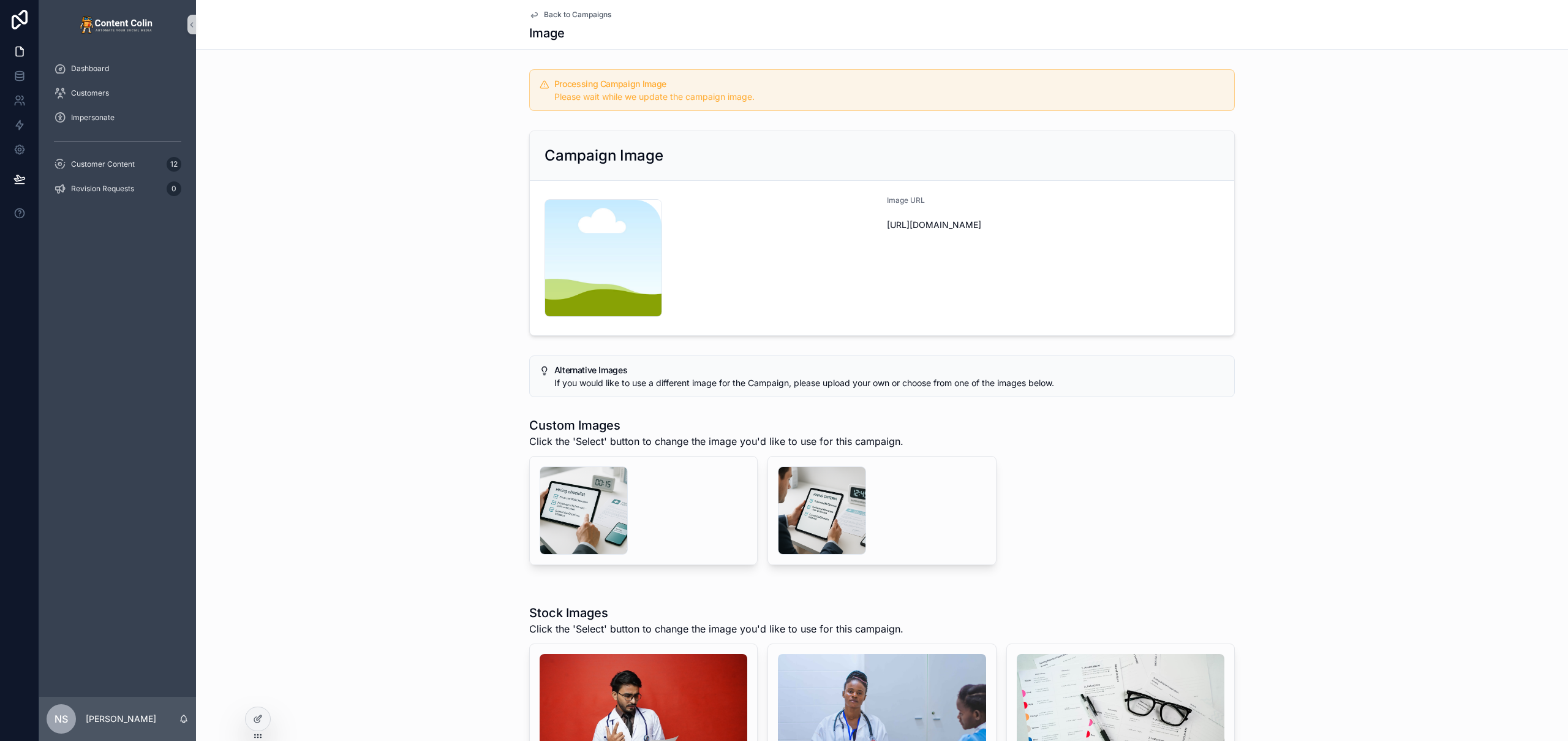
click at [570, 14] on span "Back to Campaigns" at bounding box center [578, 15] width 67 height 10
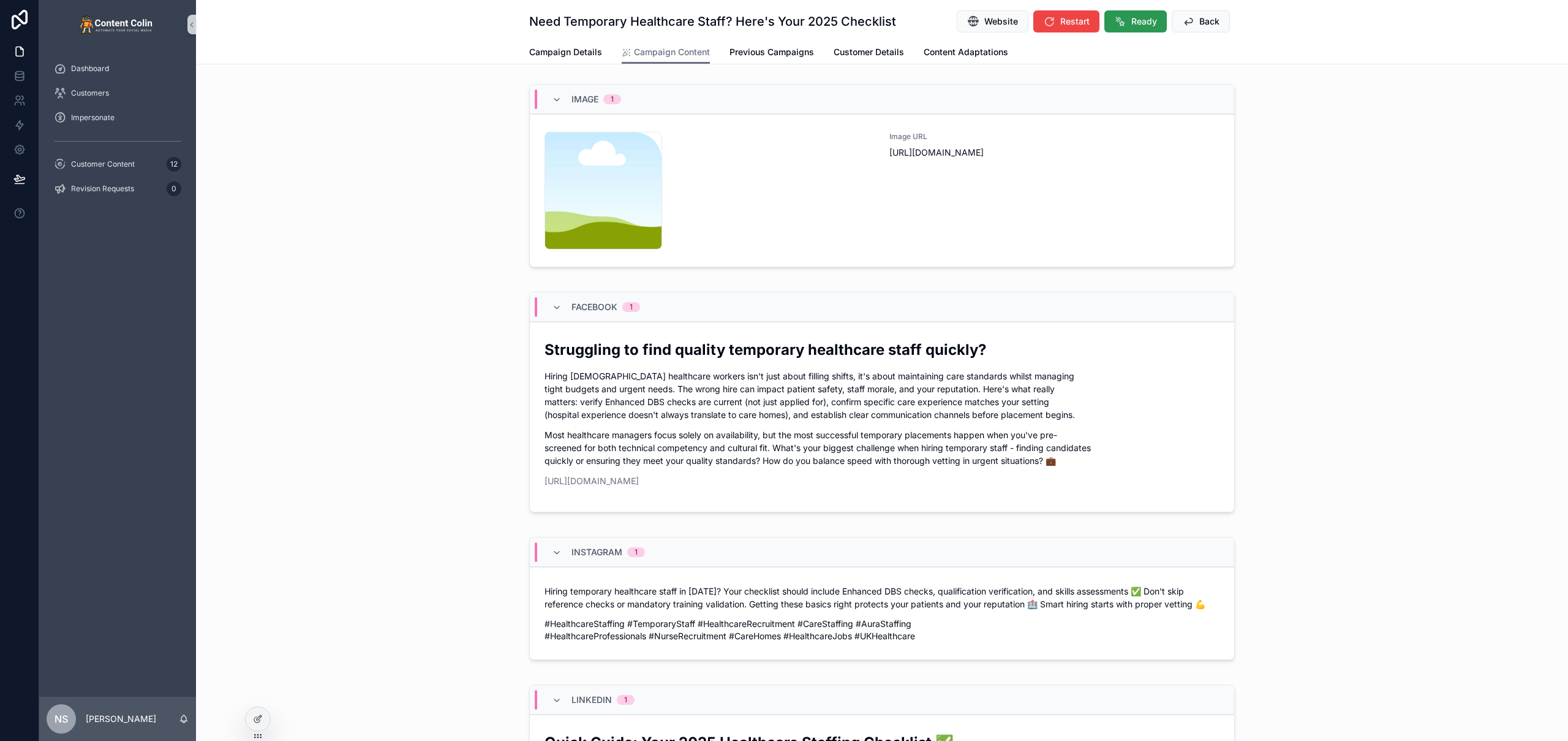
click at [1137, 20] on span "Ready" at bounding box center [1144, 22] width 26 height 12
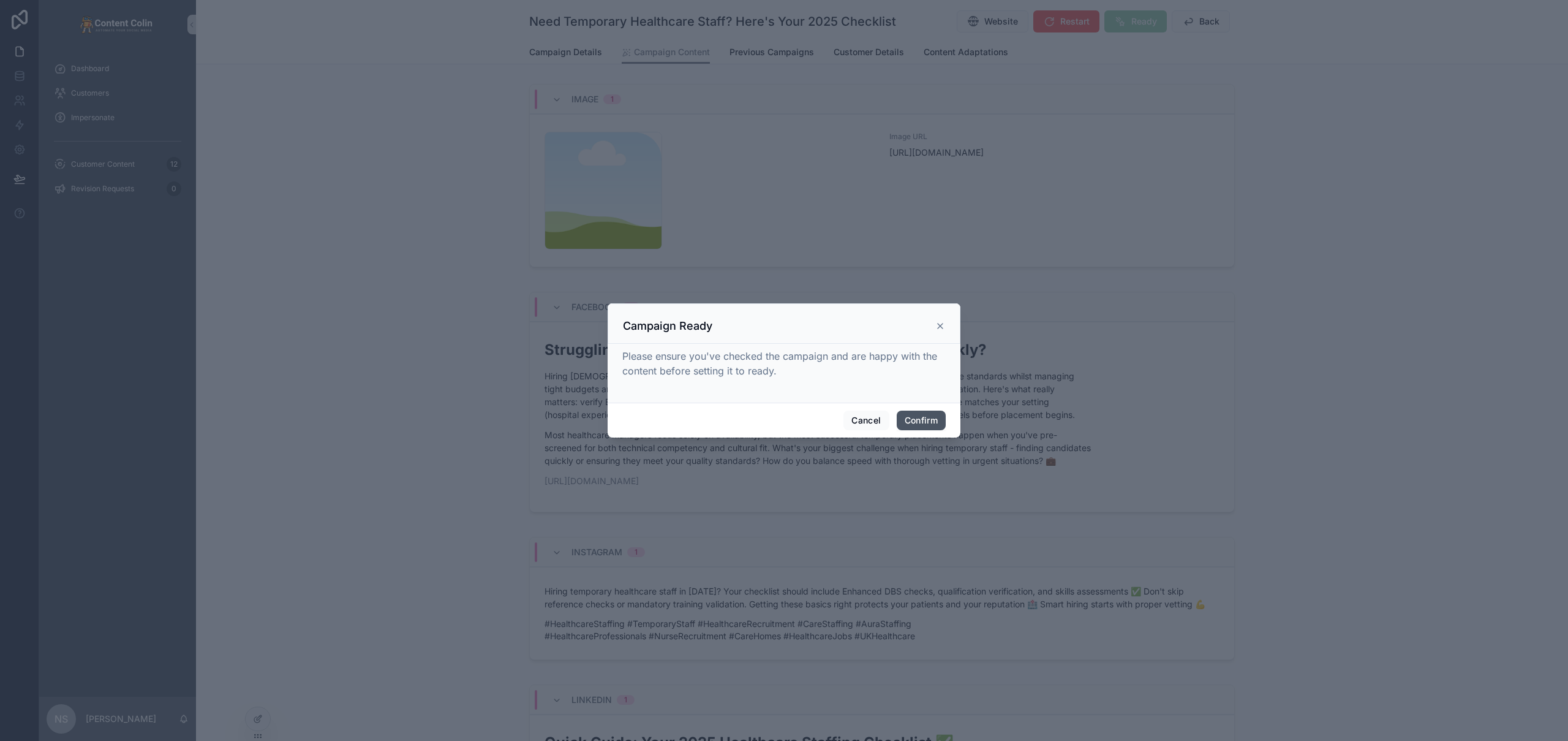
click at [928, 415] on button "Confirm" at bounding box center [921, 420] width 49 height 20
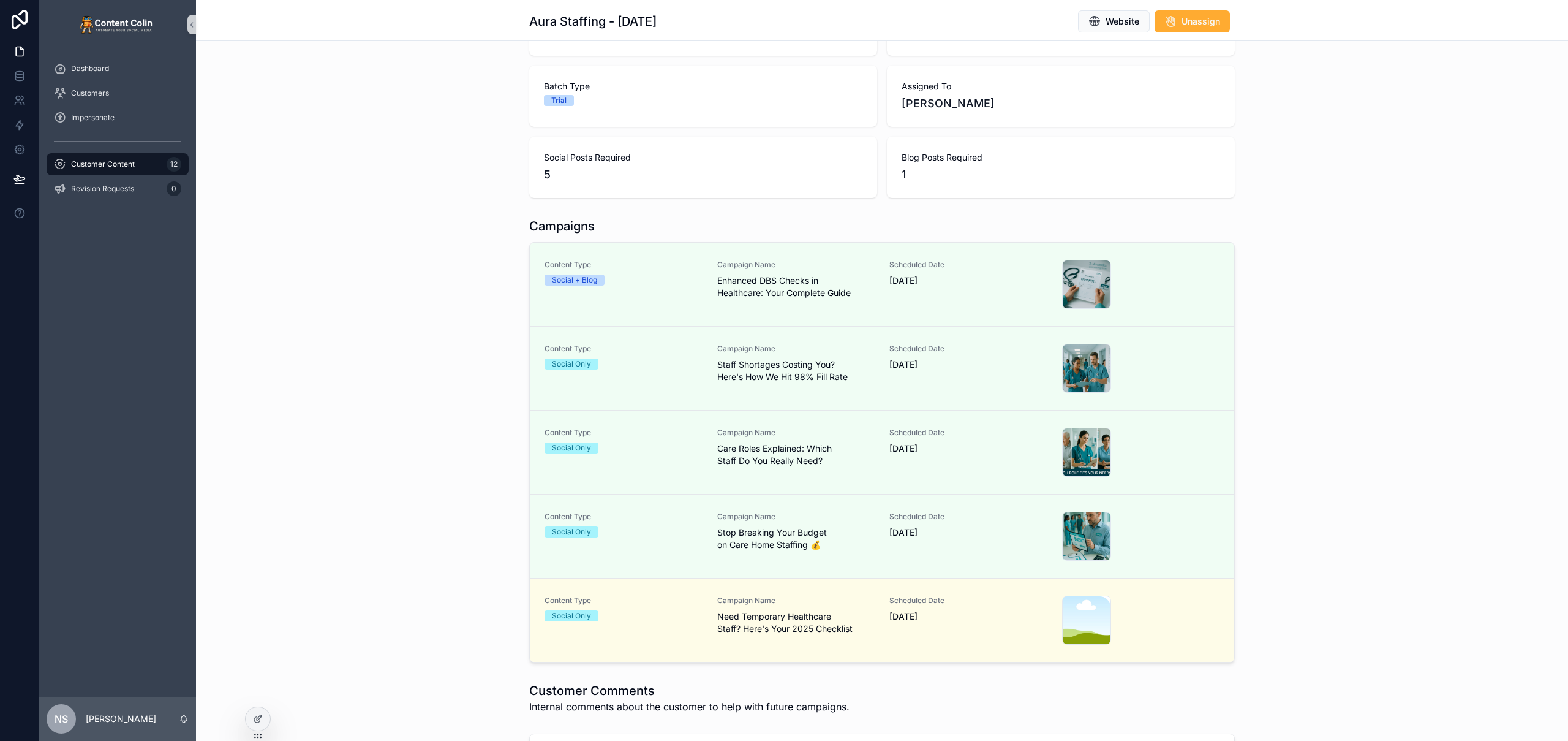
scroll to position [127, 0]
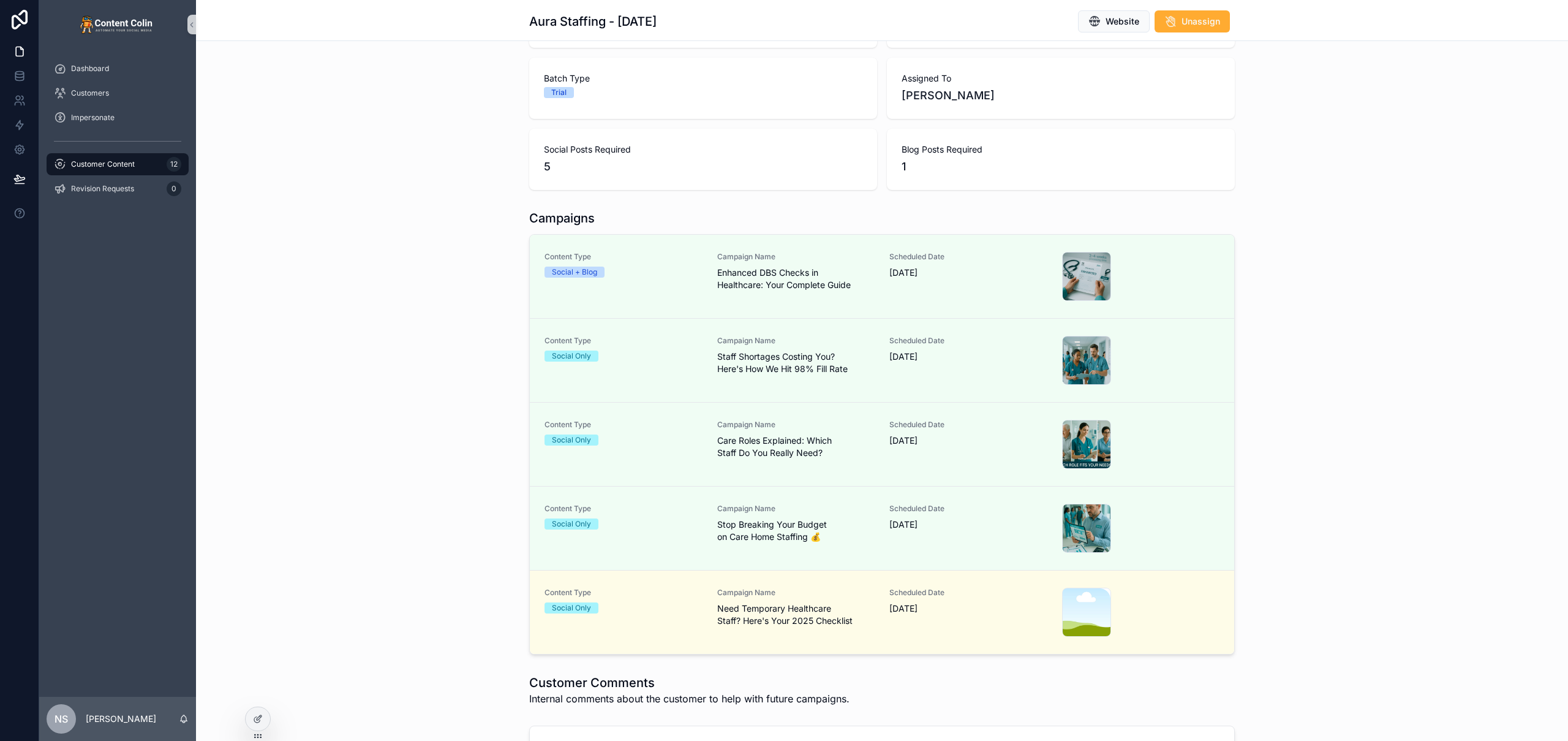
click at [423, 438] on div "Campaigns Content Type Social + Blog Campaign Name Enhanced DBS Checks in Healt…" at bounding box center [882, 432] width 1372 height 455
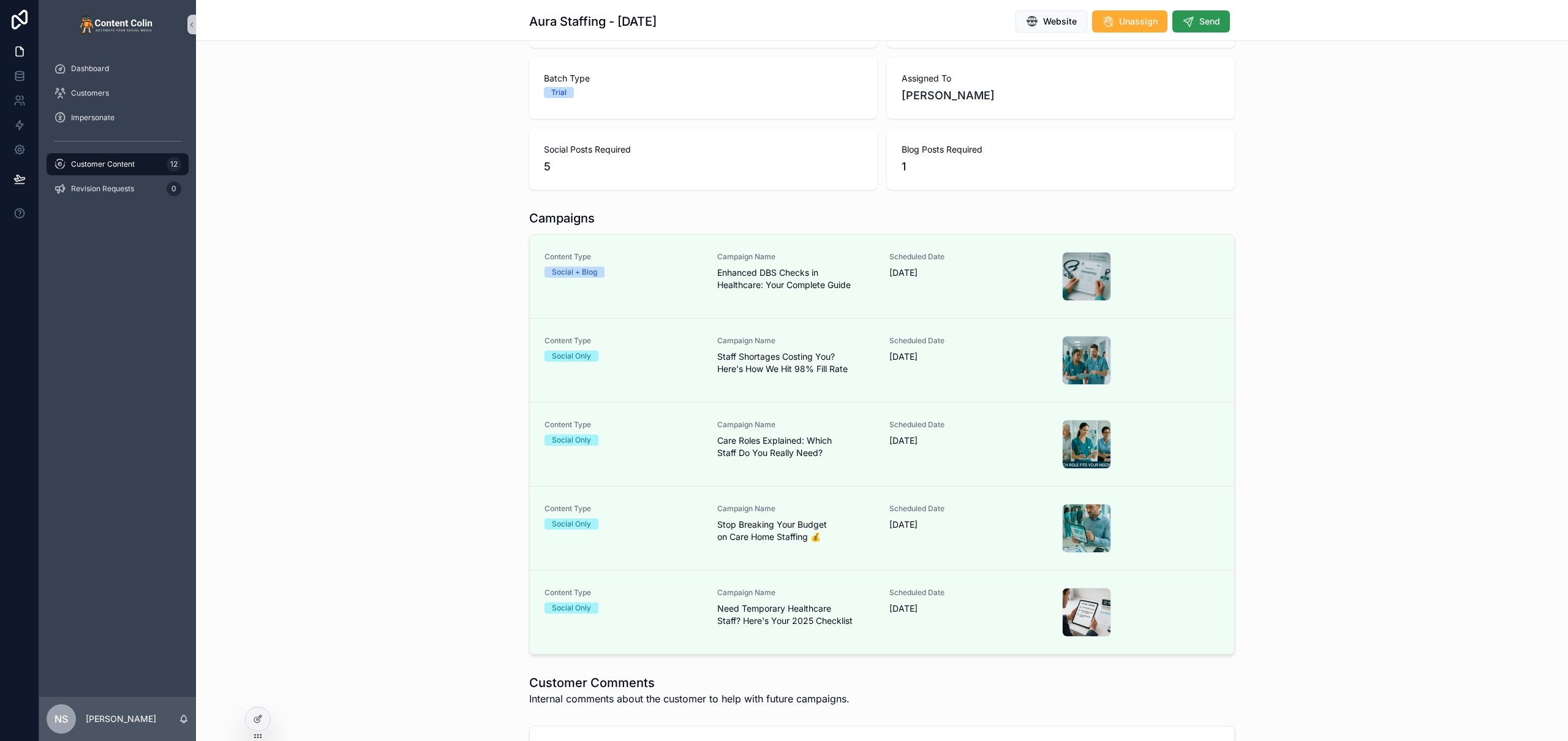
click at [1199, 19] on span "Send" at bounding box center [1209, 22] width 21 height 12
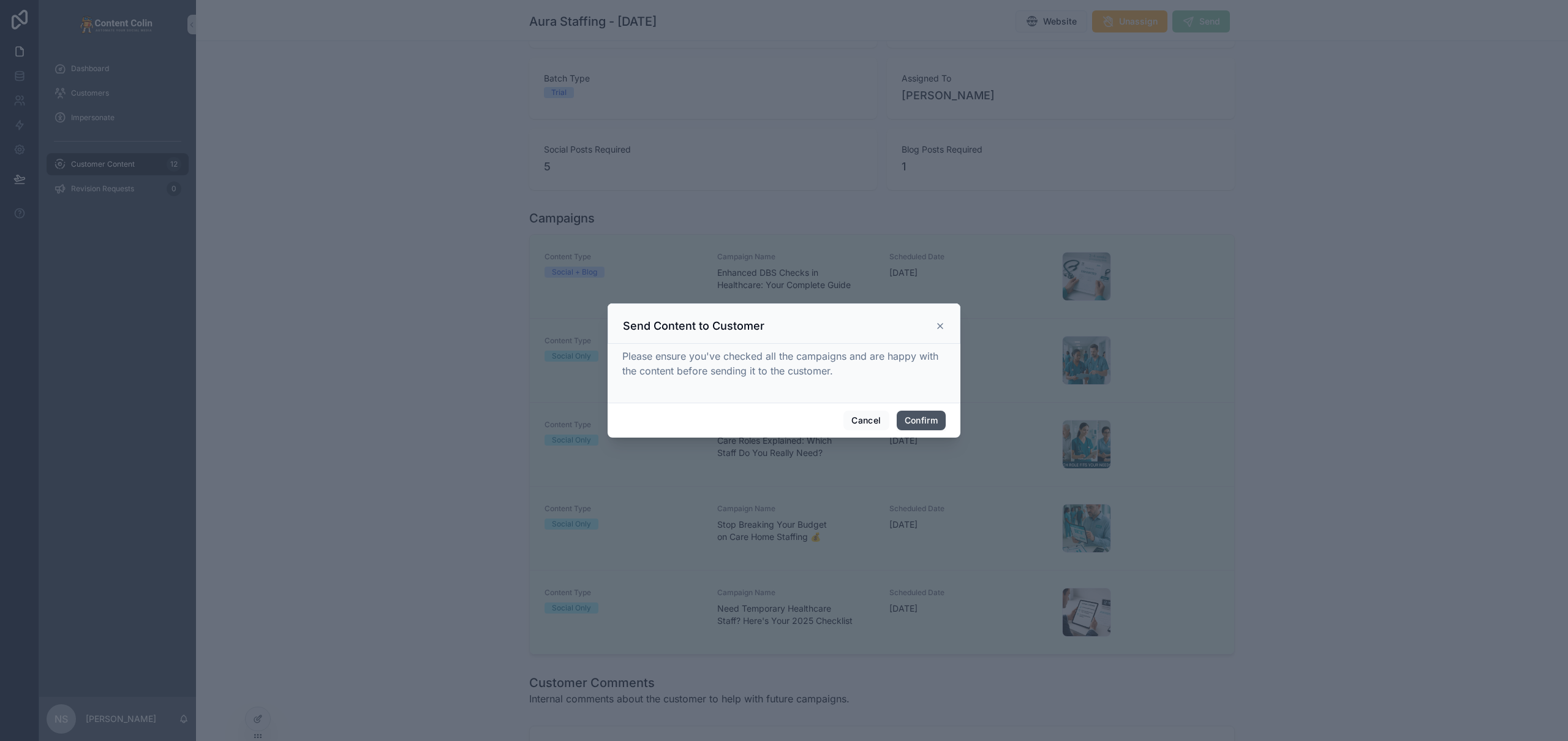
click at [922, 415] on button "Confirm" at bounding box center [921, 420] width 49 height 20
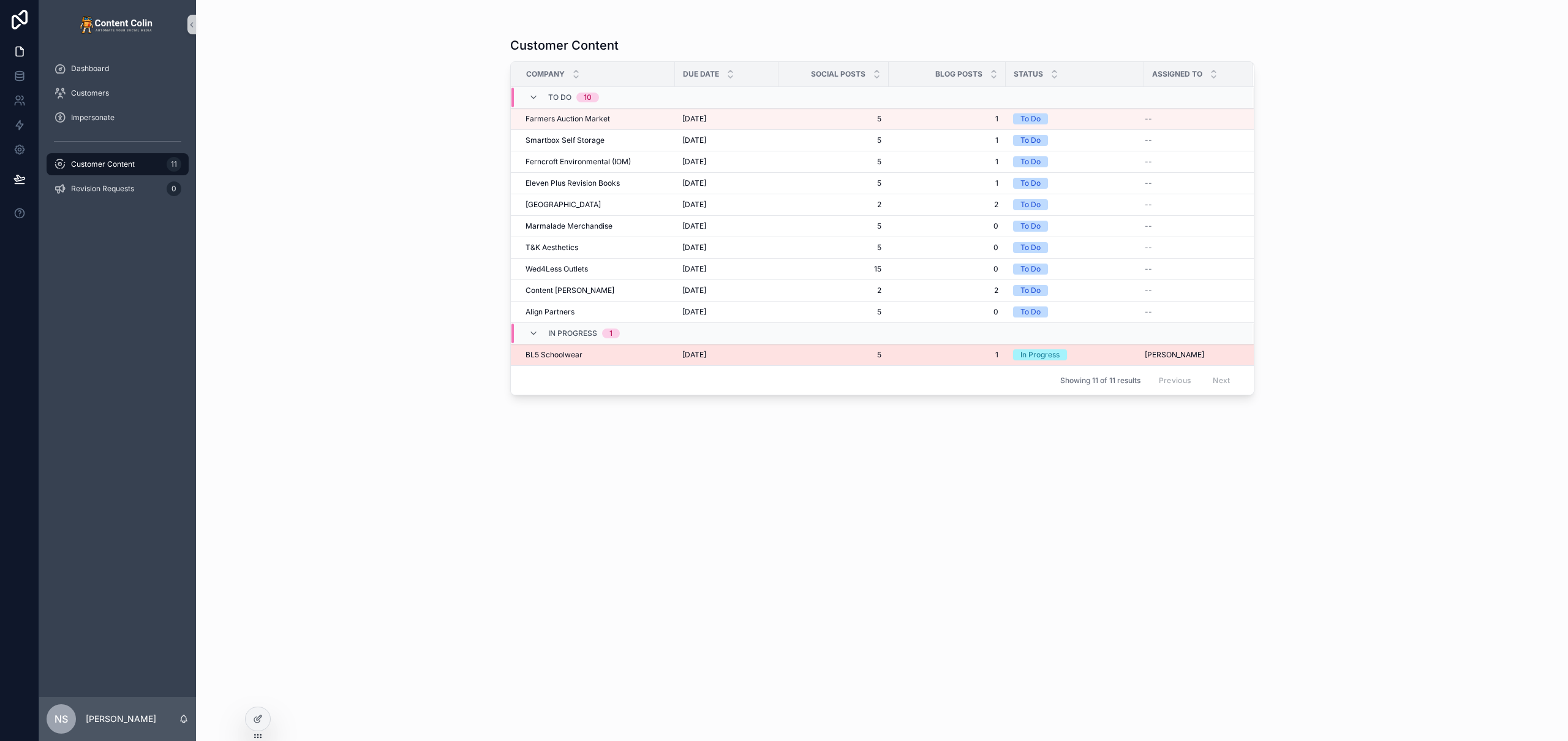
click at [589, 360] on td "BL5 Schoolwear BL5 Schoolwear" at bounding box center [593, 355] width 164 height 22
click at [706, 354] on span "10th September 2025" at bounding box center [694, 355] width 24 height 10
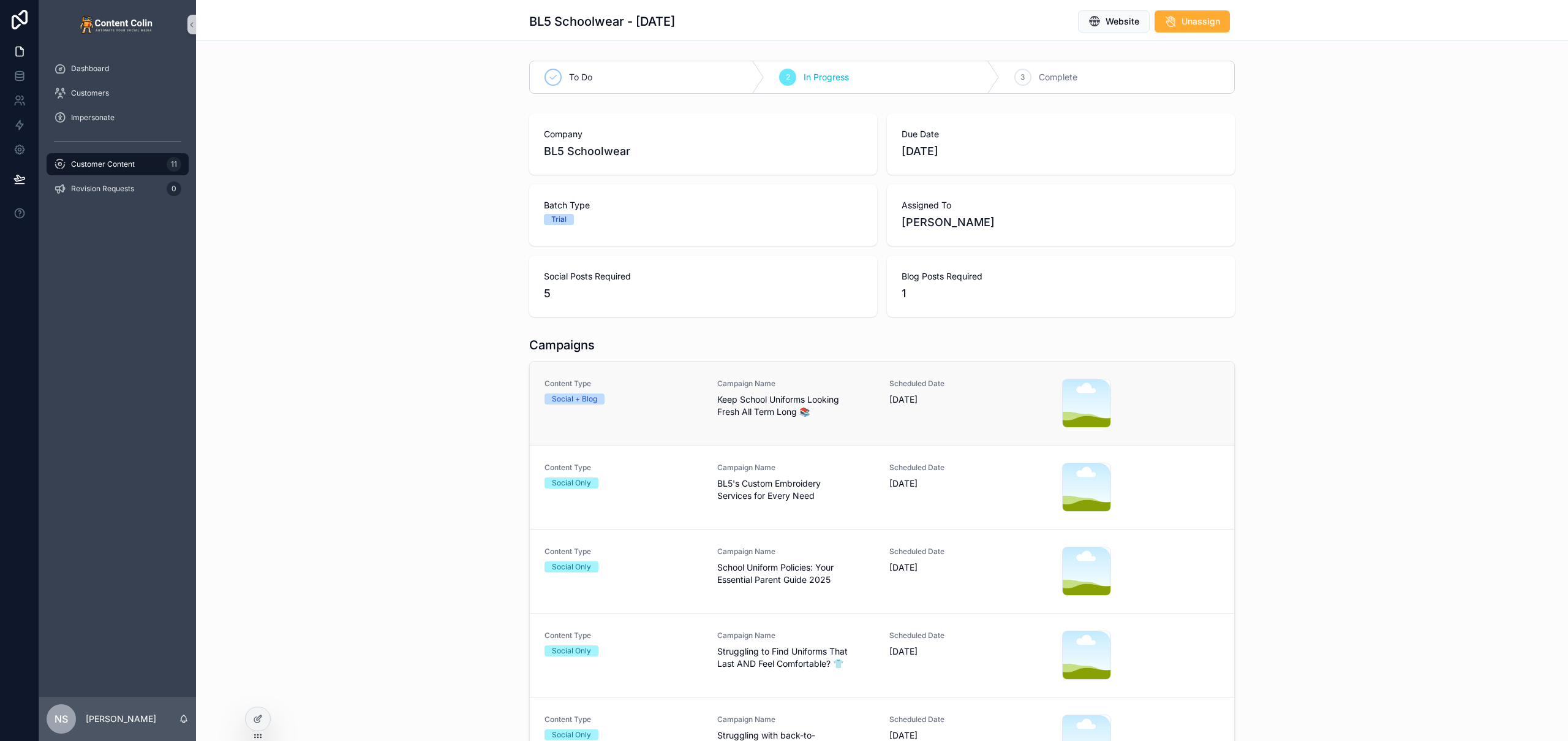
click at [709, 409] on div "Content Type Social + Blog Campaign Name Keep School Uniforms Looking Fresh All…" at bounding box center [881, 403] width 675 height 49
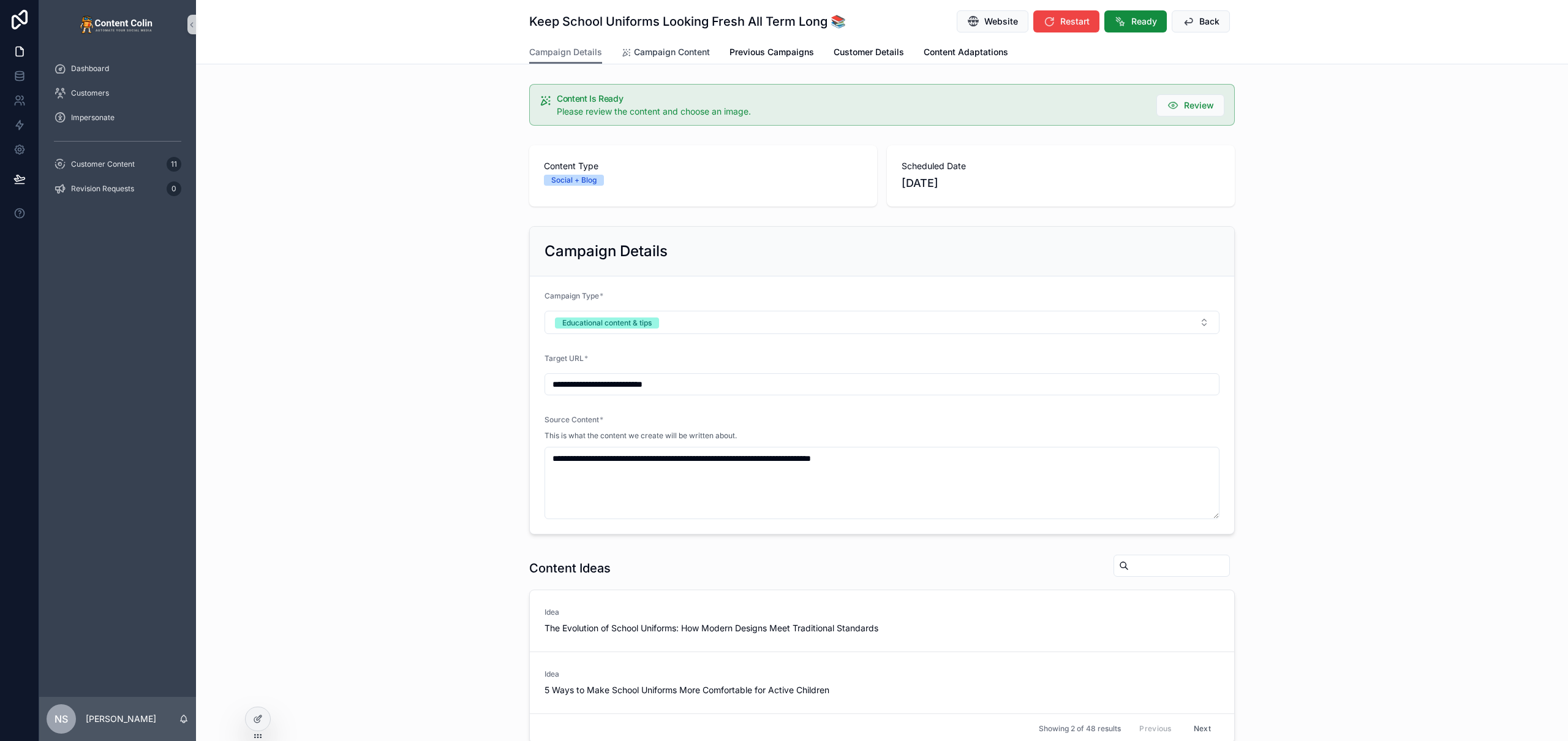
click at [670, 57] on span "Campaign Content" at bounding box center [671, 52] width 76 height 12
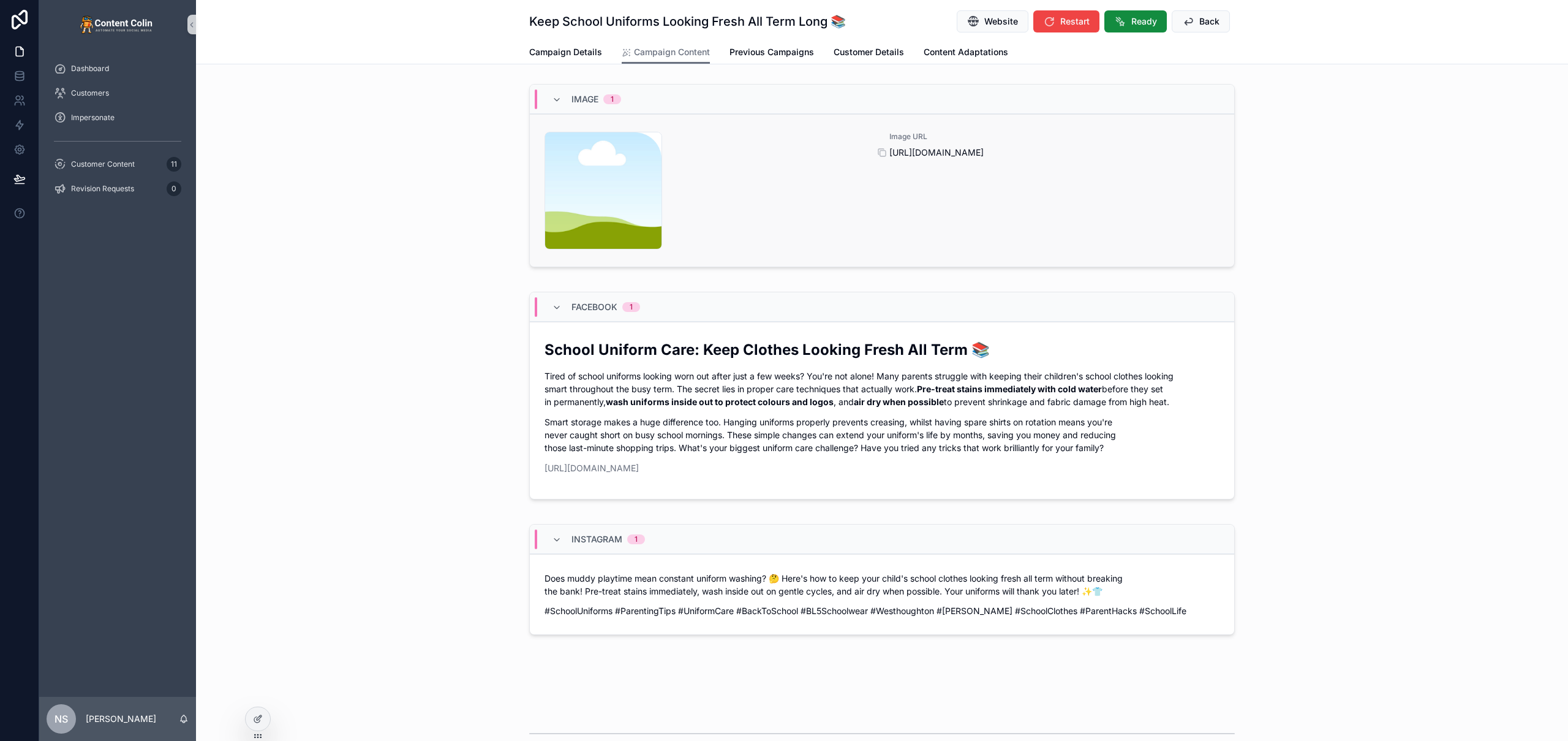
click at [967, 158] on span "https://cdn.contentcolin.com/contentcolin/images/content-placeholder.png" at bounding box center [1054, 153] width 330 height 12
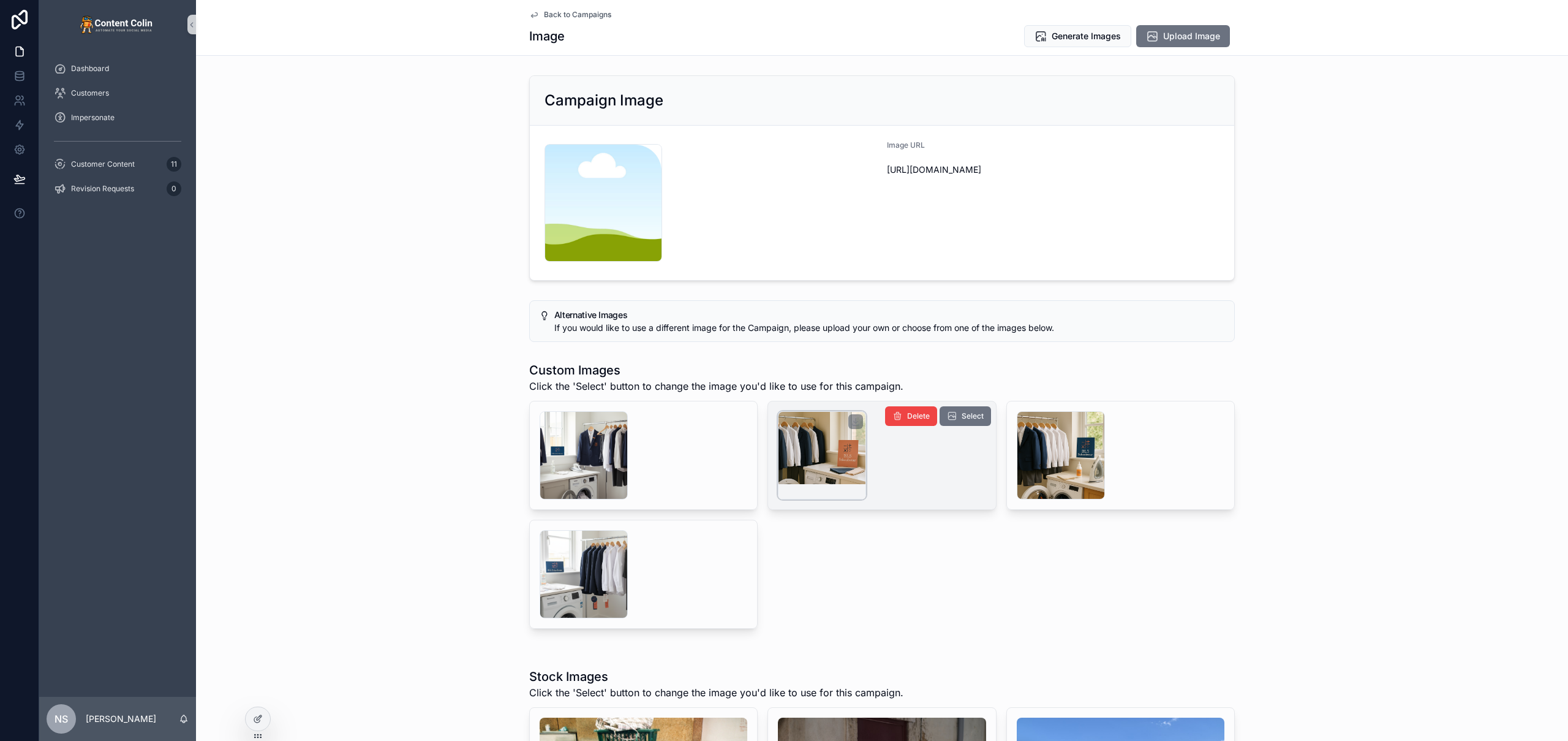
click at [821, 450] on div "scrollable content" at bounding box center [821, 455] width 88 height 88
click at [577, 10] on span "Back to Campaigns" at bounding box center [578, 15] width 67 height 10
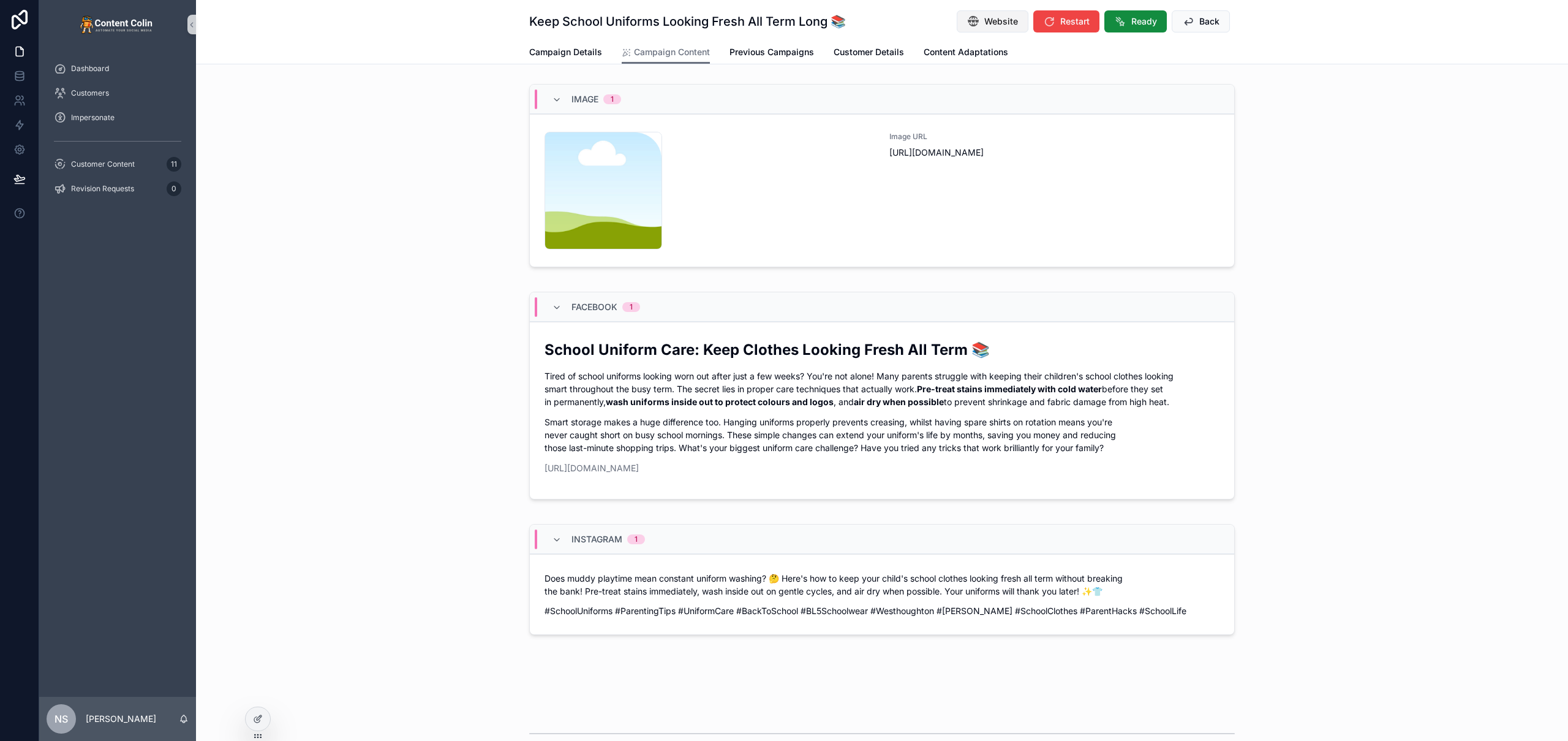
click at [999, 19] on span "Website" at bounding box center [1001, 22] width 34 height 12
click at [774, 169] on div "content-placeholder .png" at bounding box center [709, 190] width 330 height 118
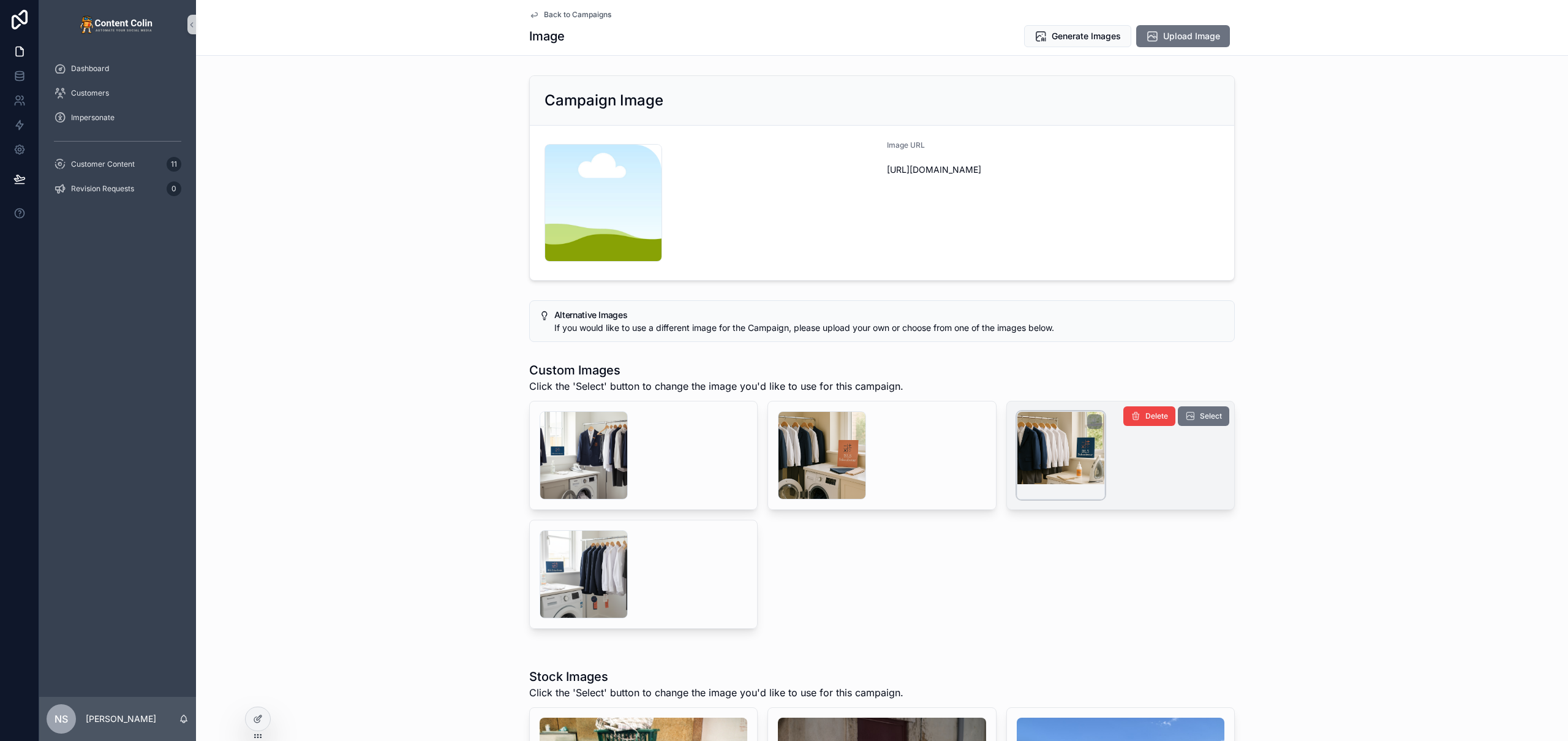
click at [1042, 448] on div "scrollable content" at bounding box center [1061, 455] width 88 height 88
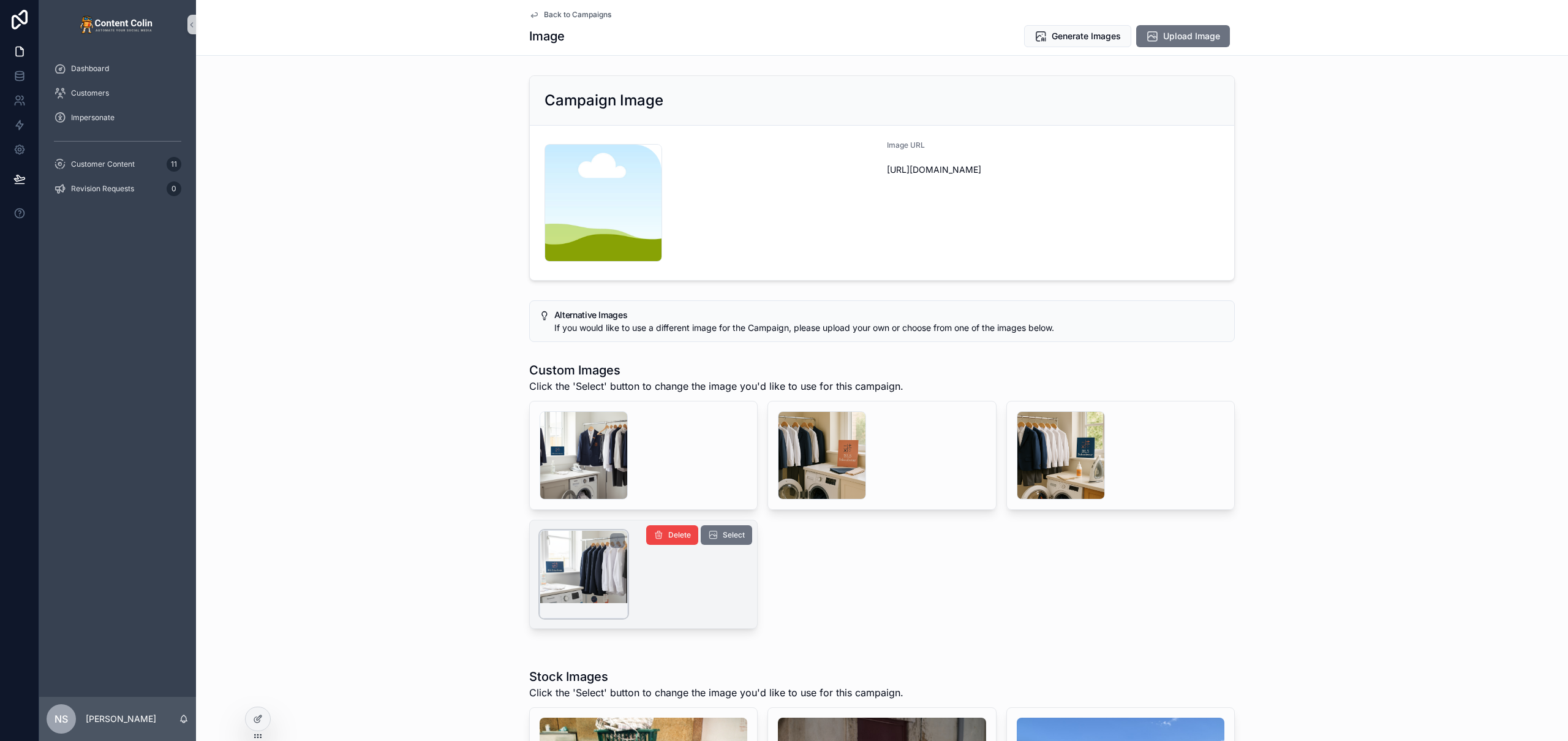
click at [587, 559] on div "scrollable content" at bounding box center [583, 574] width 88 height 88
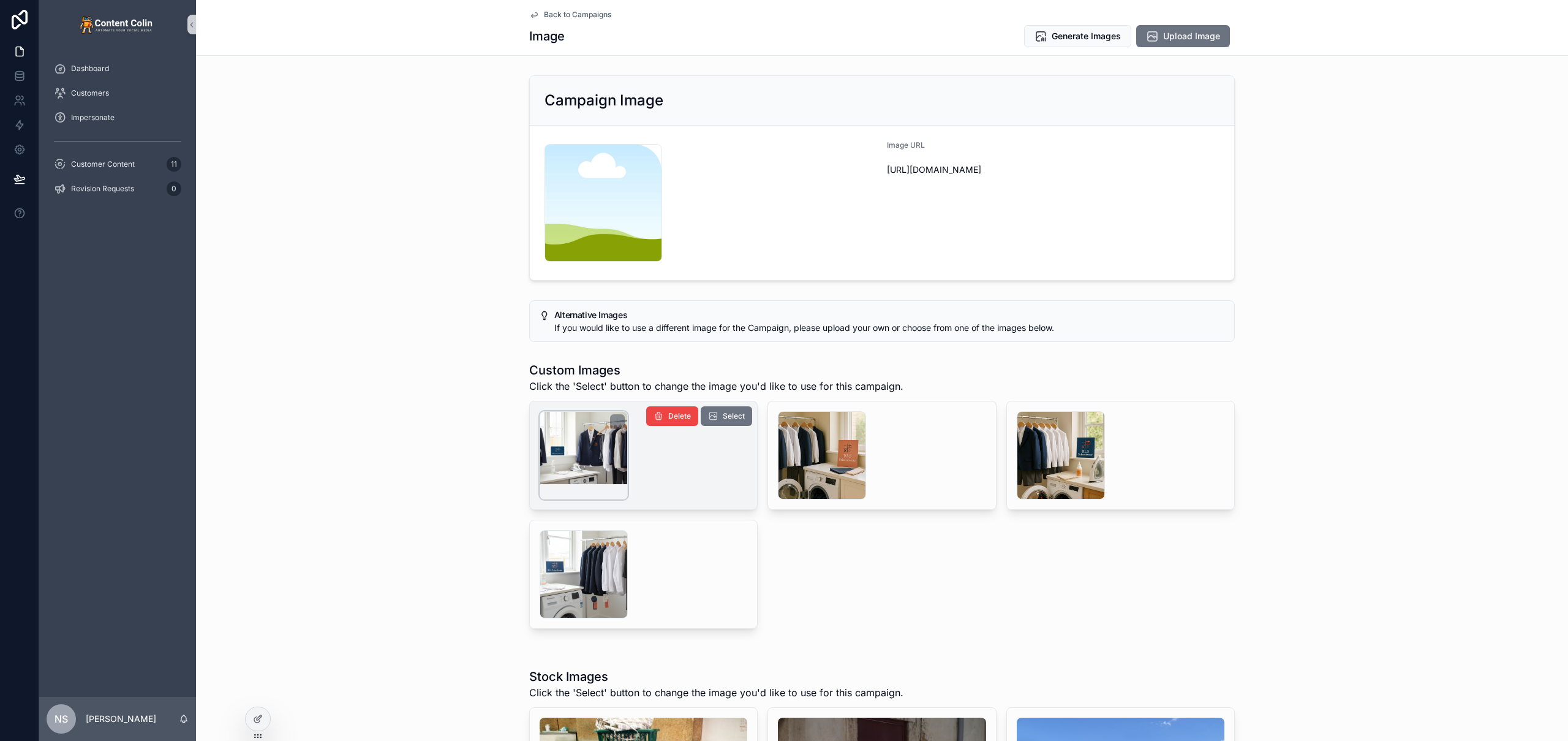
click at [570, 440] on div "scrollable content" at bounding box center [583, 455] width 88 height 88
click at [722, 417] on span "Select" at bounding box center [733, 416] width 22 height 10
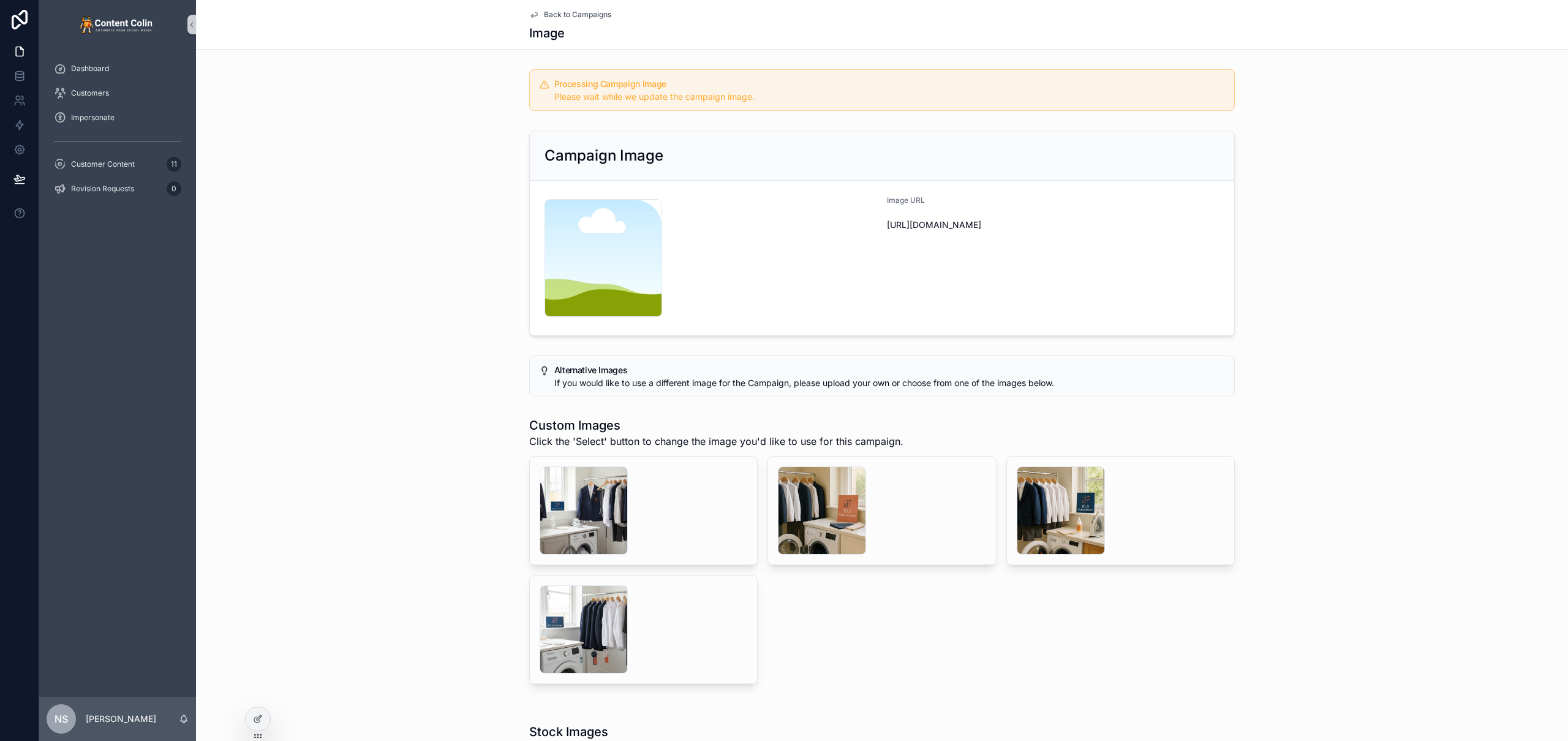
click at [593, 14] on span "Back to Campaigns" at bounding box center [578, 15] width 67 height 10
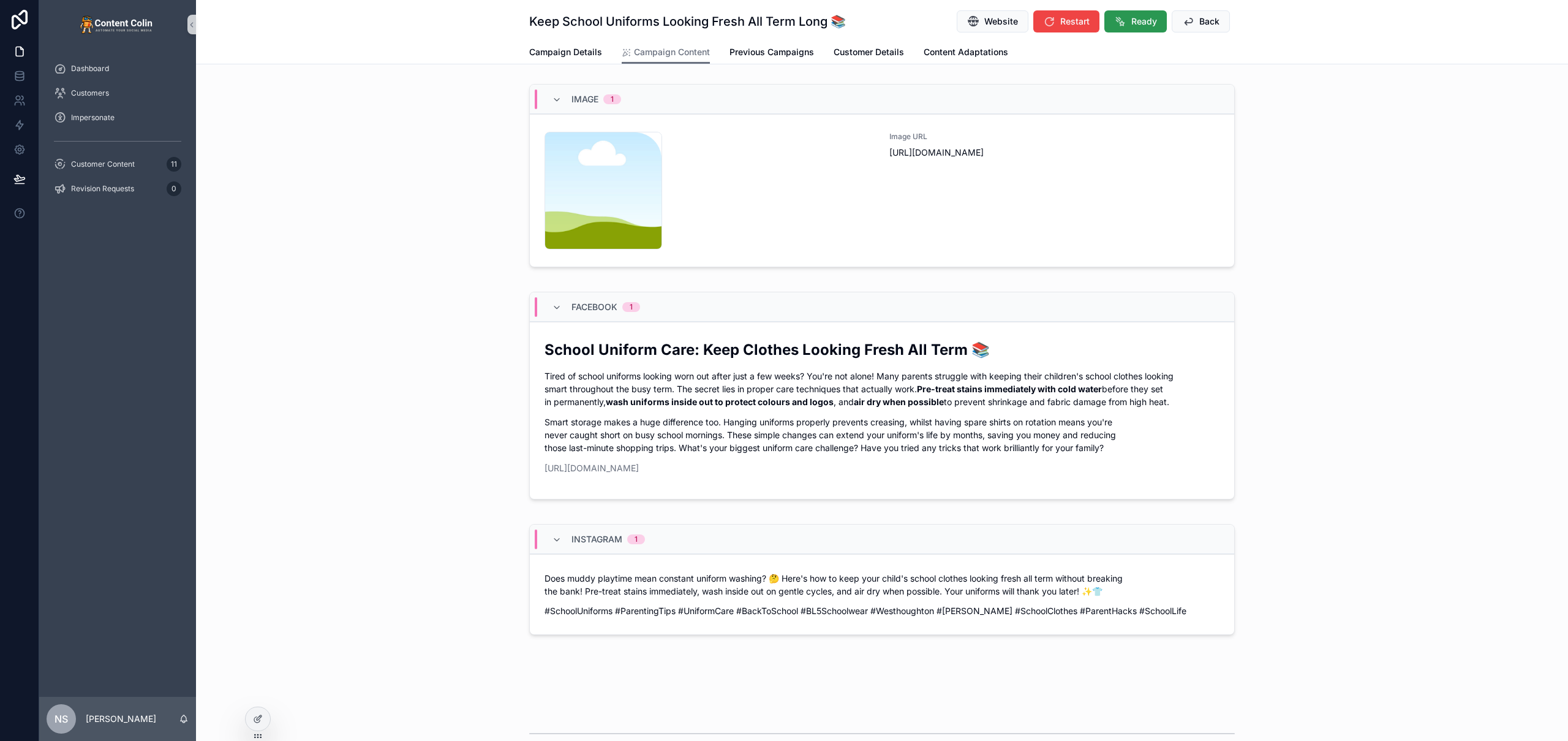
click at [1131, 24] on span "Ready" at bounding box center [1144, 22] width 26 height 12
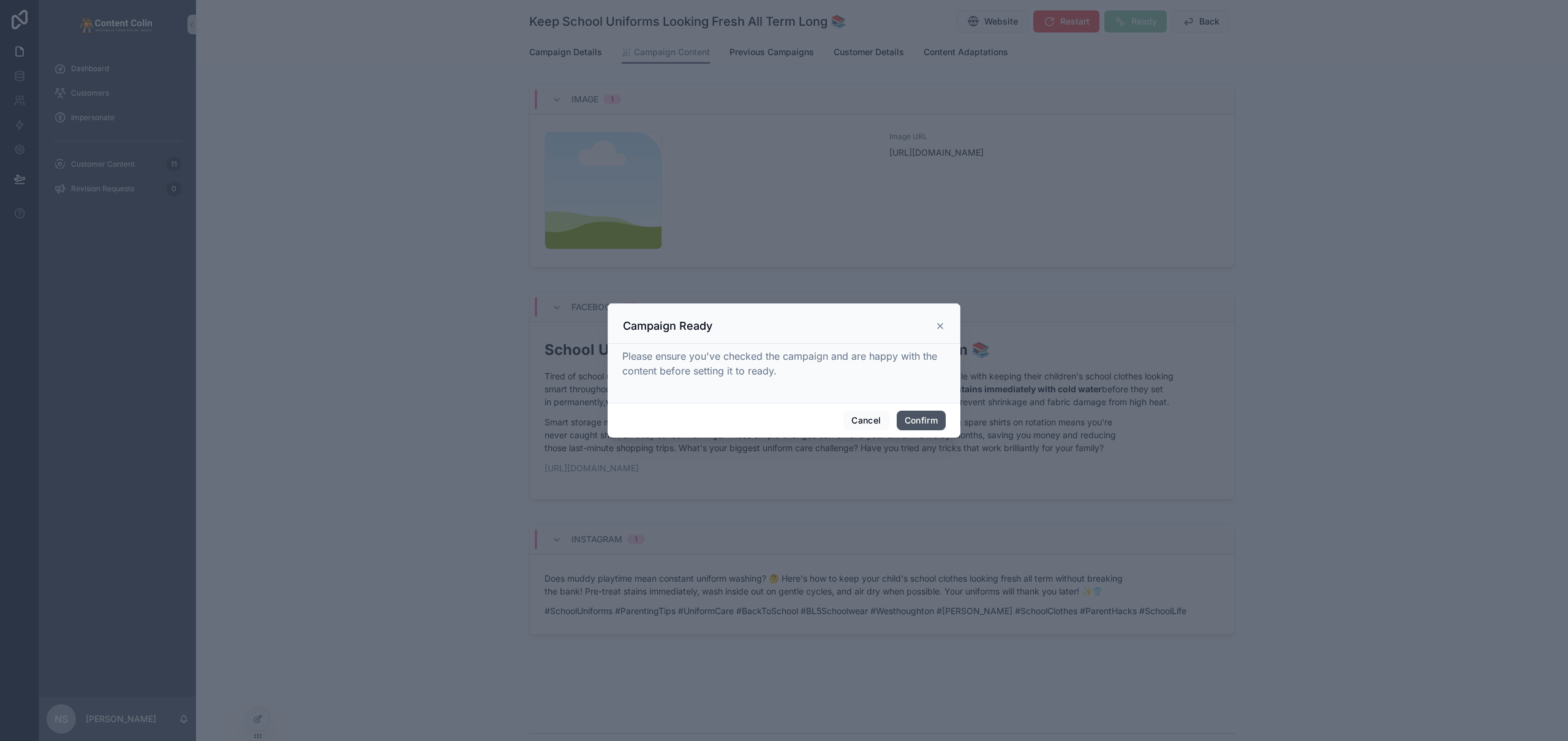
click at [922, 418] on button "Confirm" at bounding box center [921, 420] width 49 height 20
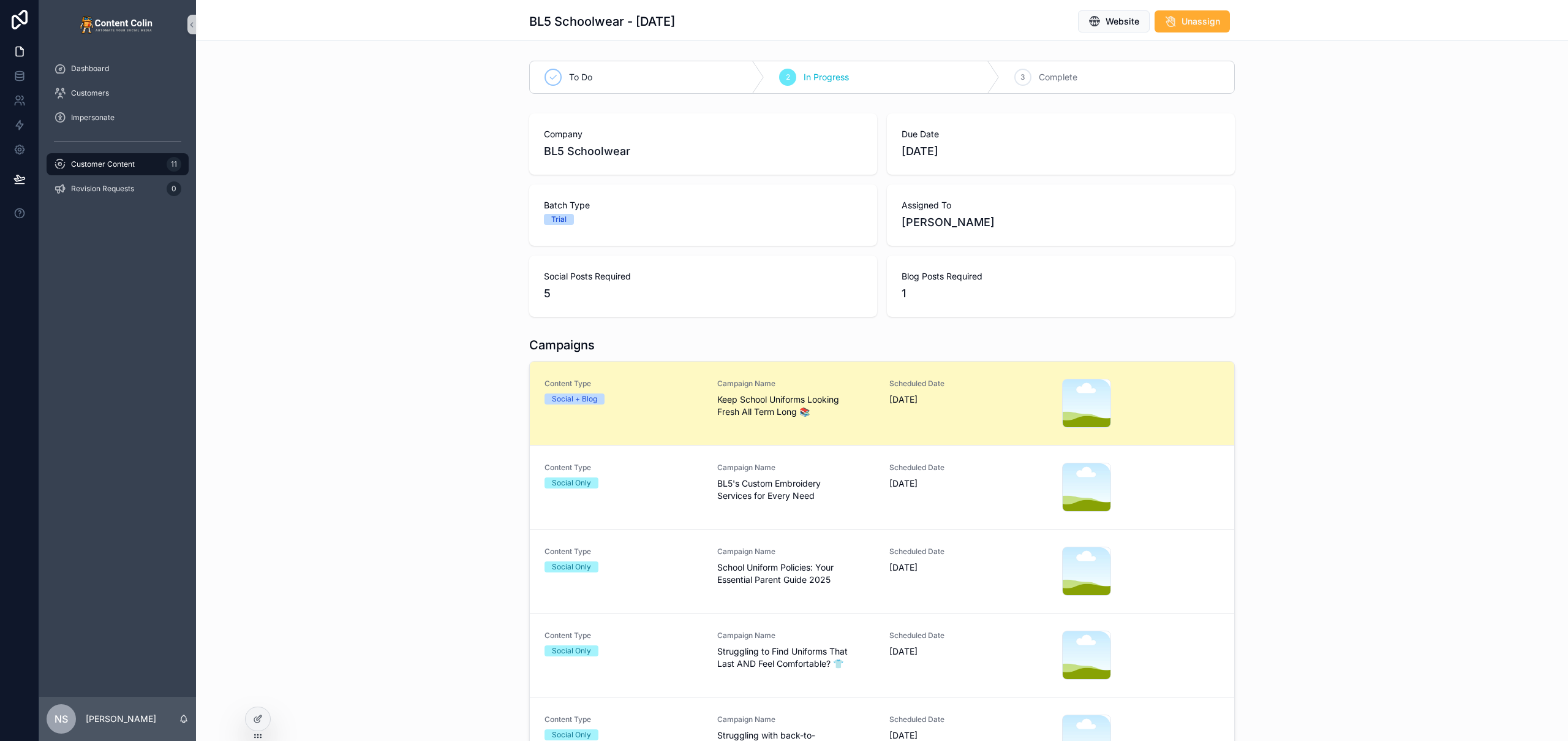
click at [776, 415] on span "Keep School Uniforms Looking Fresh All Term Long 📚" at bounding box center [796, 406] width 158 height 24
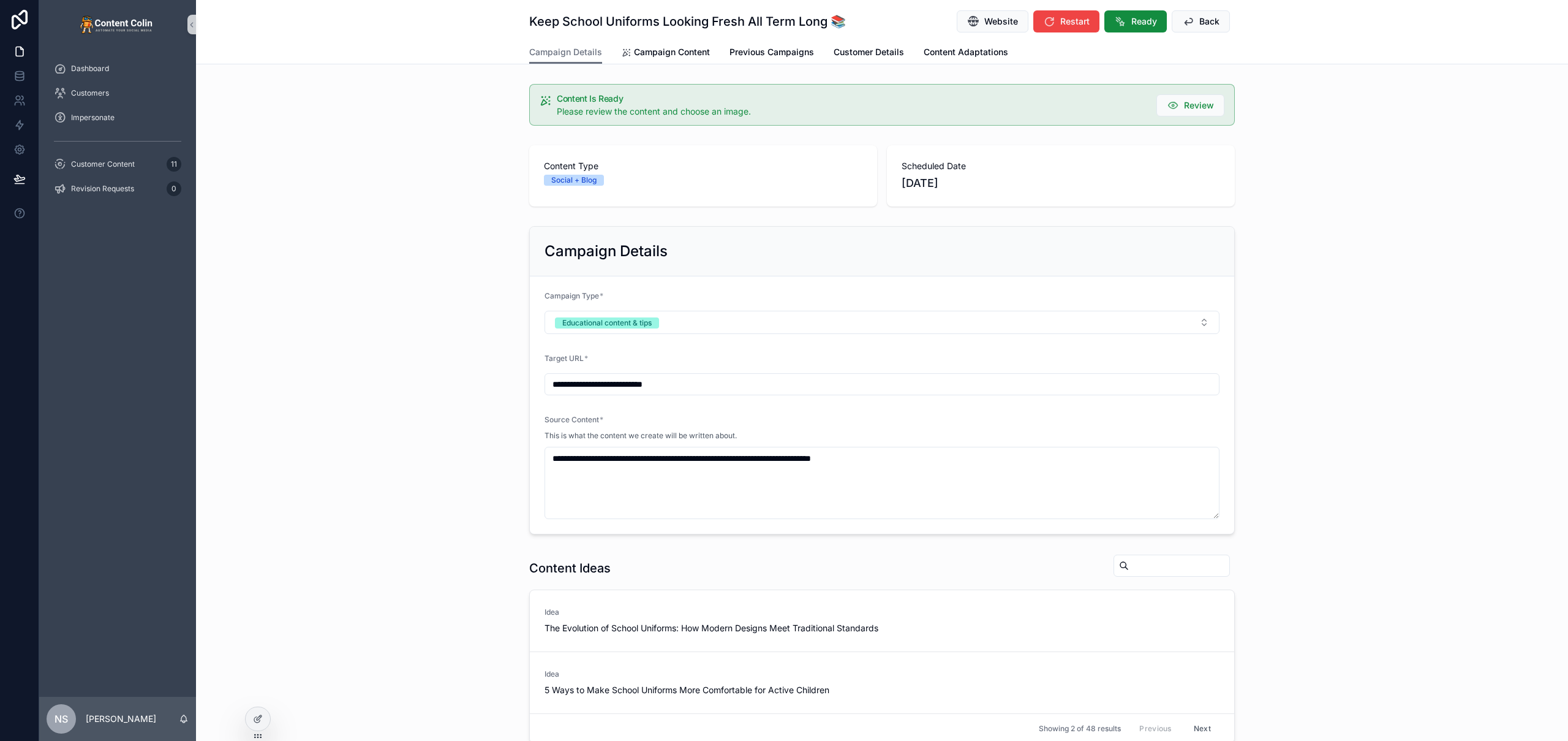
scroll to position [612, 0]
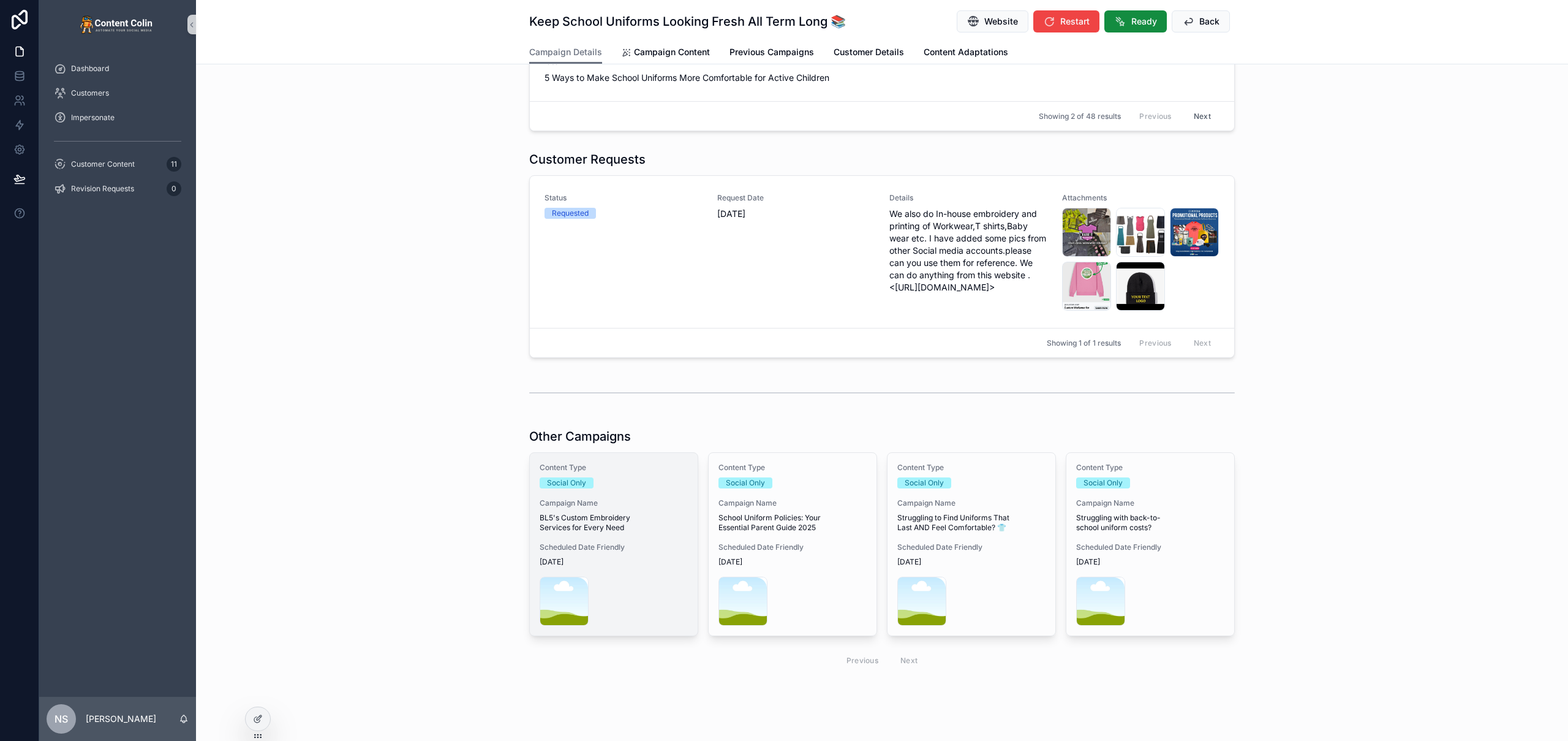
click at [640, 490] on div "Content Type Social Only Campaign Name BL5's Custom Embroidery Services for Eve…" at bounding box center [613, 544] width 167 height 182
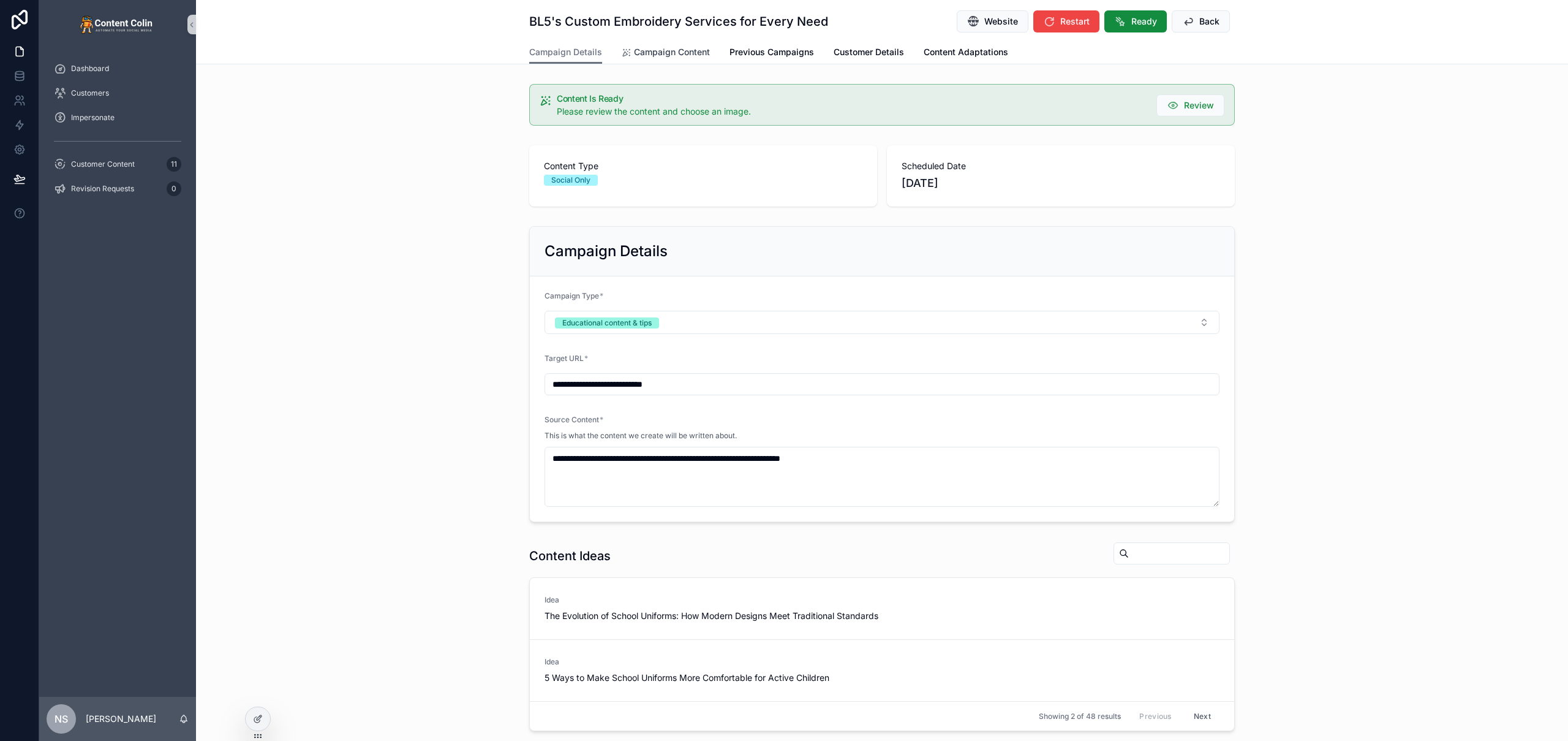
click at [674, 46] on span "Campaign Content" at bounding box center [671, 52] width 76 height 12
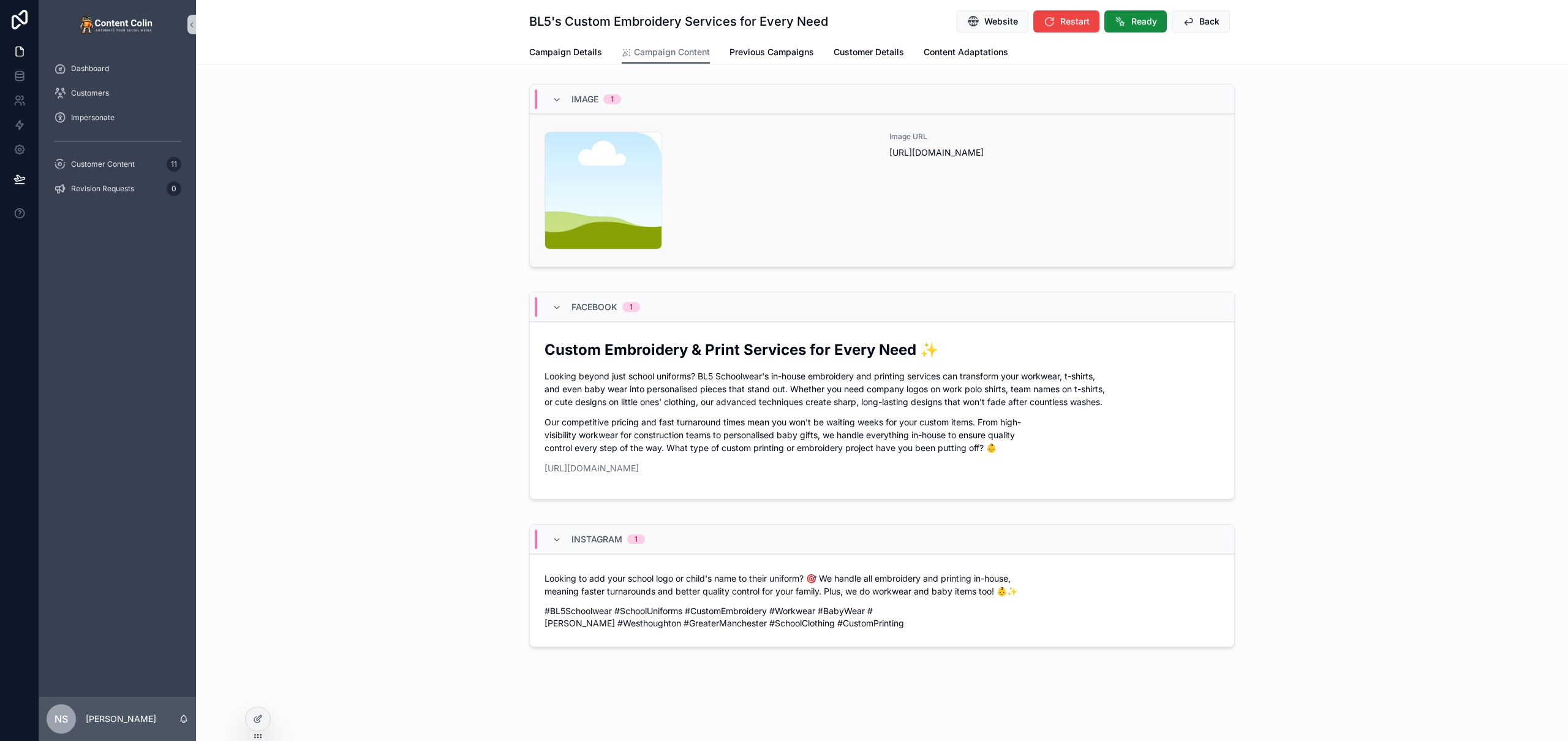
click at [891, 188] on div "Image URL https://cdn.contentcolin.com/contentcolin/images/content-placeholder.…" at bounding box center [1054, 190] width 330 height 118
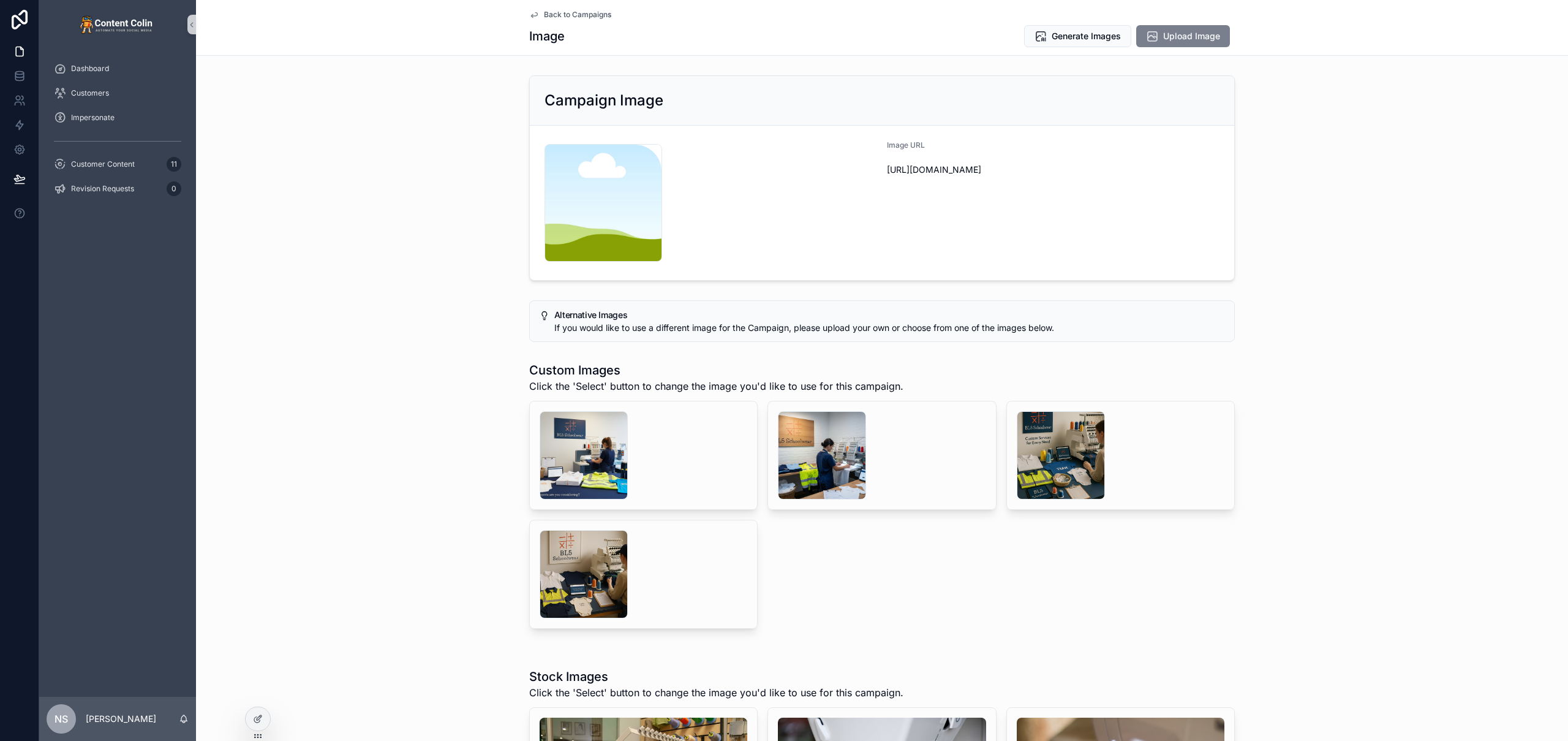
click at [1206, 28] on button "Upload Image" at bounding box center [1183, 36] width 94 height 22
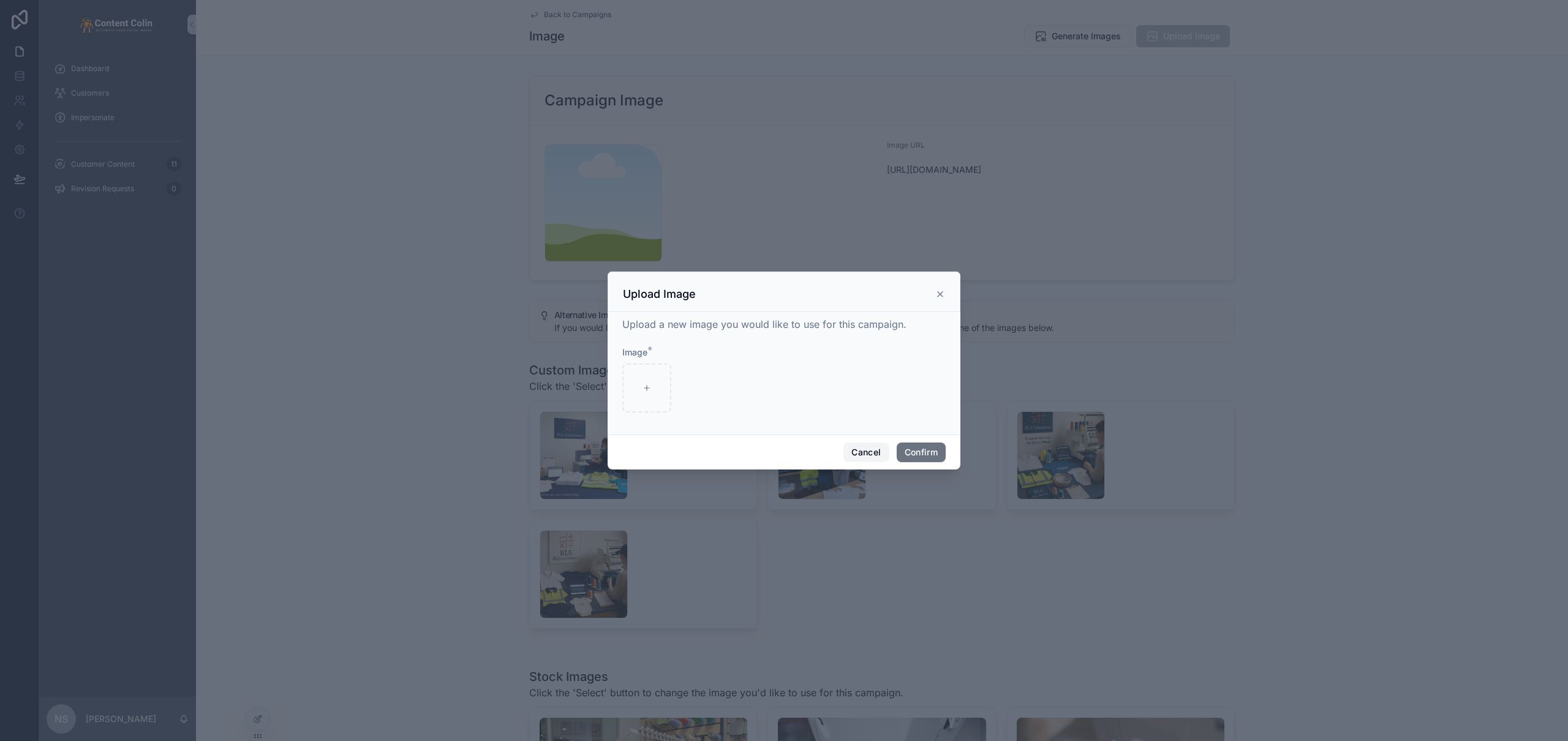
drag, startPoint x: 862, startPoint y: 456, endPoint x: 1039, endPoint y: 204, distance: 307.9
click at [863, 455] on button "Cancel" at bounding box center [866, 452] width 45 height 20
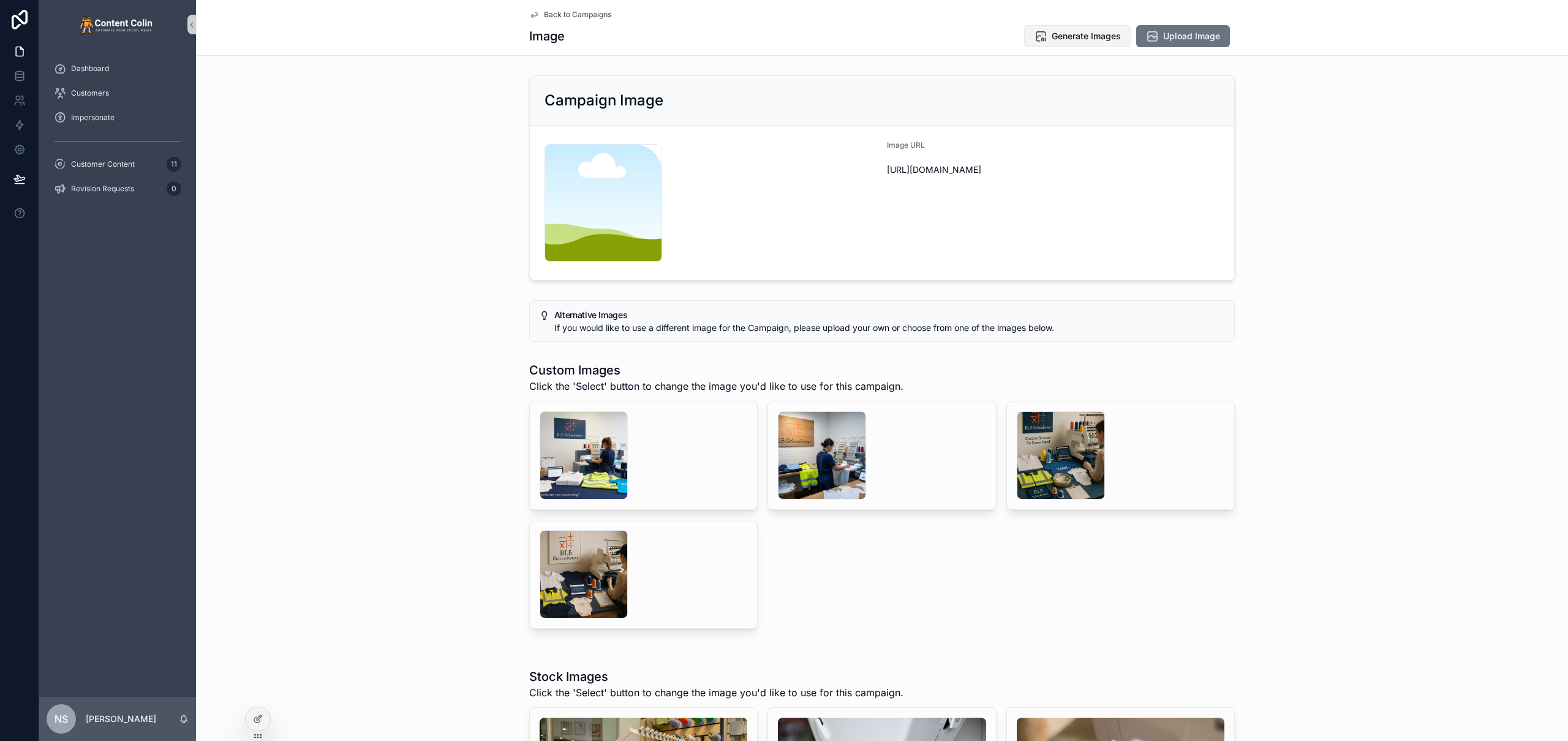
click at [1066, 36] on span "Generate Images" at bounding box center [1086, 36] width 69 height 12
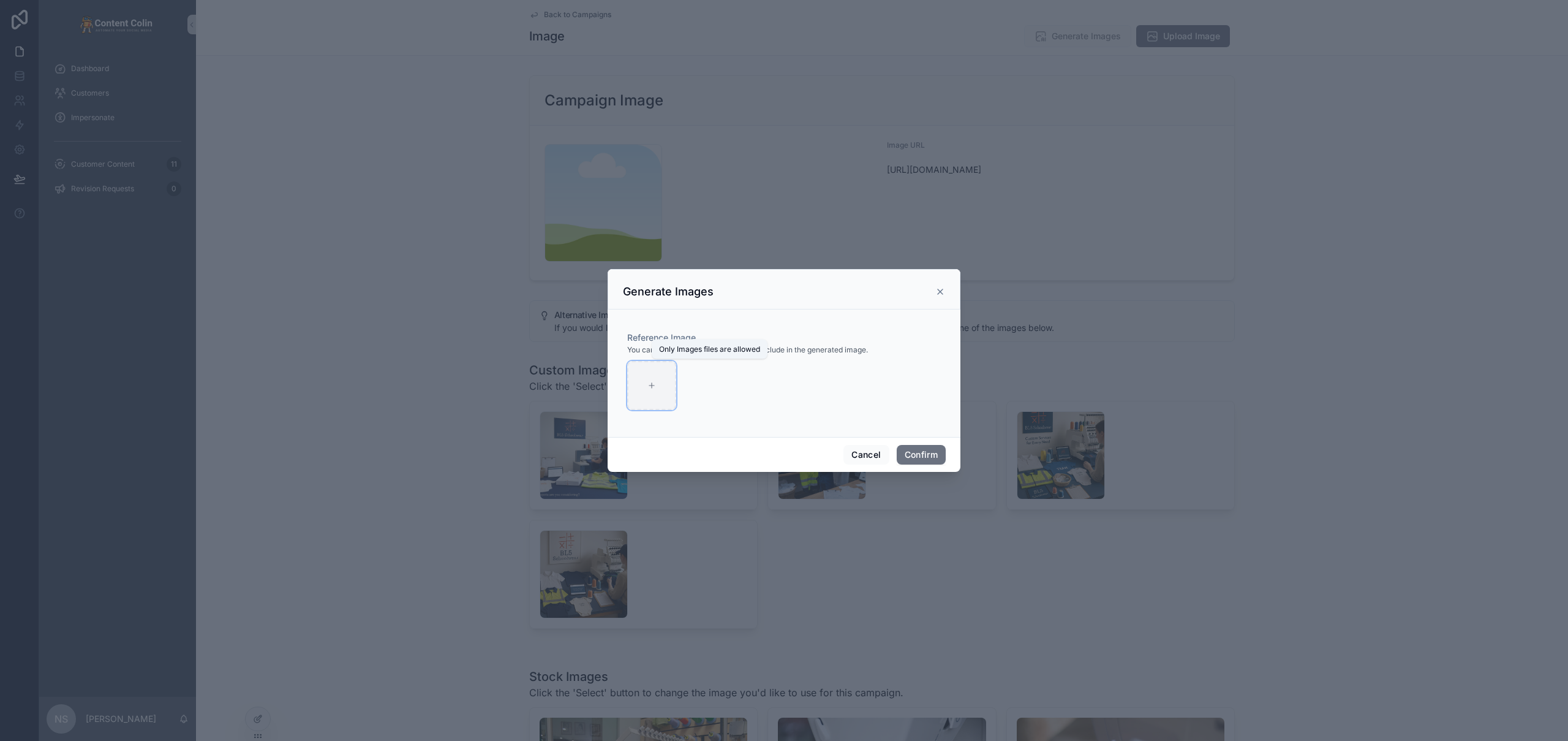
click at [655, 386] on icon at bounding box center [651, 385] width 9 height 9
type input "**********"
click at [924, 454] on button "Confirm" at bounding box center [921, 454] width 49 height 20
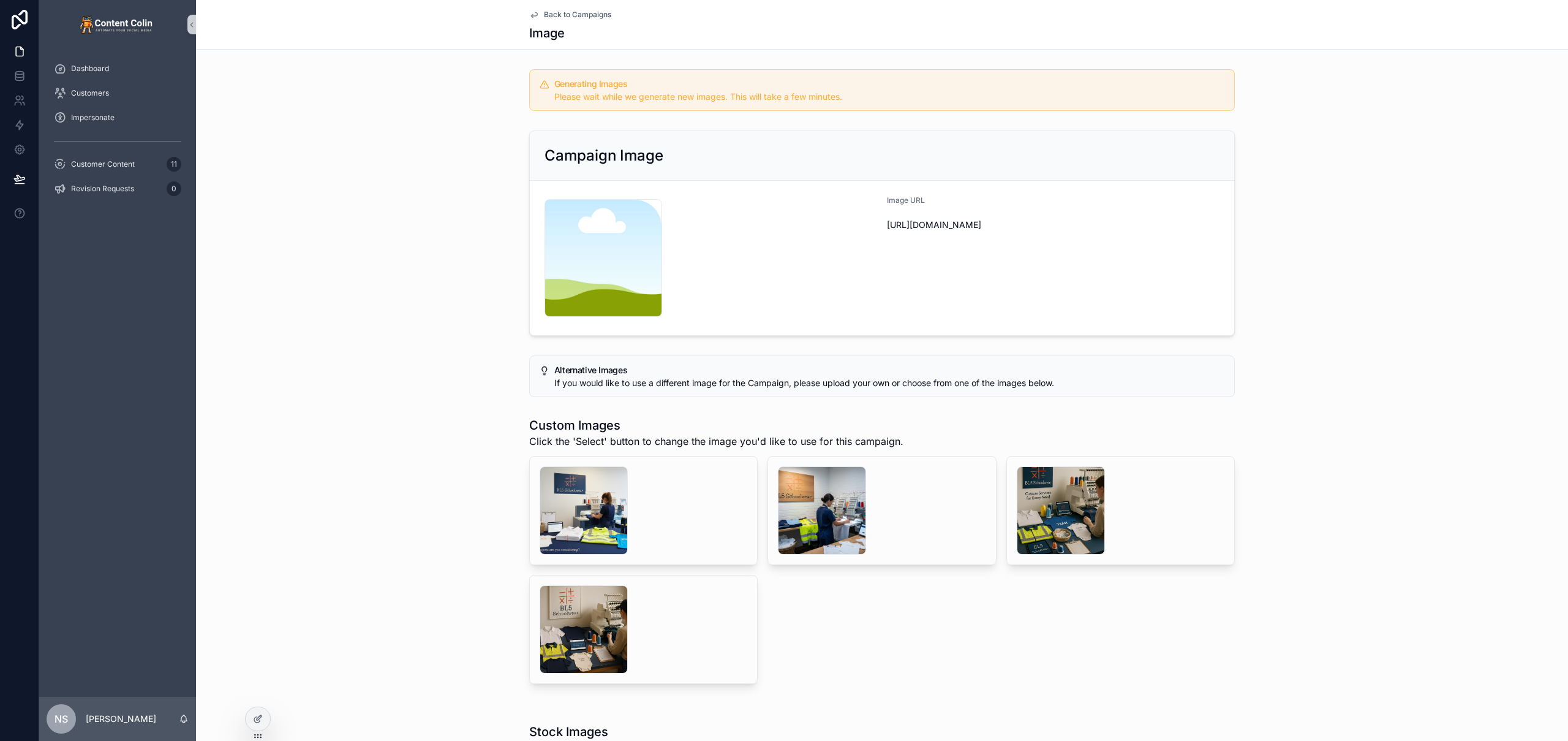
click at [589, 12] on span "Back to Campaigns" at bounding box center [578, 15] width 67 height 10
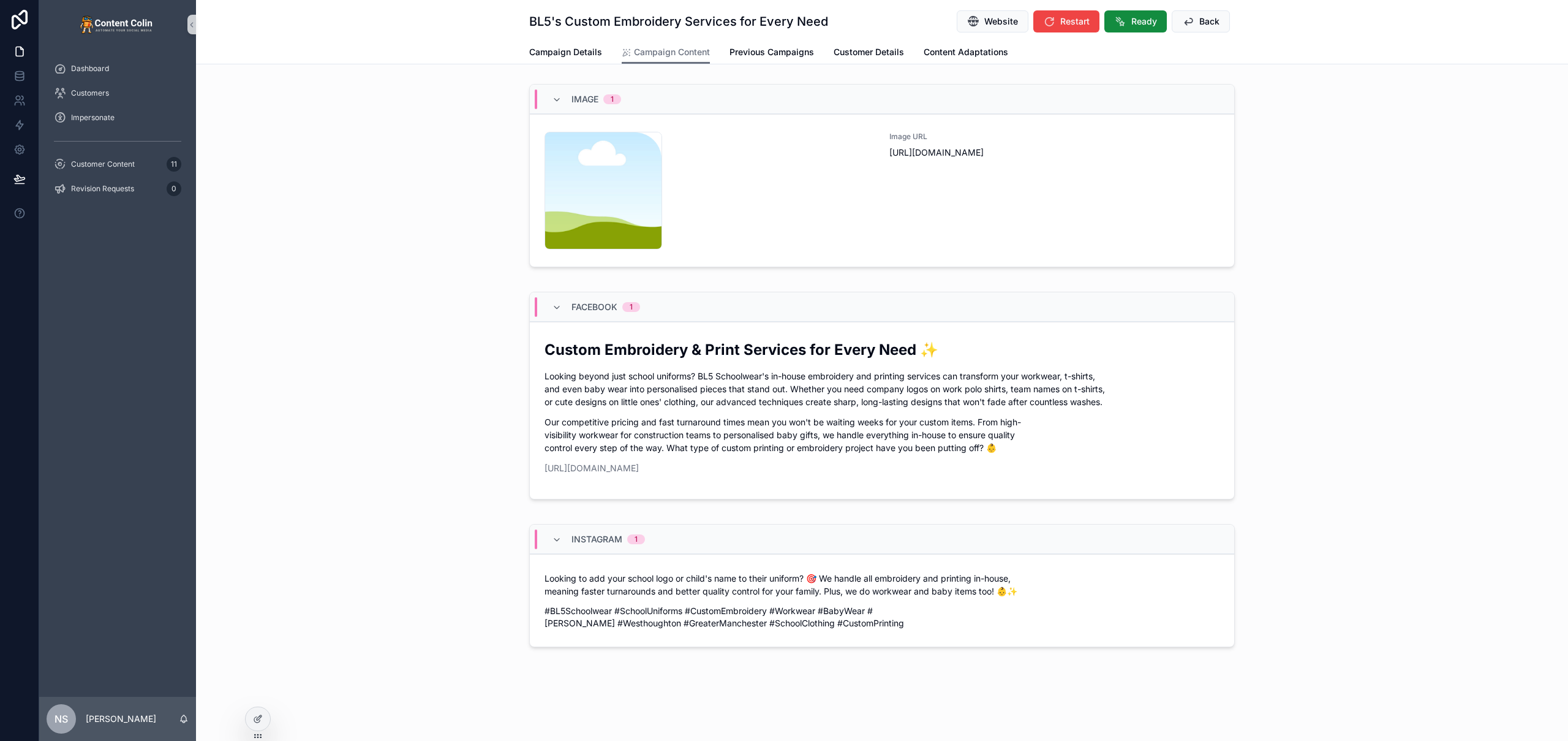
scroll to position [259, 0]
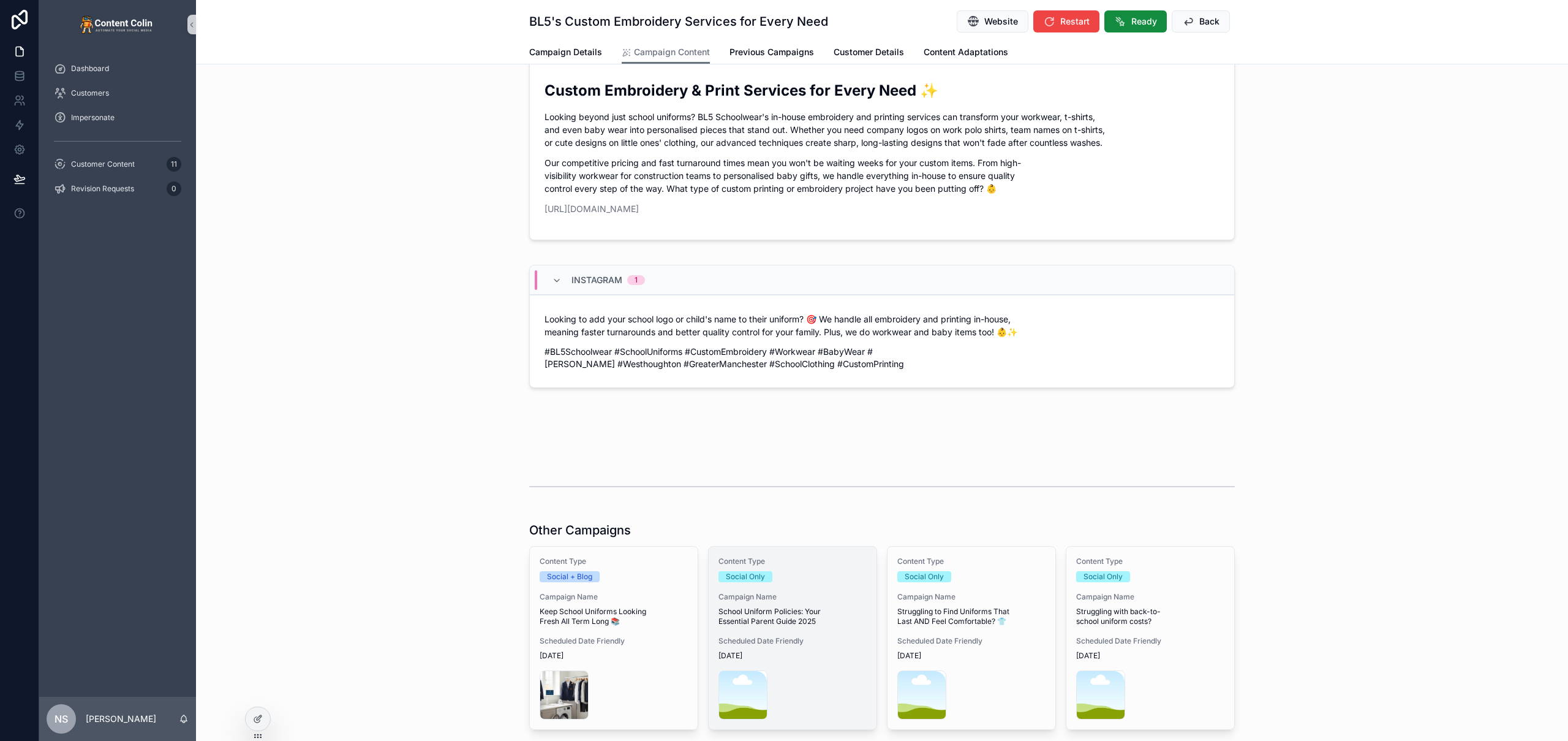
click at [813, 606] on span "School Uniform Policies: Your Essential Parent Guide 2025" at bounding box center [792, 616] width 148 height 20
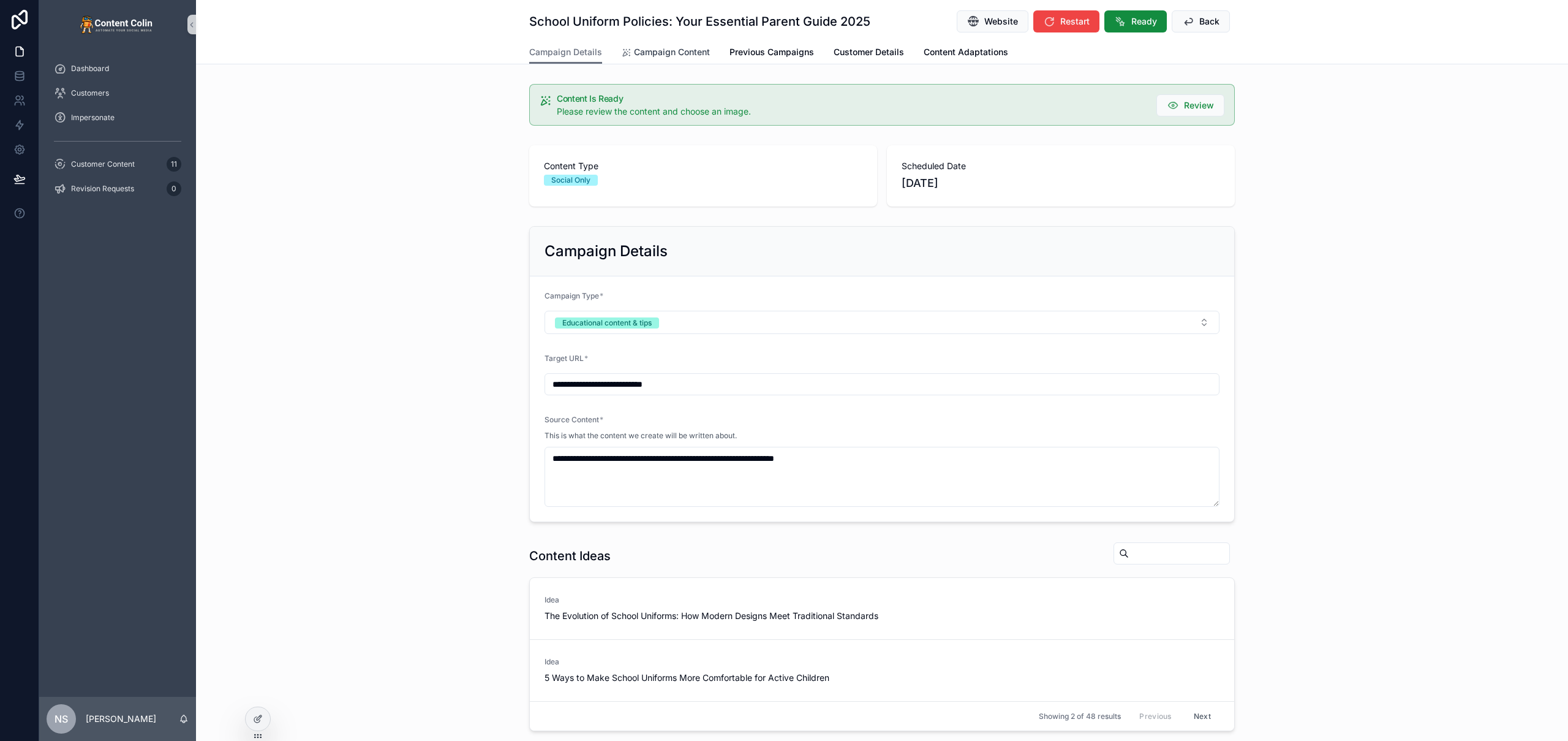
click at [669, 46] on span "Campaign Content" at bounding box center [671, 52] width 76 height 12
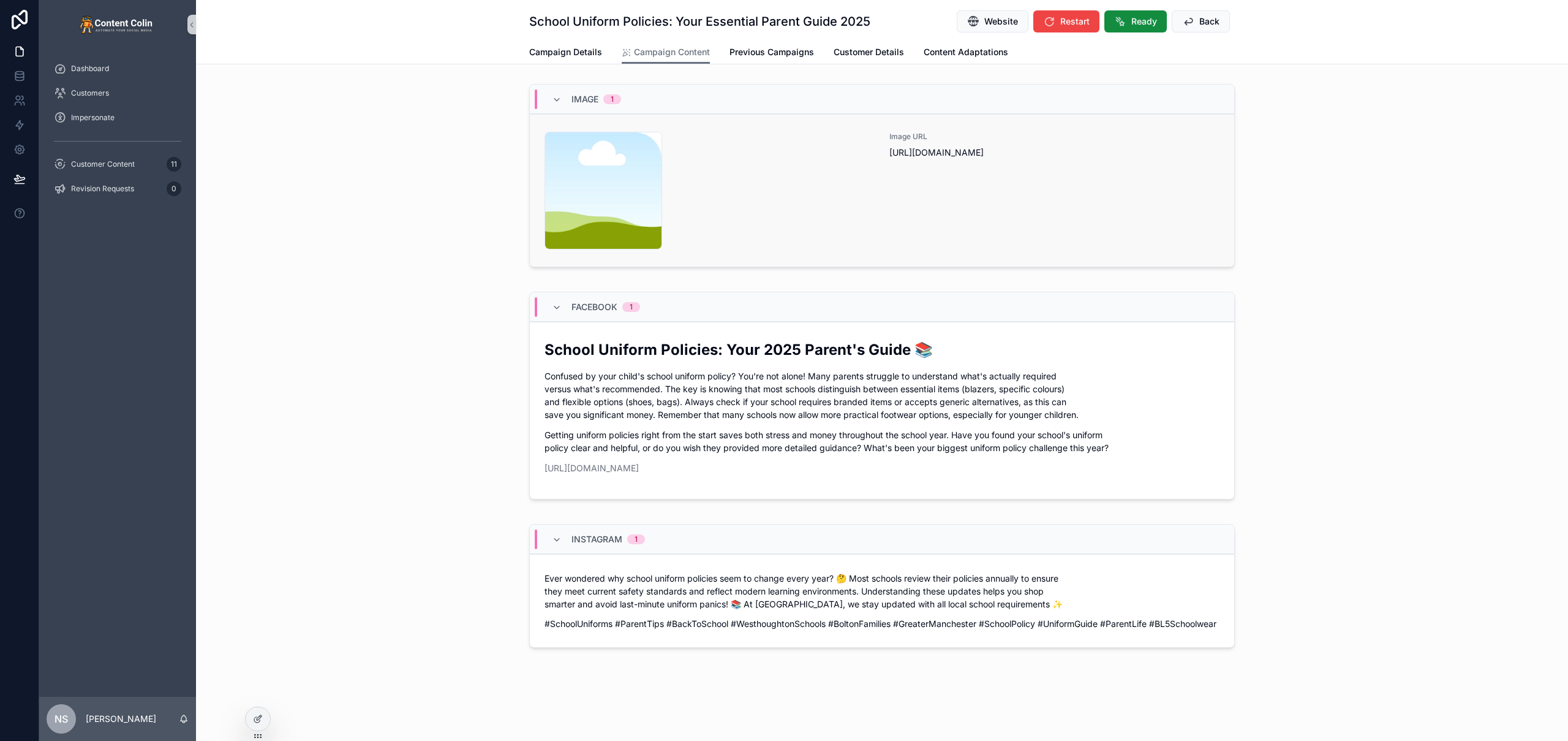
click at [781, 164] on div "content-placeholder .png" at bounding box center [709, 190] width 330 height 118
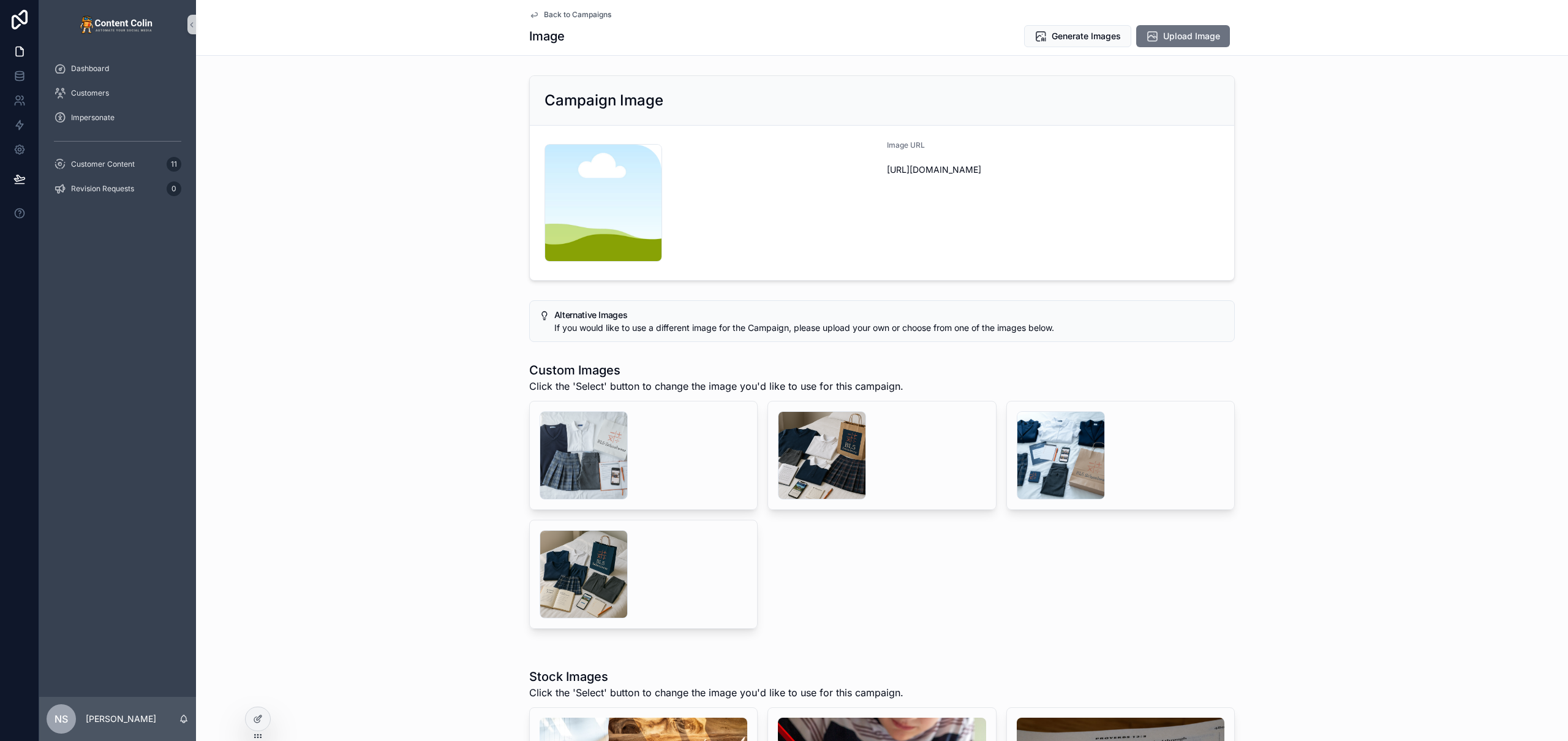
click at [558, 15] on span "Back to Campaigns" at bounding box center [578, 15] width 67 height 10
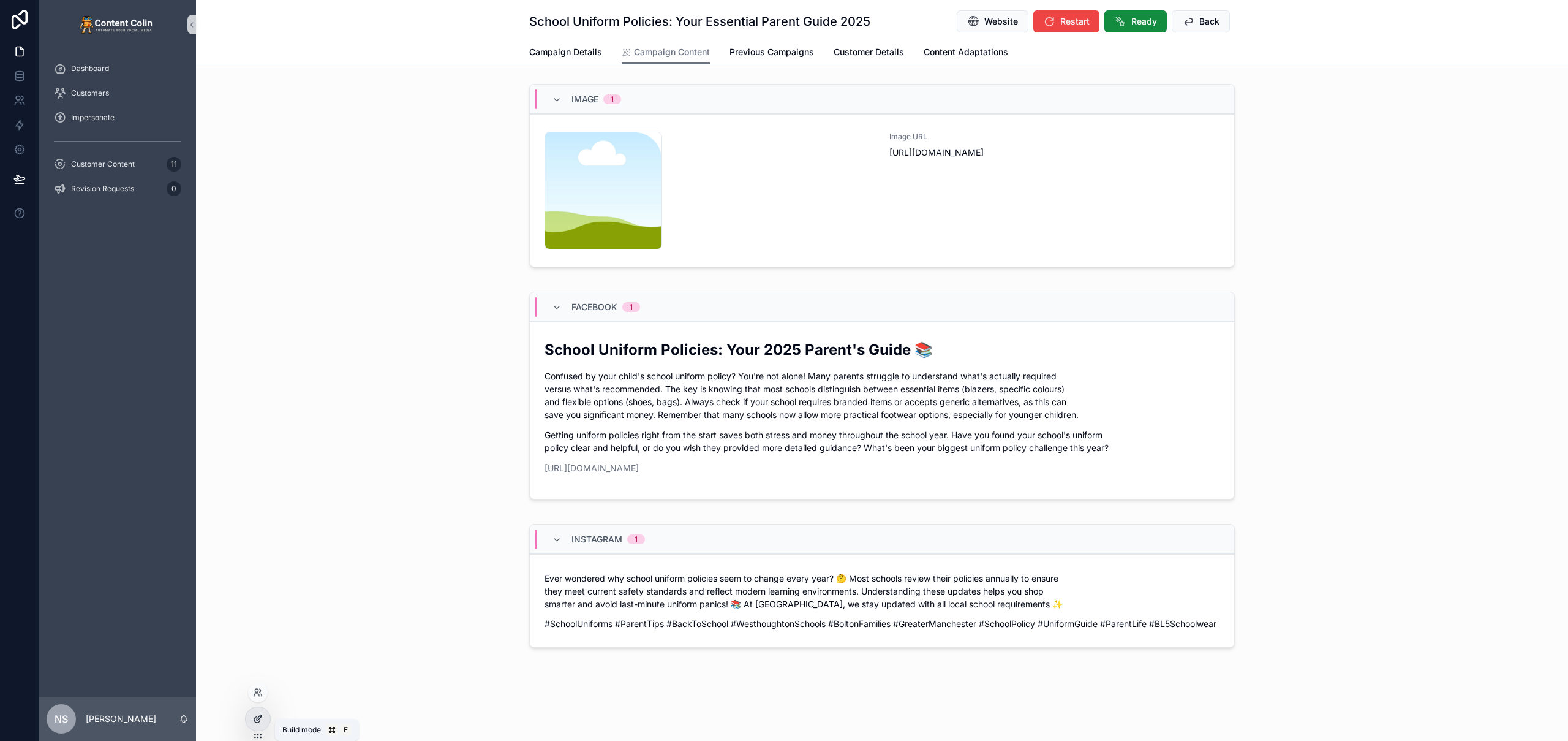
click at [254, 726] on div at bounding box center [258, 719] width 24 height 24
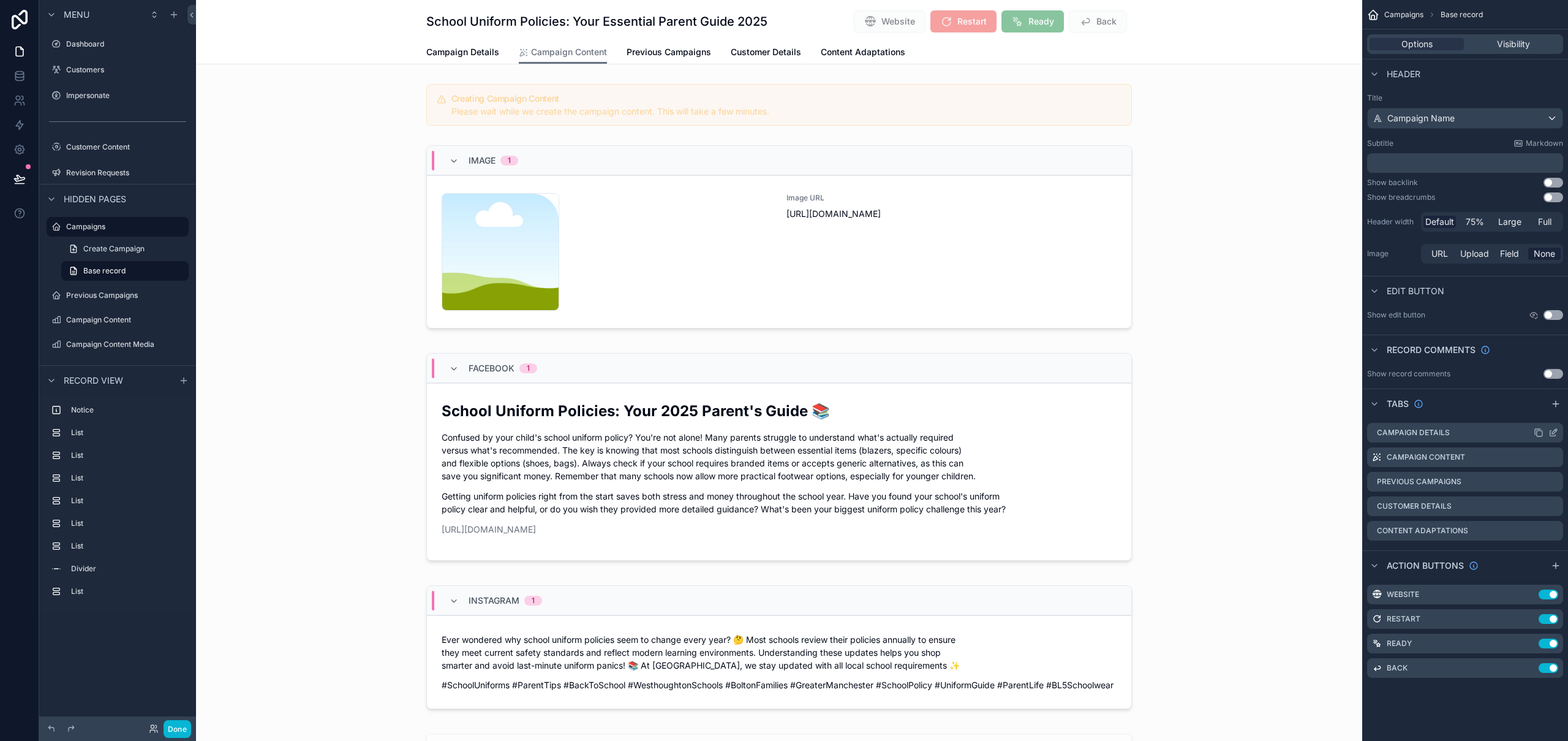
drag, startPoint x: 1383, startPoint y: 429, endPoint x: 1390, endPoint y: 431, distance: 7.3
click at [1390, 431] on label "Campaign Details" at bounding box center [1413, 433] width 73 height 10
click at [1553, 461] on icon "scrollable content" at bounding box center [1553, 458] width 5 height 5
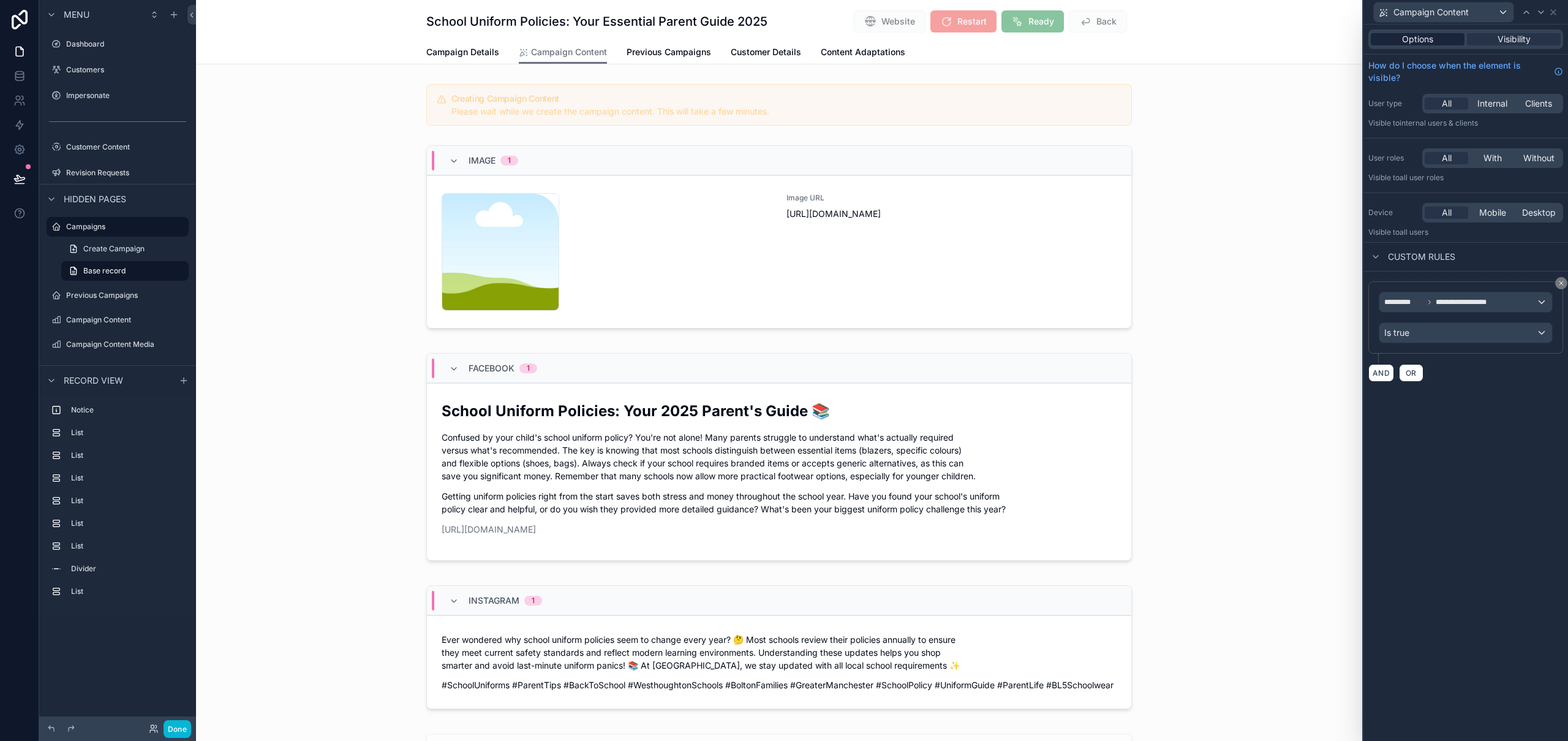
click at [1409, 42] on span "Options" at bounding box center [1417, 39] width 31 height 12
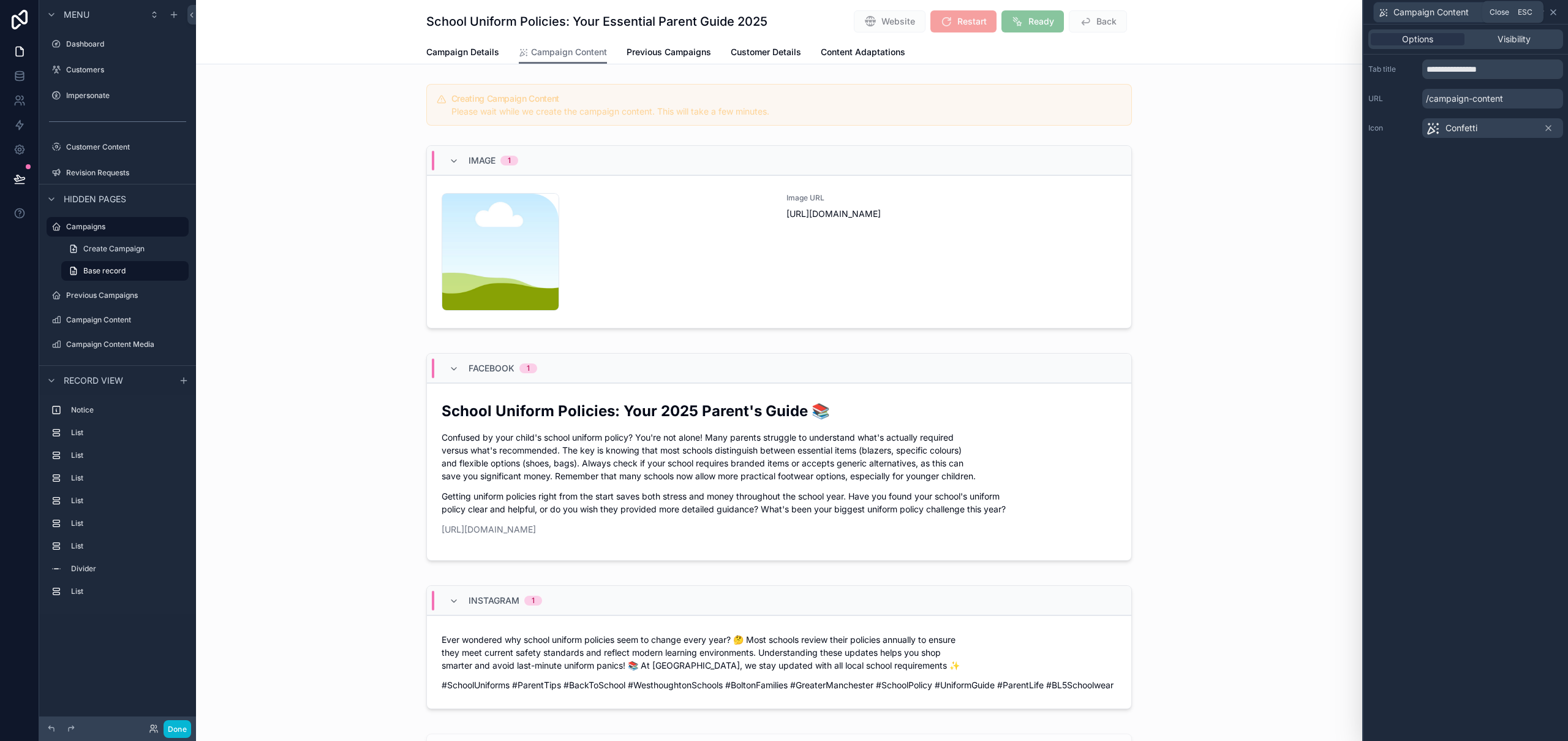
click at [1556, 15] on icon at bounding box center [1553, 12] width 10 height 10
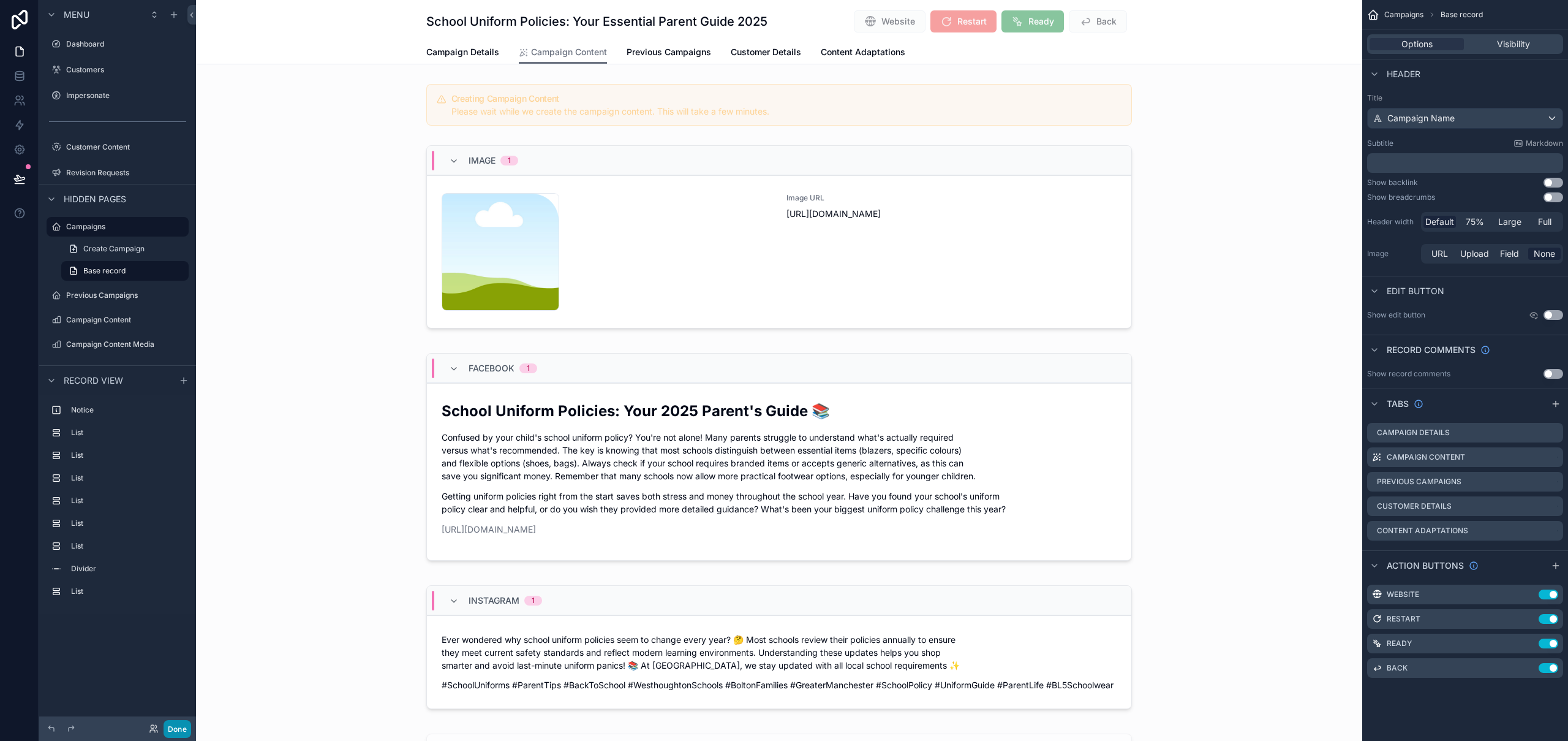
click at [176, 726] on button "Done" at bounding box center [177, 729] width 28 height 17
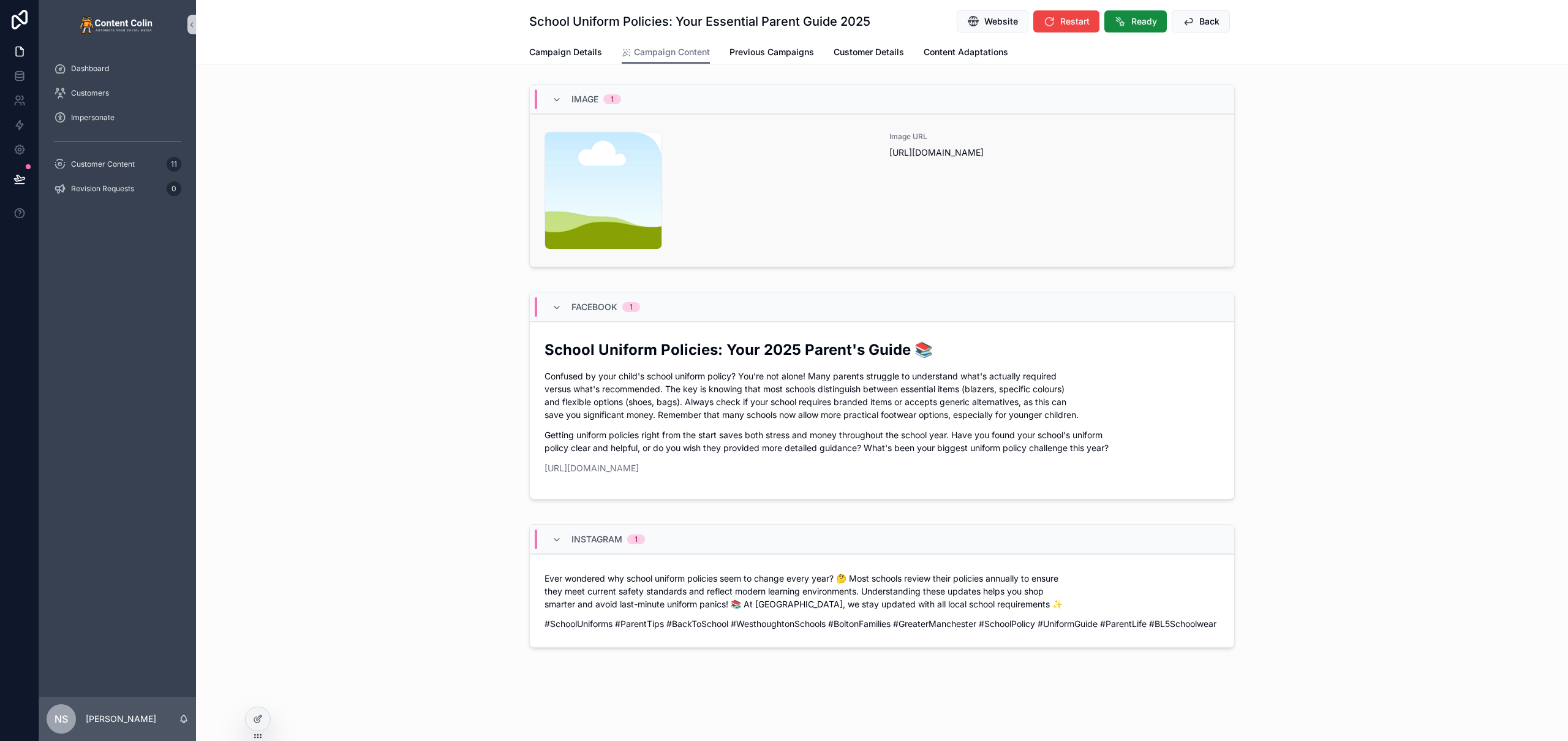
click at [792, 172] on div "content-placeholder .png" at bounding box center [709, 190] width 330 height 118
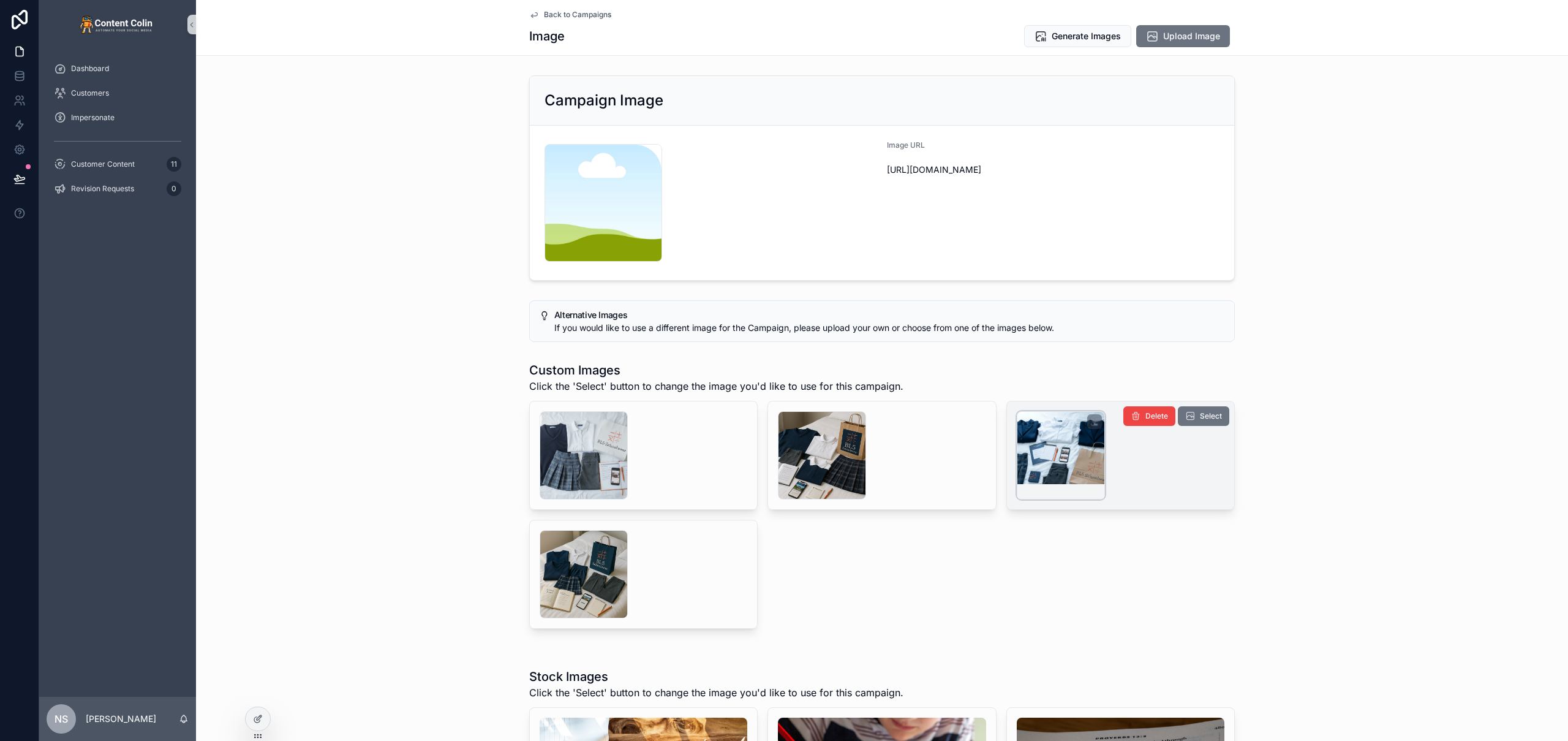
click at [1058, 477] on div "scrollable content" at bounding box center [1061, 455] width 88 height 88
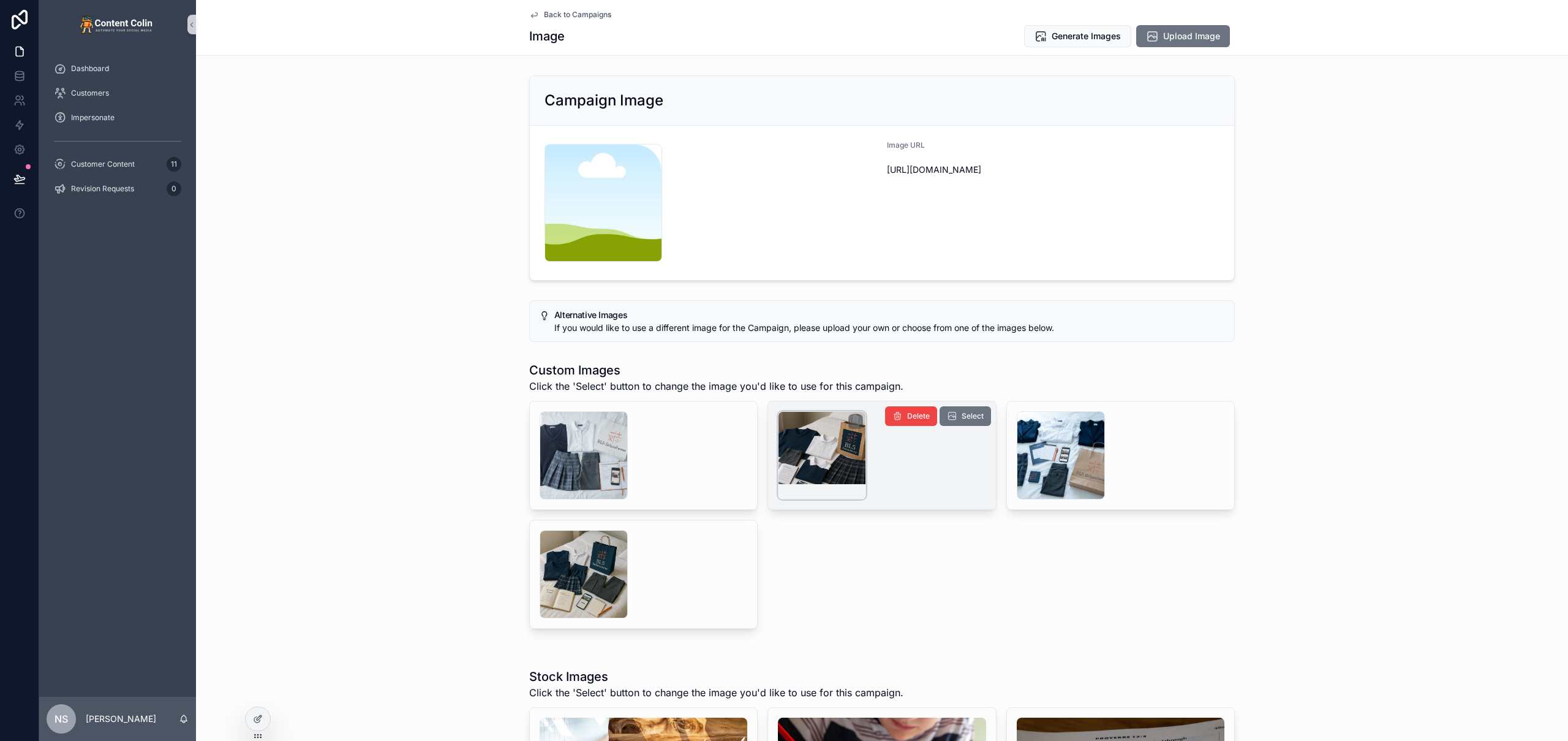
click at [812, 446] on div "scrollable content" at bounding box center [821, 455] width 88 height 88
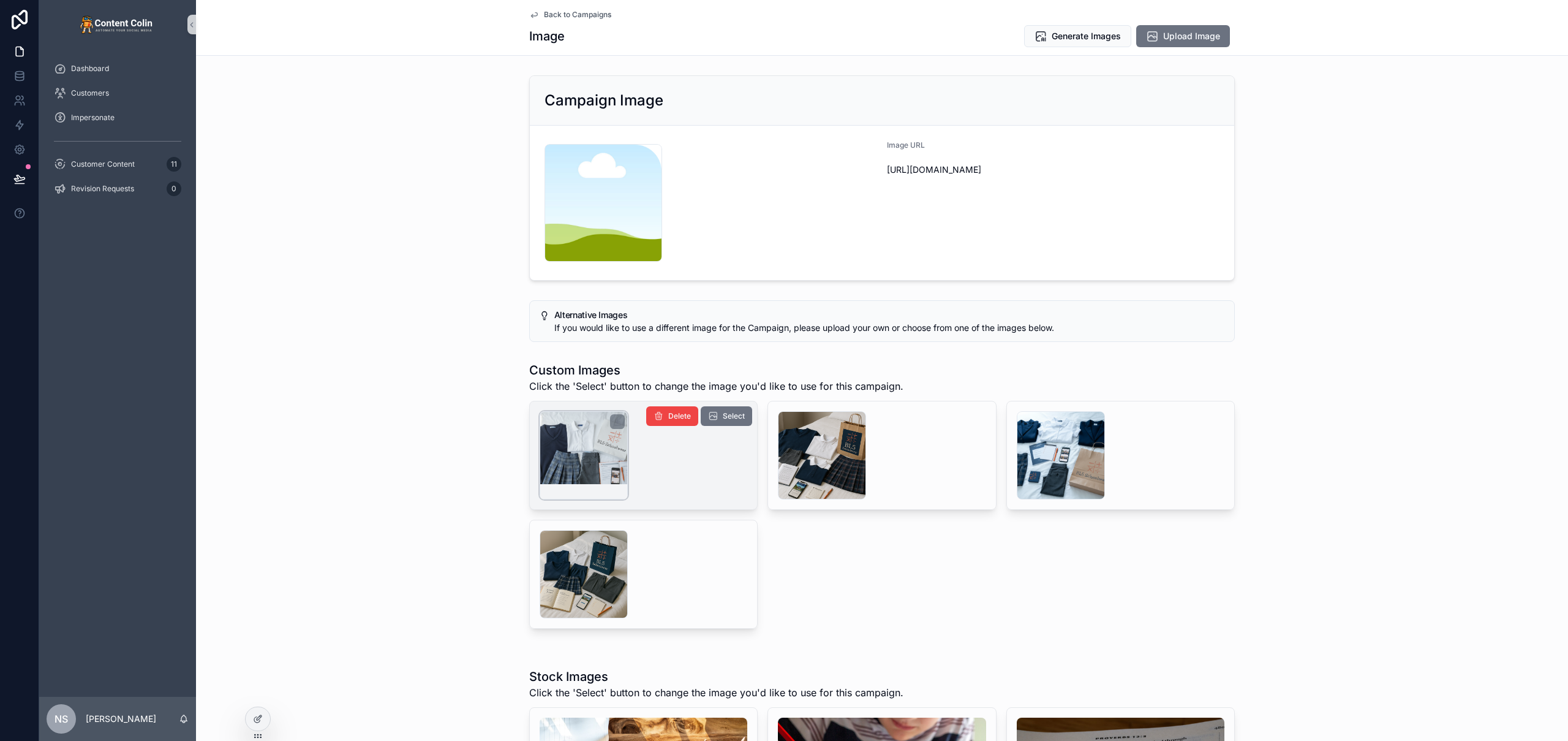
click at [562, 447] on div "scrollable content" at bounding box center [583, 455] width 88 height 88
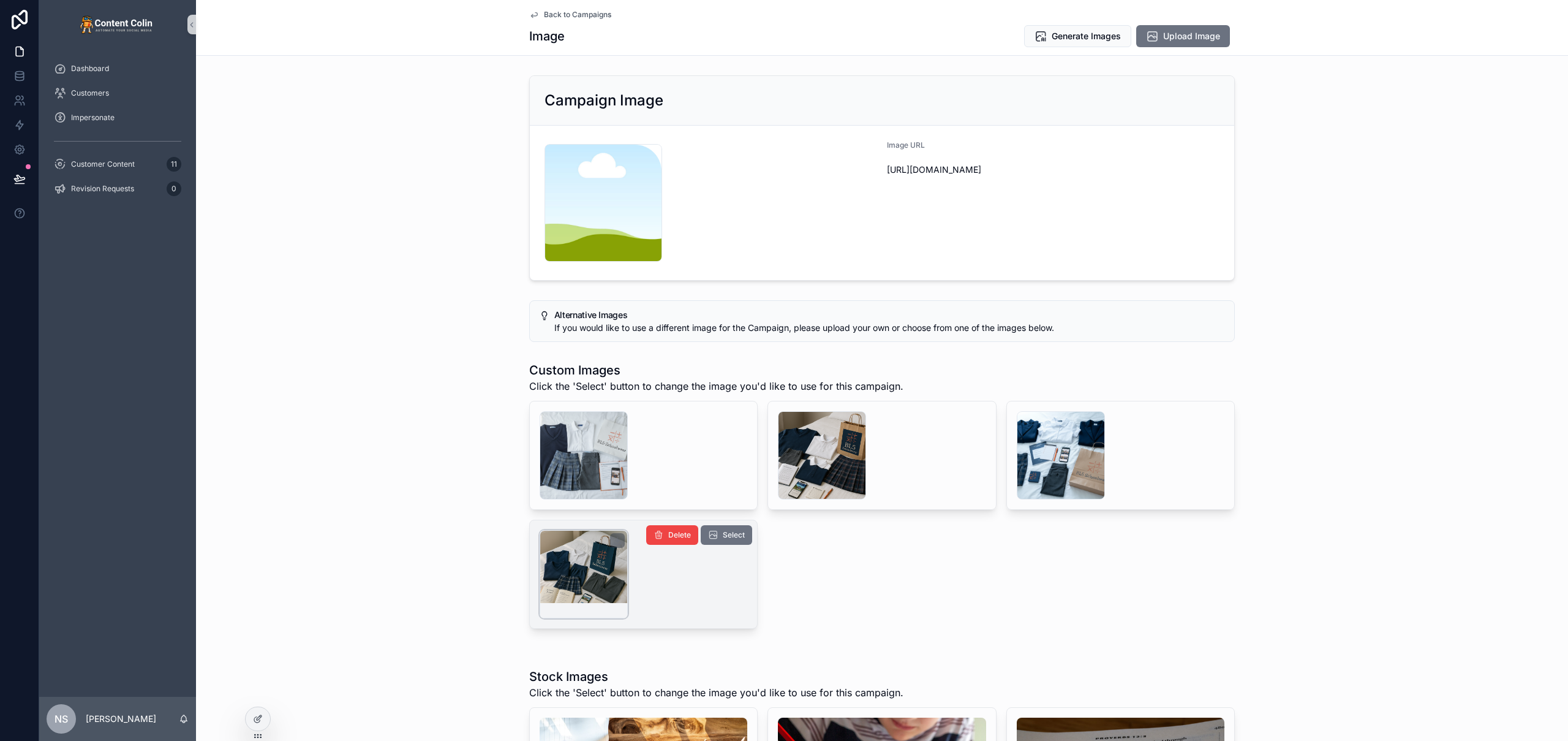
click at [578, 574] on div "scrollable content" at bounding box center [583, 574] width 88 height 88
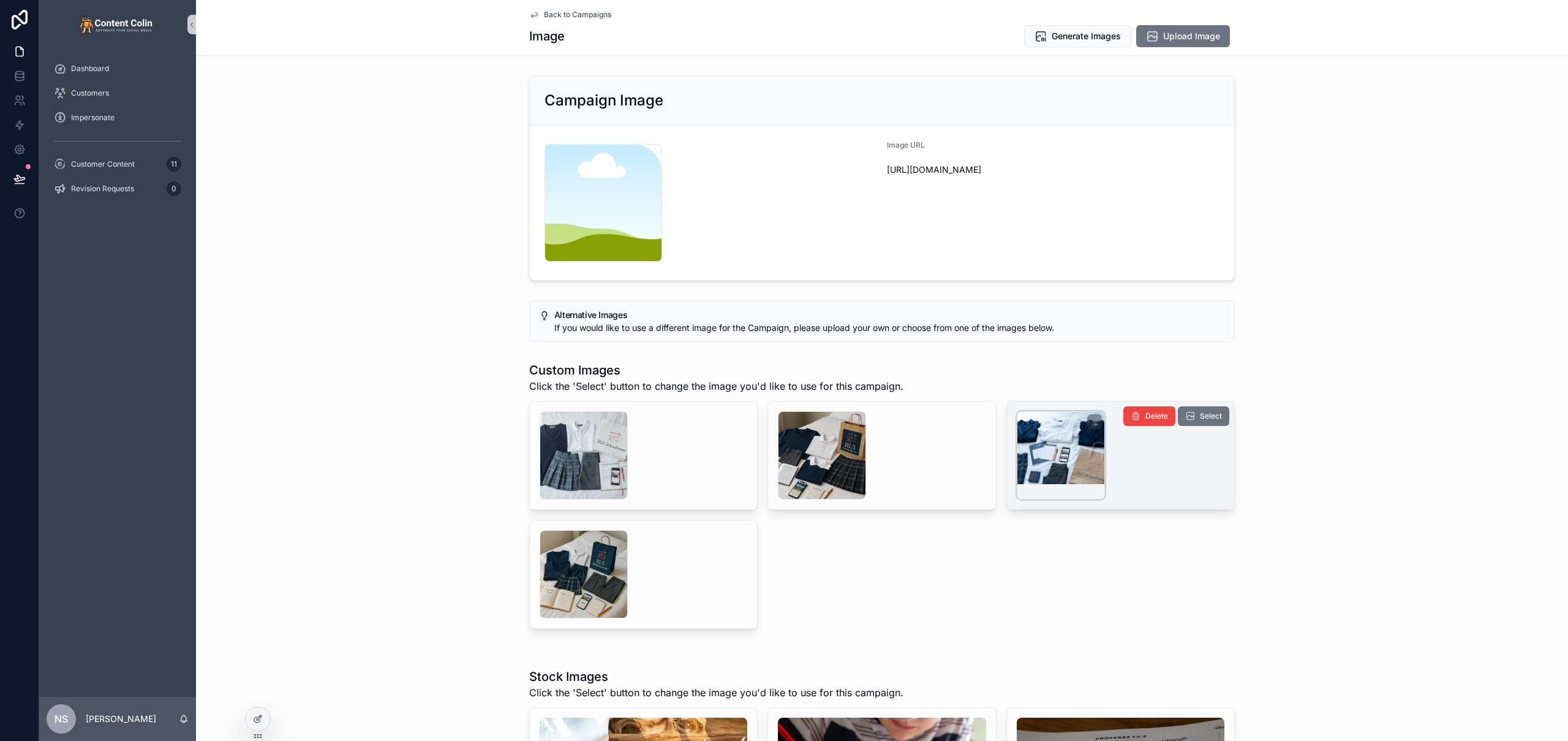
click at [1051, 462] on div "scrollable content" at bounding box center [1061, 455] width 88 height 88
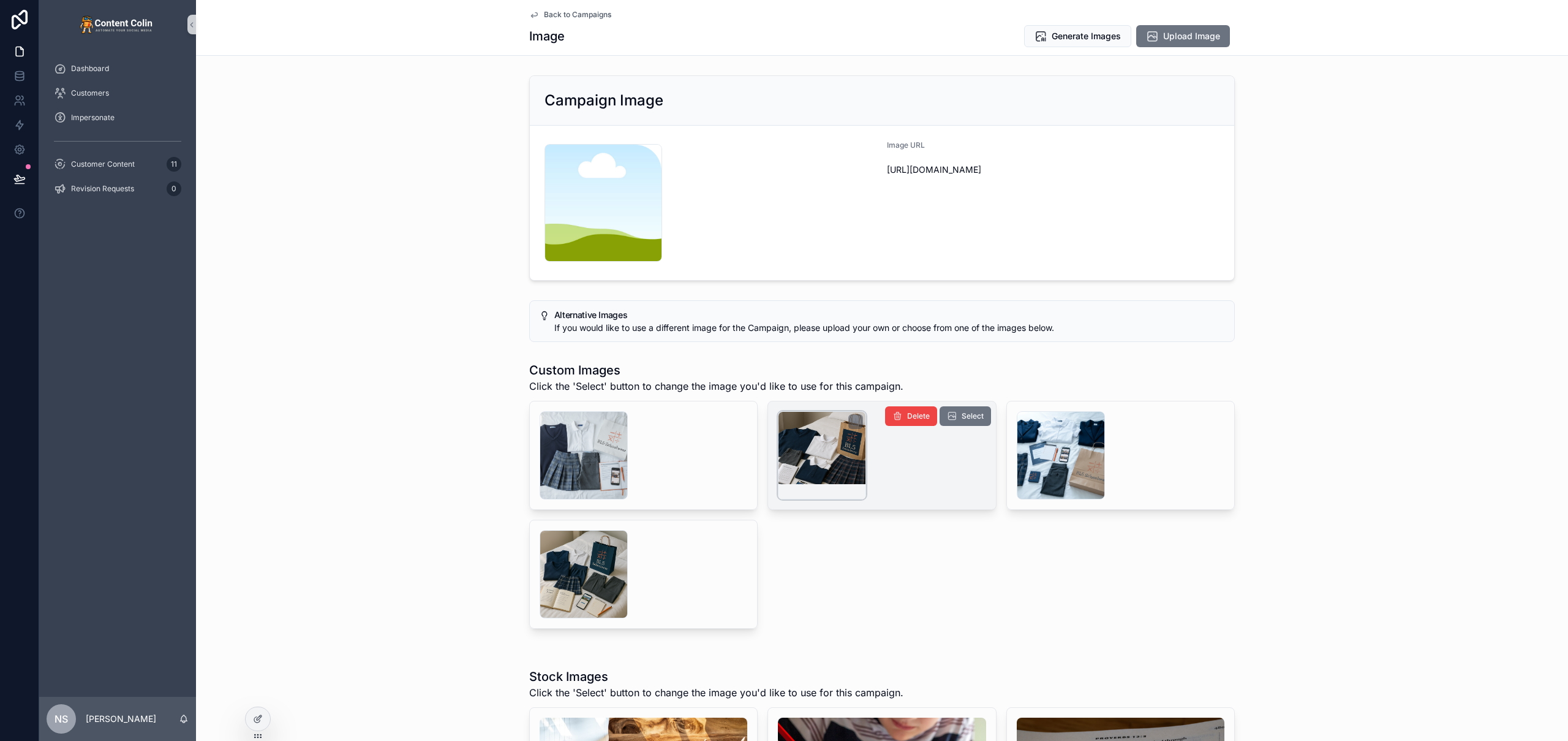
click at [805, 452] on div "scrollable content" at bounding box center [821, 455] width 88 height 88
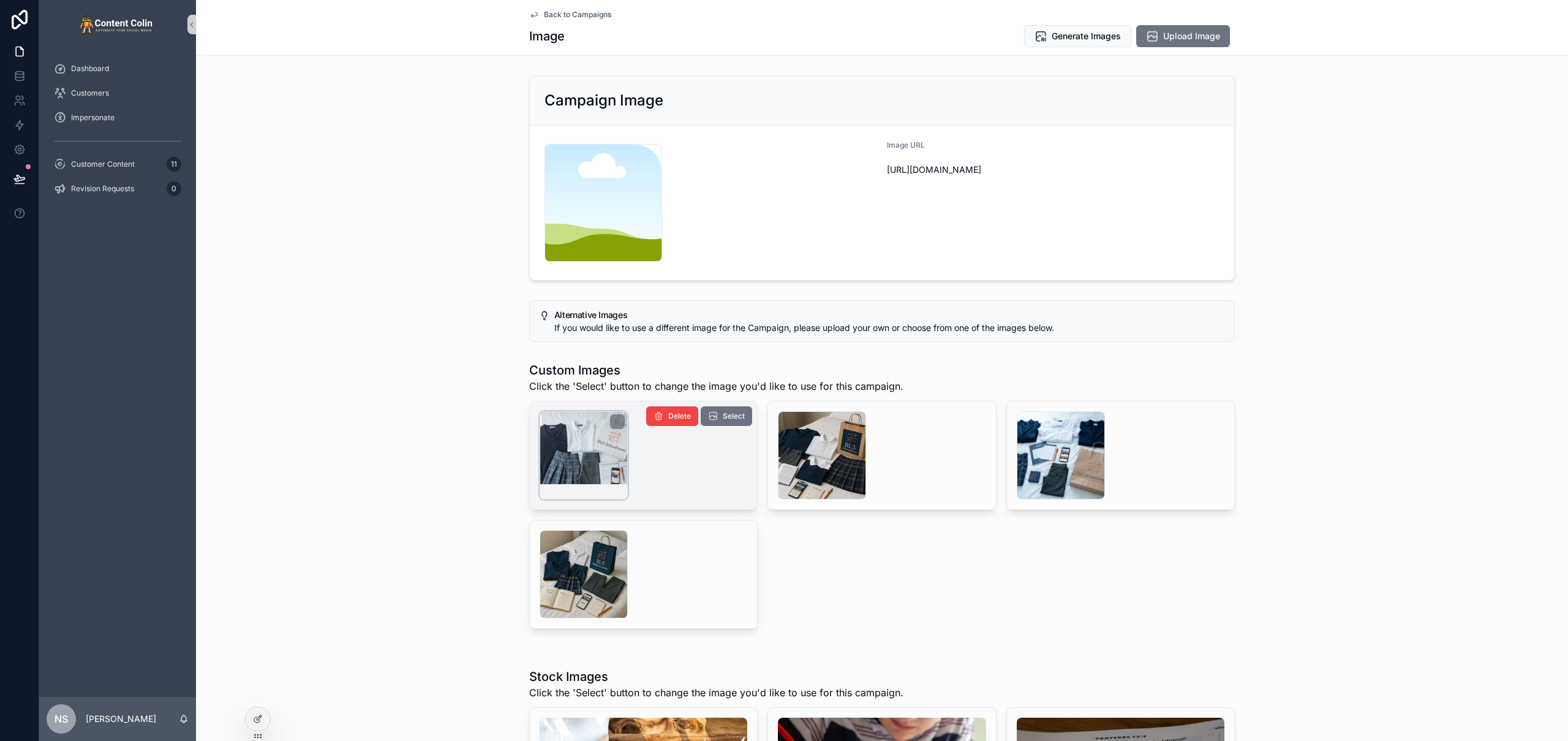
click at [601, 453] on div "scrollable content" at bounding box center [583, 455] width 88 height 88
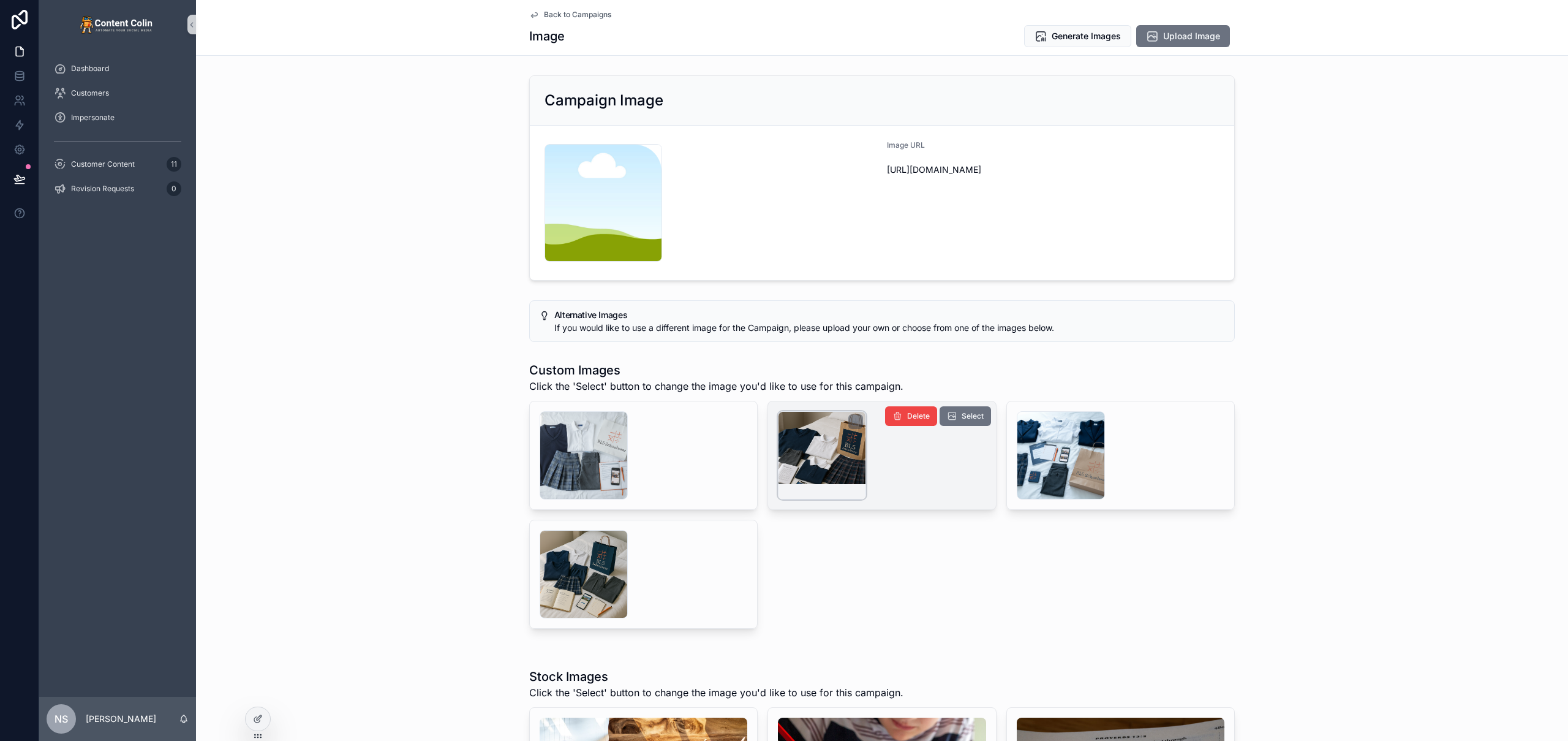
click at [831, 446] on div "scrollable content" at bounding box center [821, 455] width 88 height 88
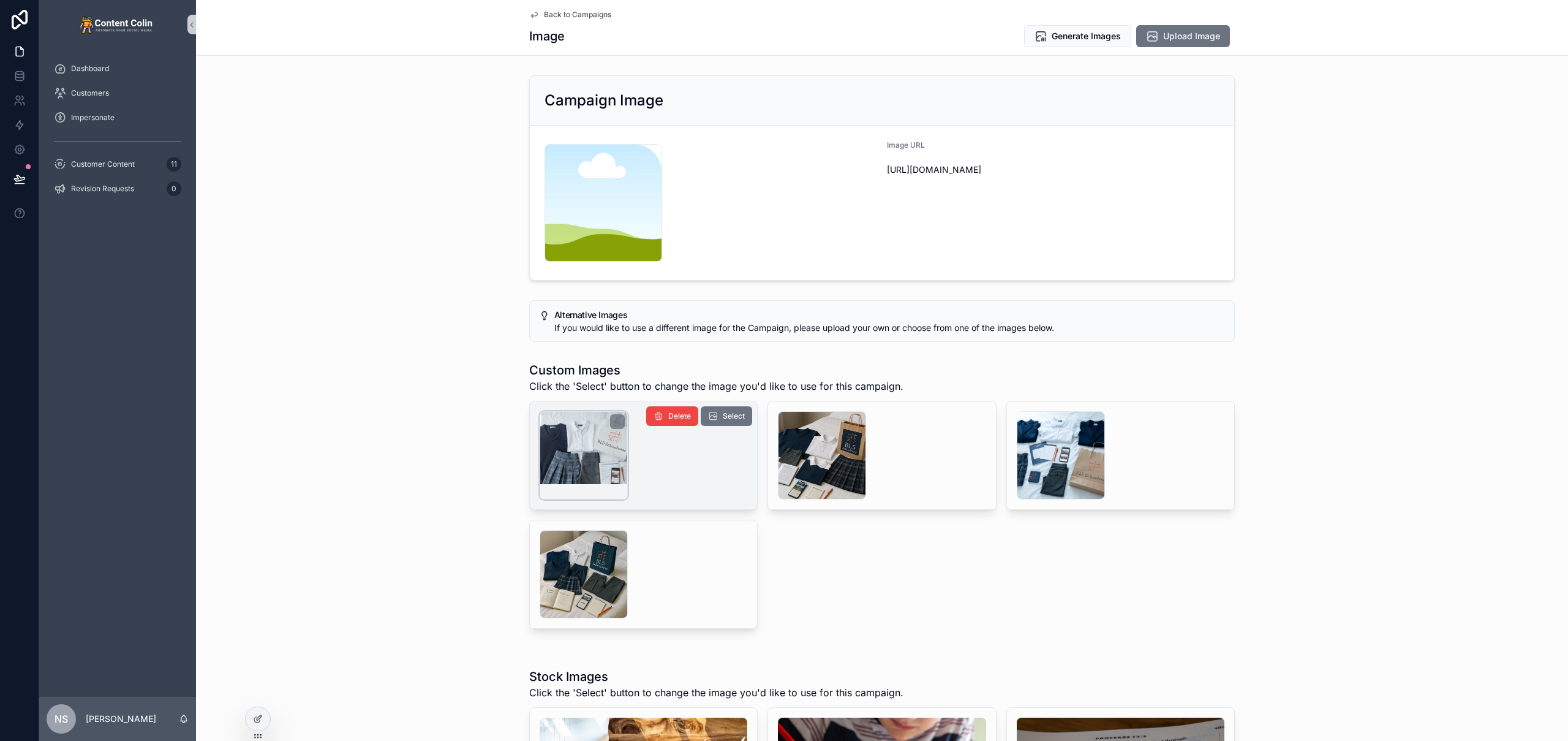
click at [607, 455] on div "scrollable content" at bounding box center [583, 455] width 88 height 88
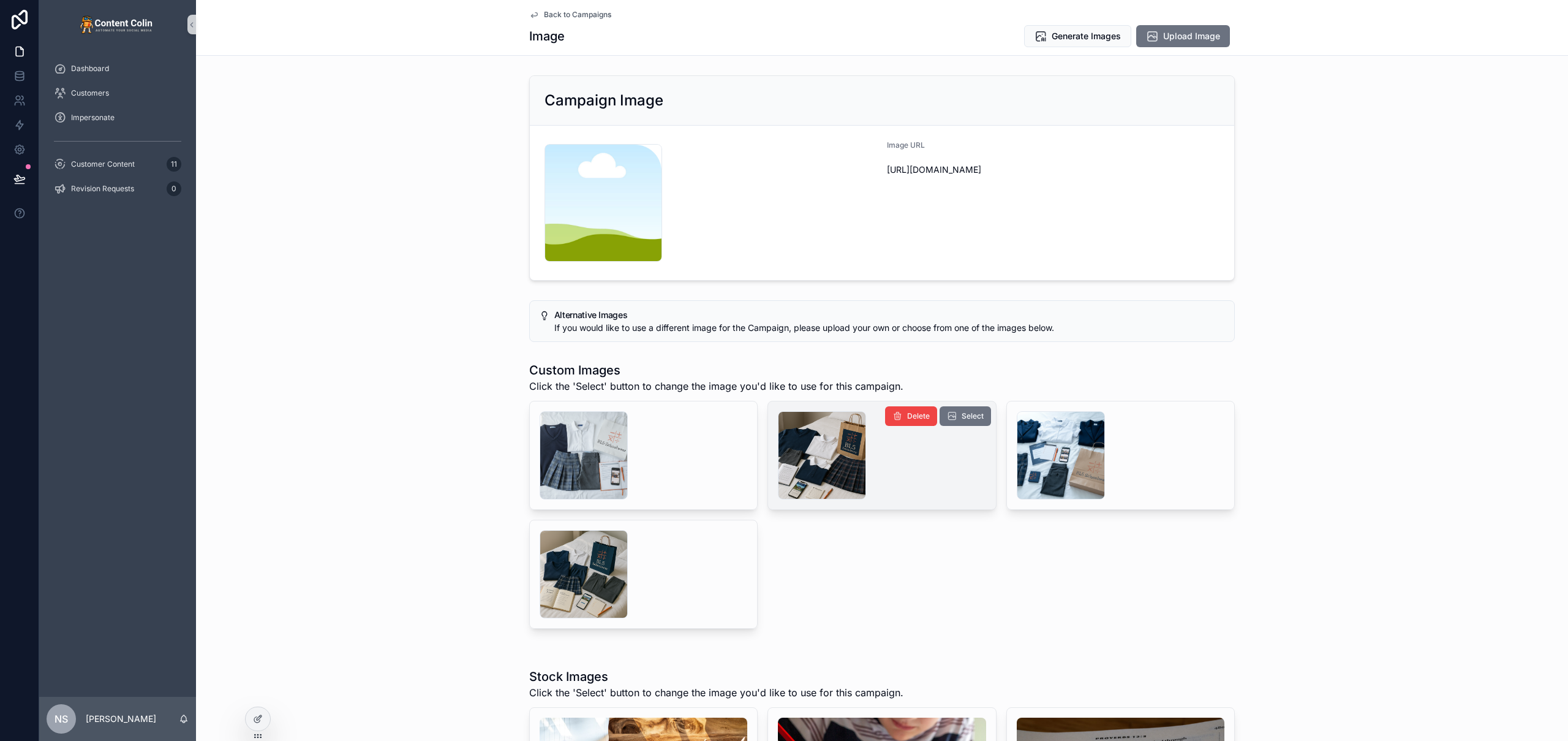
click at [986, 416] on div "scrollable content" at bounding box center [882, 455] width 227 height 108
click at [962, 416] on span "Select" at bounding box center [973, 416] width 22 height 10
click at [587, 17] on span "Back to Campaigns" at bounding box center [578, 15] width 67 height 10
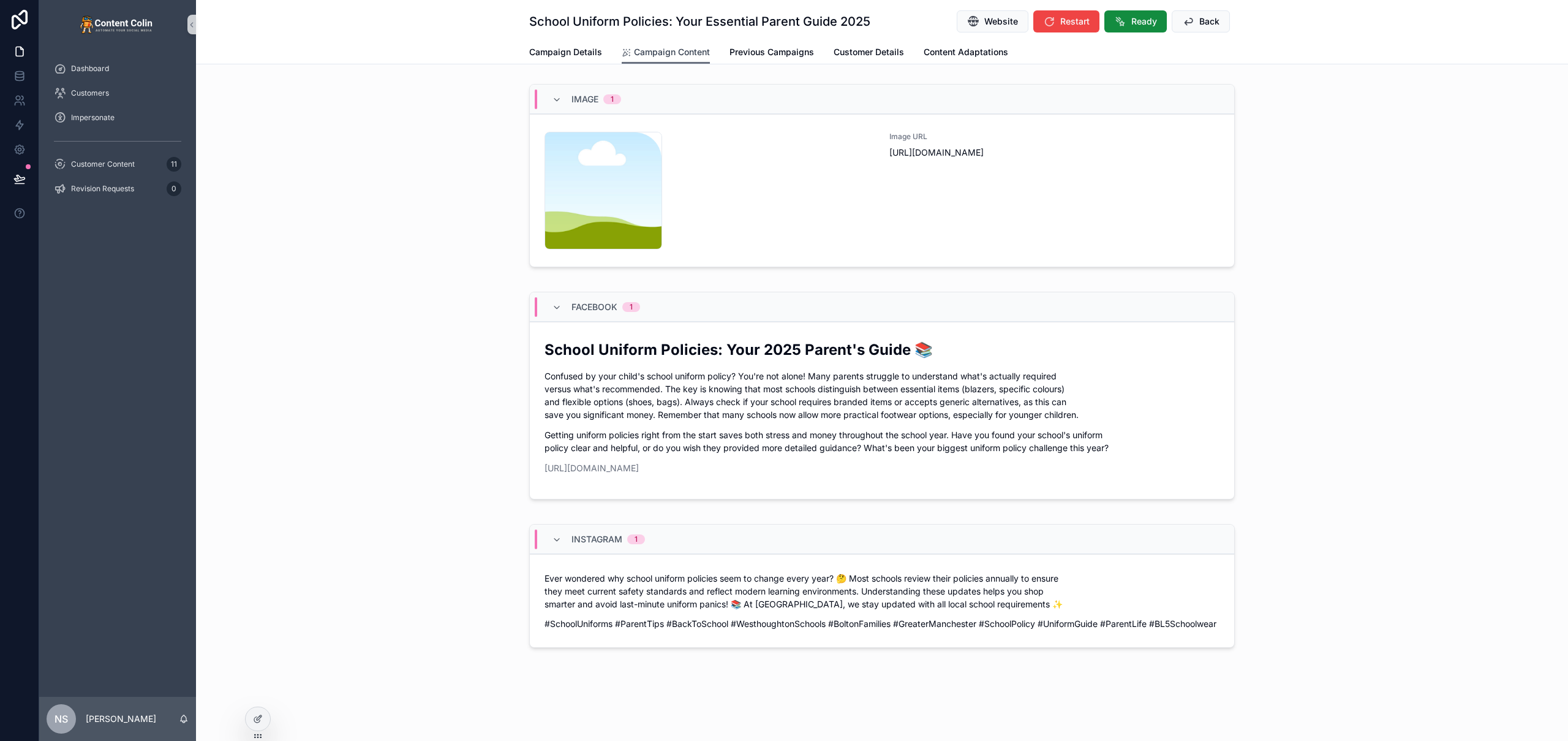
click at [654, 51] on span "Campaign Content" at bounding box center [671, 52] width 76 height 12
click at [1138, 22] on span "Ready" at bounding box center [1144, 22] width 26 height 12
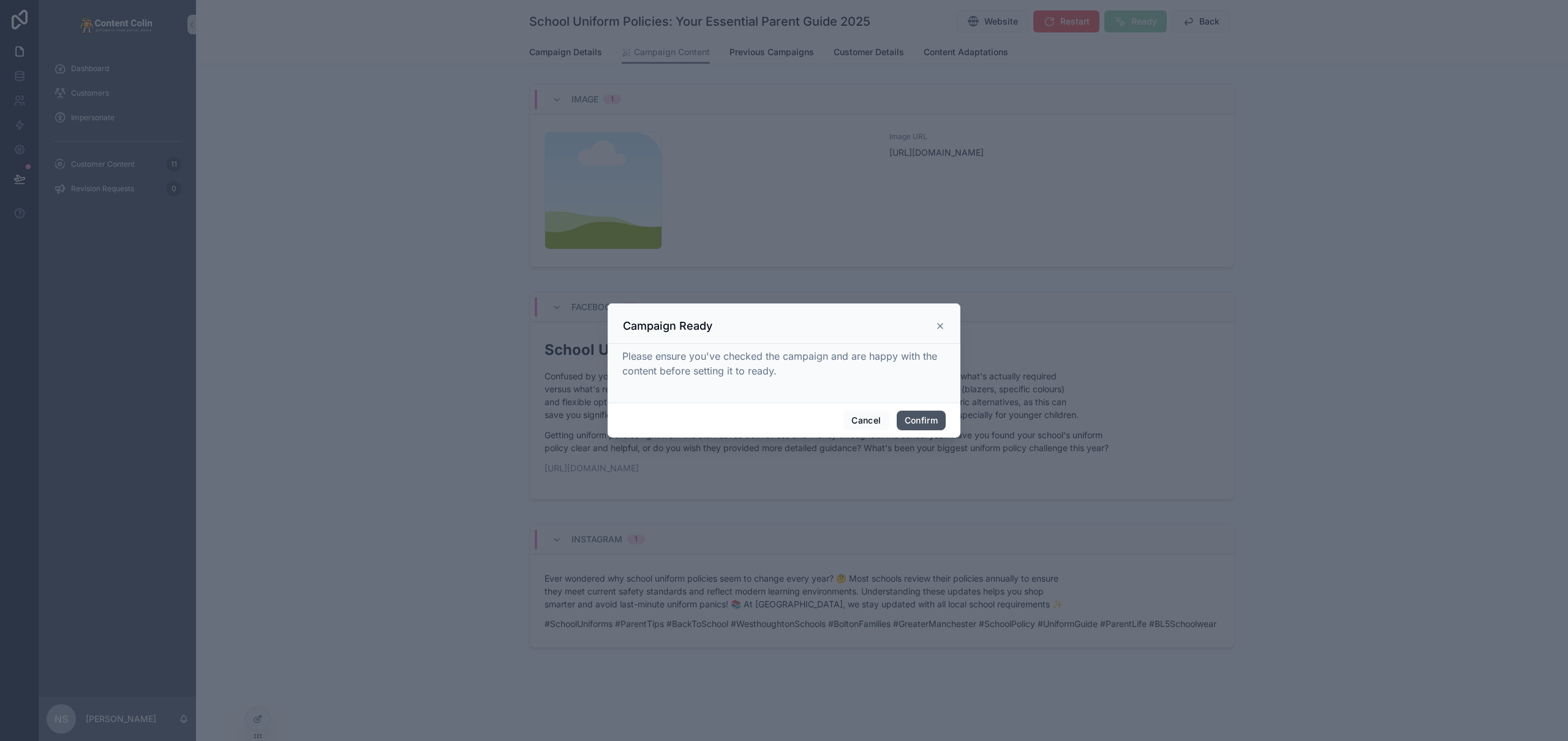
click at [935, 426] on button "Confirm" at bounding box center [921, 420] width 49 height 20
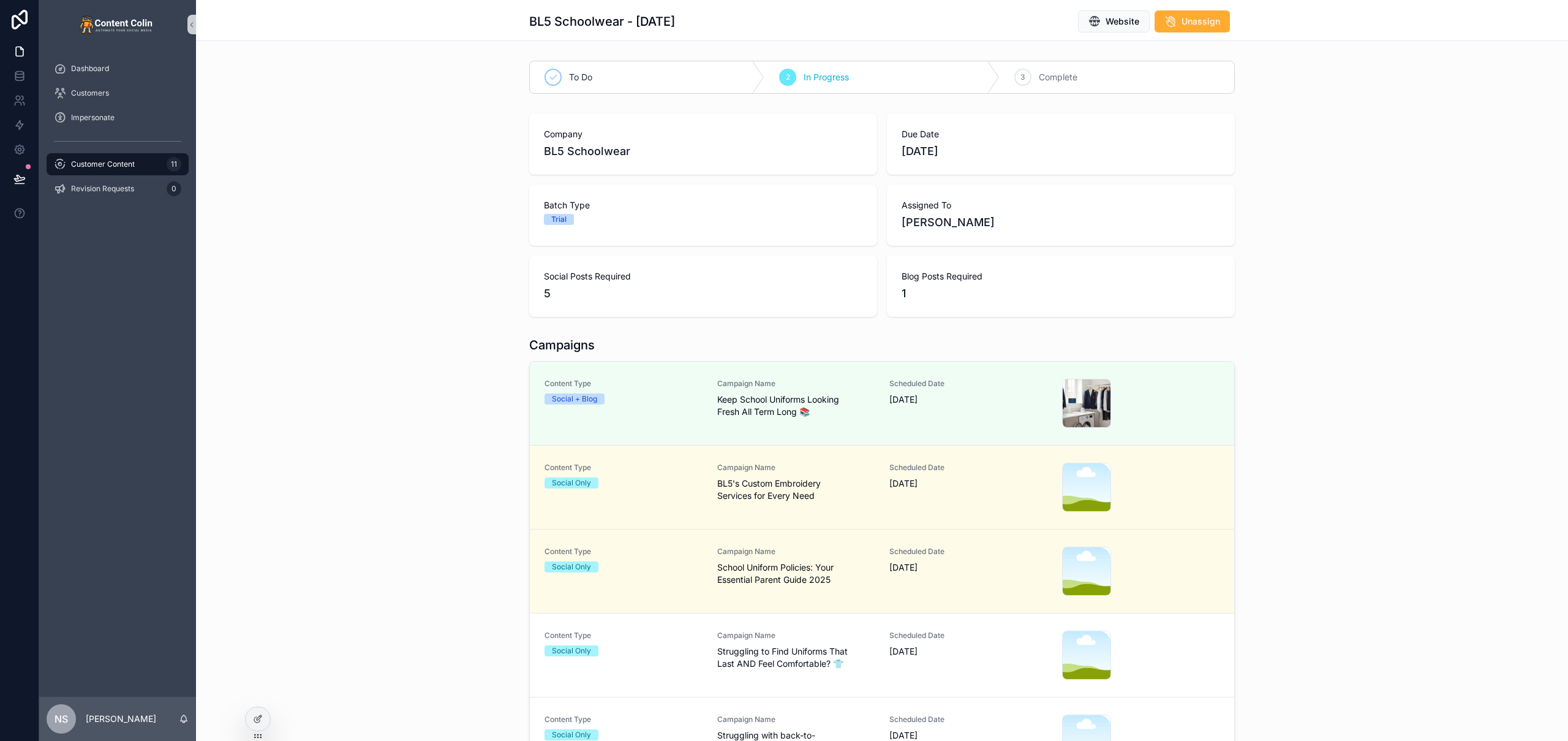
scroll to position [315, 0]
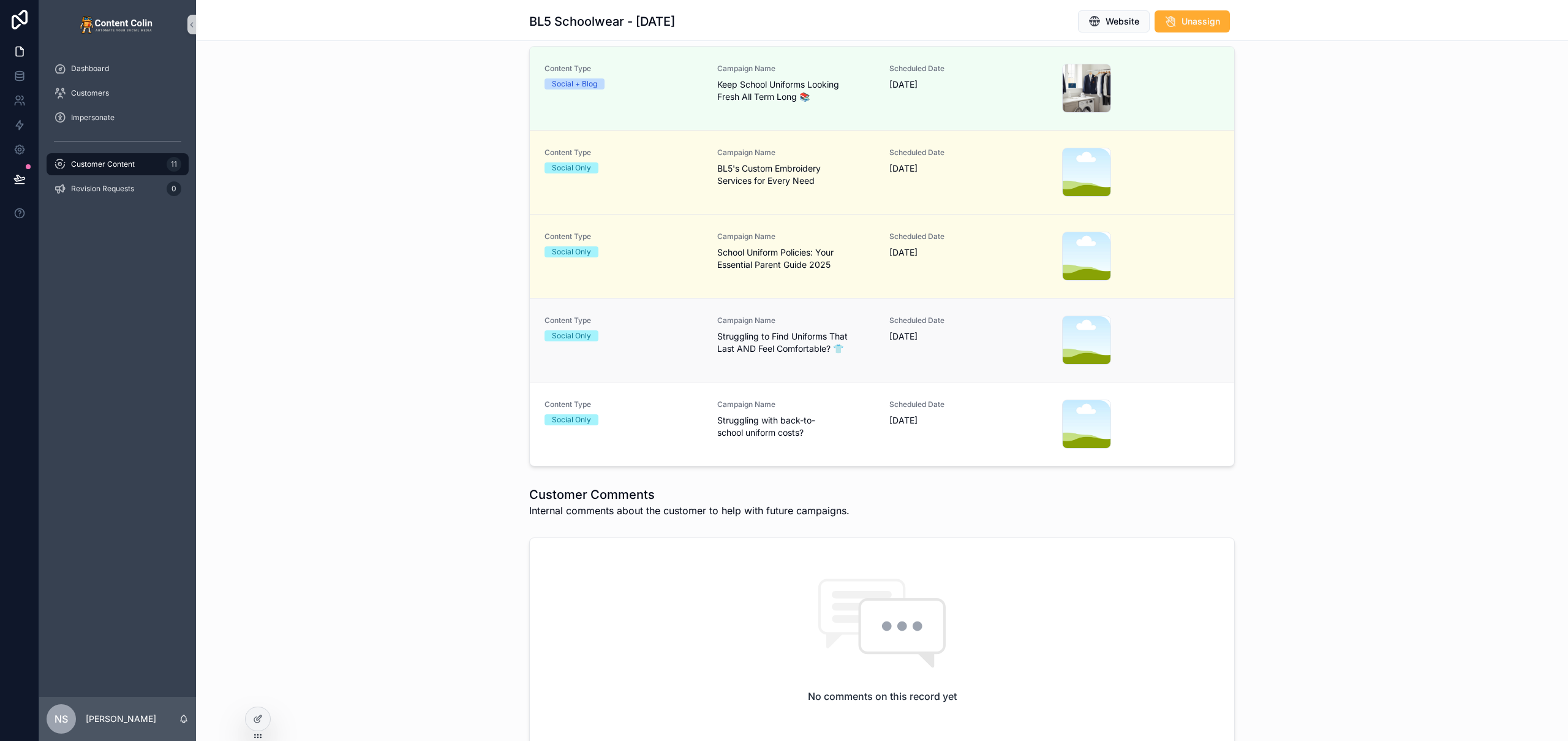
click at [717, 357] on div "Campaign Name Struggling to Find Uniforms That Last AND Feel Comfortable? 👕" at bounding box center [796, 340] width 158 height 49
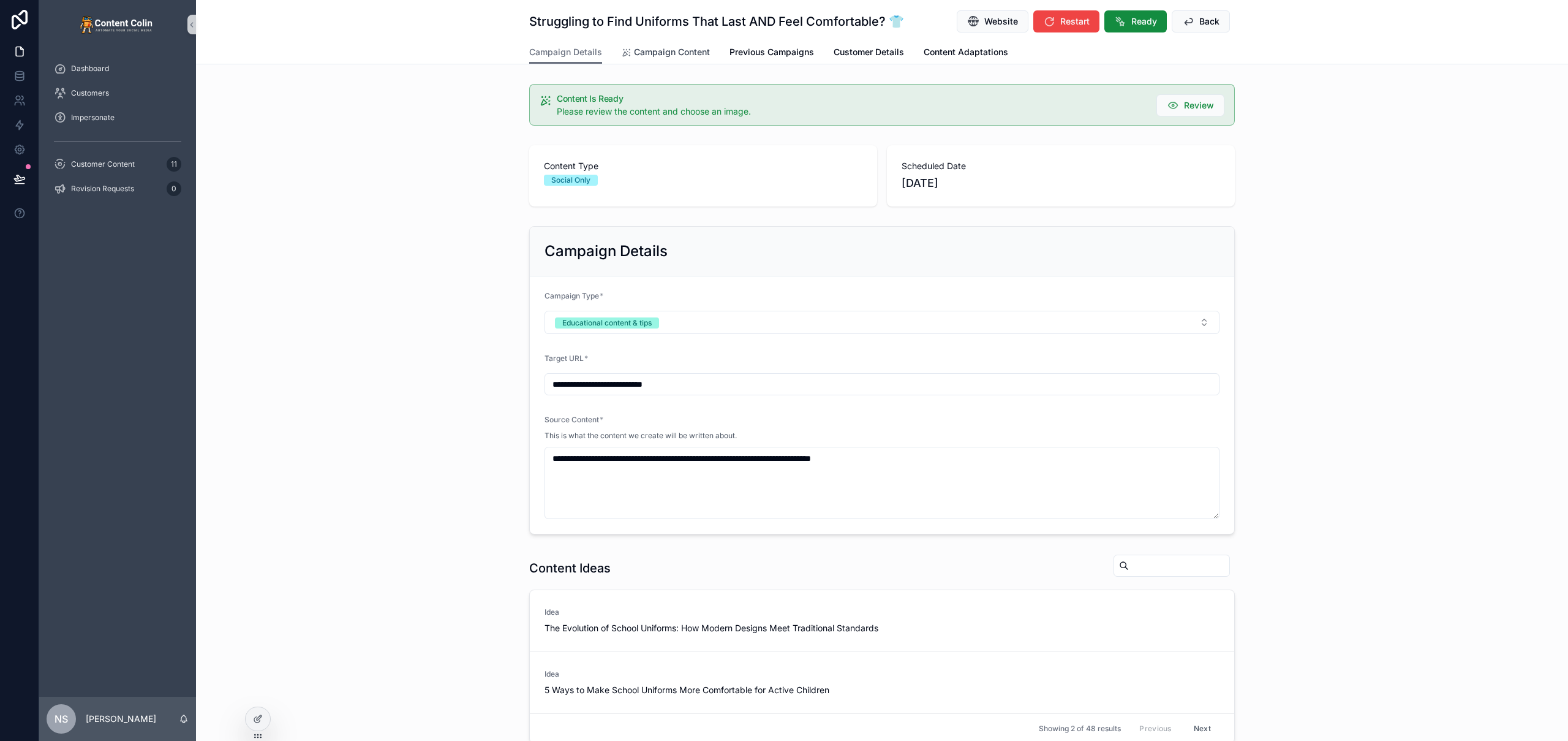
click at [665, 50] on span "Campaign Content" at bounding box center [671, 52] width 76 height 12
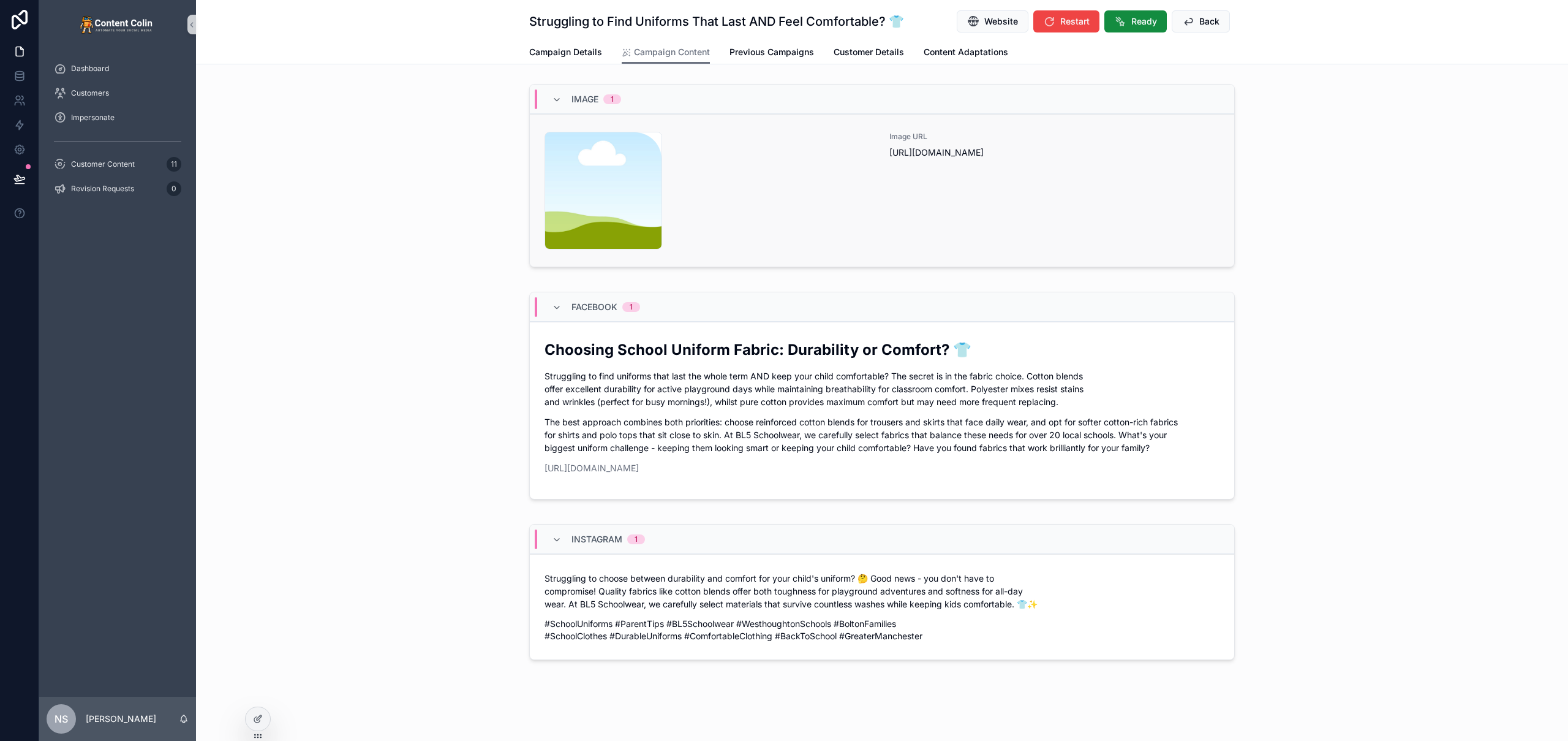
click at [778, 199] on div "content-placeholder .png" at bounding box center [709, 190] width 330 height 118
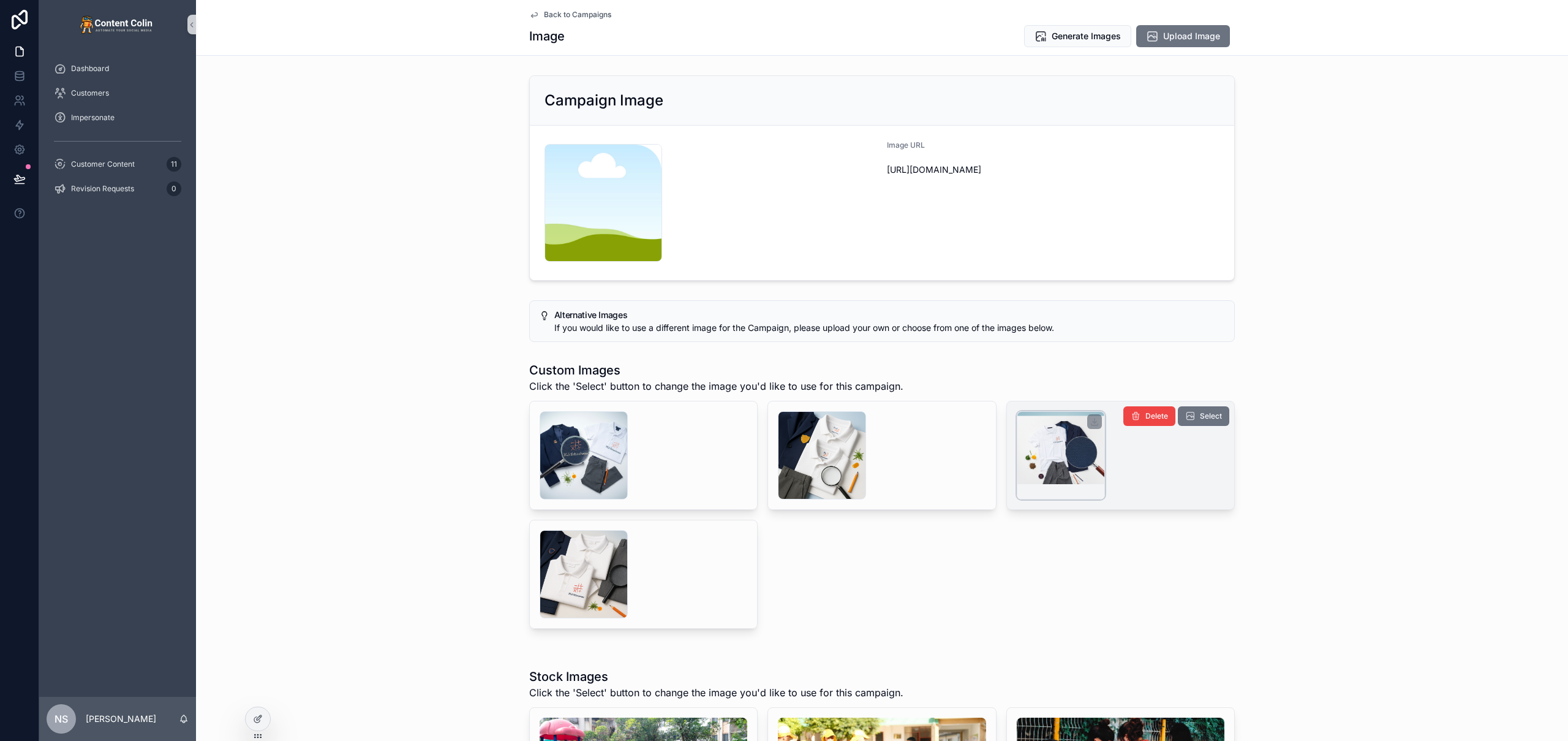
click at [1065, 467] on div "scrollable content" at bounding box center [1061, 455] width 88 height 88
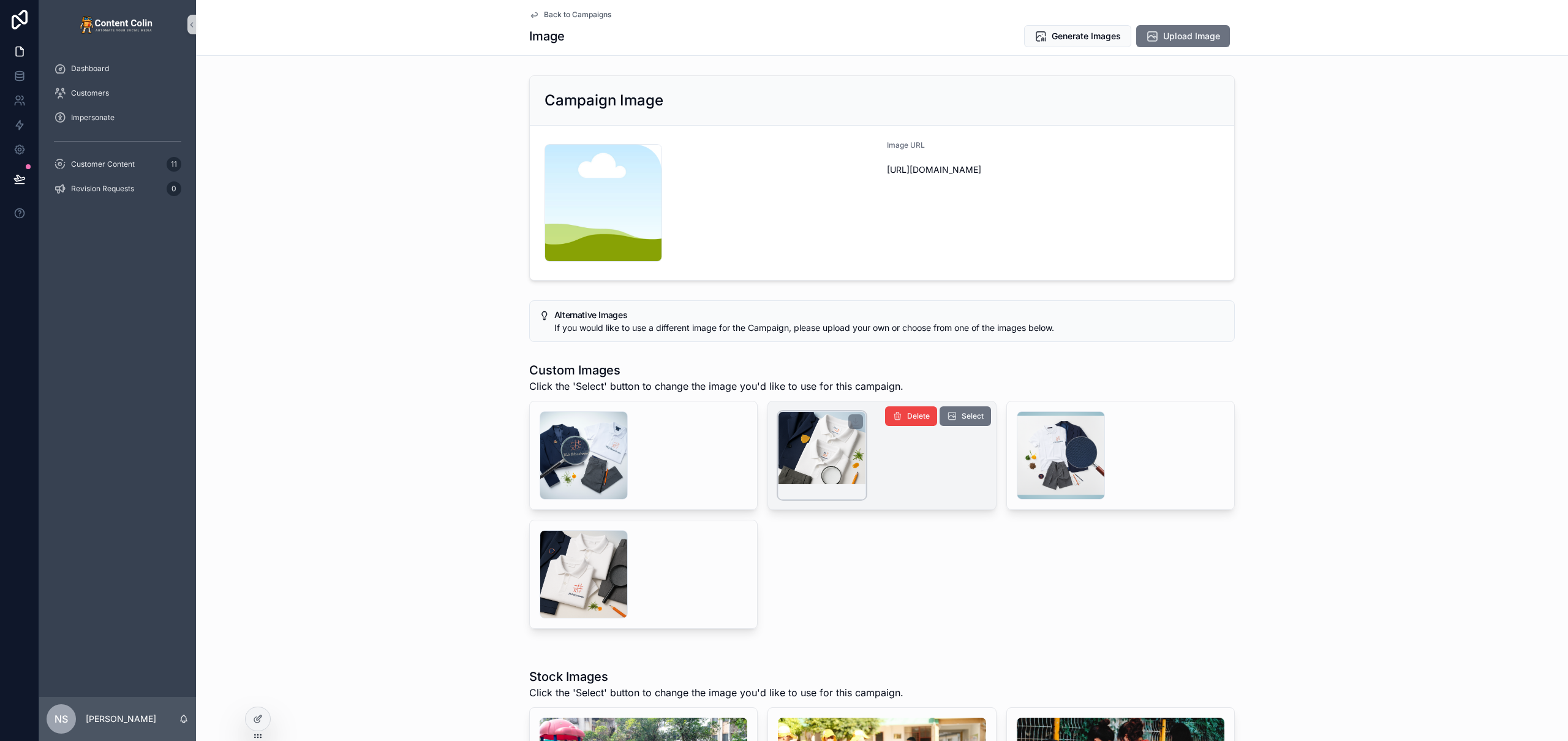
click at [827, 456] on div "scrollable content" at bounding box center [821, 455] width 88 height 88
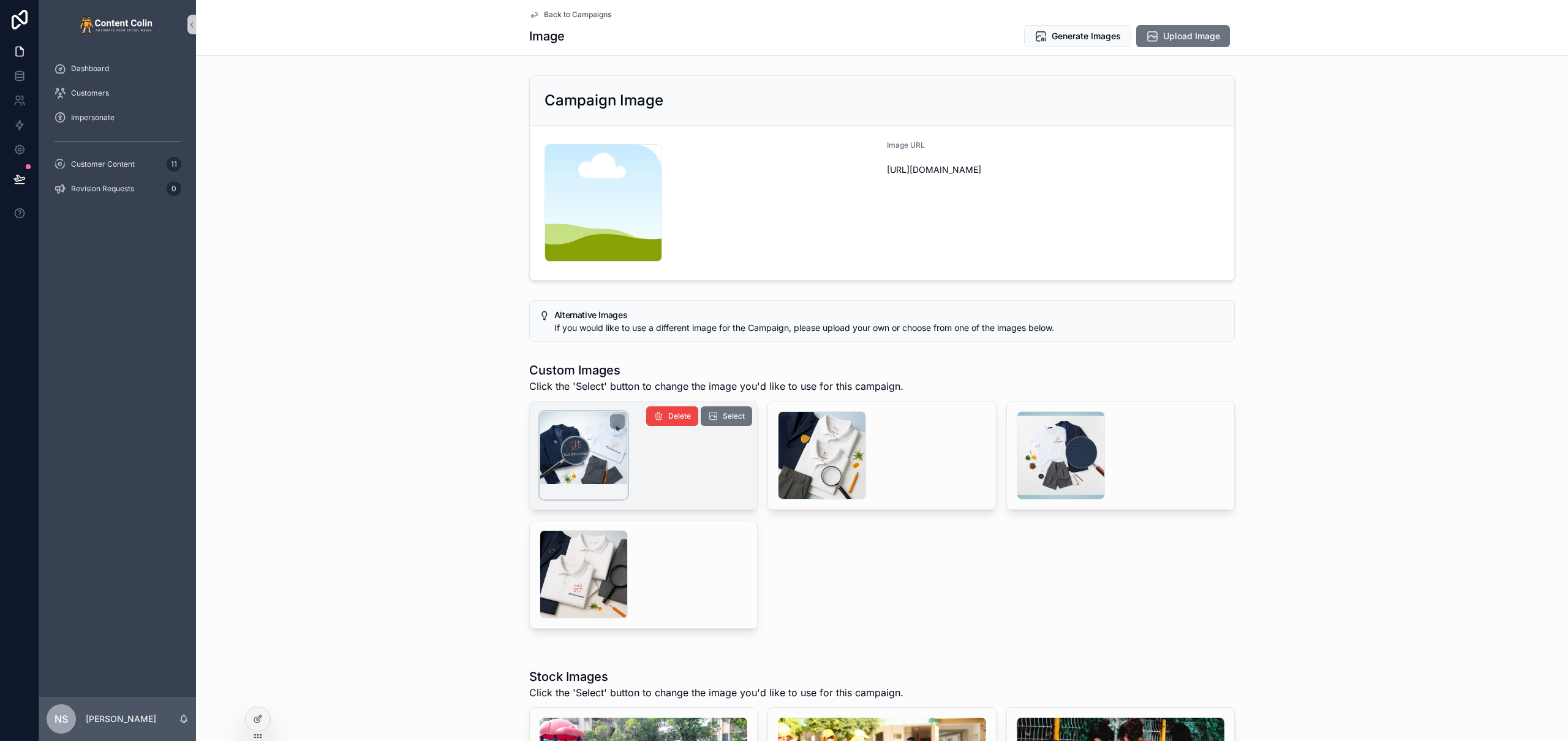
click at [552, 459] on div "scrollable content" at bounding box center [583, 455] width 88 height 88
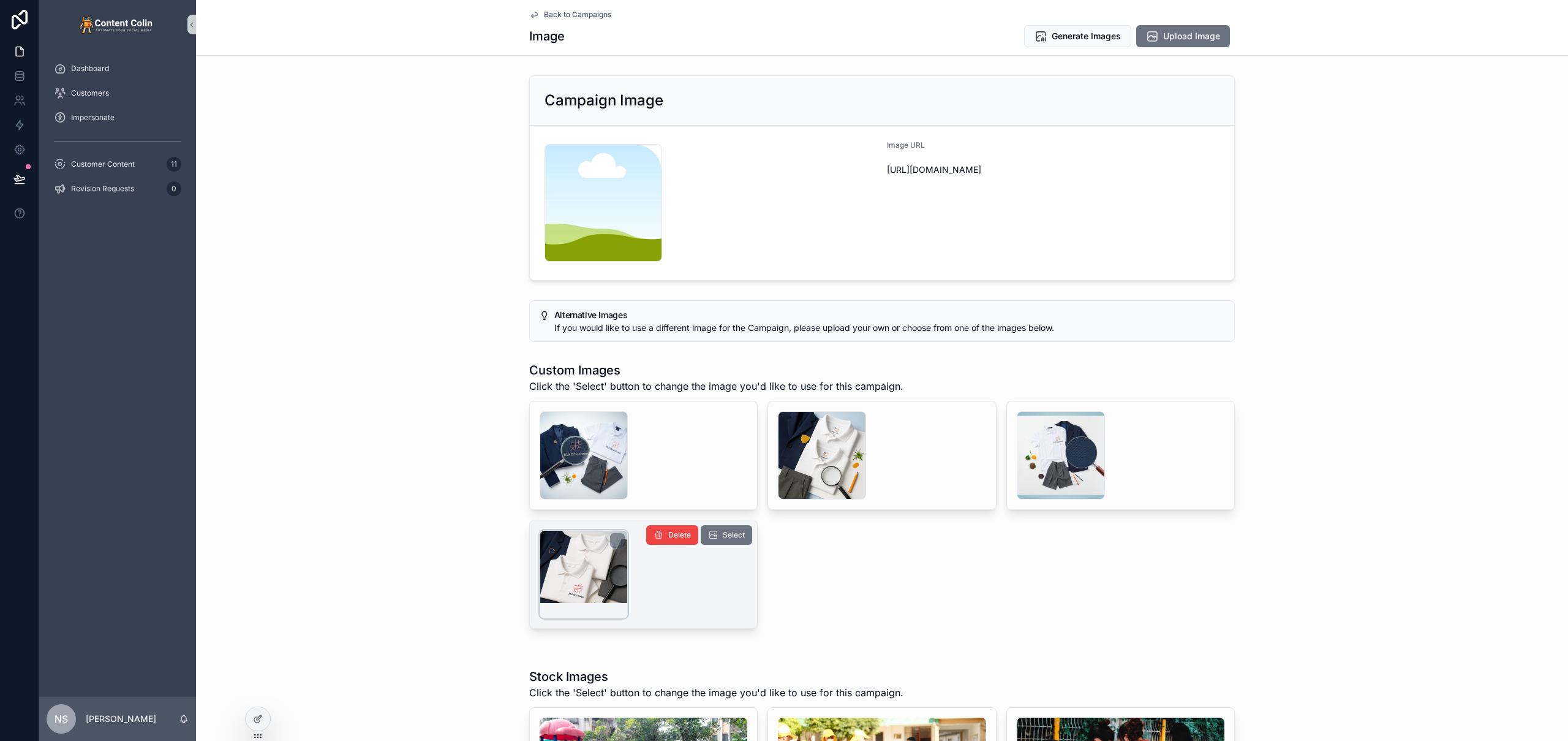
click at [578, 579] on div "scrollable content" at bounding box center [583, 574] width 88 height 88
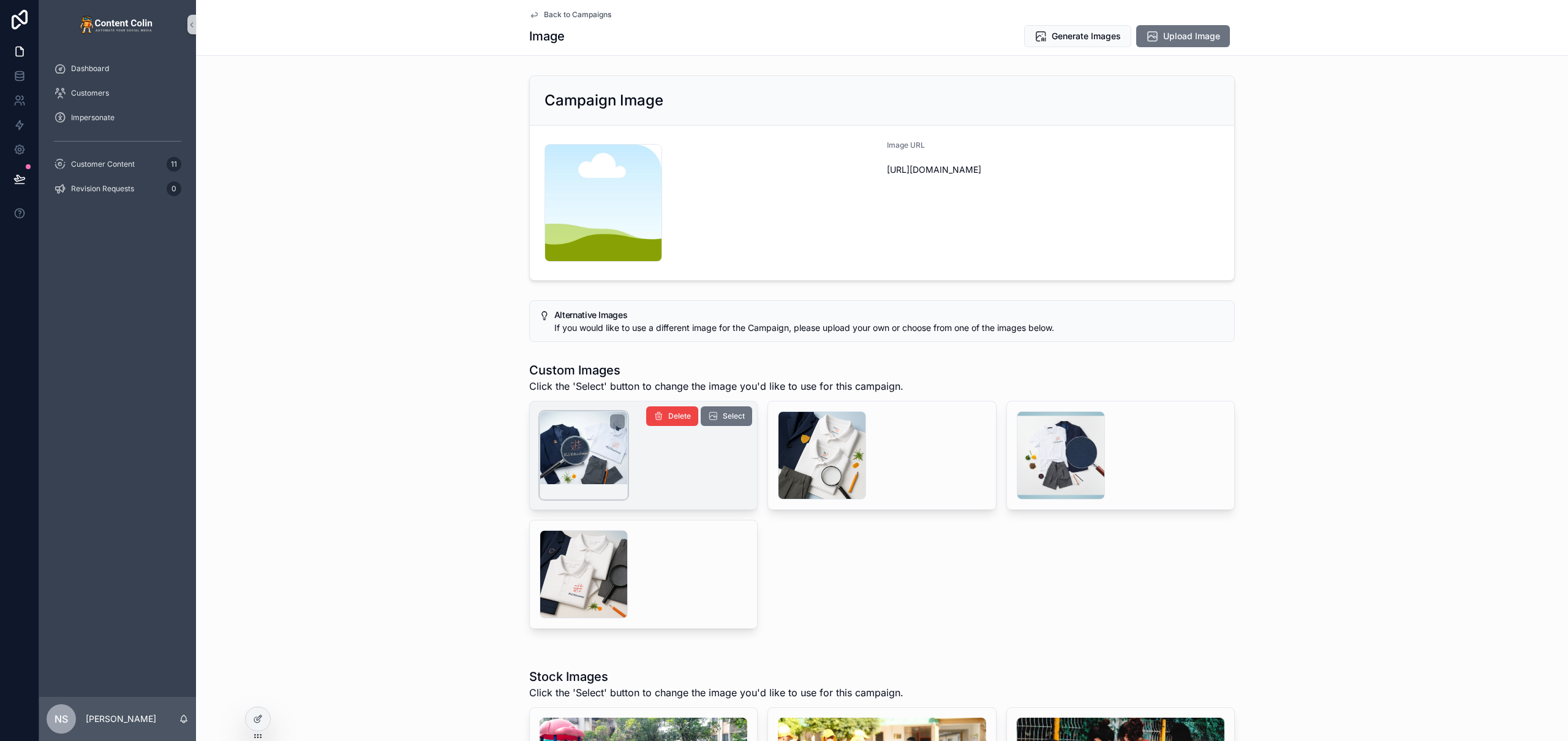
click at [565, 470] on div "scrollable content" at bounding box center [583, 455] width 88 height 88
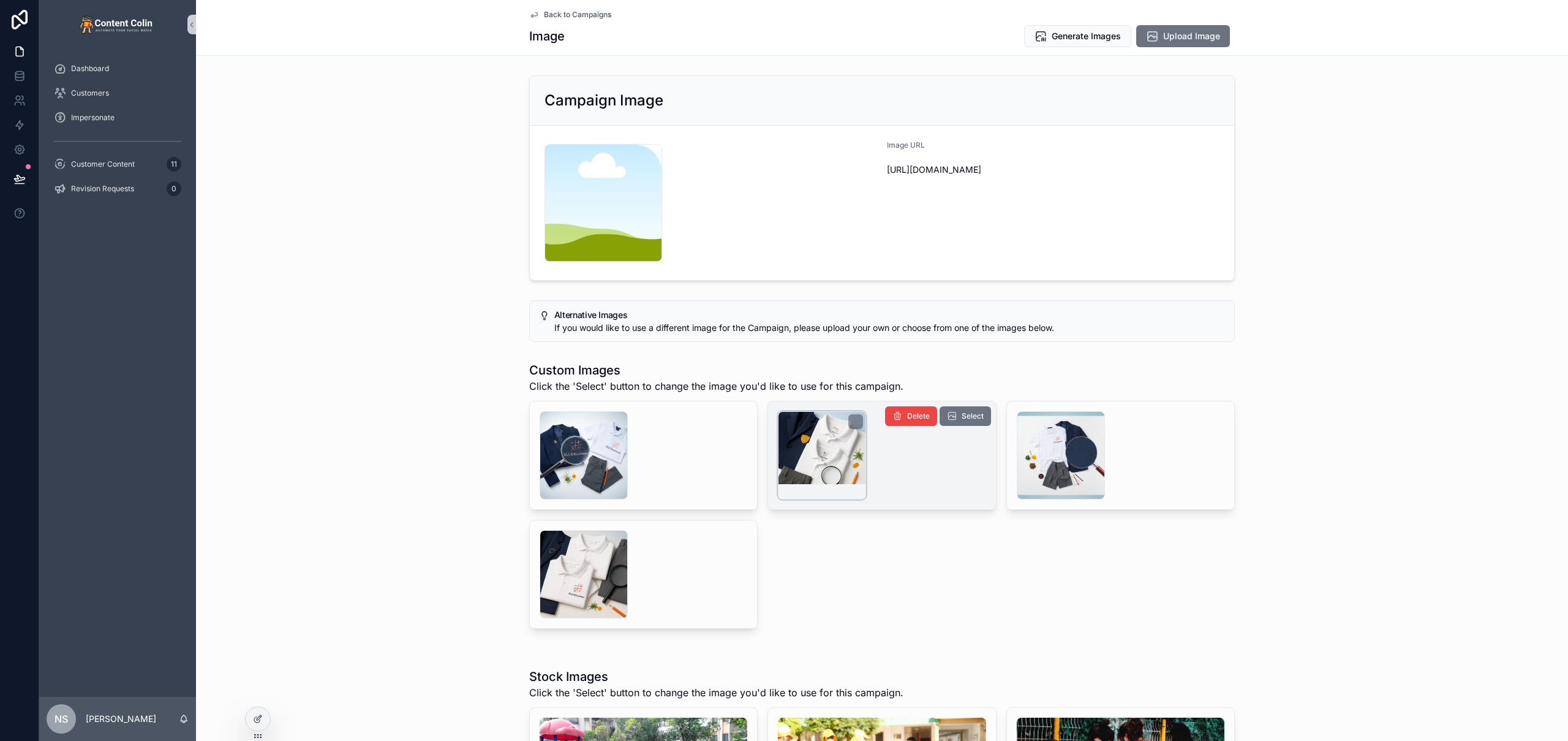
click at [786, 421] on div "scrollable content" at bounding box center [821, 455] width 88 height 88
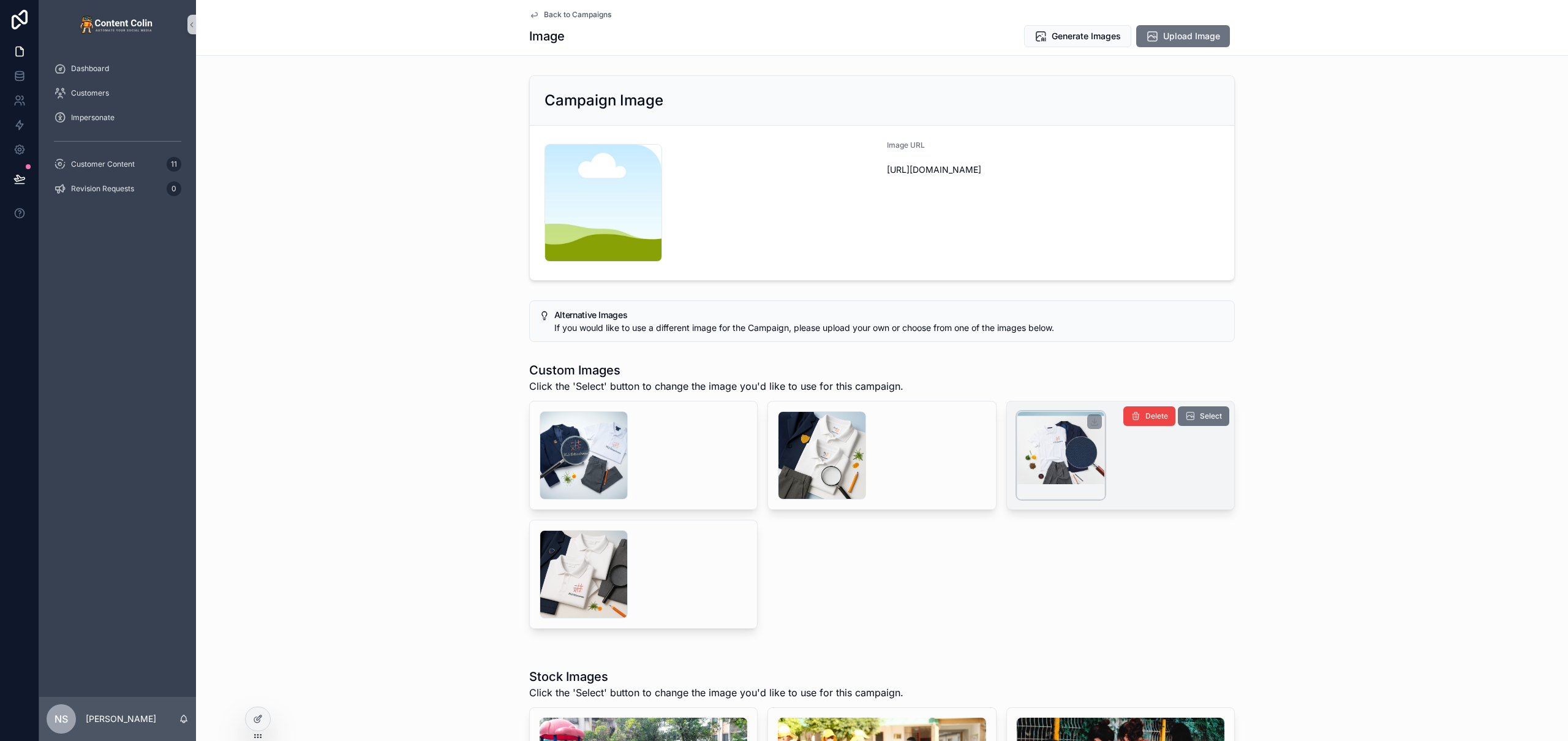
click at [1053, 454] on div "scrollable content" at bounding box center [1061, 455] width 88 height 88
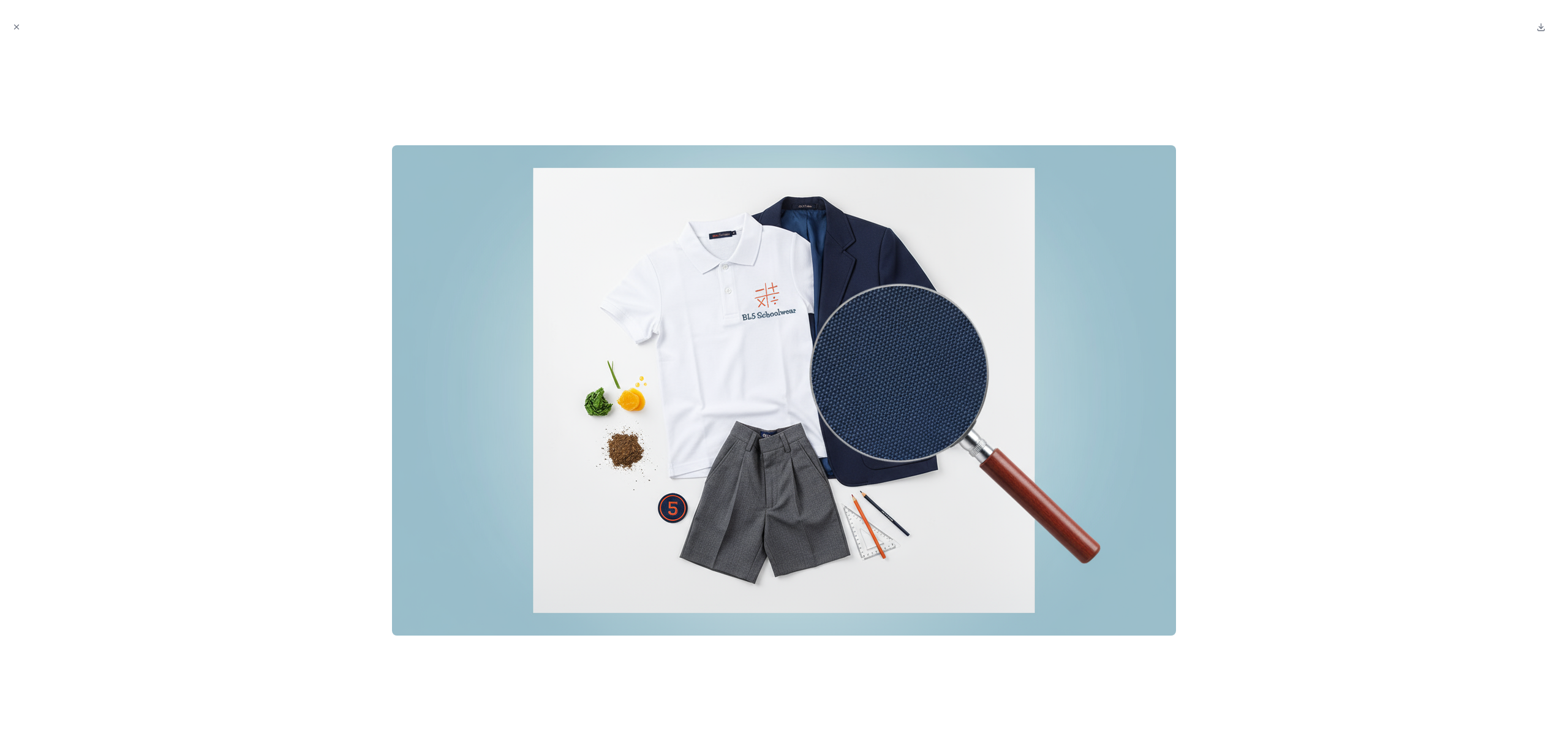
drag, startPoint x: 1361, startPoint y: 240, endPoint x: 1236, endPoint y: 279, distance: 130.9
click at [1236, 279] on div at bounding box center [784, 390] width 1548 height 682
drag, startPoint x: 1124, startPoint y: 288, endPoint x: 610, endPoint y: 293, distance: 514.0
click at [612, 294] on div at bounding box center [784, 390] width 1548 height 682
click at [1379, 316] on div at bounding box center [784, 390] width 1548 height 682
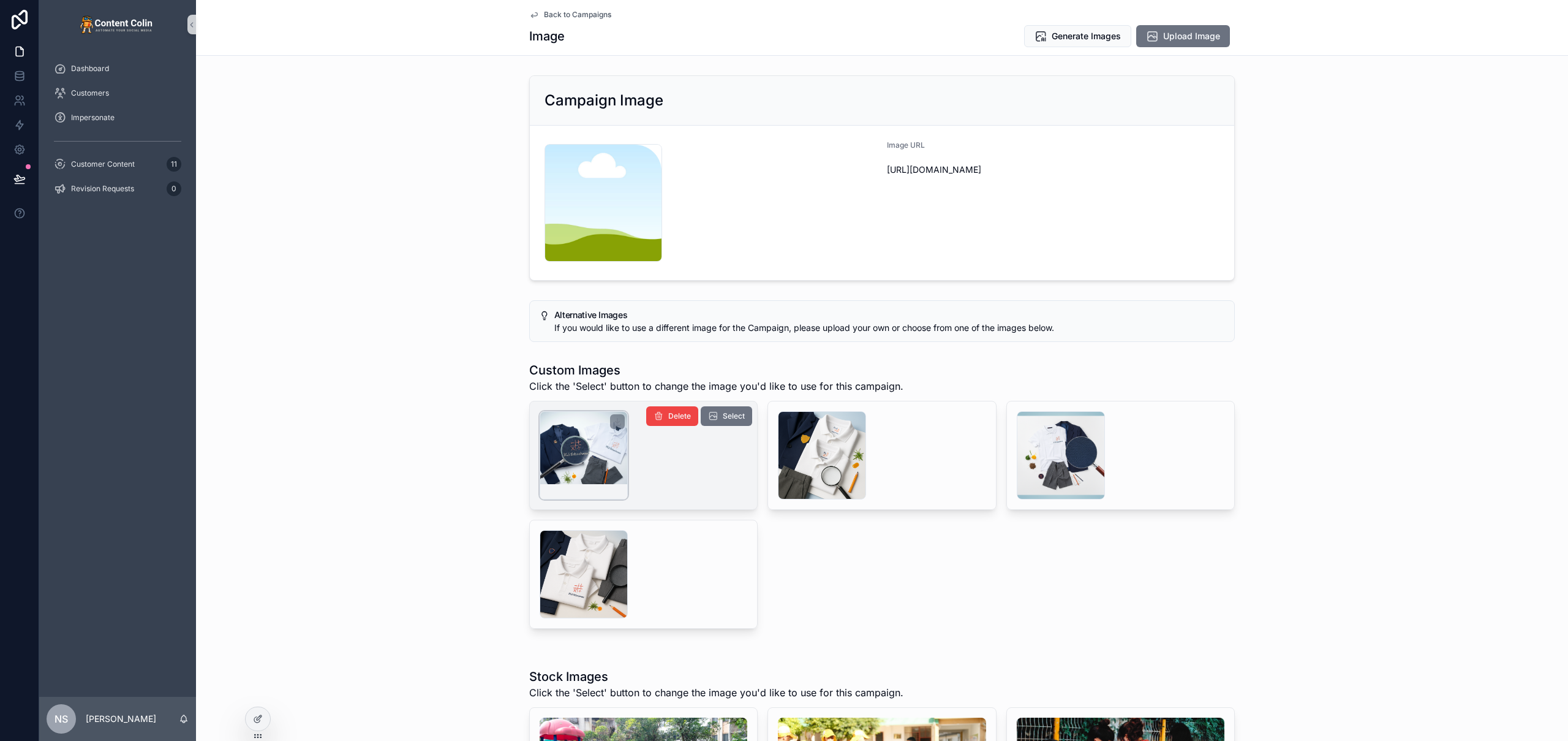
click at [575, 452] on div "scrollable content" at bounding box center [583, 455] width 88 height 88
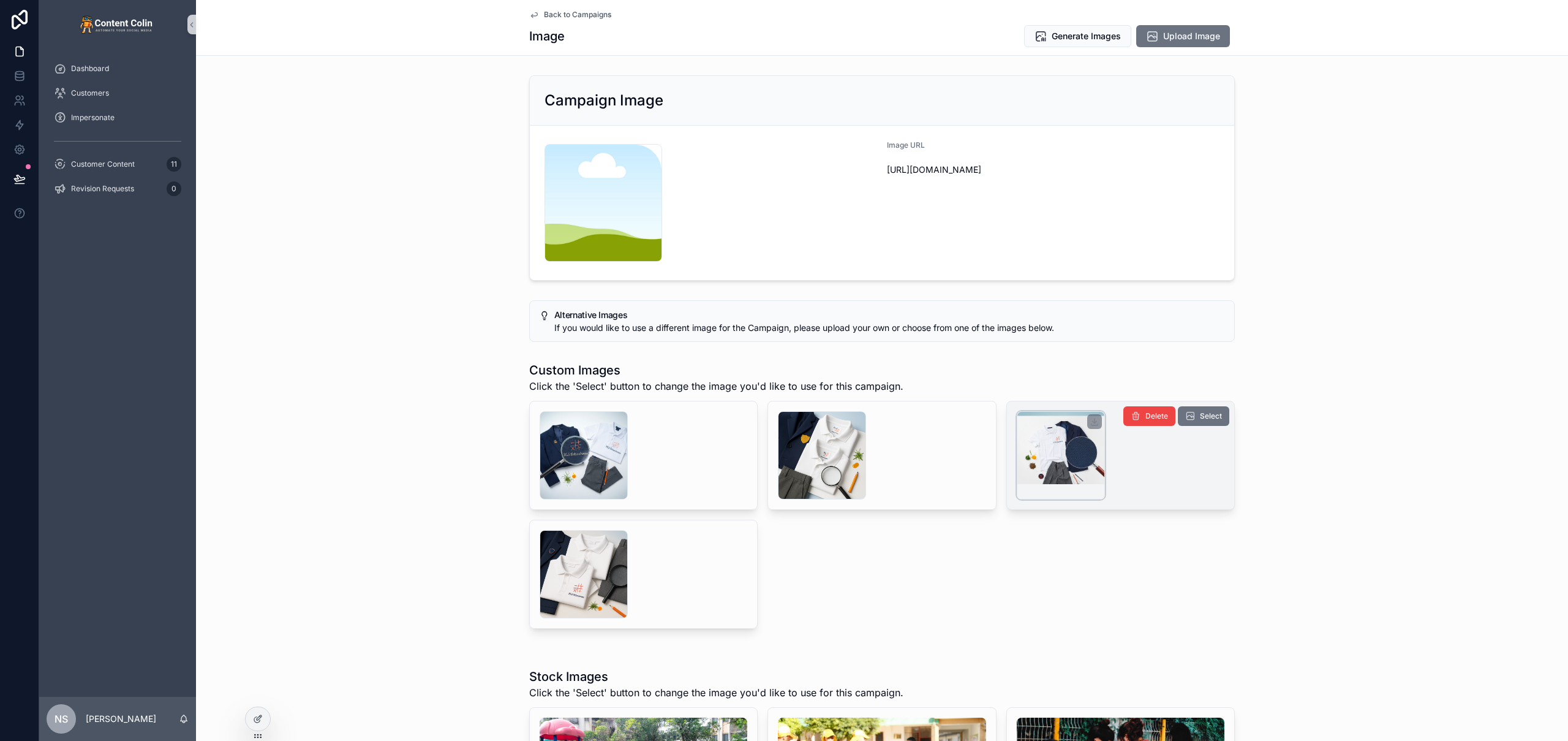
click at [1051, 439] on div "scrollable content" at bounding box center [1061, 455] width 88 height 88
click at [1200, 416] on span "Select" at bounding box center [1211, 416] width 22 height 10
click at [556, 13] on span "Back to Campaigns" at bounding box center [578, 15] width 67 height 10
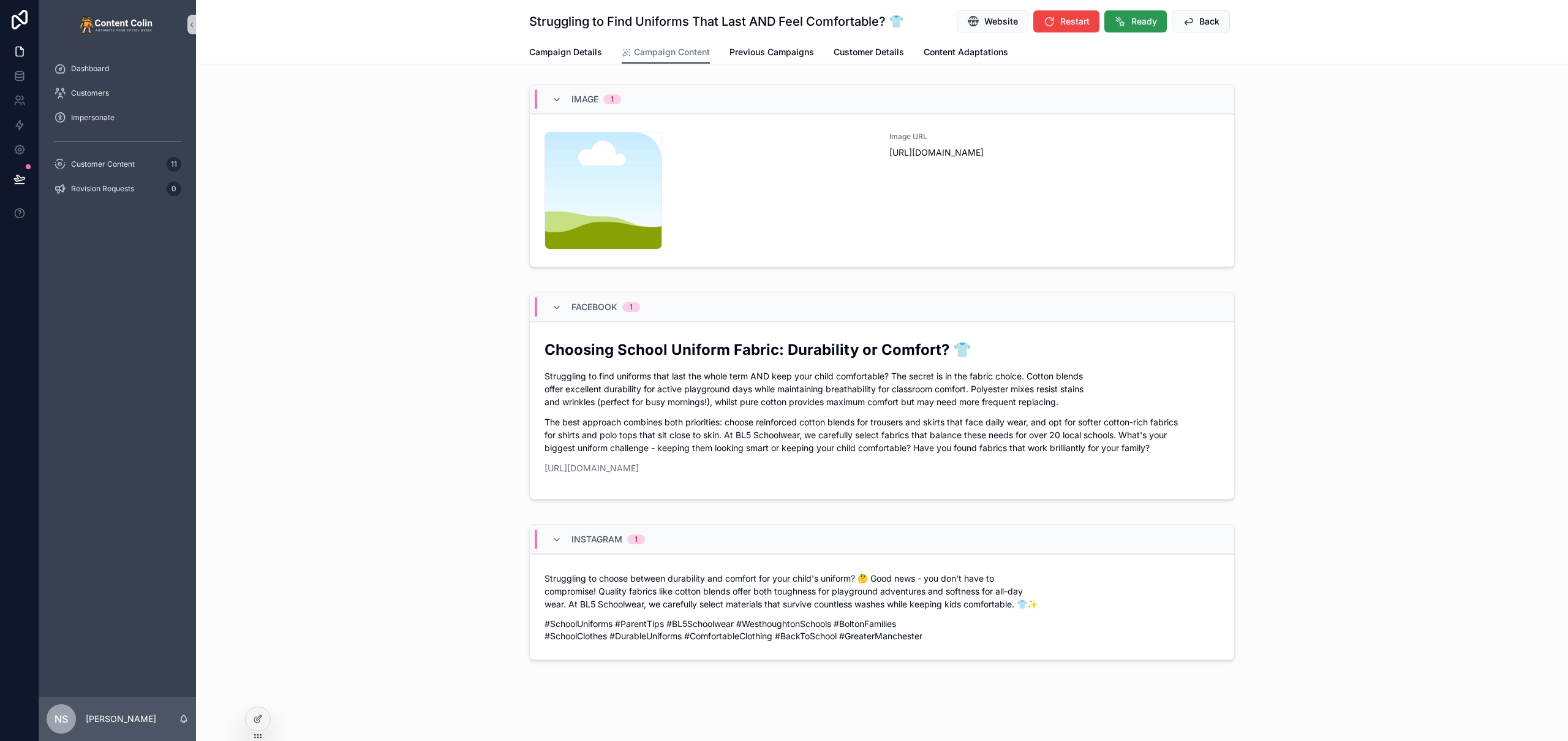
click at [1140, 22] on span "Ready" at bounding box center [1144, 22] width 26 height 12
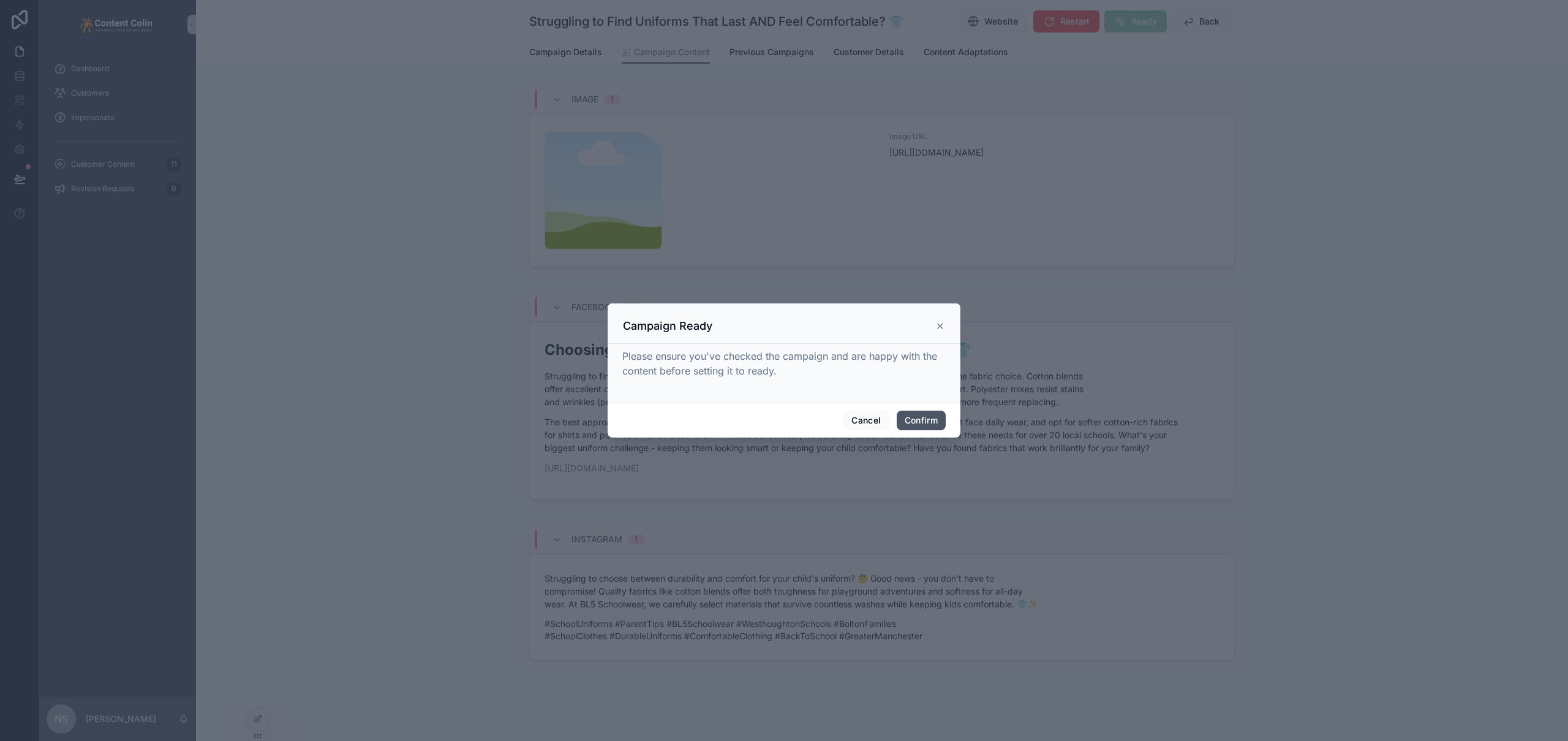
click at [921, 417] on button "Confirm" at bounding box center [921, 420] width 49 height 20
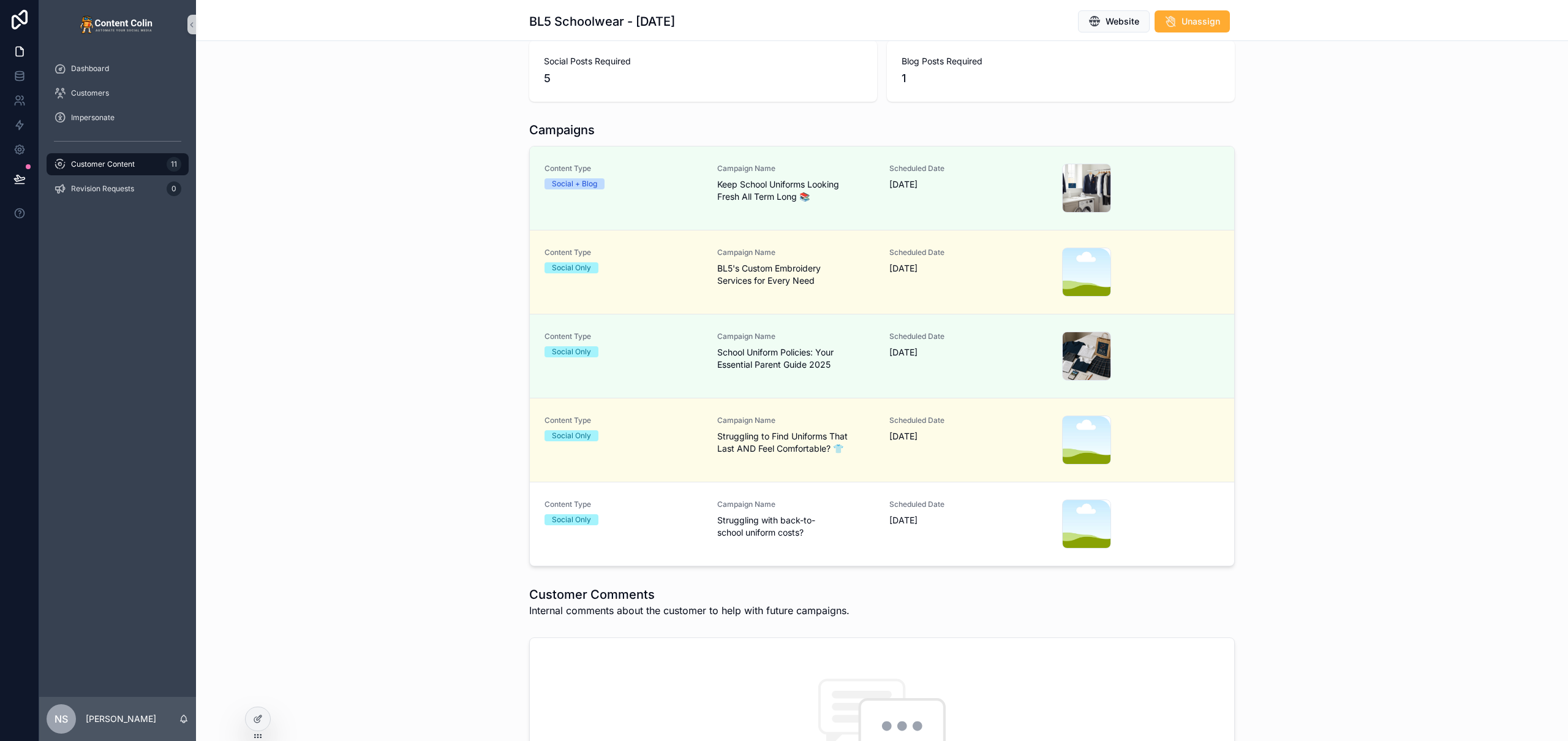
scroll to position [277, 0]
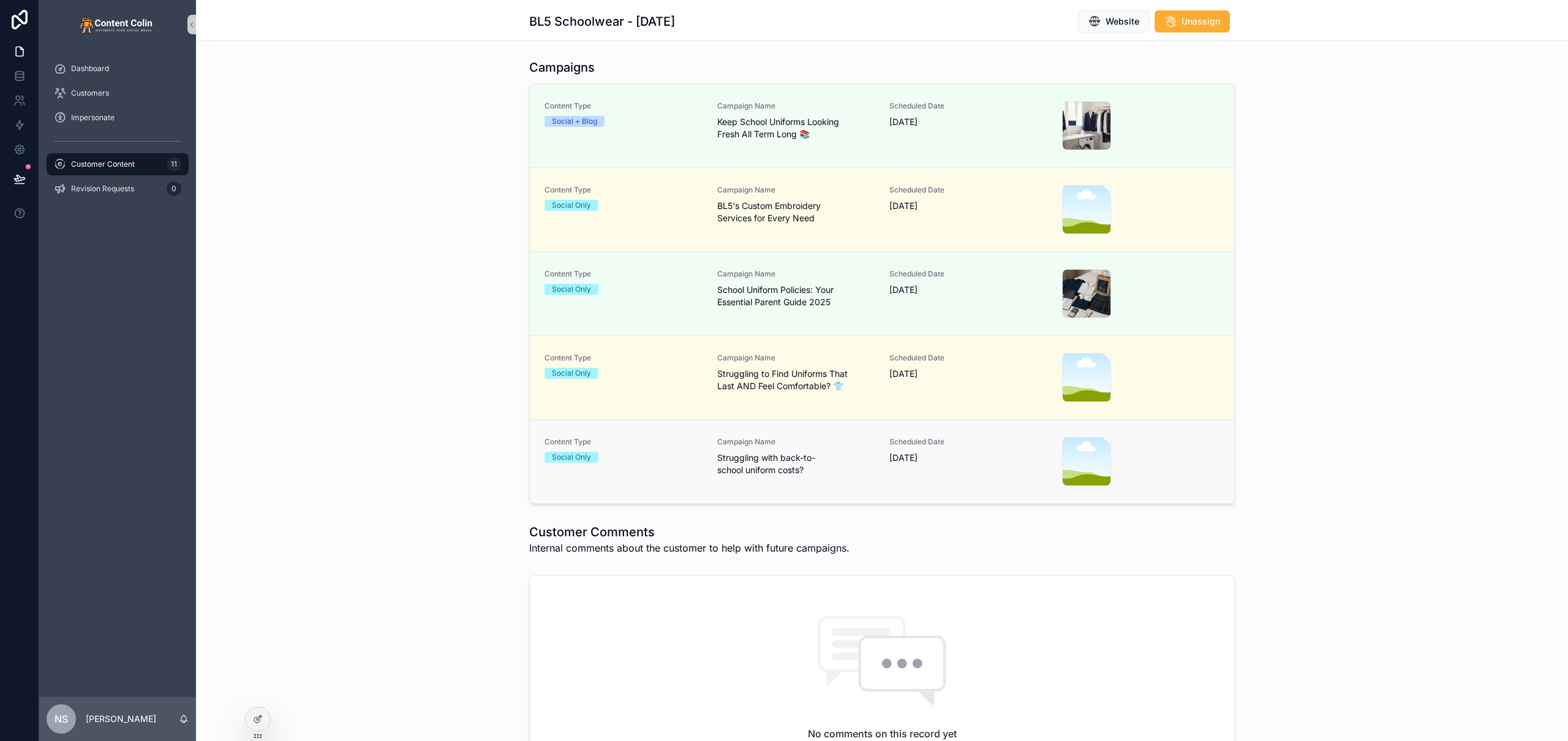
click at [827, 439] on span "Campaign Name" at bounding box center [796, 442] width 158 height 10
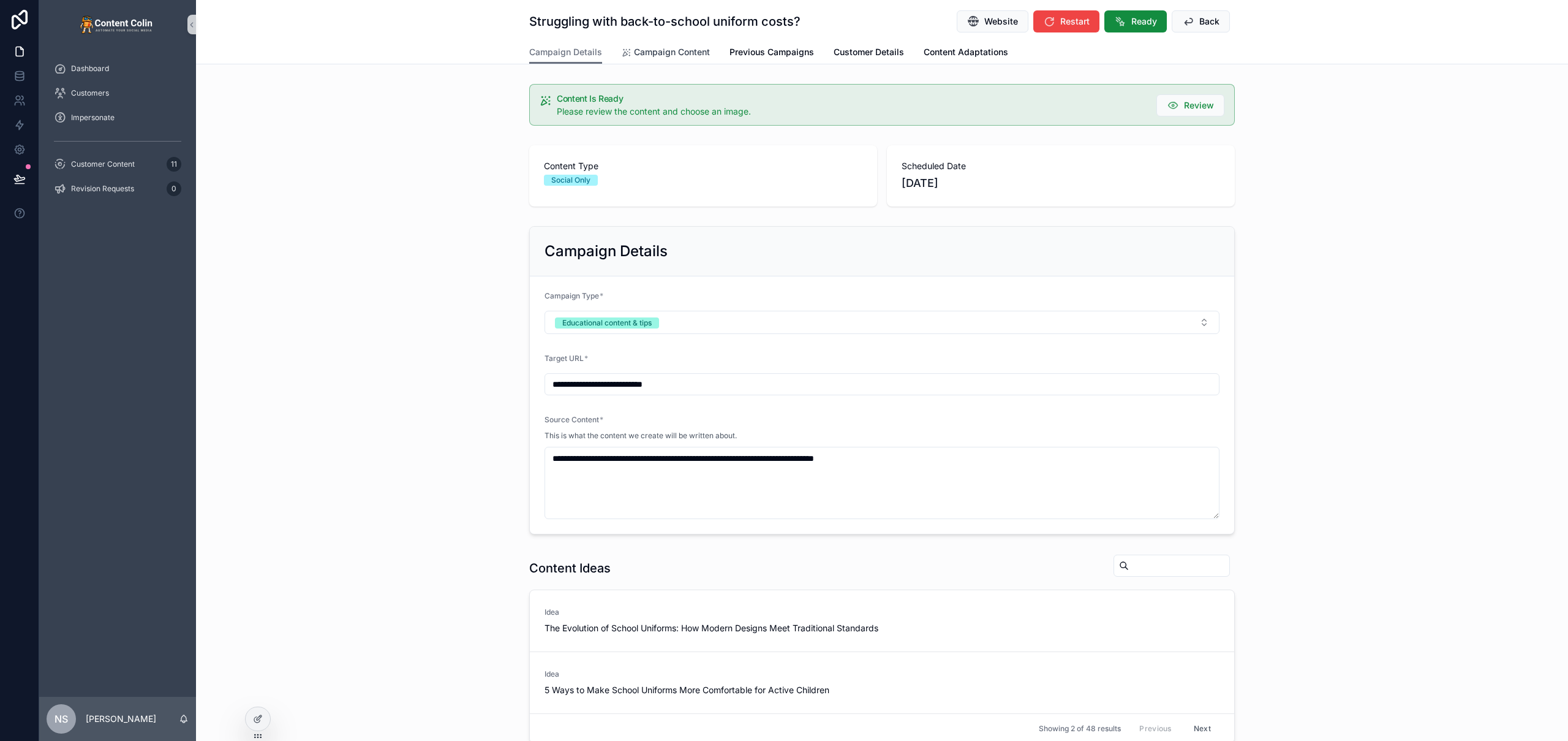
click at [664, 50] on span "Campaign Content" at bounding box center [671, 52] width 76 height 12
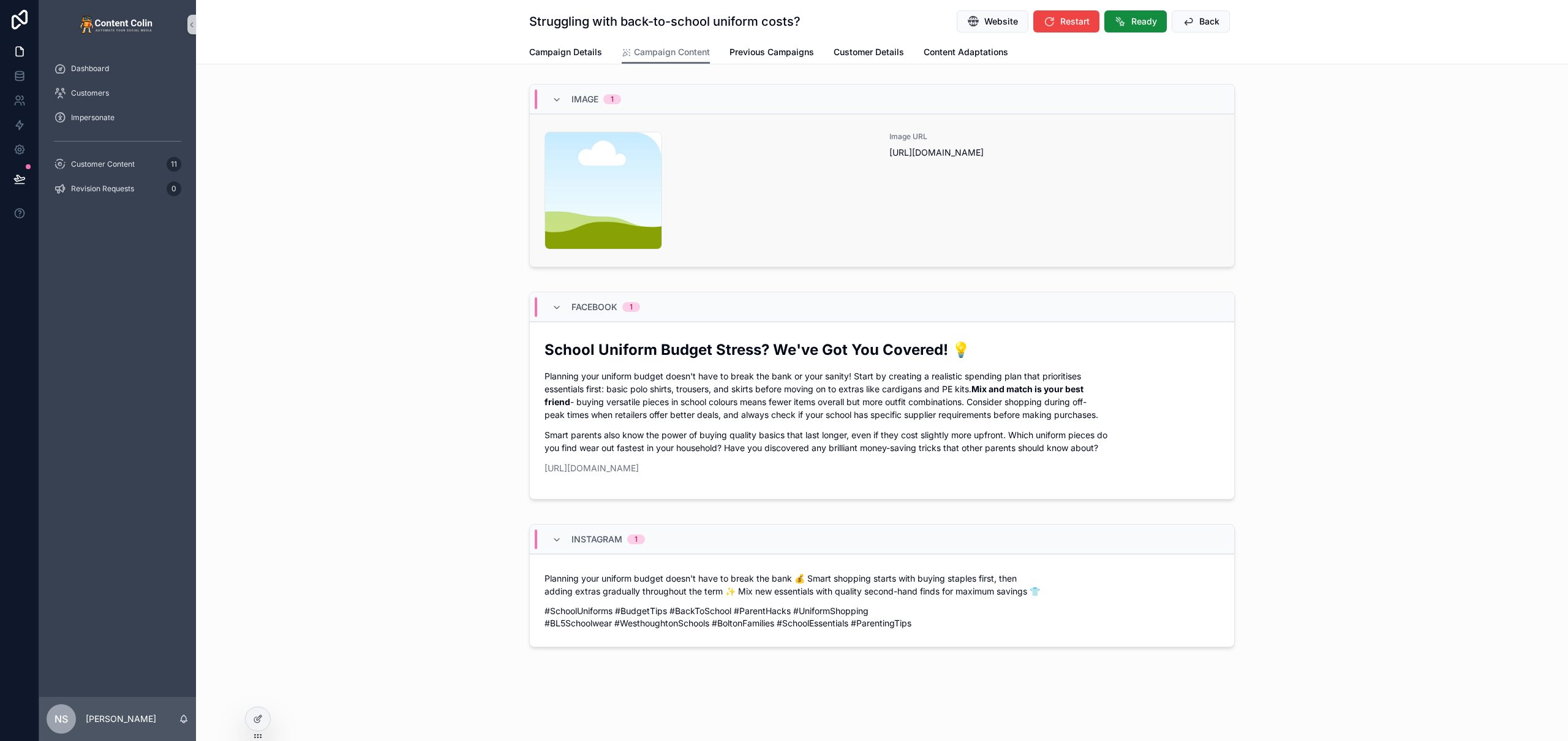
click at [947, 217] on div "Image URL https://cdn.contentcolin.com/contentcolin/images/content-placeholder.…" at bounding box center [1054, 190] width 330 height 118
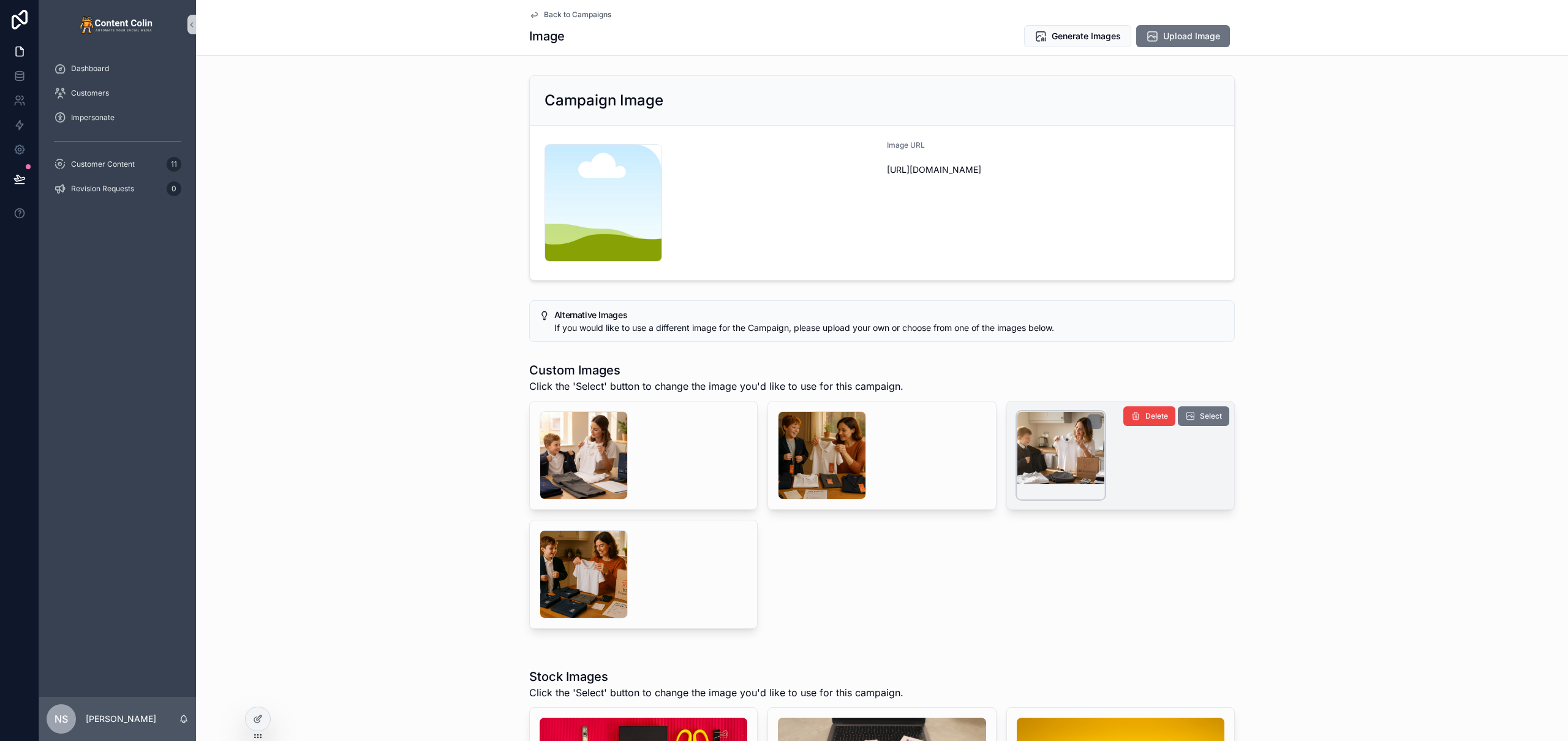
click at [1068, 454] on div "scrollable content" at bounding box center [1061, 455] width 88 height 88
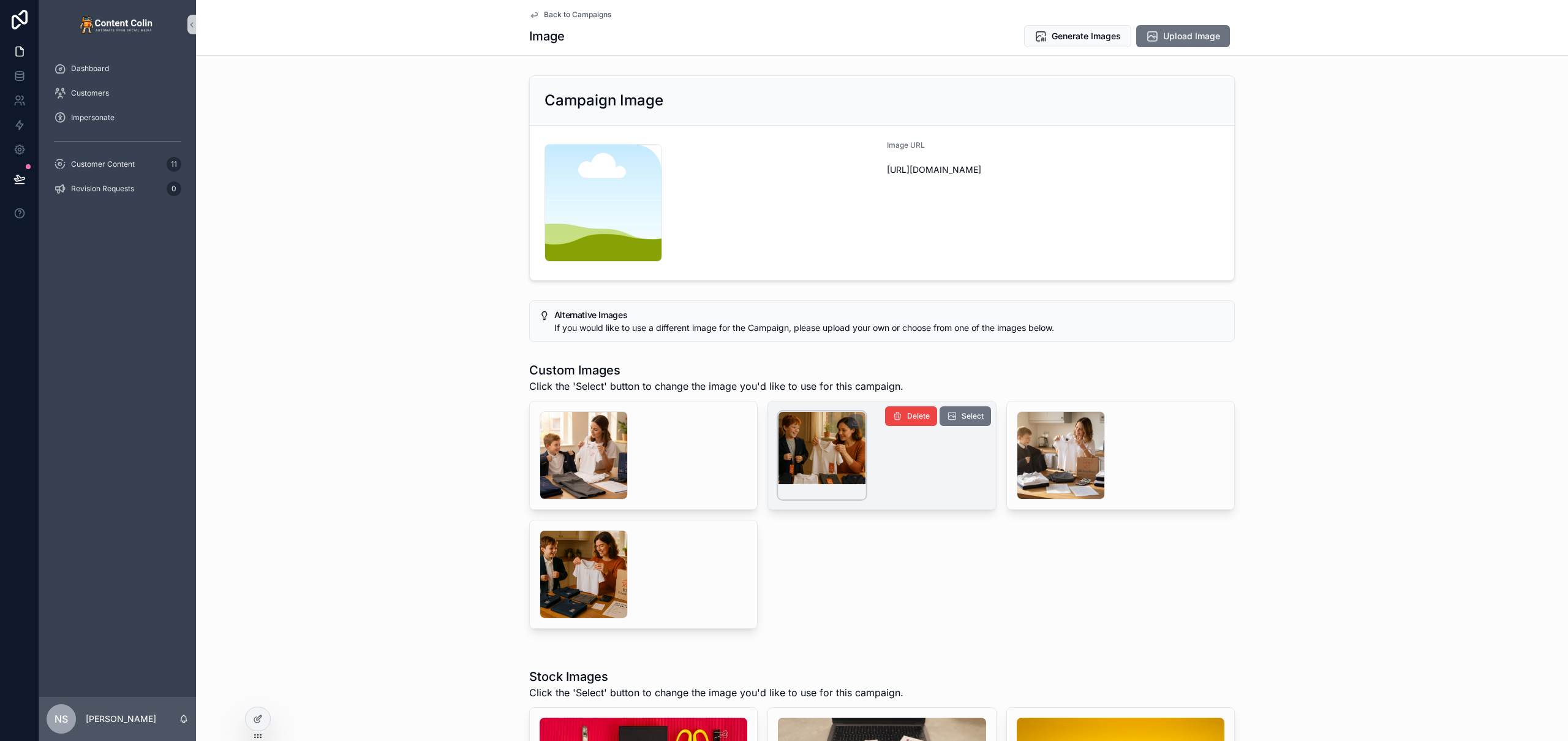
click at [826, 462] on div "scrollable content" at bounding box center [821, 455] width 88 height 88
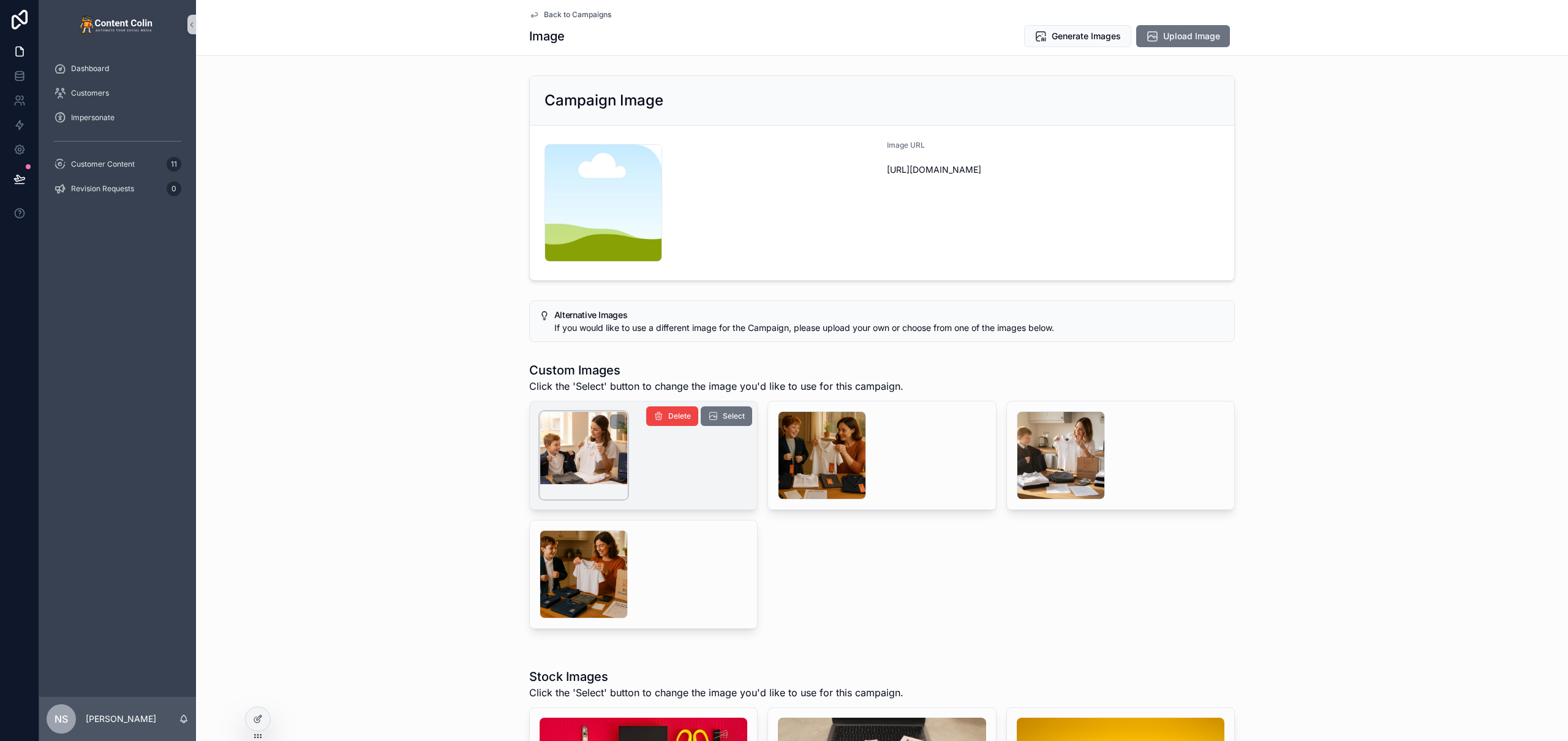
click at [604, 459] on div "scrollable content" at bounding box center [583, 455] width 88 height 88
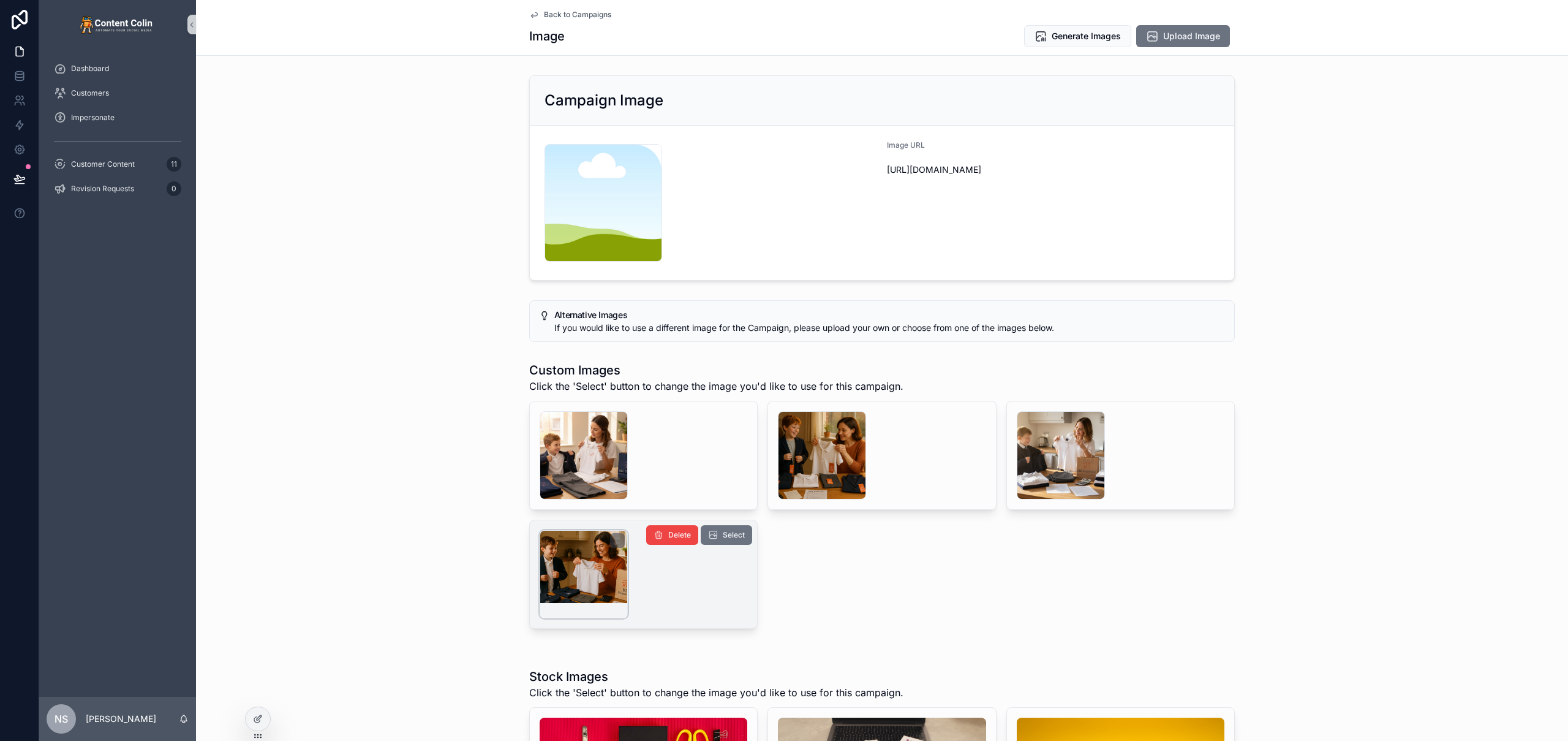
click at [560, 580] on div "scrollable content" at bounding box center [583, 574] width 88 height 88
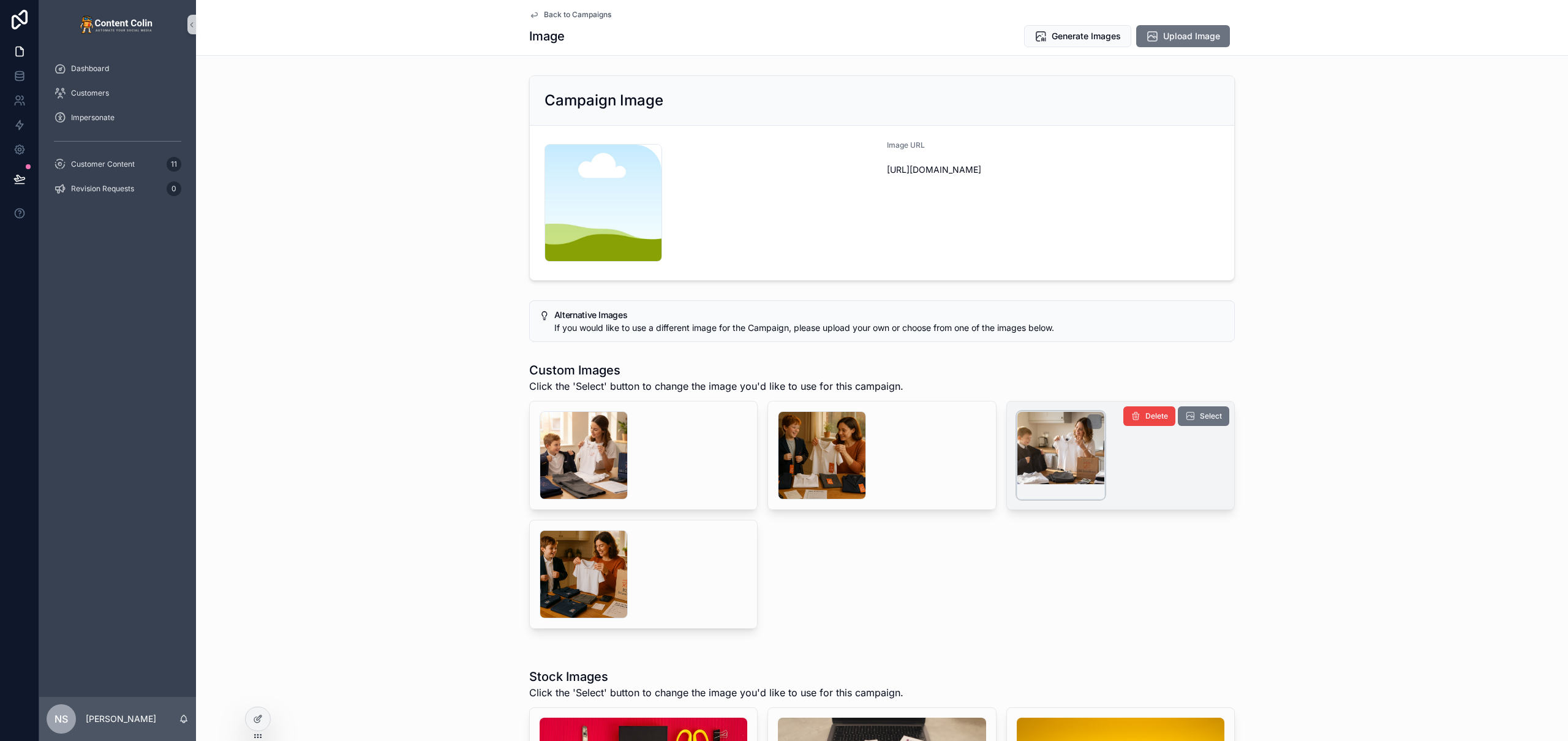
click at [1079, 436] on div "scrollable content" at bounding box center [1061, 455] width 88 height 88
click at [1202, 420] on span "Select" at bounding box center [1211, 416] width 22 height 10
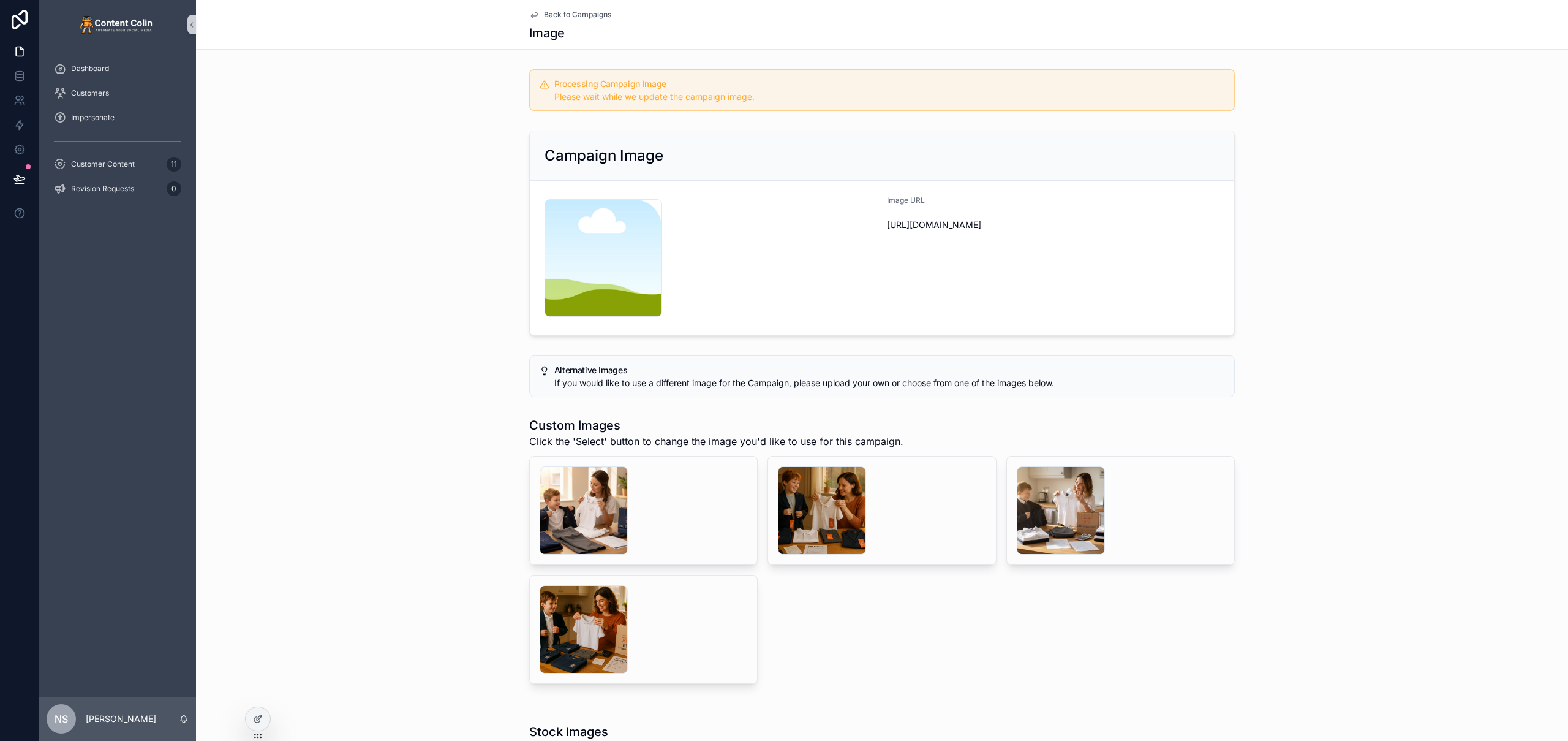
click at [559, 13] on span "Back to Campaigns" at bounding box center [578, 15] width 67 height 10
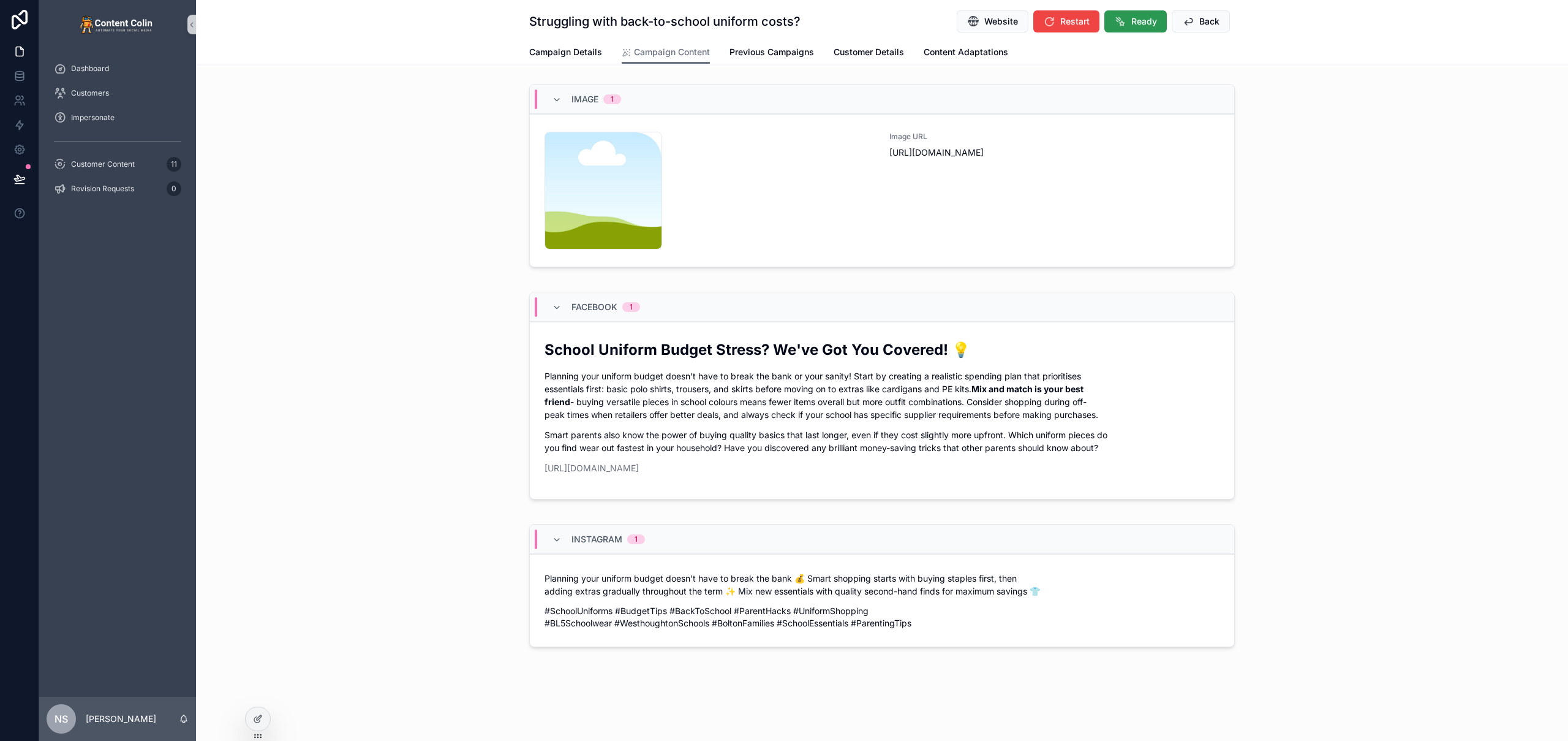
click at [1131, 17] on span "Ready" at bounding box center [1144, 22] width 26 height 12
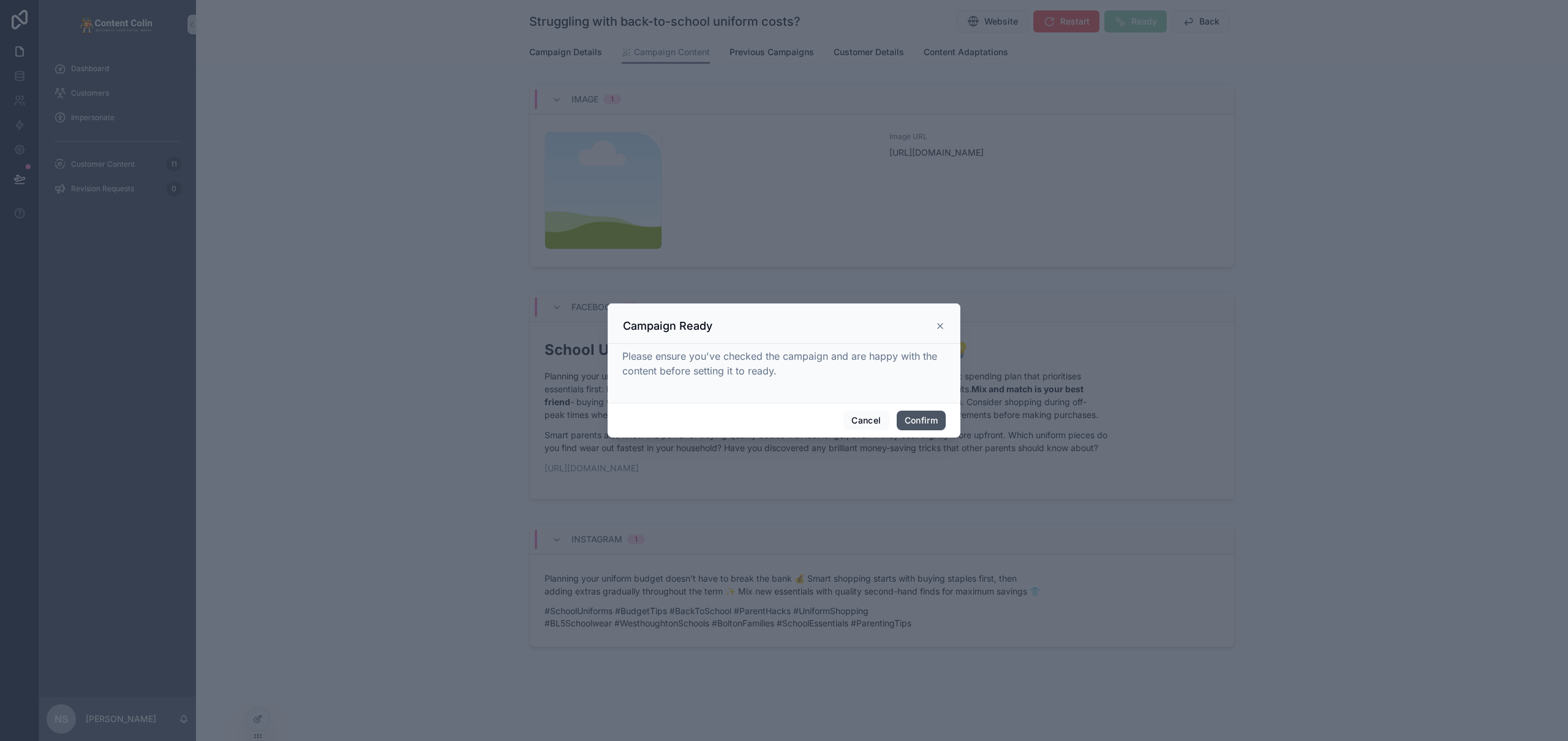
click at [923, 415] on button "Confirm" at bounding box center [921, 420] width 49 height 20
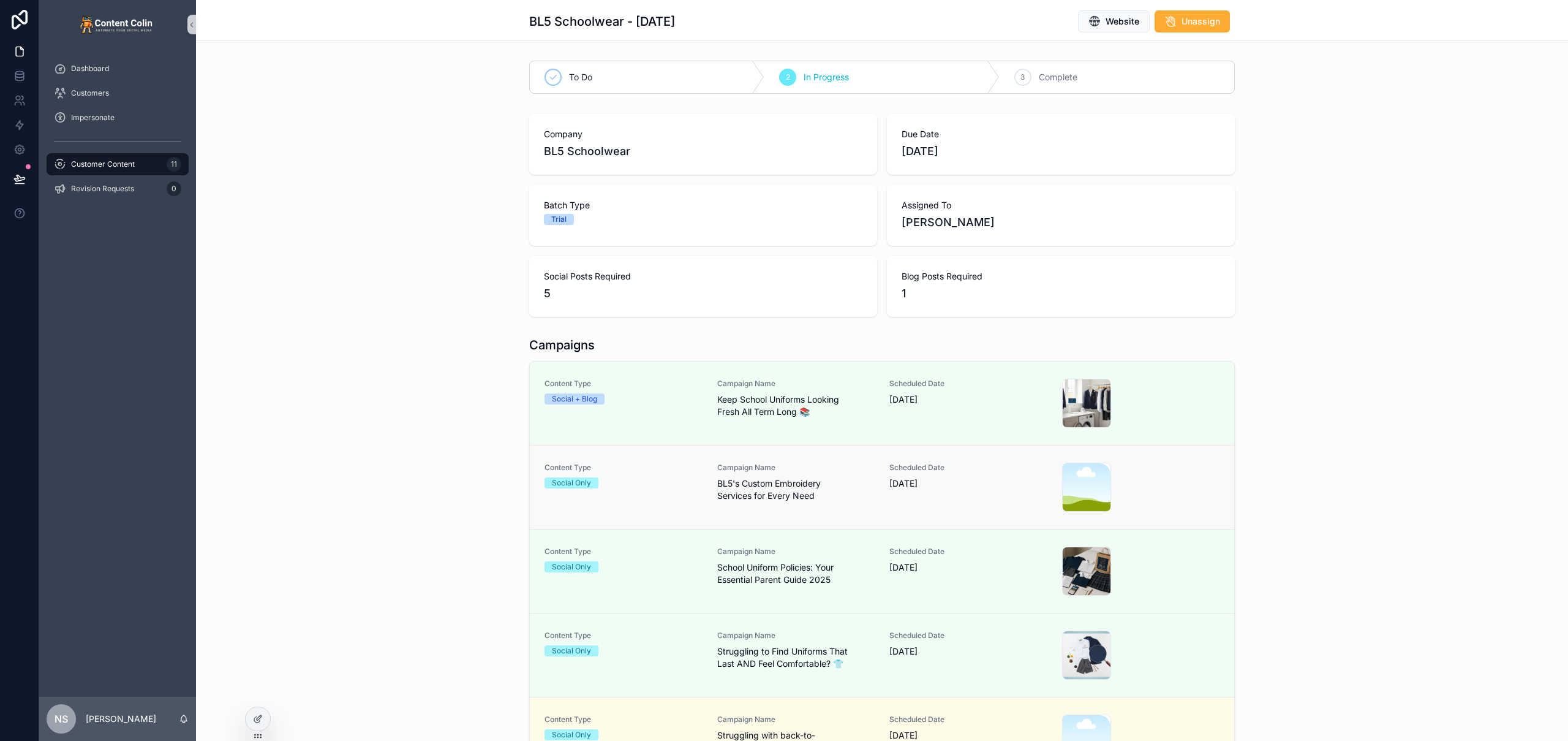
click at [717, 489] on span "BL5's Custom Embroidery Services for Every Need" at bounding box center [796, 489] width 158 height 24
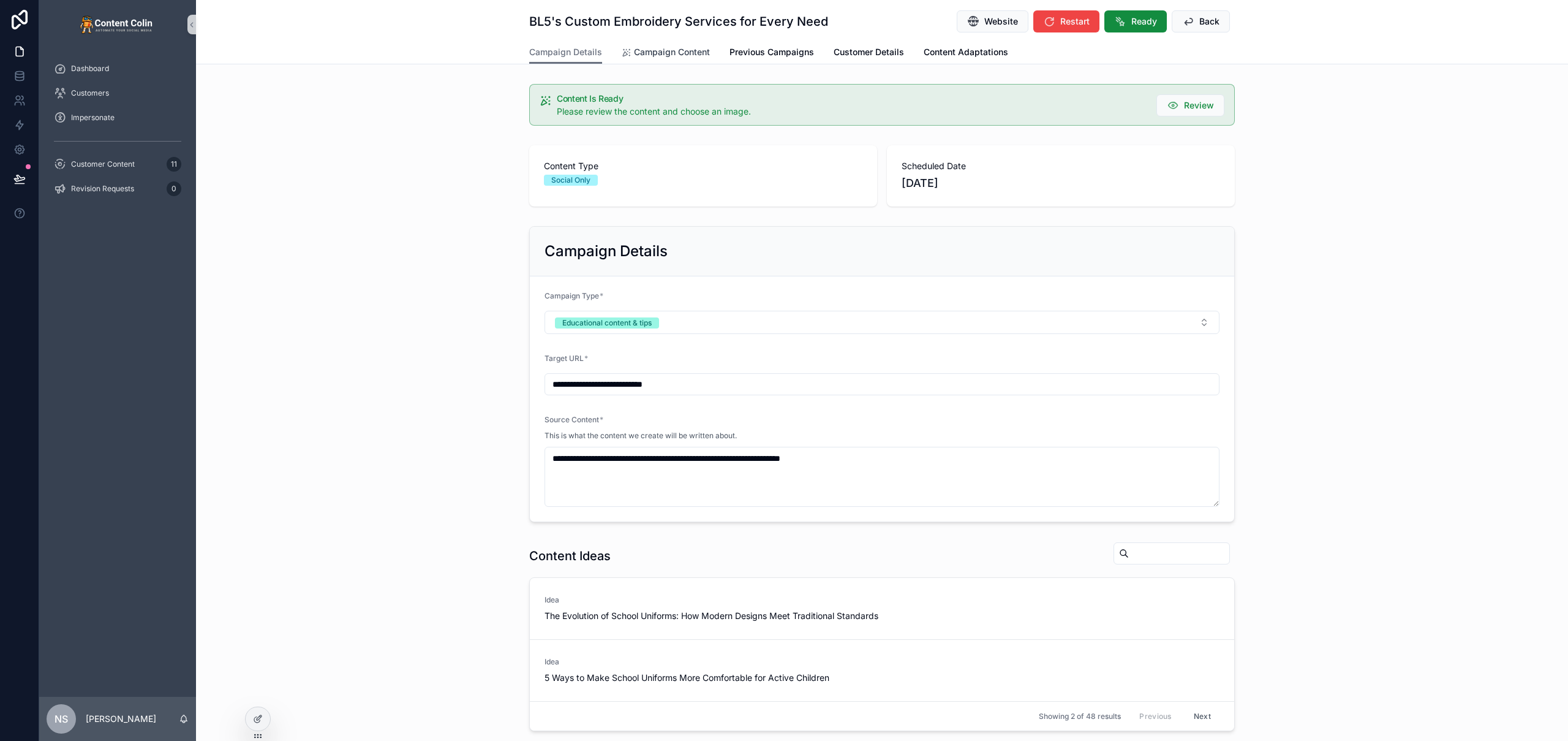
click at [665, 44] on link "Campaign Content" at bounding box center [665, 53] width 88 height 24
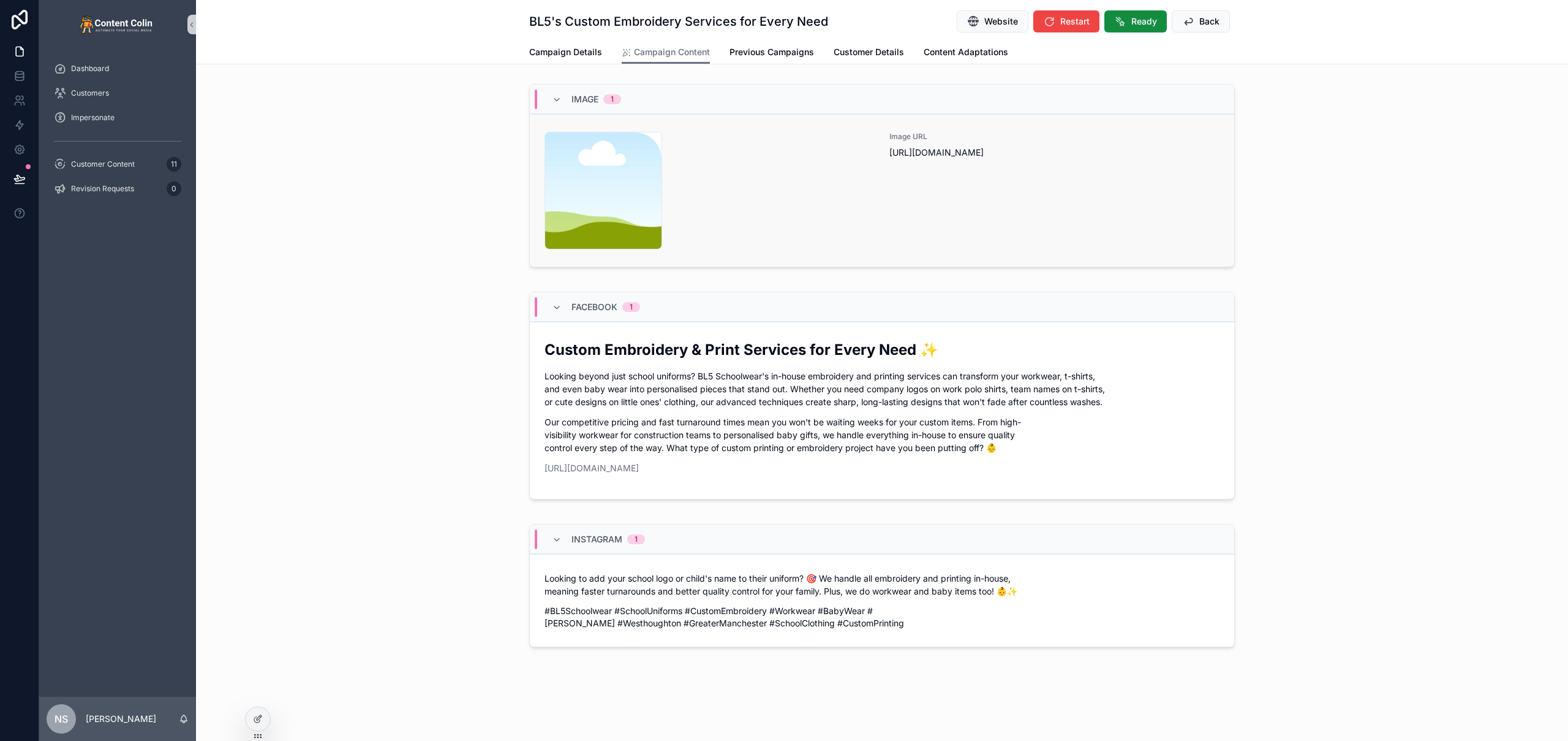
click at [866, 196] on div "content-placeholder .png" at bounding box center [709, 190] width 330 height 118
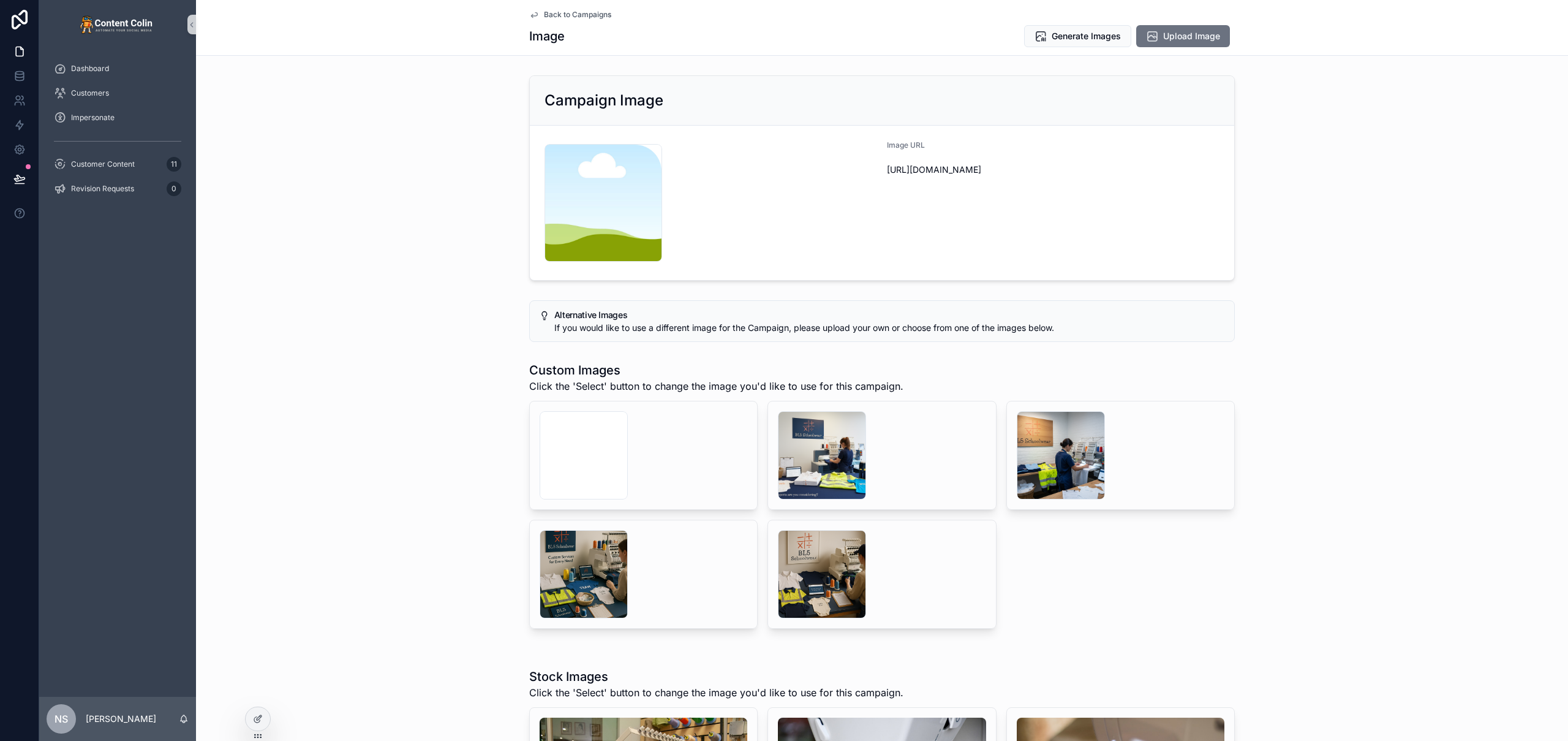
scroll to position [8, 0]
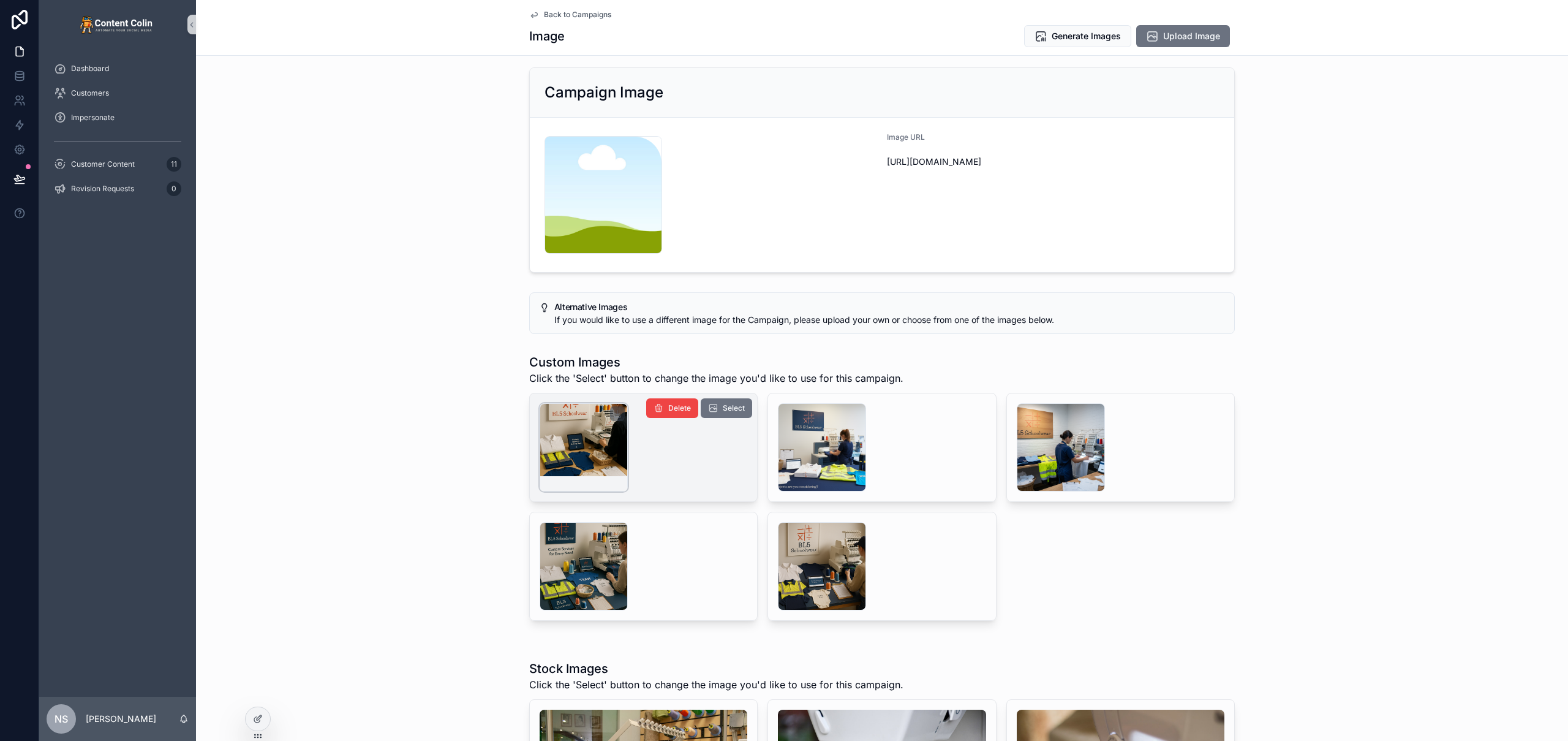
click at [547, 456] on div "scrollable content" at bounding box center [583, 447] width 88 height 88
click at [843, 450] on div "scrollable content" at bounding box center [821, 447] width 88 height 88
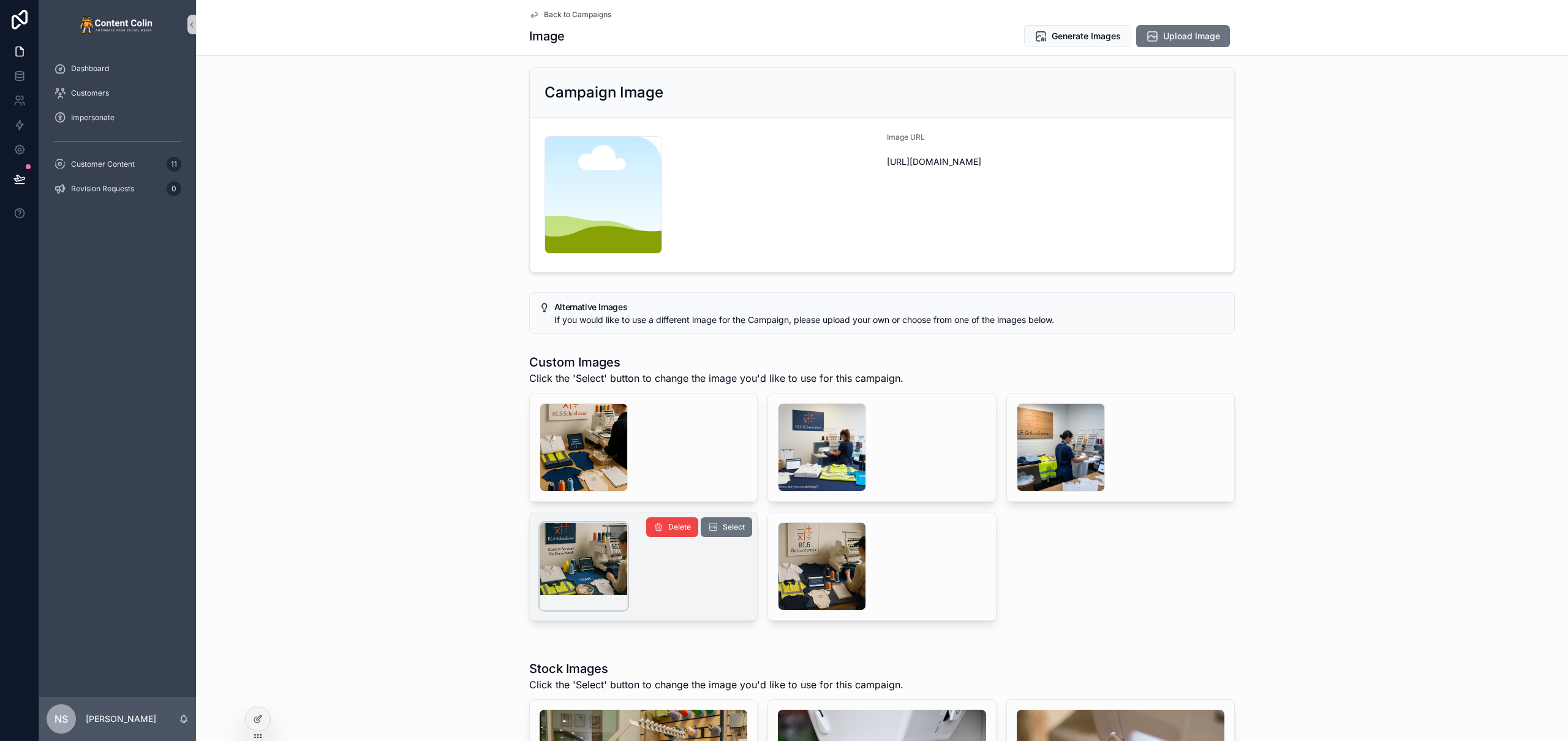
click at [586, 551] on div "scrollable content" at bounding box center [583, 566] width 88 height 88
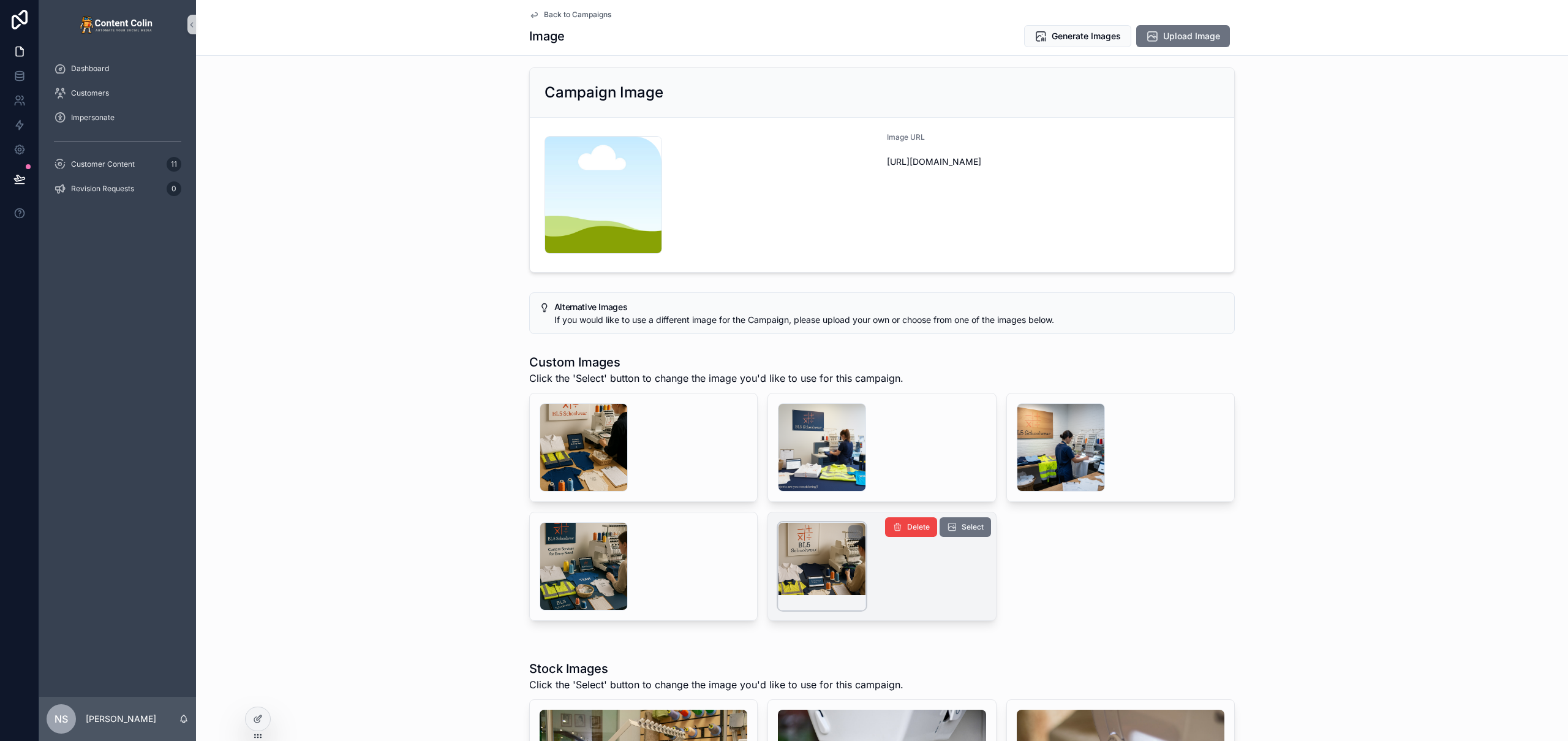
click at [811, 560] on div "scrollable content" at bounding box center [821, 566] width 88 height 88
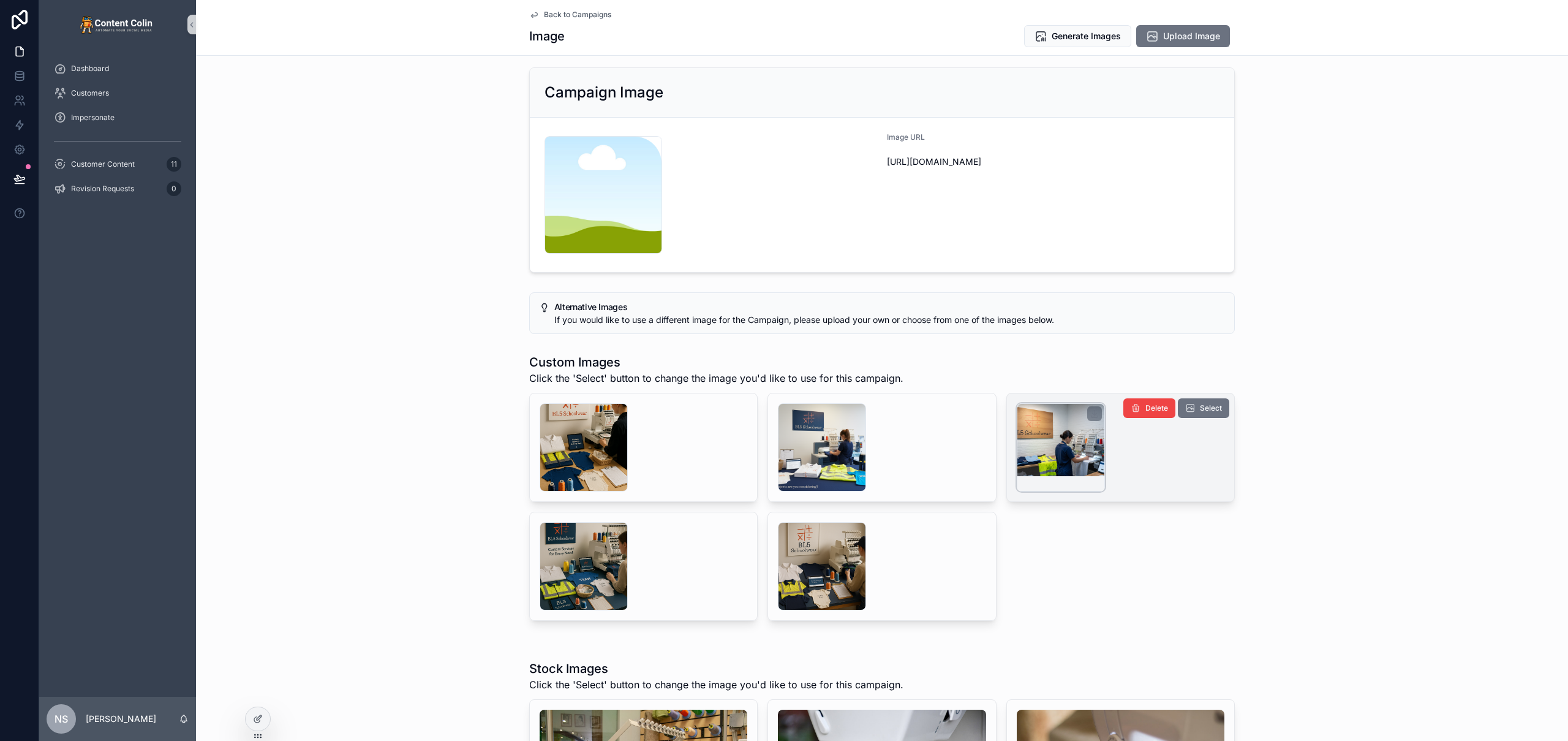
click at [1076, 456] on div "scrollable content" at bounding box center [1061, 447] width 88 height 88
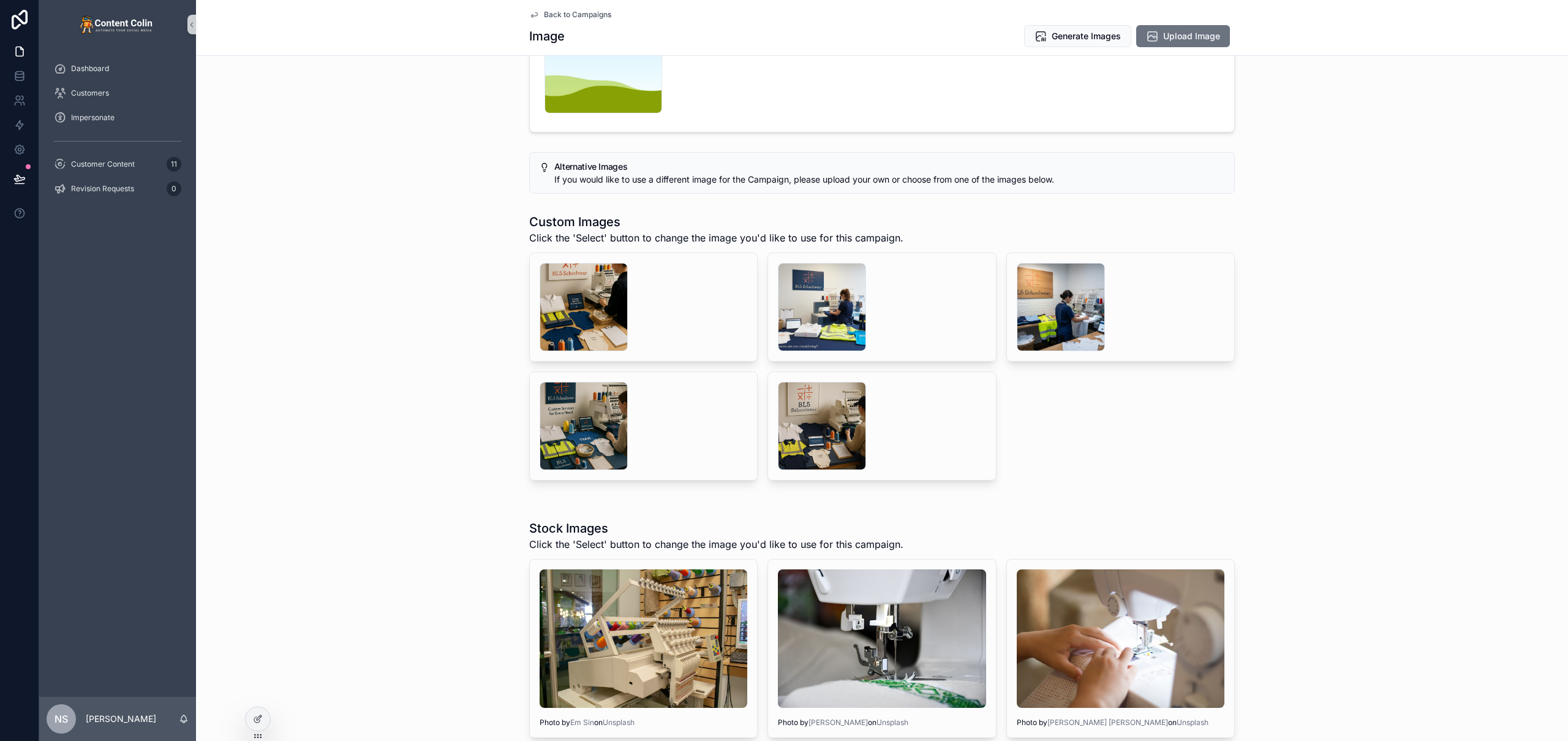
scroll to position [133, 0]
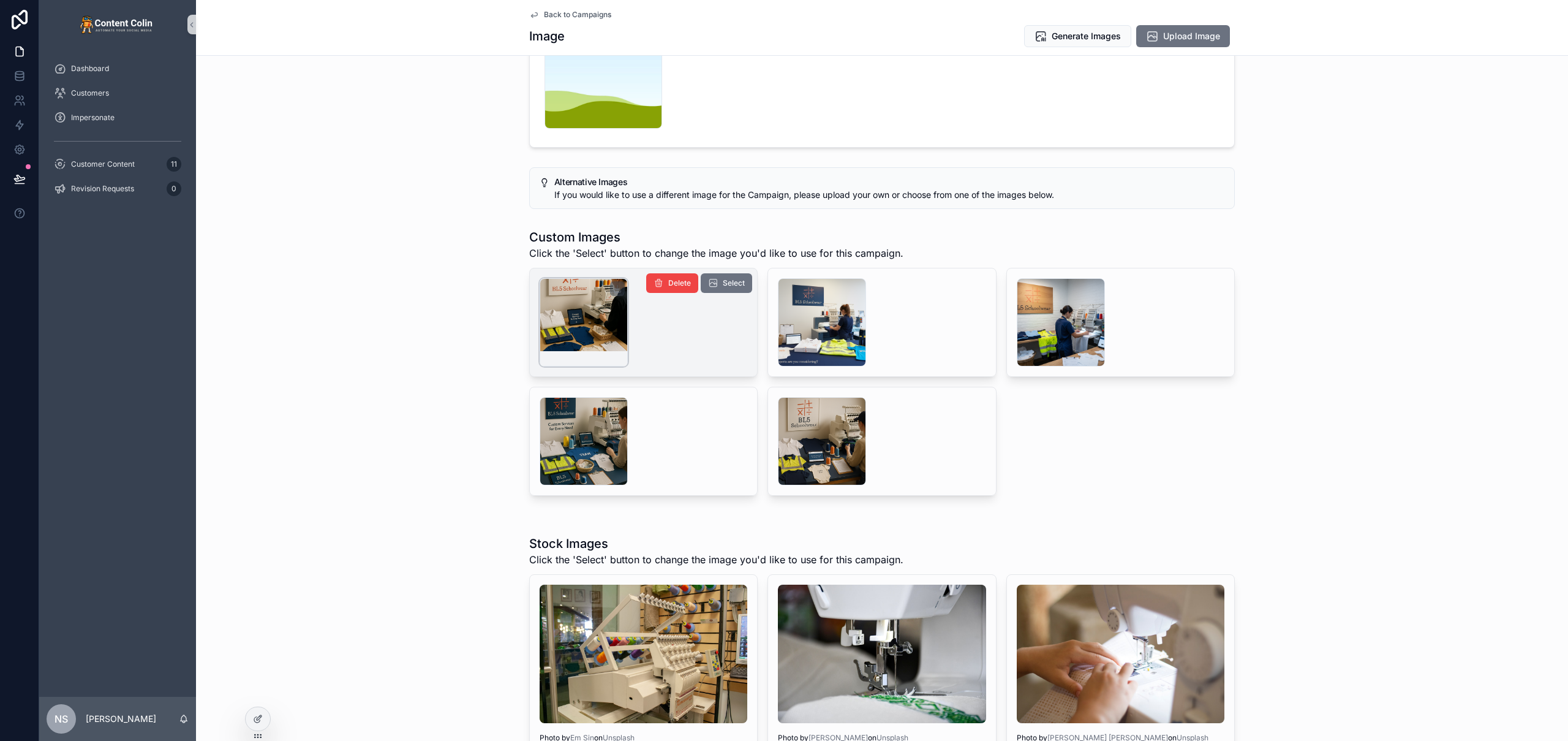
click at [578, 305] on div "scrollable content" at bounding box center [583, 322] width 88 height 88
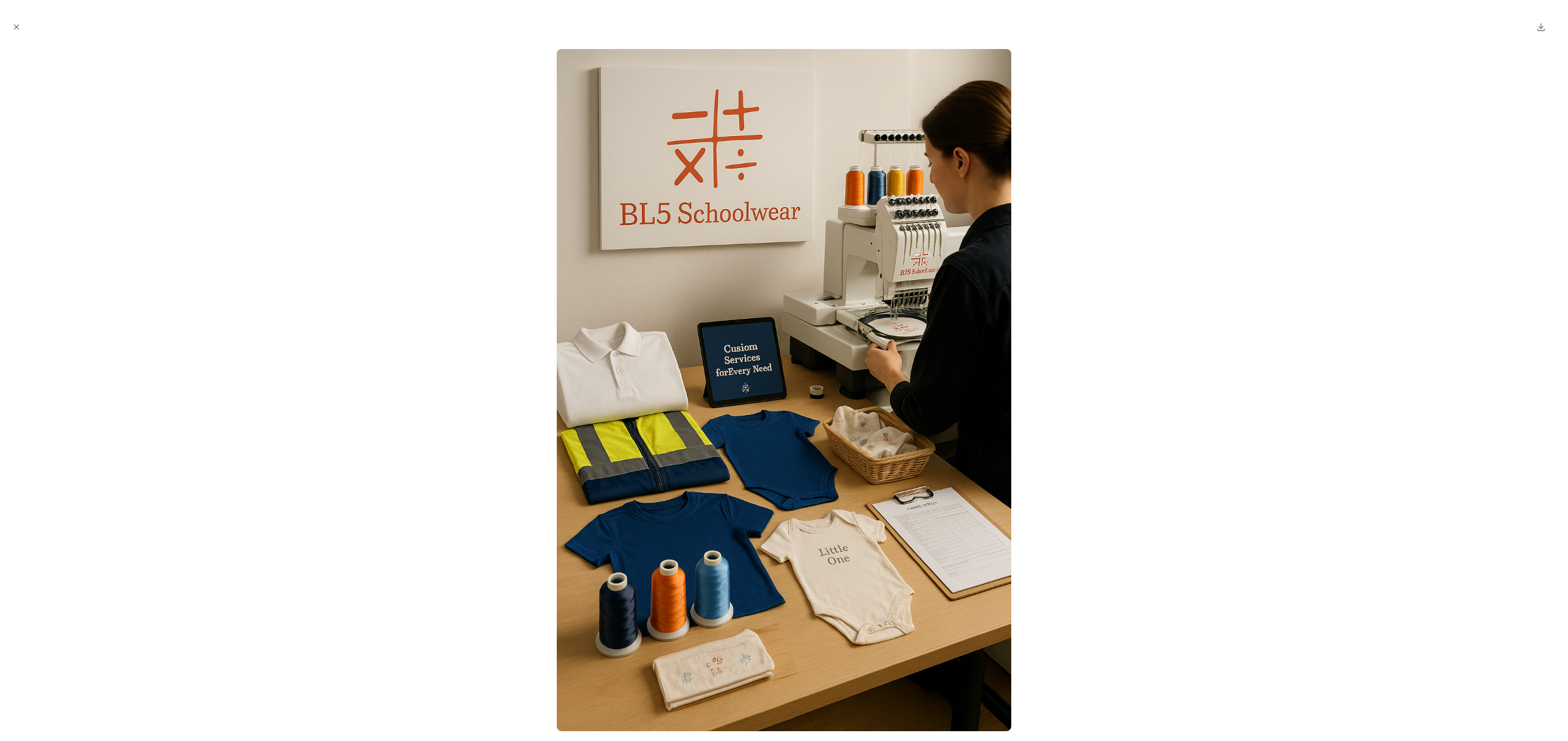
click at [449, 313] on div at bounding box center [784, 390] width 1548 height 682
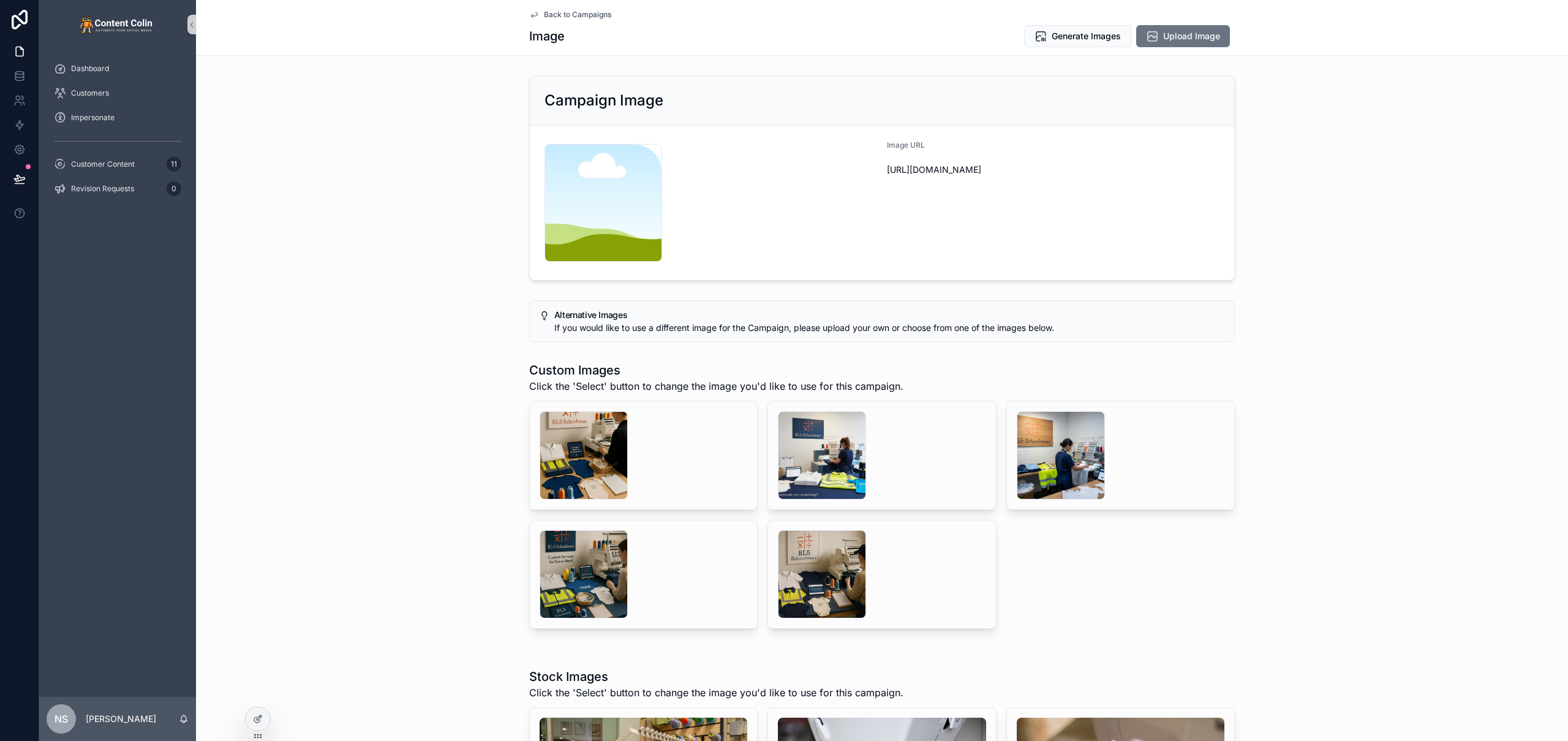
click at [548, 13] on span "Back to Campaigns" at bounding box center [578, 15] width 67 height 10
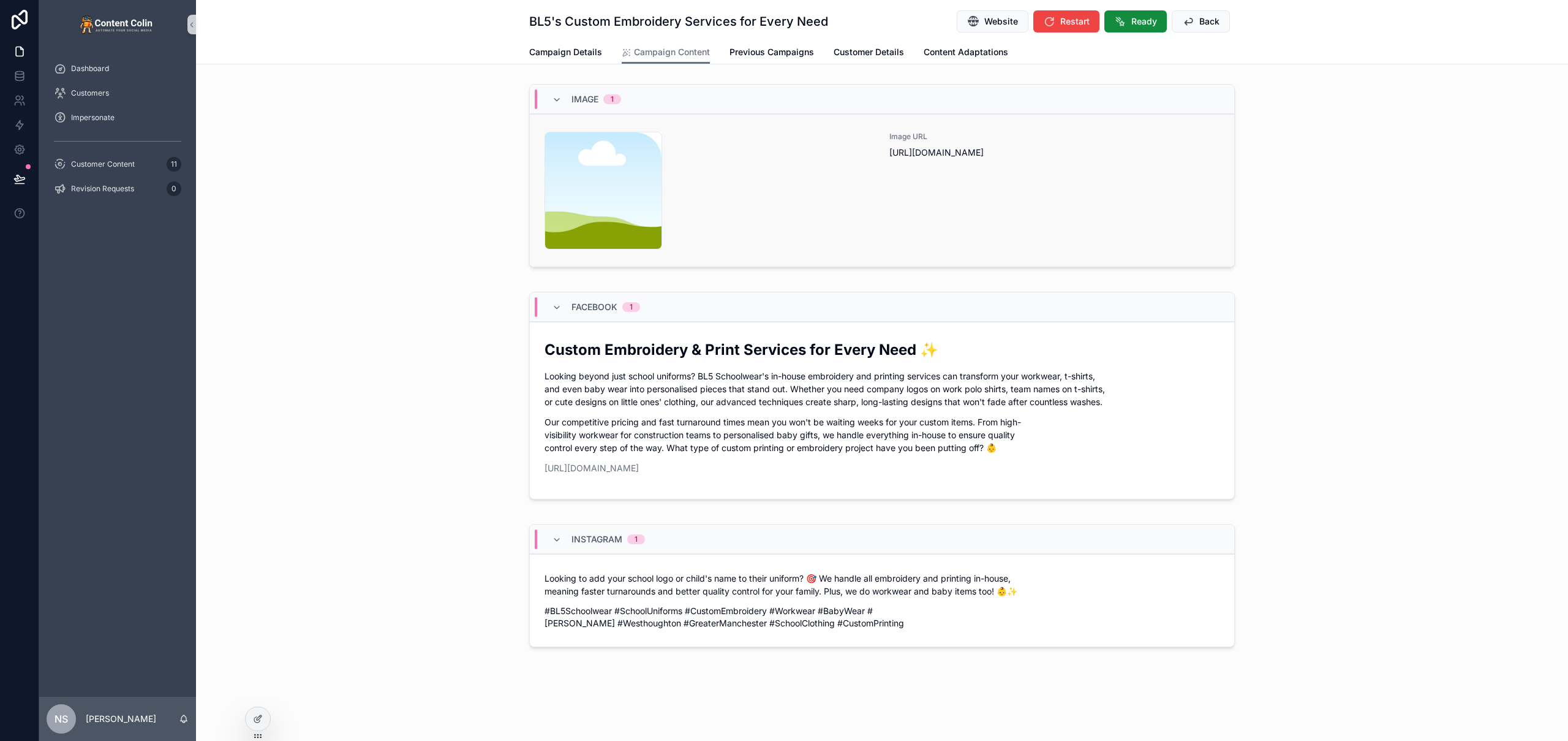
click at [982, 203] on div "Image URL https://cdn.contentcolin.com/contentcolin/images/content-placeholder.…" at bounding box center [1054, 190] width 330 height 118
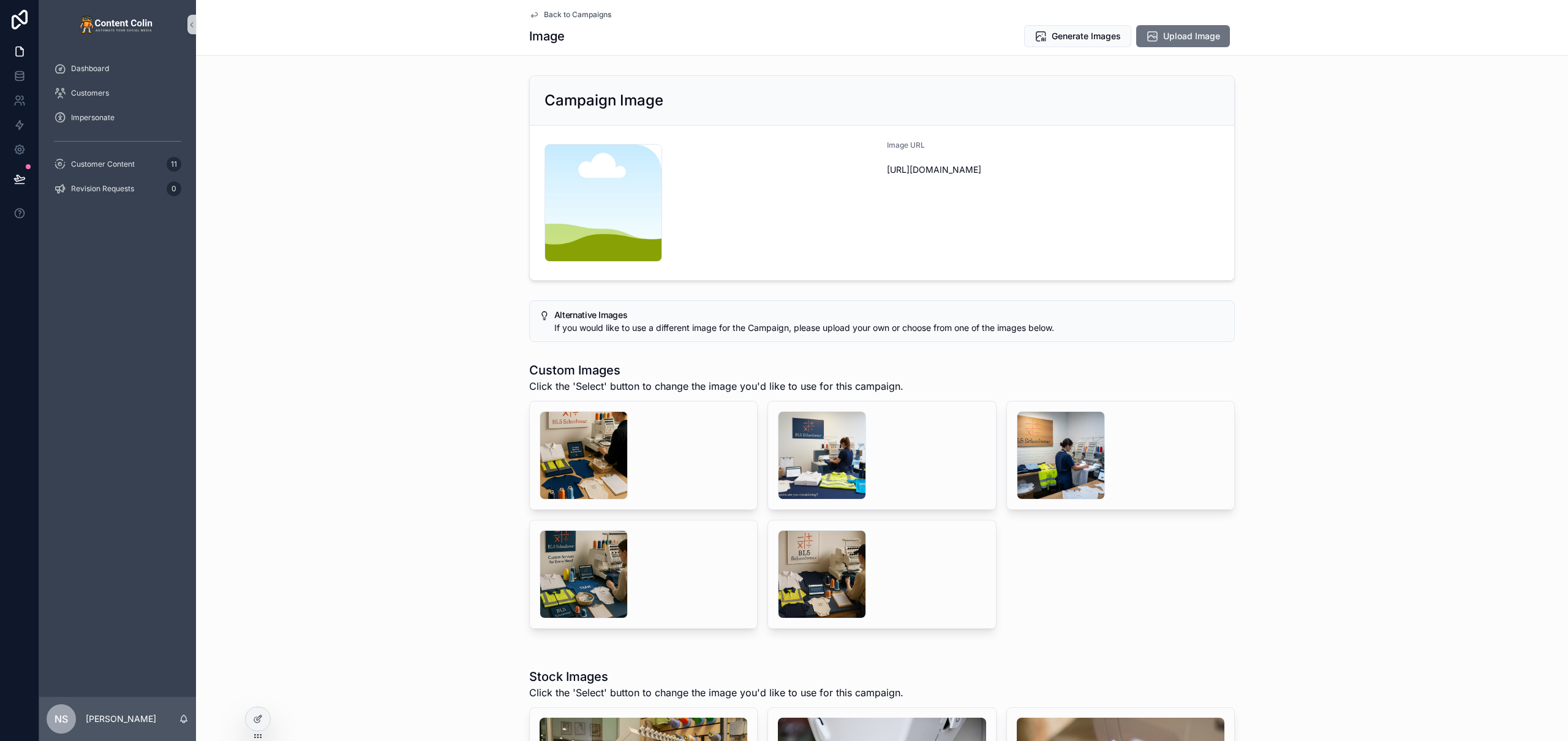
click at [907, 205] on div "Image URL https://cdn.contentcolin.com/contentcolin/images/content-placeholder.…" at bounding box center [1053, 203] width 332 height 125
click at [1103, 38] on span "Generate Images" at bounding box center [1086, 36] width 69 height 12
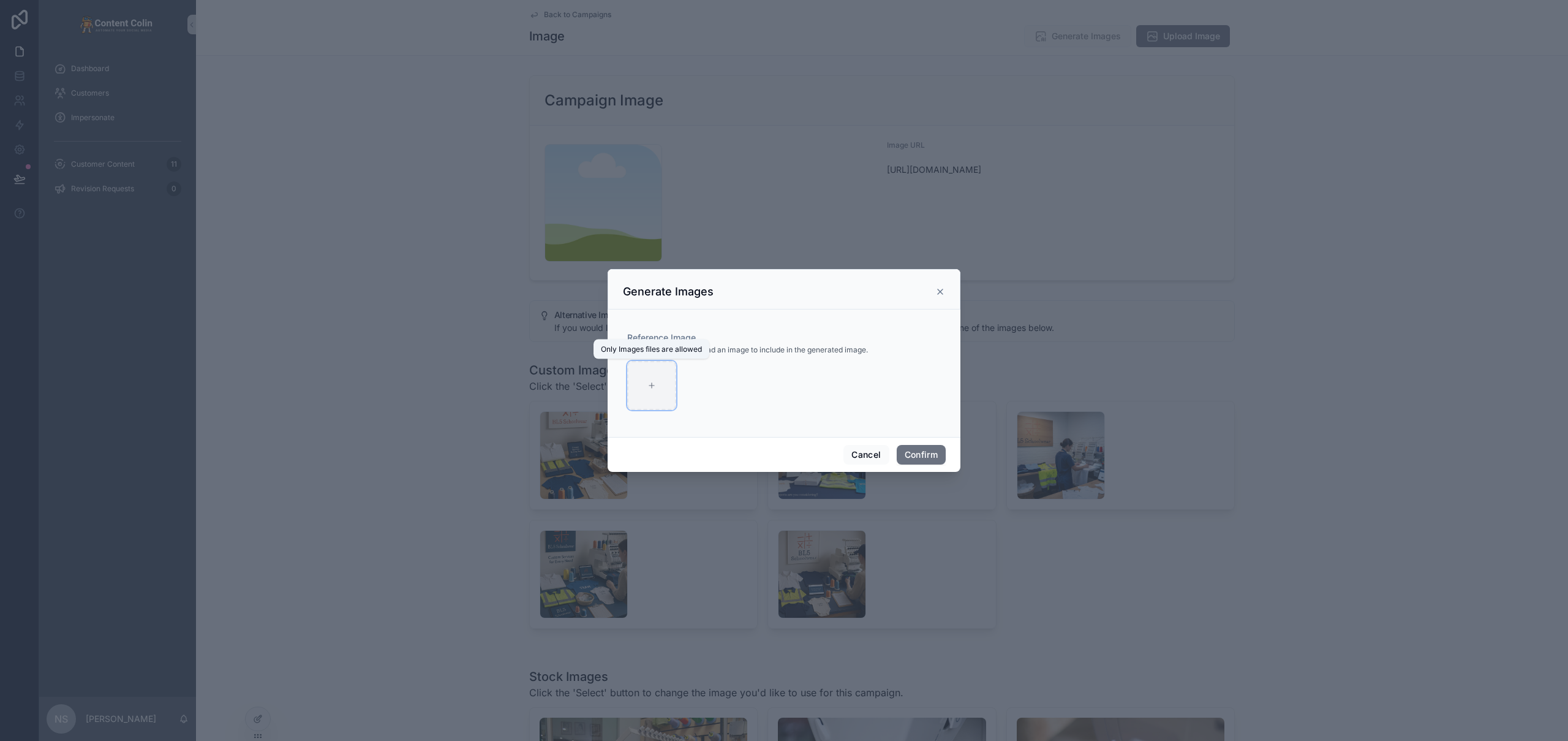
click at [665, 380] on div at bounding box center [651, 385] width 49 height 49
type input "**********"
click at [732, 449] on div "Cancel Confirm" at bounding box center [784, 454] width 352 height 35
click at [274, 619] on div at bounding box center [784, 370] width 1568 height 741
click at [864, 458] on button "Cancel" at bounding box center [866, 454] width 45 height 20
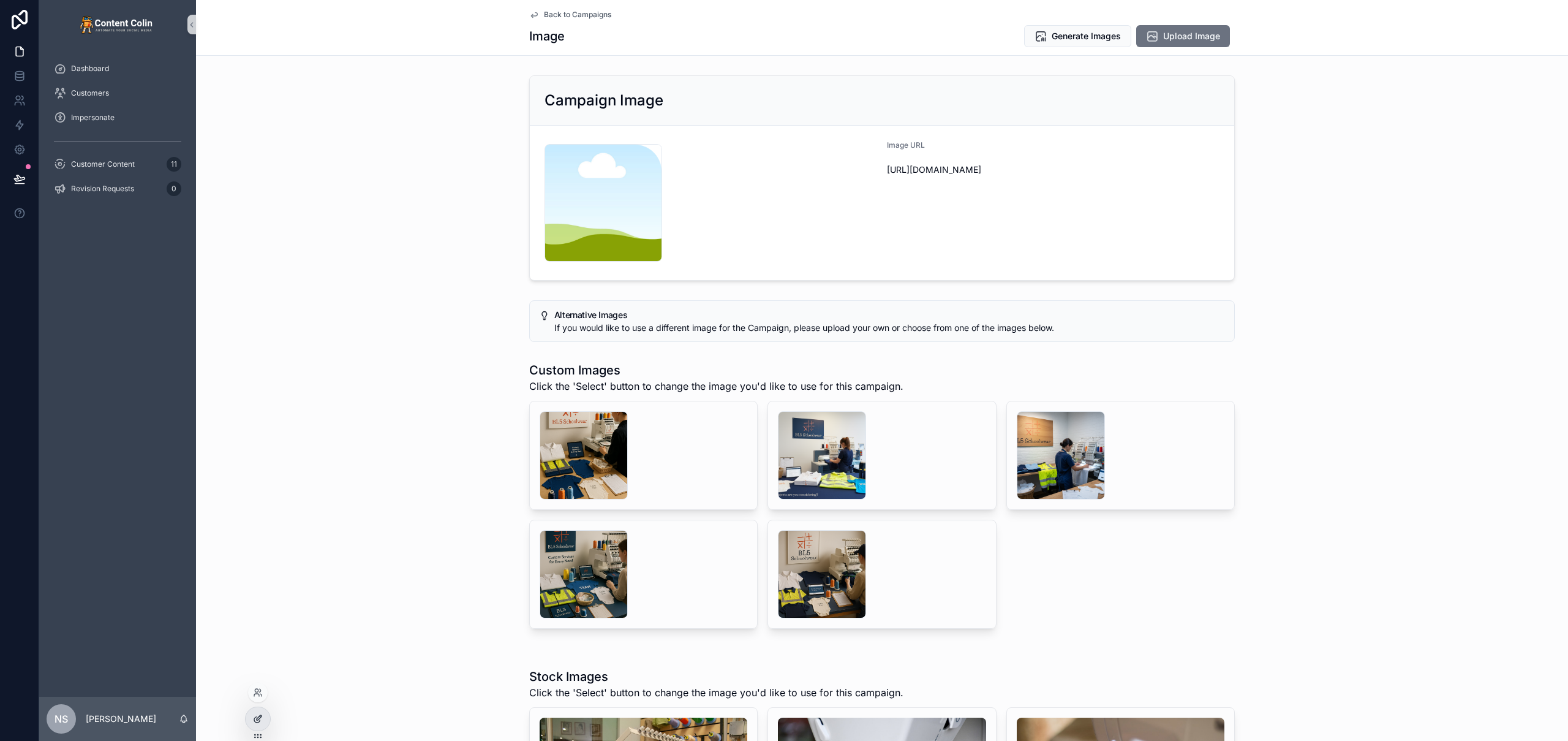
click at [259, 725] on div at bounding box center [258, 719] width 24 height 24
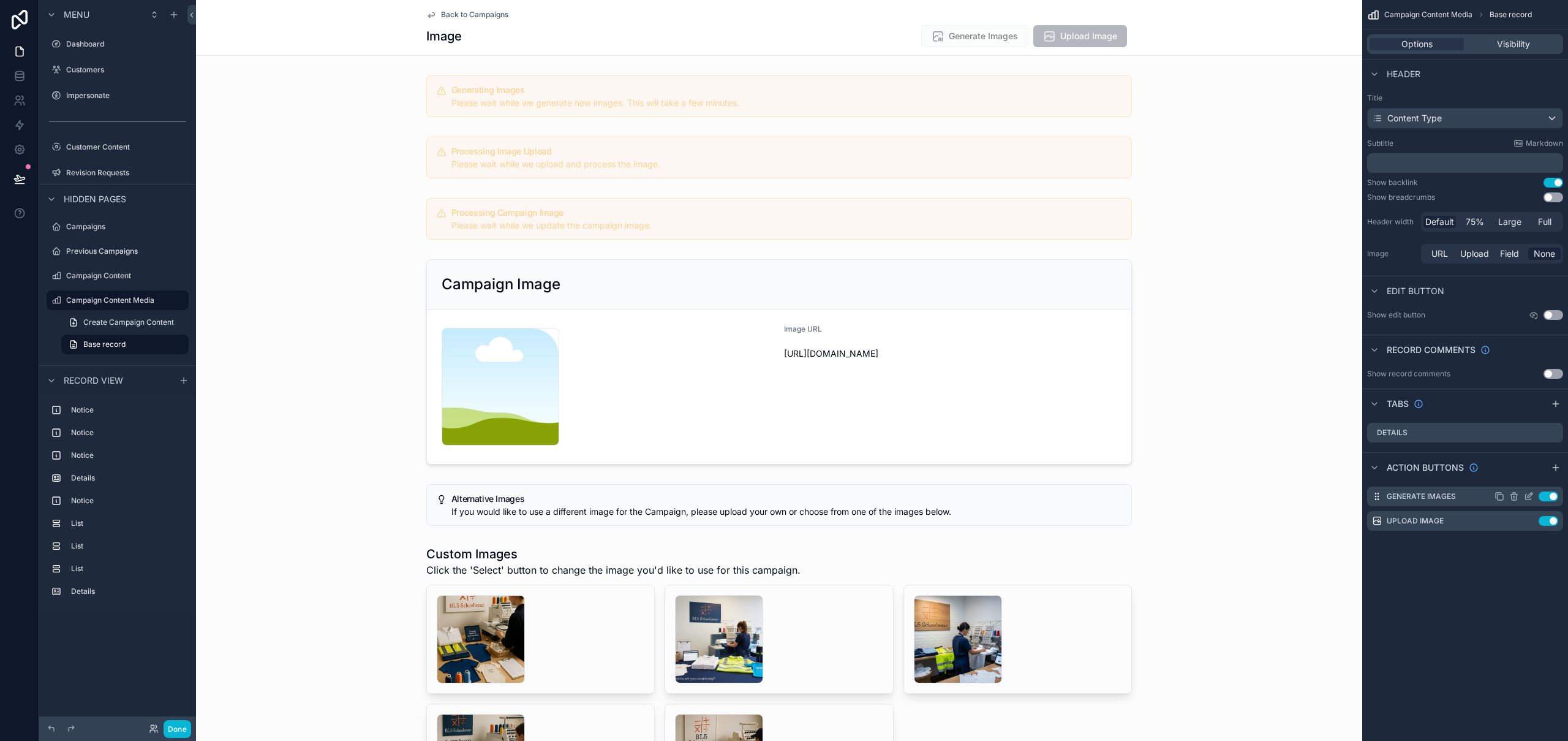
click at [1530, 496] on icon "scrollable content" at bounding box center [1530, 495] width 5 height 5
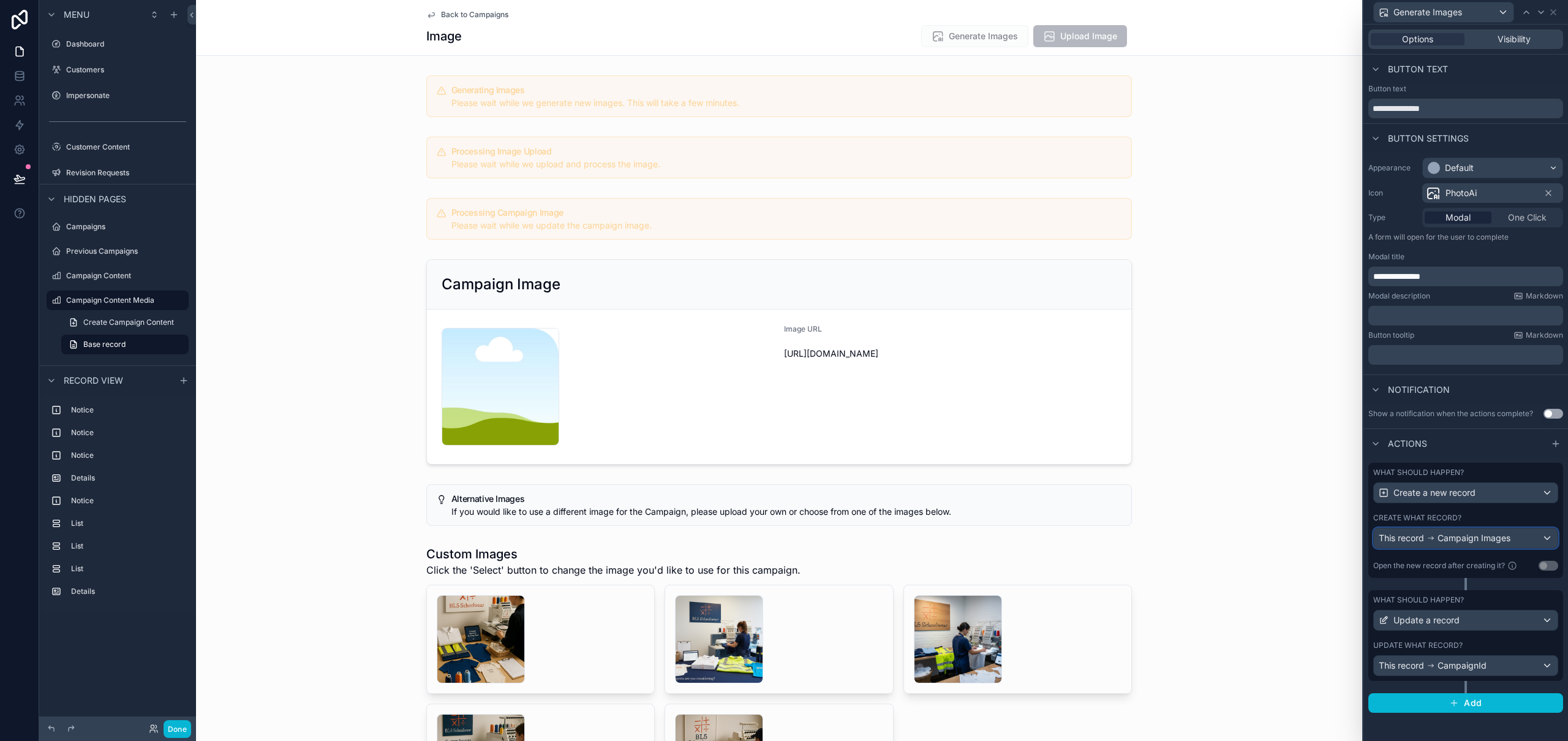
click at [1479, 540] on span "Campaign Images" at bounding box center [1474, 538] width 73 height 12
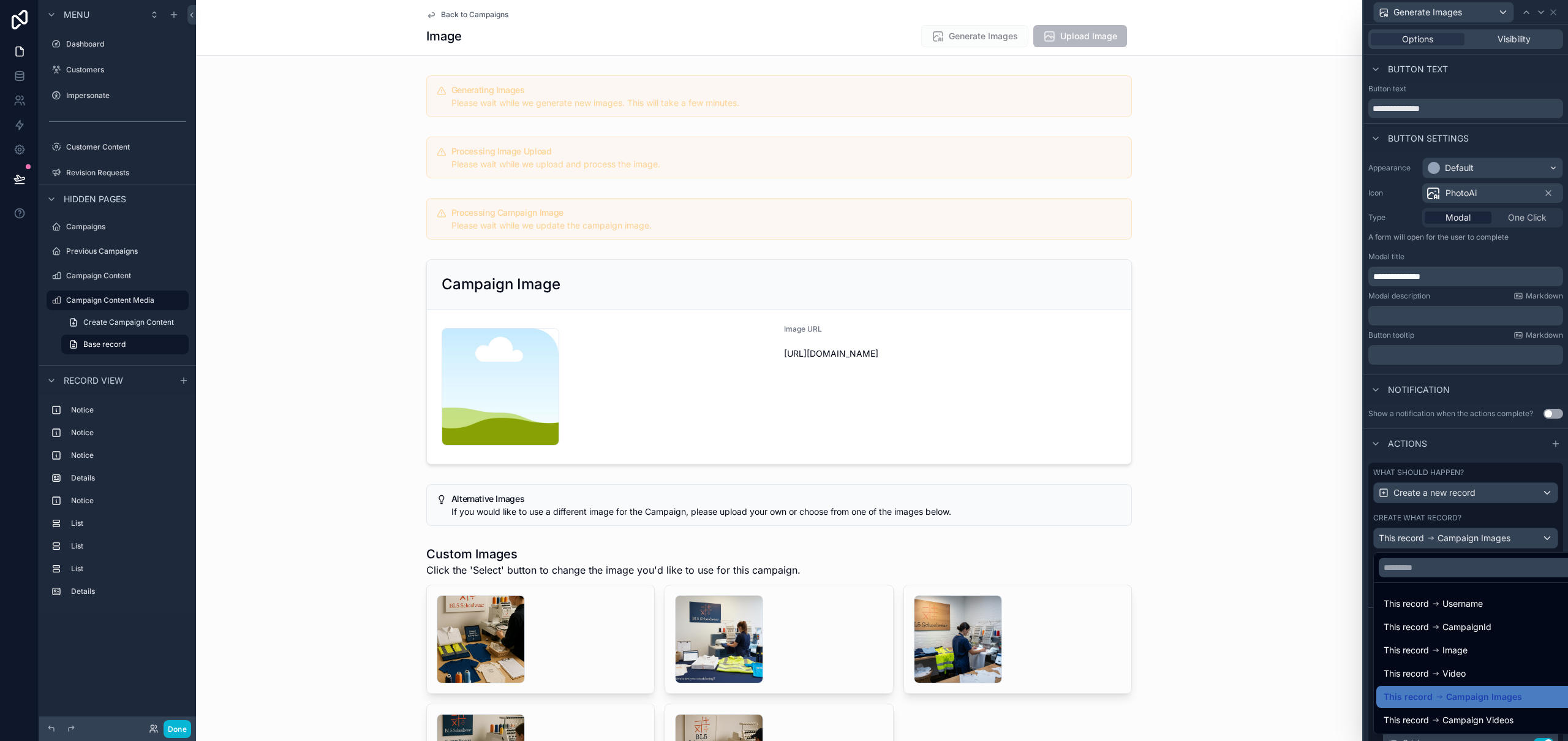
click at [1479, 540] on div at bounding box center [1466, 370] width 204 height 741
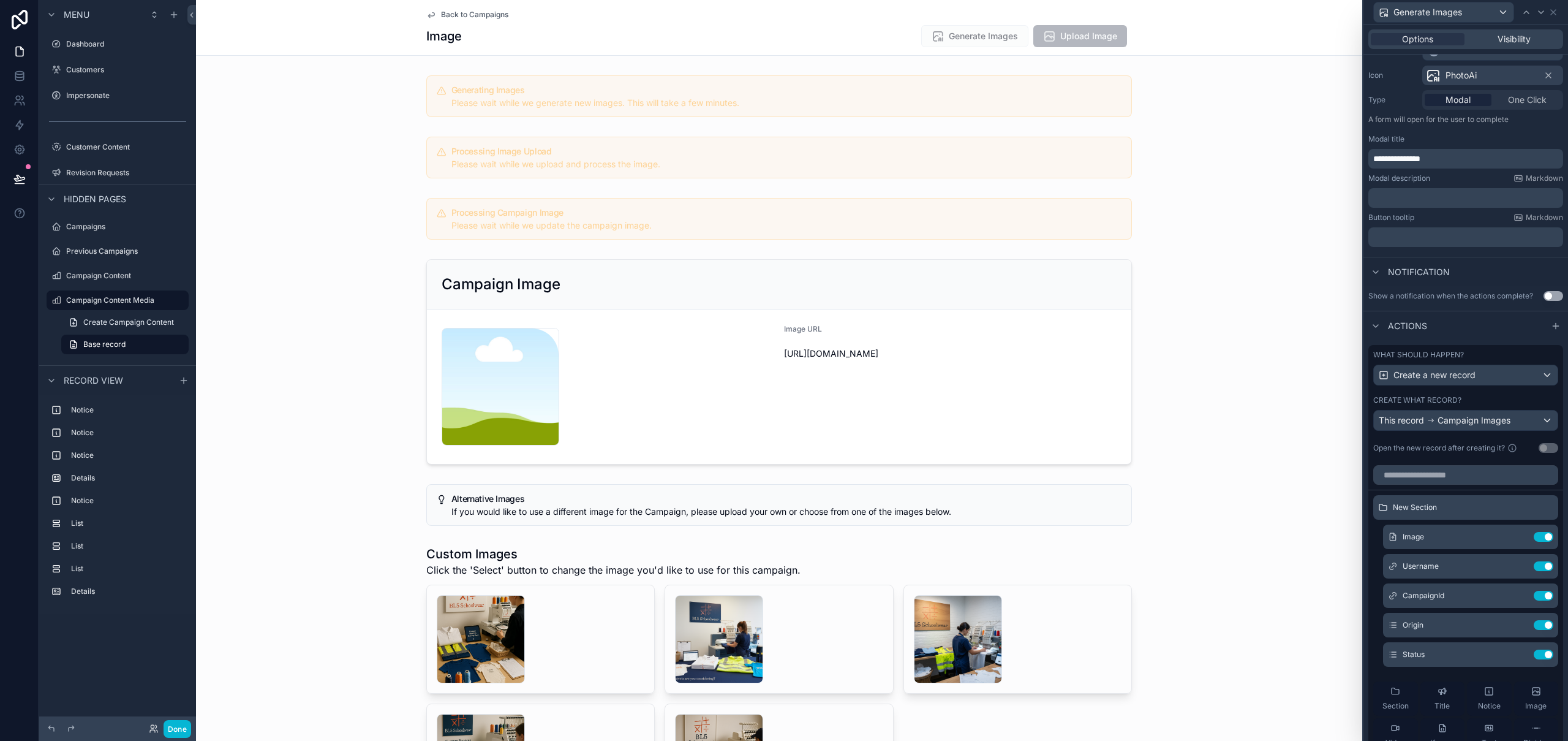
scroll to position [285, 0]
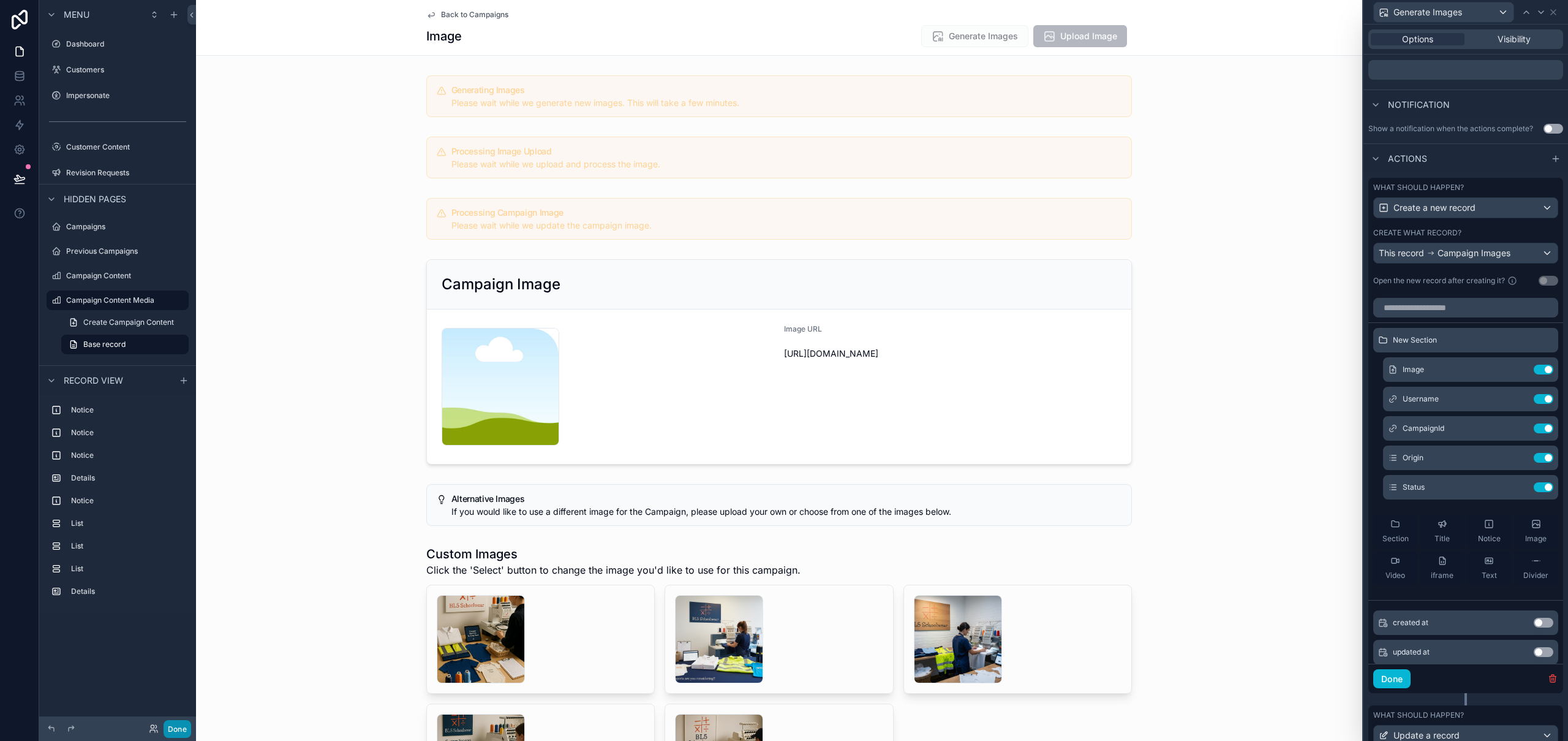
click at [177, 734] on button "Done" at bounding box center [177, 729] width 28 height 17
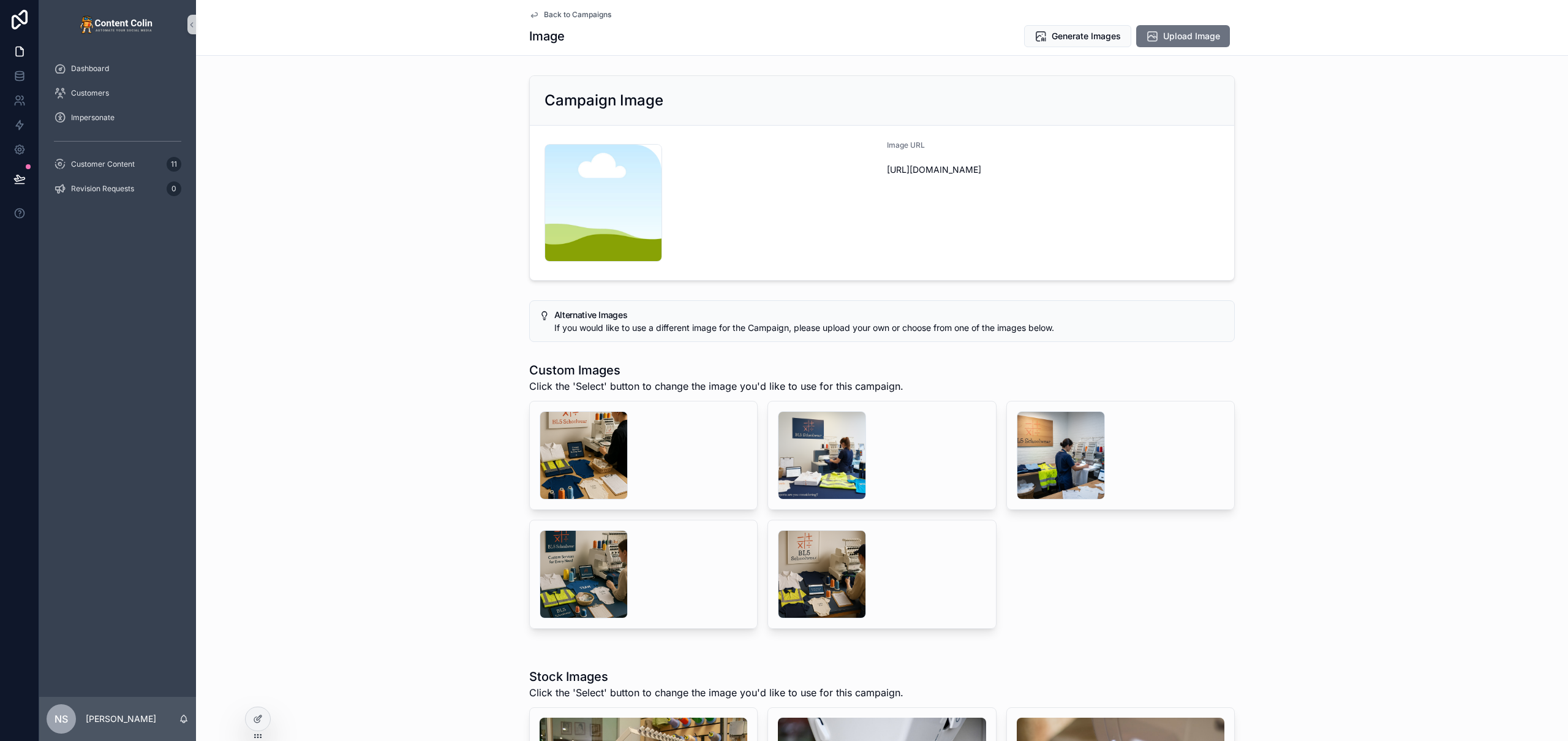
click at [799, 228] on div "content-placeholder .png" at bounding box center [710, 203] width 332 height 118
click at [813, 218] on div "content-placeholder .png" at bounding box center [710, 203] width 332 height 118
click at [1055, 35] on span "Generate Images" at bounding box center [1086, 36] width 69 height 12
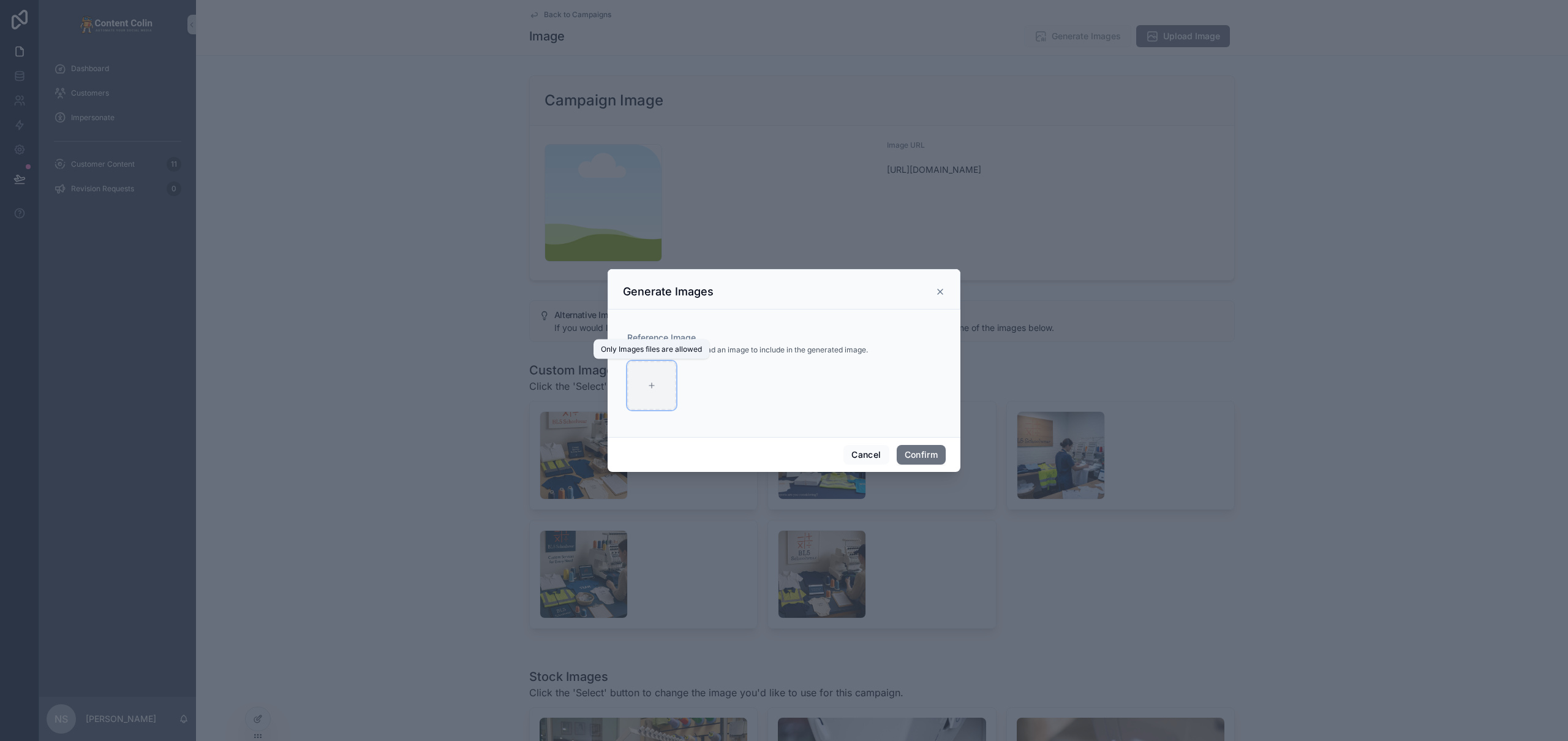
click at [644, 388] on div at bounding box center [651, 385] width 49 height 49
type input "**********"
click at [911, 451] on button "Confirm" at bounding box center [921, 454] width 49 height 20
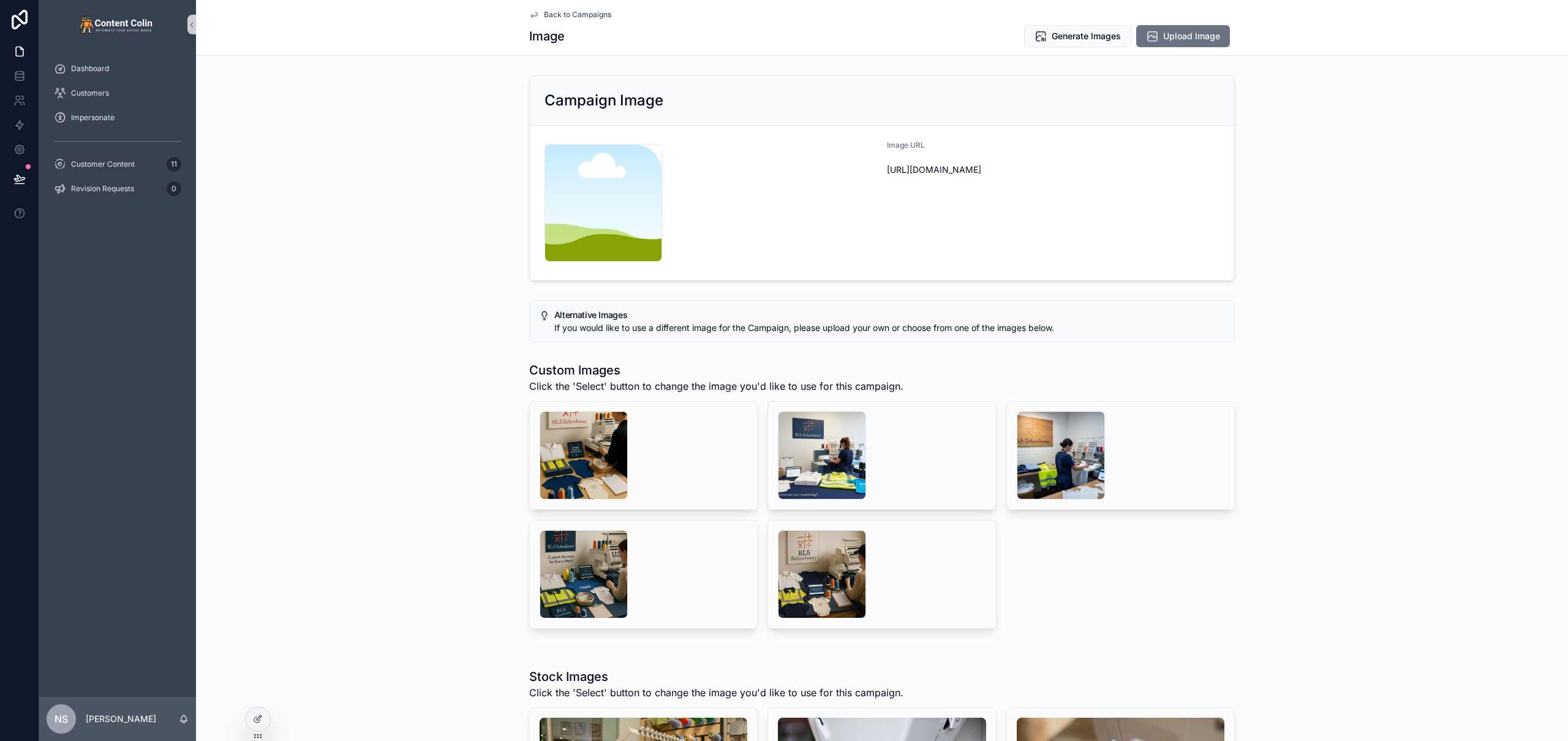
click at [435, 448] on div "Custom Images Click the 'Select' button to change the image you'd like to use f…" at bounding box center [882, 495] width 1372 height 277
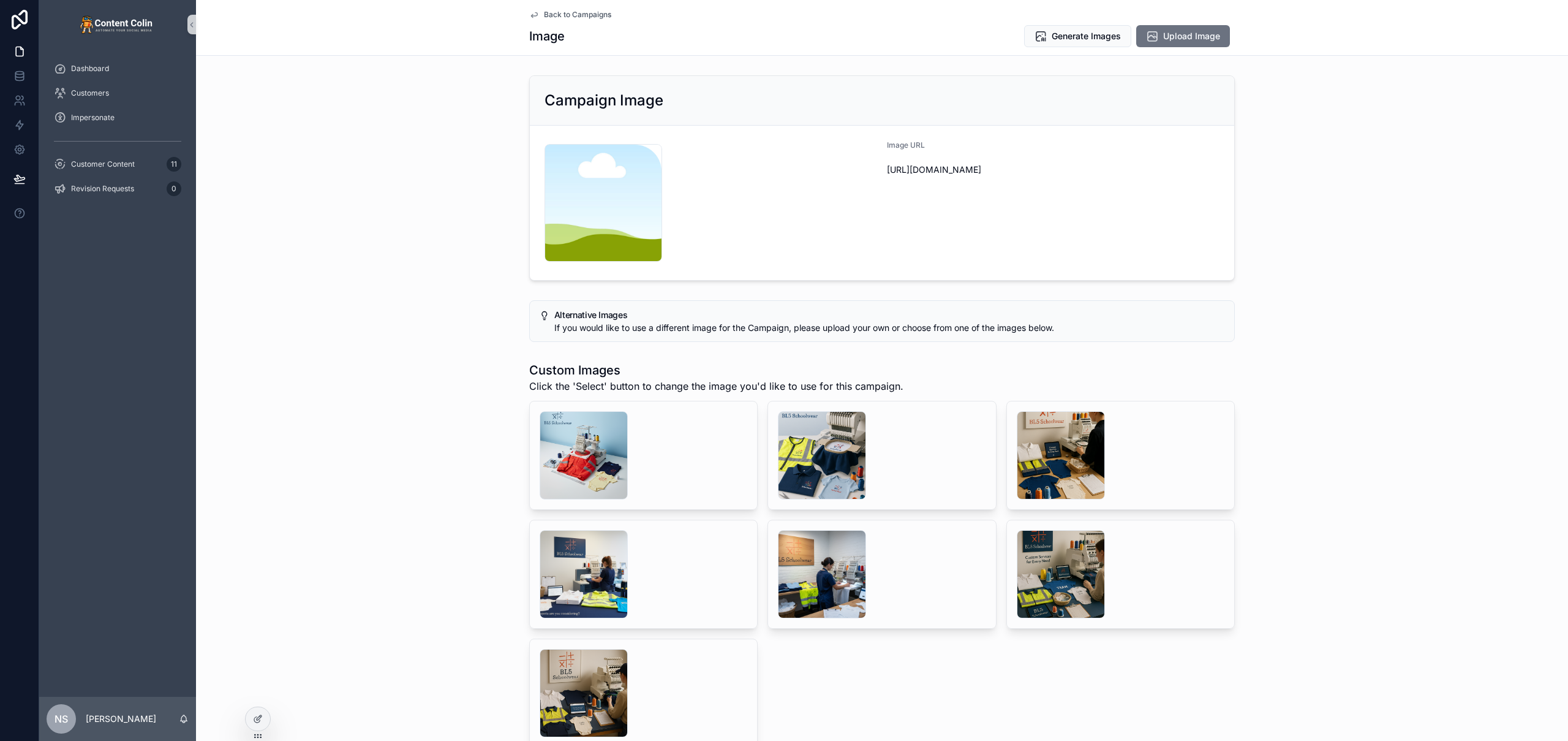
click at [419, 357] on div "Custom Images Click the 'Select' button to change the image you'd like to use f…" at bounding box center [882, 555] width 1372 height 396
click at [837, 456] on div "scrollable content" at bounding box center [821, 455] width 88 height 88
click at [588, 452] on div "scrollable content" at bounding box center [583, 455] width 88 height 88
click at [1055, 452] on div "scrollable content" at bounding box center [1061, 455] width 88 height 88
click at [800, 436] on div "scrollable content" at bounding box center [821, 455] width 88 height 88
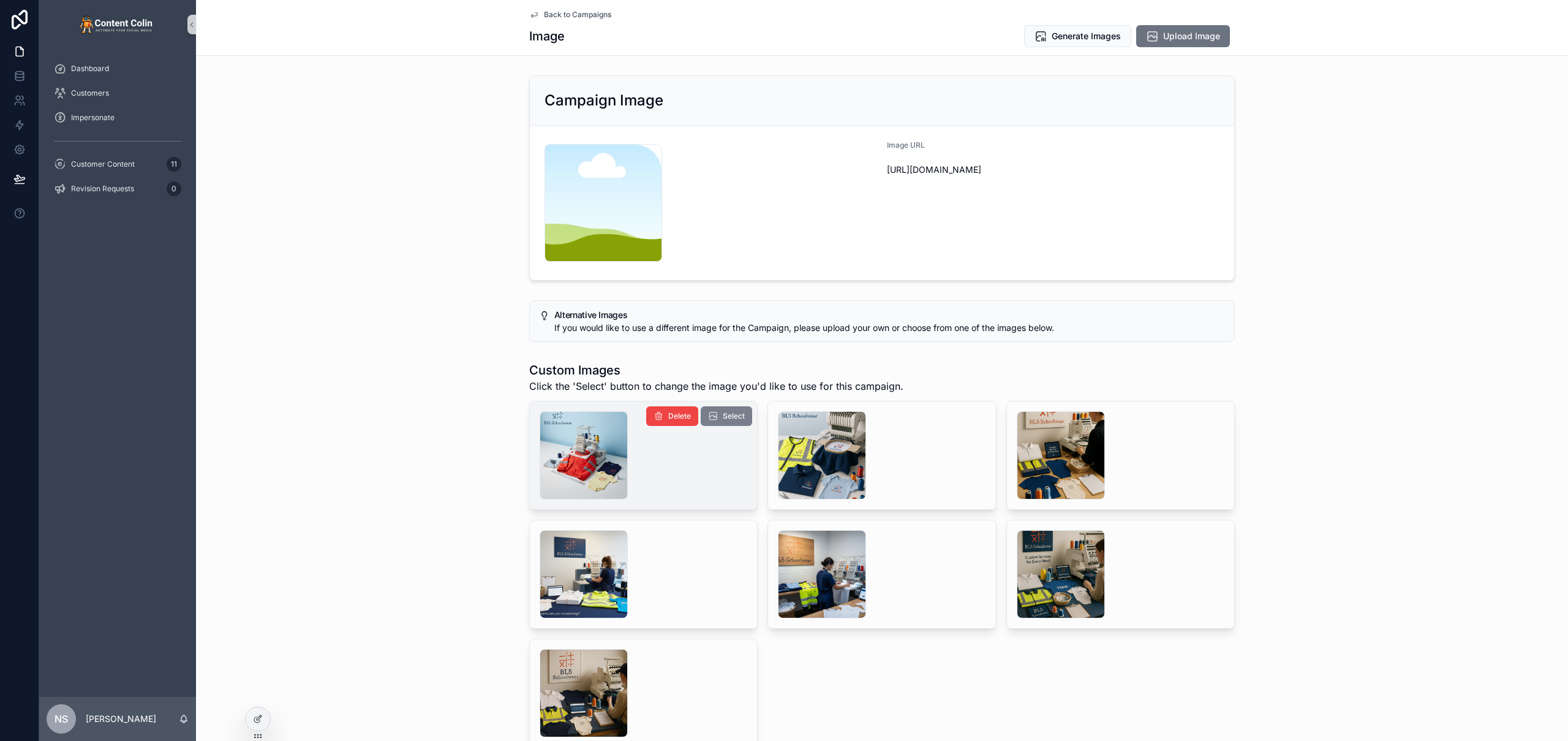
click at [722, 420] on span "Select" at bounding box center [733, 416] width 22 height 10
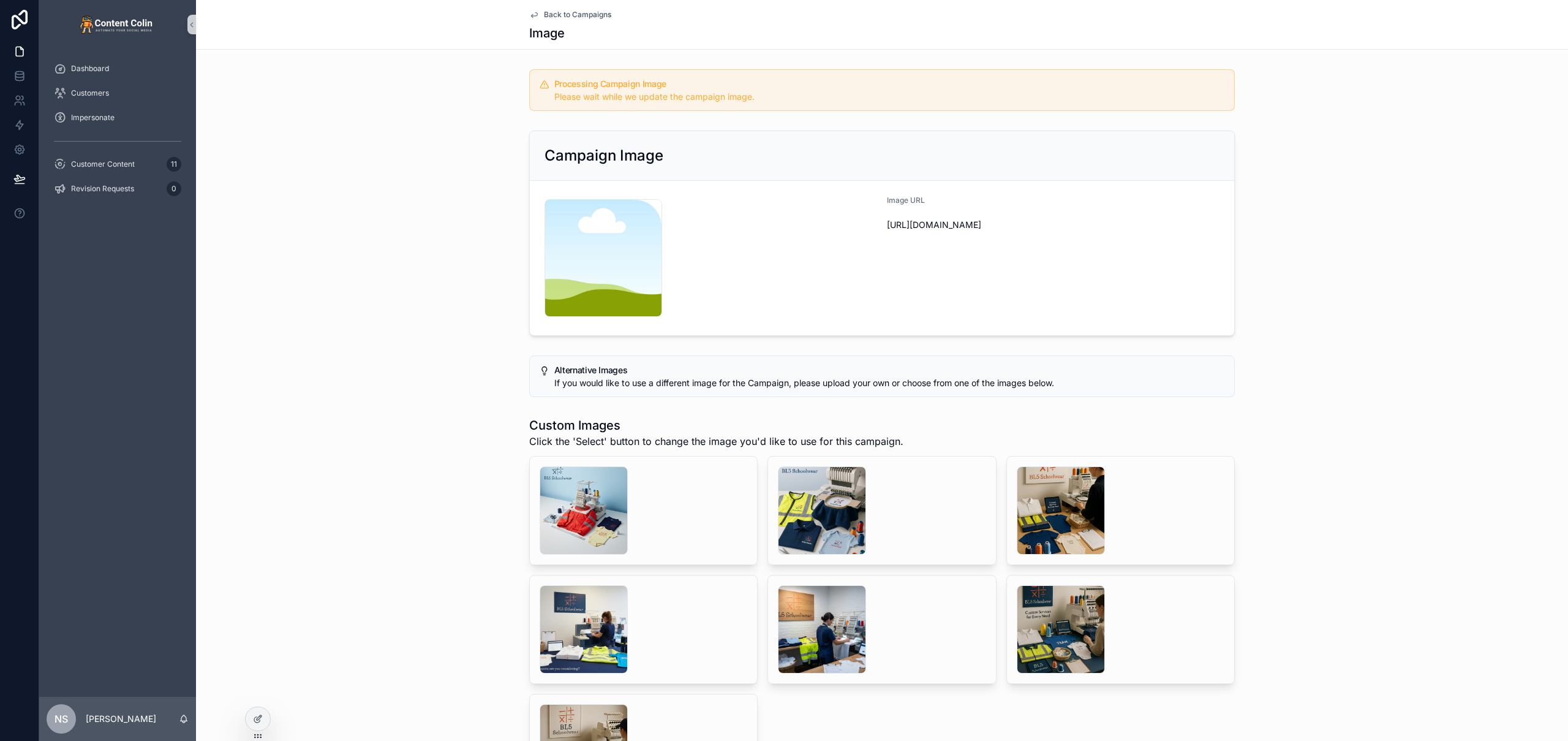
click at [587, 14] on span "Back to Campaigns" at bounding box center [578, 15] width 67 height 10
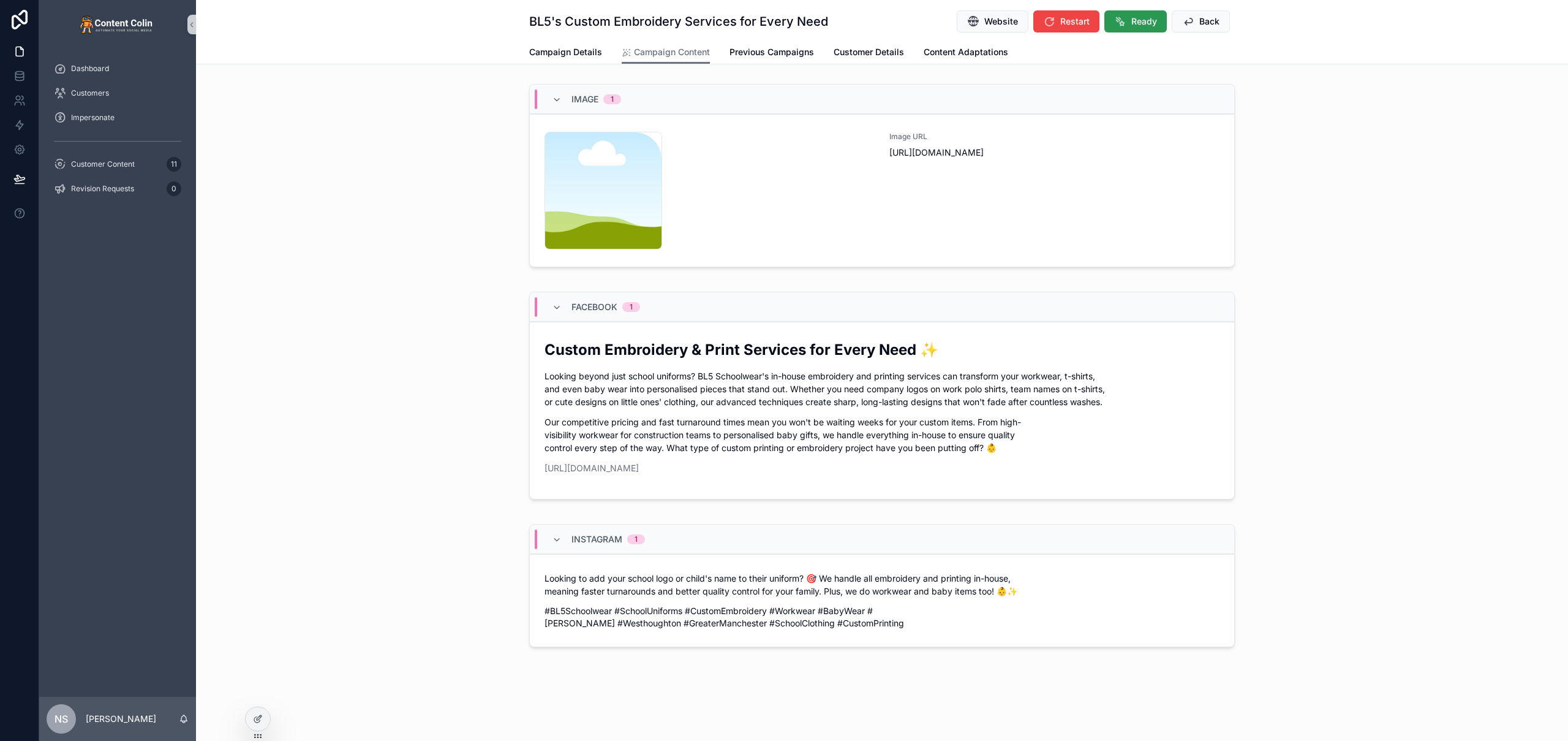
click at [1148, 20] on span "Ready" at bounding box center [1144, 22] width 26 height 12
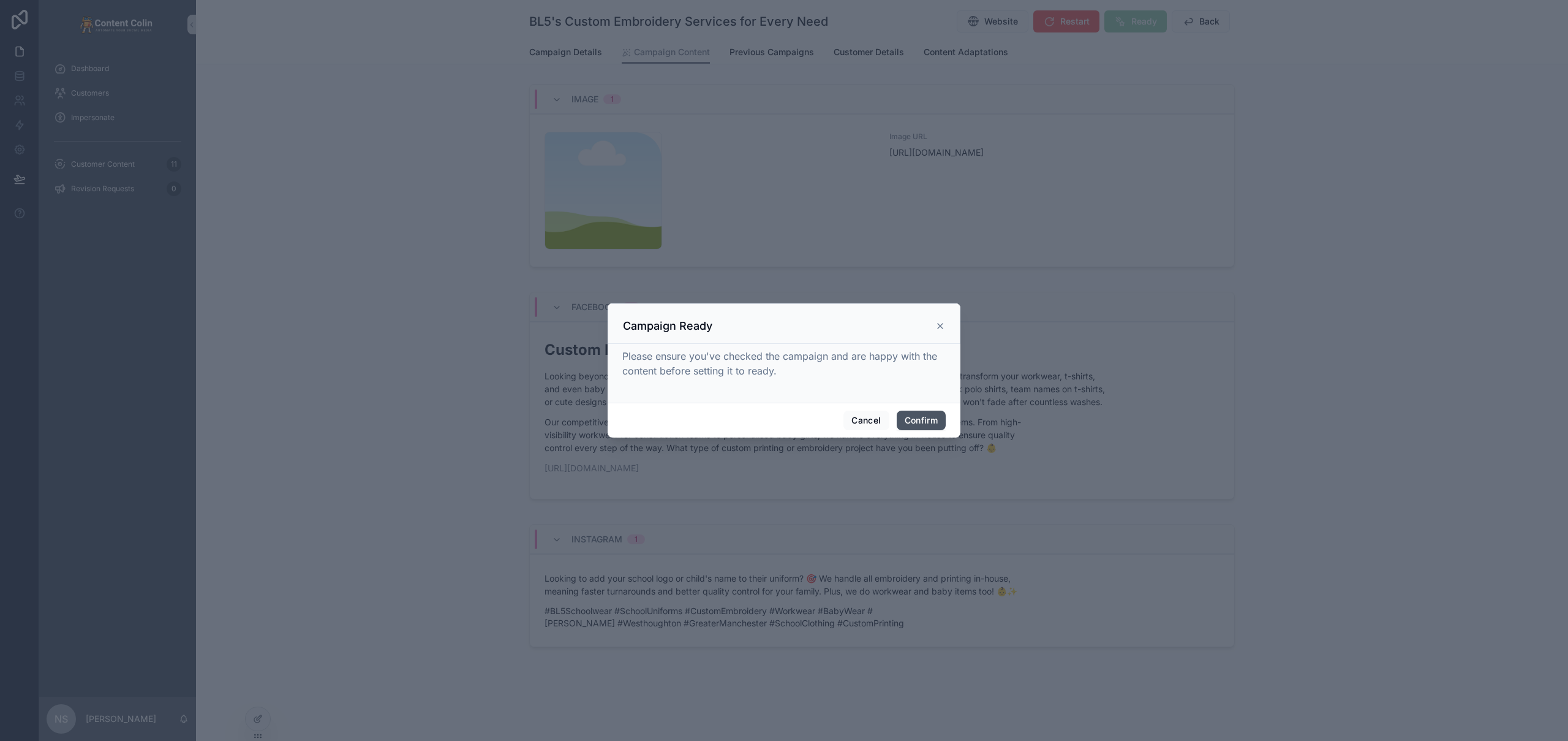
click at [928, 415] on button "Confirm" at bounding box center [921, 420] width 49 height 20
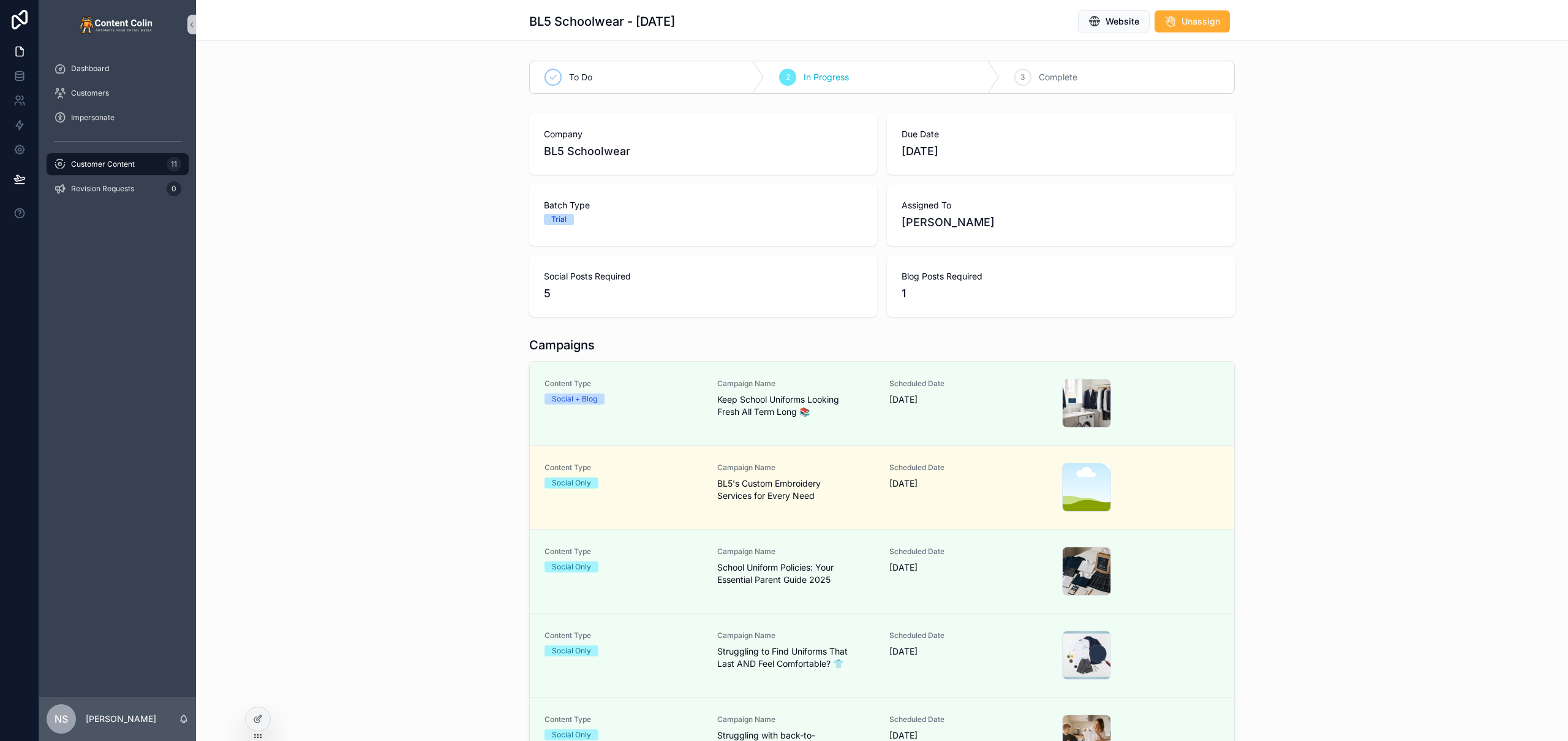
click at [129, 158] on div "Customer Content 11" at bounding box center [117, 164] width 127 height 20
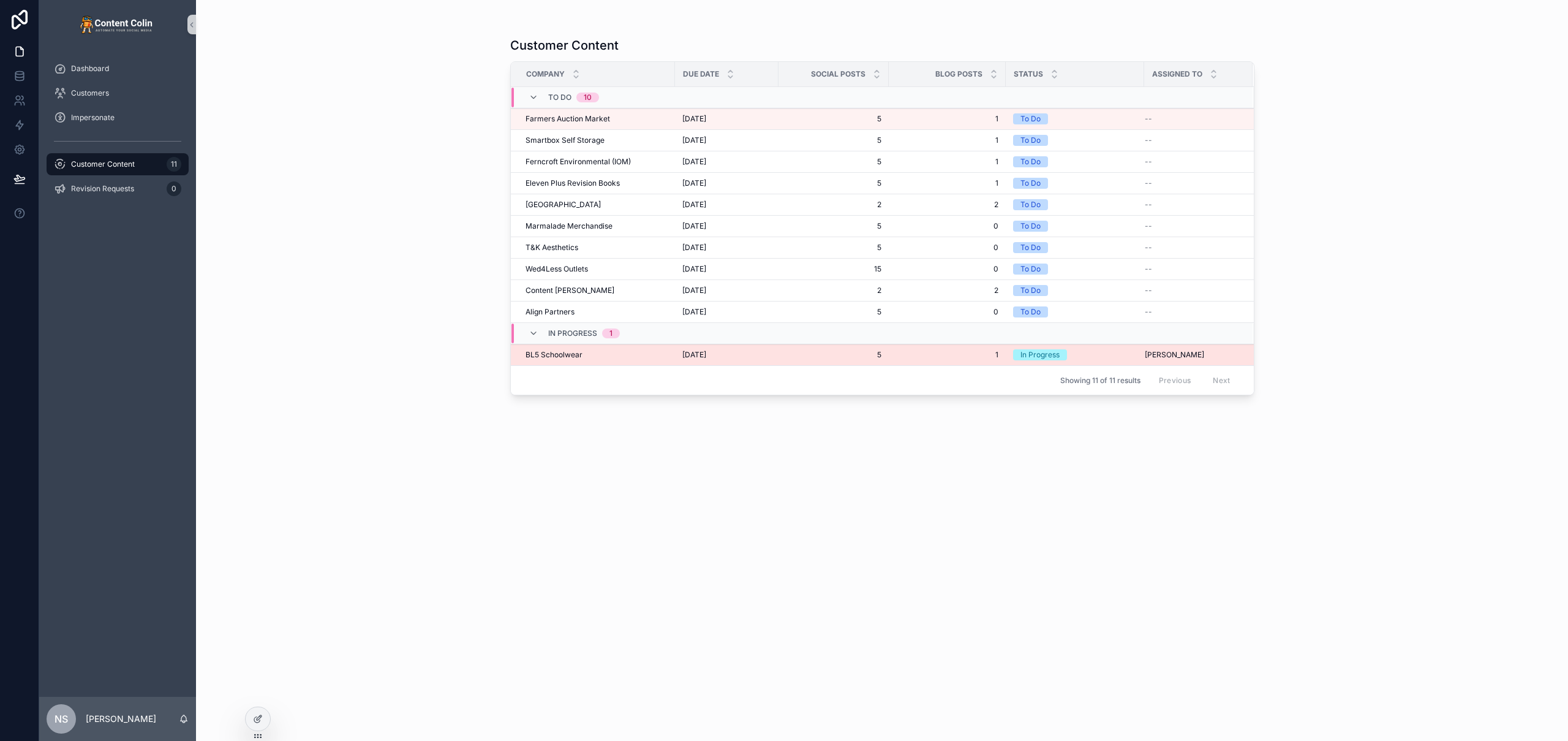
click at [601, 357] on div "BL5 Schoolwear BL5 Schoolwear" at bounding box center [596, 355] width 142 height 10
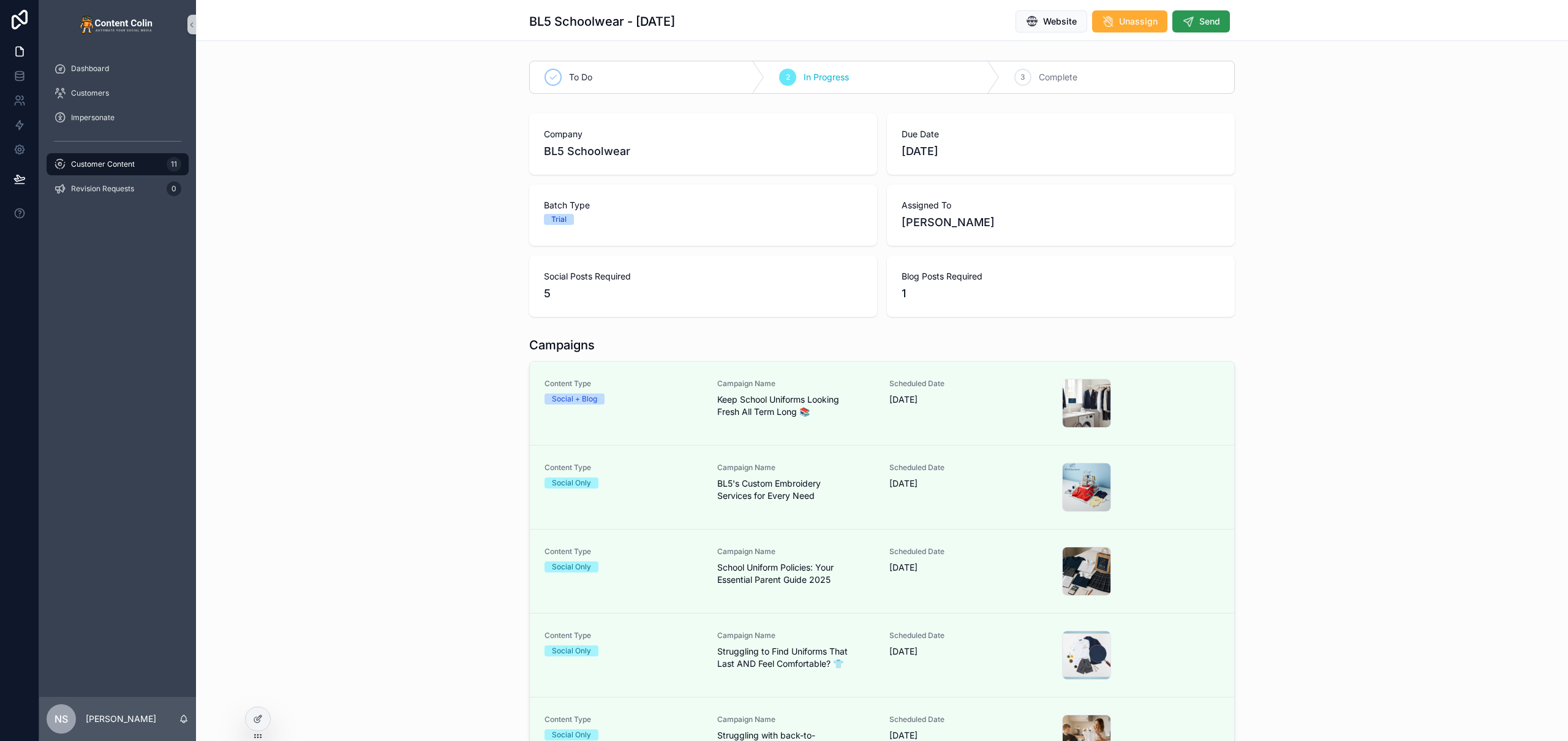
click at [1201, 24] on span "Send" at bounding box center [1209, 22] width 21 height 12
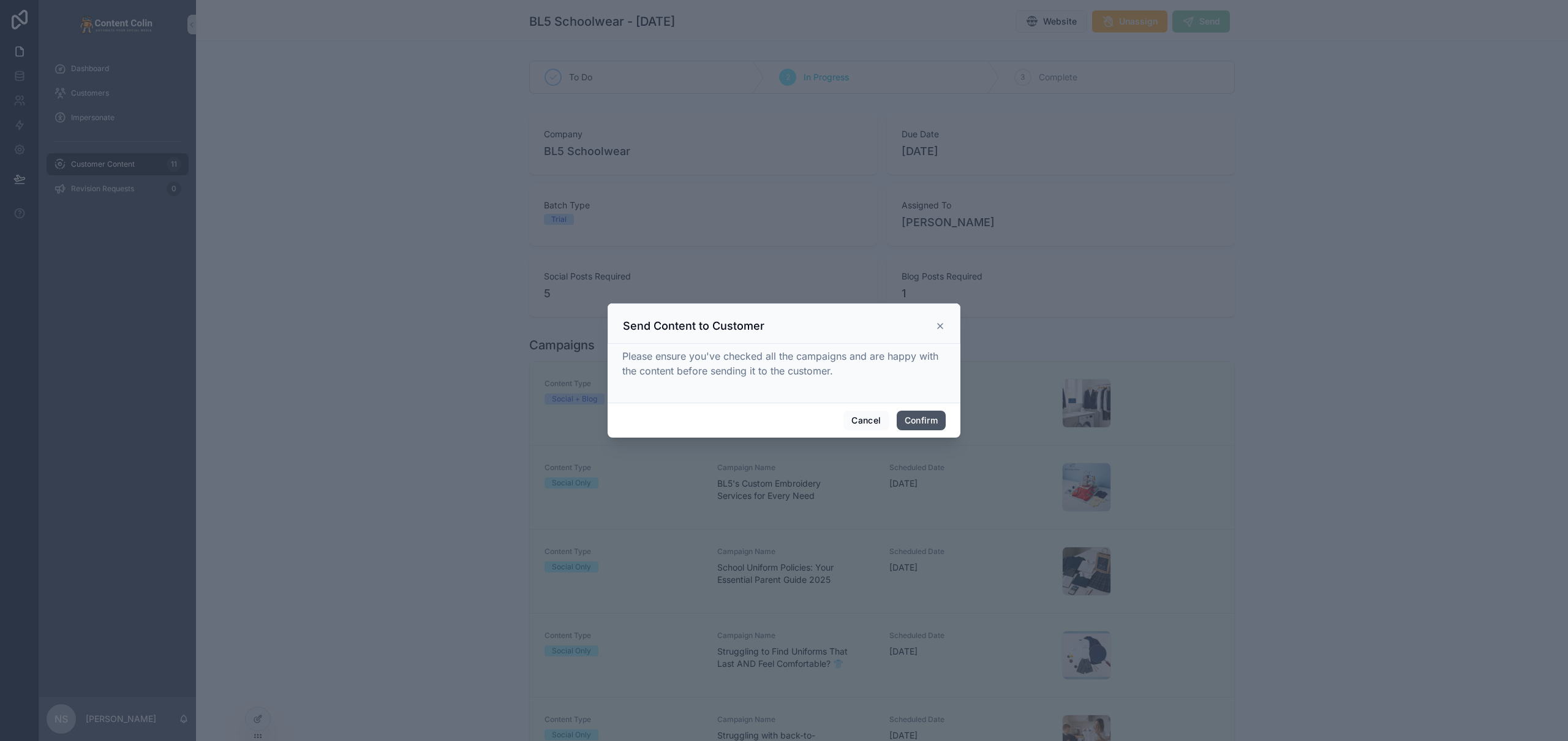
click at [924, 416] on button "Confirm" at bounding box center [921, 420] width 49 height 20
